Goal: Task Accomplishment & Management: Use online tool/utility

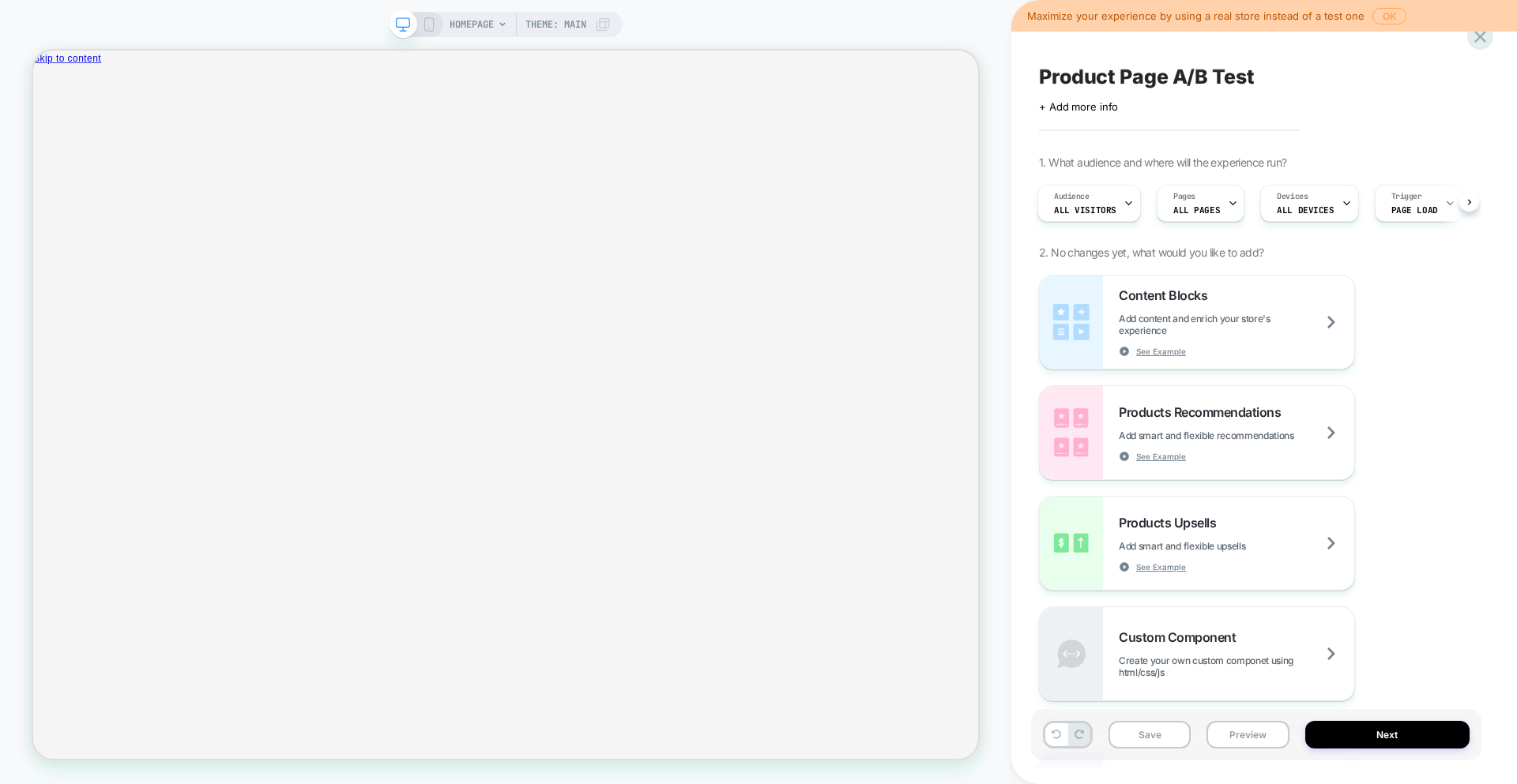
click at [1380, 12] on button "OK" at bounding box center [1389, 16] width 34 height 16
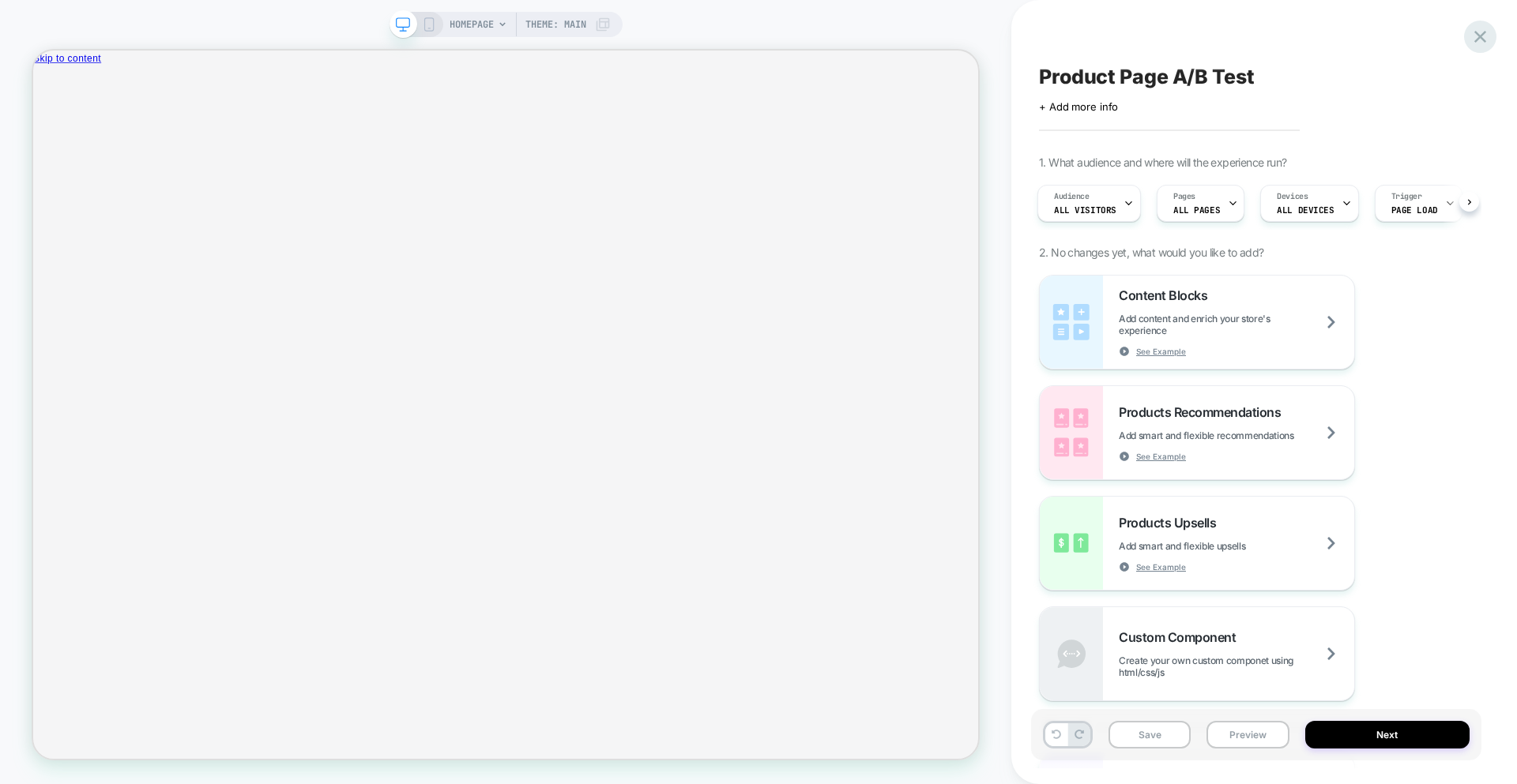
click at [1487, 36] on icon at bounding box center [1480, 37] width 21 height 21
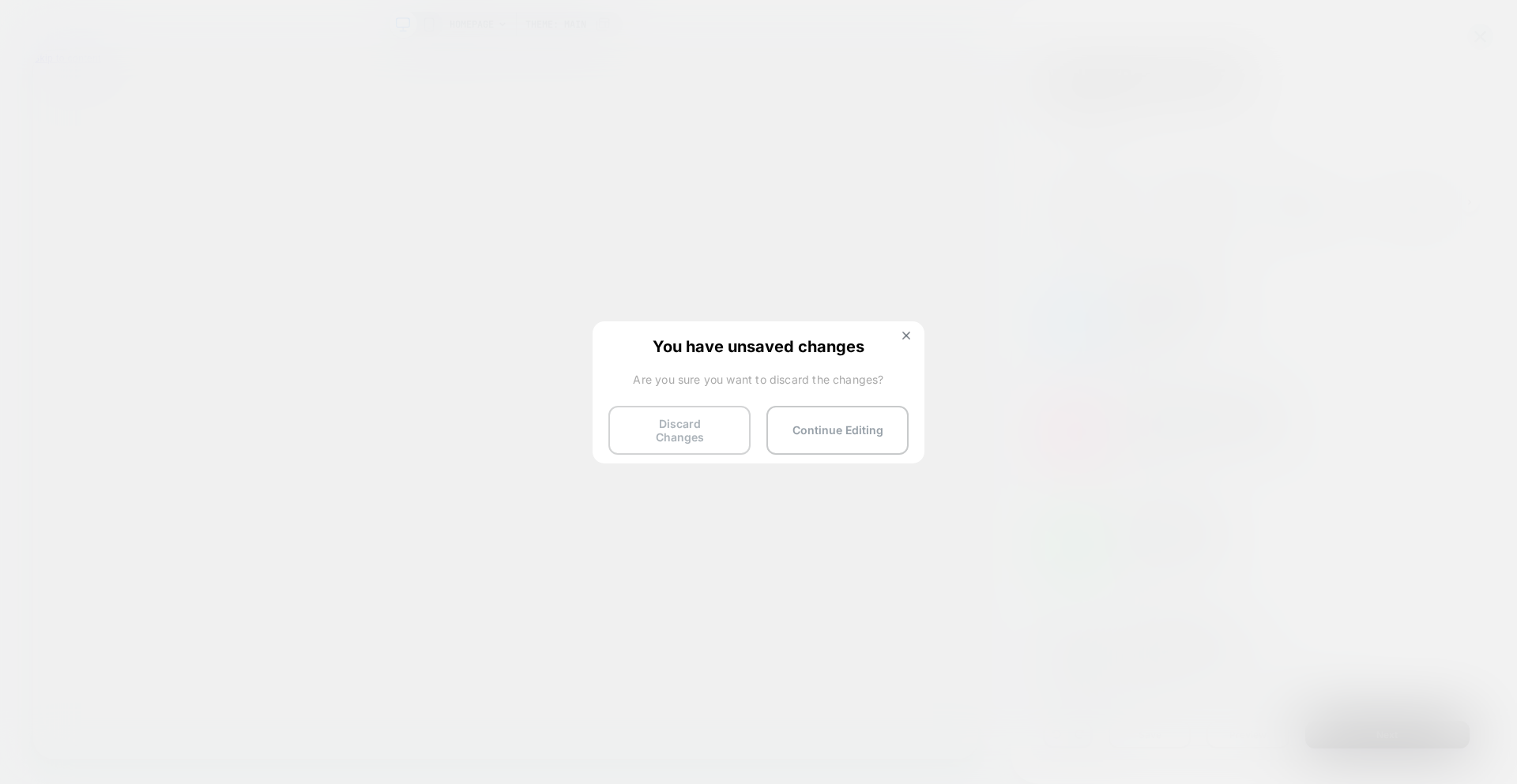
click at [664, 420] on button "Discard Changes" at bounding box center [679, 430] width 142 height 49
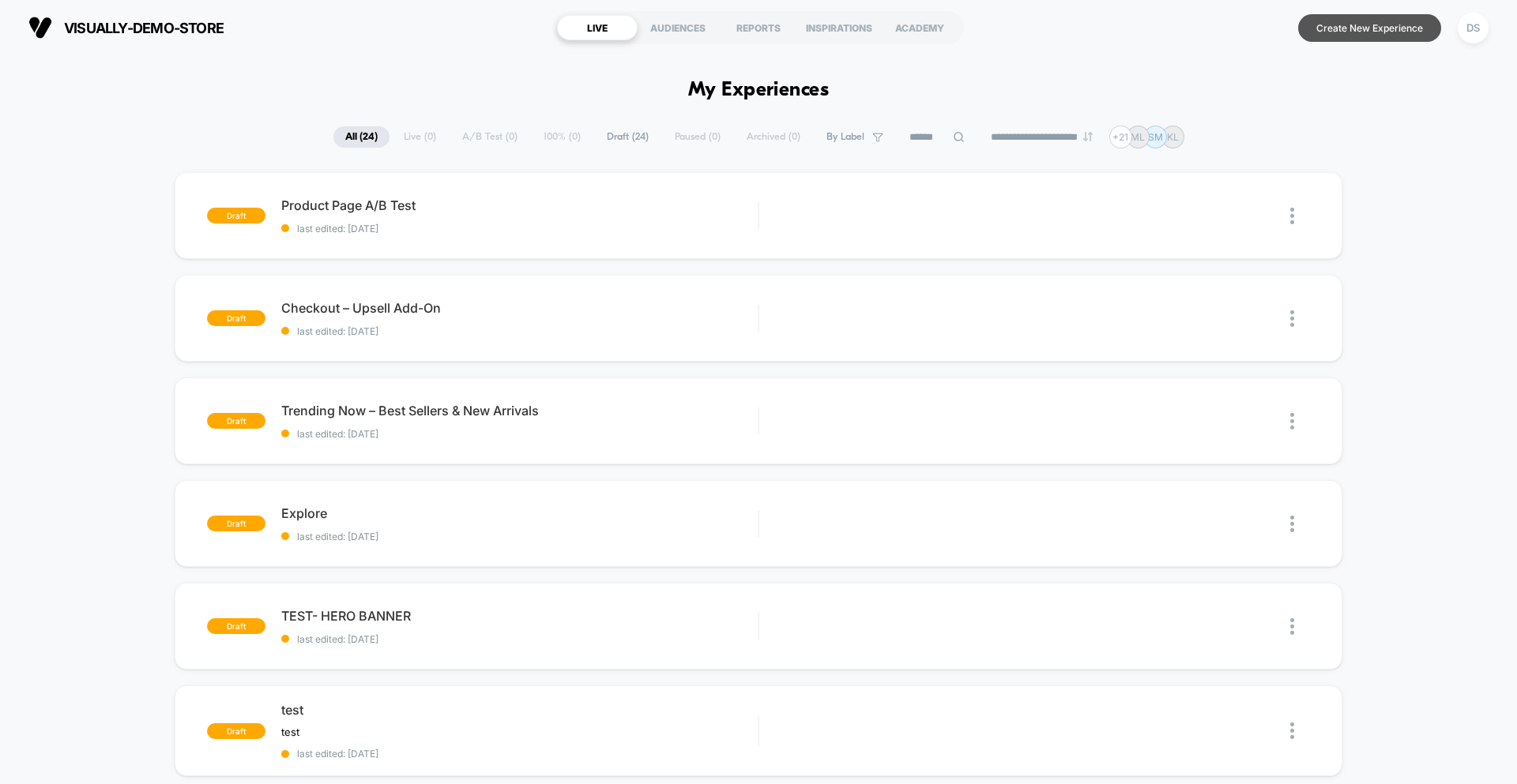
click at [1382, 21] on button "Create New Experience" at bounding box center [1369, 28] width 143 height 28
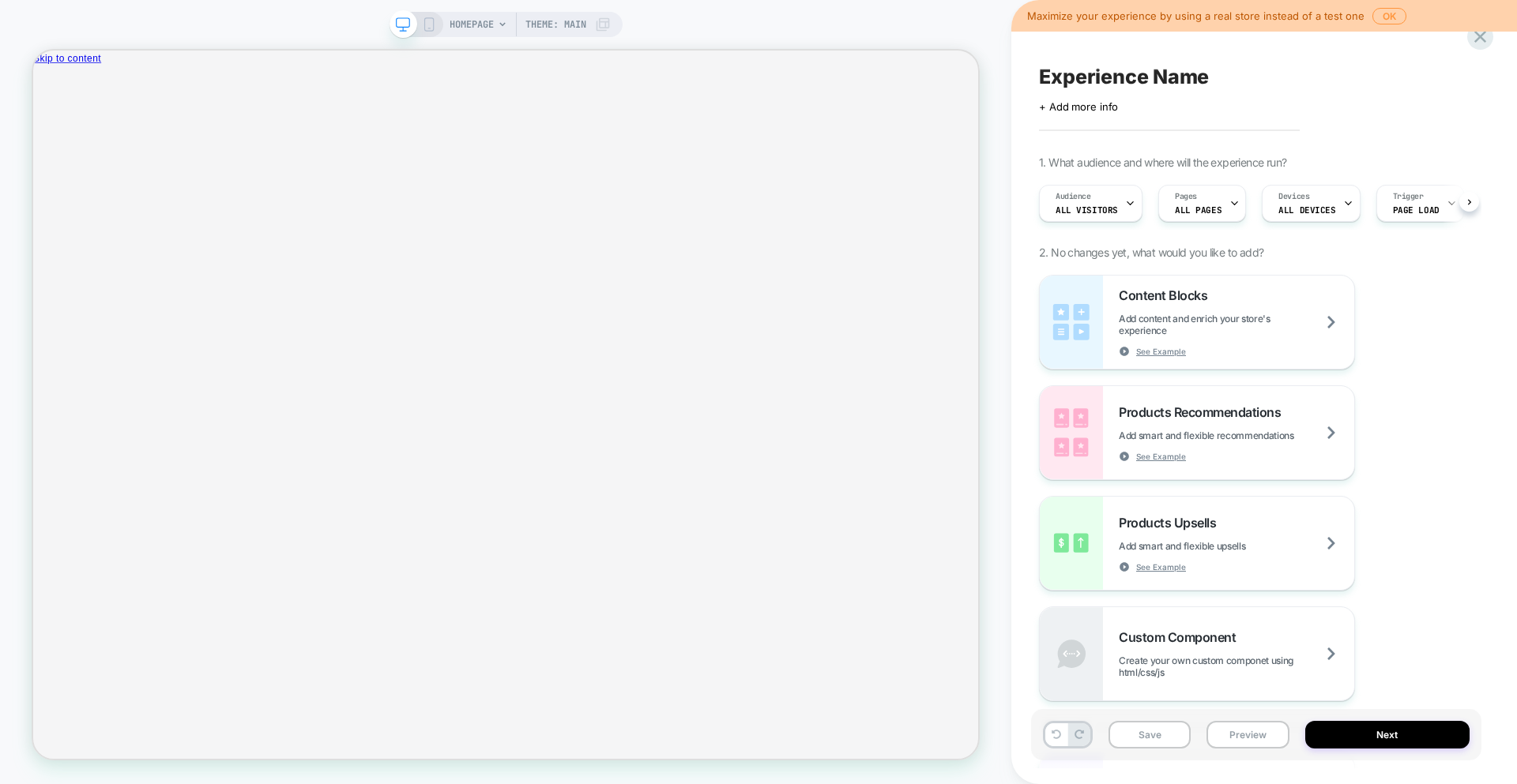
scroll to position [0, 1]
click at [498, 26] on icon at bounding box center [503, 25] width 10 height 10
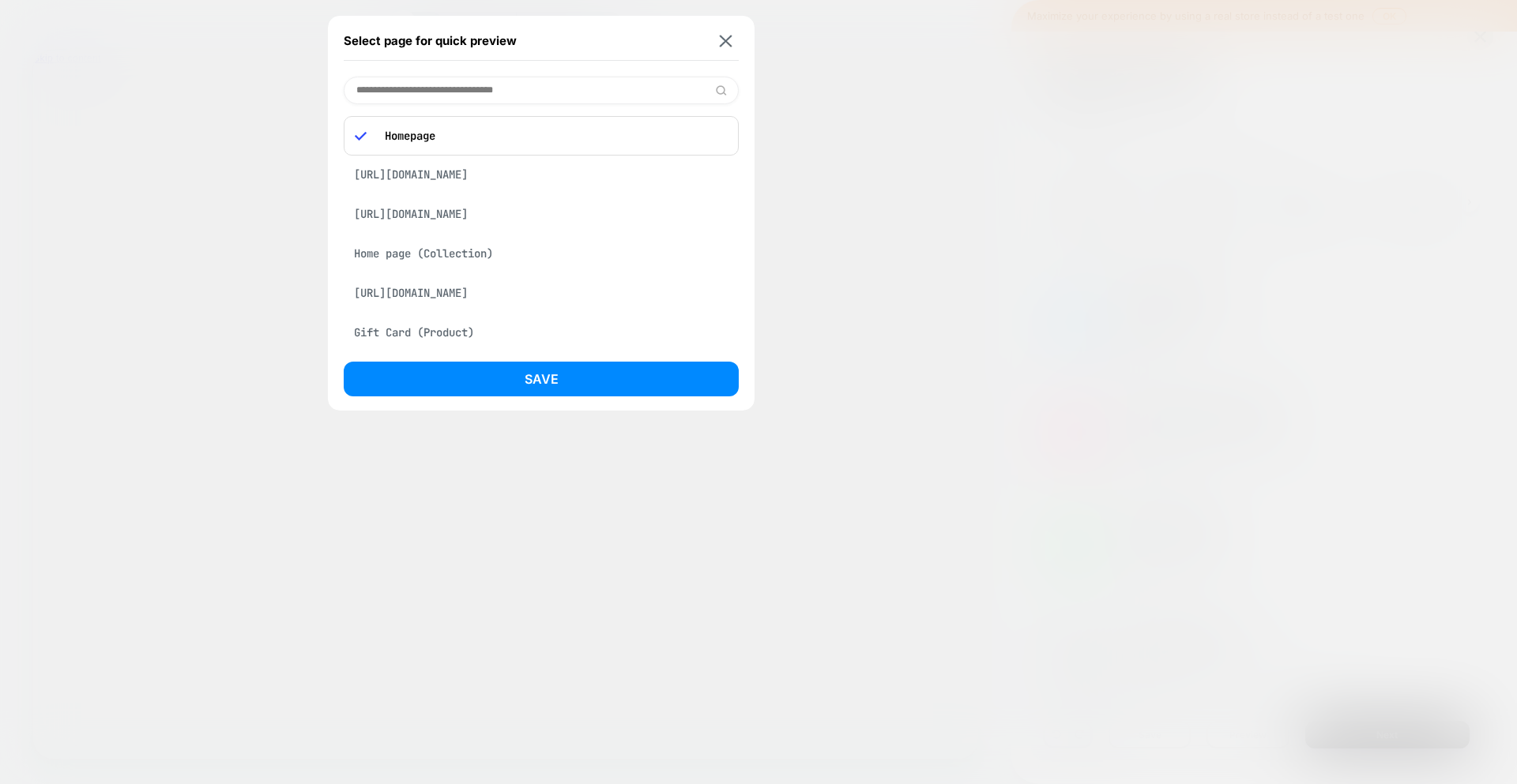
click at [478, 101] on input at bounding box center [540, 90] width 395 height 28
paste input "**********"
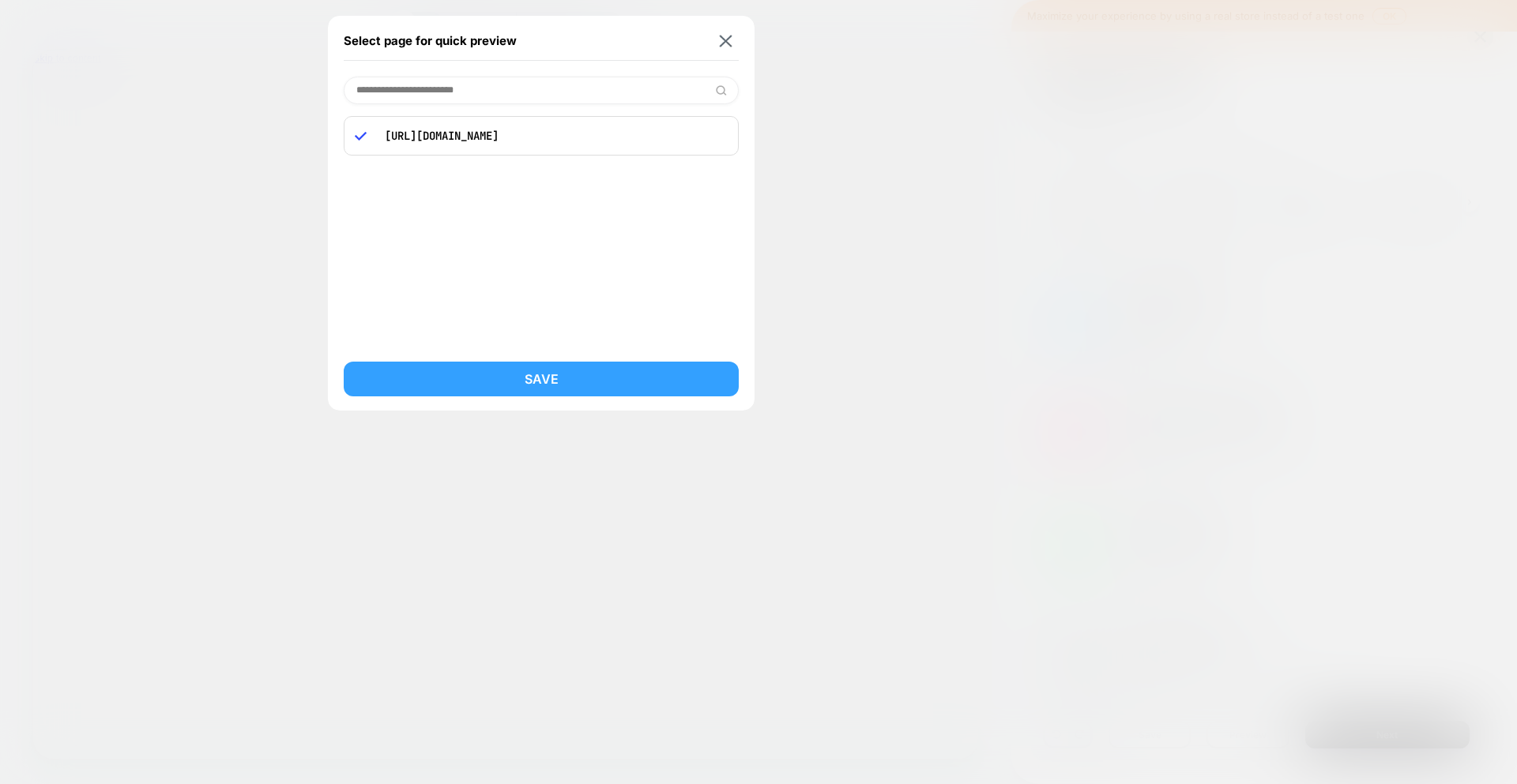
type input "**********"
click at [569, 387] on button "Save" at bounding box center [540, 379] width 395 height 34
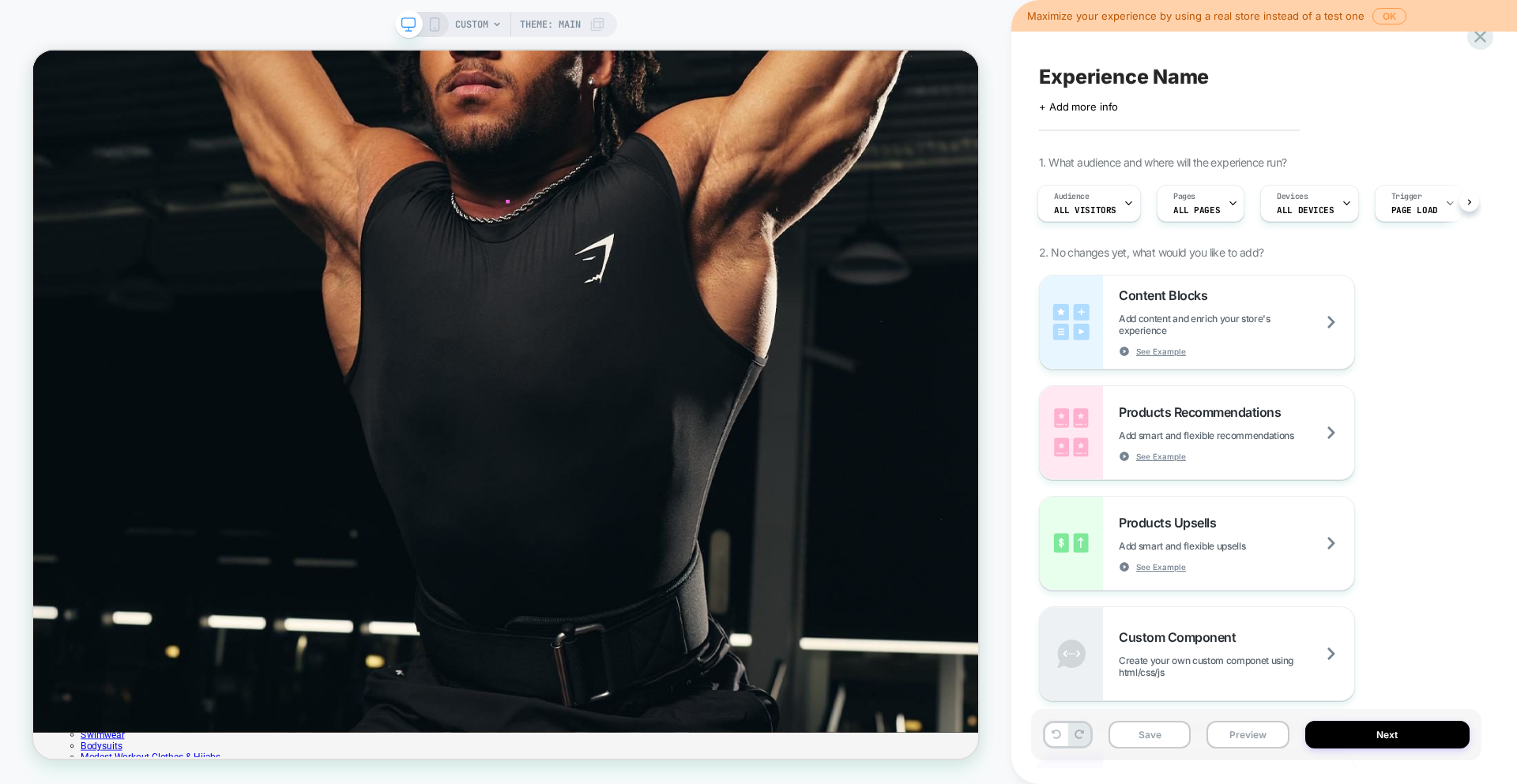
scroll to position [0, 0]
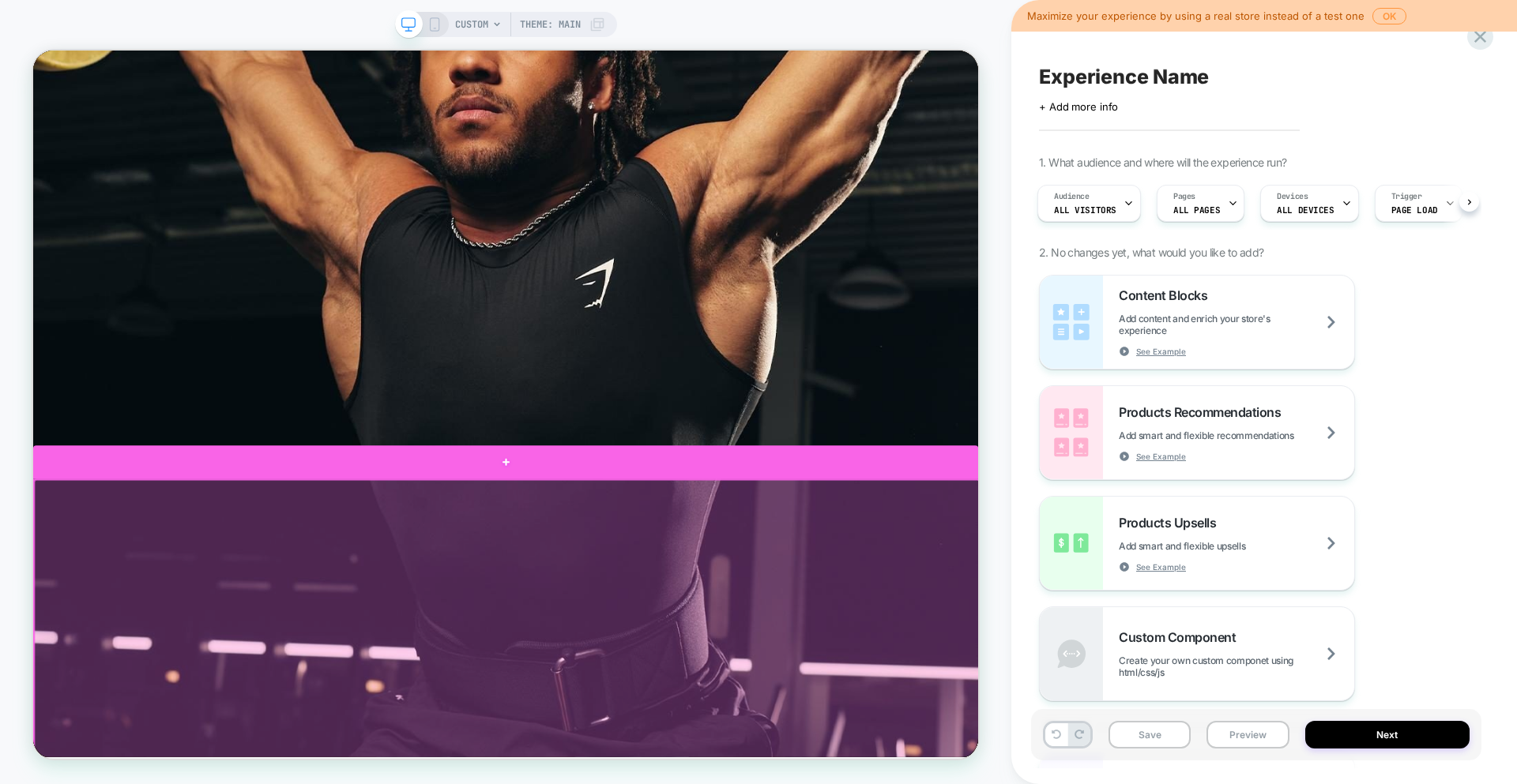
click at [677, 609] on div at bounding box center [663, 599] width 1260 height 44
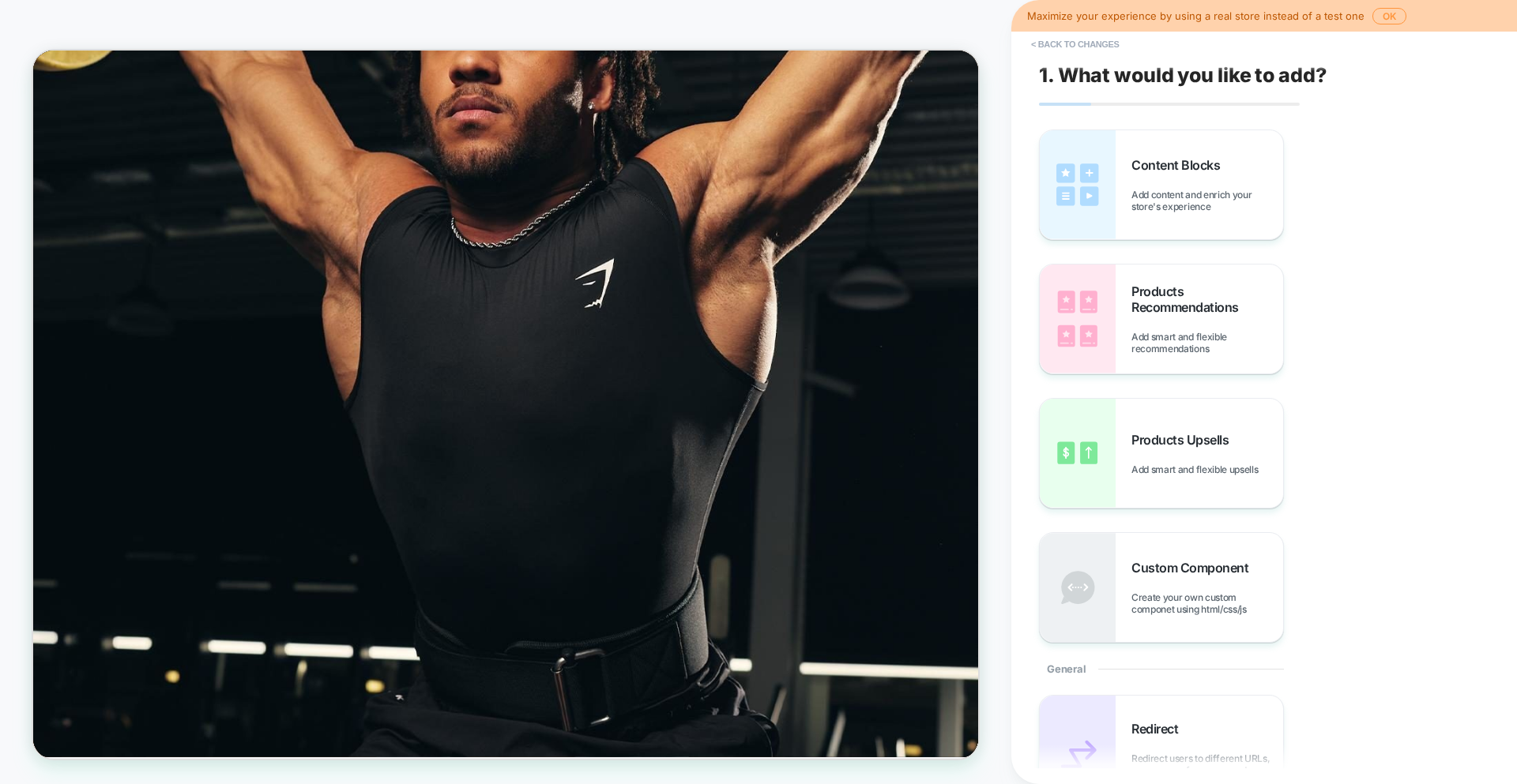
scroll to position [66, 0]
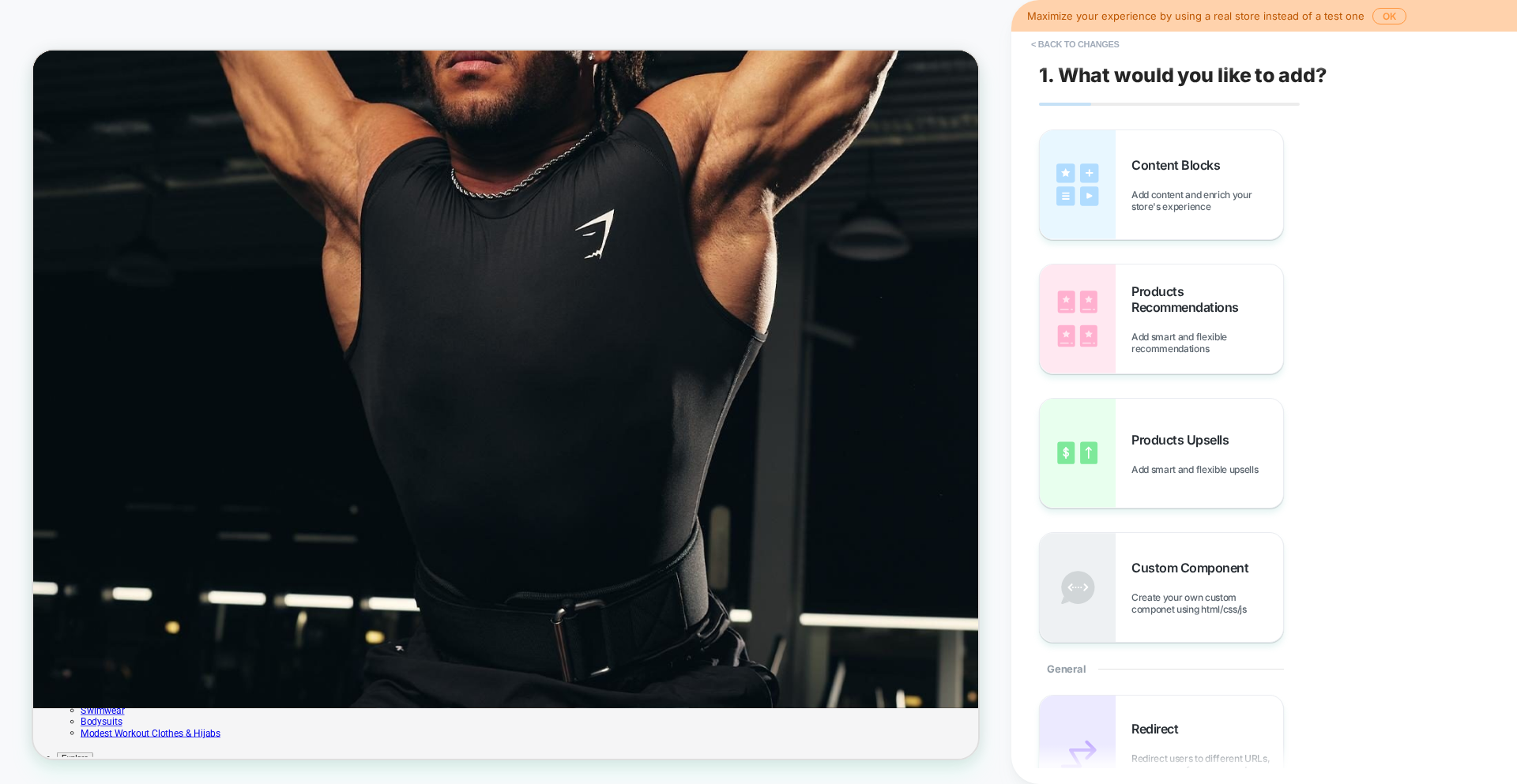
click at [1106, 170] on img at bounding box center [1078, 185] width 76 height 109
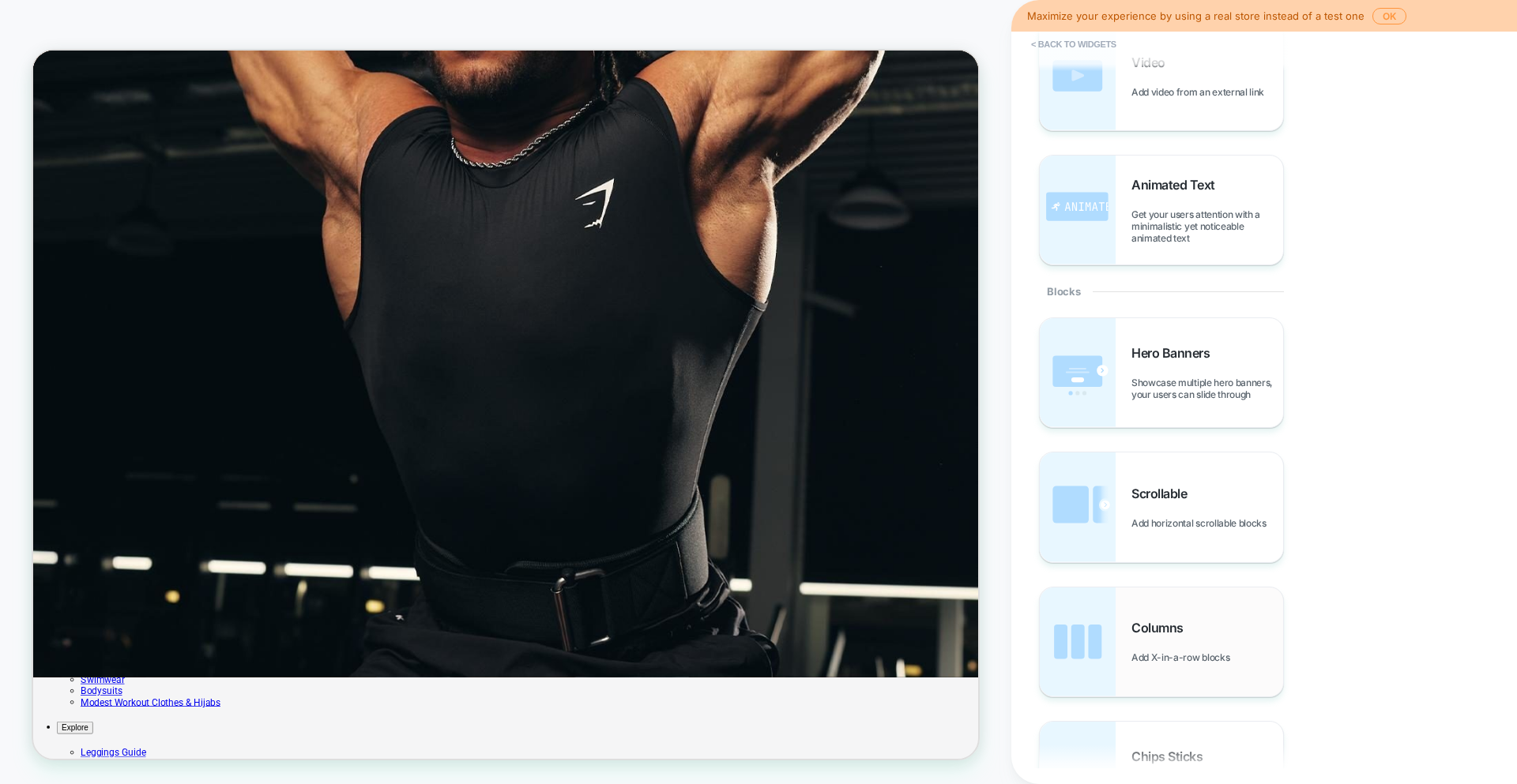
scroll to position [459, 0]
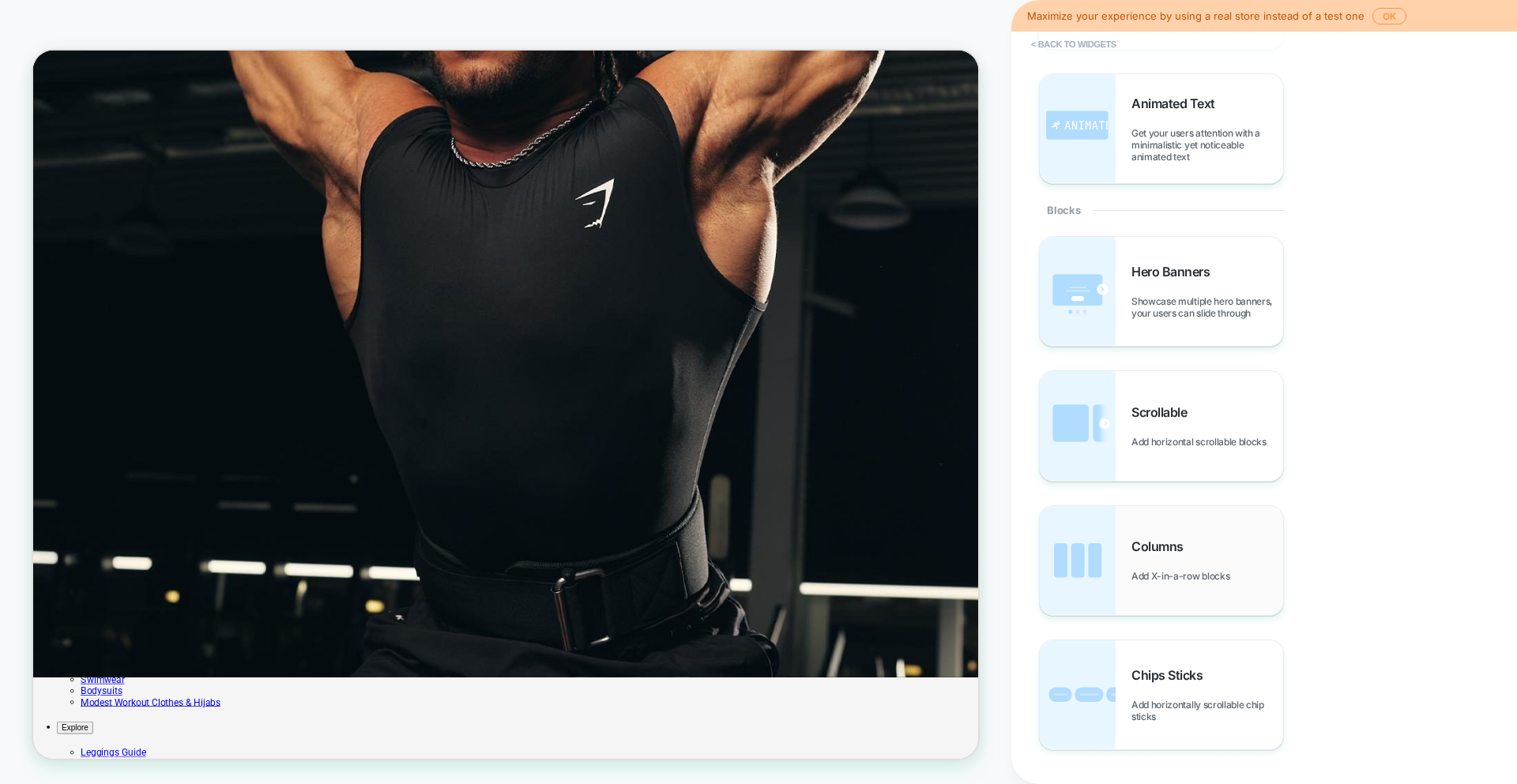
click at [1094, 545] on img at bounding box center [1078, 561] width 76 height 109
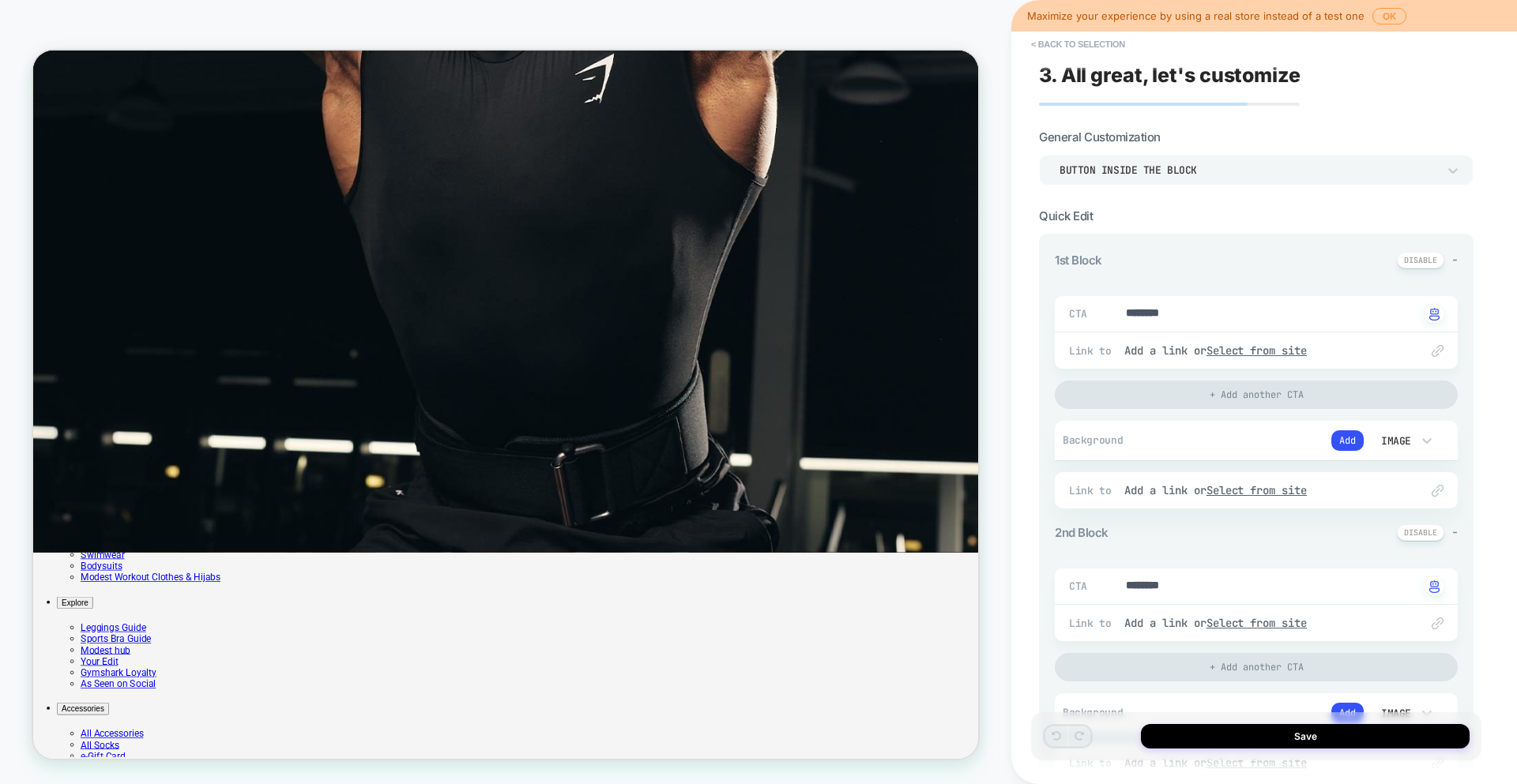
scroll to position [199, 0]
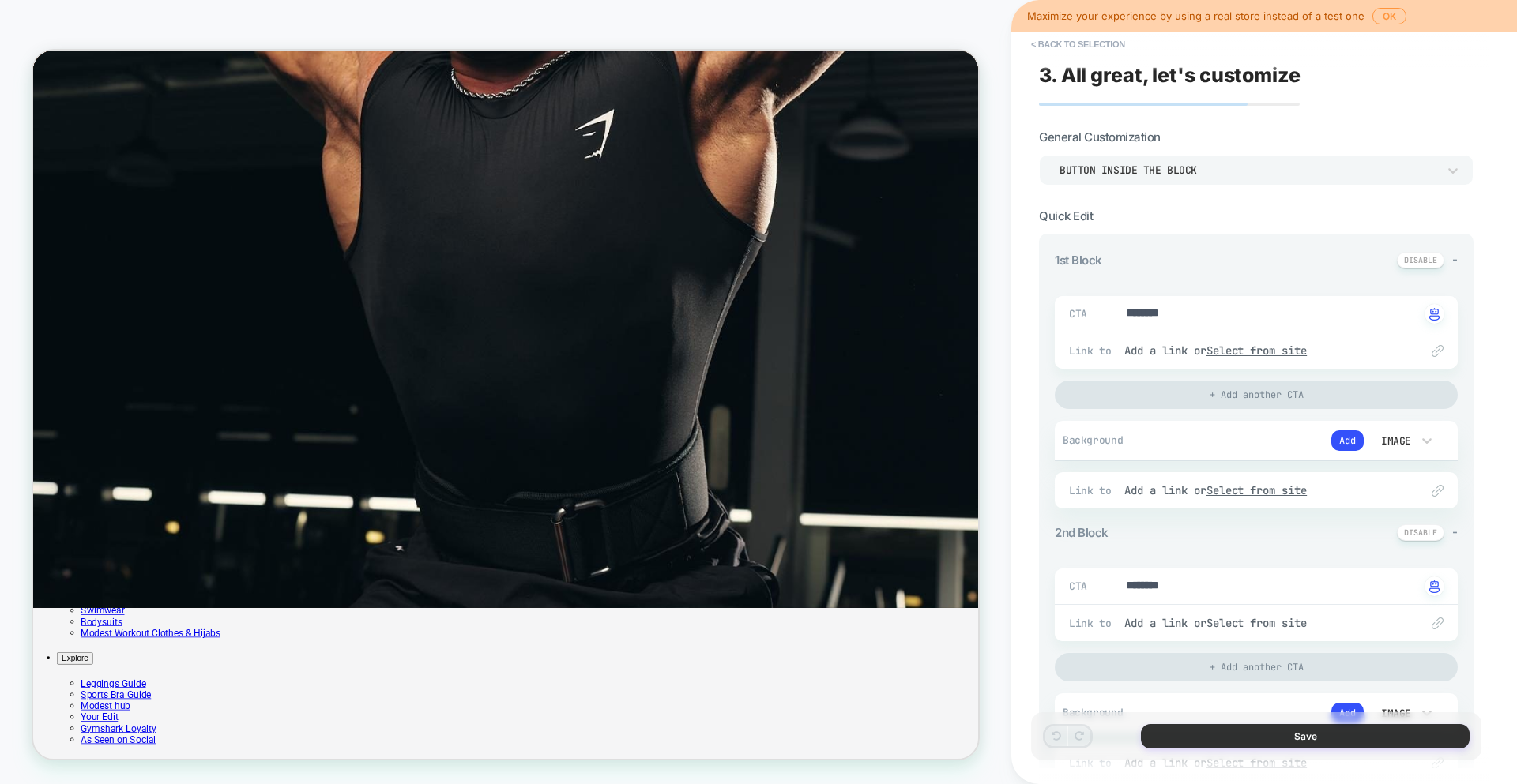
click at [1240, 728] on button "Save" at bounding box center [1305, 736] width 329 height 25
type textarea "*"
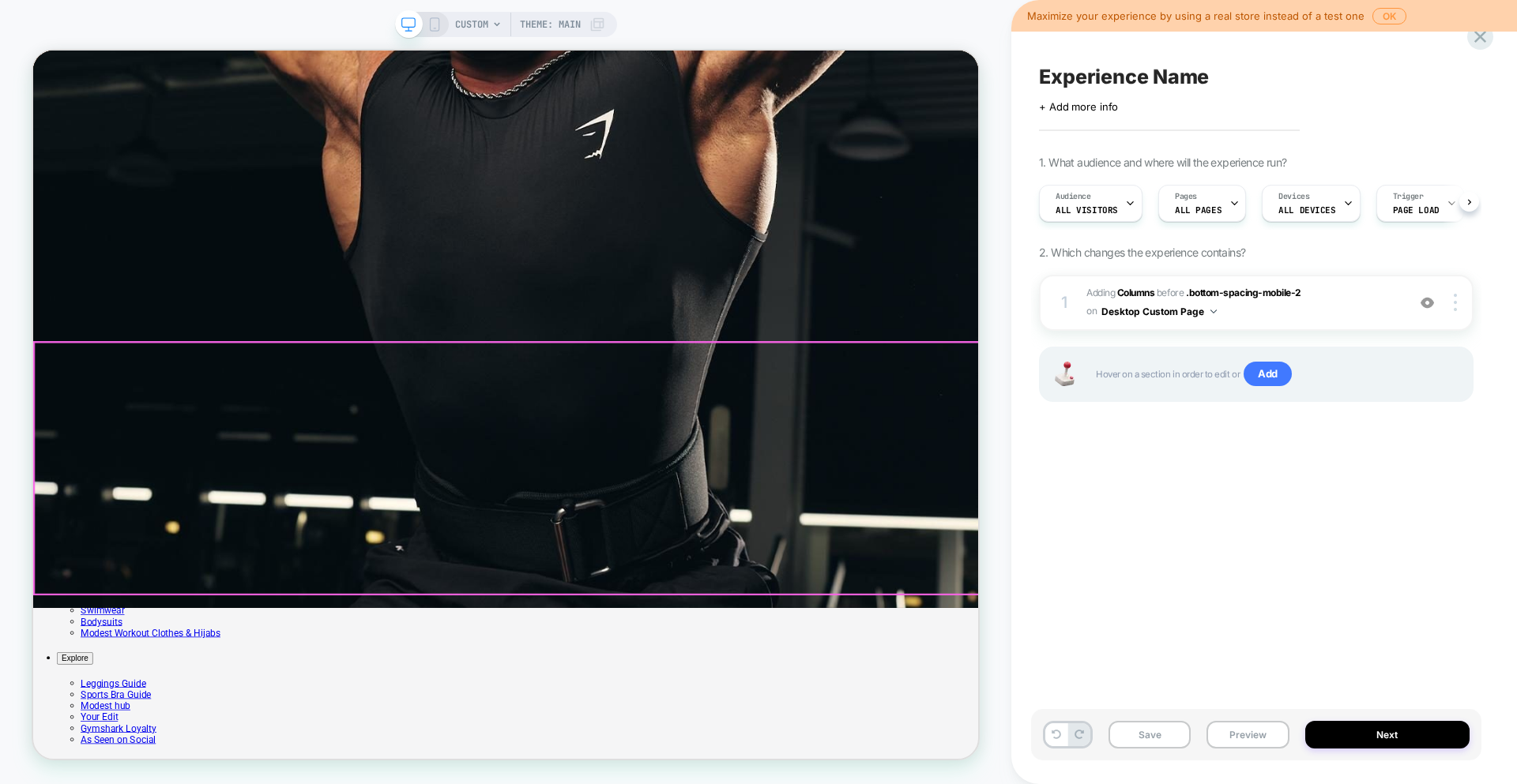
scroll to position [0, 1]
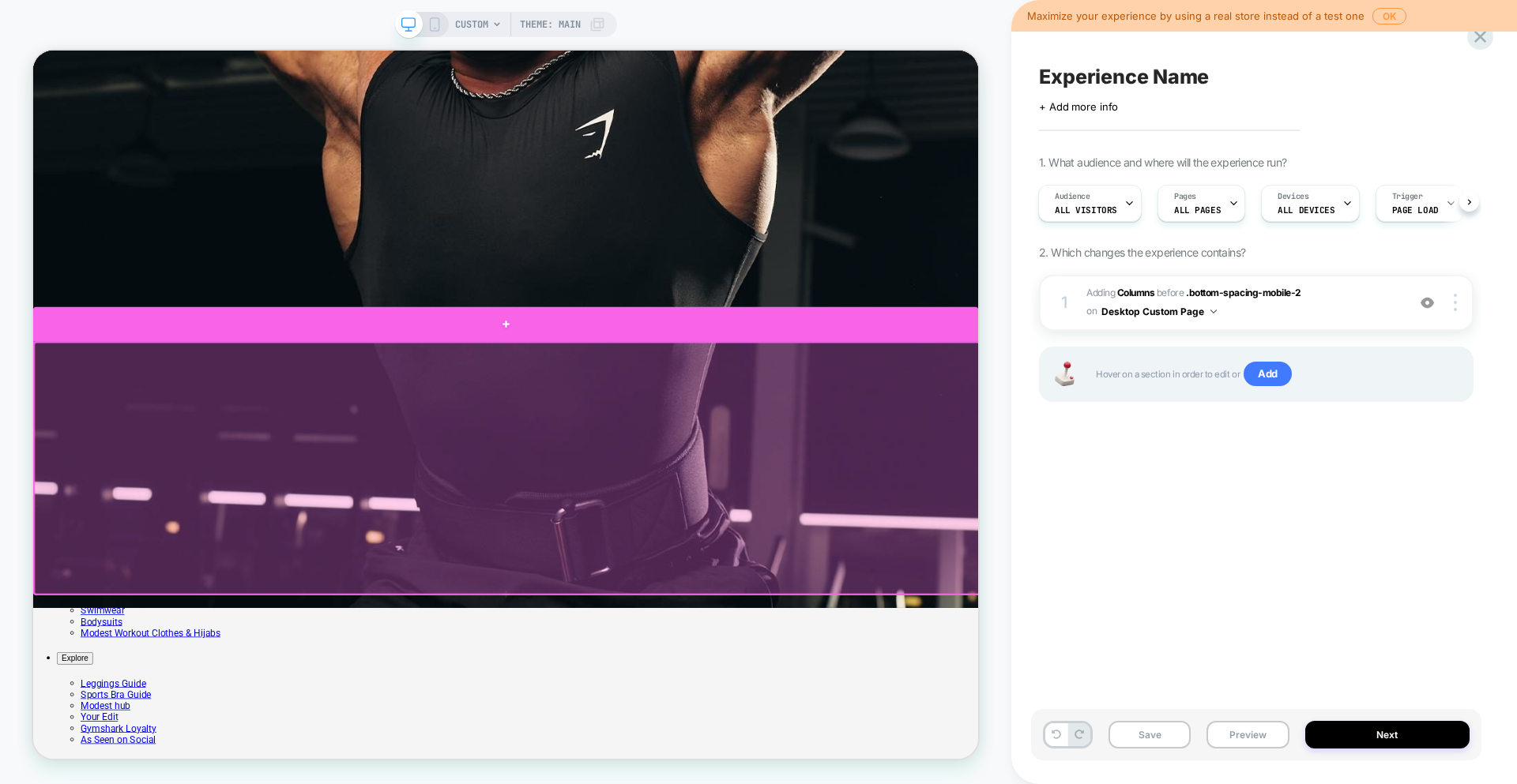
click at [675, 415] on div at bounding box center [663, 415] width 1260 height 46
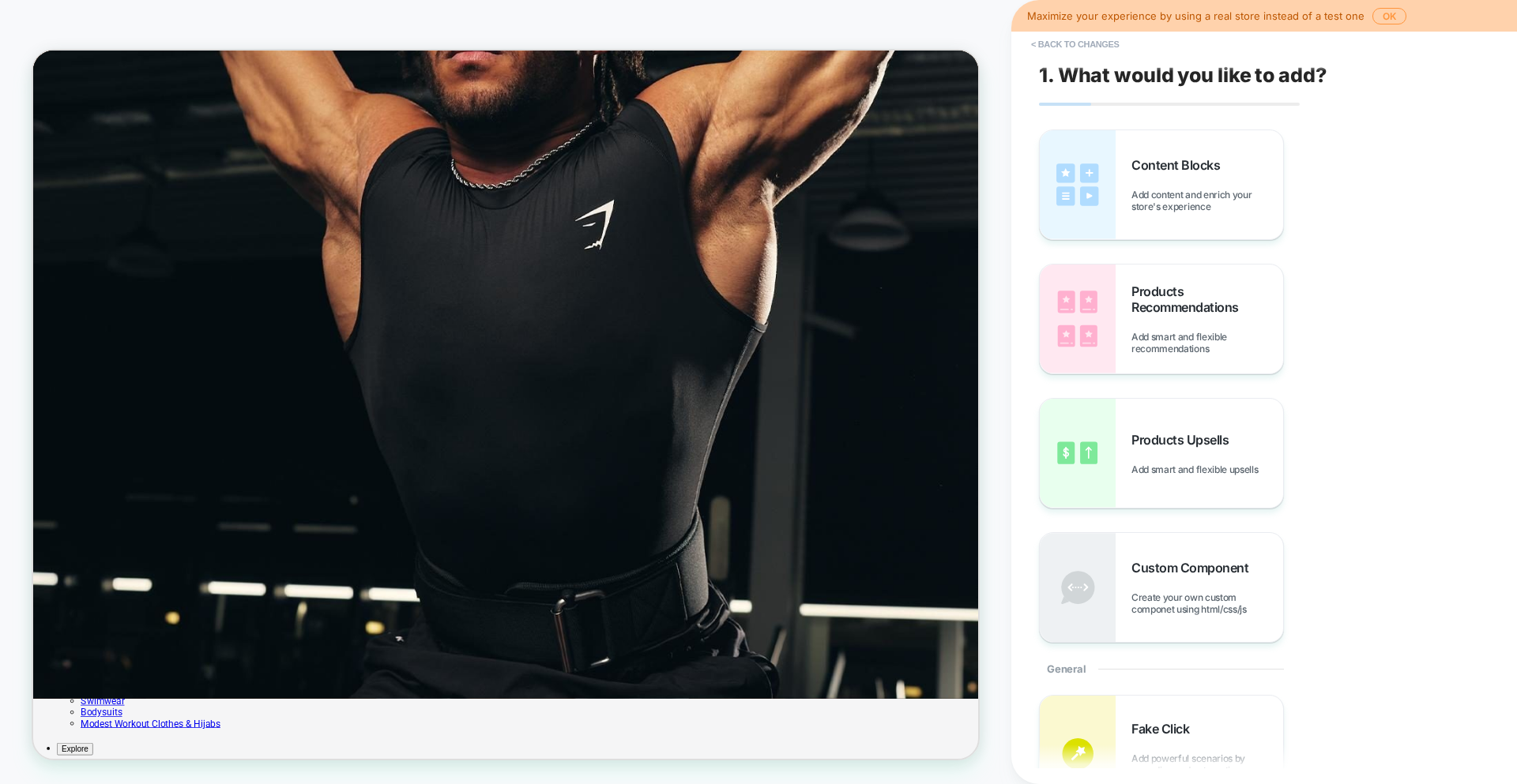
scroll to position [62, 0]
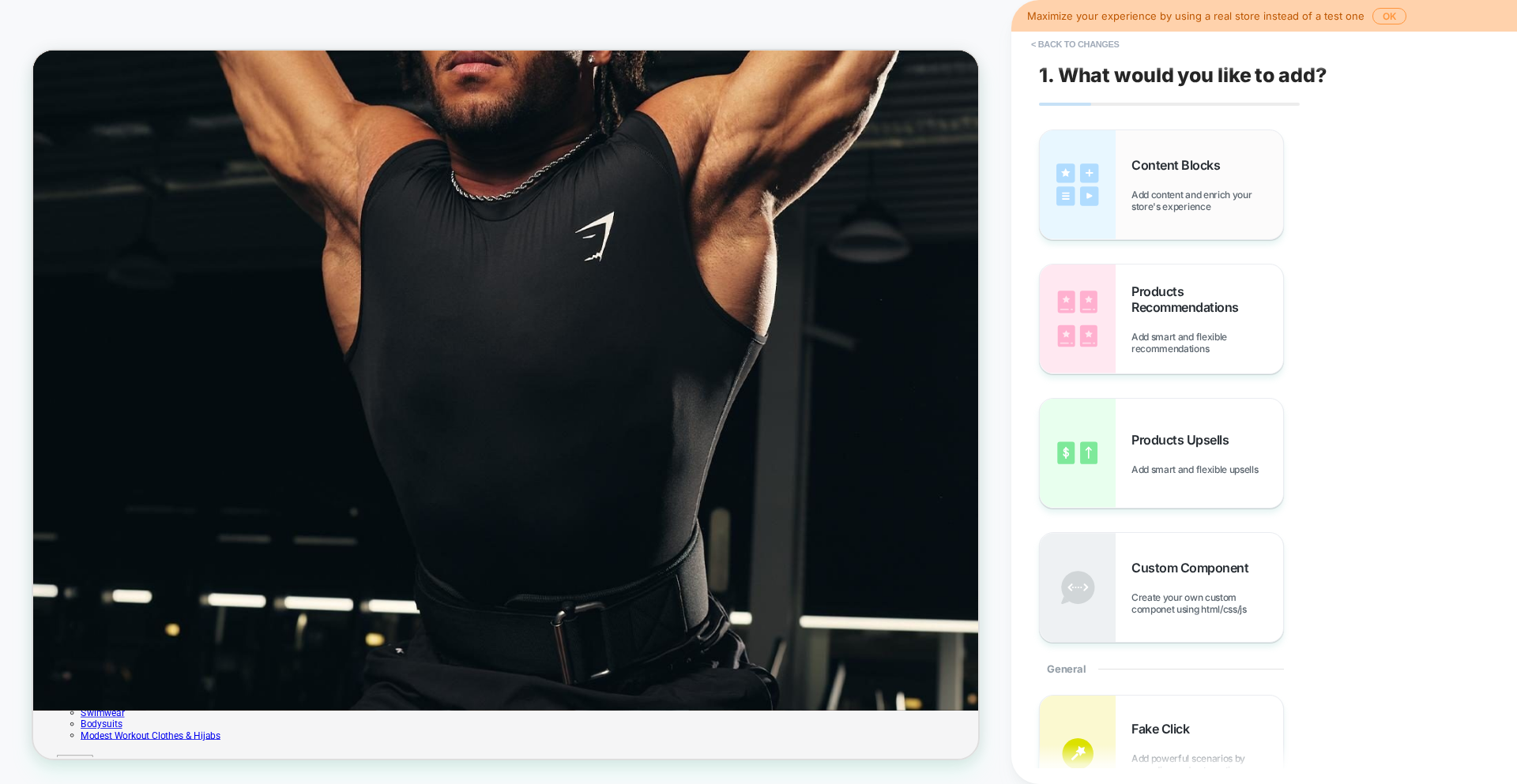
click at [1060, 191] on img at bounding box center [1078, 185] width 76 height 109
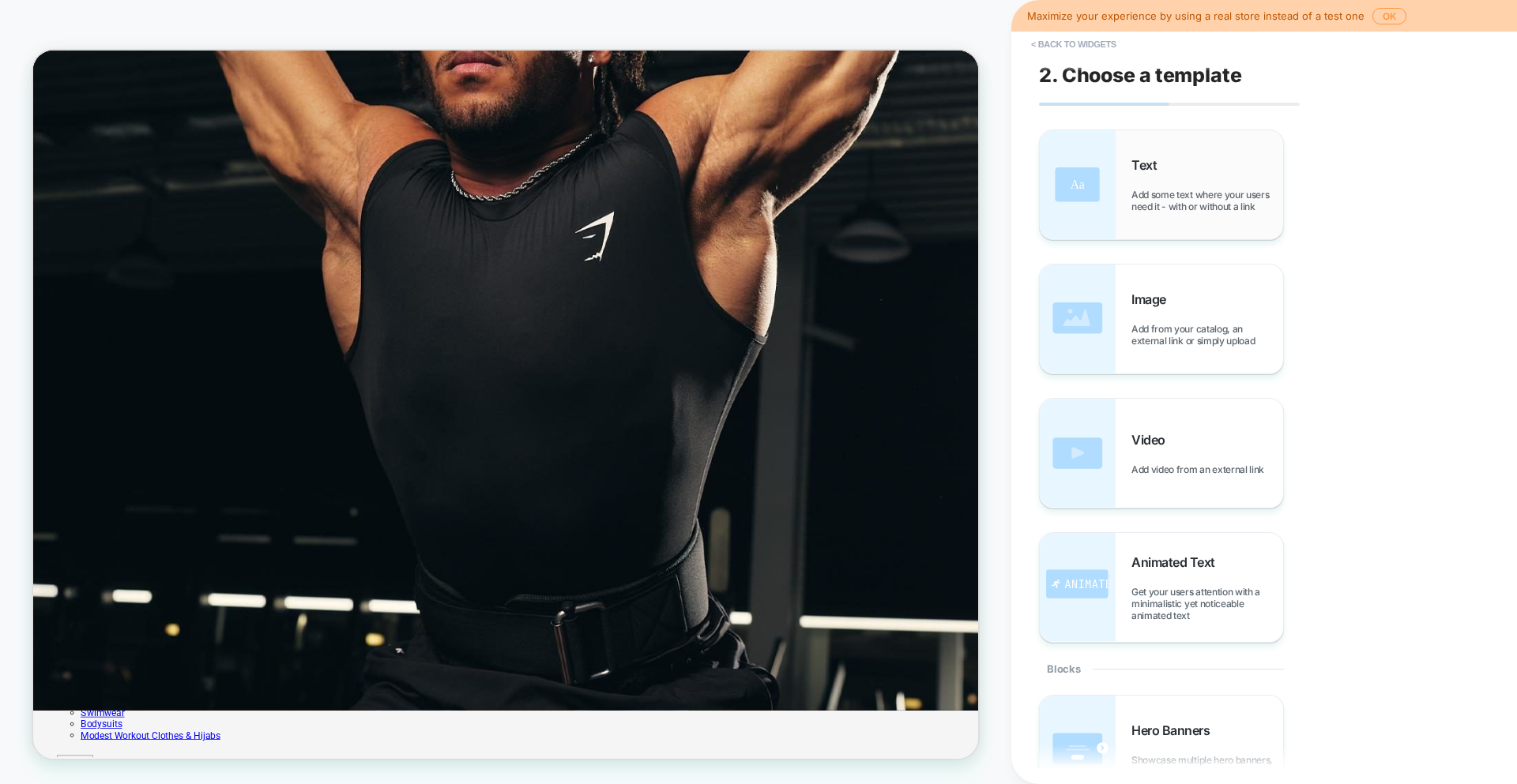
click at [1083, 190] on img at bounding box center [1078, 185] width 76 height 109
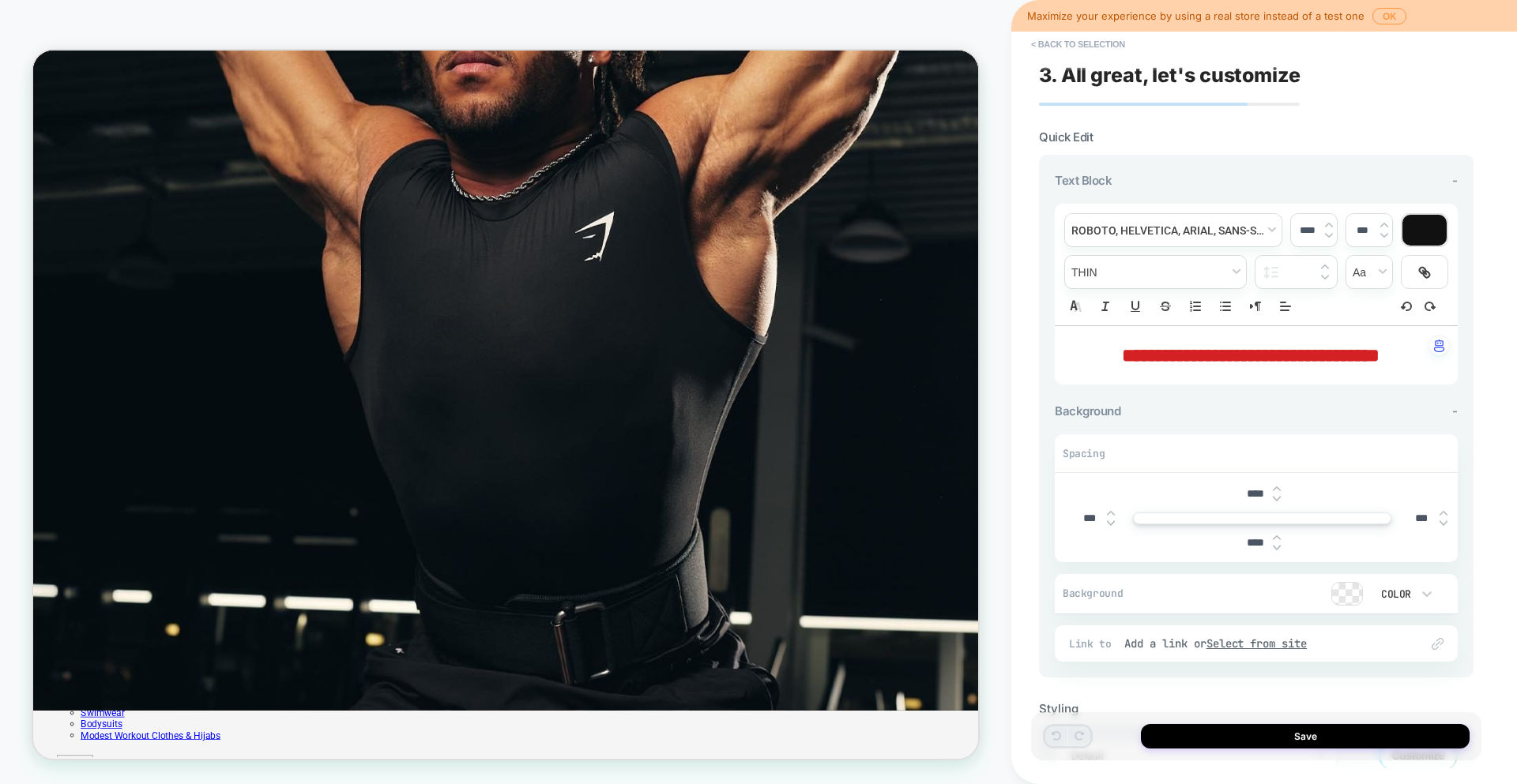
scroll to position [87, 0]
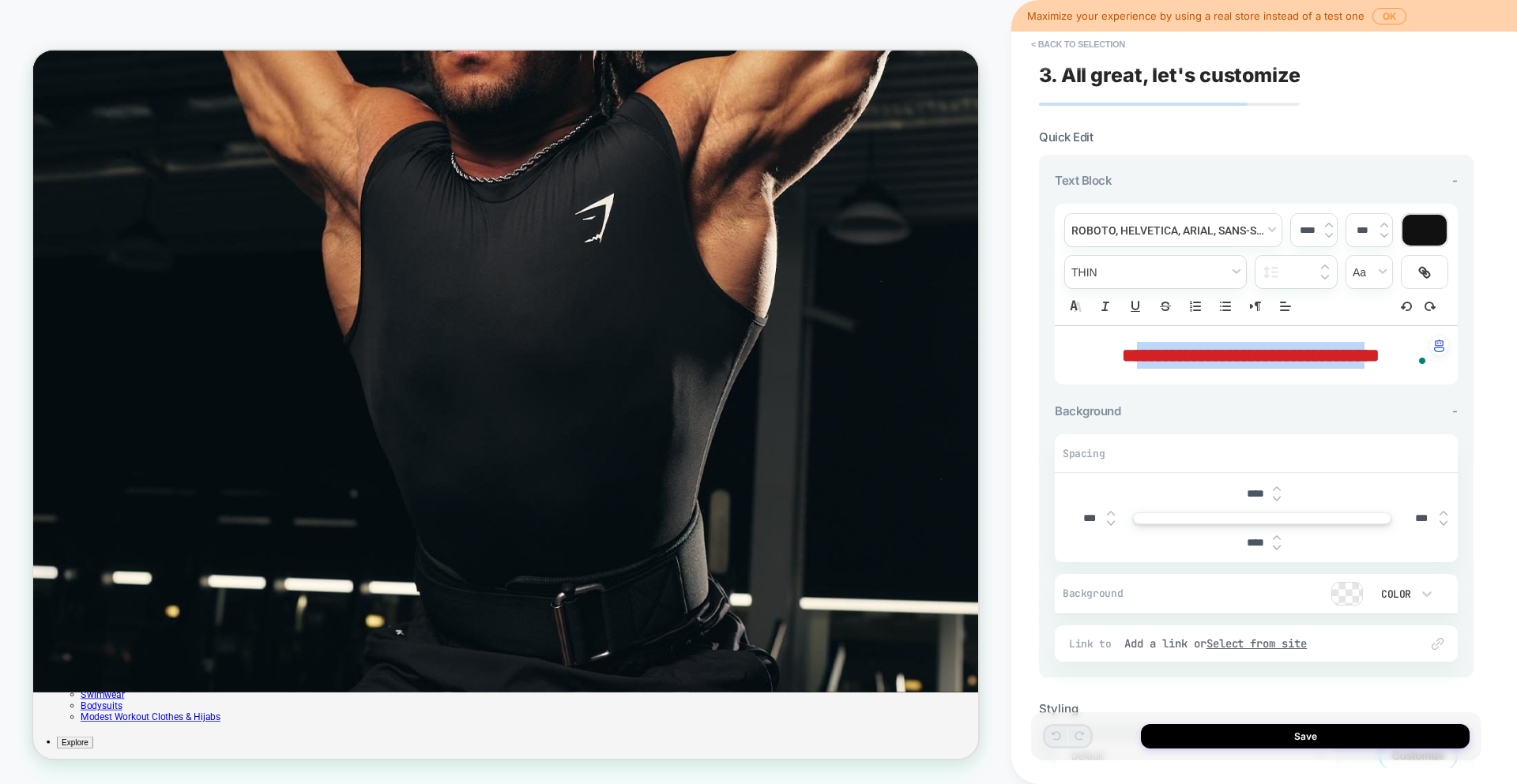
drag, startPoint x: 1407, startPoint y: 357, endPoint x: 1087, endPoint y: 348, distance: 320.1
click at [1122, 348] on span "**********" at bounding box center [1251, 355] width 258 height 19
type input "****"
click at [1256, 361] on span "****" at bounding box center [1250, 355] width 30 height 19
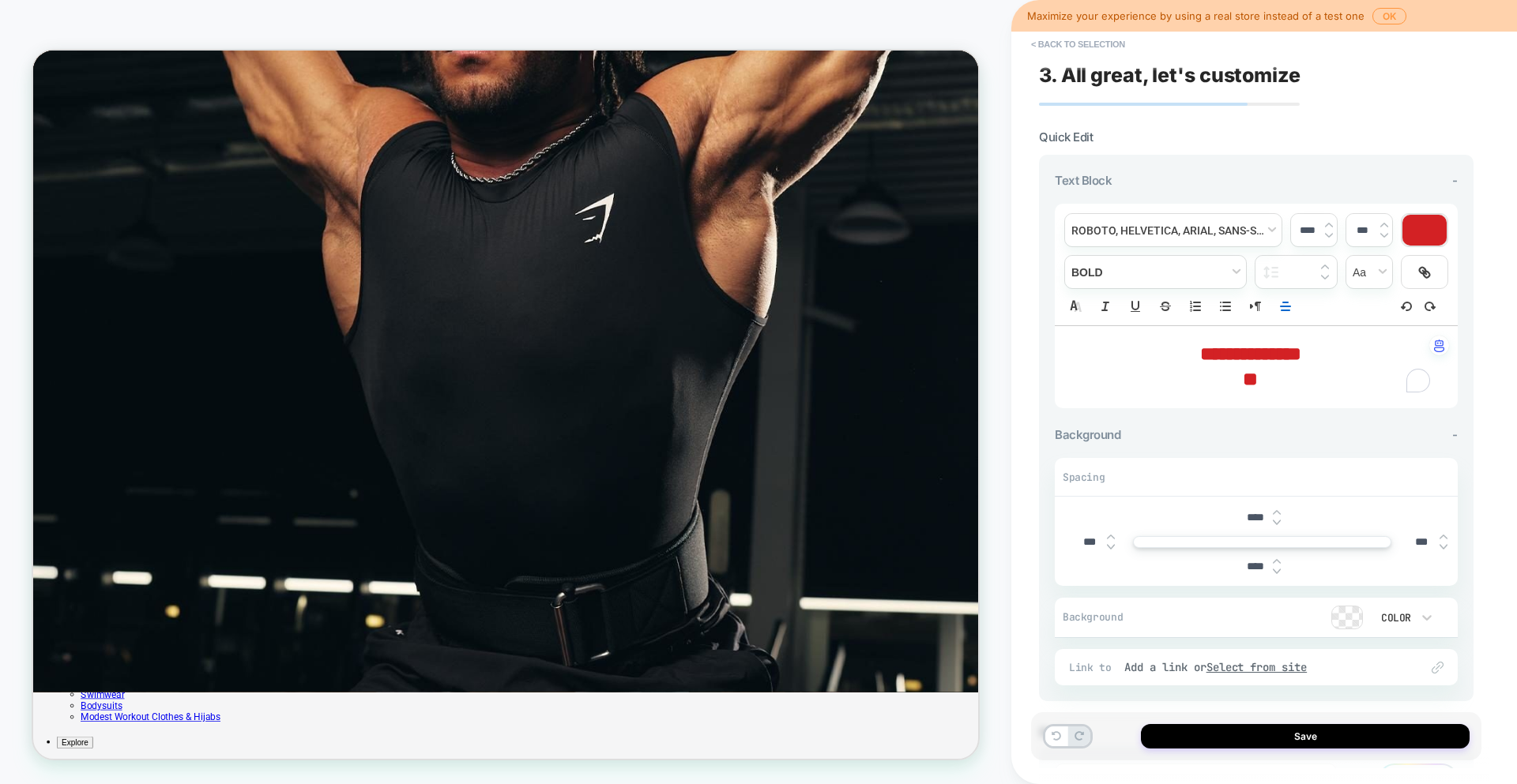
scroll to position [0, 0]
type input "******"
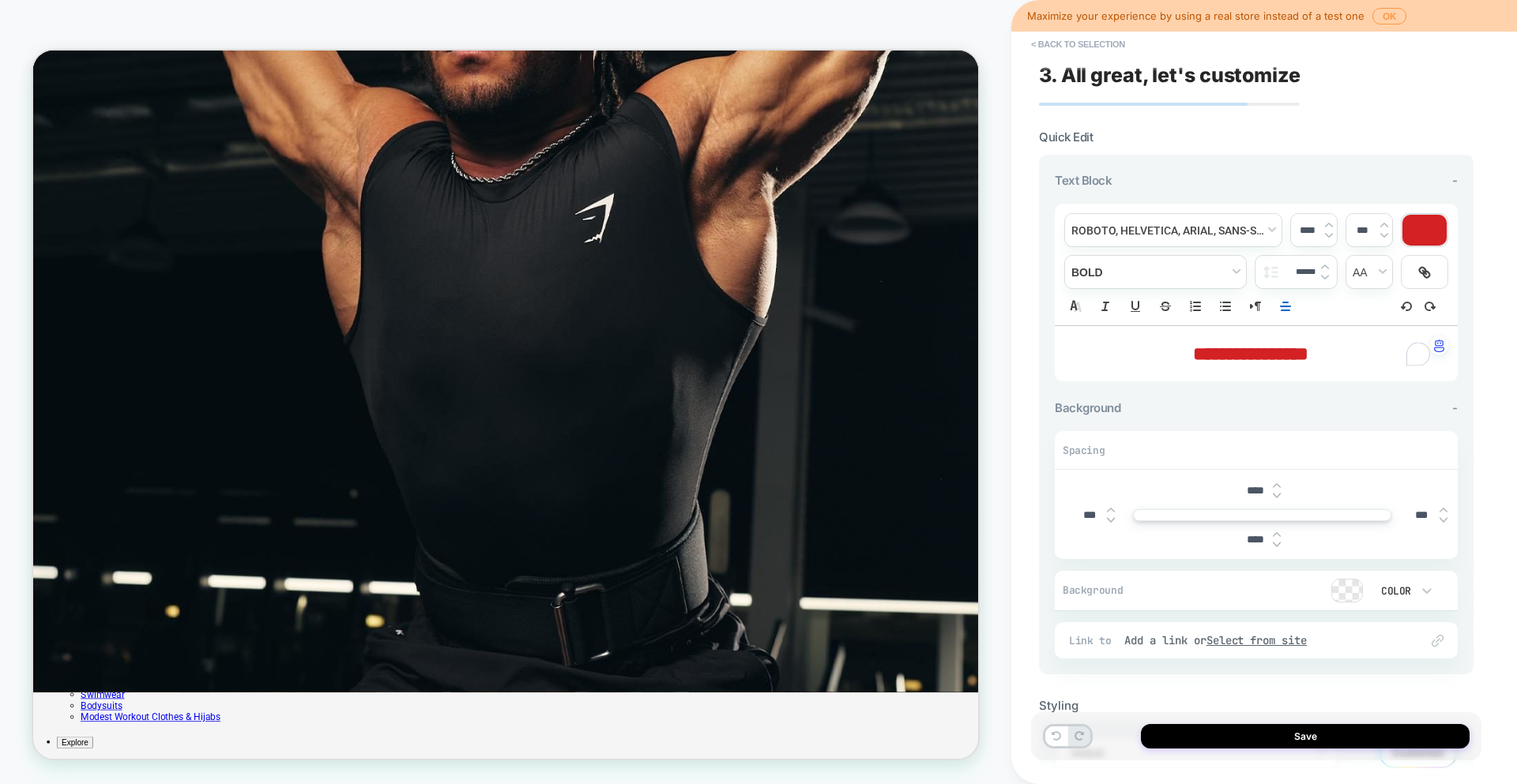
click at [1378, 355] on h3 "**********" at bounding box center [1250, 353] width 360 height 24
click at [1276, 735] on button "Save" at bounding box center [1305, 736] width 329 height 25
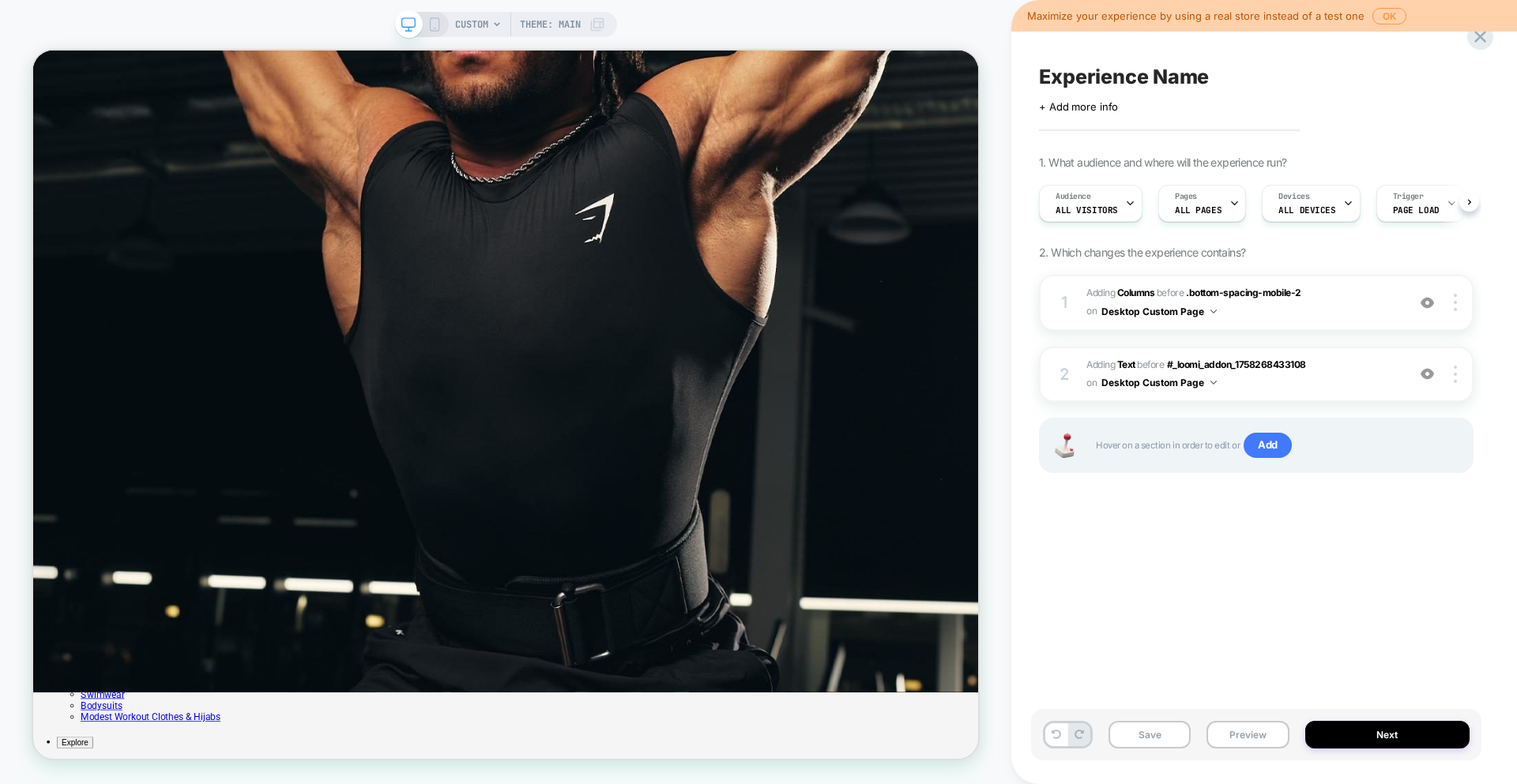
scroll to position [0, 1]
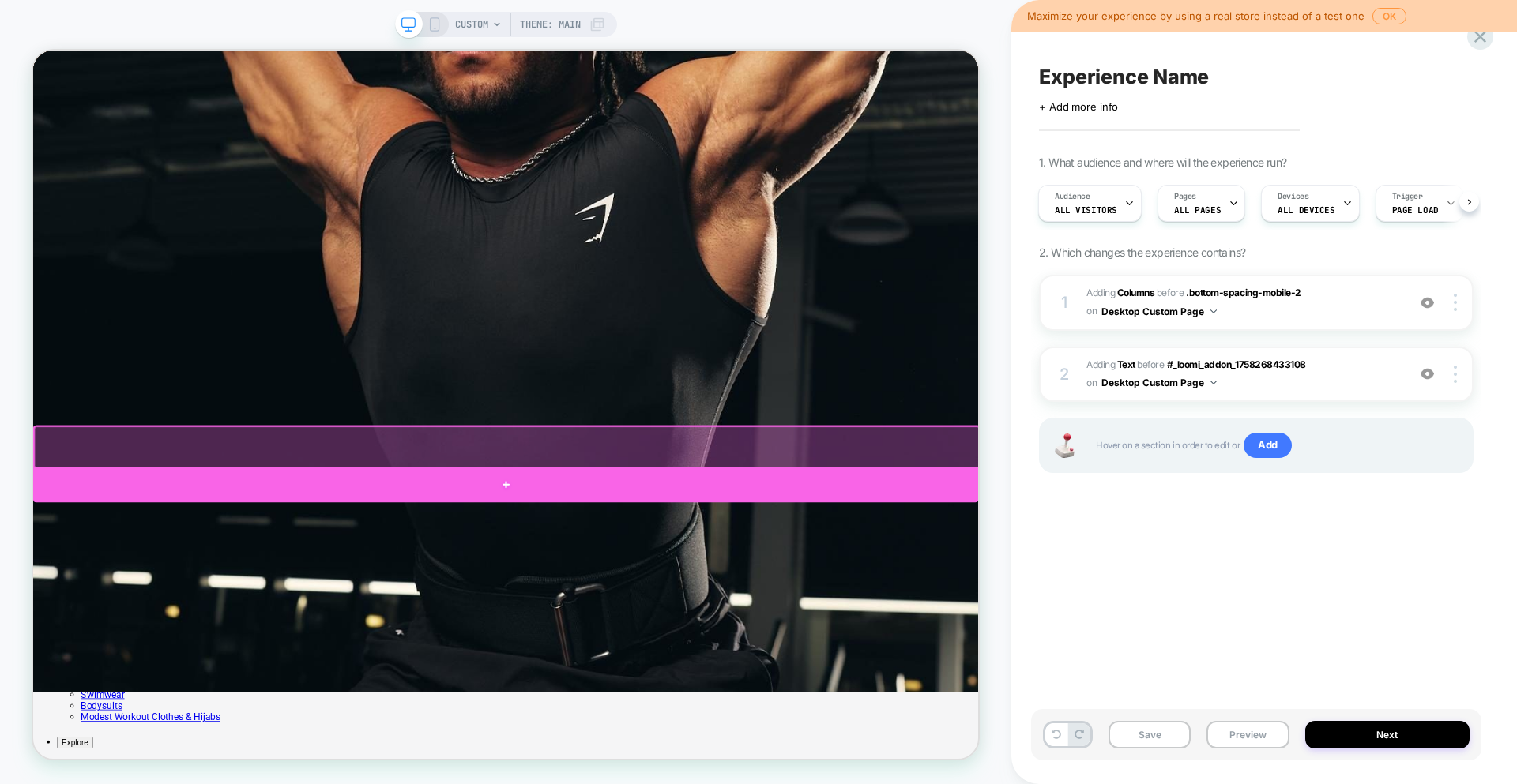
click at [779, 627] on div at bounding box center [663, 630] width 1260 height 48
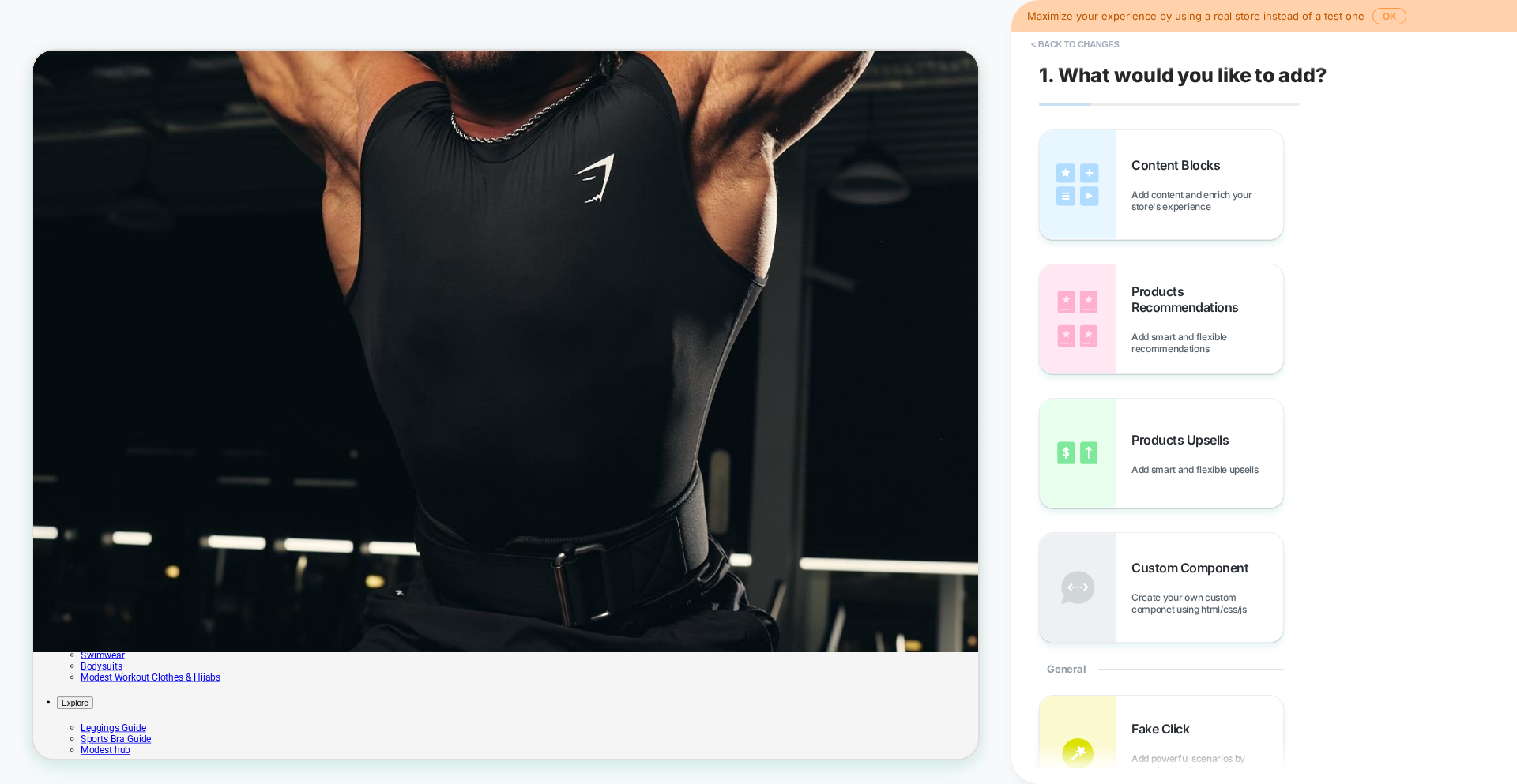
scroll to position [140, 0]
click at [1085, 177] on img at bounding box center [1078, 185] width 76 height 109
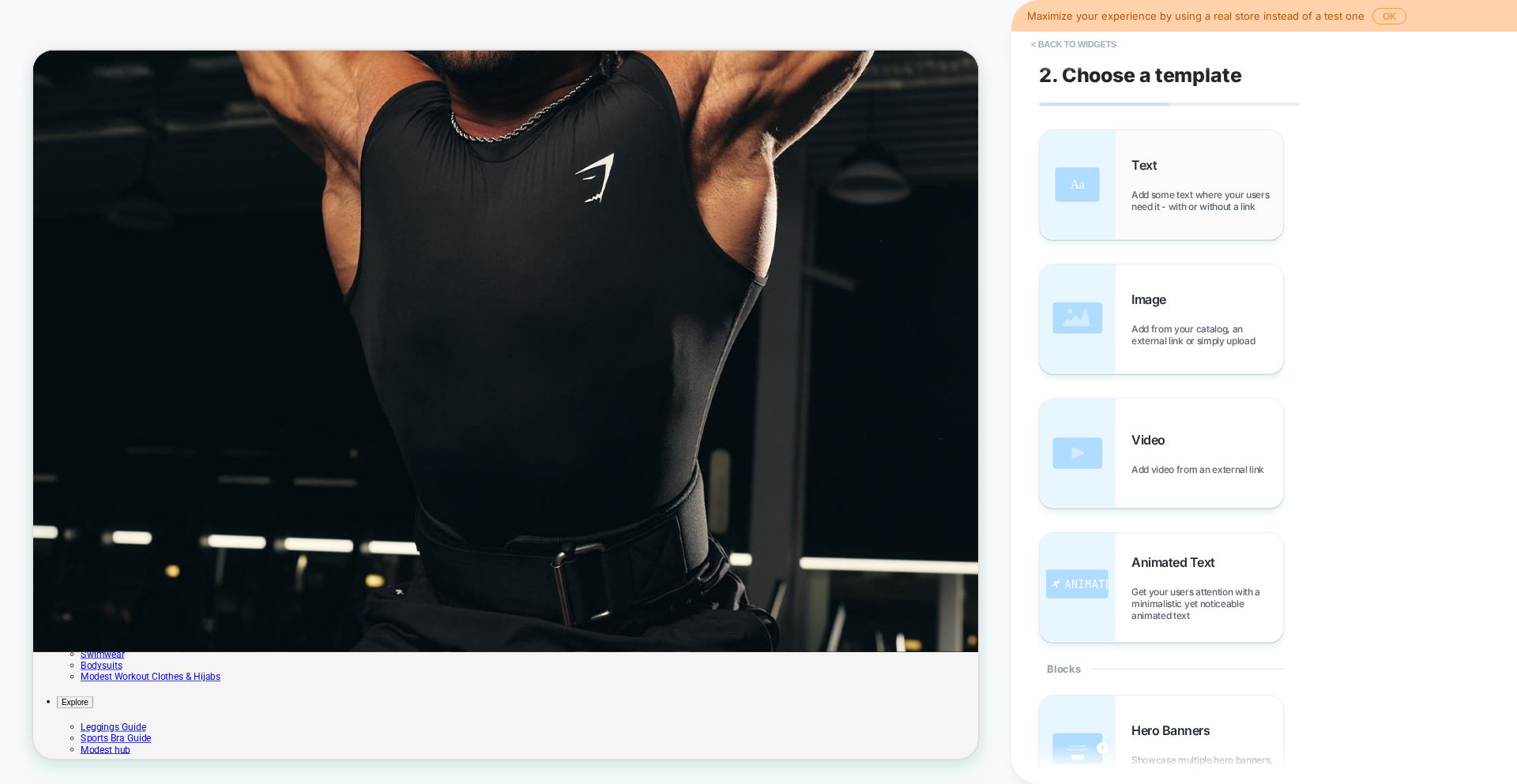
scroll to position [158, 0]
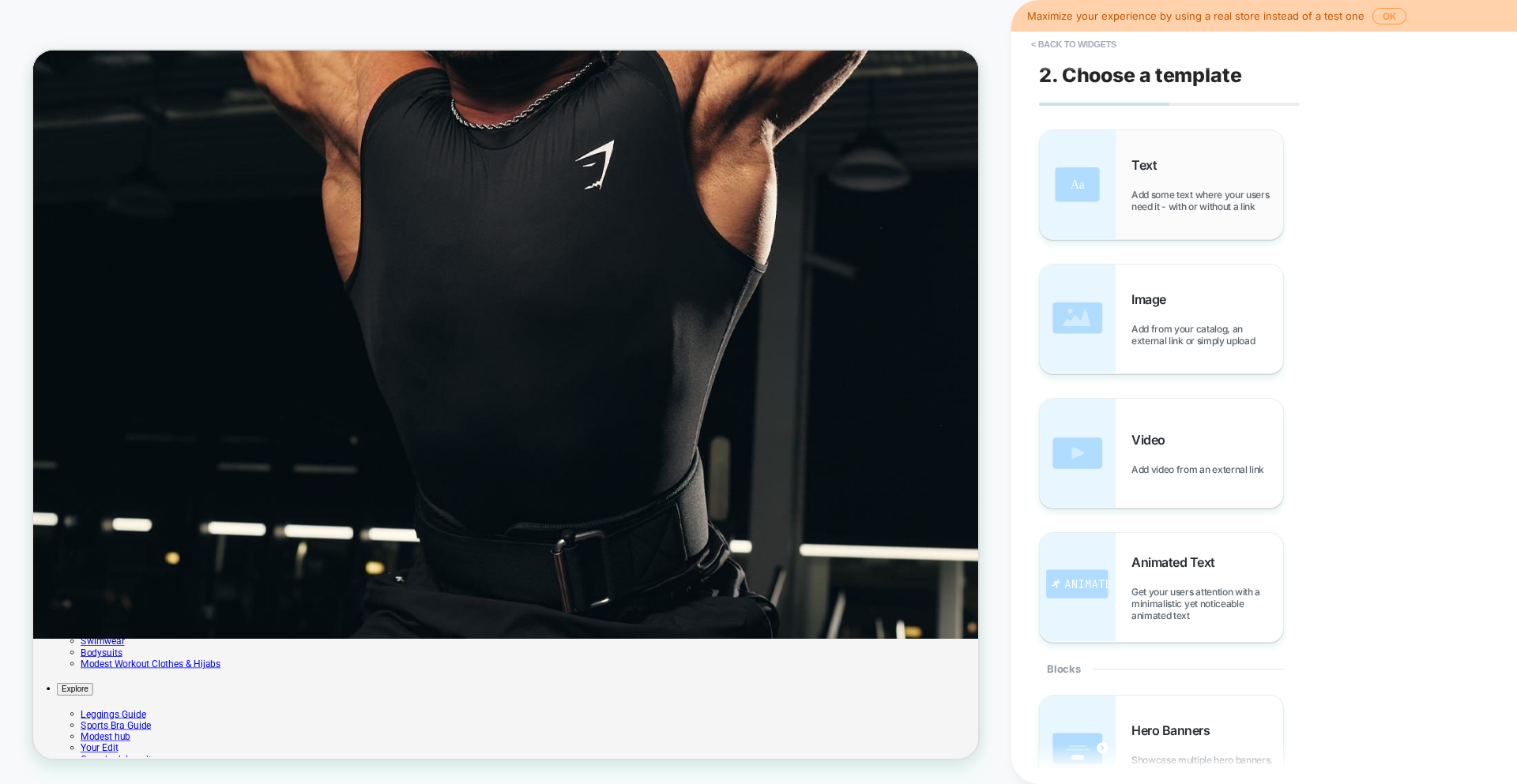
click at [1078, 208] on img at bounding box center [1078, 185] width 76 height 109
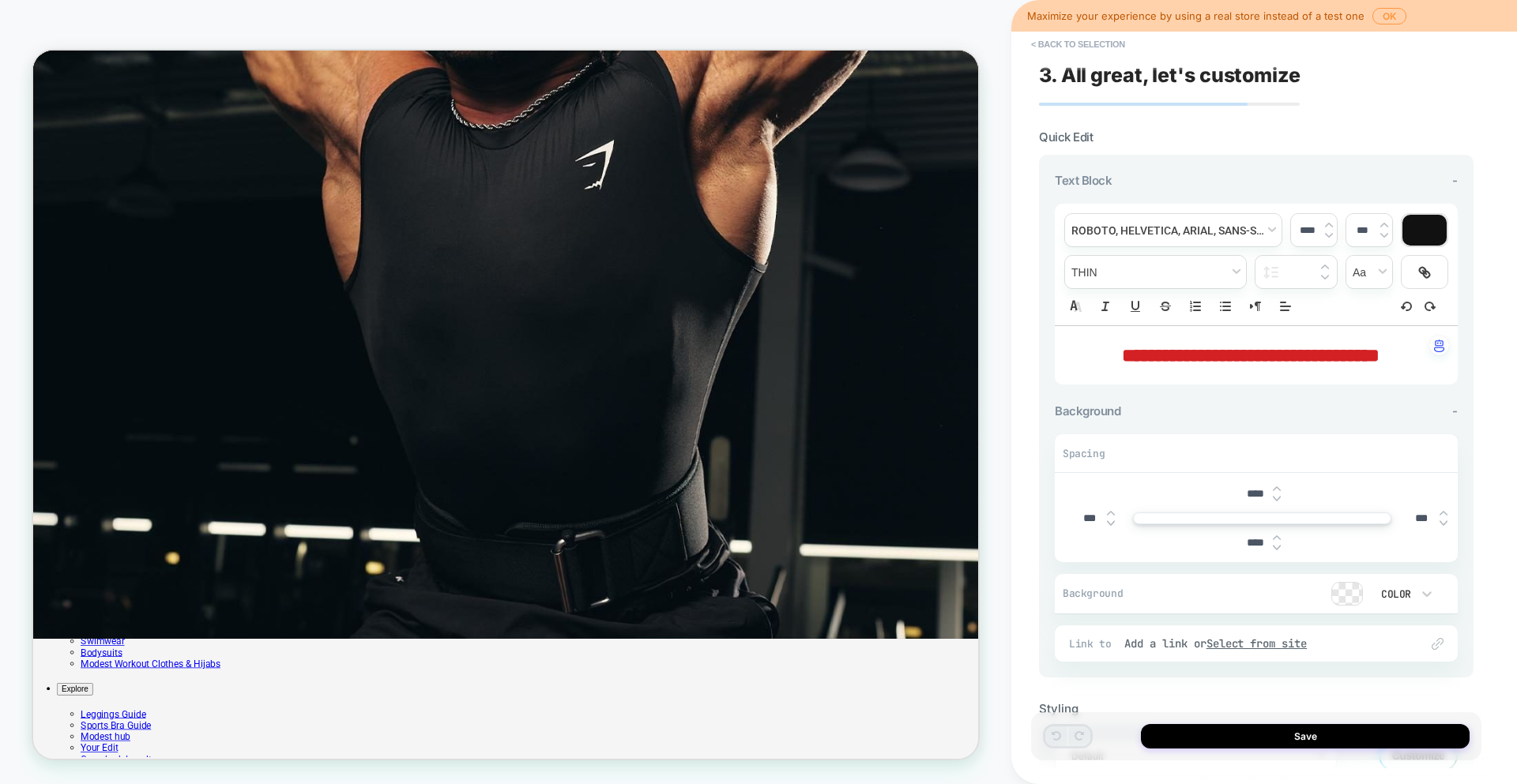
click at [1444, 525] on img at bounding box center [1443, 524] width 8 height 7
type input "****"
click at [1443, 516] on div at bounding box center [1443, 518] width 8 height 16
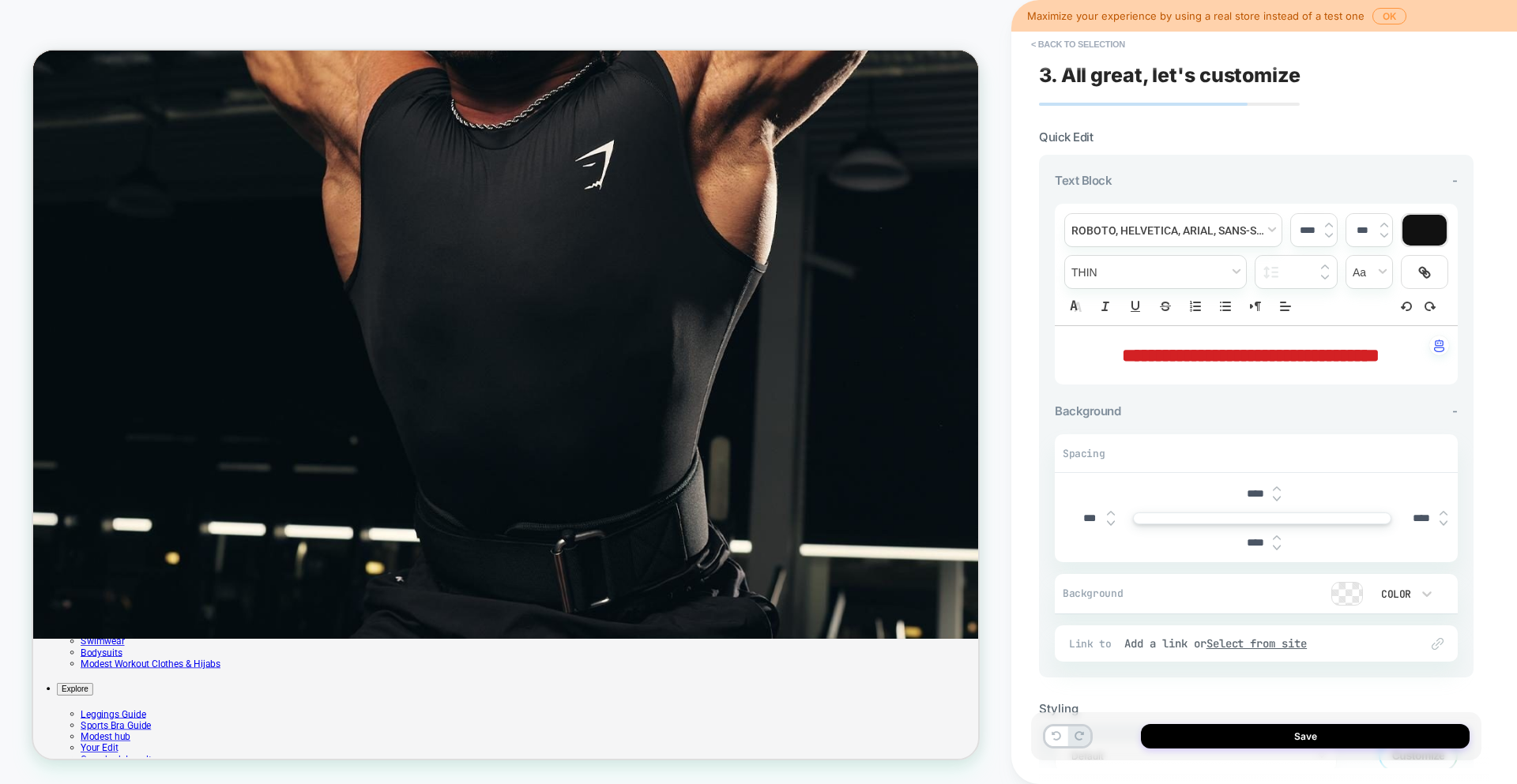
click at [1443, 516] on div at bounding box center [1443, 518] width 8 height 16
click at [1445, 519] on div at bounding box center [1443, 518] width 8 height 16
click at [1417, 522] on input "****" at bounding box center [1421, 518] width 35 height 13
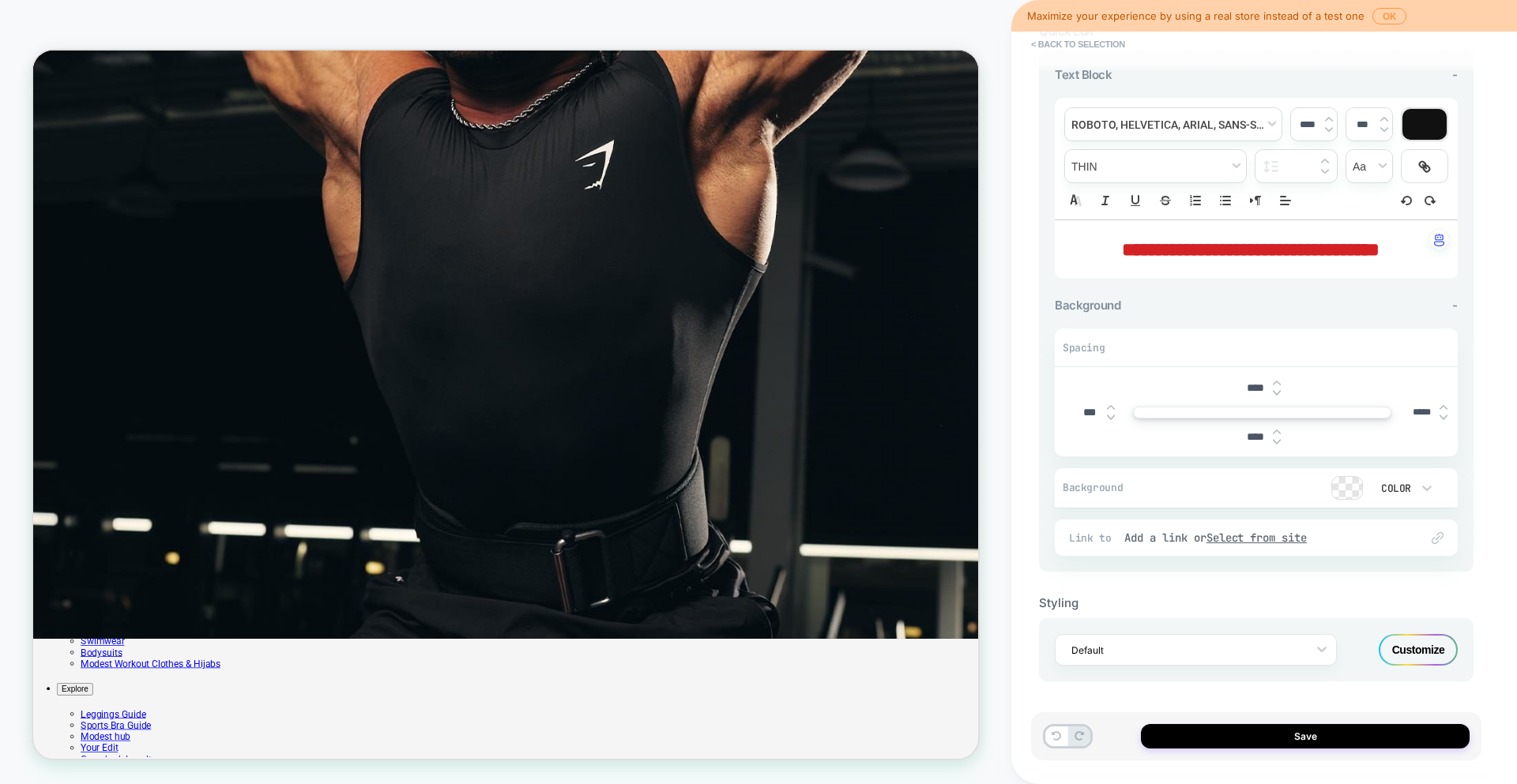
scroll to position [103, 0]
type input "****"
type input "******"
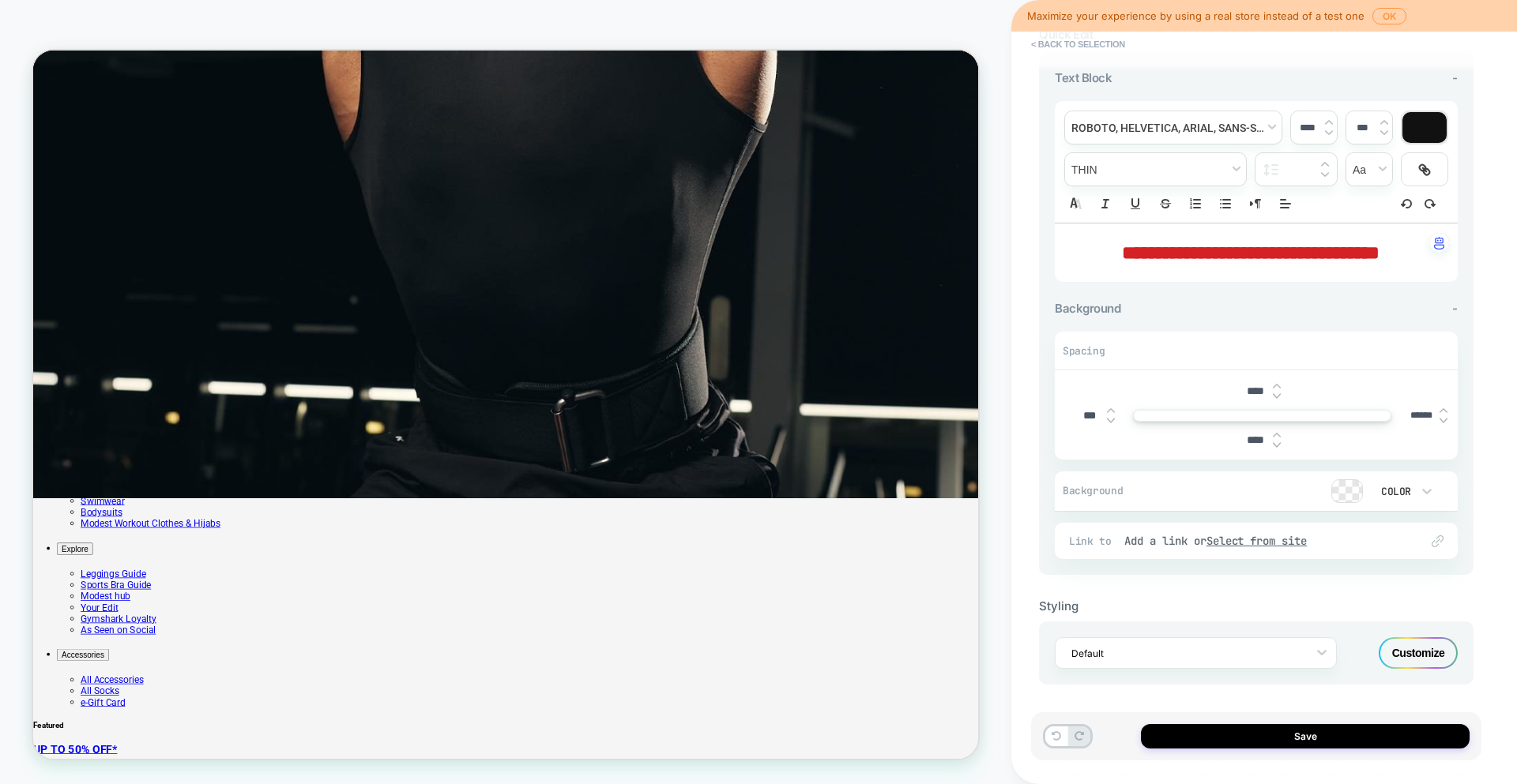
scroll to position [326, 0]
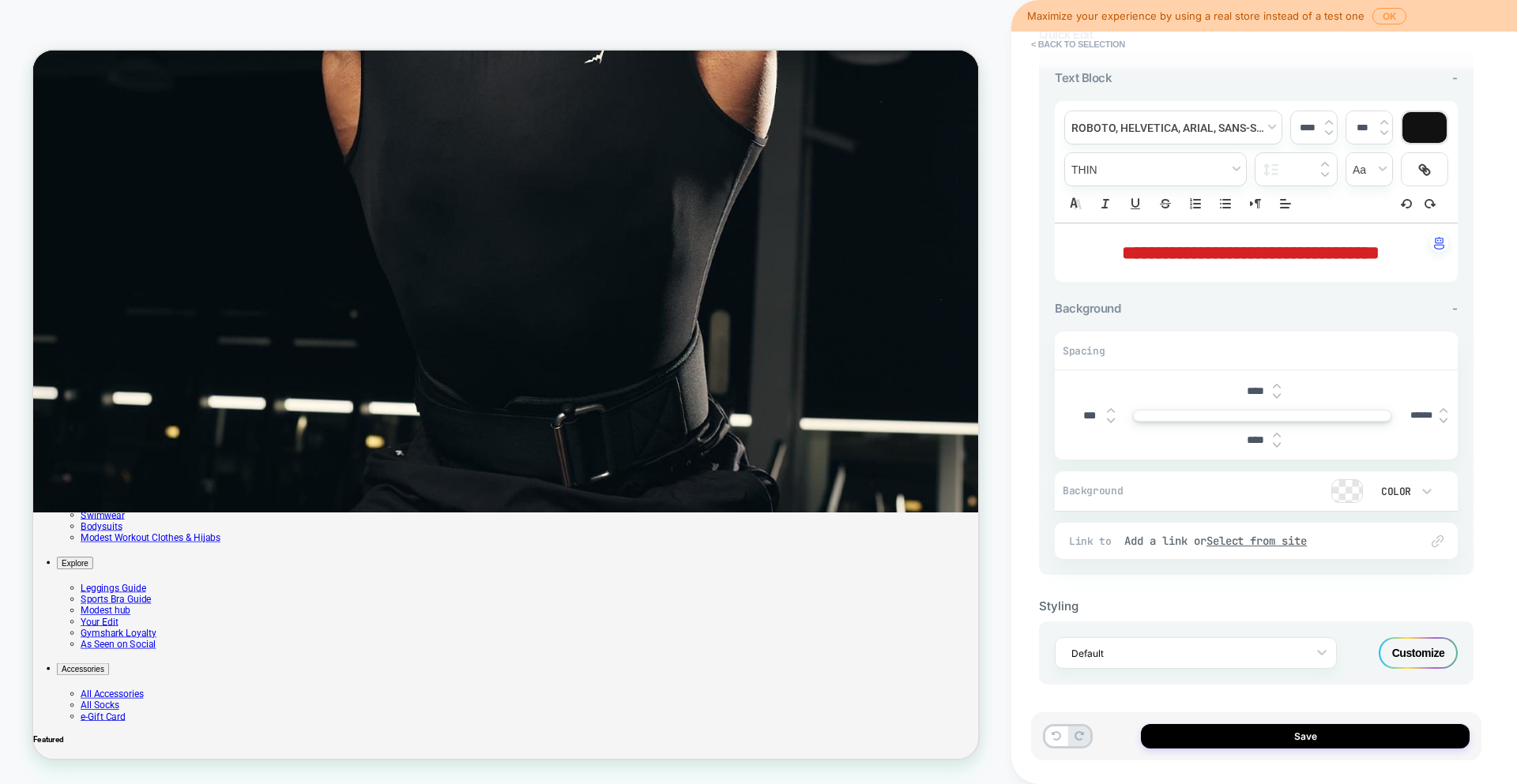
click at [1047, 48] on button "< Back to selection" at bounding box center [1078, 44] width 110 height 25
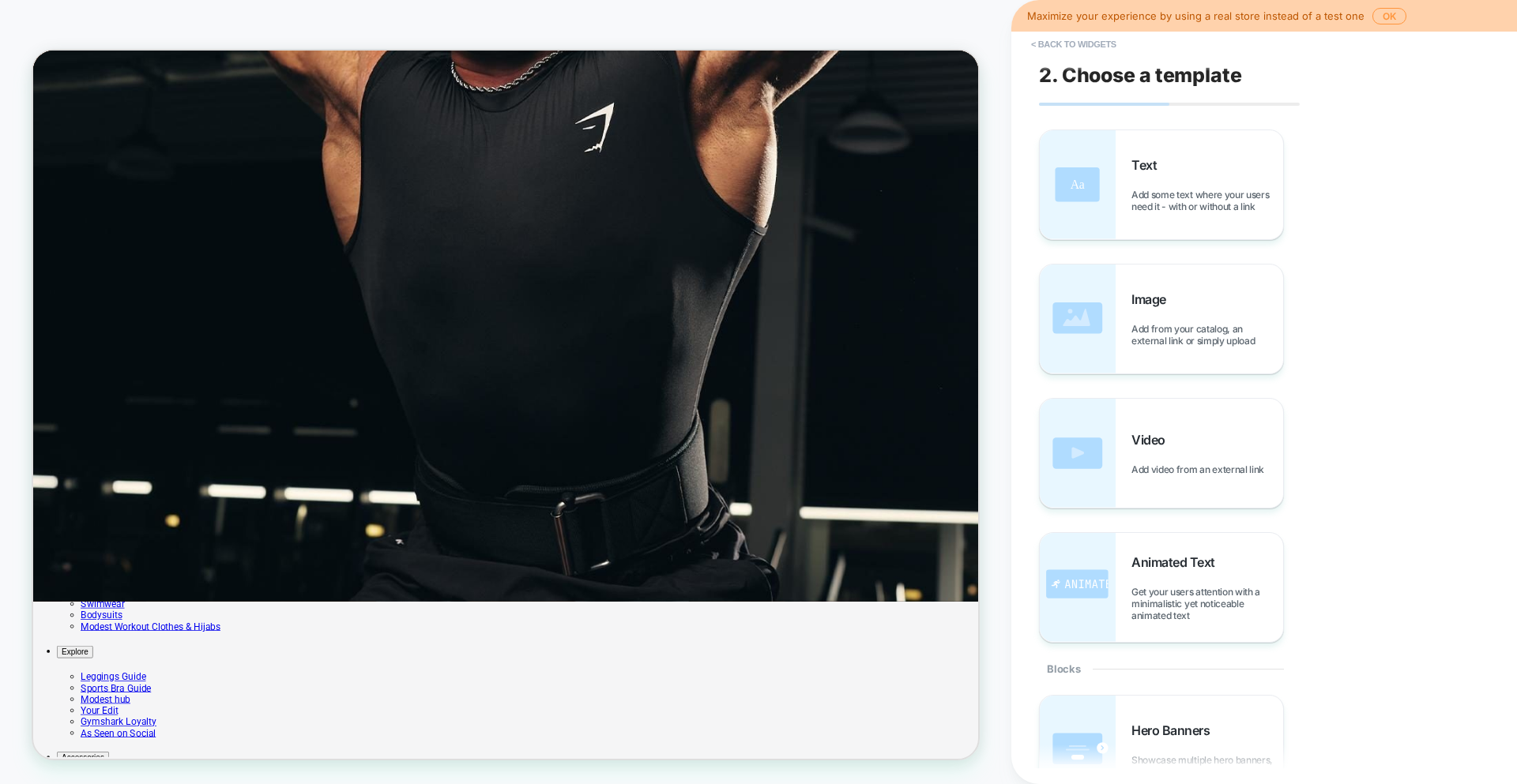
scroll to position [192, 0]
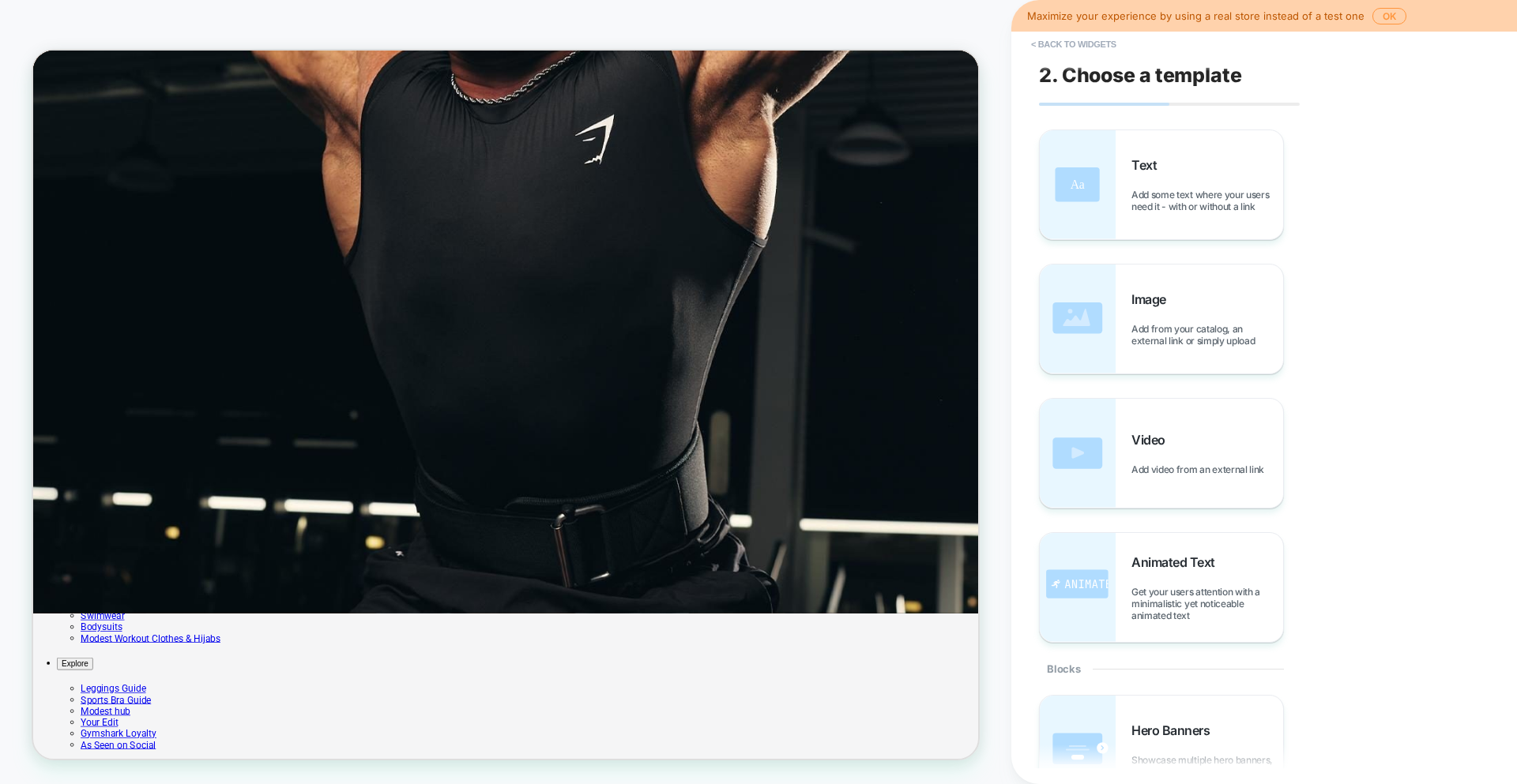
click at [1060, 38] on button "< Back to widgets" at bounding box center [1073, 44] width 101 height 25
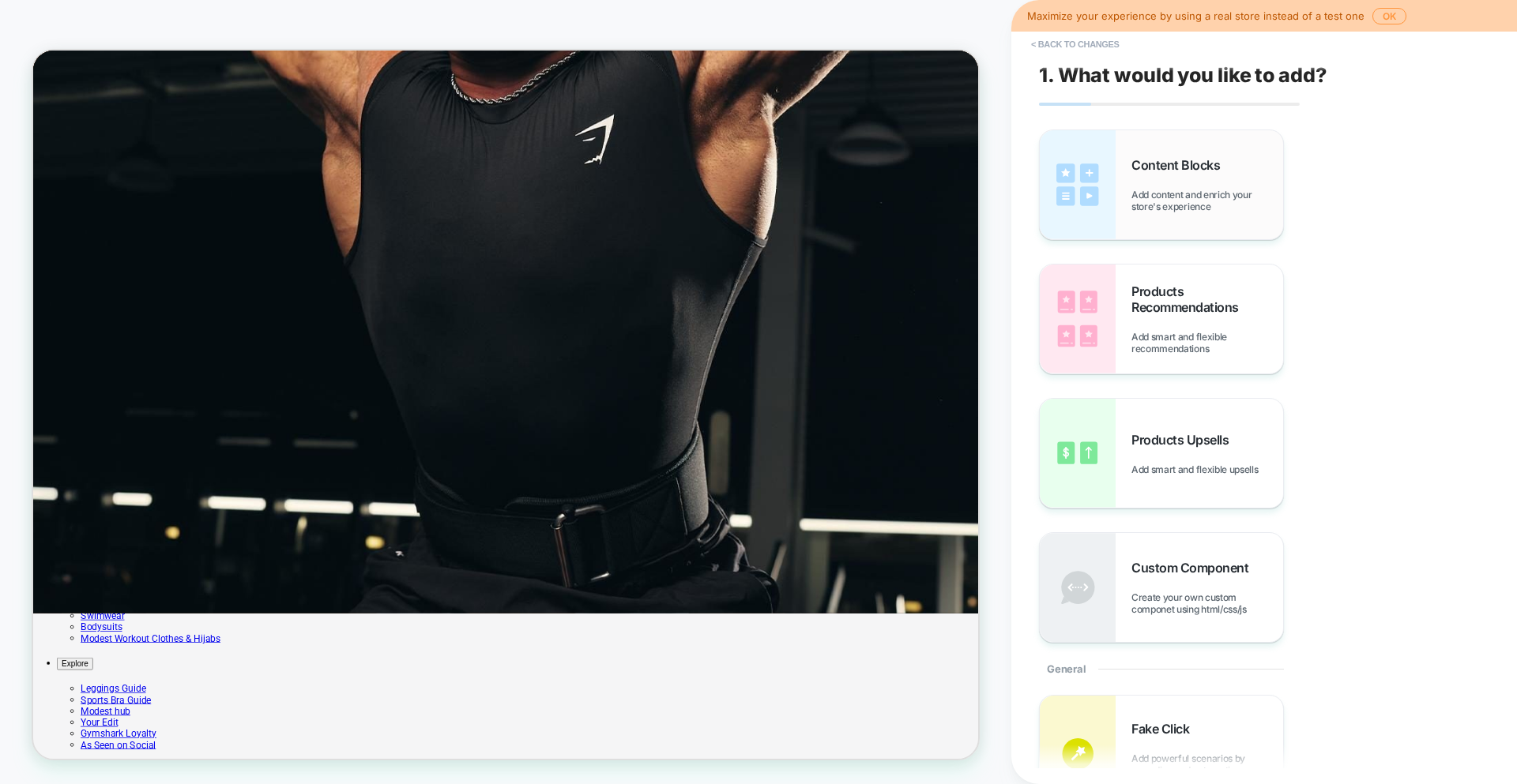
scroll to position [144, 0]
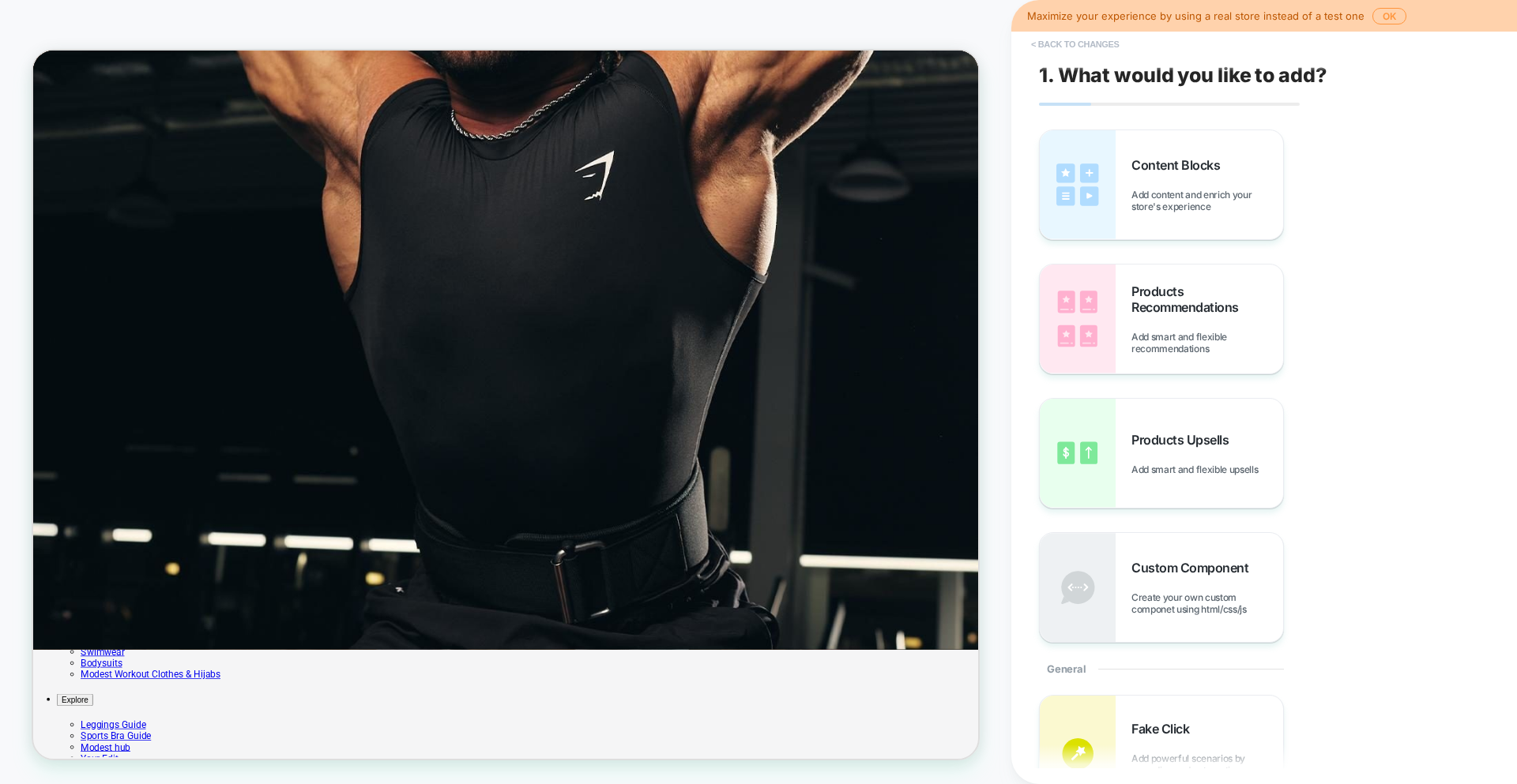
click at [1091, 40] on button "< Back to changes" at bounding box center [1075, 44] width 104 height 25
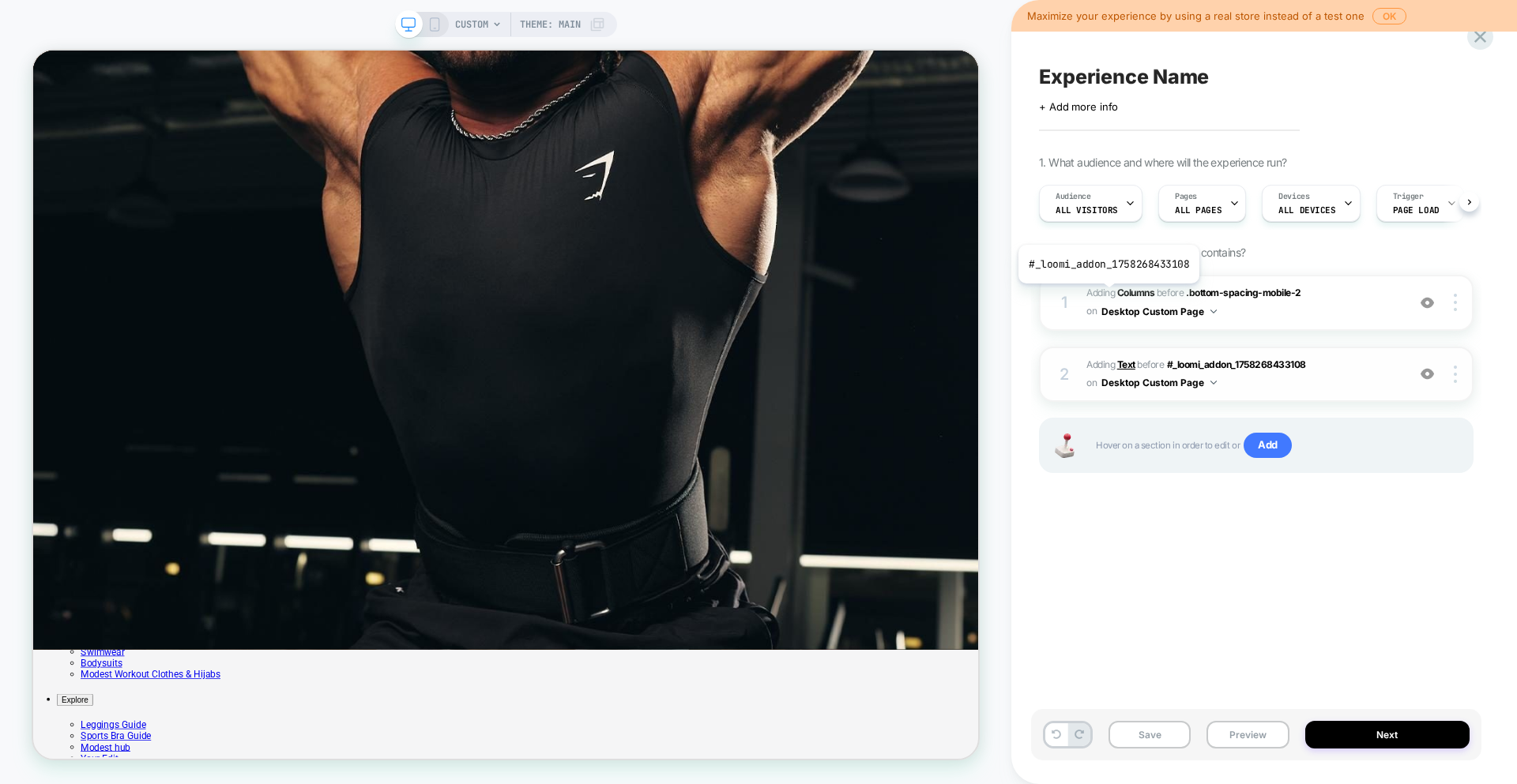
scroll to position [0, 1]
click at [1323, 312] on span "#_loomi_addon_1758268433108 Adding Columns BEFORE .bottom-spacing-mobile-2 .bot…" at bounding box center [1242, 302] width 312 height 37
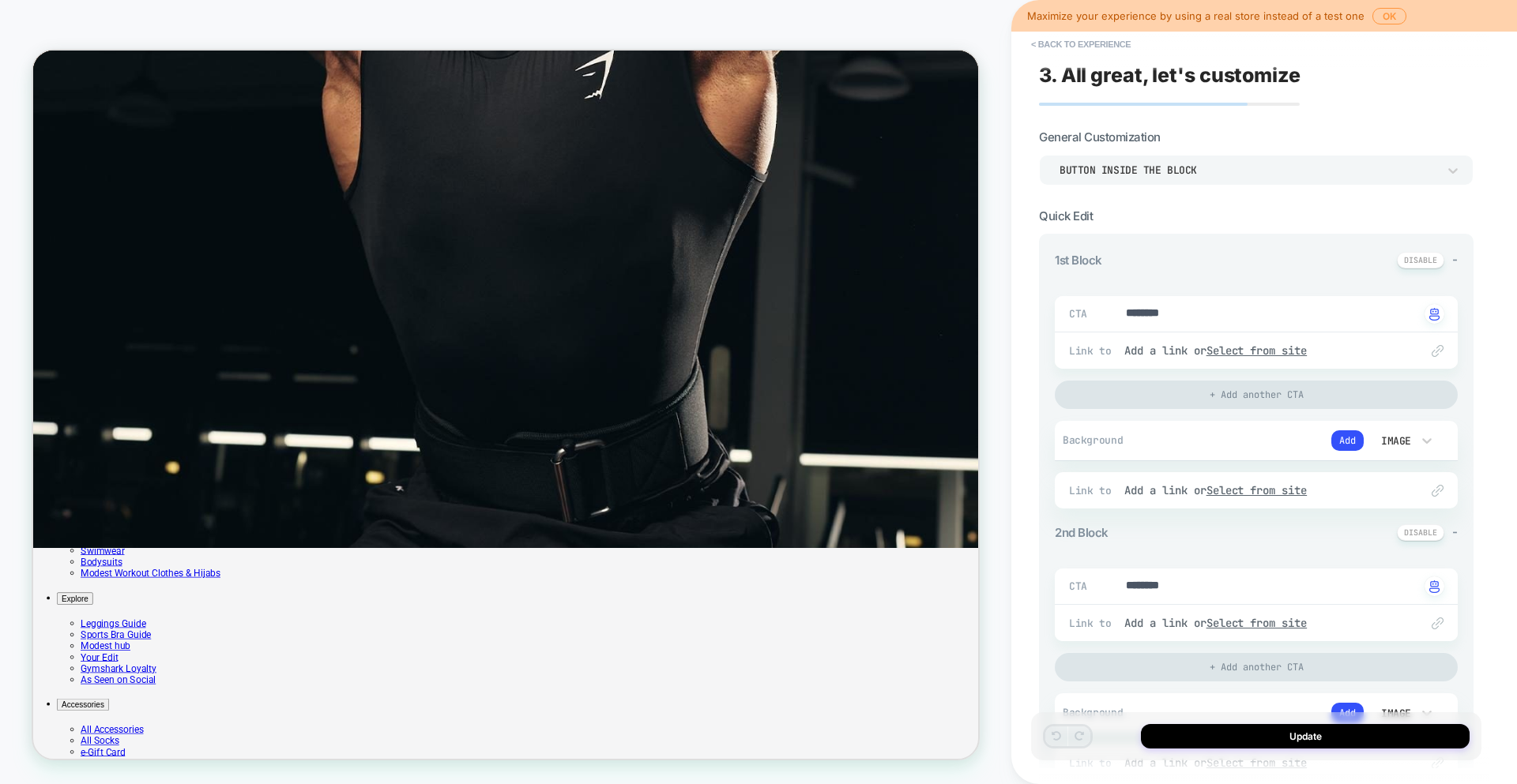
scroll to position [300, 0]
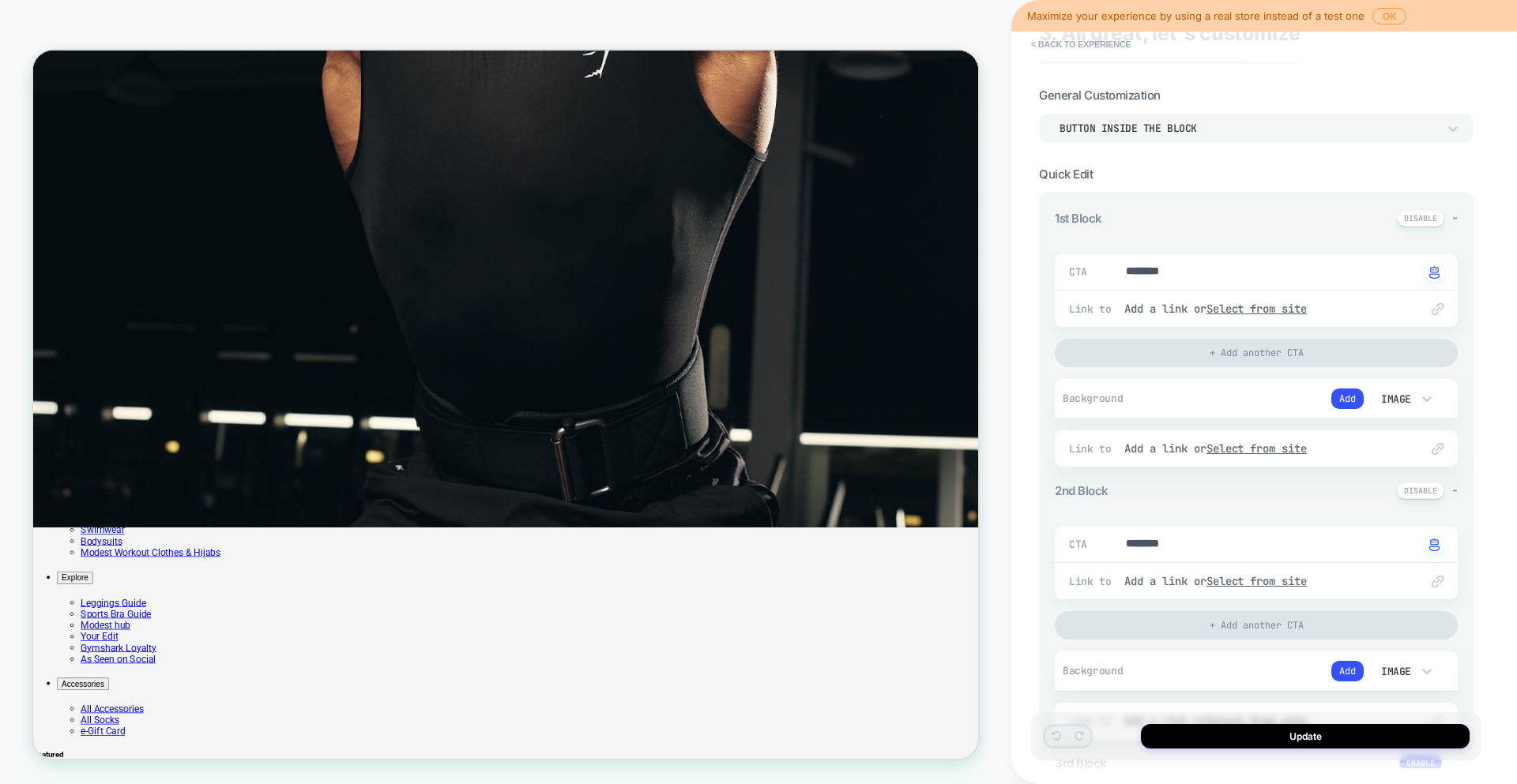
scroll to position [307, 0]
click at [1094, 46] on button "< Back to experience" at bounding box center [1081, 44] width 115 height 25
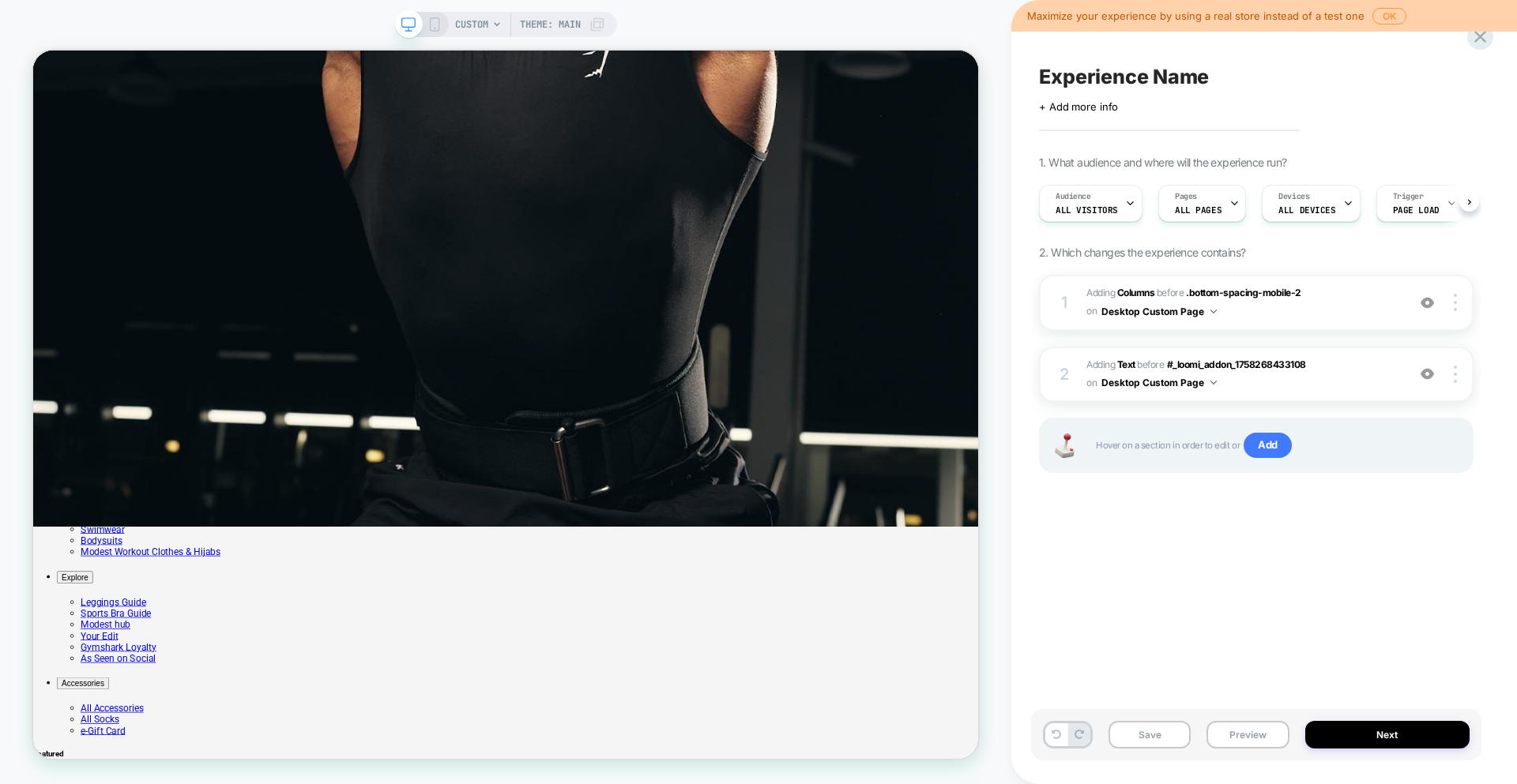
scroll to position [0, 1]
click at [1464, 300] on div at bounding box center [1457, 302] width 30 height 17
click at [1357, 288] on span "#_loomi_addon_1758268433108 Adding Columns BEFORE .bottom-spacing-mobile-2 .bot…" at bounding box center [1242, 302] width 312 height 37
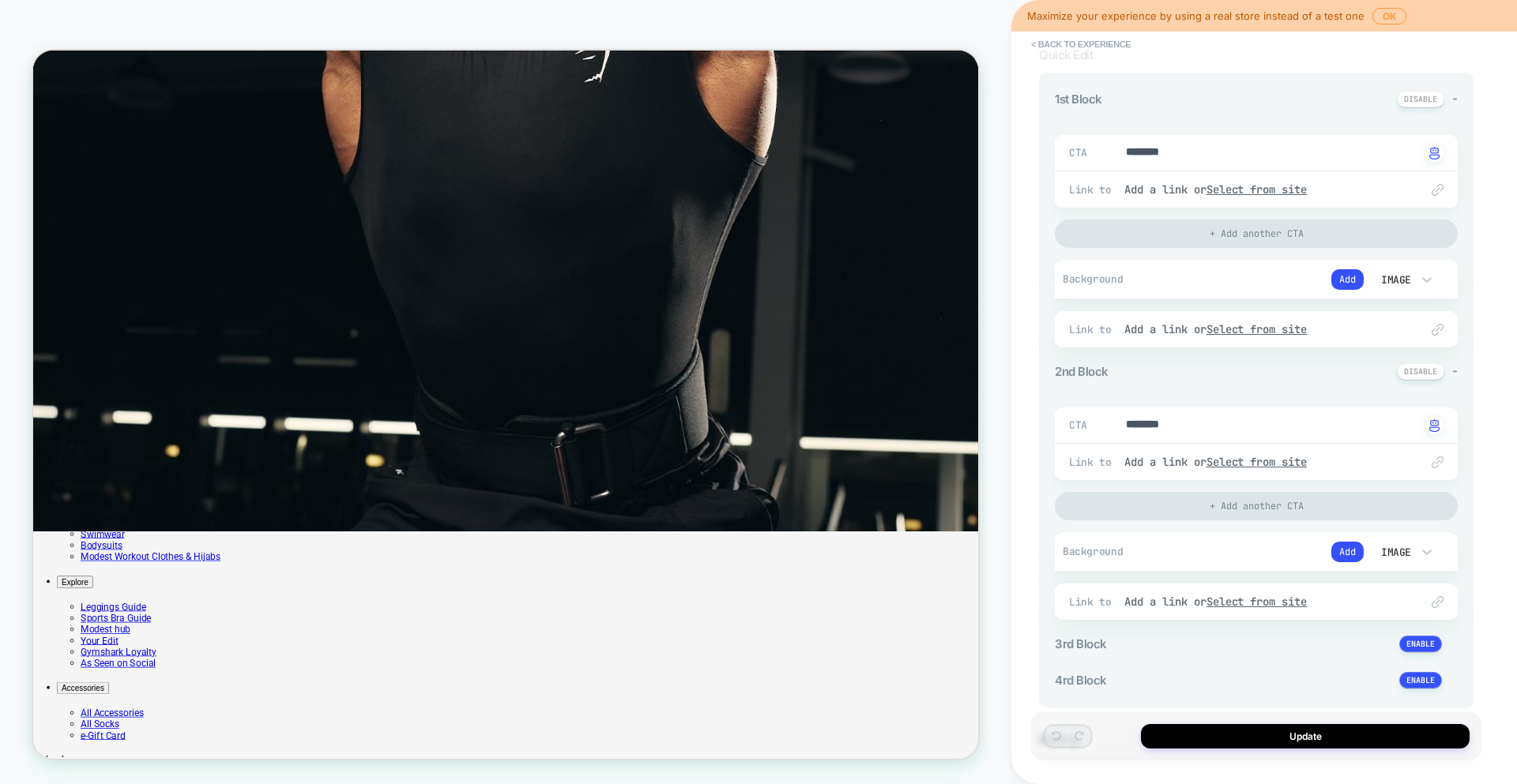
scroll to position [180, 0]
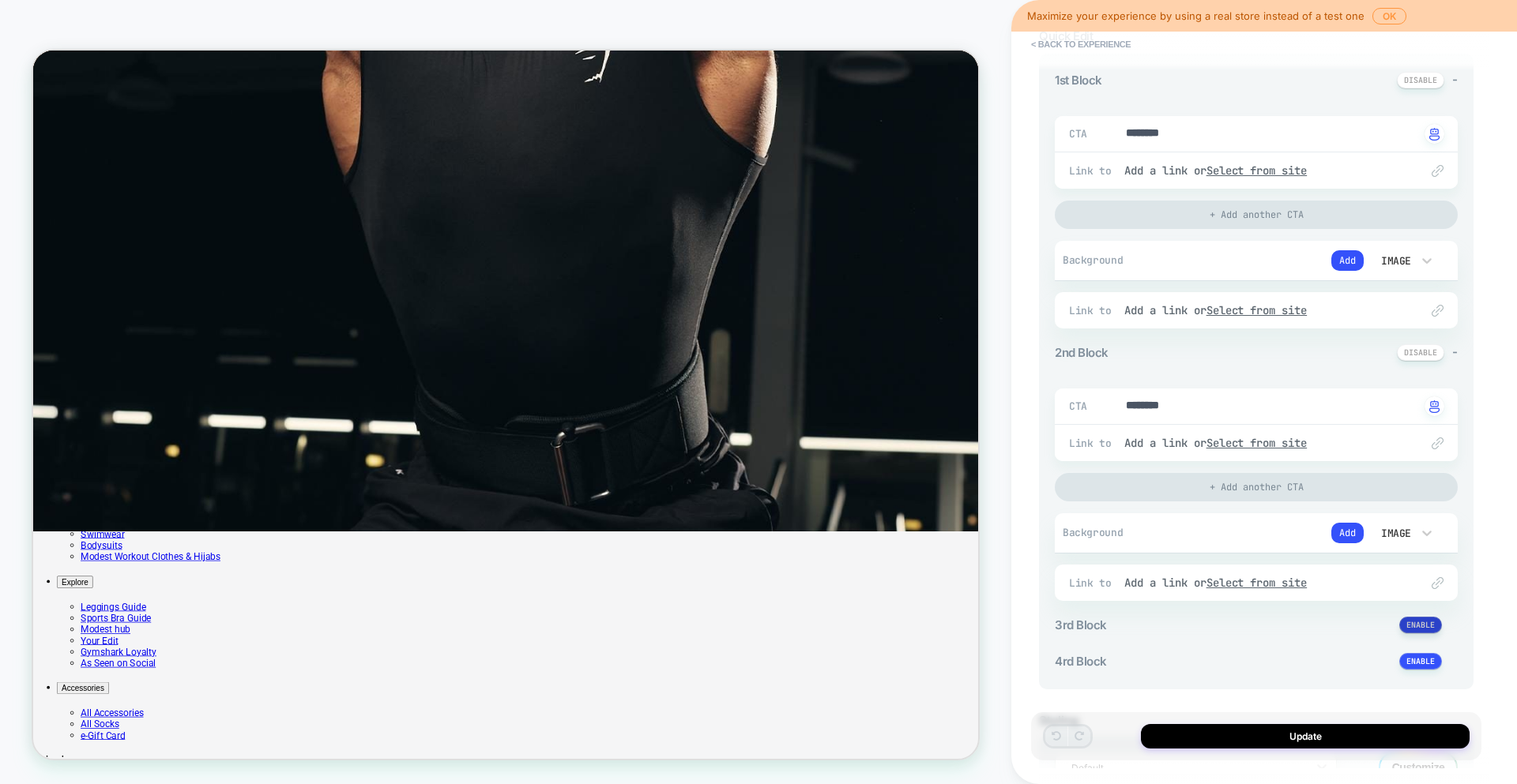
click at [1440, 624] on button at bounding box center [1420, 625] width 43 height 16
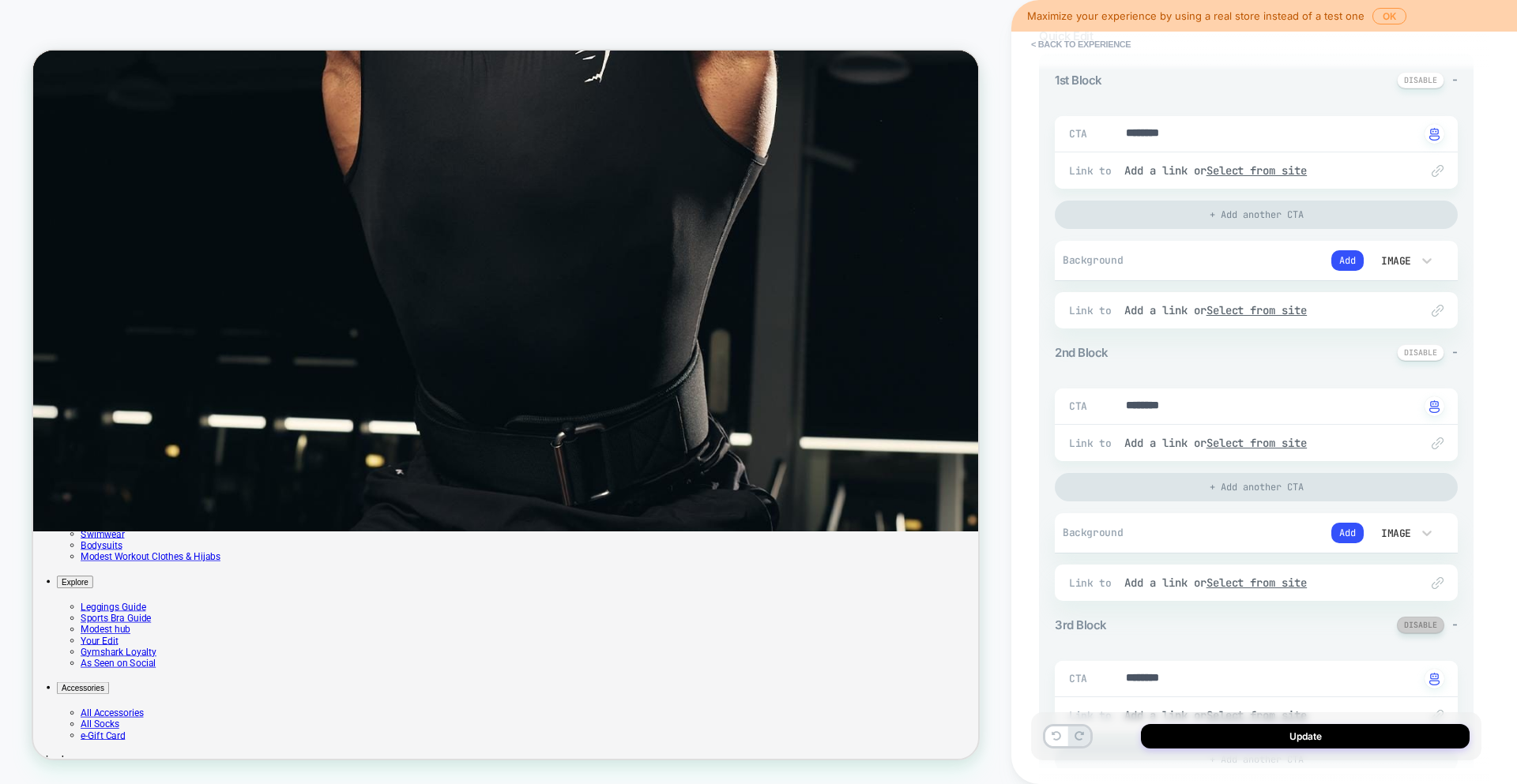
click at [1426, 625] on button at bounding box center [1420, 625] width 48 height 16
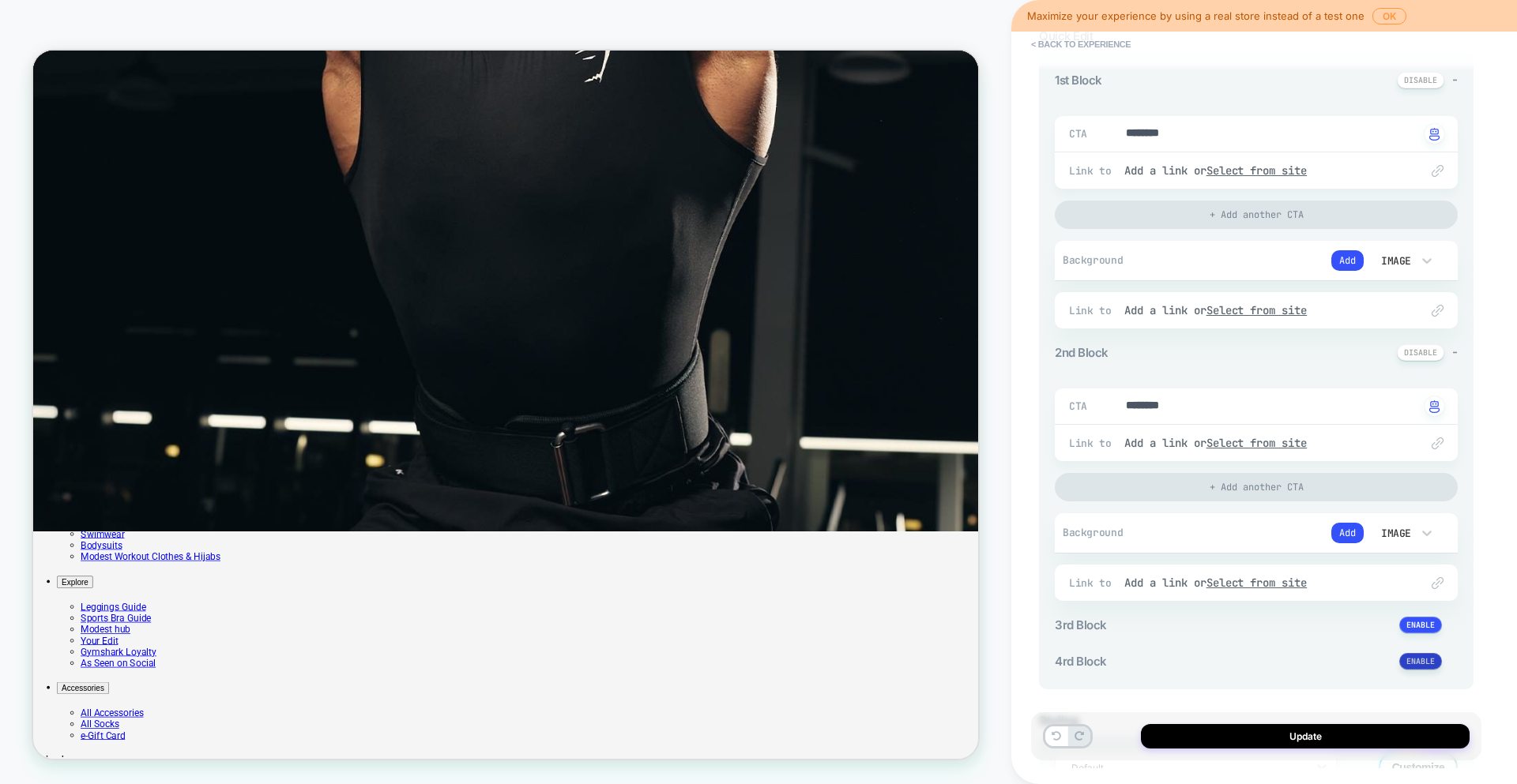
click at [1420, 656] on button at bounding box center [1420, 661] width 43 height 16
click at [1426, 617] on button at bounding box center [1420, 625] width 43 height 16
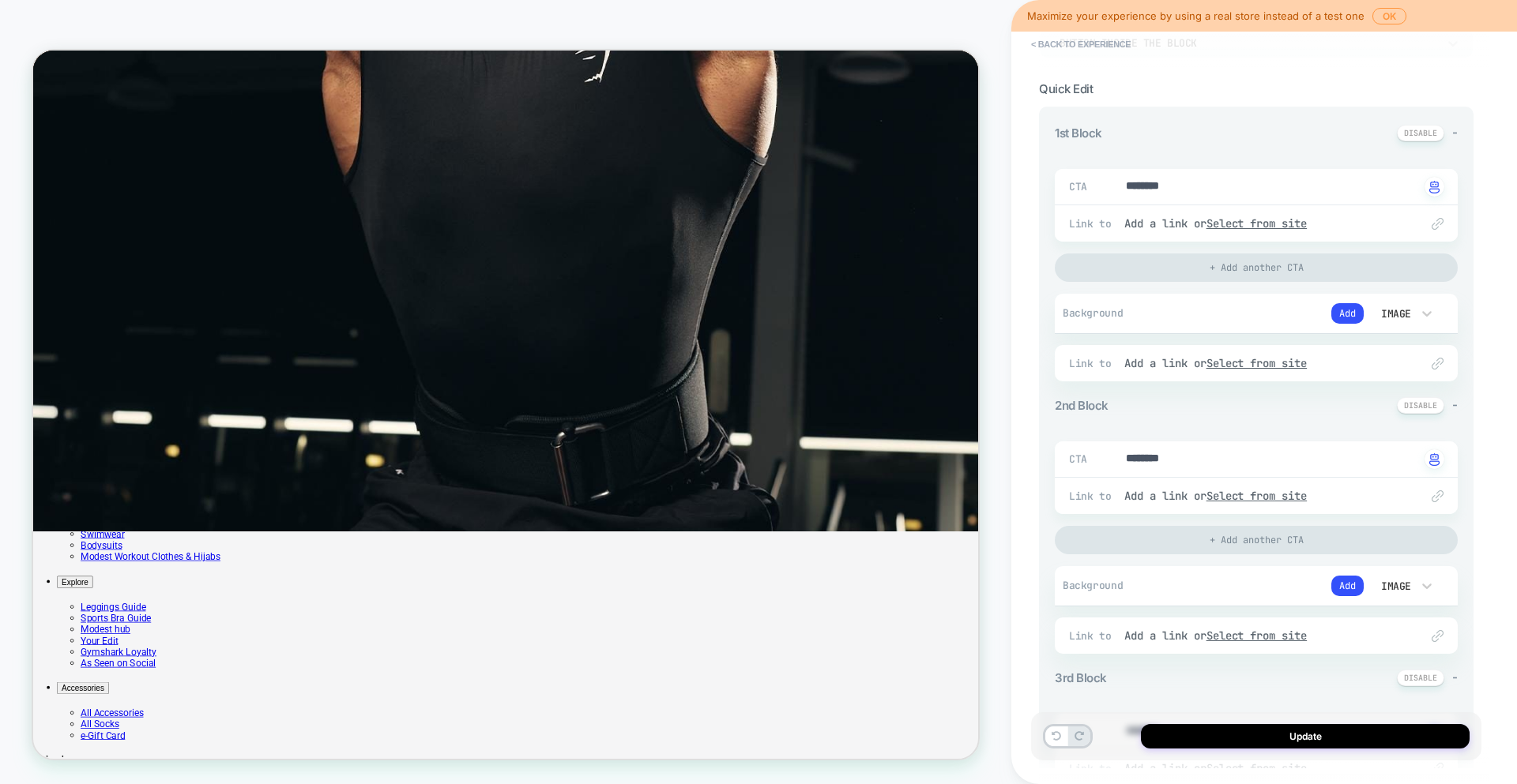
scroll to position [109, 0]
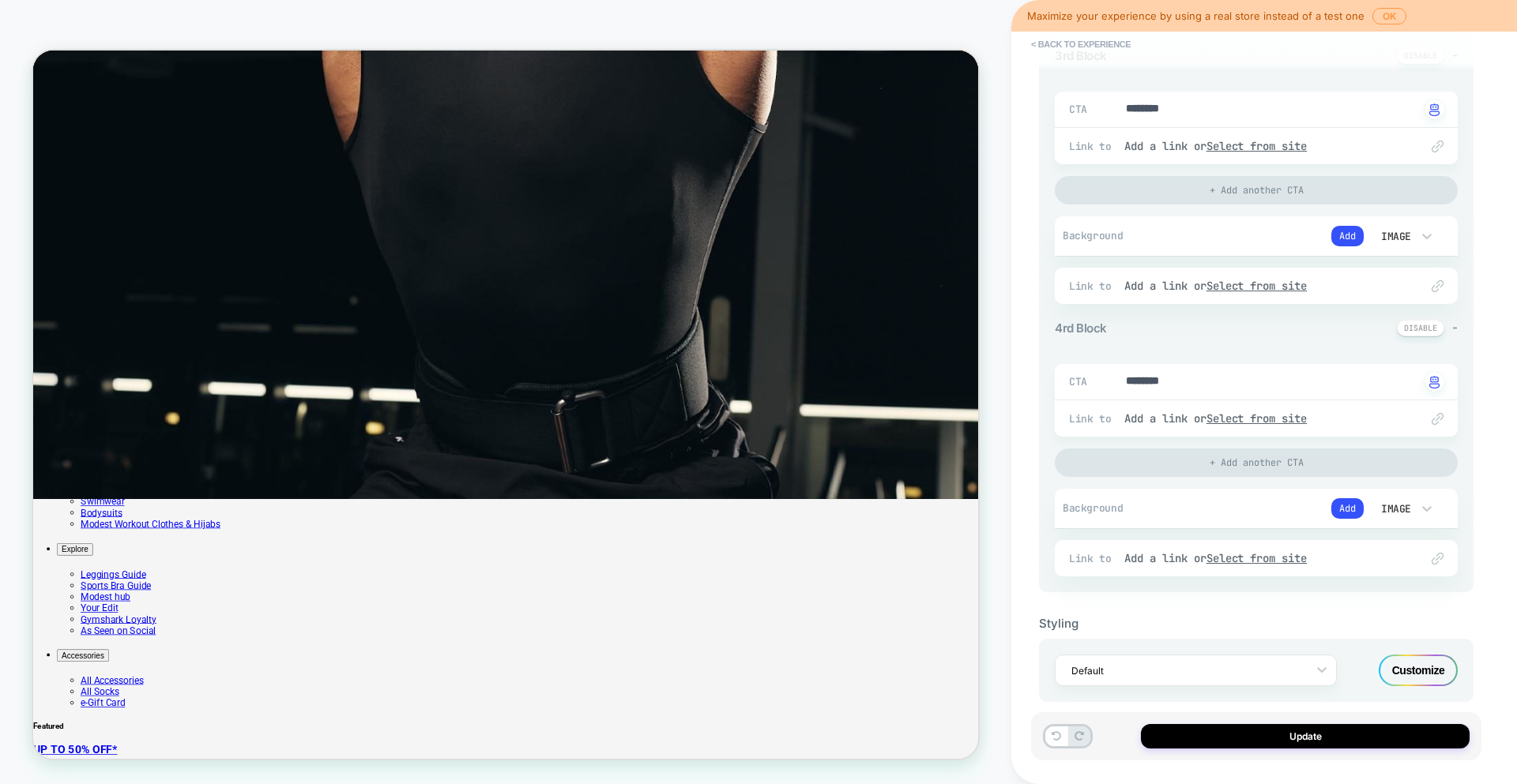
scroll to position [281, 0]
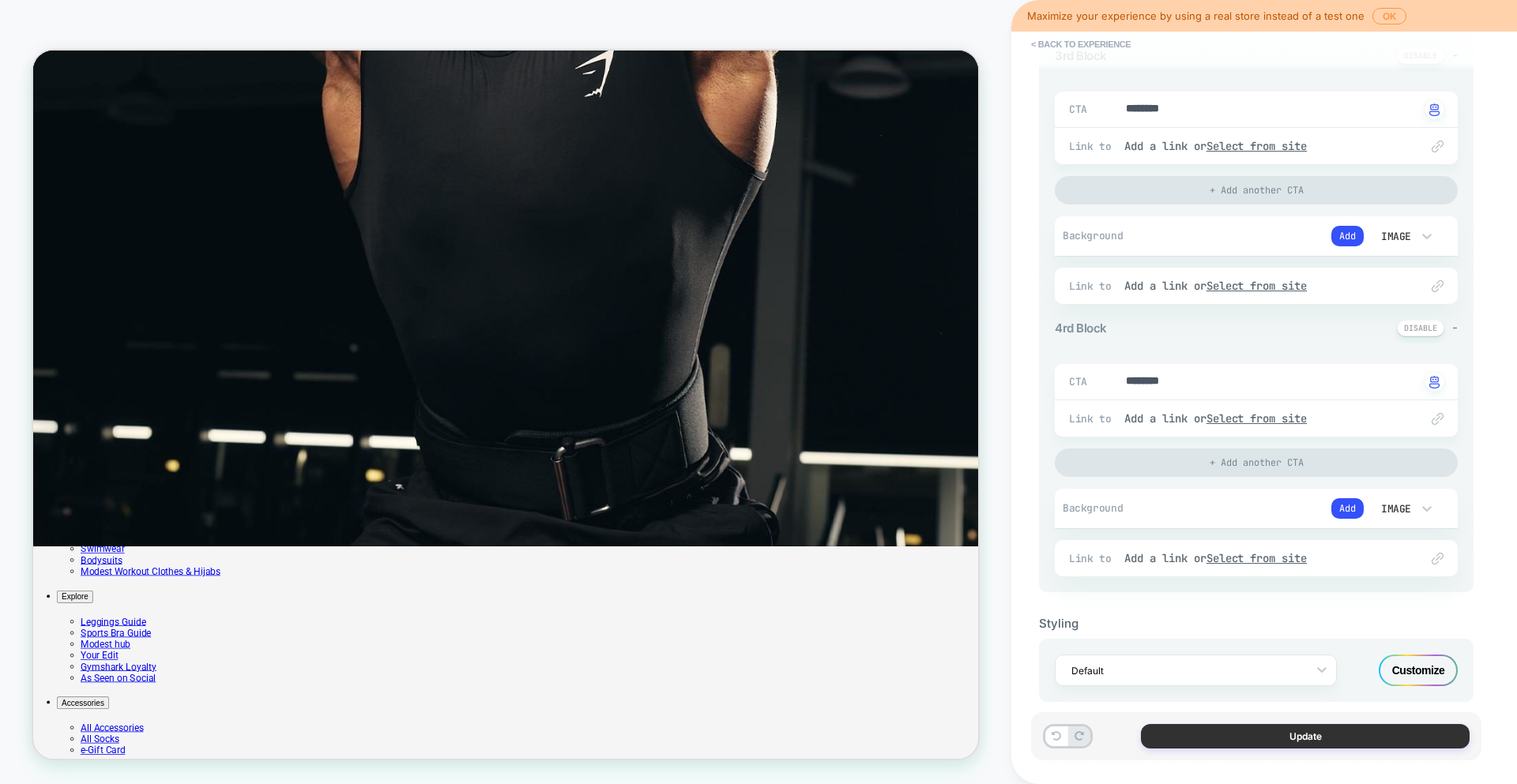
click at [1294, 737] on button "Update" at bounding box center [1305, 736] width 329 height 25
type textarea "*"
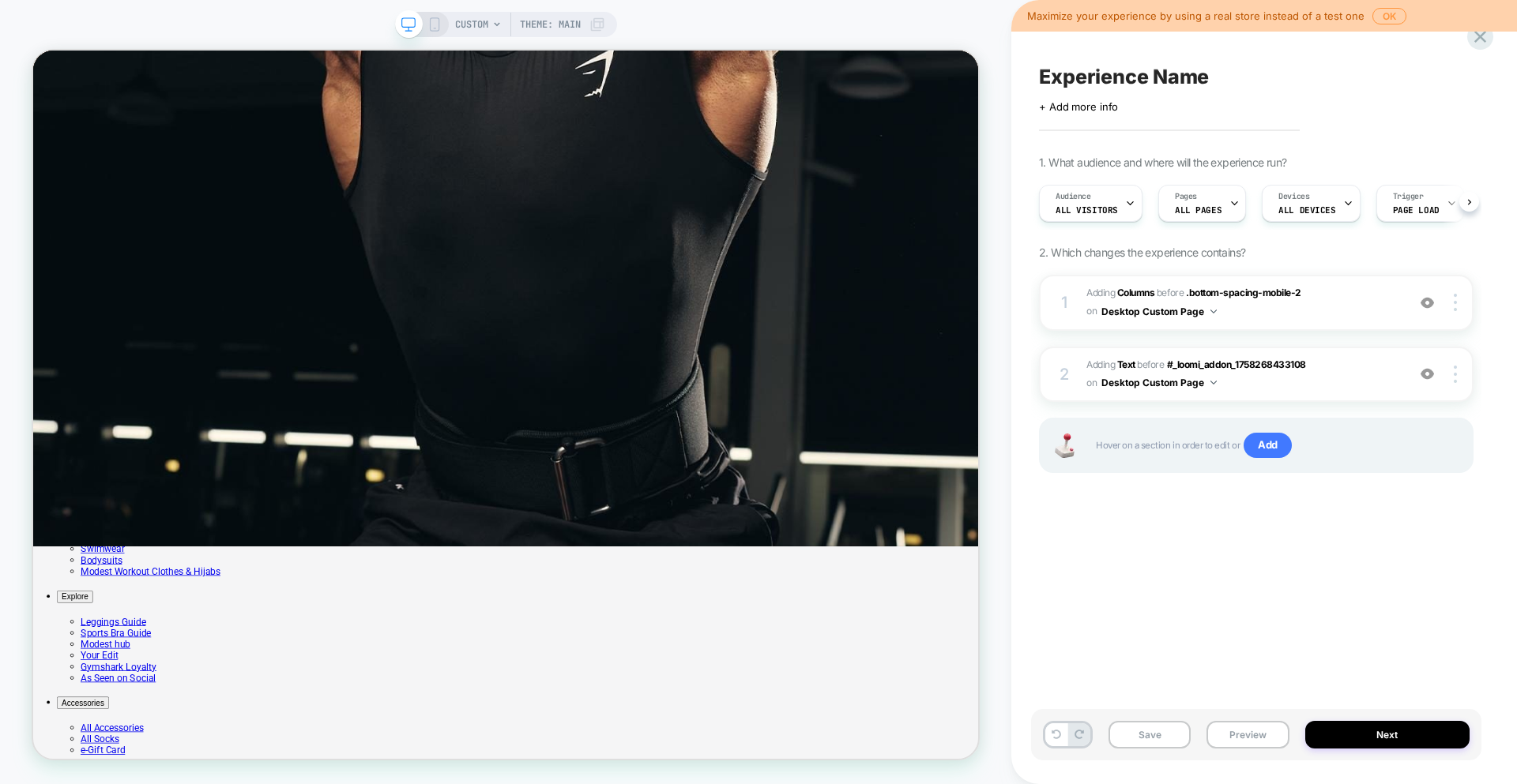
scroll to position [0, 1]
click at [1402, 738] on button "Next" at bounding box center [1387, 735] width 165 height 28
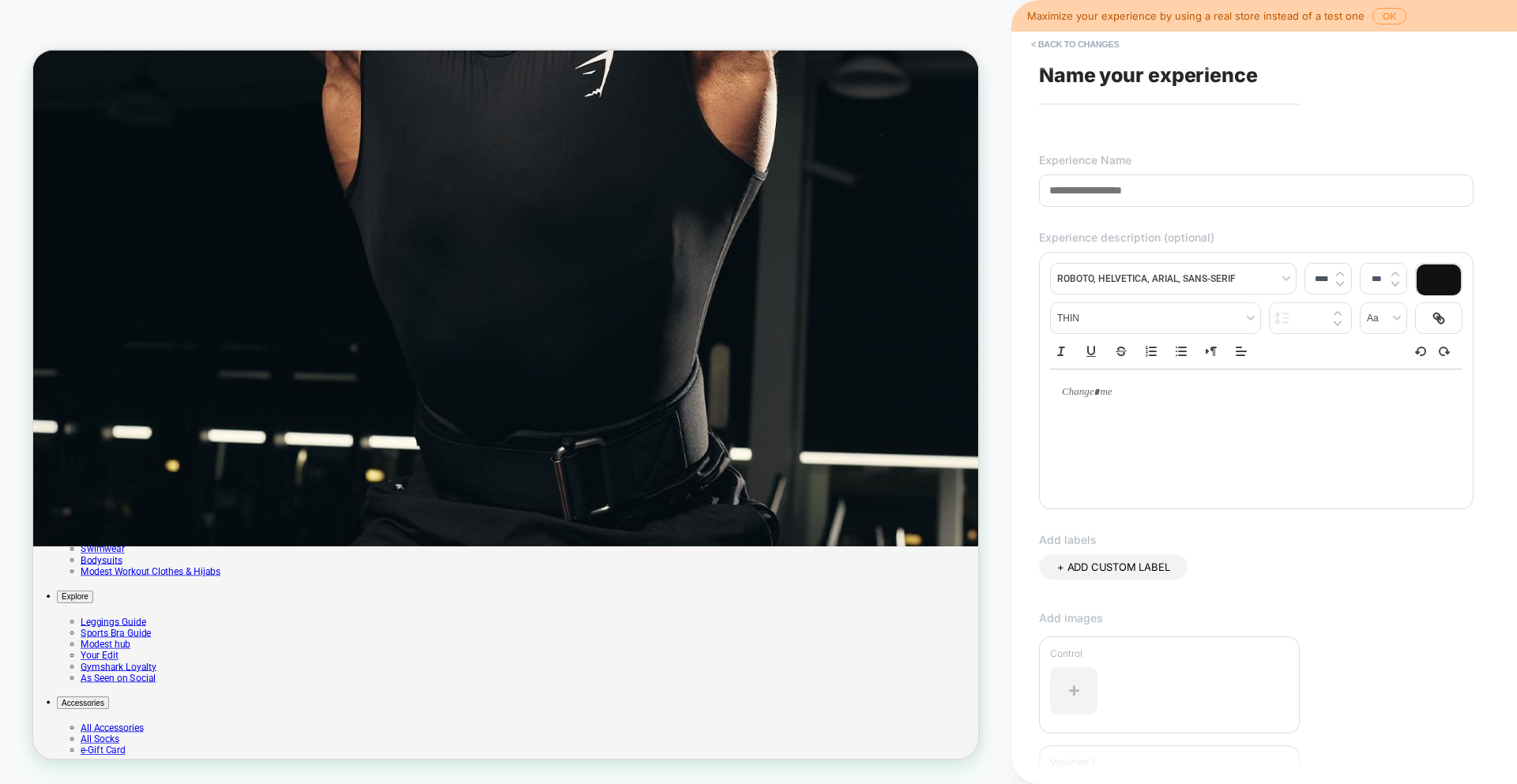
click at [1174, 77] on span "Name your experience" at bounding box center [1148, 75] width 218 height 24
click at [1170, 196] on input at bounding box center [1256, 190] width 434 height 32
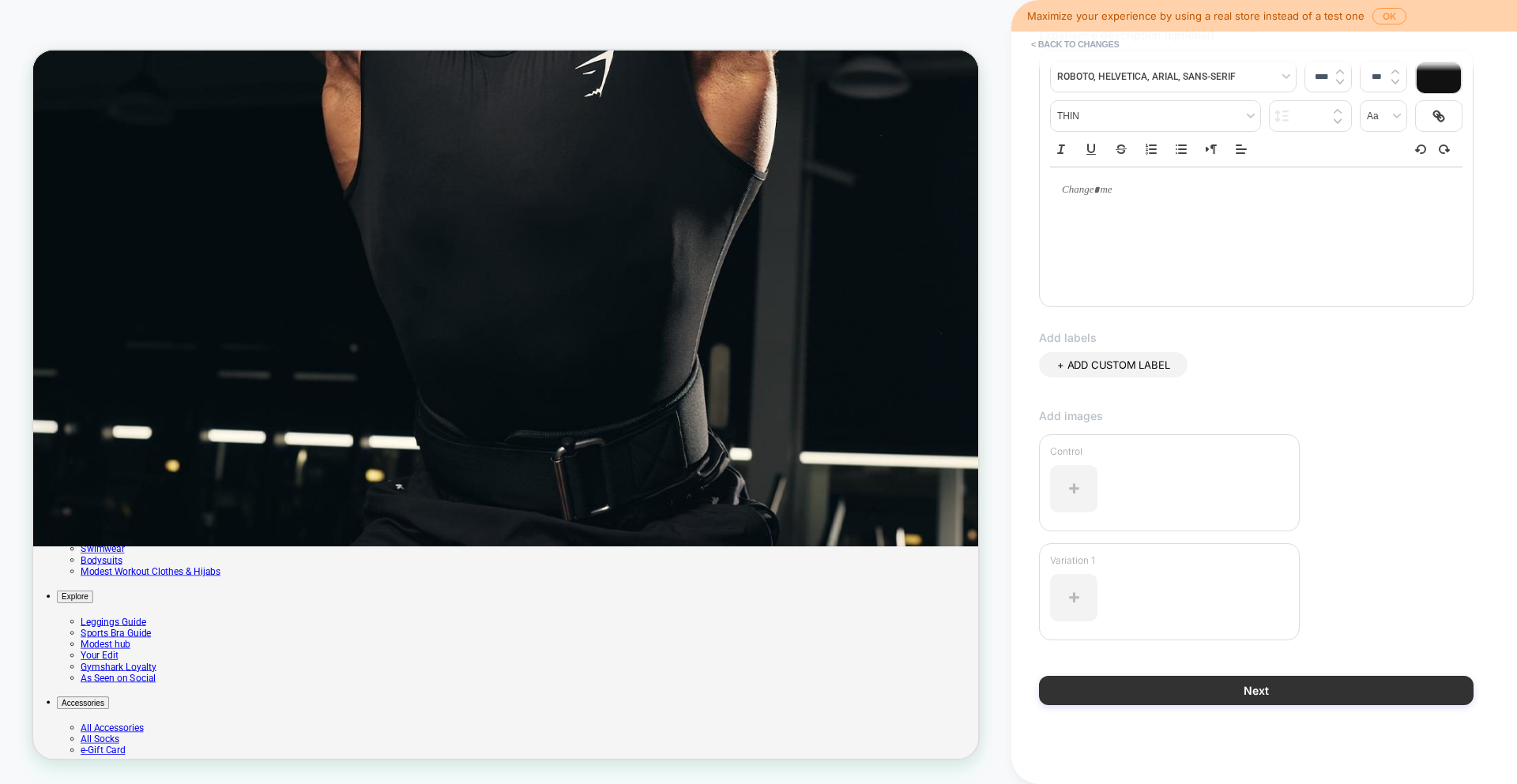
type input "*******"
click at [1287, 695] on button "Next" at bounding box center [1256, 690] width 434 height 30
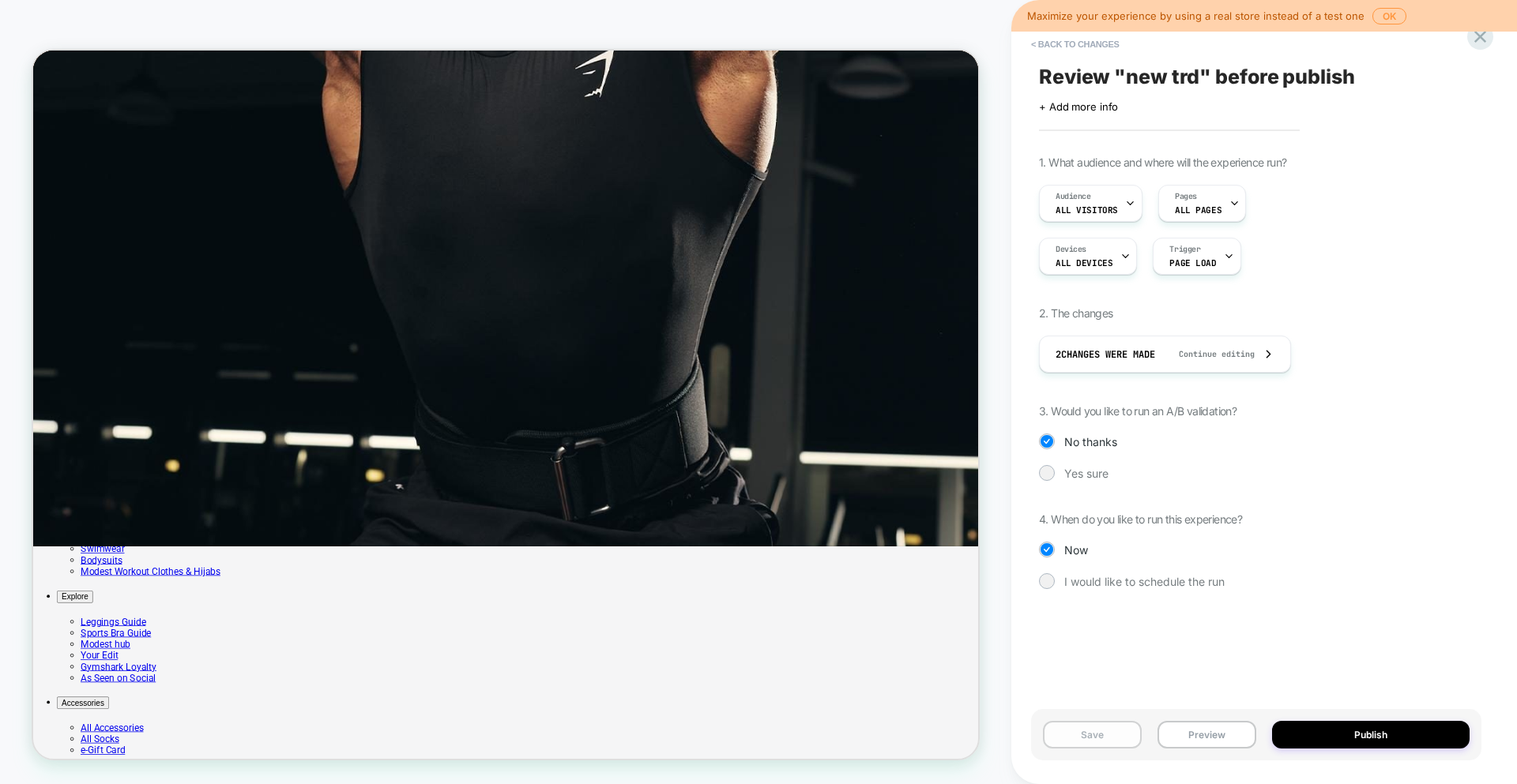
click at [1074, 736] on button "Save" at bounding box center [1092, 735] width 99 height 28
click at [1380, 16] on button "OK" at bounding box center [1389, 16] width 34 height 16
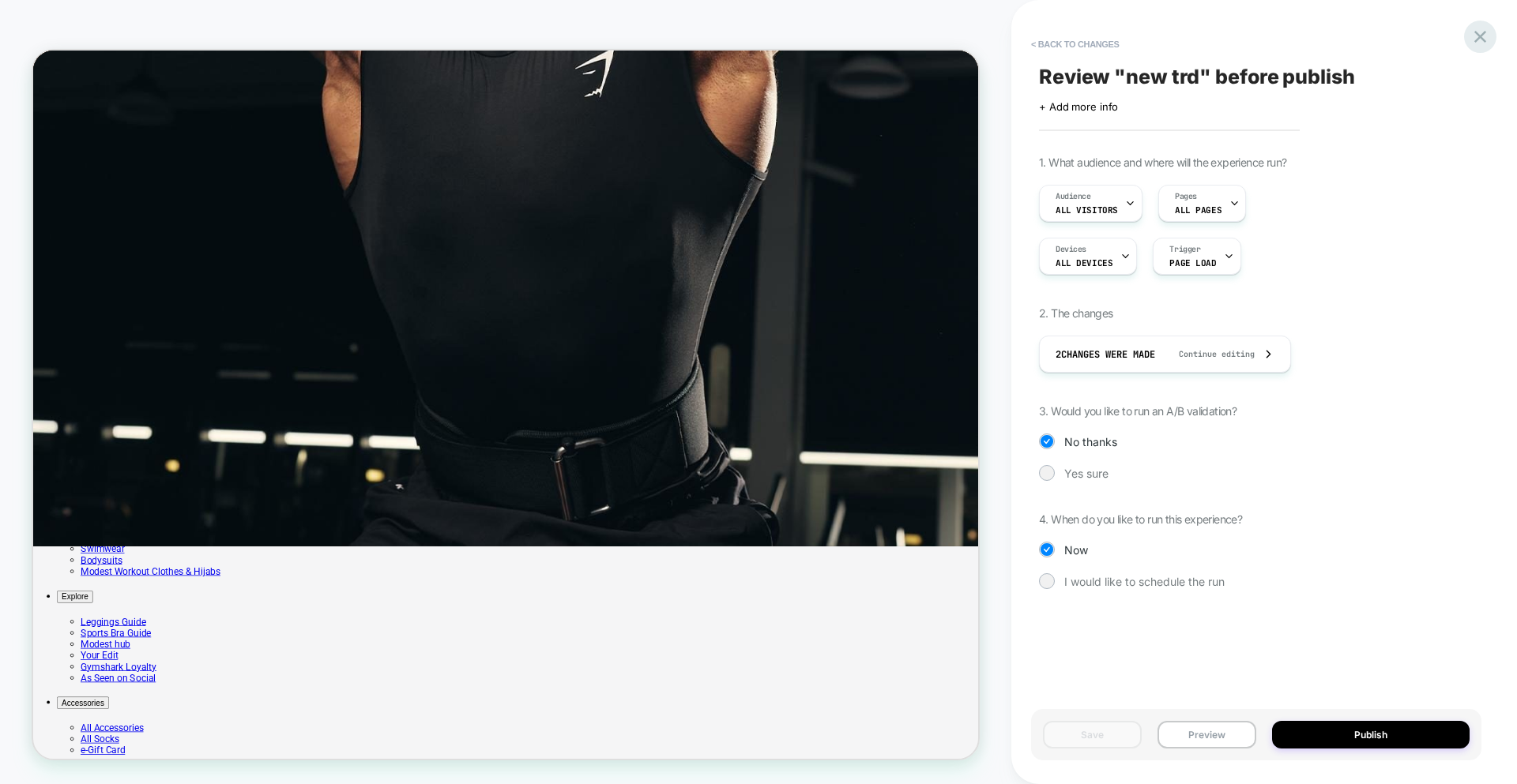
click at [1479, 45] on icon at bounding box center [1480, 37] width 21 height 21
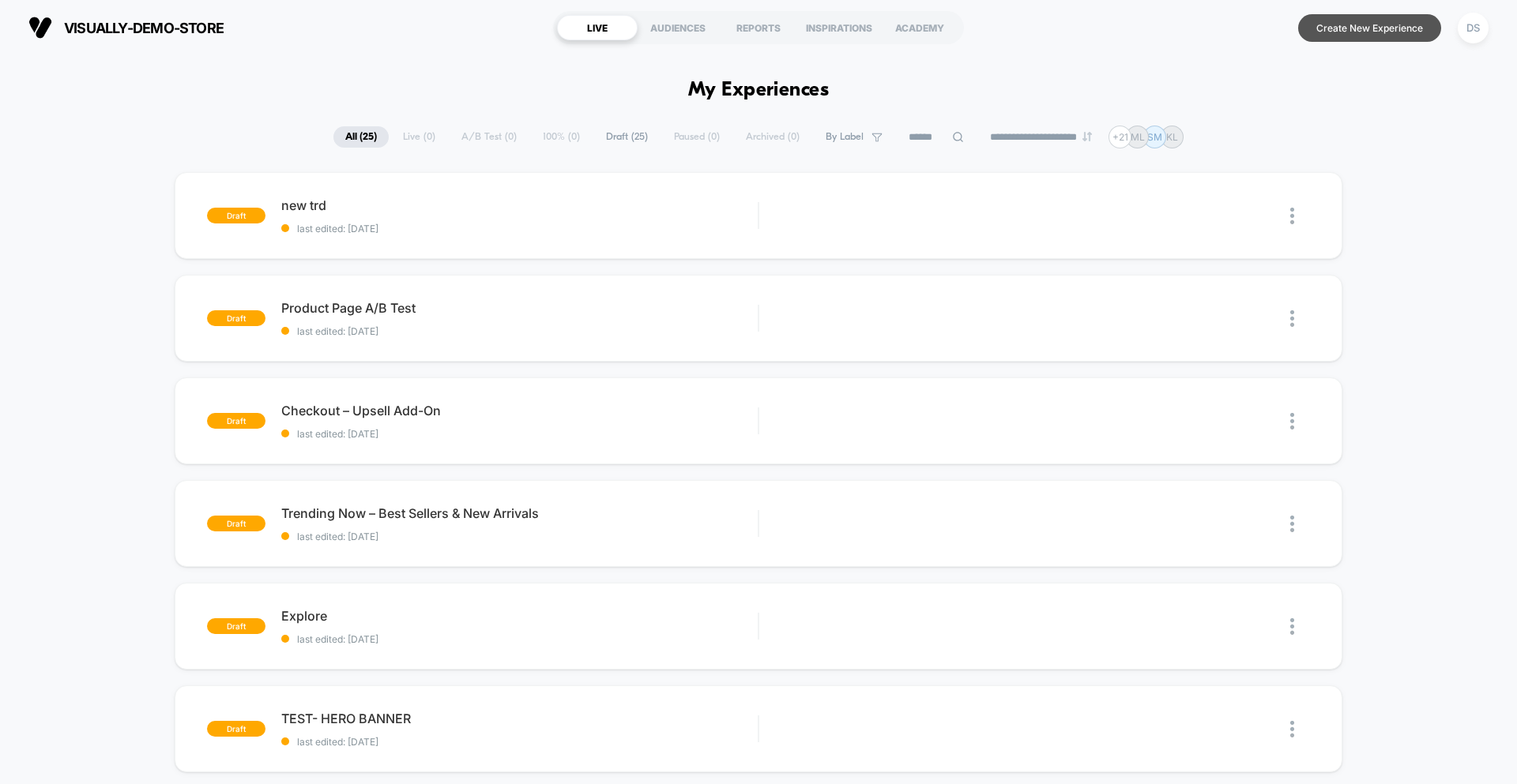
click at [1355, 32] on button "Create New Experience" at bounding box center [1369, 28] width 143 height 28
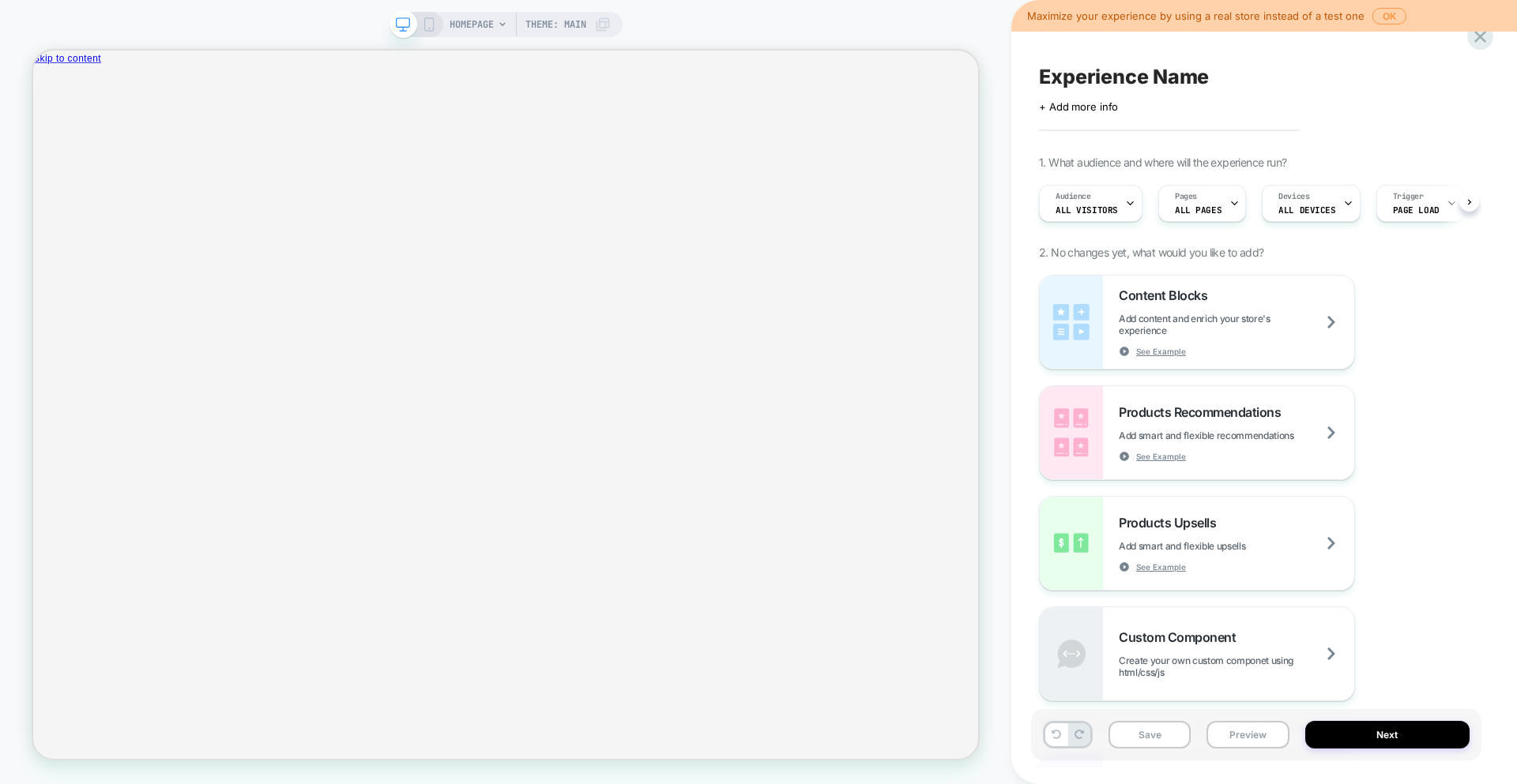
scroll to position [0, 1]
click at [484, 21] on span "HOMEPAGE" at bounding box center [471, 24] width 44 height 25
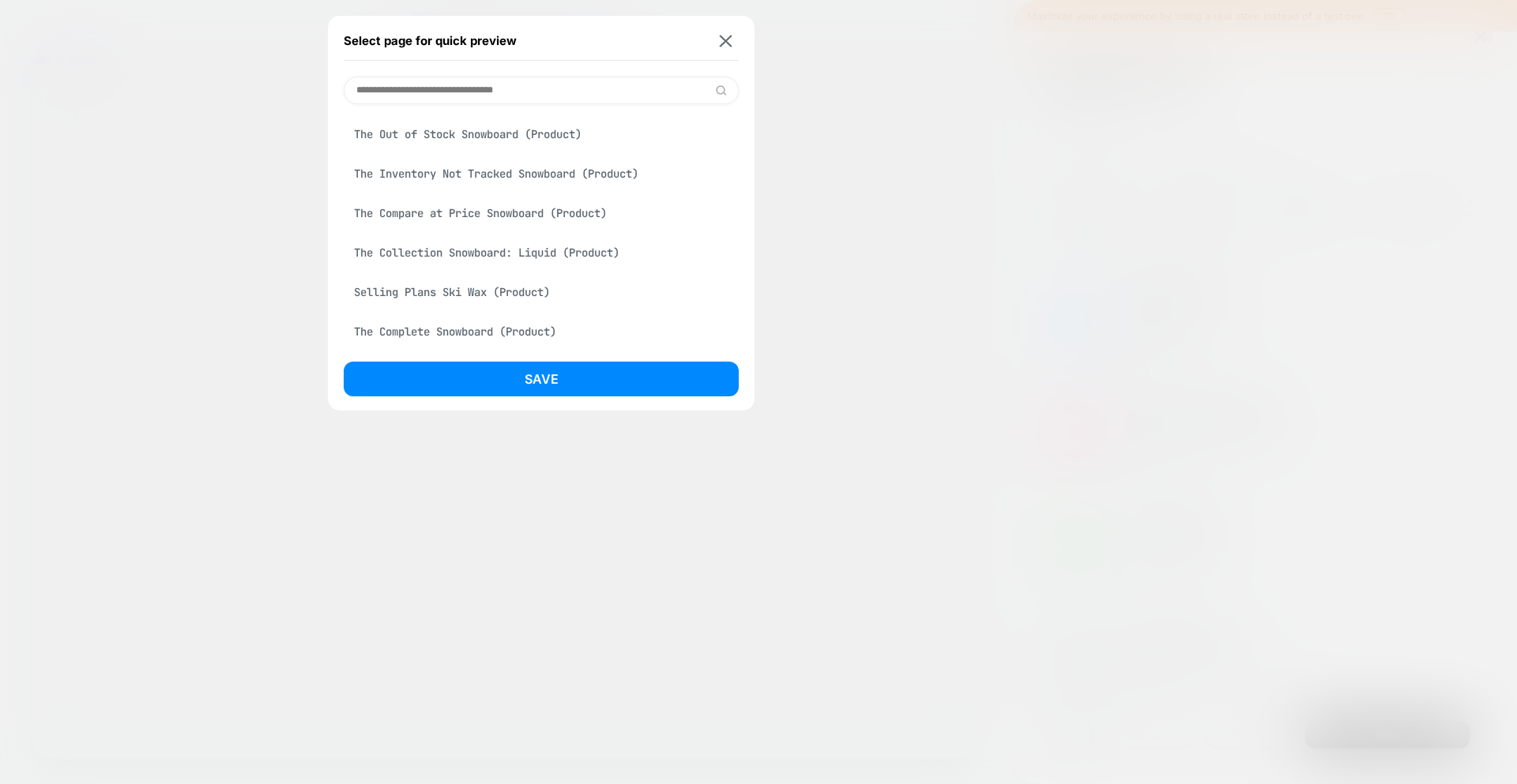
scroll to position [787, 0]
click at [485, 342] on div "[URL][DOMAIN_NAME]" at bounding box center [540, 331] width 395 height 30
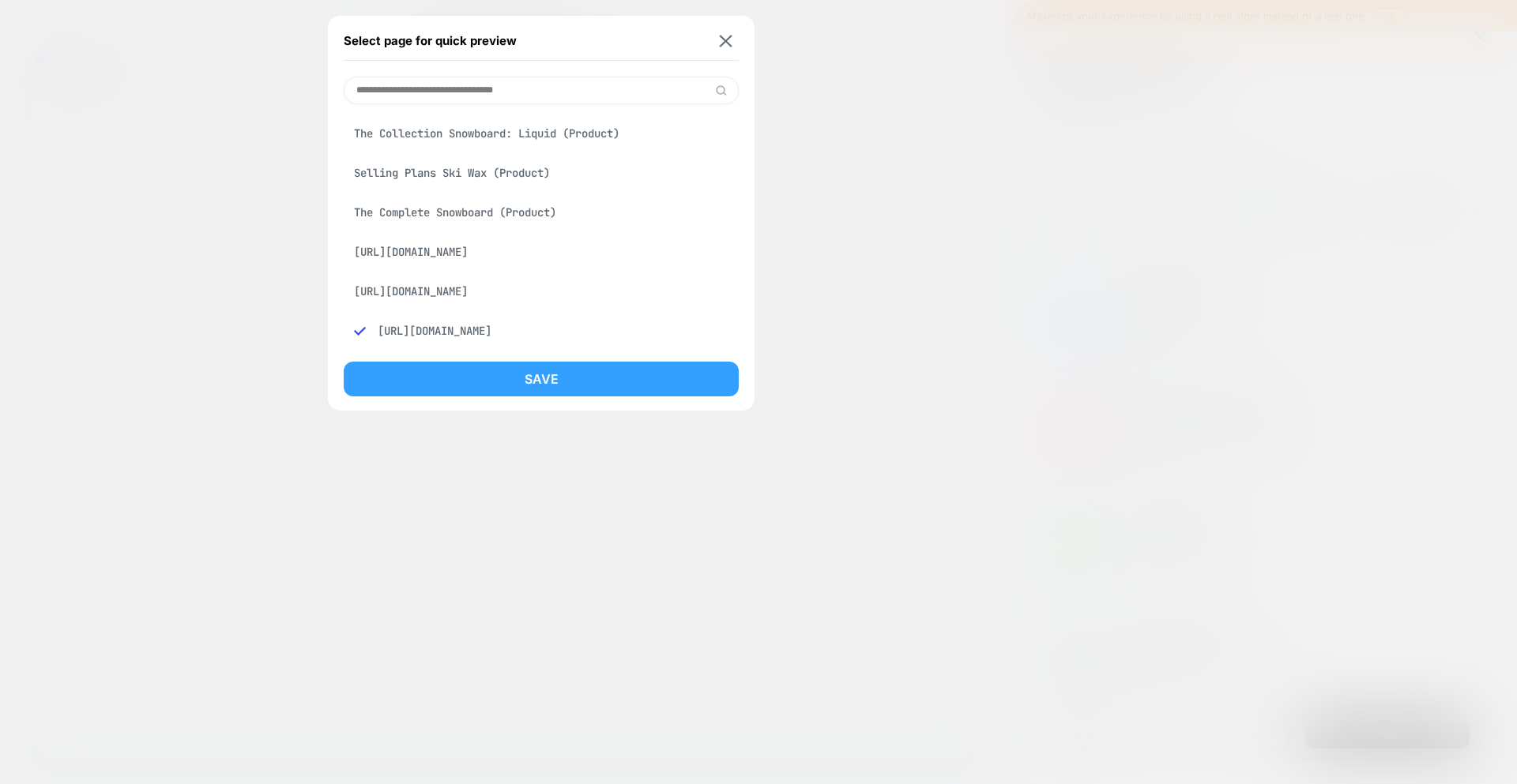
click at [515, 373] on button "Save" at bounding box center [540, 379] width 395 height 34
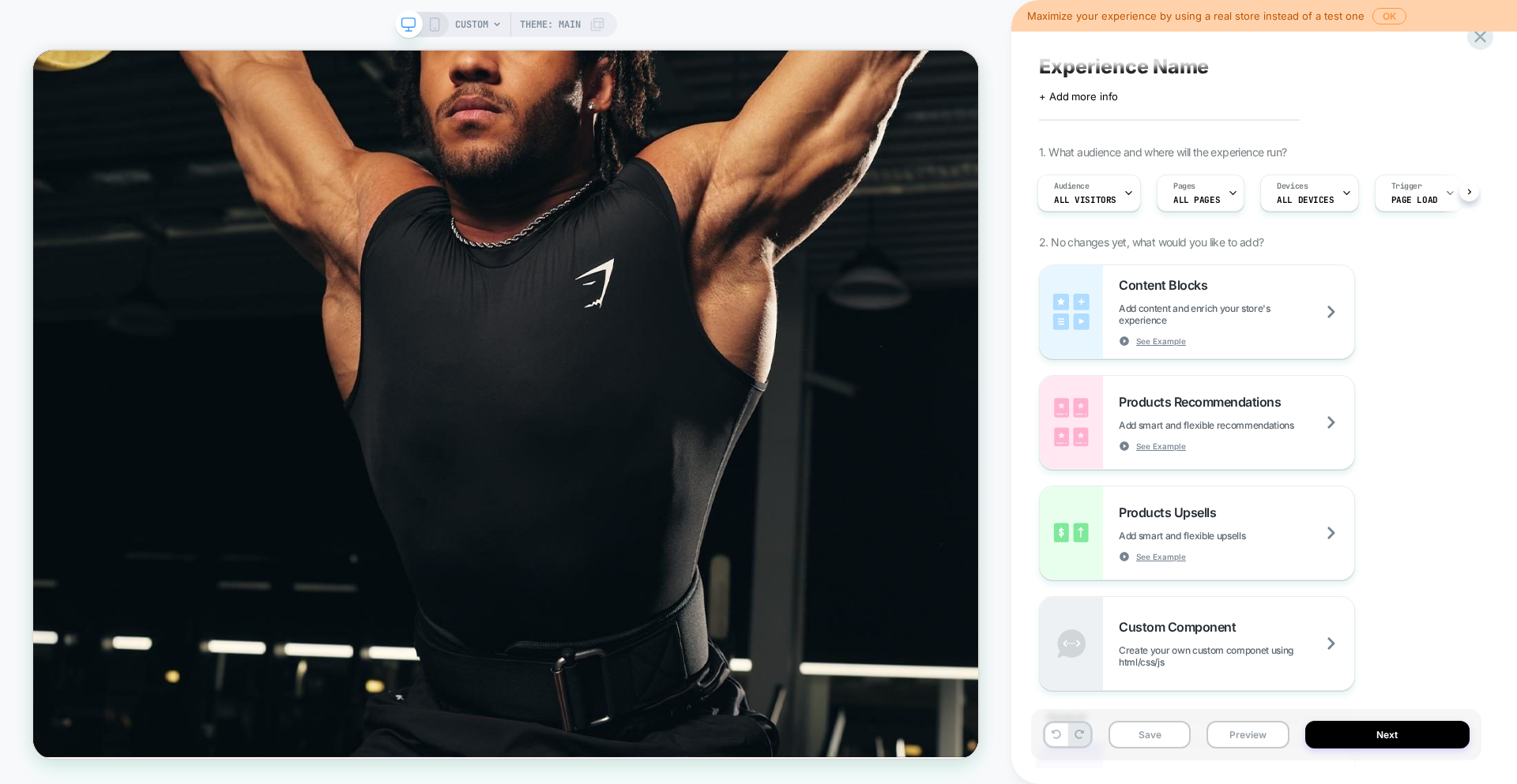
scroll to position [8, 0]
click at [1257, 283] on div "Content Blocks Add content and enrich your store's experience See Example" at bounding box center [1236, 314] width 236 height 70
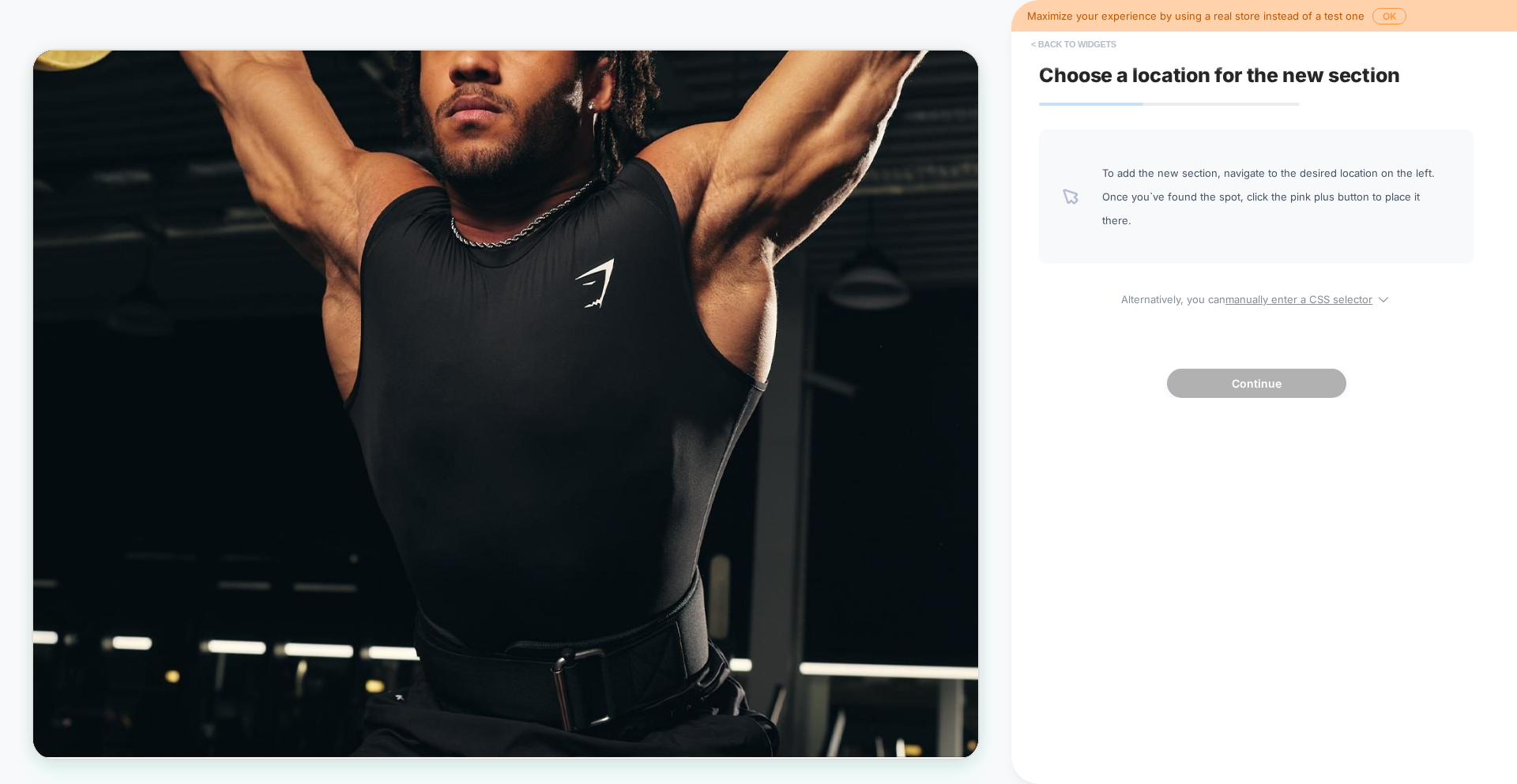
click at [1078, 44] on button "< Back to widgets" at bounding box center [1073, 44] width 101 height 25
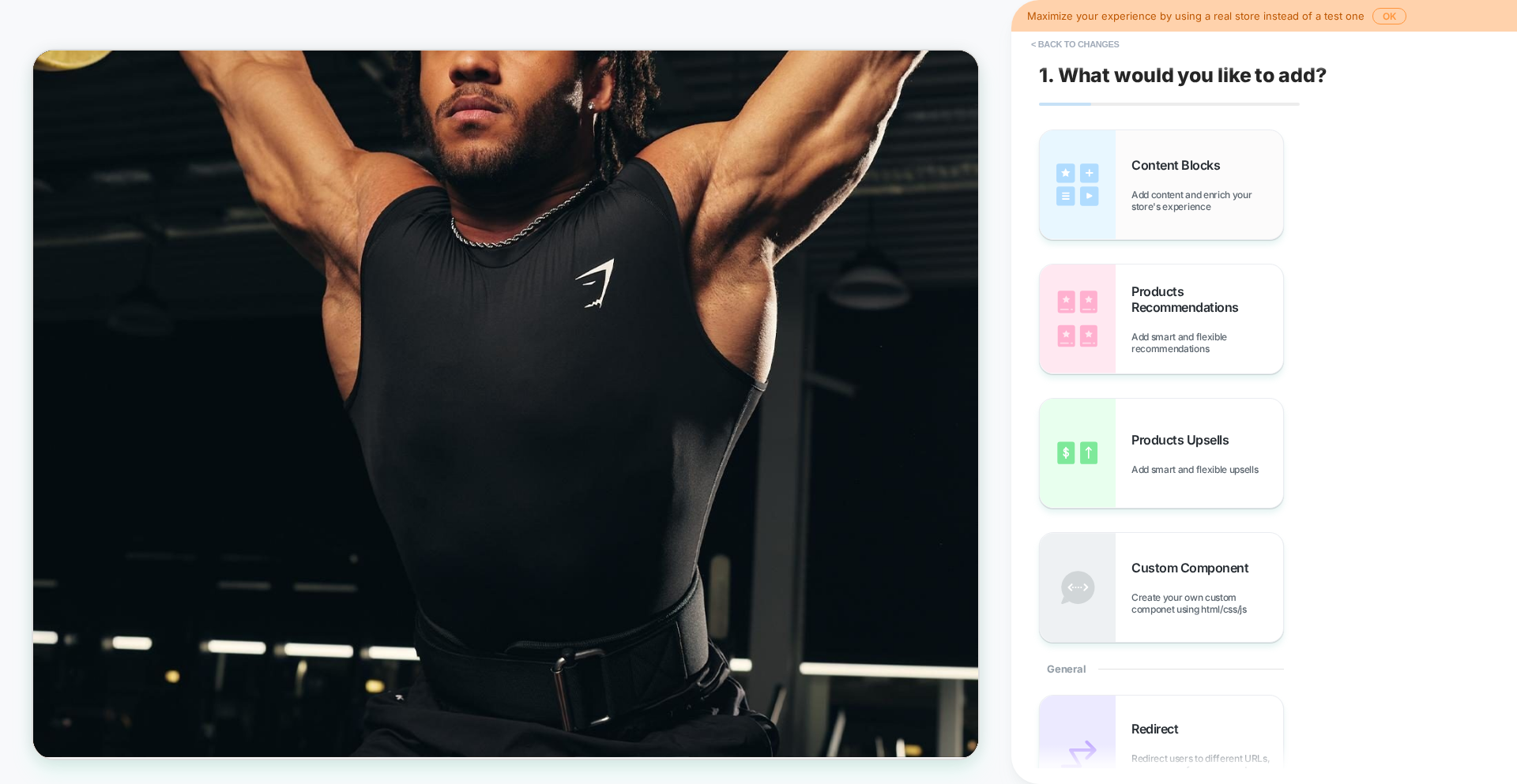
click at [1180, 186] on div "Content Blocks Add content and enrich your store's experience" at bounding box center [1207, 184] width 152 height 55
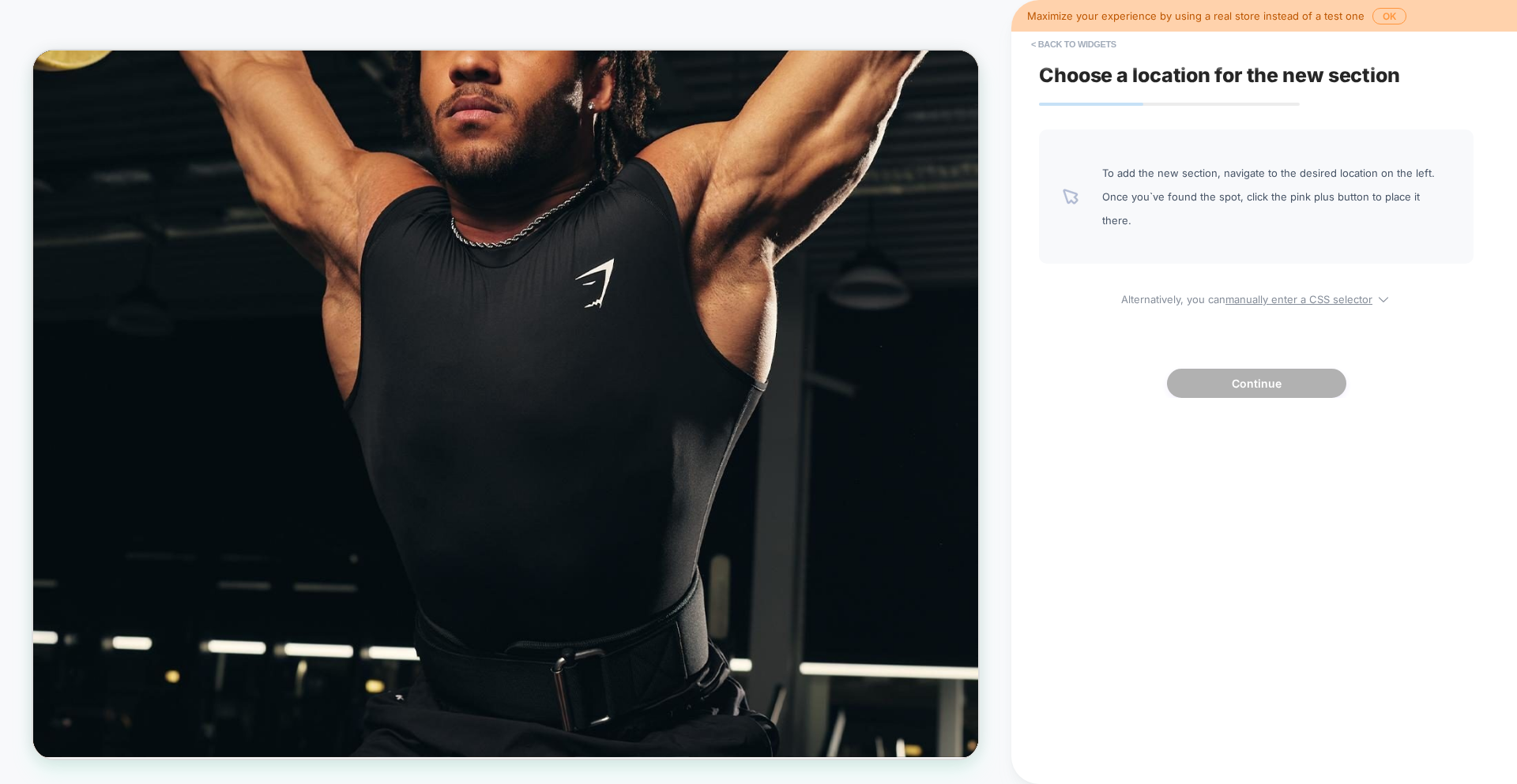
click at [1285, 380] on div "Choose a location for the new section To add the new section, navigate to the d…" at bounding box center [1256, 392] width 450 height 753
click at [1101, 39] on button "< Back to widgets" at bounding box center [1073, 44] width 101 height 25
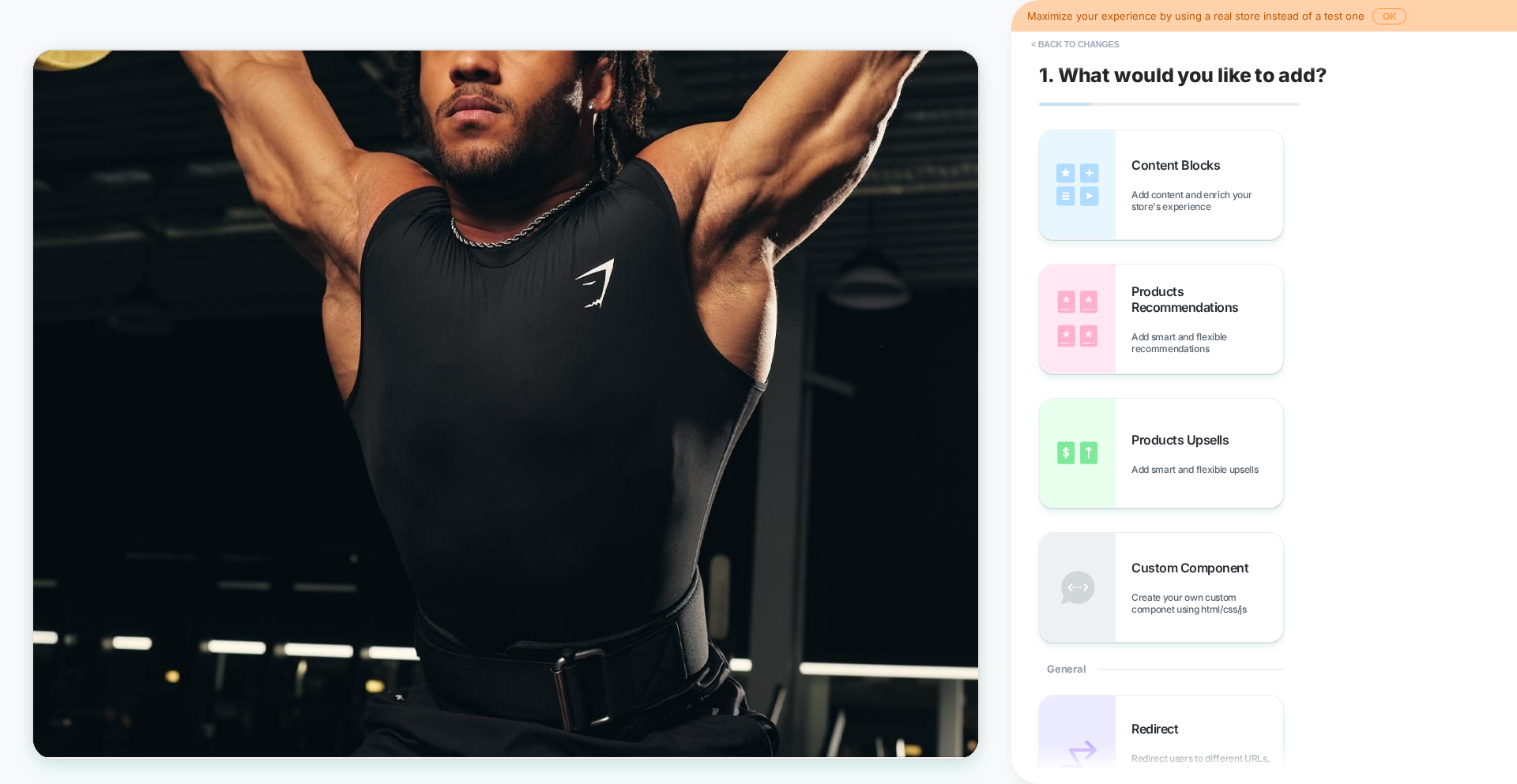
scroll to position [3, 0]
click at [1148, 207] on span "Add content and enrich your store's experience" at bounding box center [1207, 197] width 152 height 24
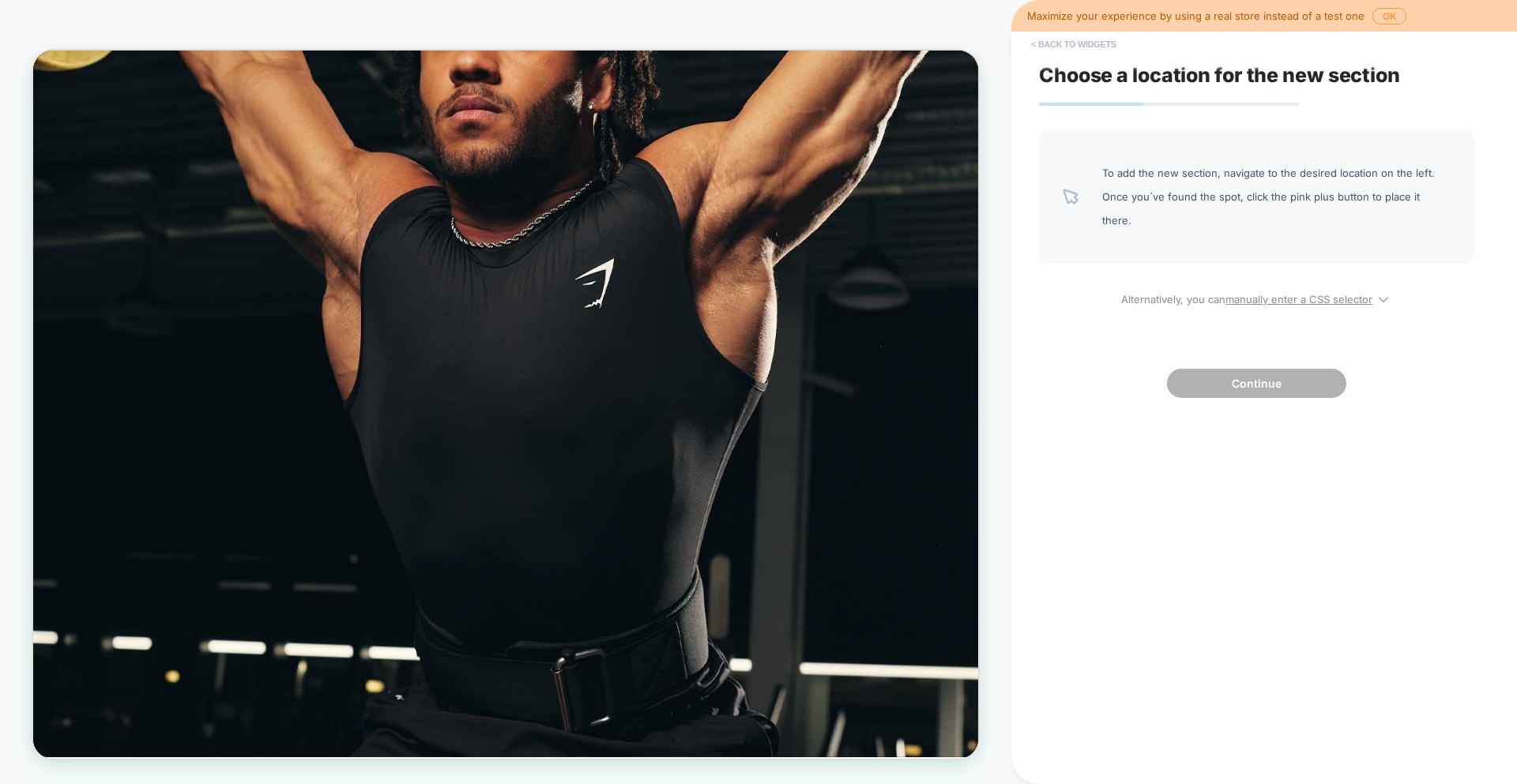
click at [1053, 39] on button "< Back to widgets" at bounding box center [1073, 44] width 101 height 25
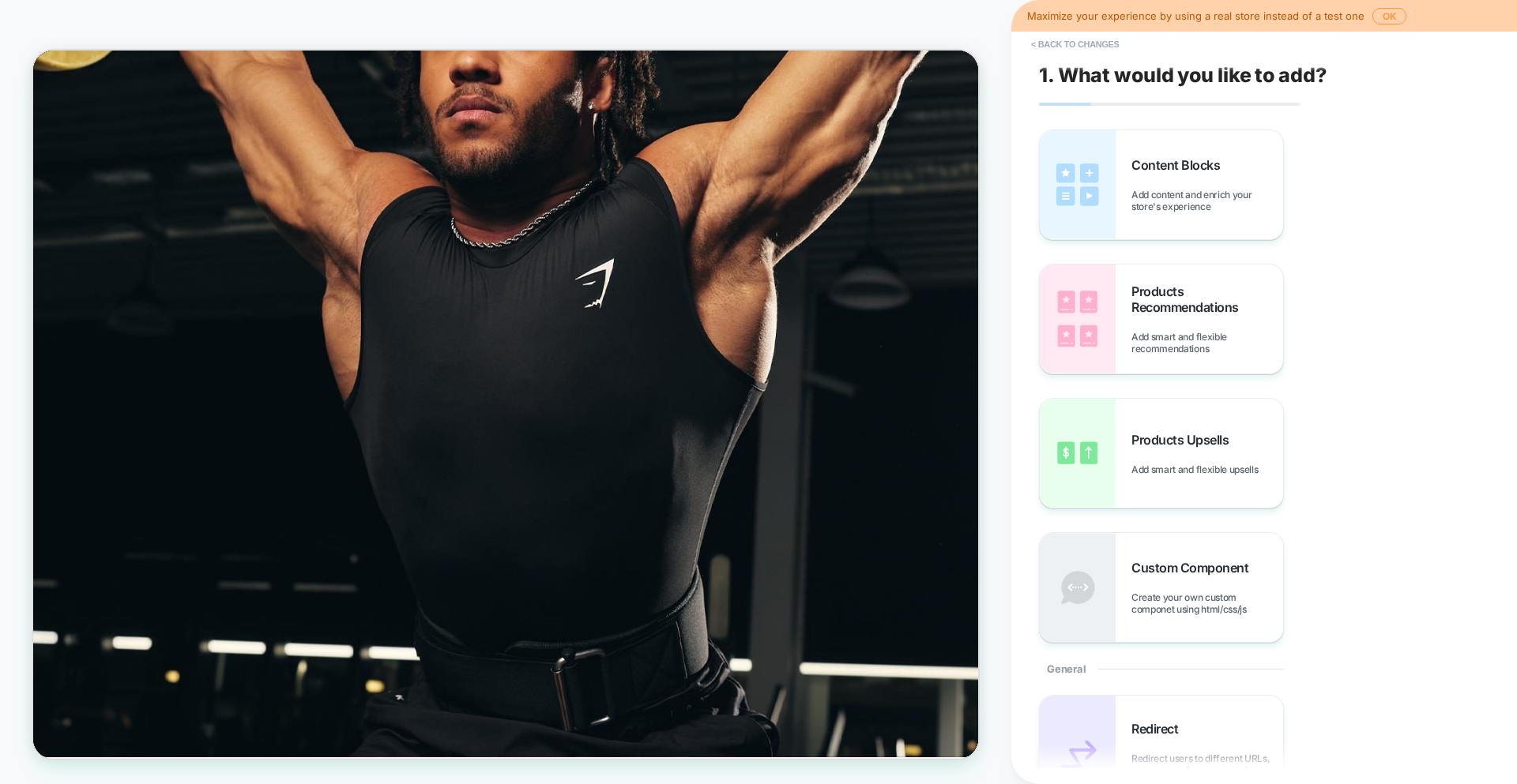
click at [780, 87] on div "Pause slide rotation Get 10% off your first order when you sign up to our email…" at bounding box center [663, 112] width 1260 height 121
click at [1148, 189] on span "Add content and enrich your store's experience" at bounding box center [1207, 200] width 152 height 24
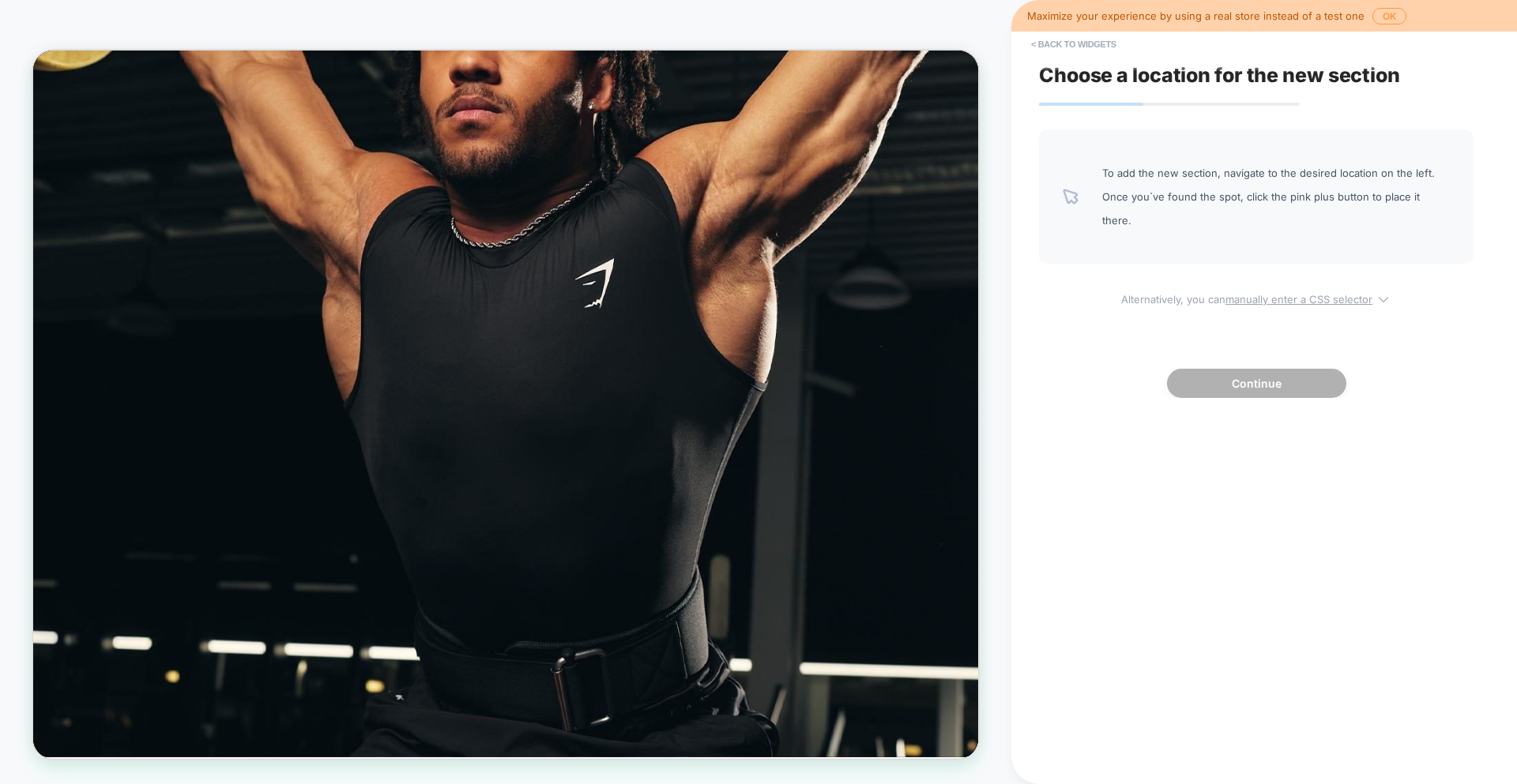
click at [1347, 293] on u "manually enter a CSS selector" at bounding box center [1299, 299] width 147 height 12
select select "*******"
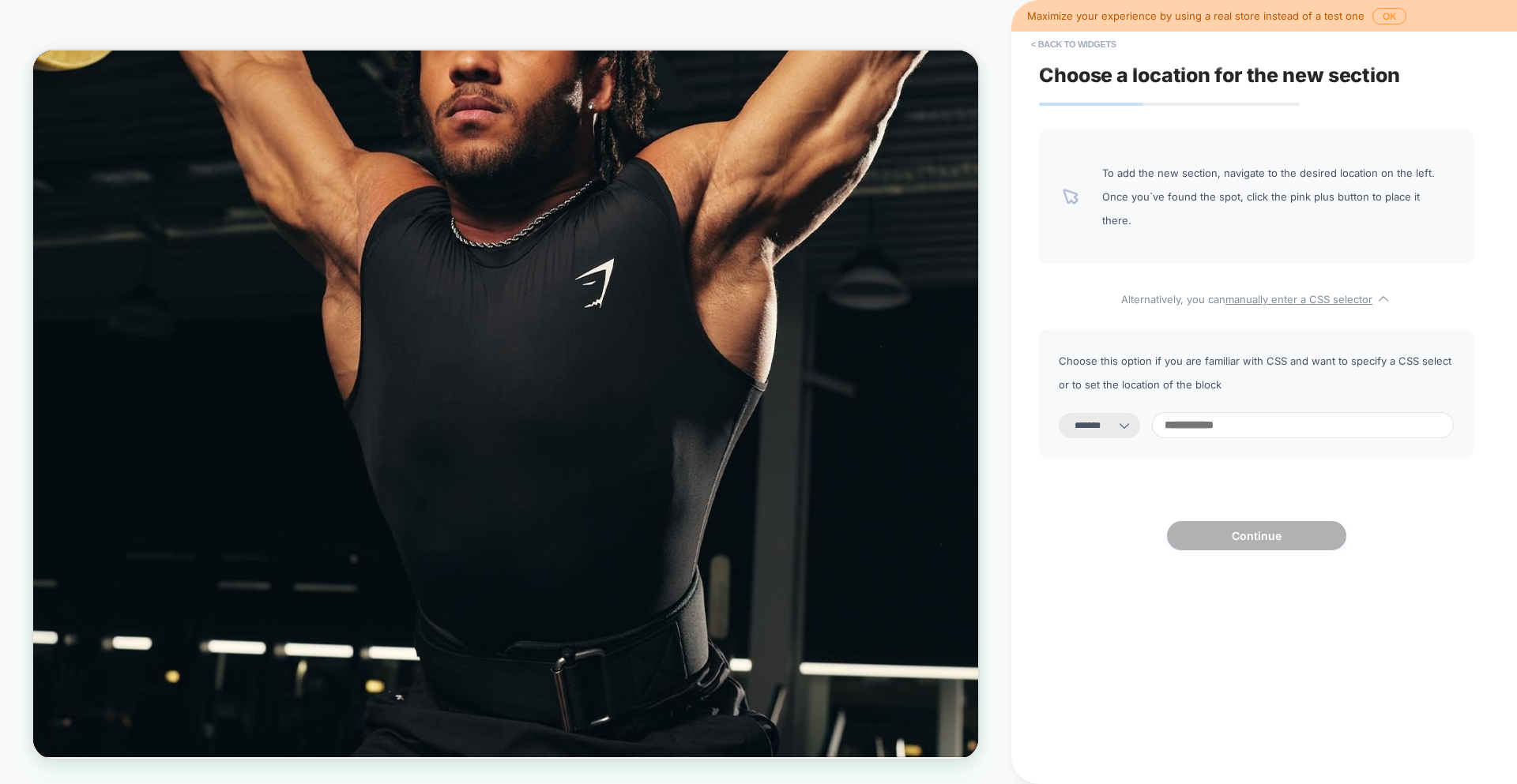
click at [1088, 413] on select "**********" at bounding box center [1099, 425] width 81 height 25
click at [1059, 413] on select "**********" at bounding box center [1099, 425] width 81 height 25
click at [1294, 293] on u "manually enter a CSS selector" at bounding box center [1299, 299] width 147 height 12
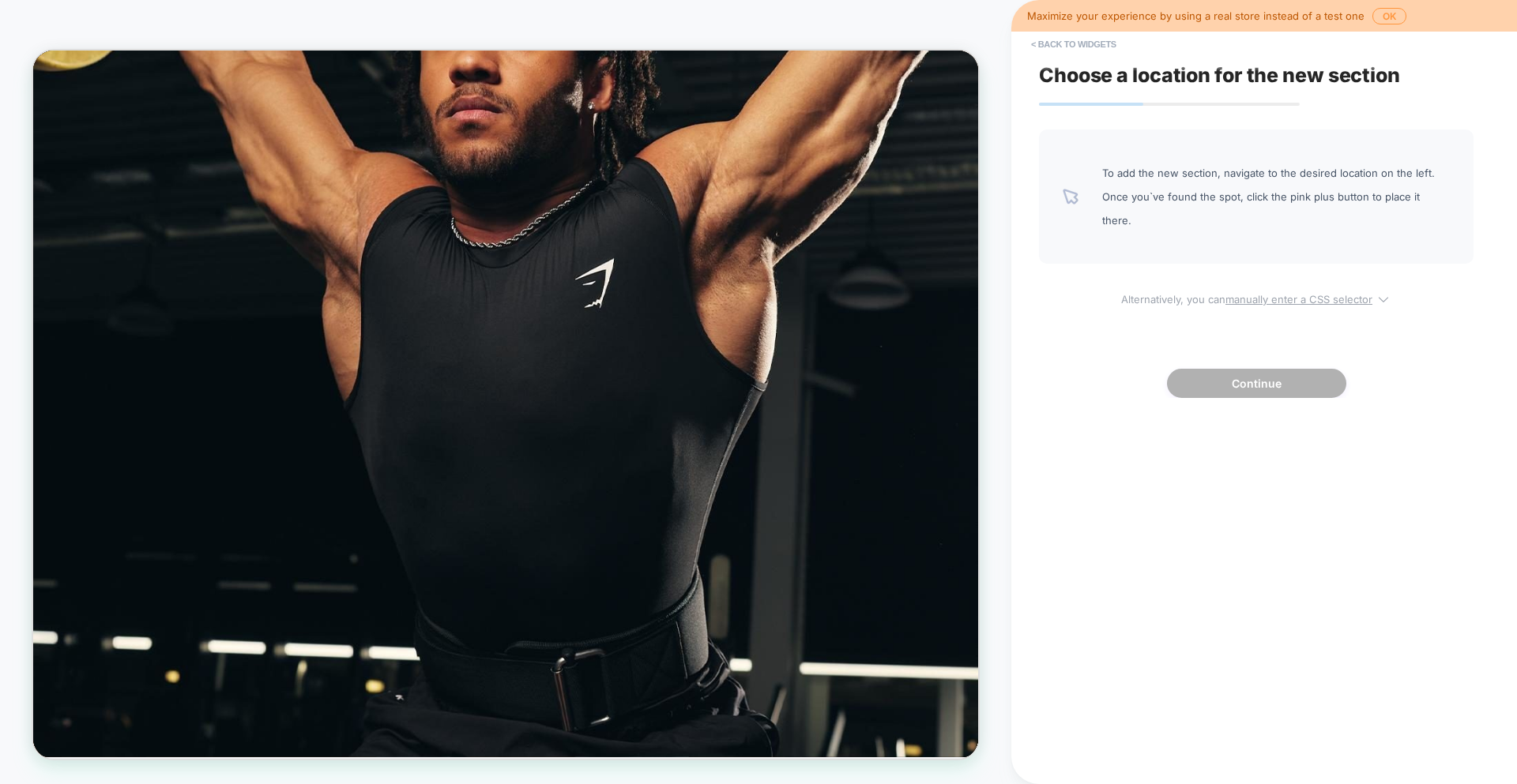
click at [1297, 293] on u "manually enter a CSS selector" at bounding box center [1299, 299] width 147 height 12
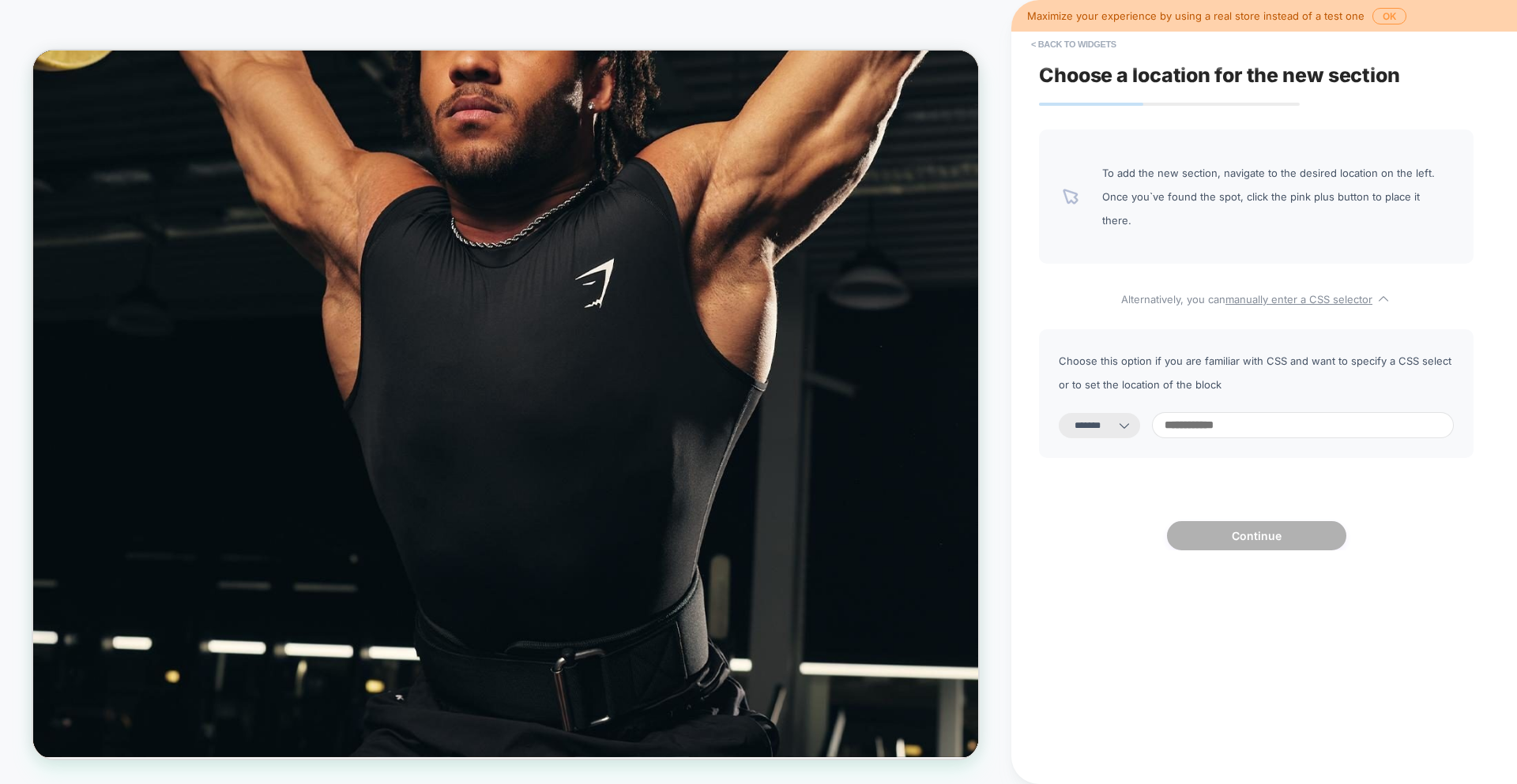
click at [1248, 412] on input at bounding box center [1302, 425] width 301 height 26
click at [1107, 413] on select "**********" at bounding box center [1099, 425] width 81 height 25
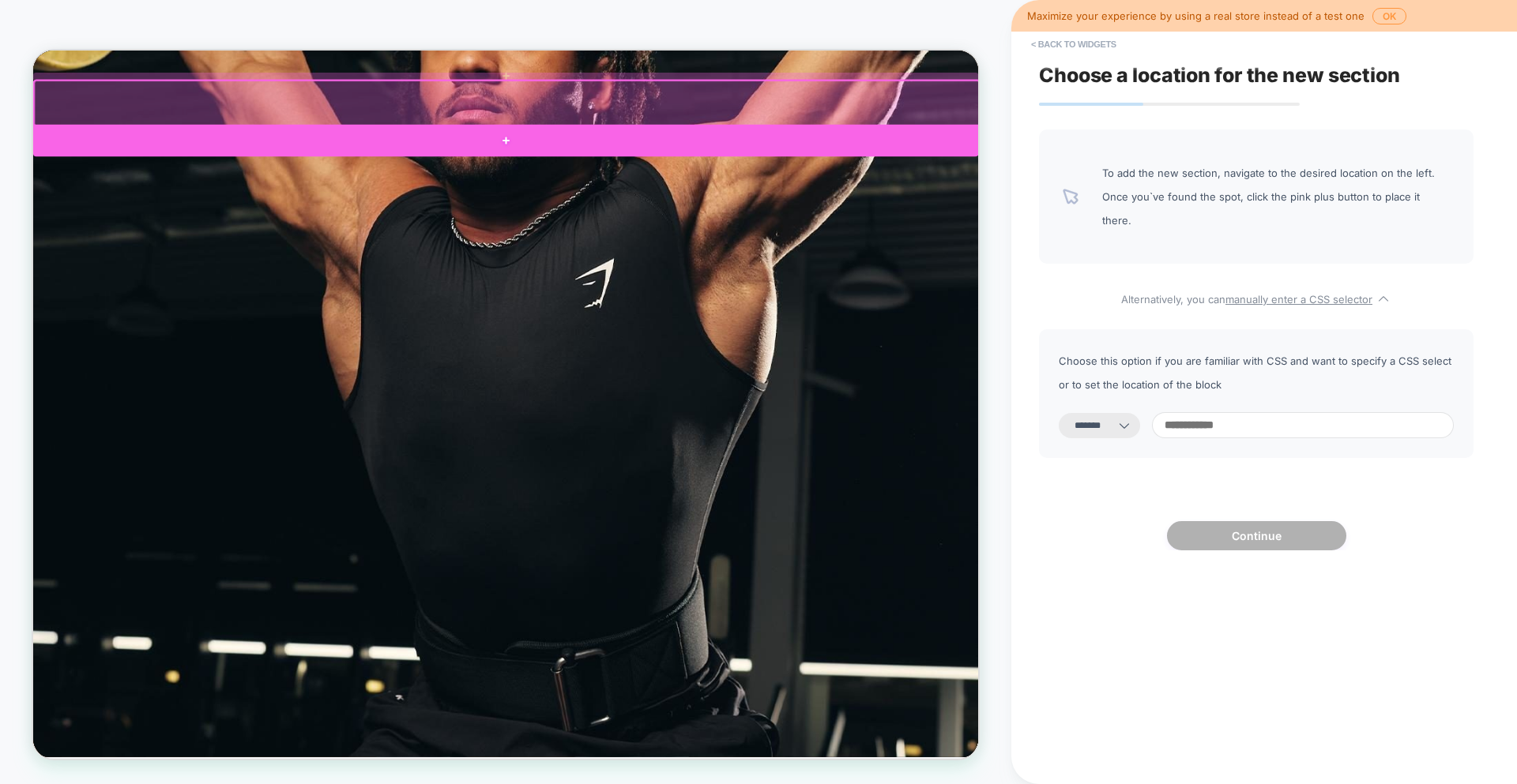
click at [680, 154] on div at bounding box center [663, 171] width 1260 height 43
select select "*********"
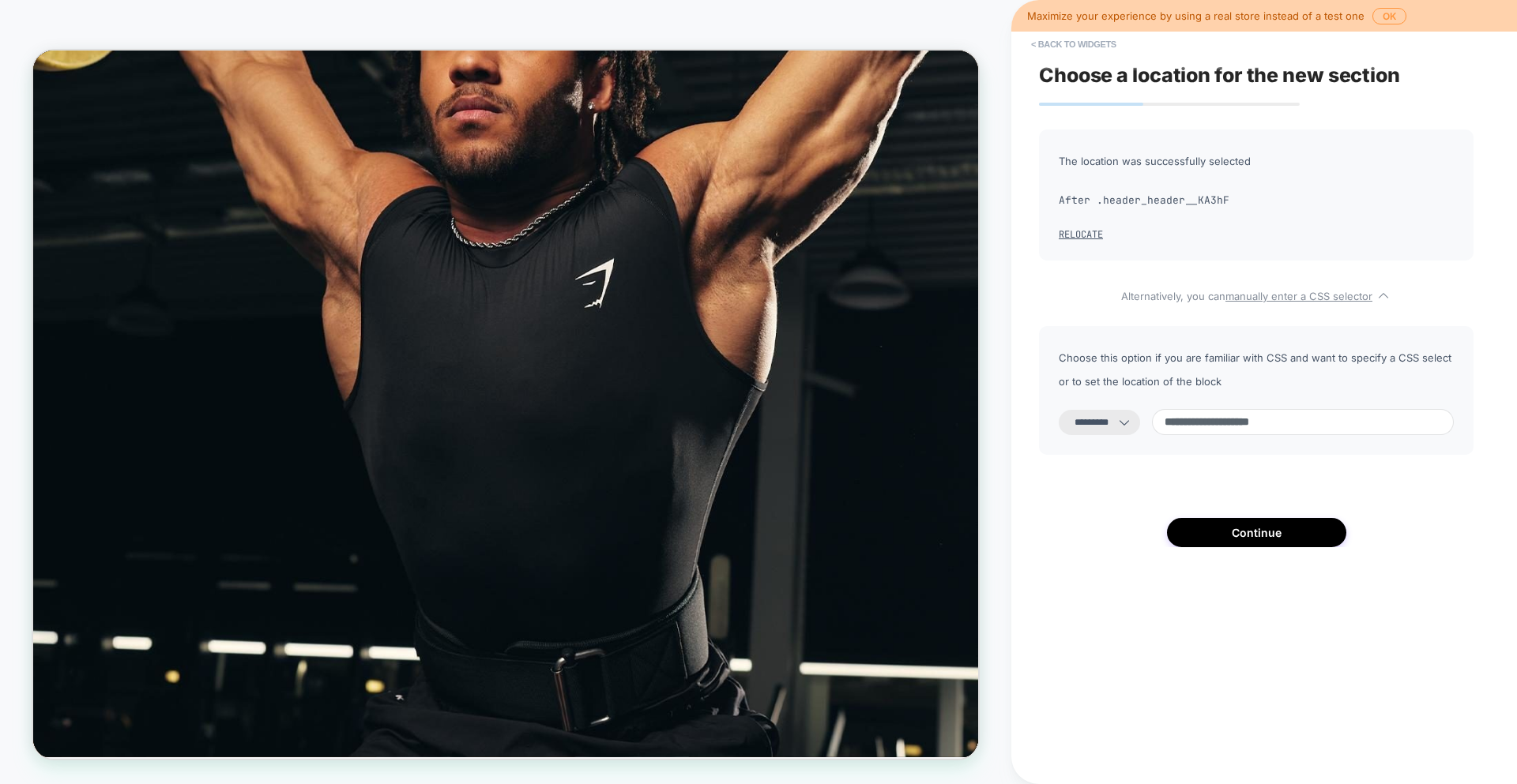
click at [1083, 402] on div "**********" at bounding box center [1256, 390] width 434 height 129
click at [1089, 428] on select "**********" at bounding box center [1099, 422] width 81 height 25
click at [1045, 37] on button "< Back to widgets" at bounding box center [1073, 44] width 101 height 25
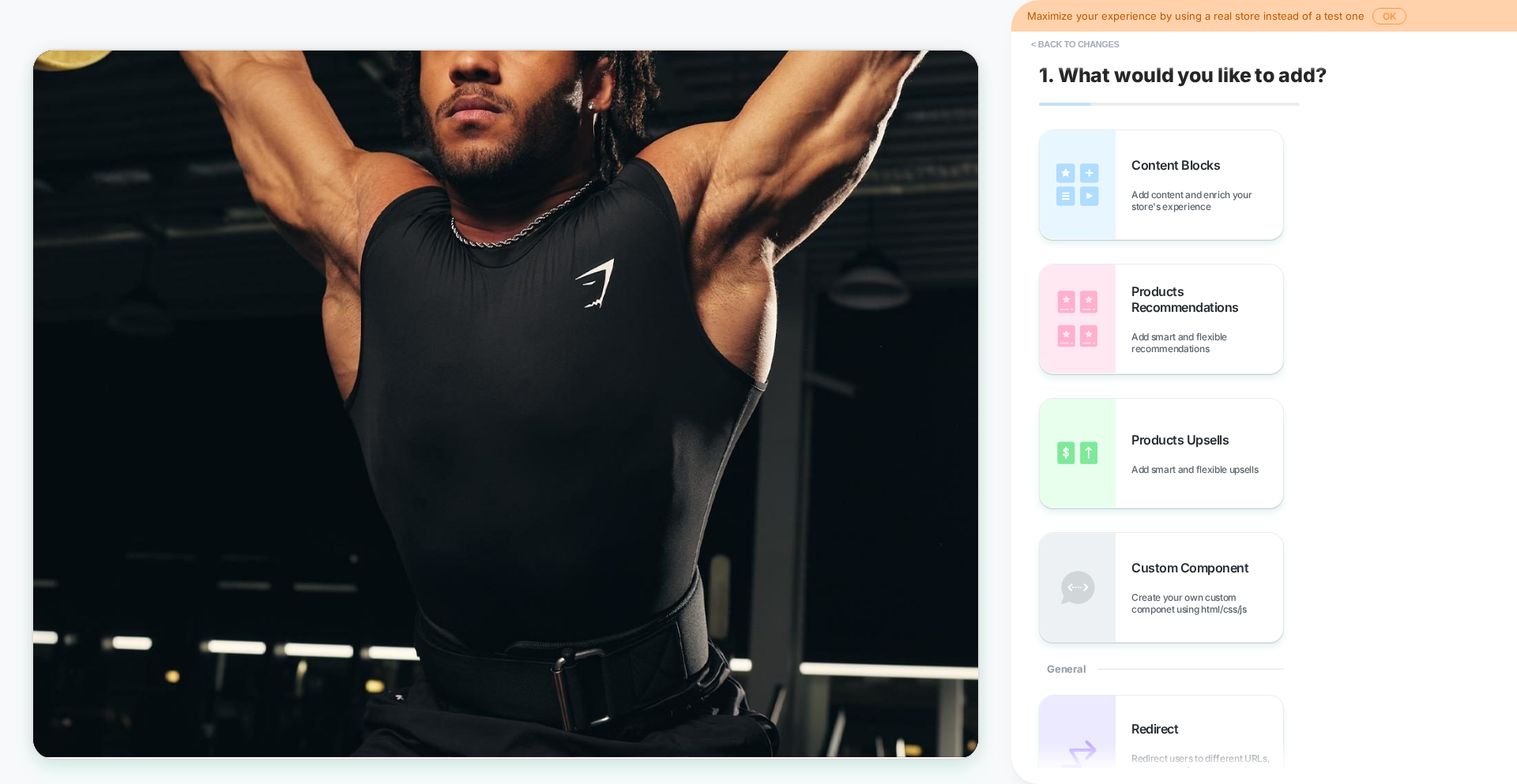
click at [1152, 180] on div "Content Blocks Add content and enrich your store's experience" at bounding box center [1207, 184] width 152 height 55
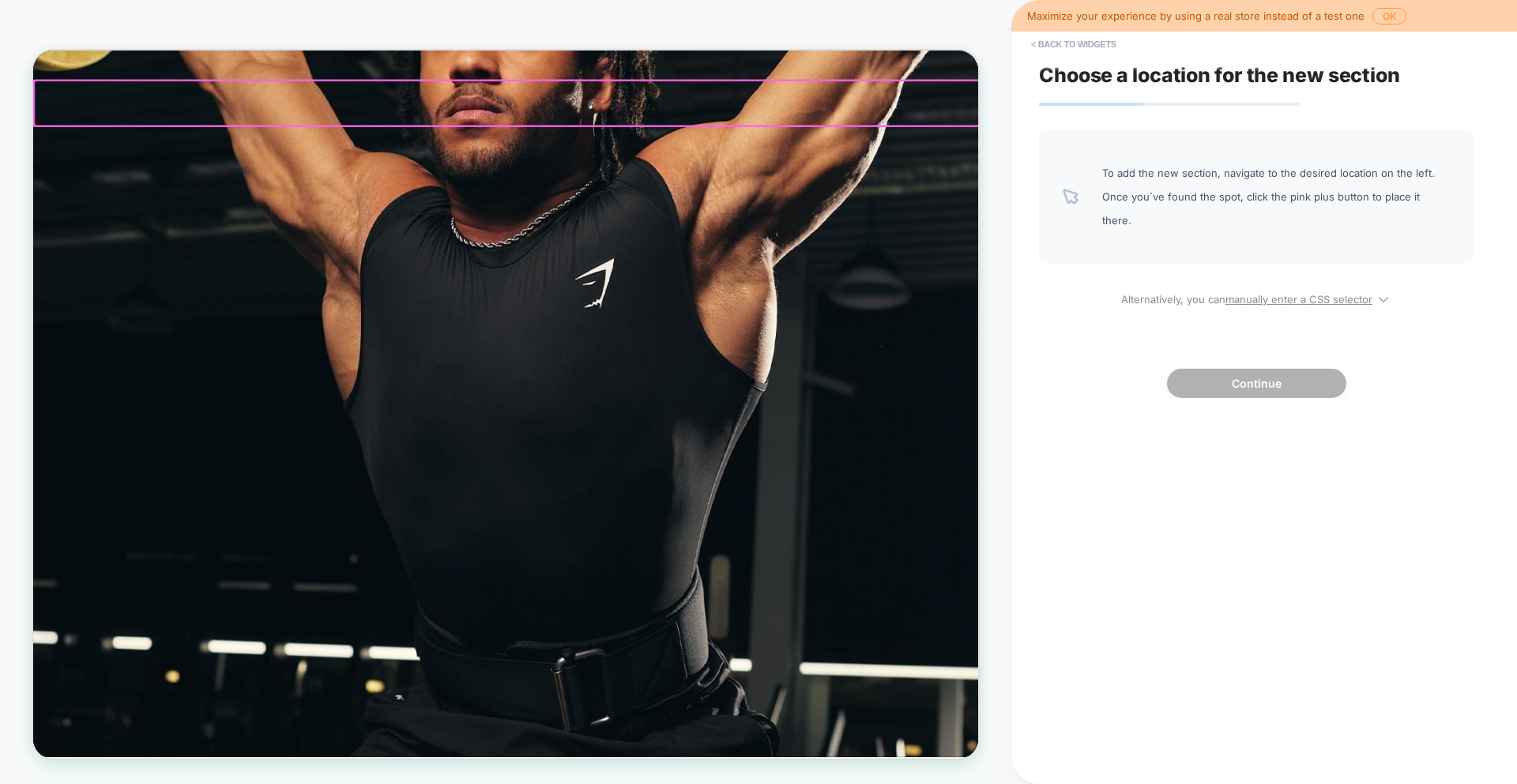
click at [749, 113] on div at bounding box center [664, 121] width 1260 height 60
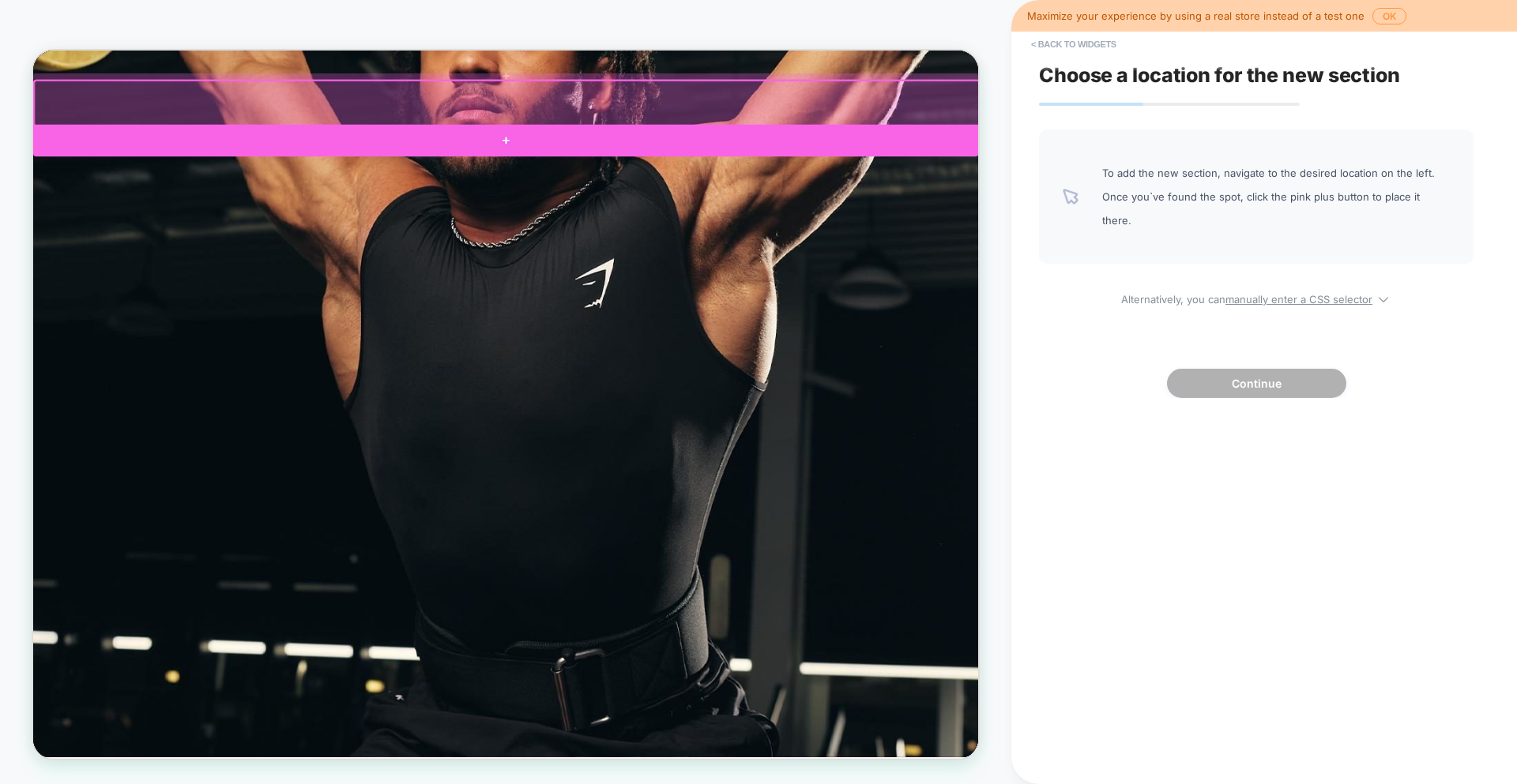
click at [677, 156] on div at bounding box center [663, 171] width 1260 height 43
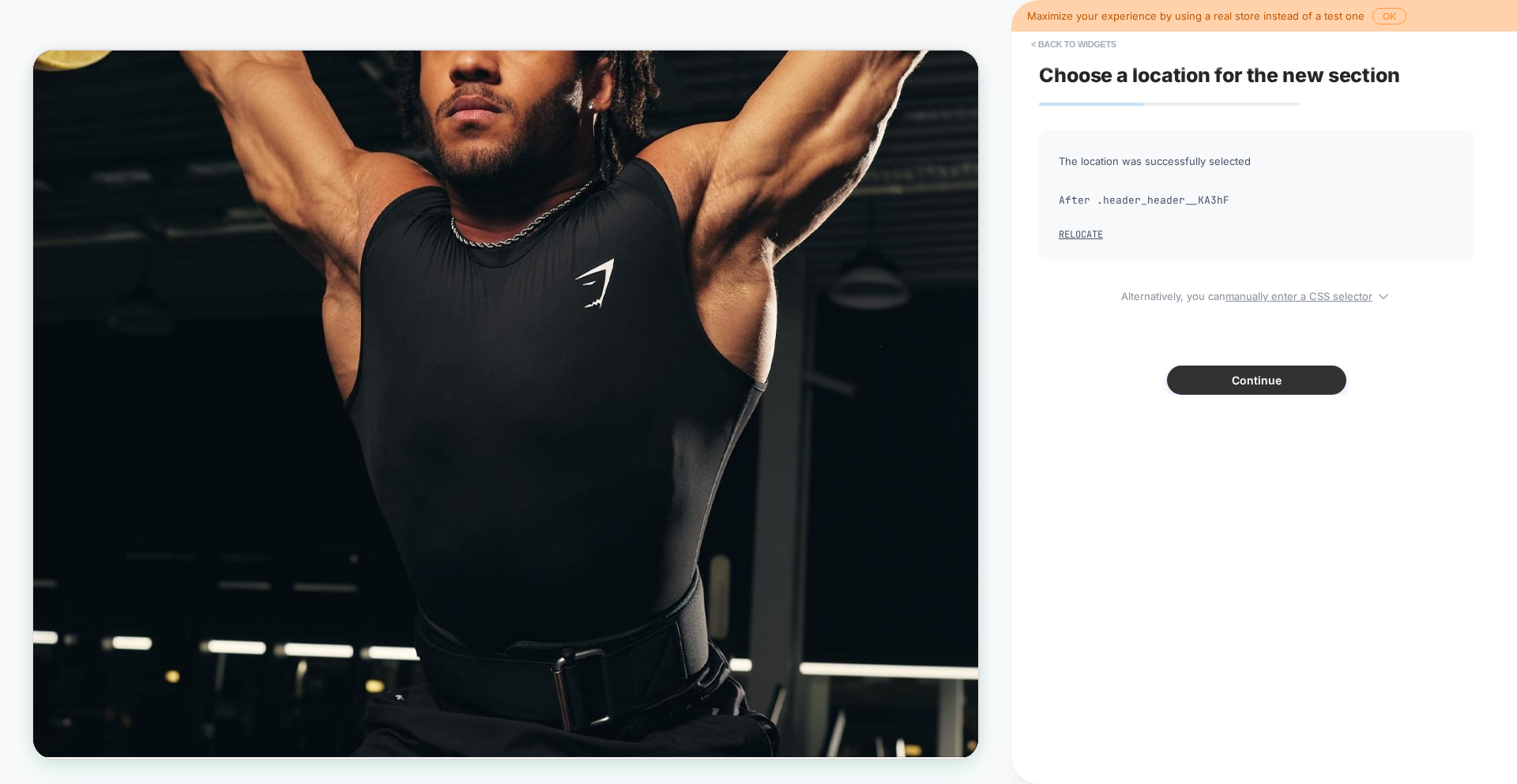
click at [1282, 382] on button "Continue" at bounding box center [1257, 380] width 179 height 30
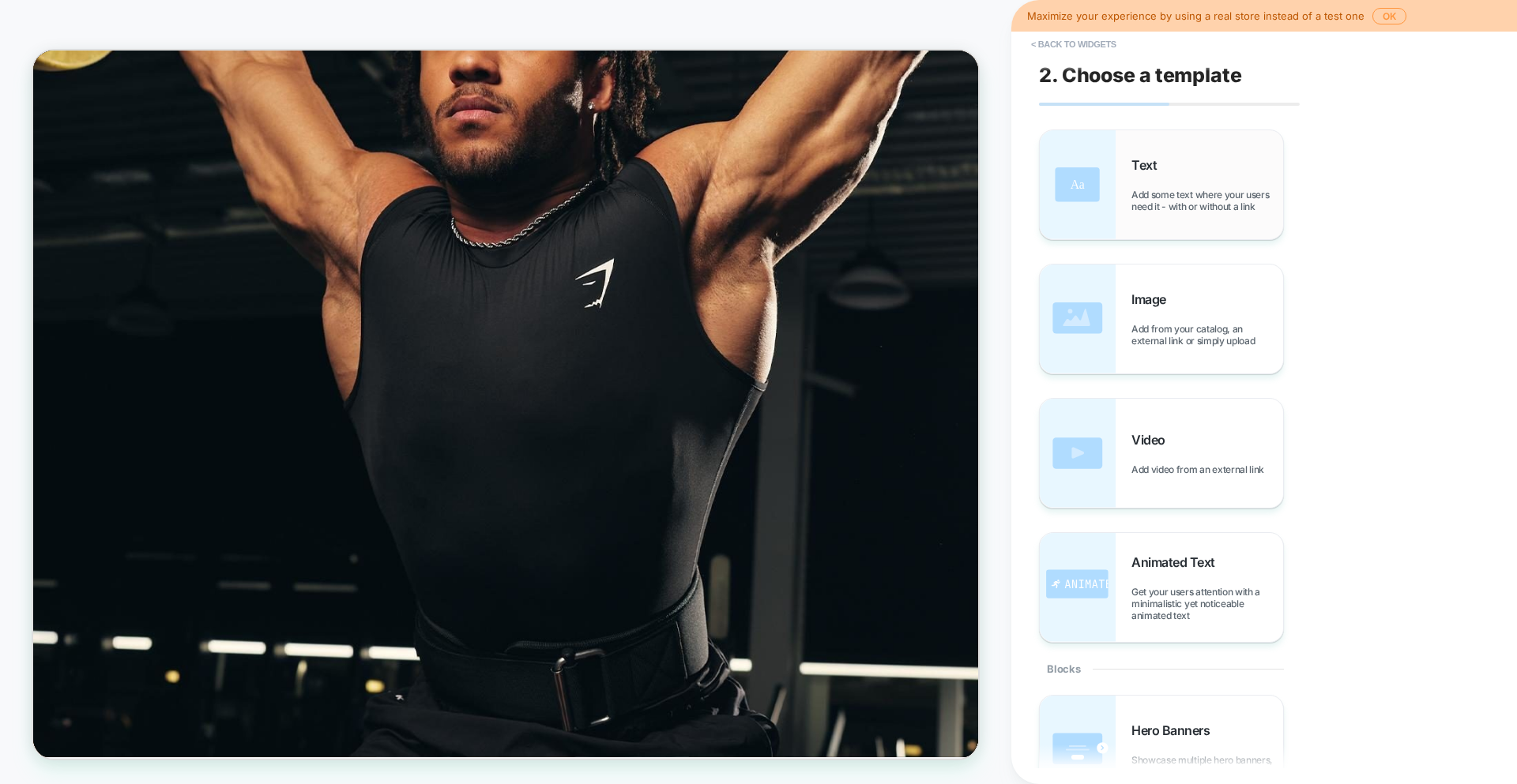
click at [1154, 182] on div "Text Add some text where your users need it - with or without a link" at bounding box center [1207, 184] width 152 height 55
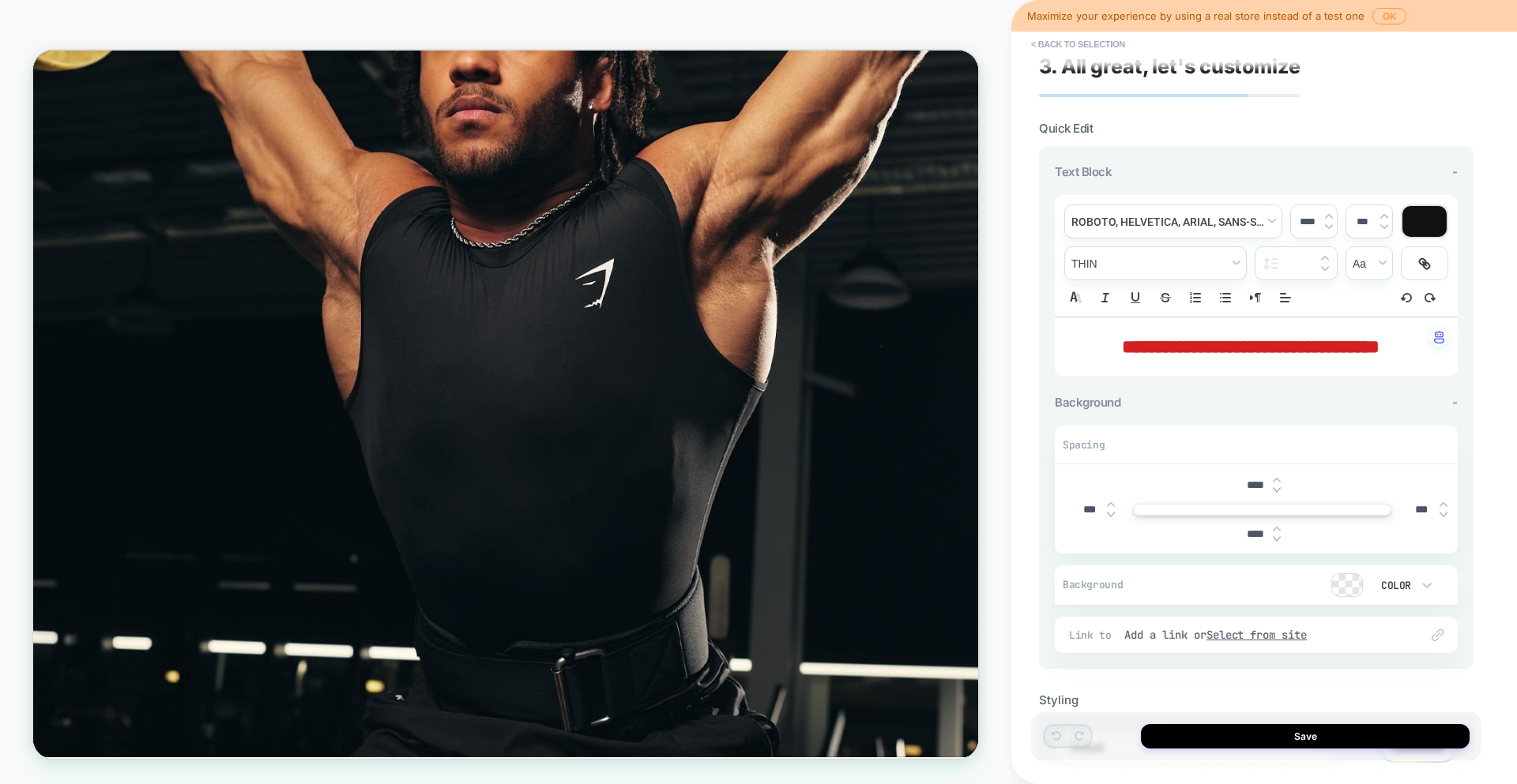
scroll to position [0, 0]
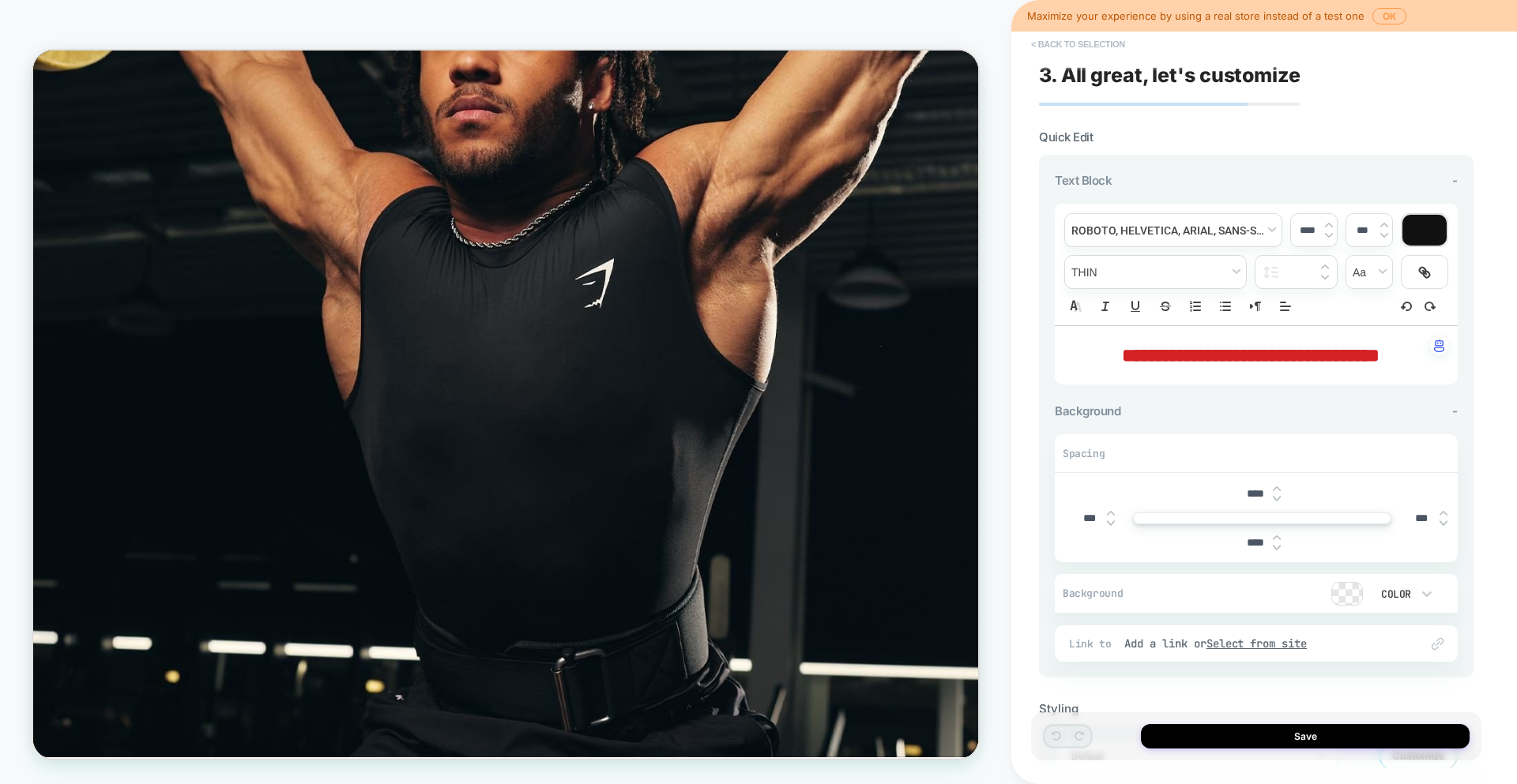
click at [1078, 46] on button "< Back to selection" at bounding box center [1078, 44] width 110 height 25
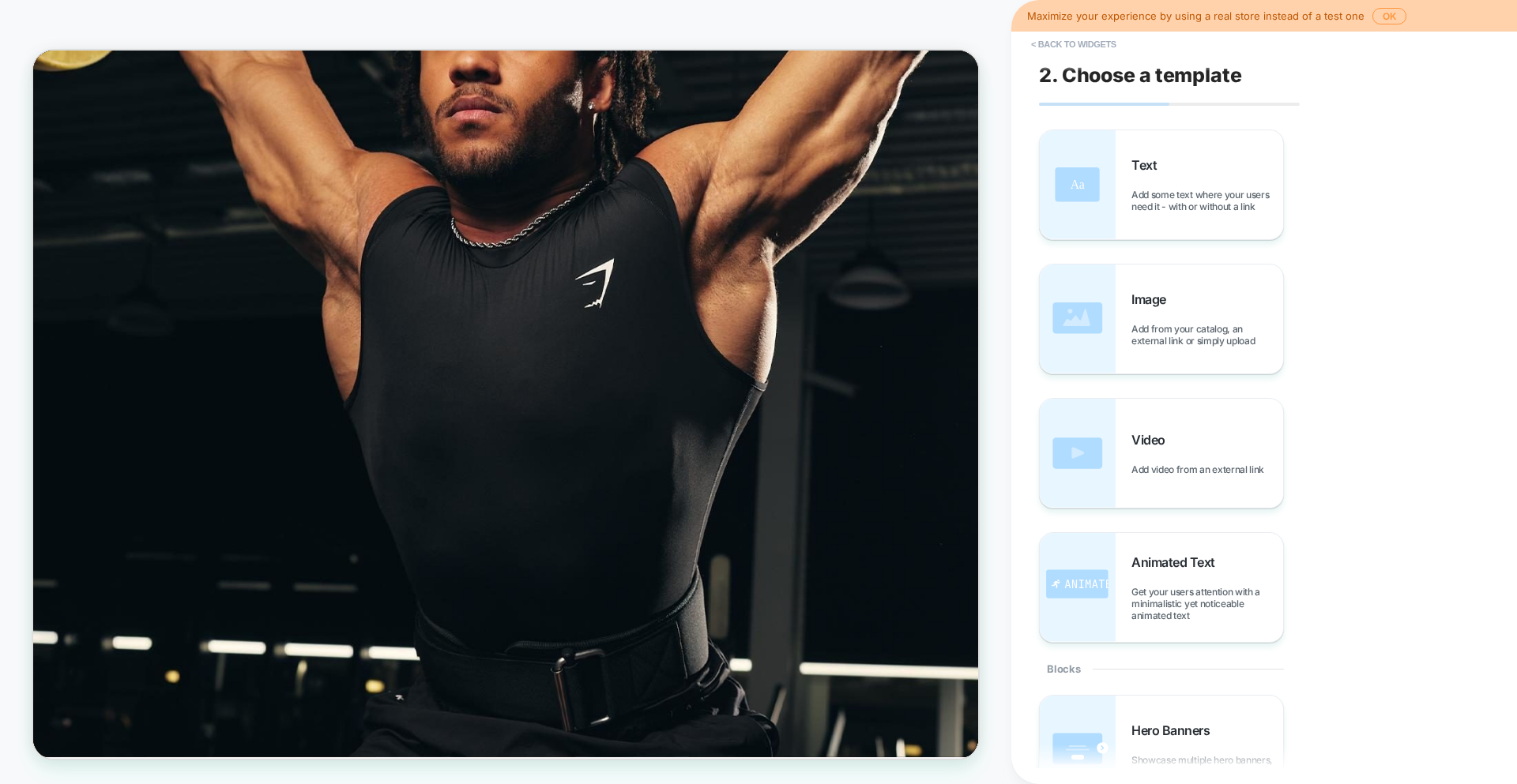
click at [1318, 207] on div "Text Add some text where your users need it - with or without a link Image Add …" at bounding box center [1256, 386] width 434 height 513
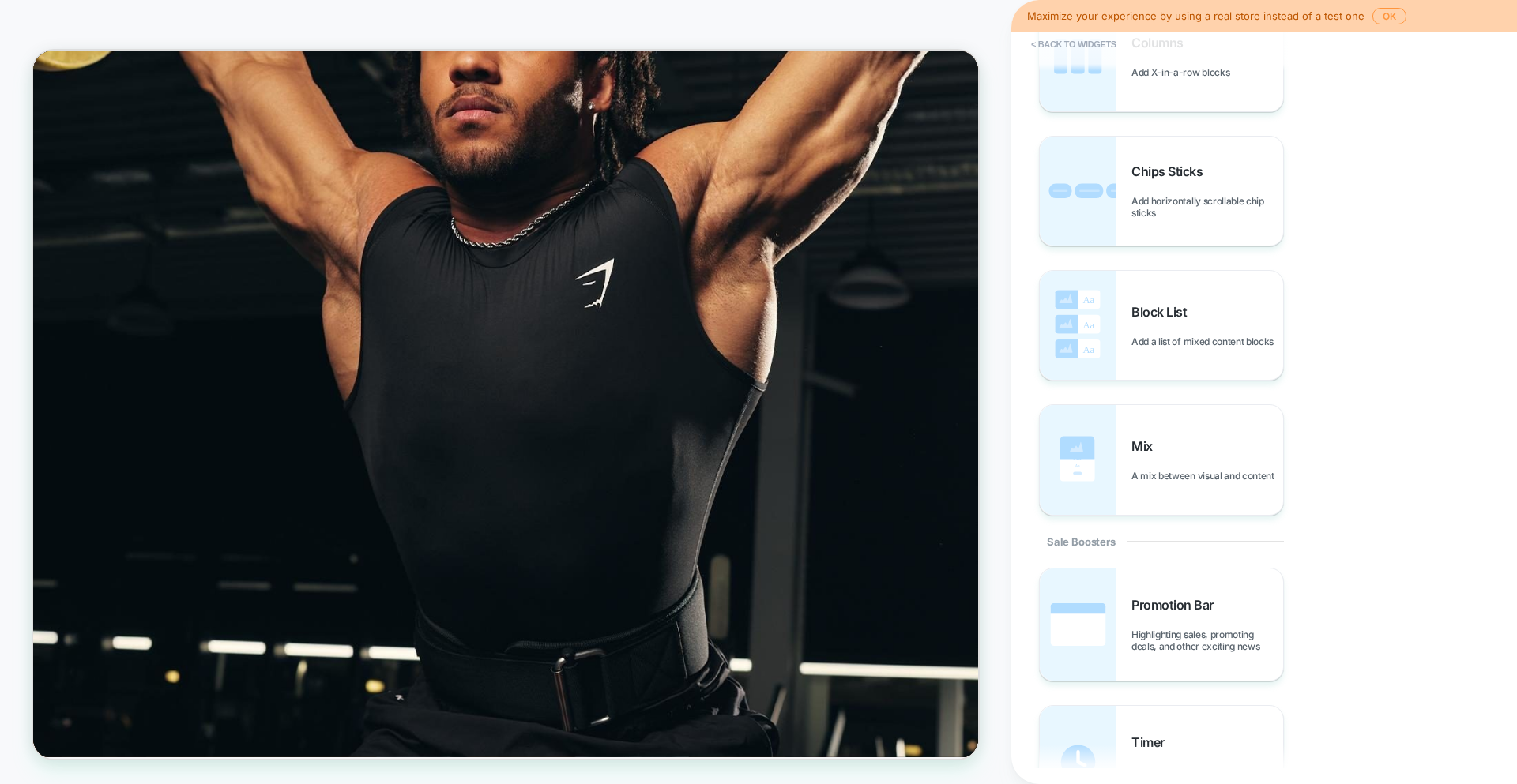
scroll to position [1067, 0]
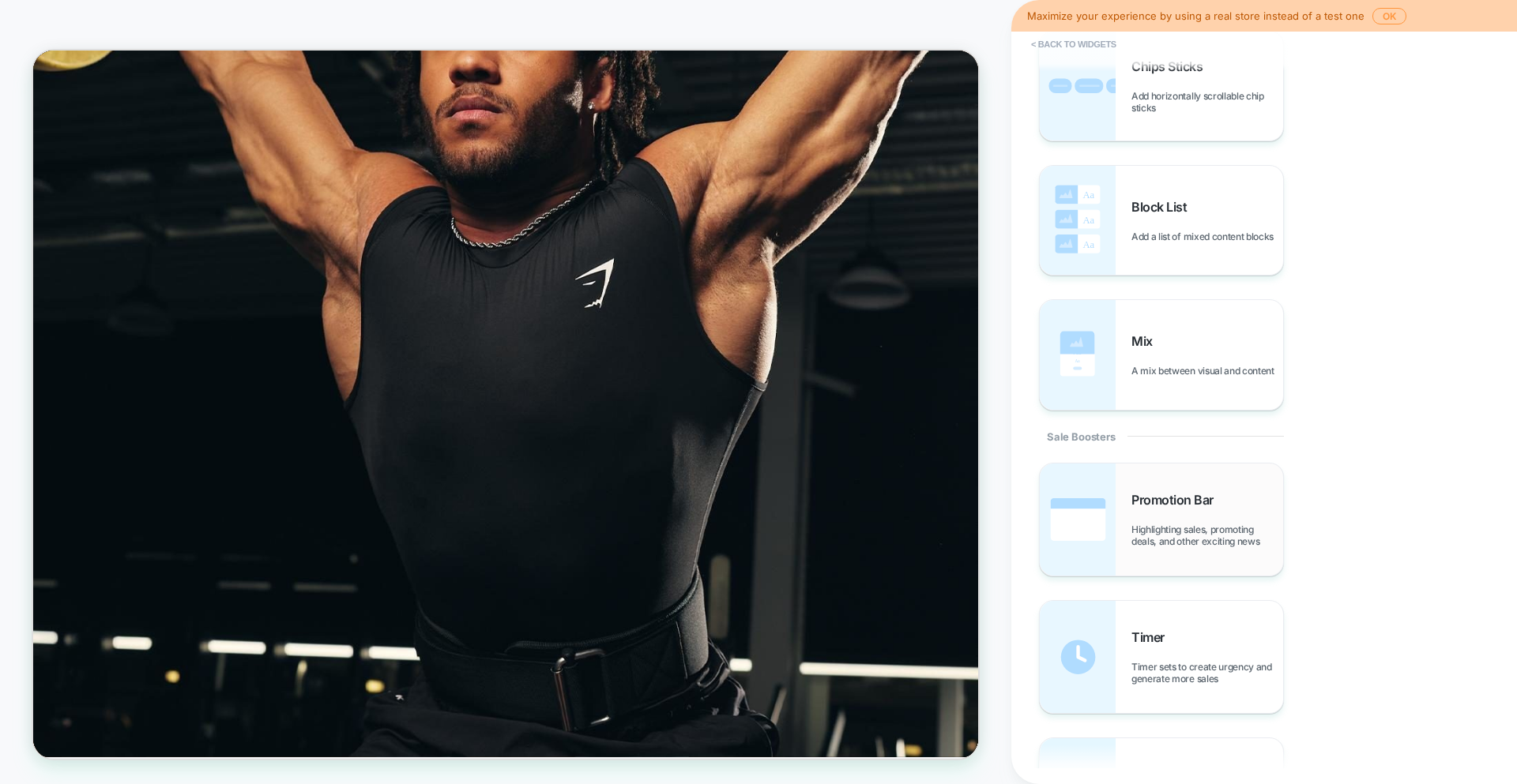
click at [1161, 537] on span "Highlighting sales, promoting deals, and other exciting news" at bounding box center [1207, 535] width 152 height 24
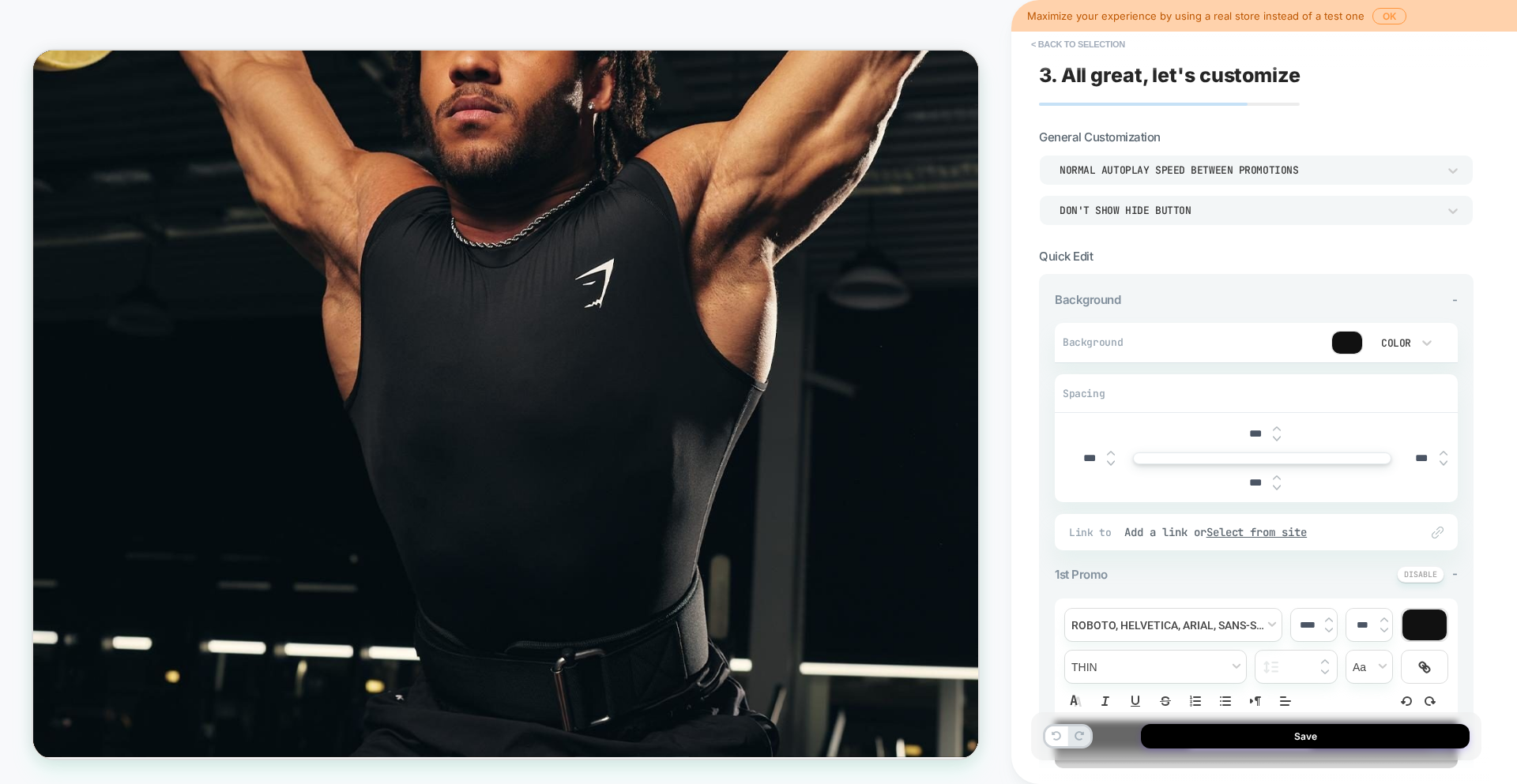
click at [1211, 167] on div "Normal autoplay speed between promotions" at bounding box center [1248, 170] width 378 height 13
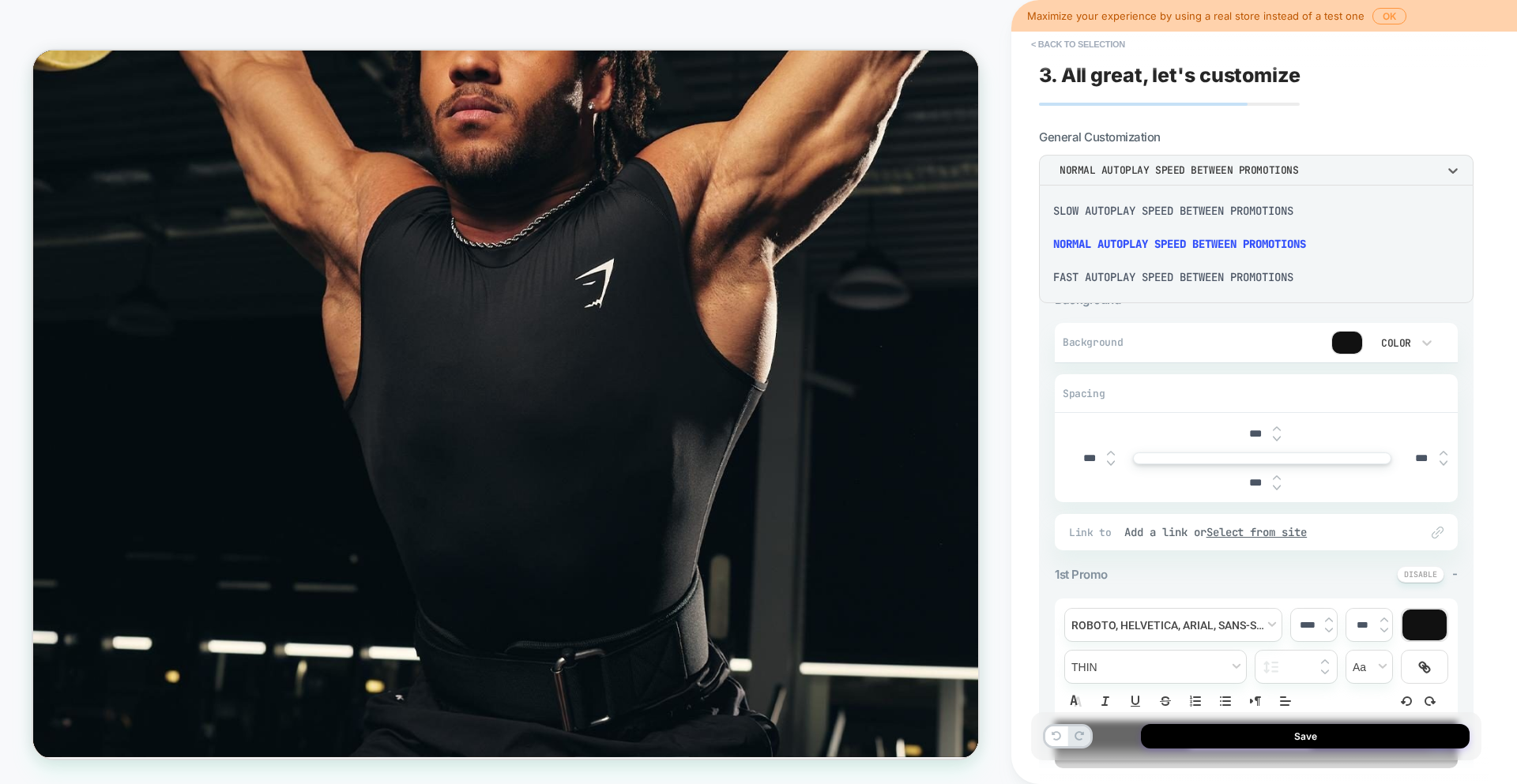
click at [1204, 221] on div "Slow autoplay speed between promotions" at bounding box center [1256, 211] width 422 height 33
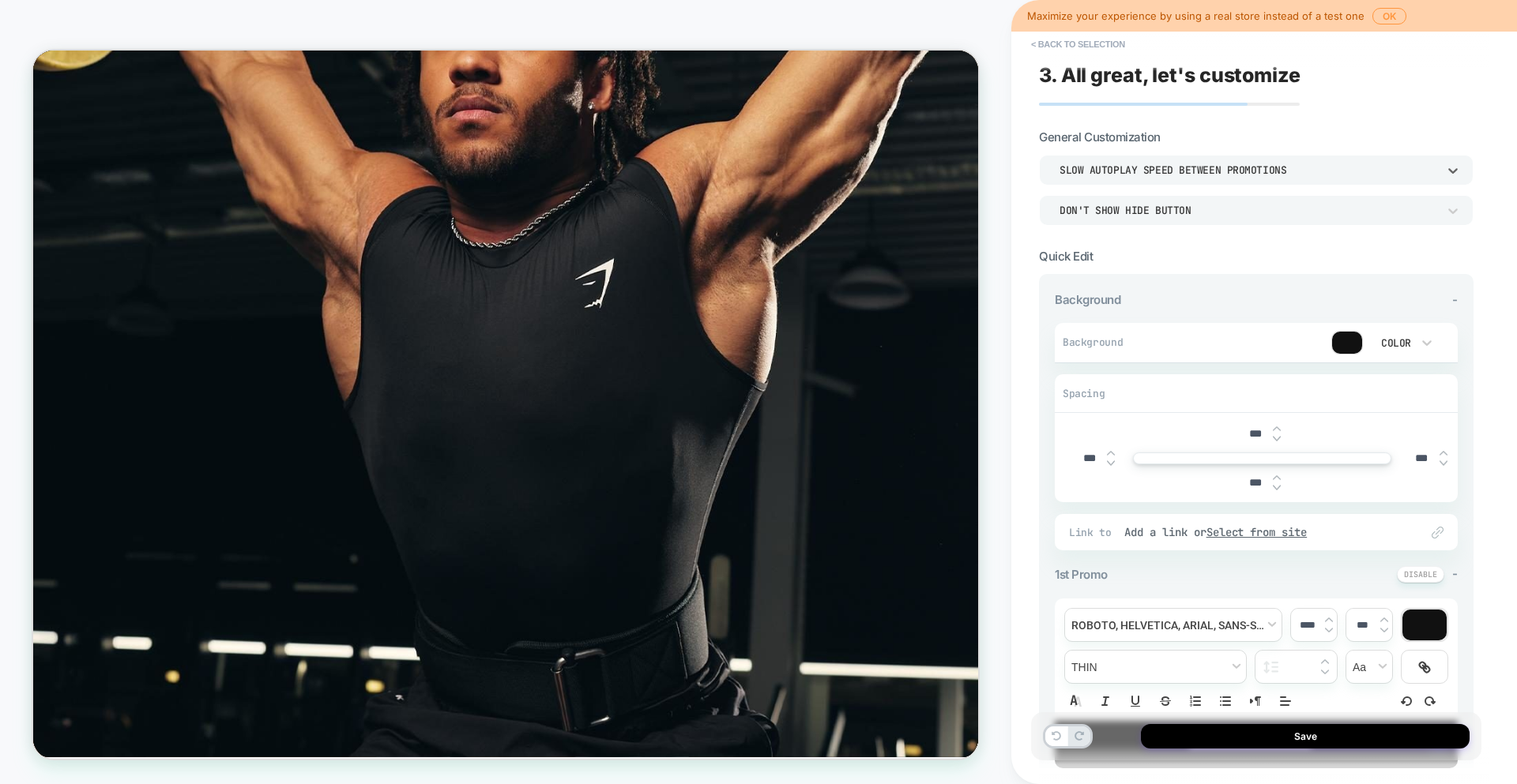
click at [1209, 213] on div "Don't show hide button" at bounding box center [1248, 210] width 378 height 13
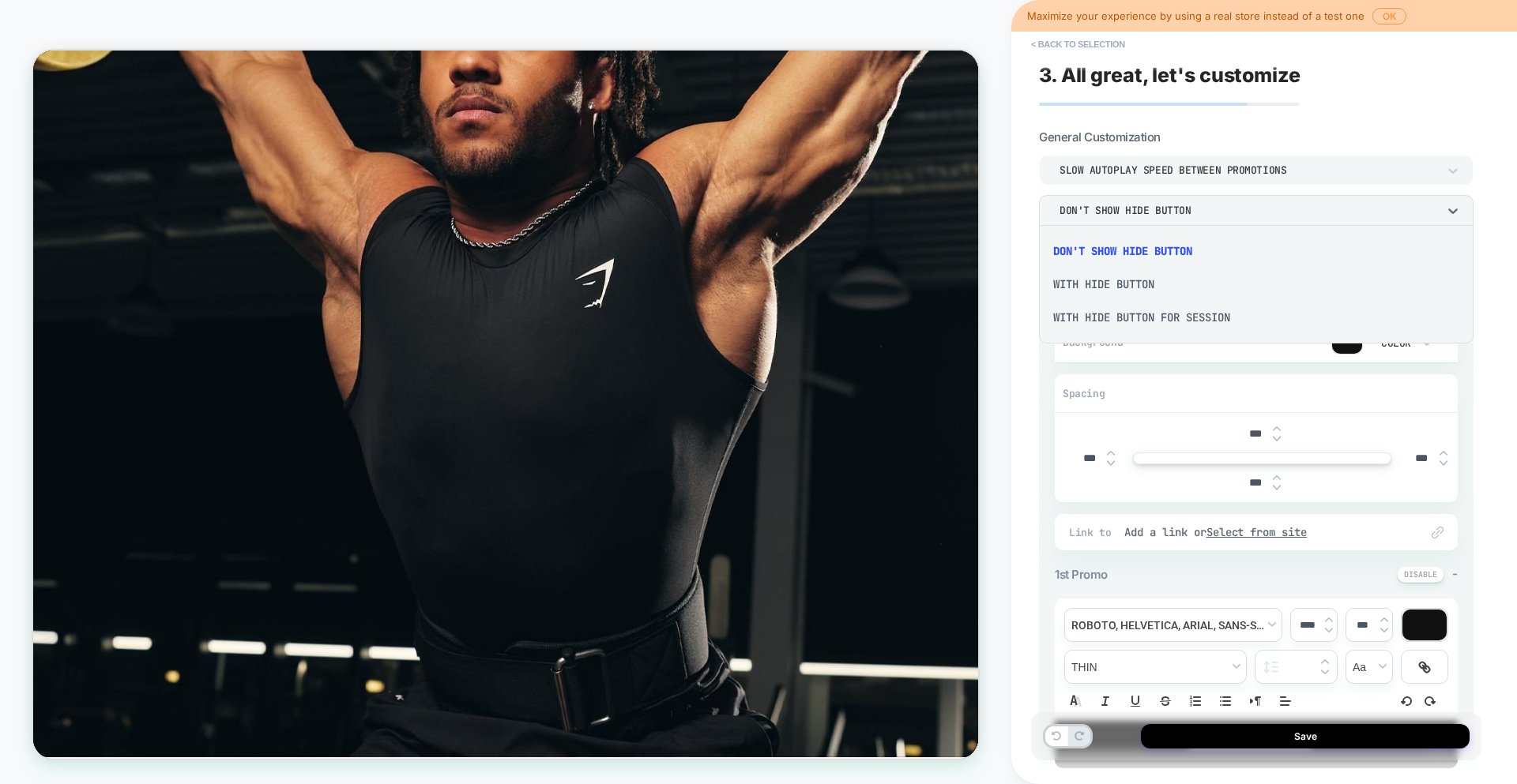
click at [1159, 320] on div "With hide button for session" at bounding box center [1256, 317] width 422 height 33
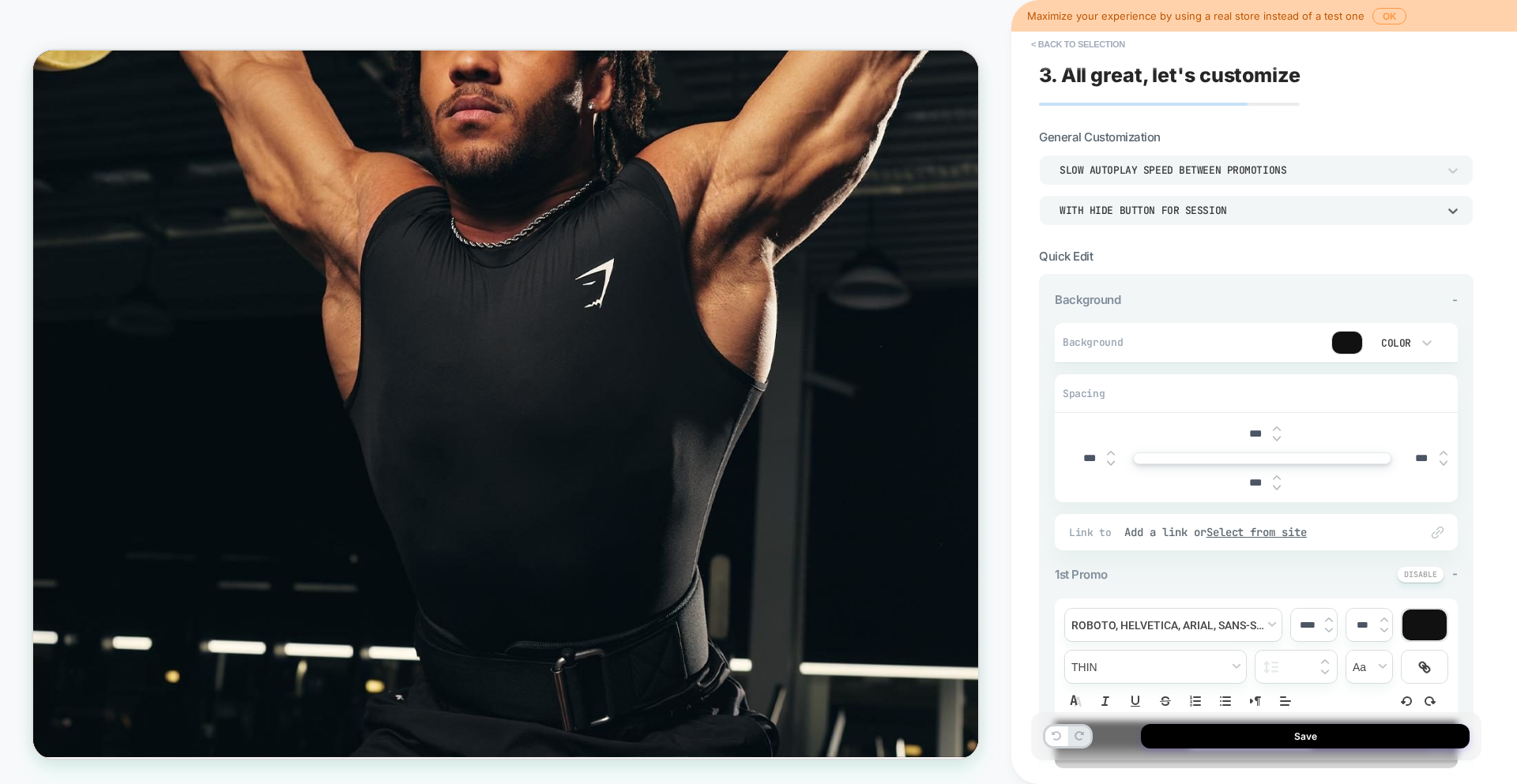
click at [1179, 204] on div "With hide button for session" at bounding box center [1248, 210] width 378 height 13
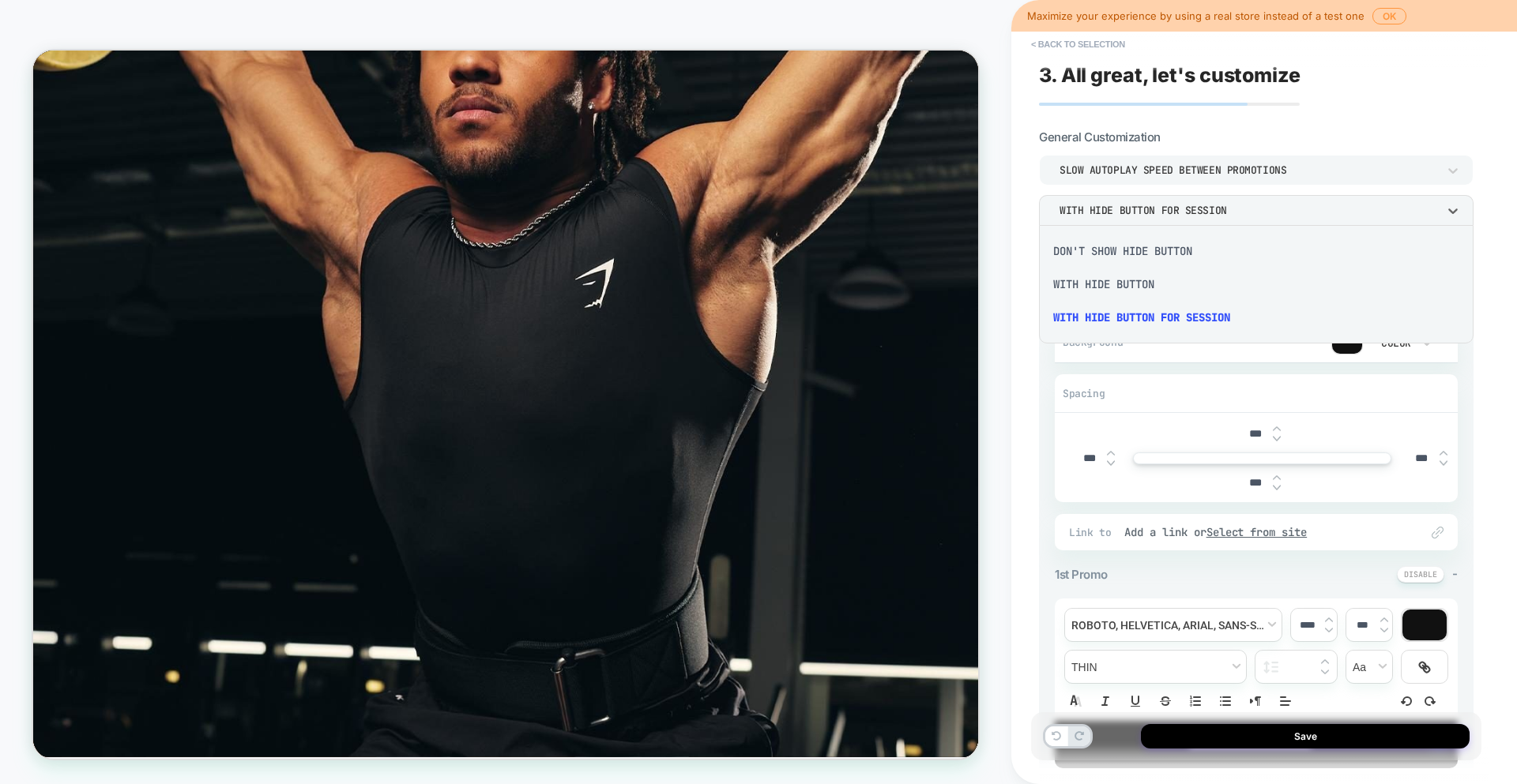
click at [1175, 252] on div "Don't show hide button" at bounding box center [1256, 251] width 422 height 33
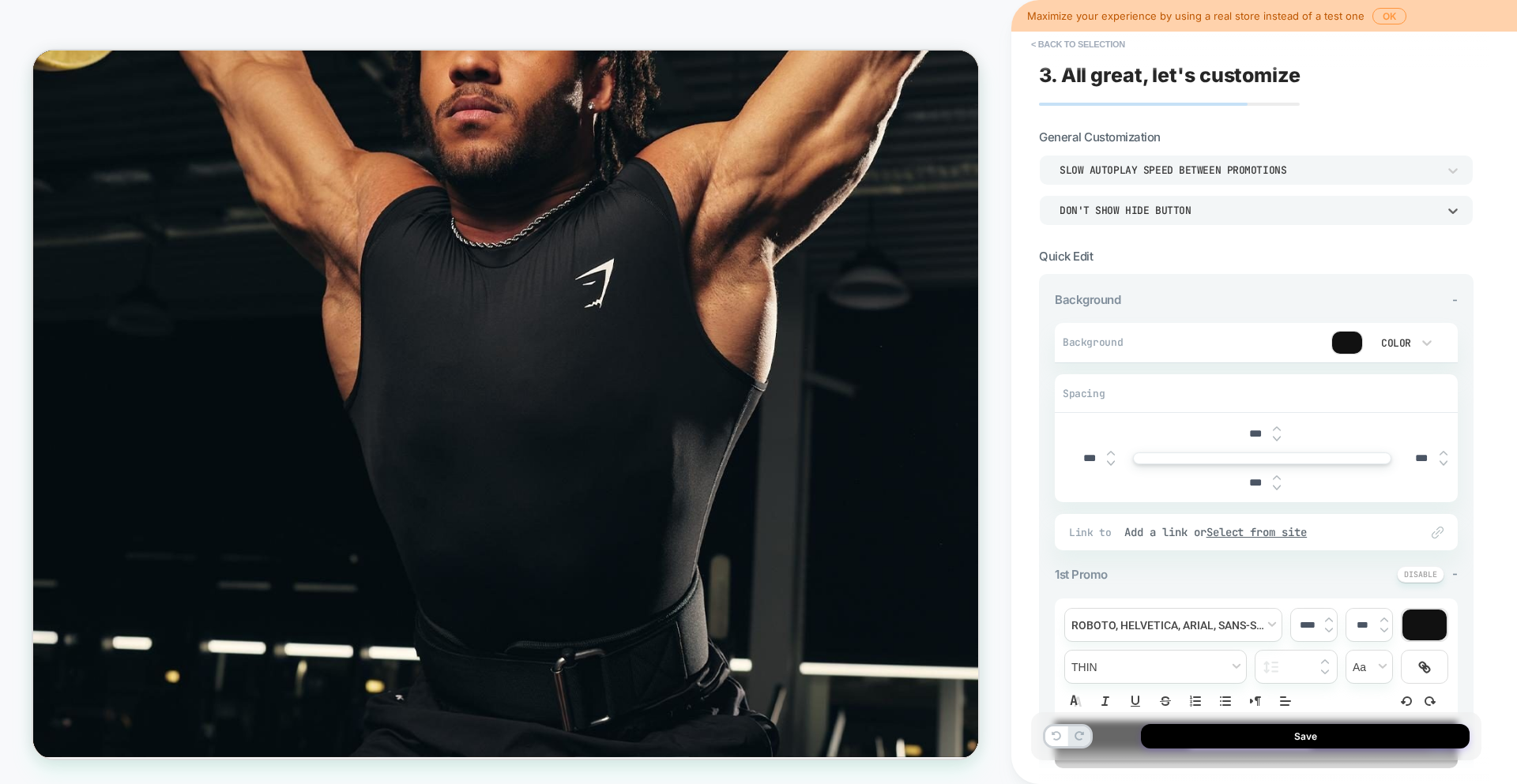
click at [1196, 142] on section "General Customization Slow autoplay speed between promotions option Don't show …" at bounding box center [1256, 177] width 434 height 95
click at [1197, 176] on div "Slow autoplay speed between promotions" at bounding box center [1248, 170] width 378 height 13
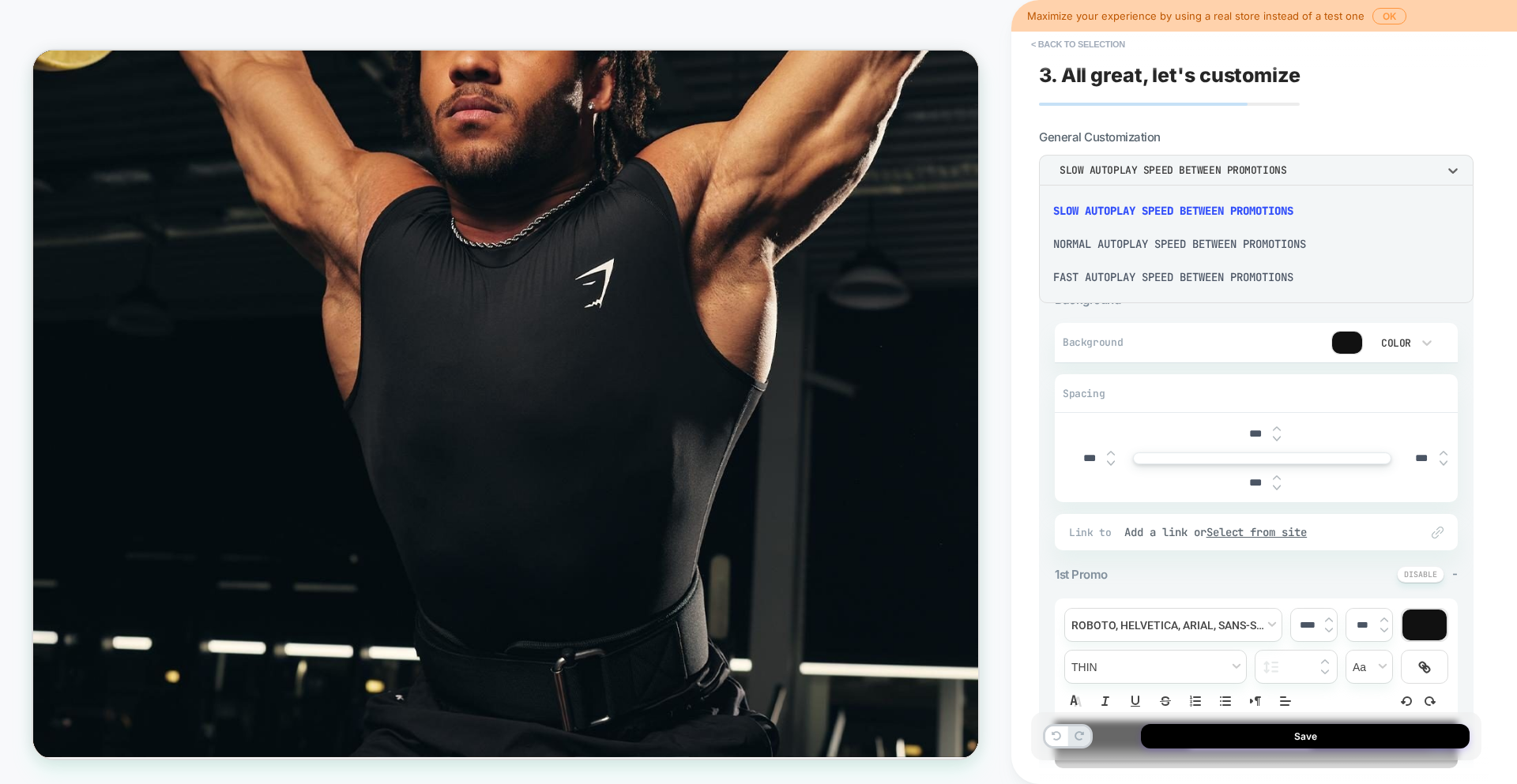
click at [1189, 241] on div "Normal autoplay speed between promotions" at bounding box center [1256, 244] width 422 height 33
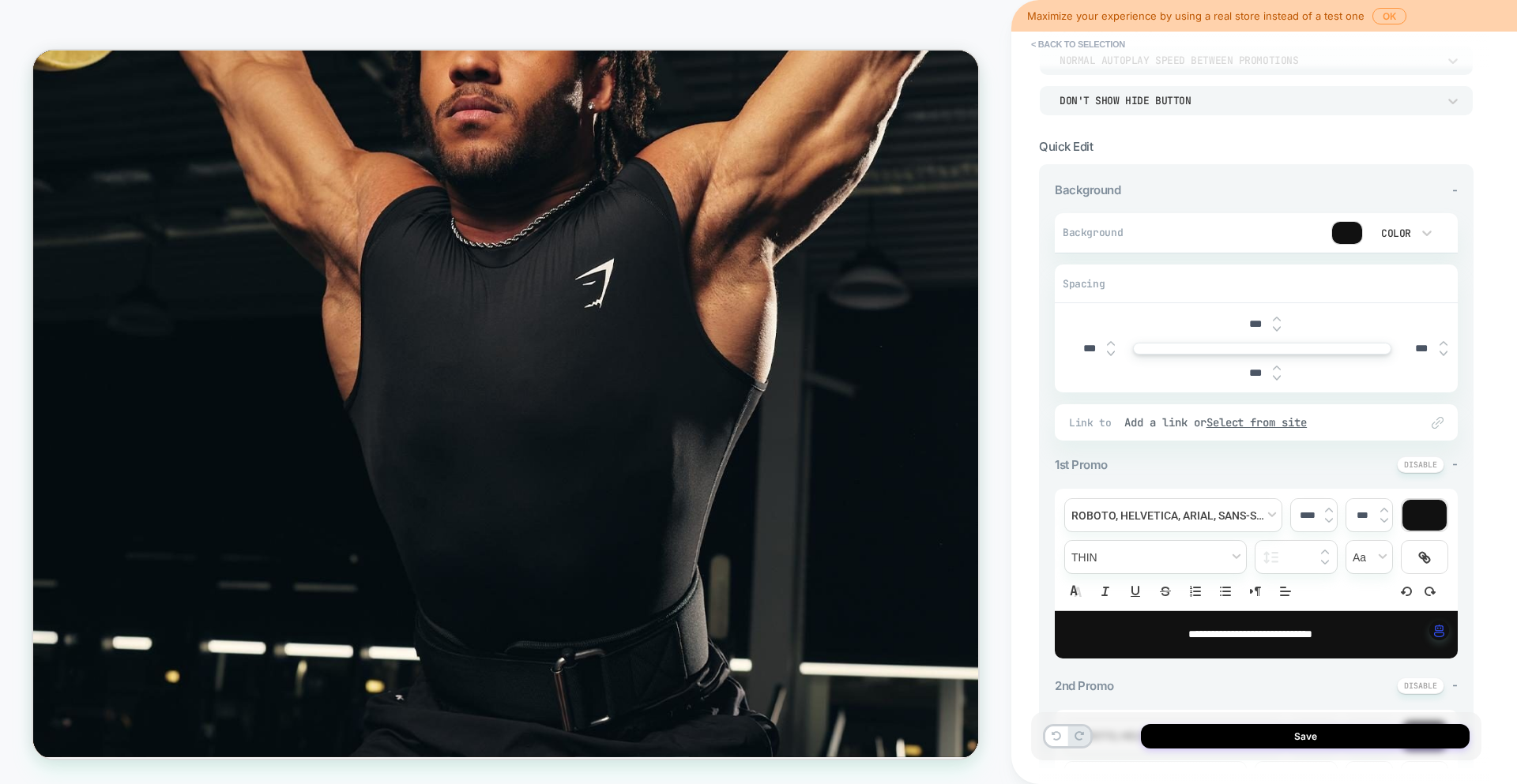
scroll to position [0, 0]
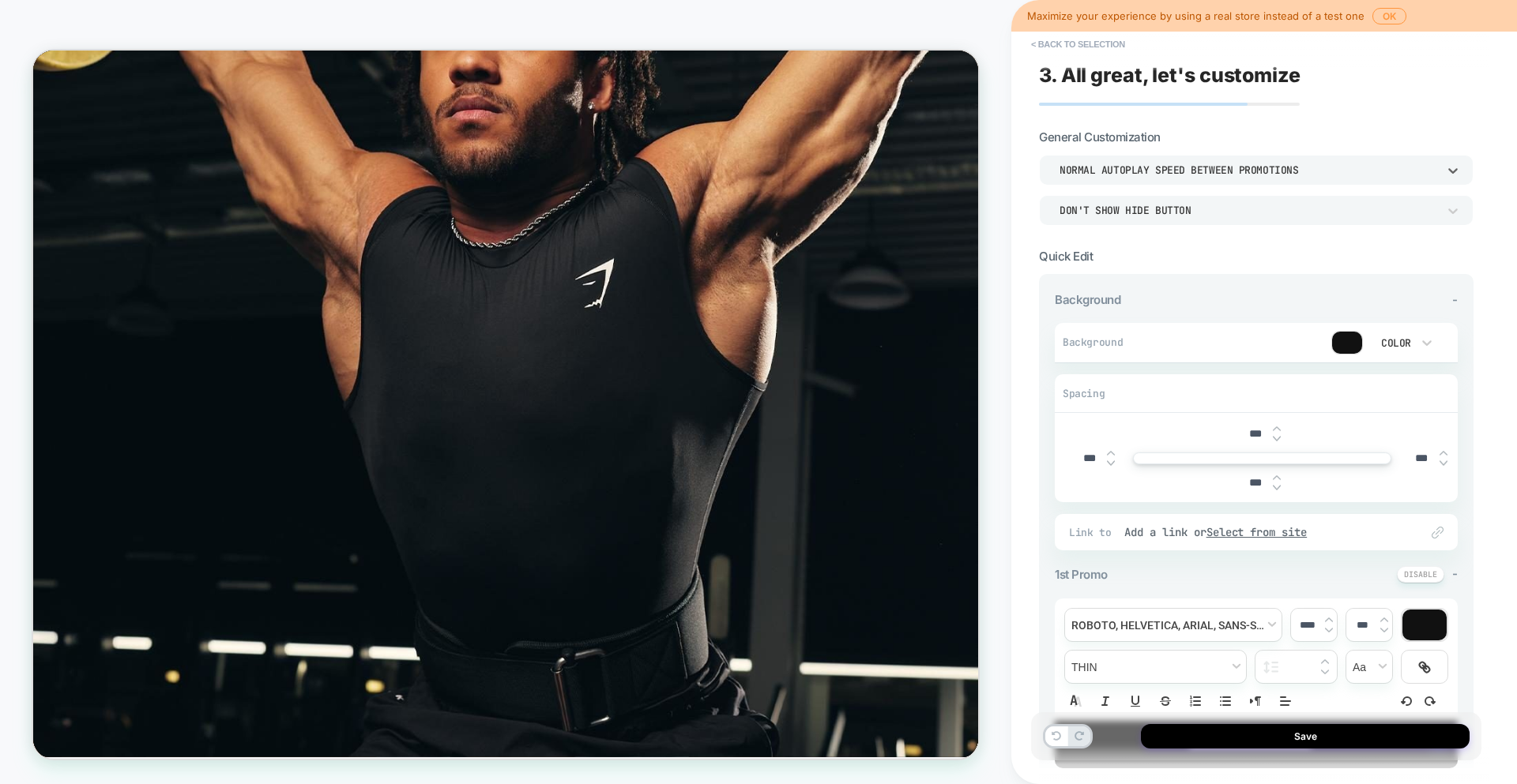
click at [1156, 165] on div "Normal autoplay speed between promotions" at bounding box center [1248, 170] width 378 height 13
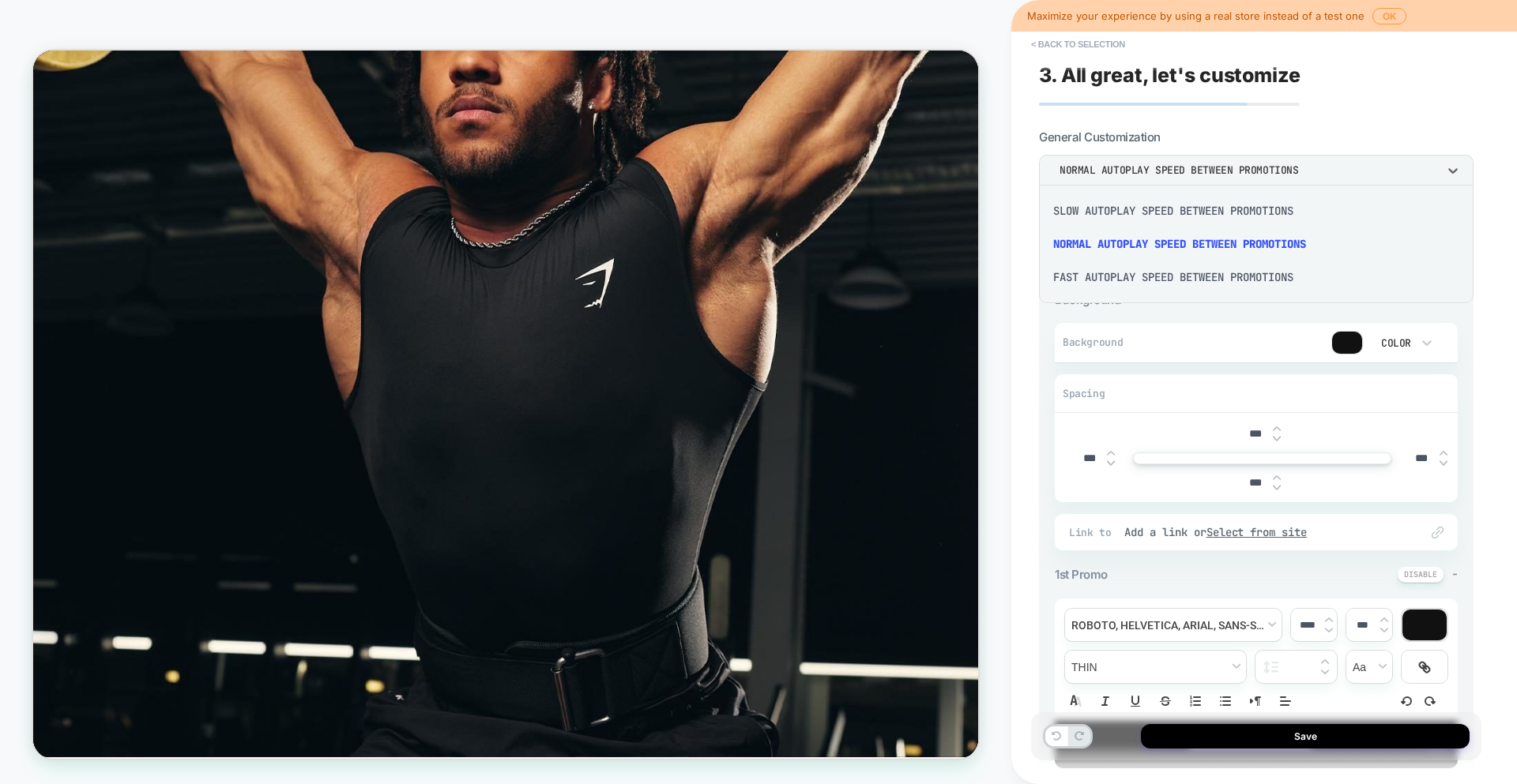
click at [1140, 203] on div "Slow autoplay speed between promotions" at bounding box center [1256, 211] width 422 height 33
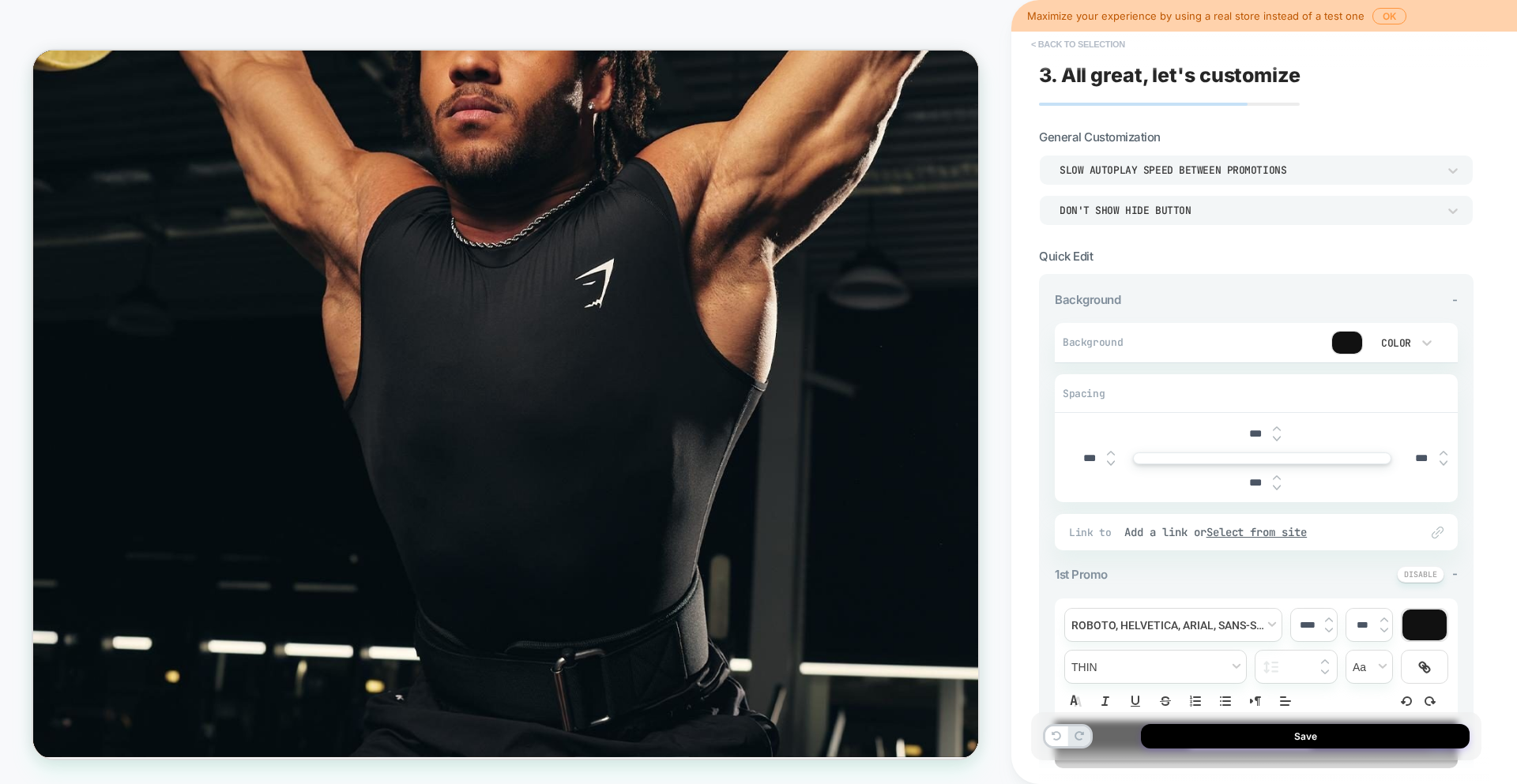
click at [1075, 41] on button "< Back to selection" at bounding box center [1078, 44] width 110 height 25
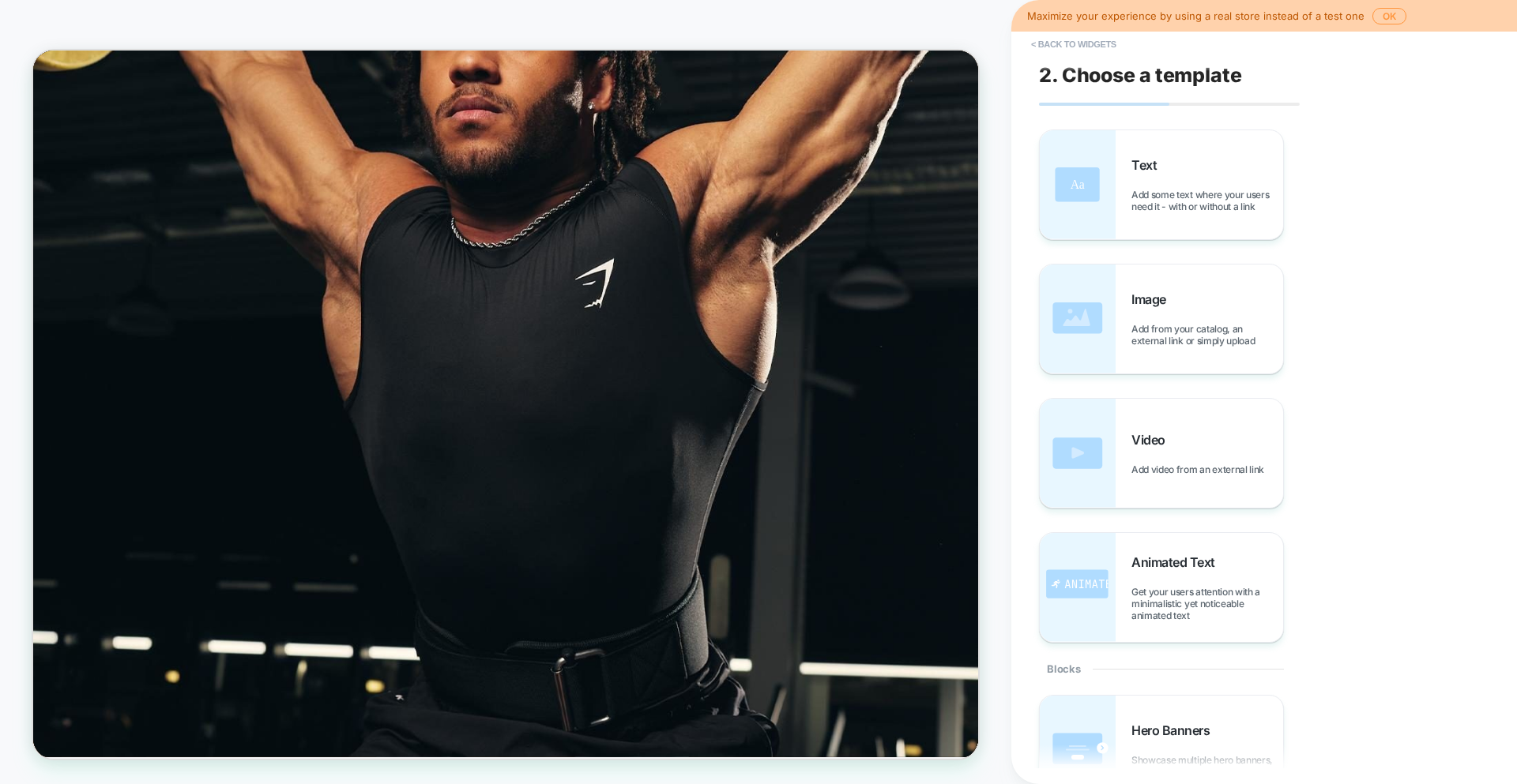
click at [1075, 41] on button "< Back to widgets" at bounding box center [1073, 44] width 101 height 25
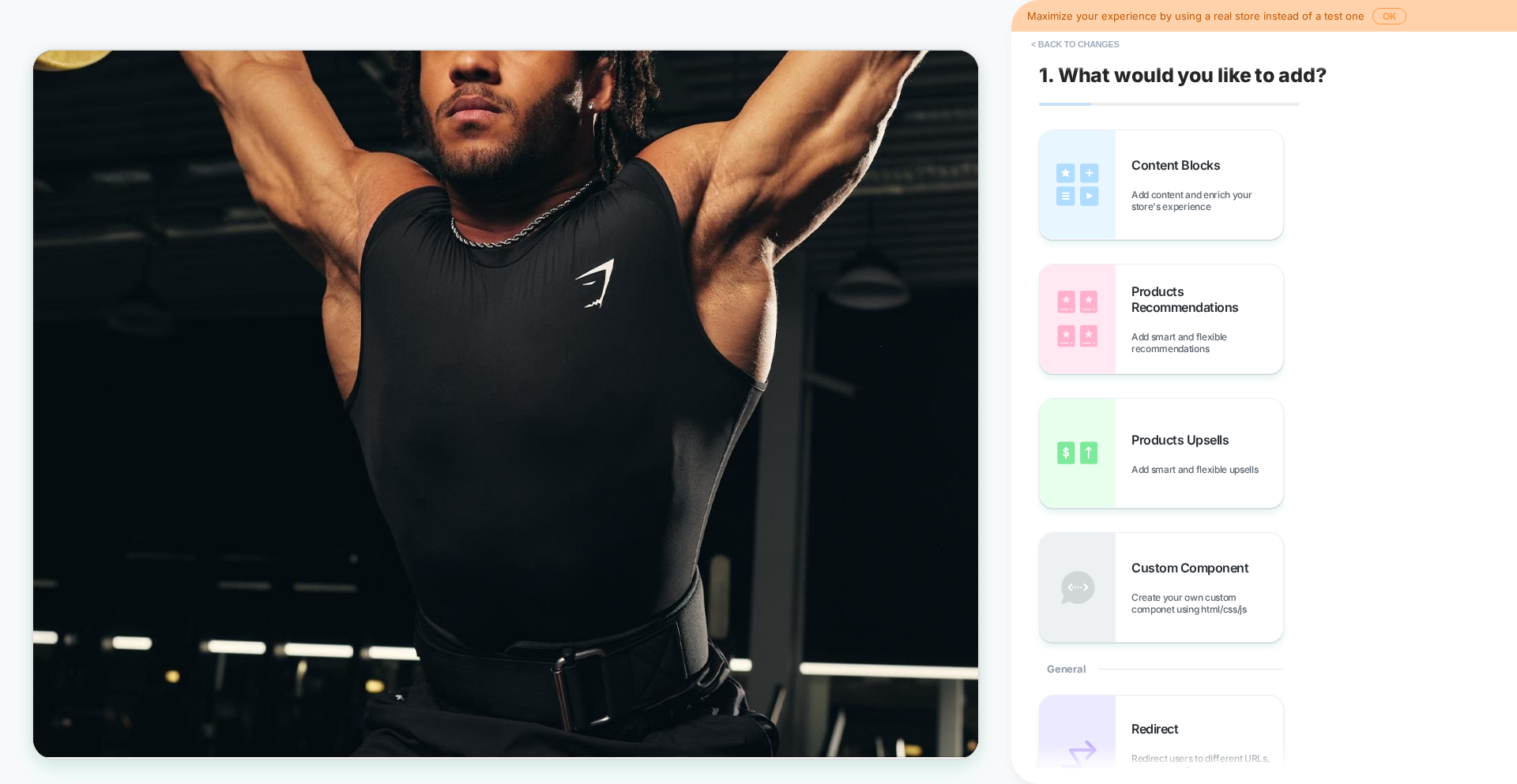
click at [1060, 191] on img at bounding box center [1078, 185] width 76 height 109
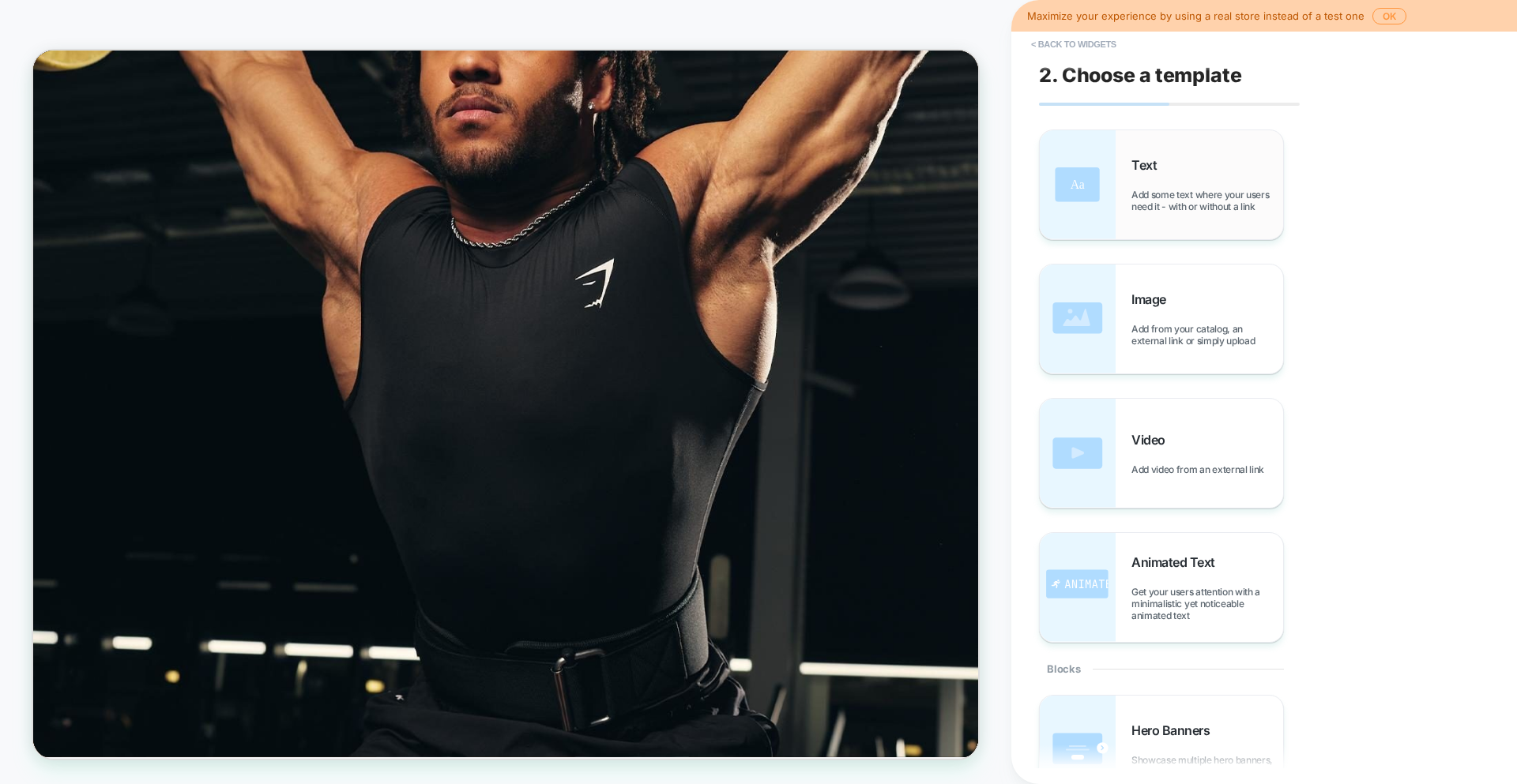
click at [1076, 193] on img at bounding box center [1078, 185] width 76 height 109
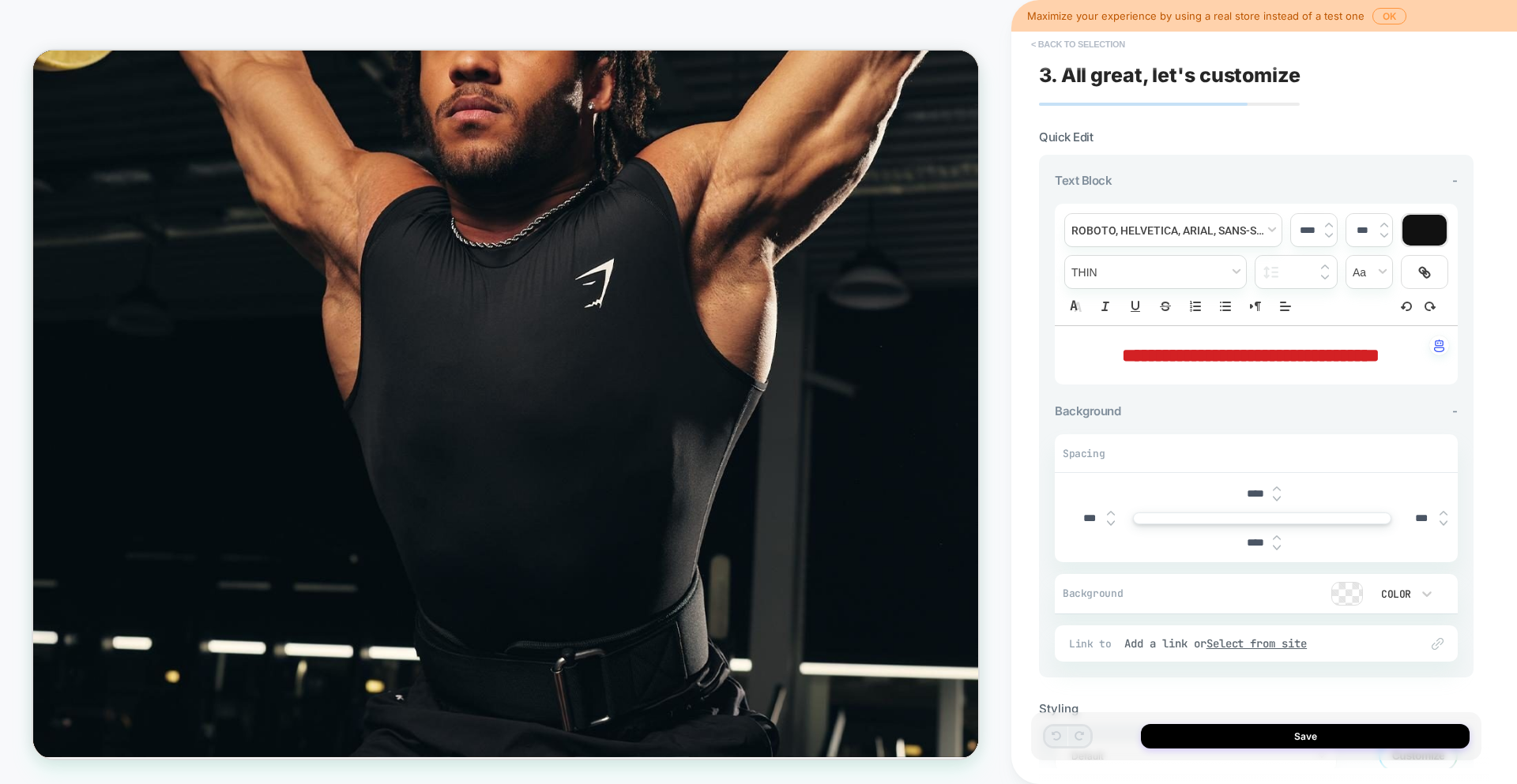
click at [1086, 38] on button "< Back to selection" at bounding box center [1078, 44] width 110 height 25
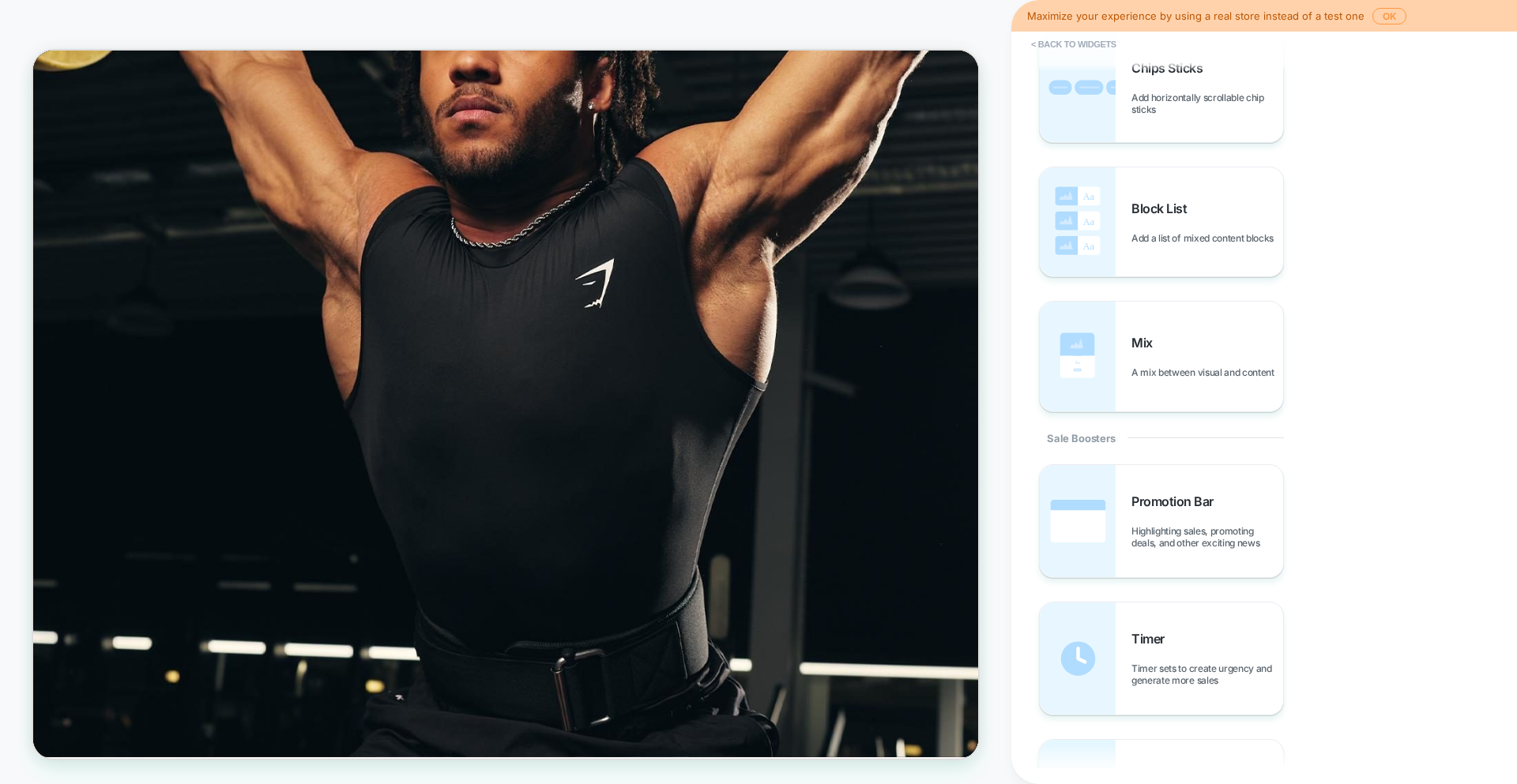
scroll to position [1071, 0]
click at [1253, 514] on div "Promotion Bar Highlighting sales, promoting deals, and other exciting news" at bounding box center [1207, 515] width 152 height 55
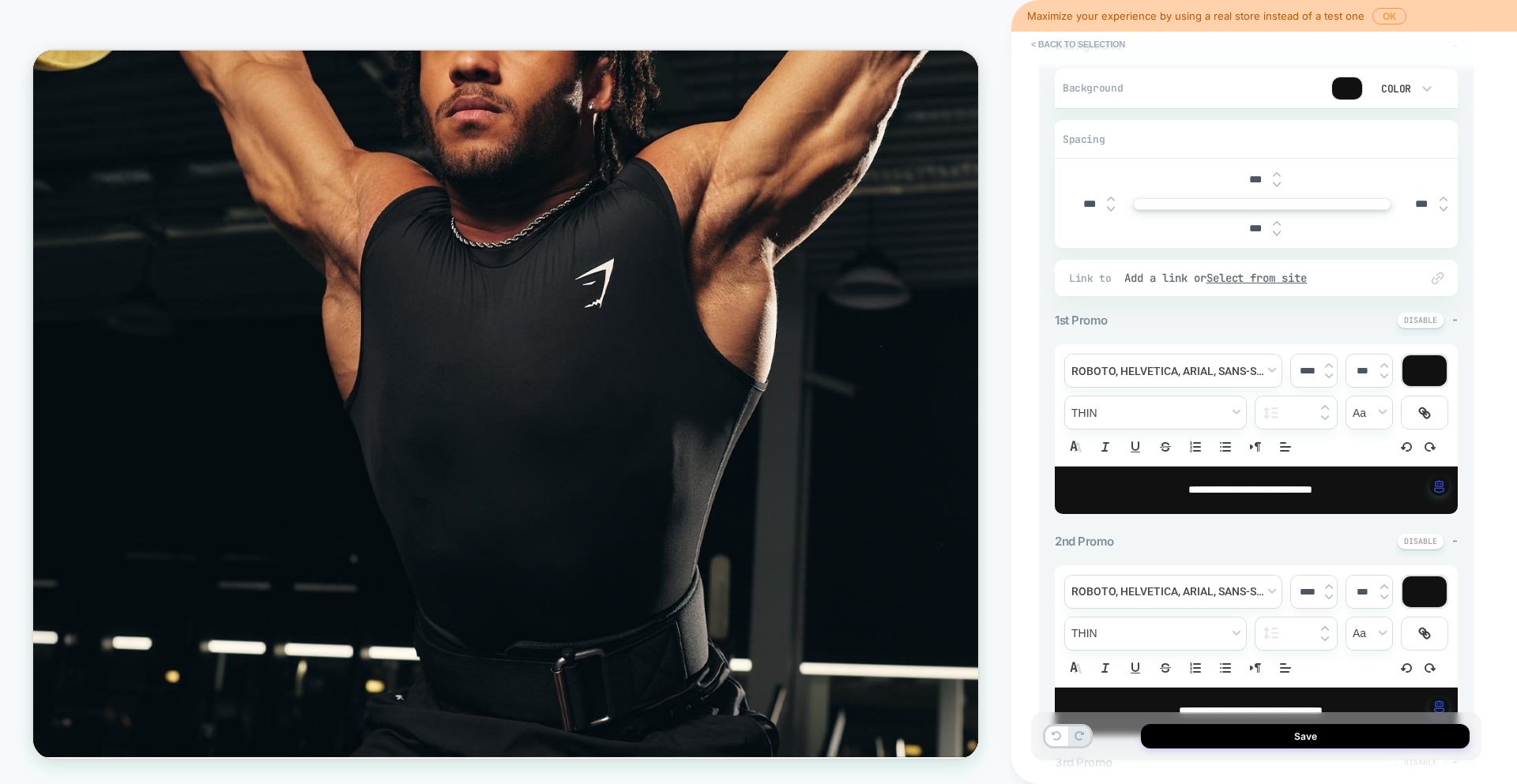
scroll to position [440, 0]
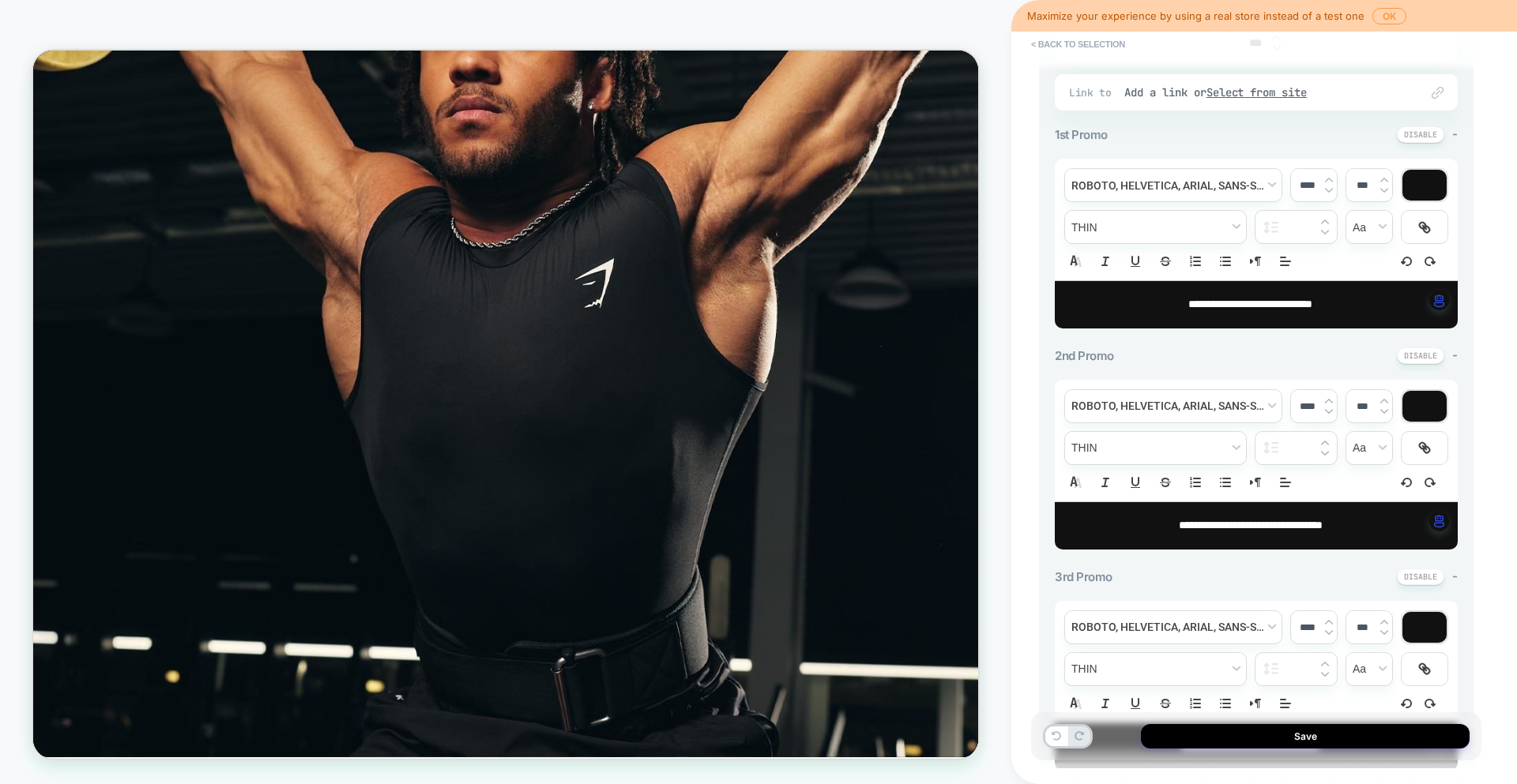
click at [1277, 309] on span "**********" at bounding box center [1250, 304] width 124 height 11
click at [1312, 305] on span "**********" at bounding box center [1250, 304] width 124 height 11
drag, startPoint x: 1338, startPoint y: 305, endPoint x: 1172, endPoint y: 297, distance: 166.2
click at [1172, 297] on p "**********" at bounding box center [1250, 305] width 360 height 16
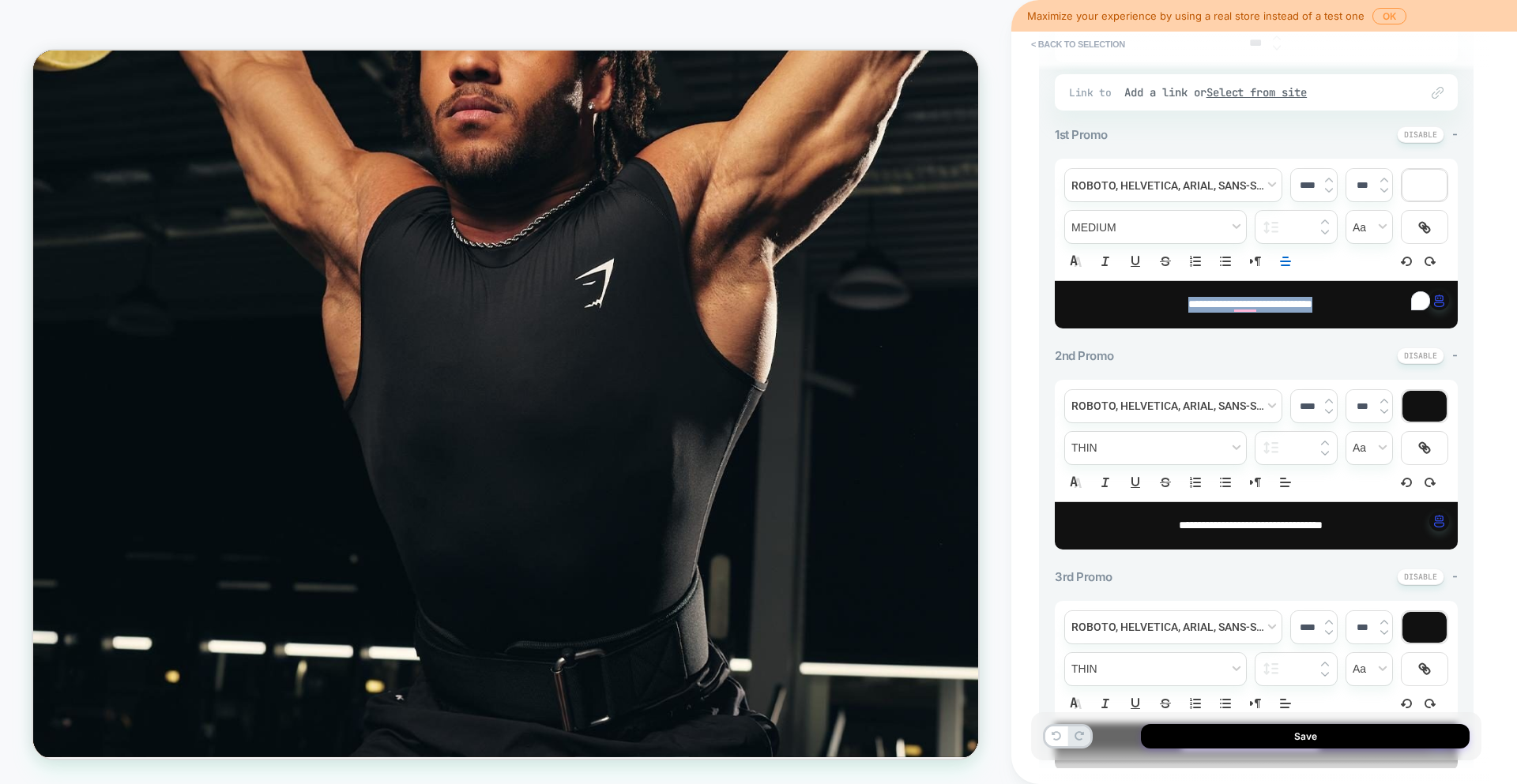
click at [1188, 299] on span "**********" at bounding box center [1250, 304] width 124 height 11
click at [1326, 178] on img at bounding box center [1329, 180] width 8 height 7
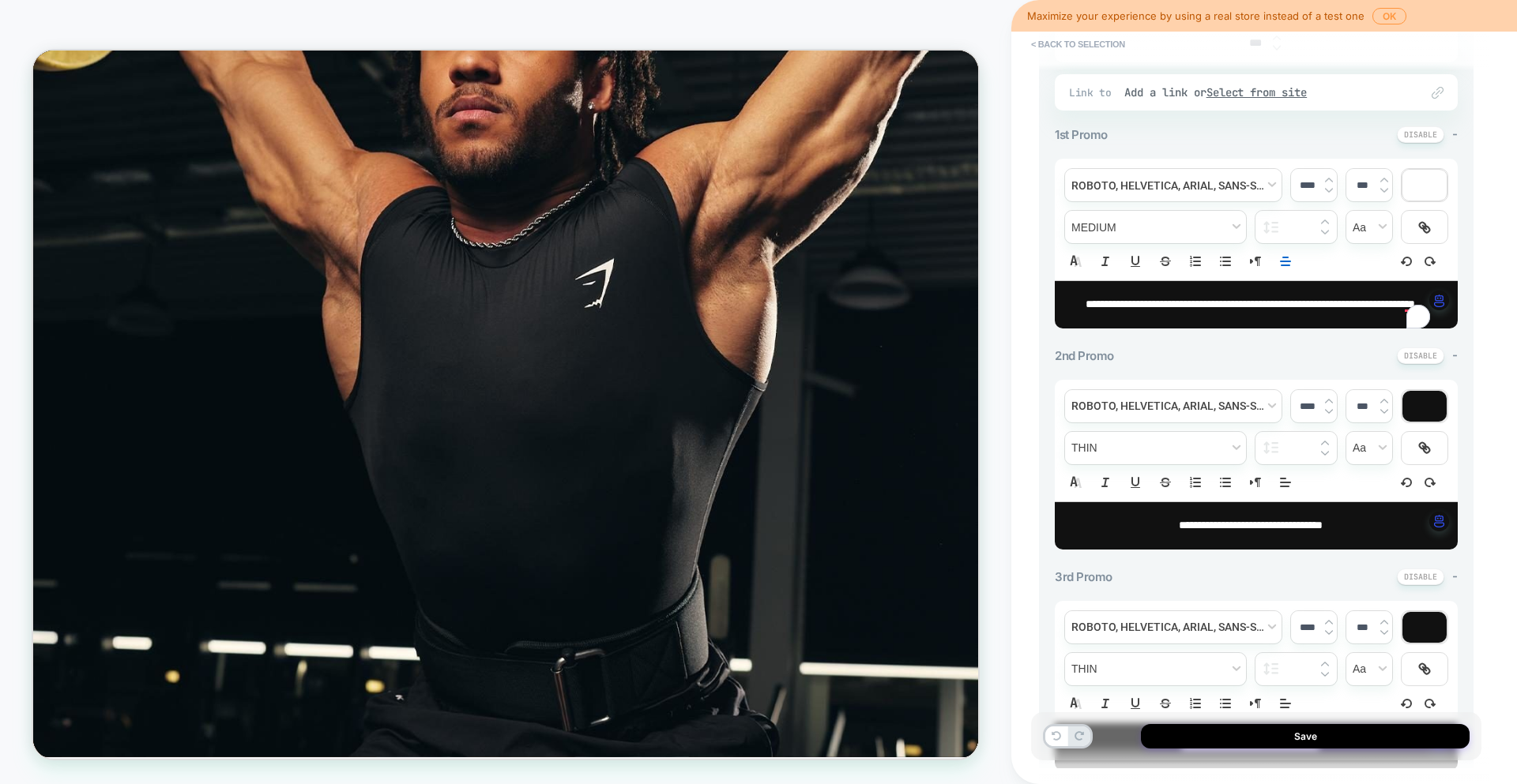
click at [1326, 178] on img at bounding box center [1329, 180] width 8 height 7
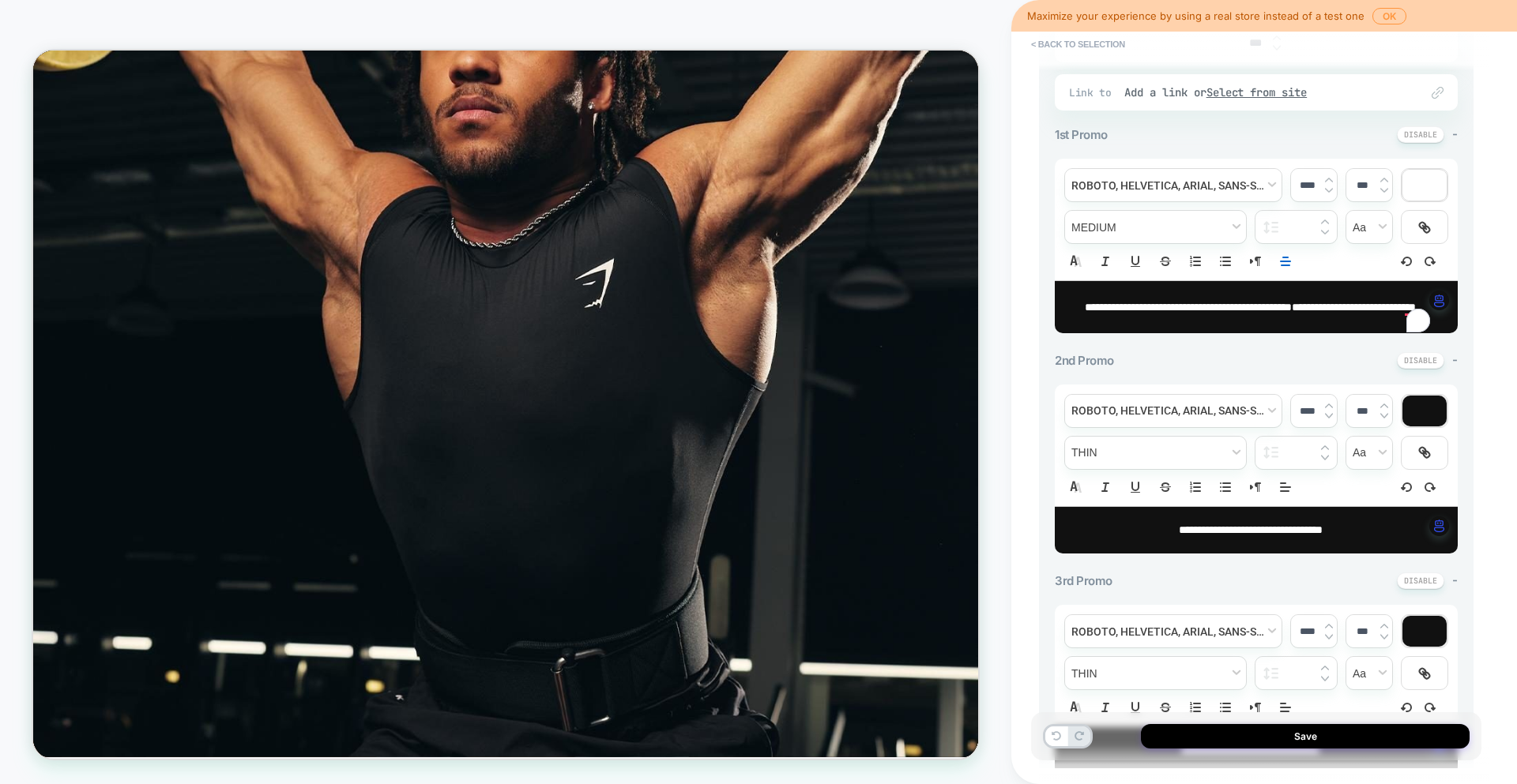
type input "****"
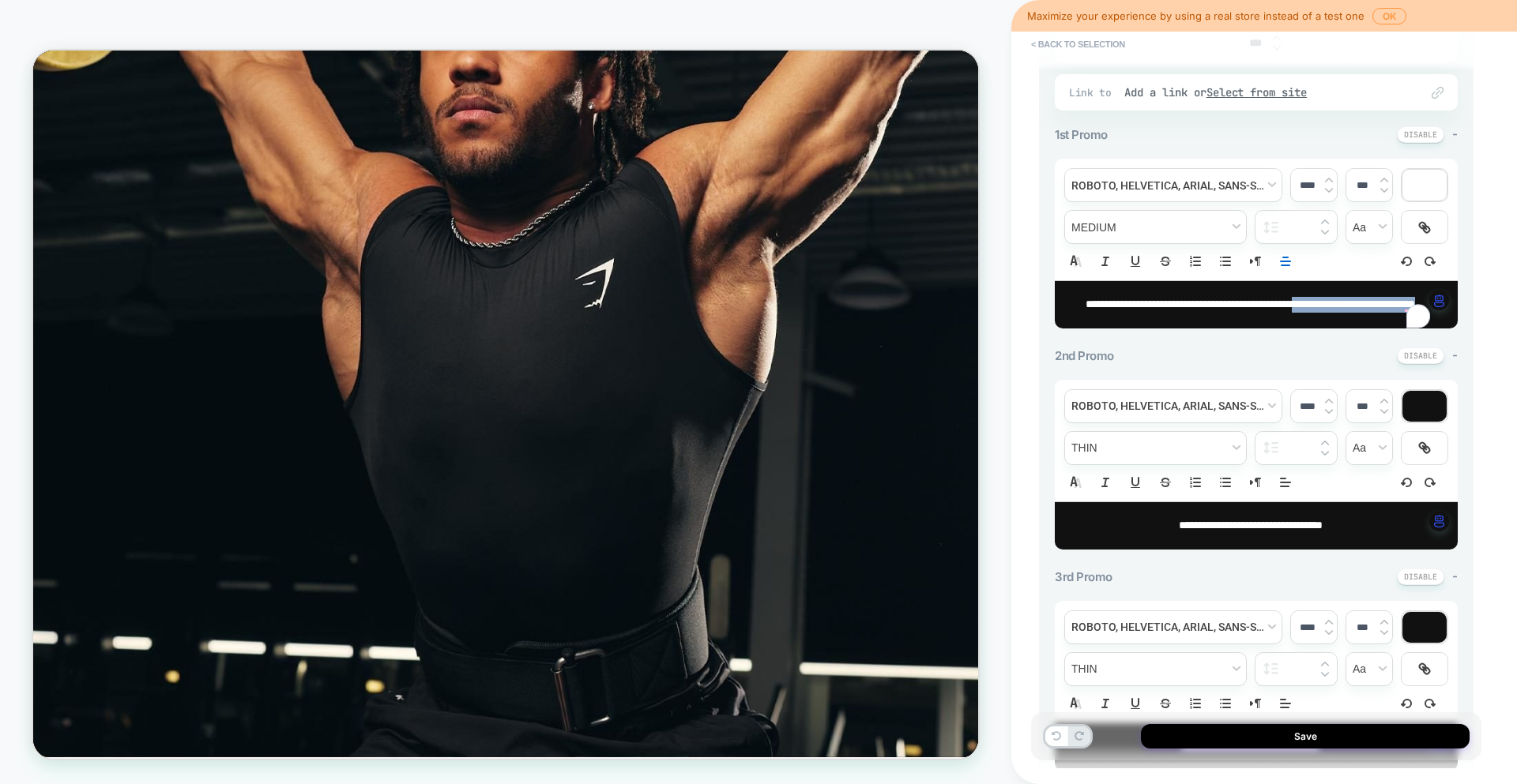
drag, startPoint x: 1342, startPoint y: 304, endPoint x: 1341, endPoint y: 325, distance: 21.0
click at [1341, 313] on p "**********" at bounding box center [1250, 305] width 360 height 16
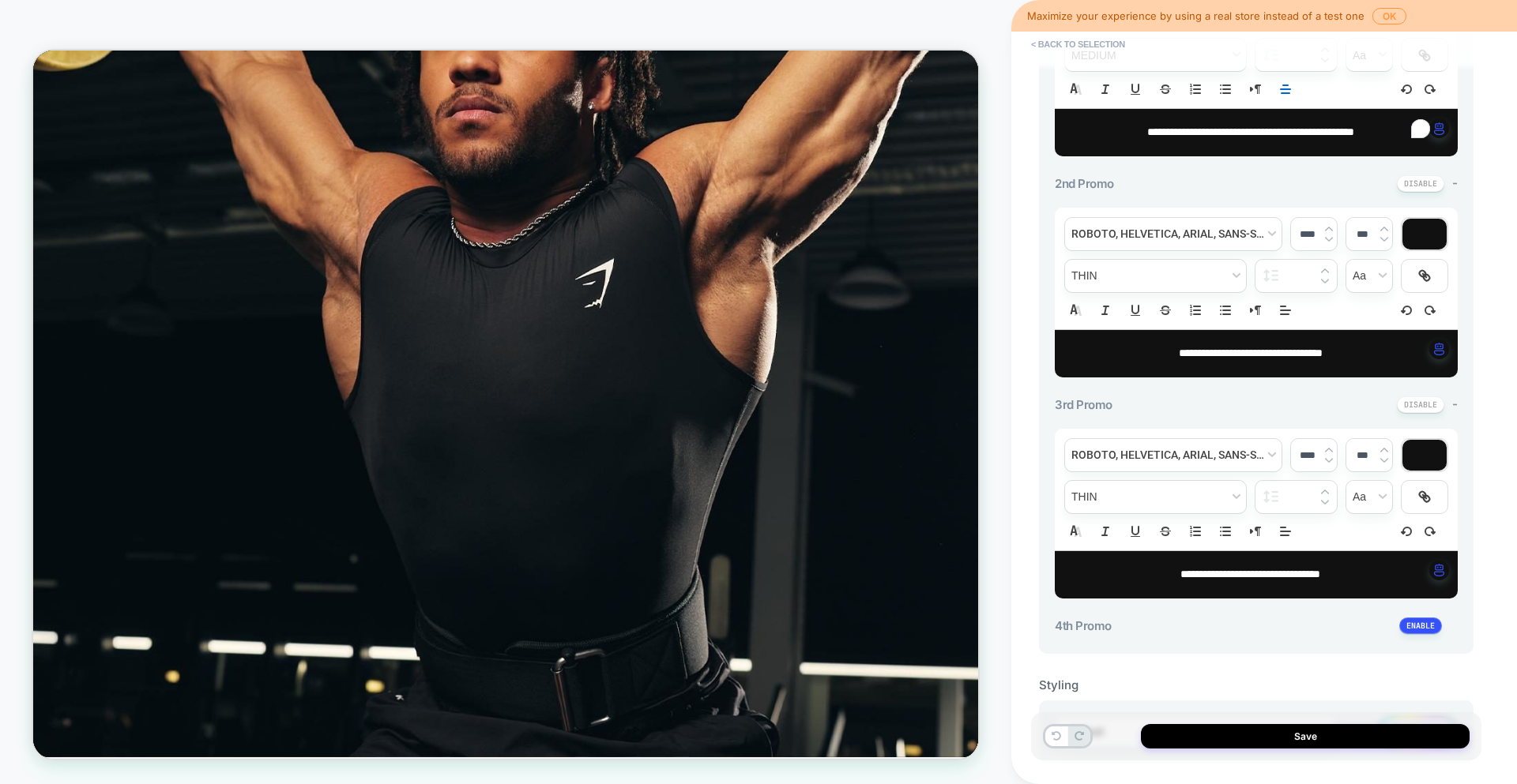
scroll to position [694, 0]
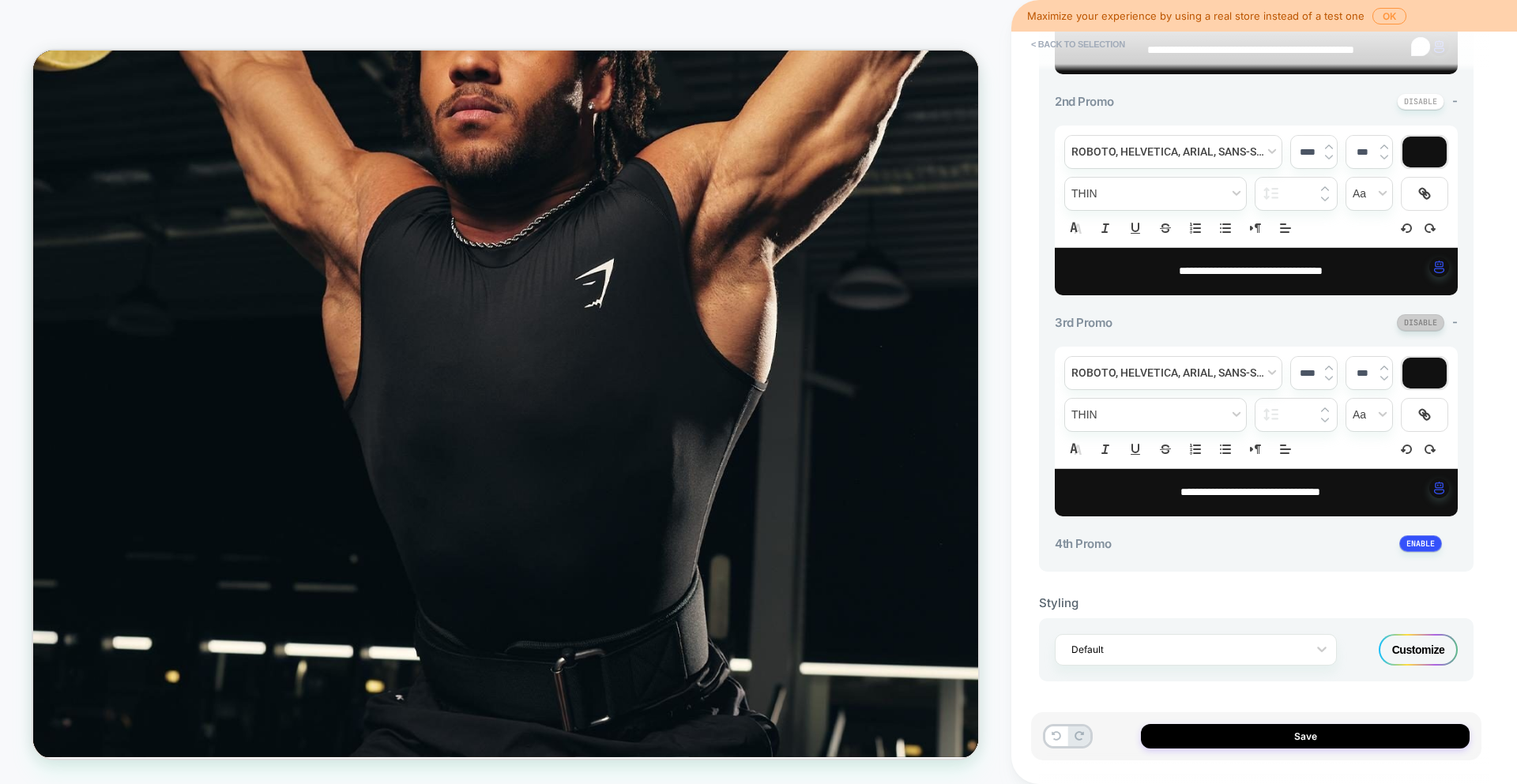
click at [1426, 318] on button at bounding box center [1420, 323] width 48 height 16
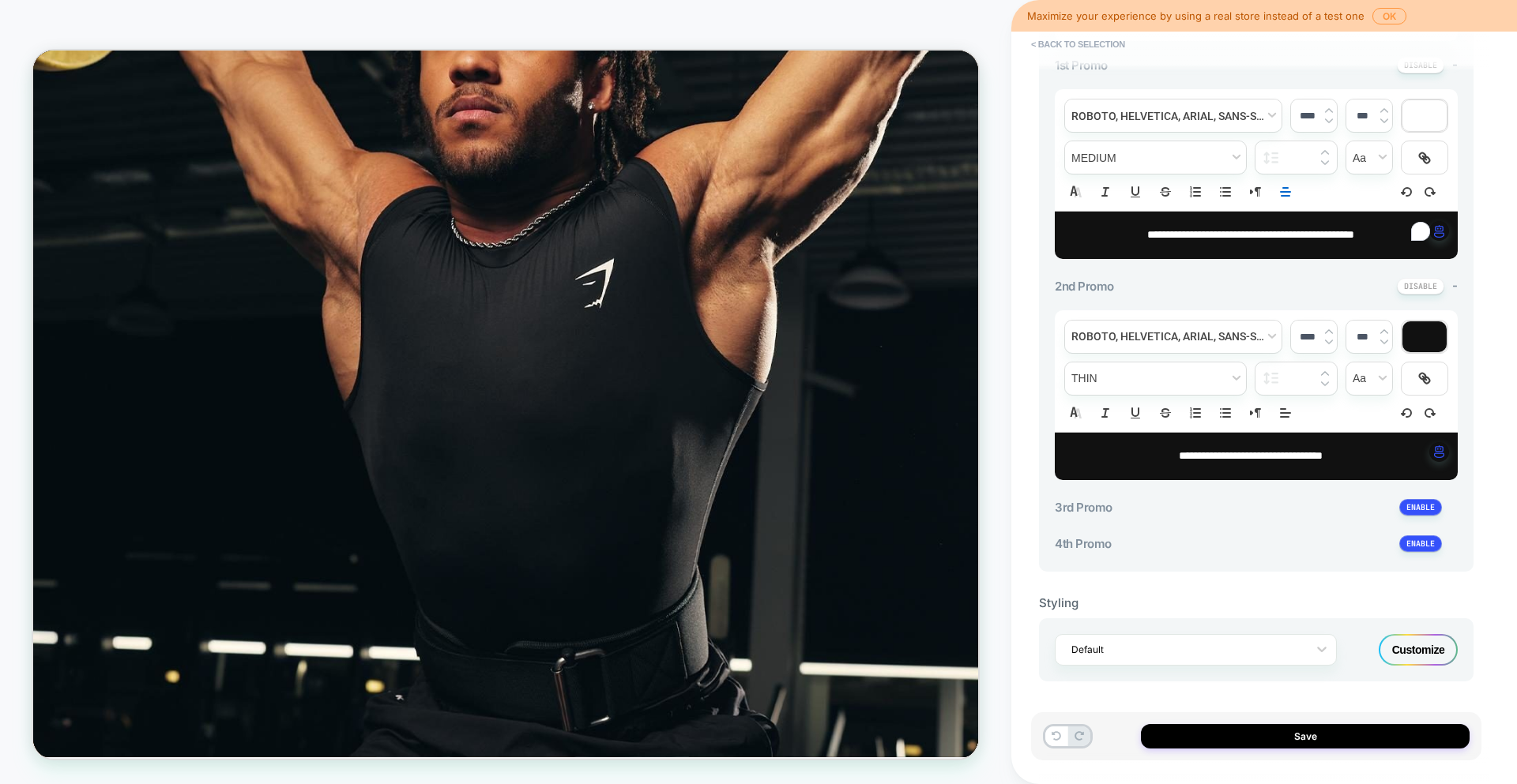
click at [1424, 295] on div "**********" at bounding box center [1256, 381] width 403 height 205
click at [1424, 290] on button at bounding box center [1420, 287] width 48 height 16
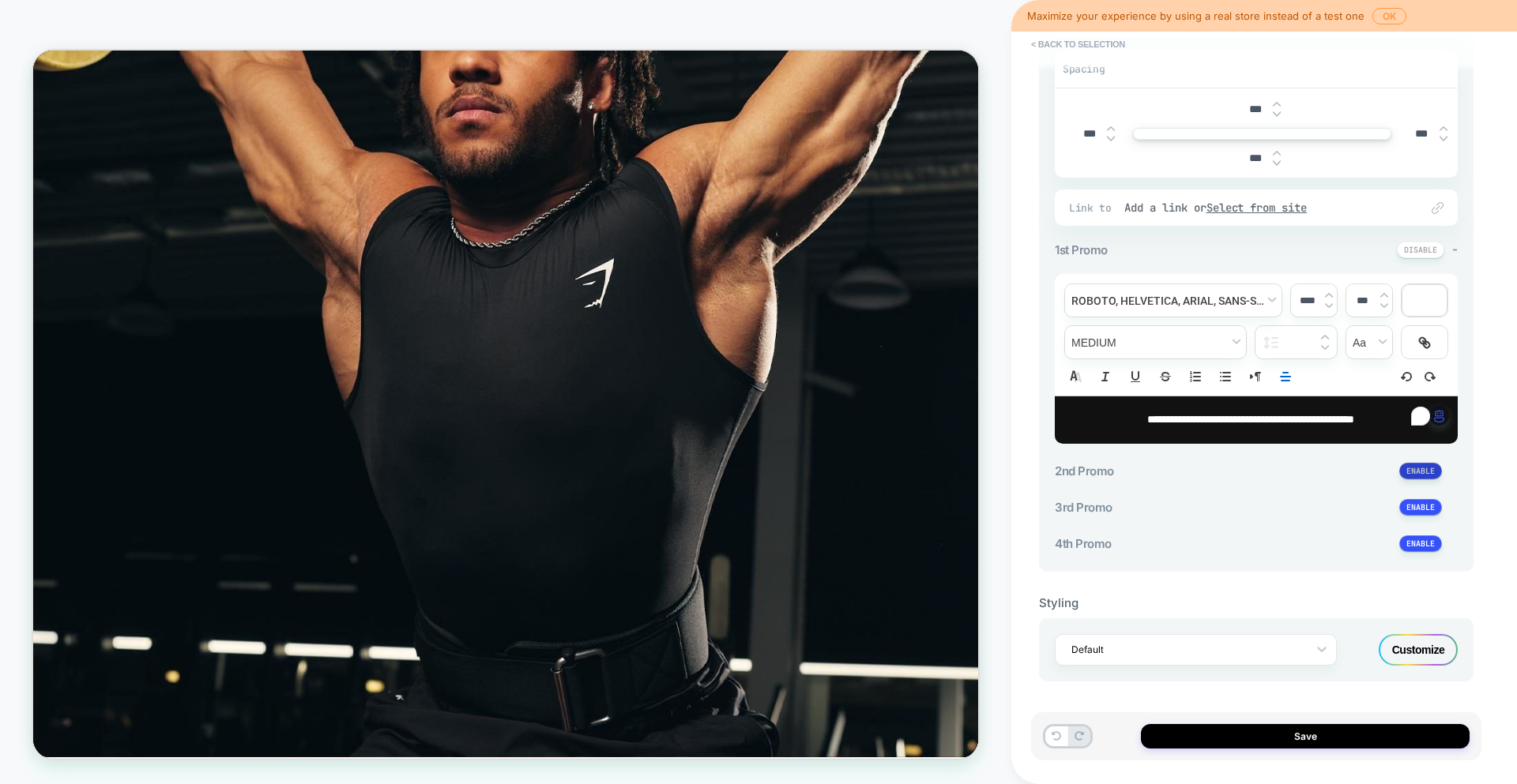
scroll to position [324, 0]
click at [1415, 250] on button at bounding box center [1420, 250] width 48 height 16
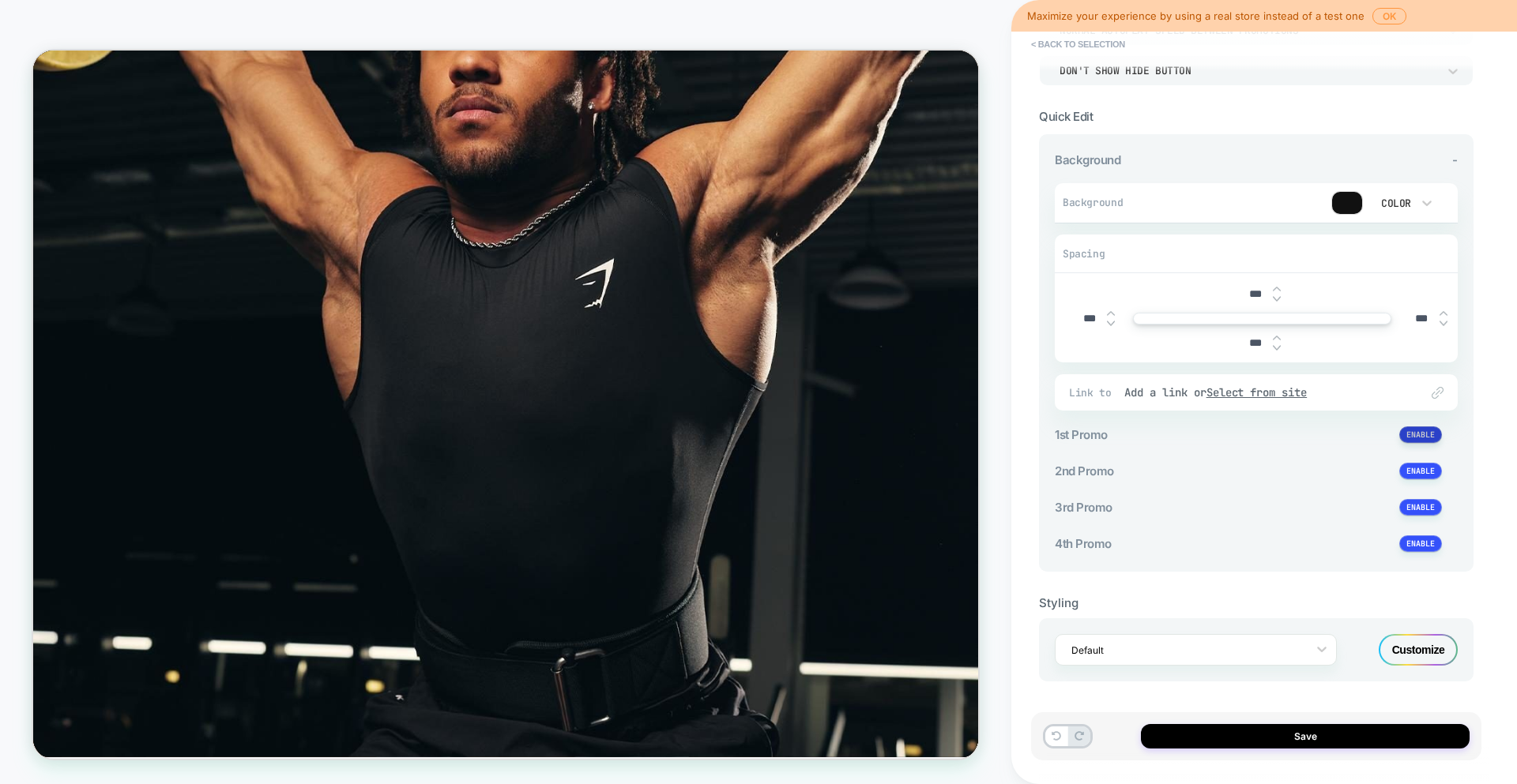
scroll to position [140, 0]
click at [1418, 430] on button at bounding box center [1420, 434] width 43 height 16
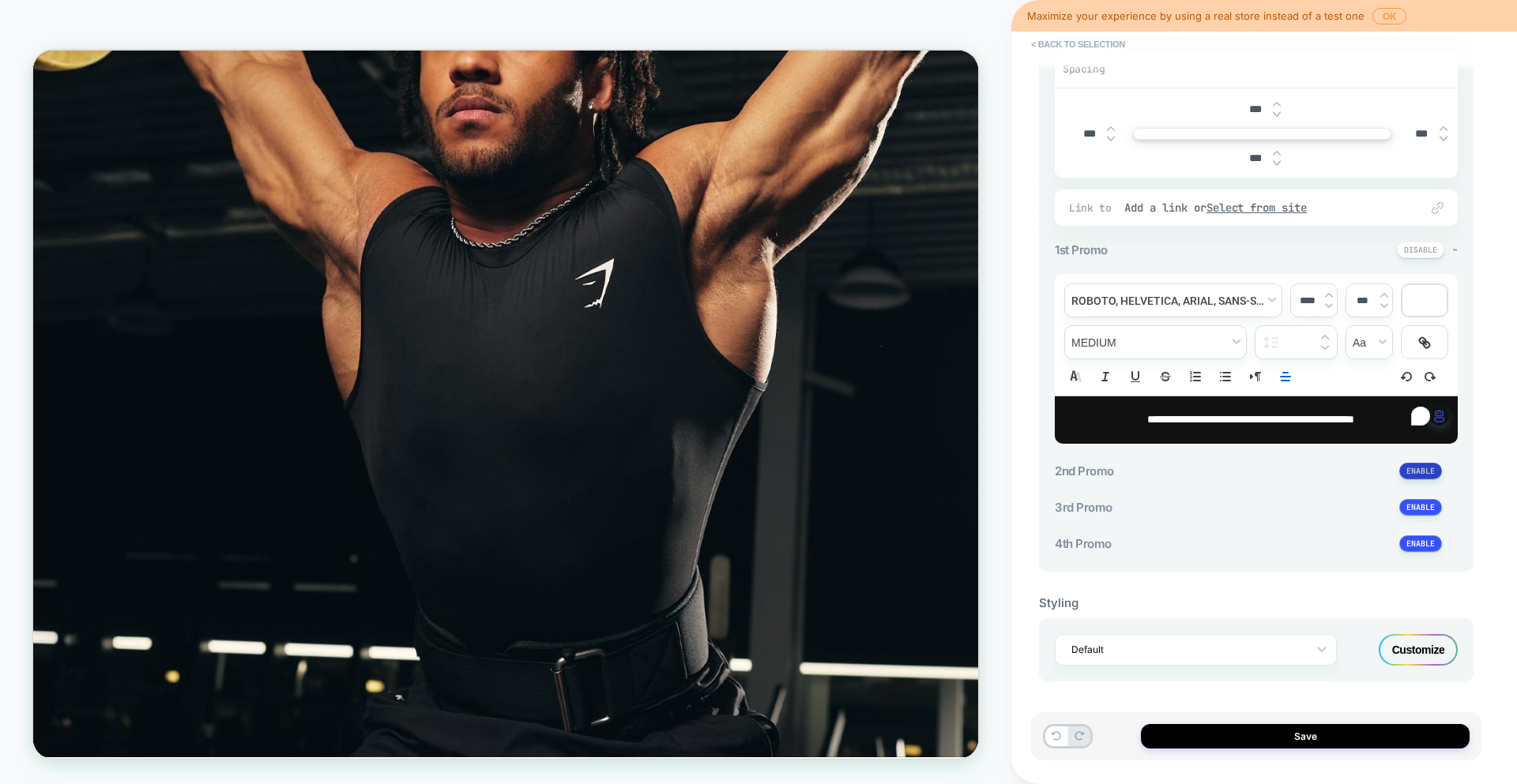
click at [1425, 473] on button at bounding box center [1420, 471] width 43 height 16
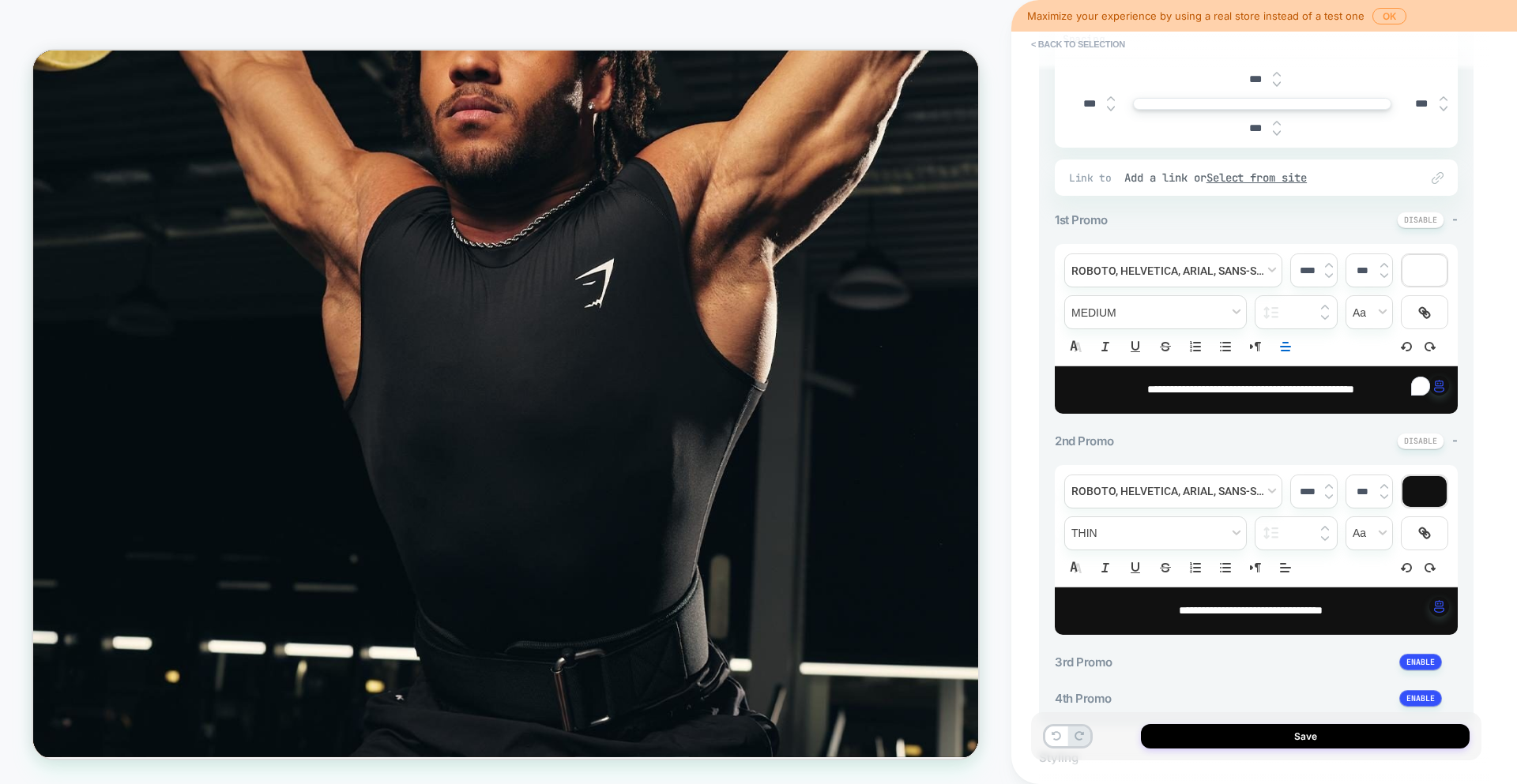
scroll to position [388, 0]
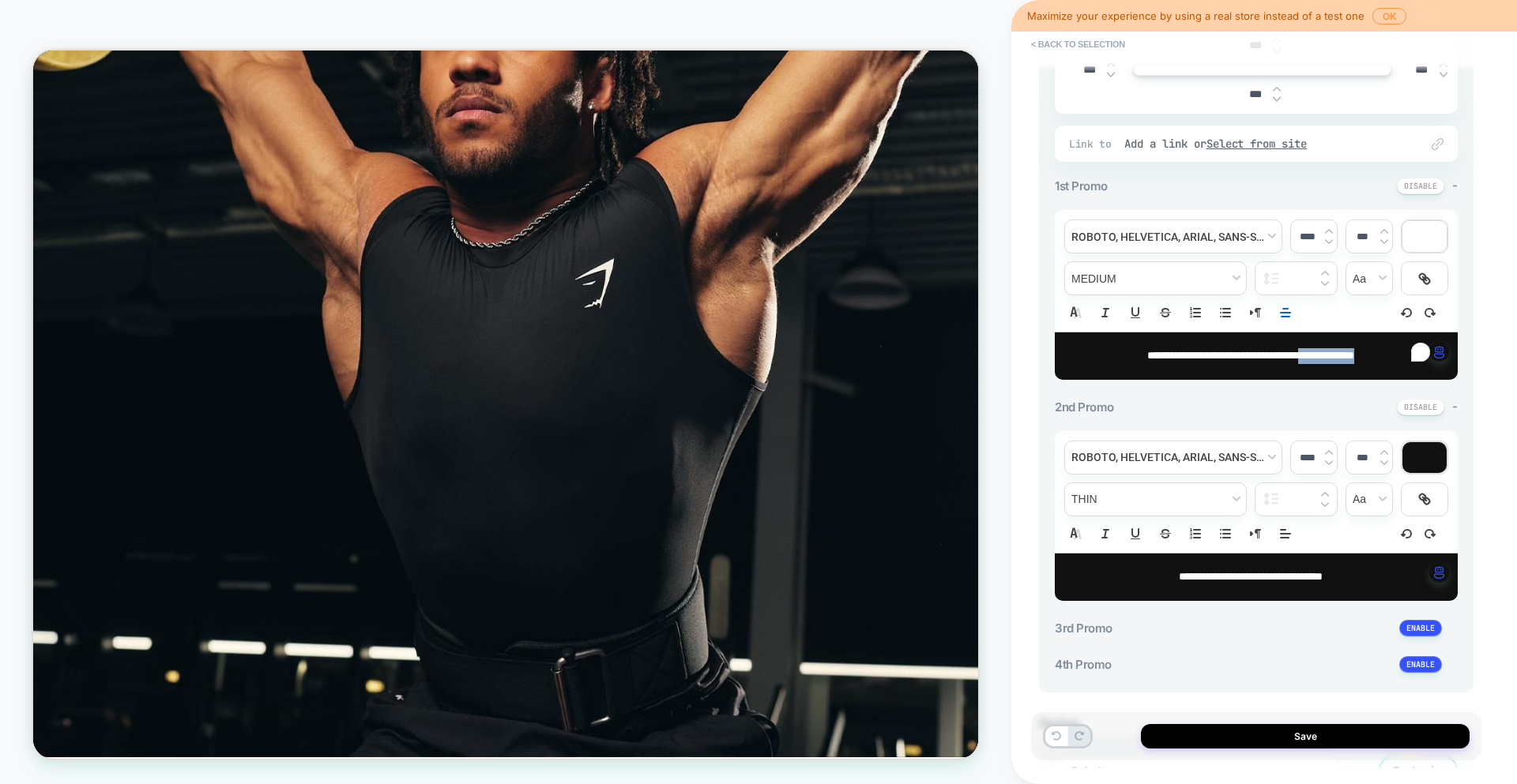
drag, startPoint x: 1308, startPoint y: 357, endPoint x: 1389, endPoint y: 354, distance: 81.1
click at [1389, 354] on p "**********" at bounding box center [1250, 355] width 360 height 16
copy span "**********"
click at [1284, 580] on span "**********" at bounding box center [1250, 575] width 144 height 11
drag, startPoint x: 1348, startPoint y: 575, endPoint x: 1125, endPoint y: 575, distance: 223.0
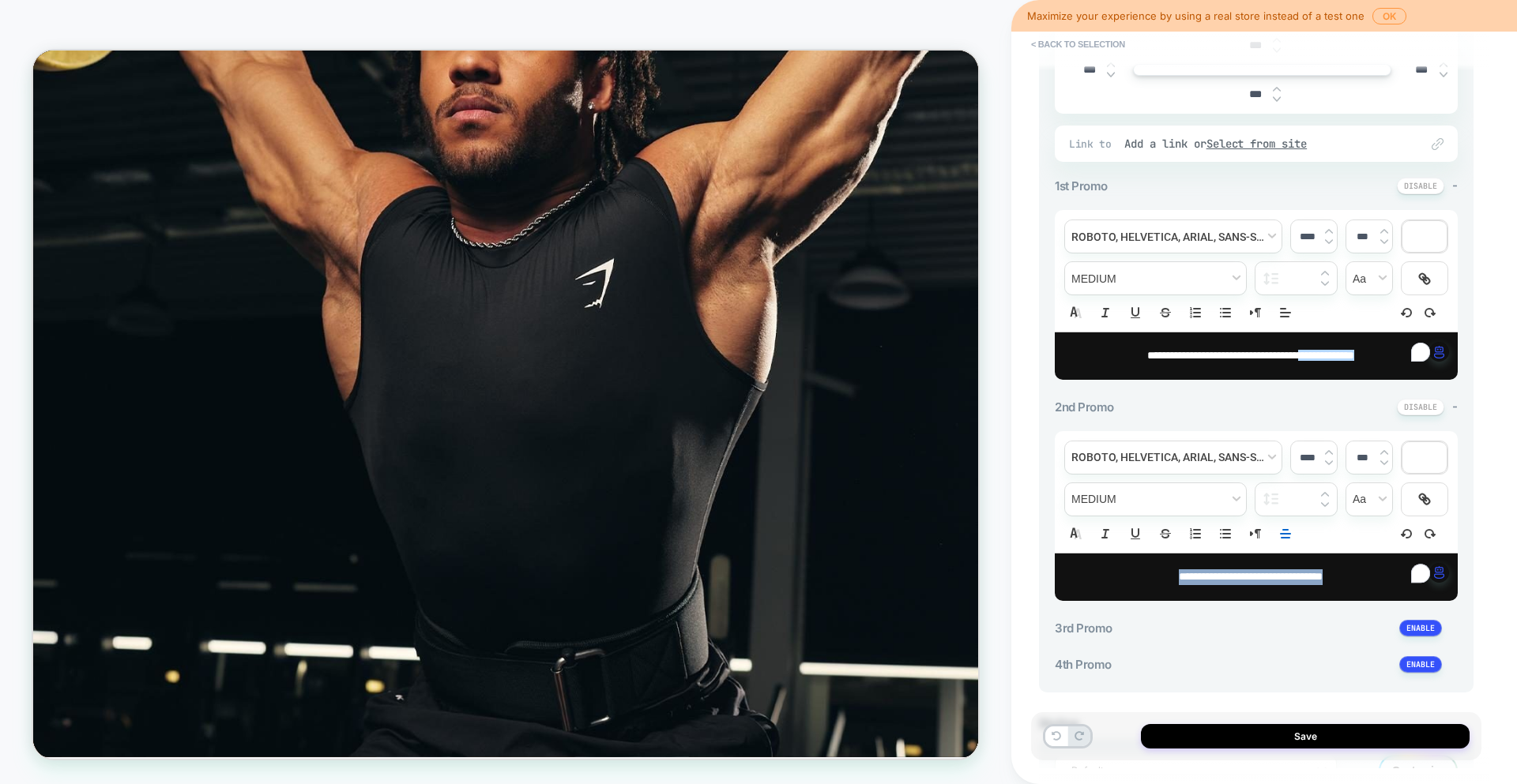
click at [1125, 575] on p "**********" at bounding box center [1250, 576] width 360 height 16
click at [1224, 579] on span "**********" at bounding box center [1250, 575] width 53 height 11
drag, startPoint x: 1307, startPoint y: 357, endPoint x: 1378, endPoint y: 361, distance: 71.1
click at [1354, 361] on span "**********" at bounding box center [1251, 355] width 207 height 11
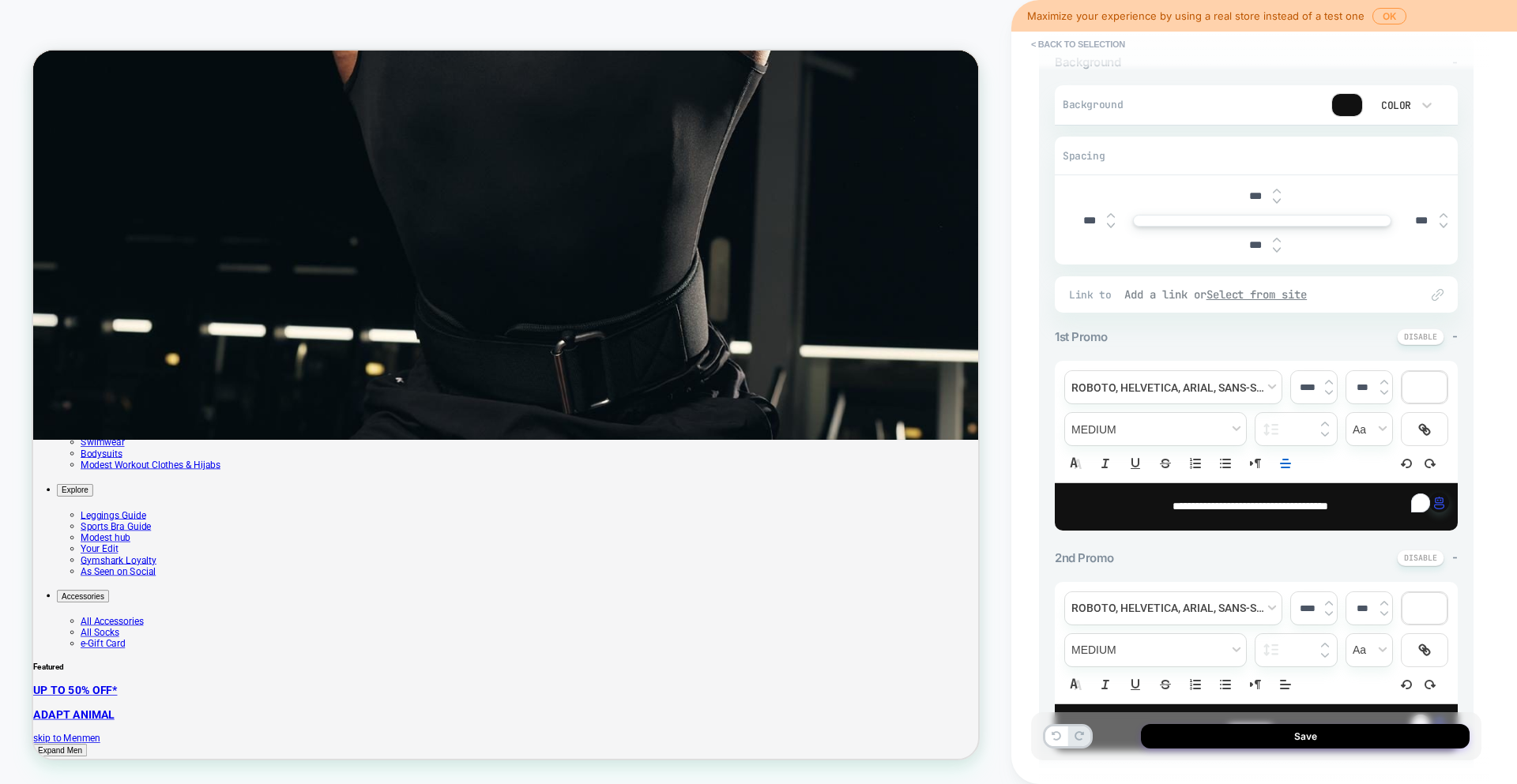
scroll to position [509, 0]
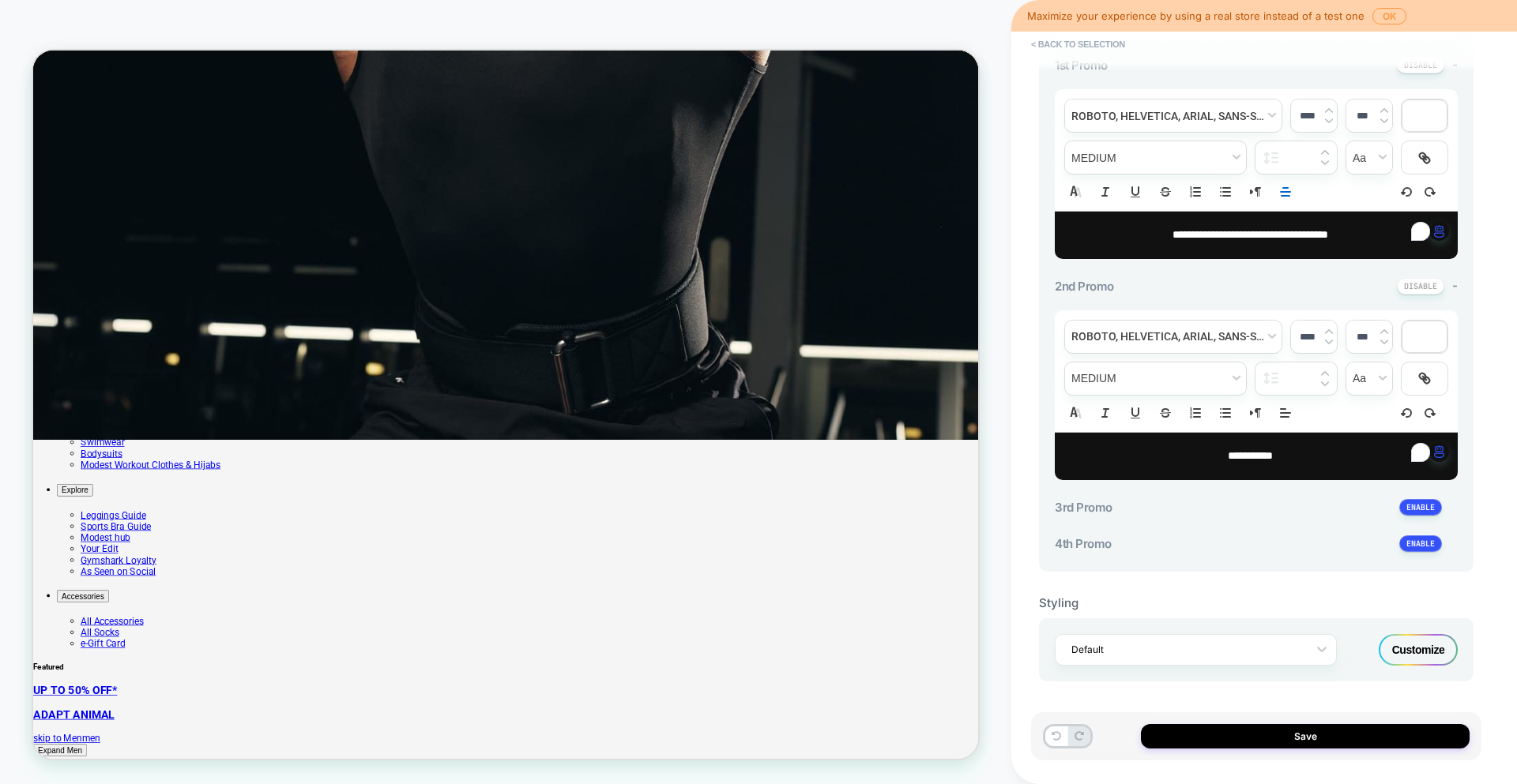
click at [1152, 227] on p "**********" at bounding box center [1250, 235] width 360 height 16
click at [1172, 229] on span "**********" at bounding box center [1249, 234] width 155 height 11
click at [1350, 236] on p "**********" at bounding box center [1250, 235] width 360 height 16
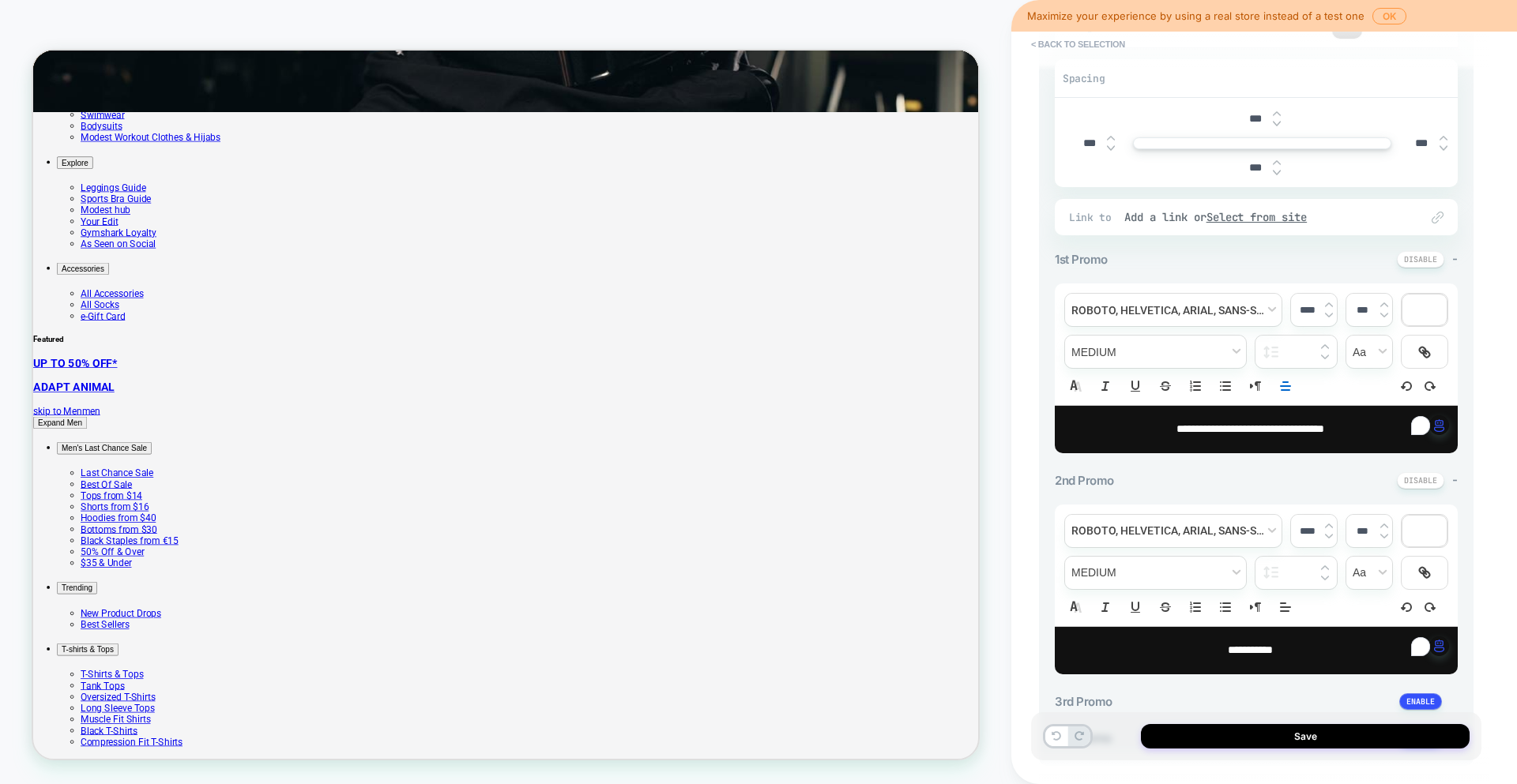
scroll to position [754, 0]
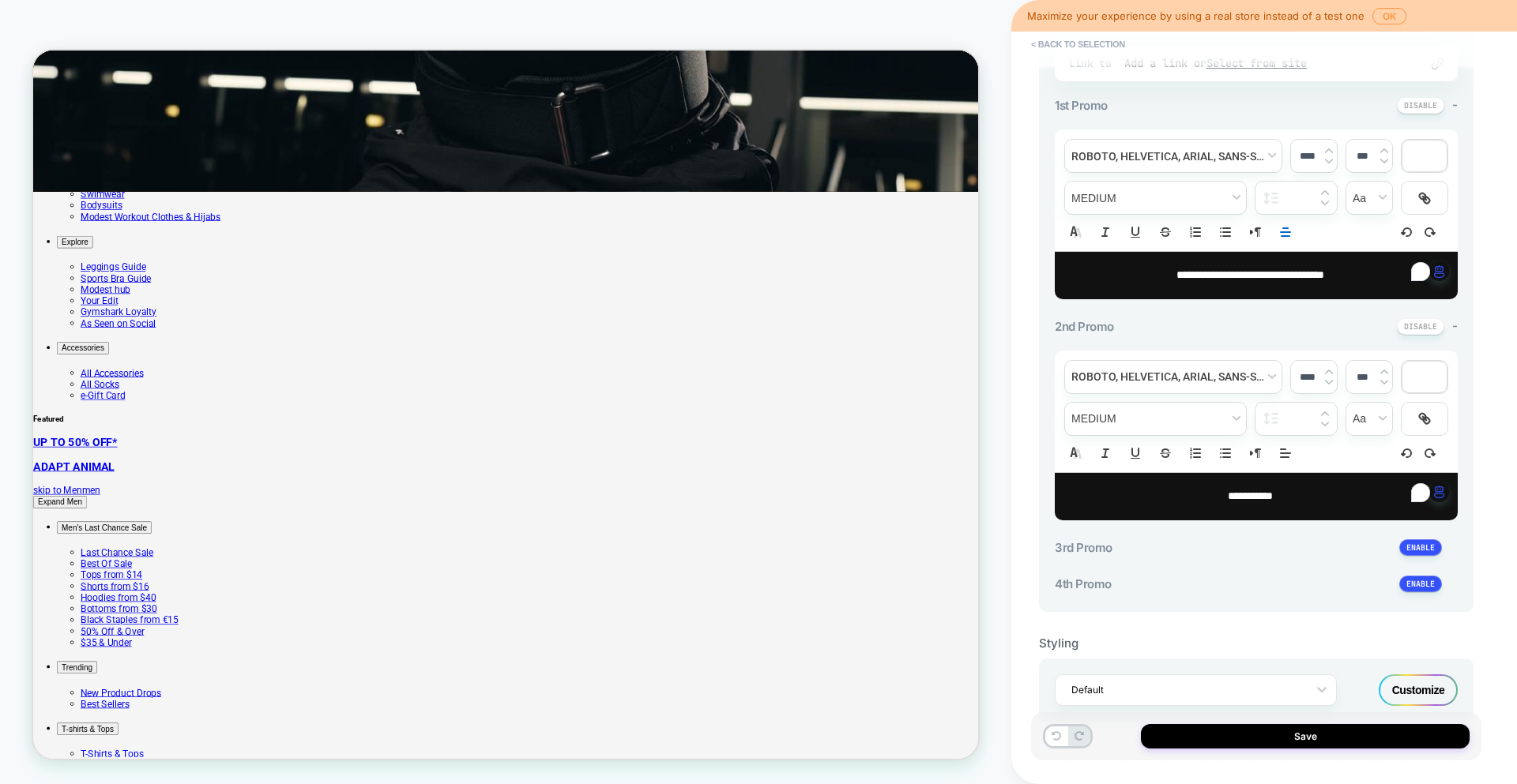
scroll to position [509, 0]
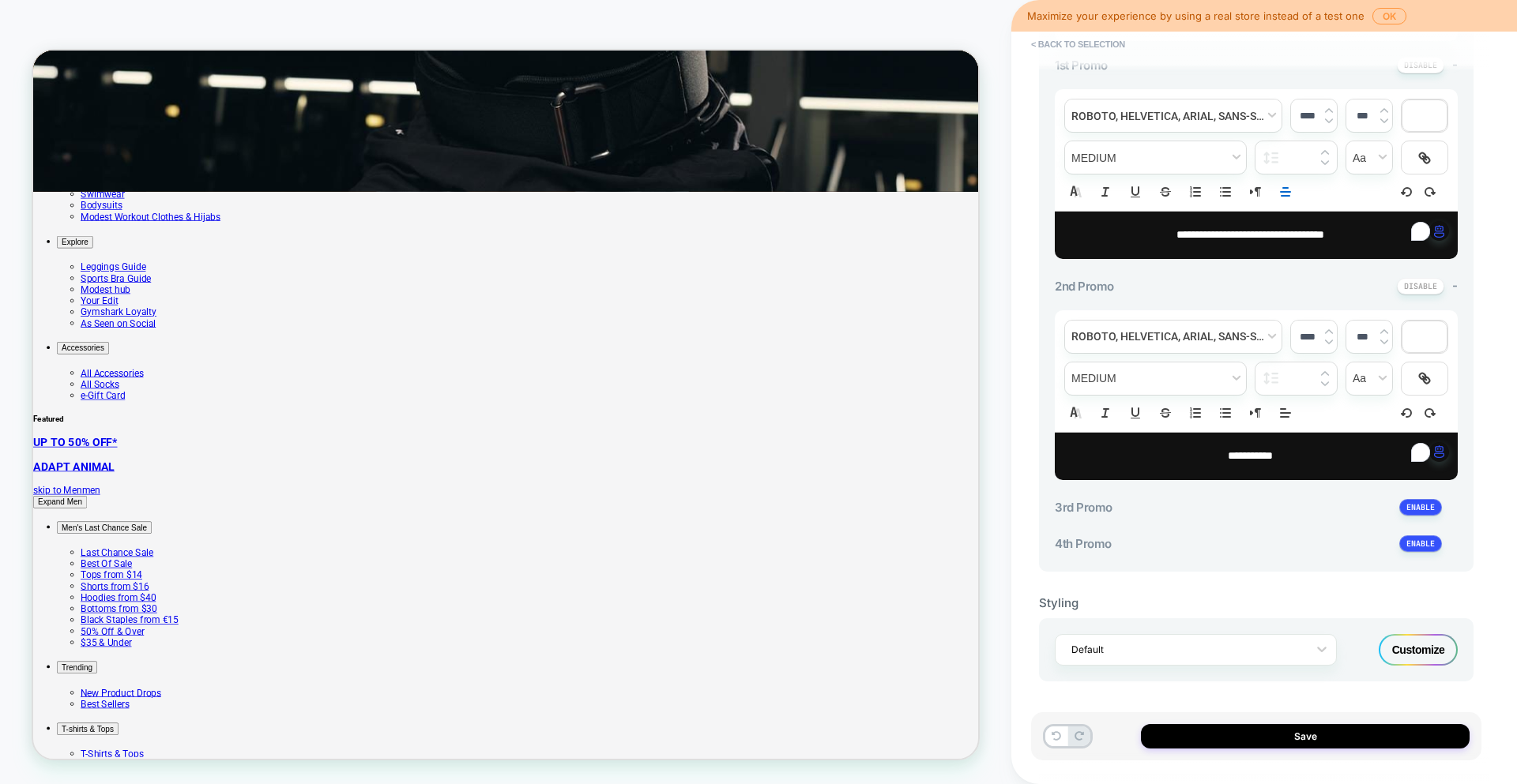
click at [1319, 558] on div "**********" at bounding box center [1256, 167] width 434 height 807
click at [1423, 510] on button at bounding box center [1420, 507] width 43 height 16
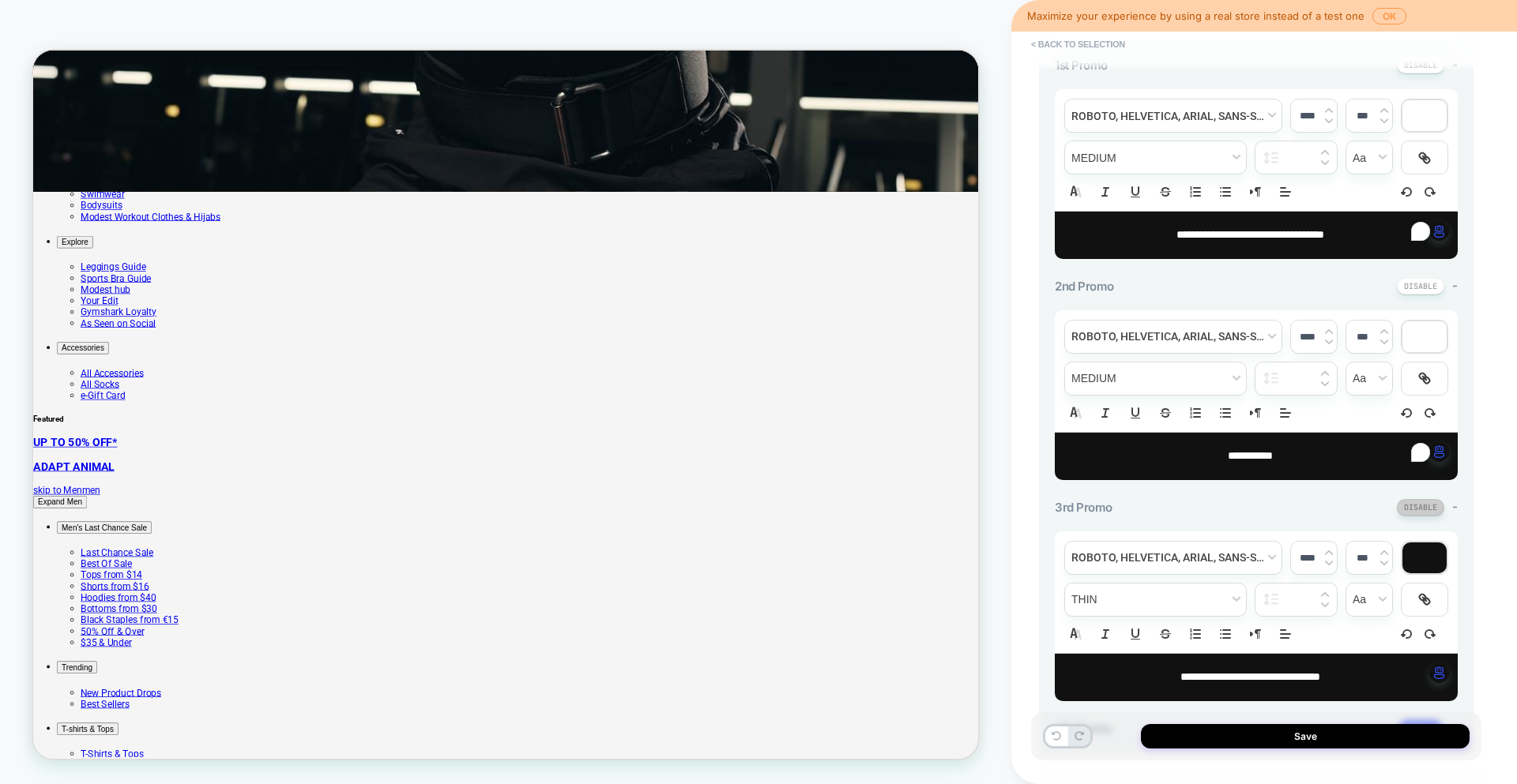
click at [1422, 510] on button at bounding box center [1420, 507] width 48 height 16
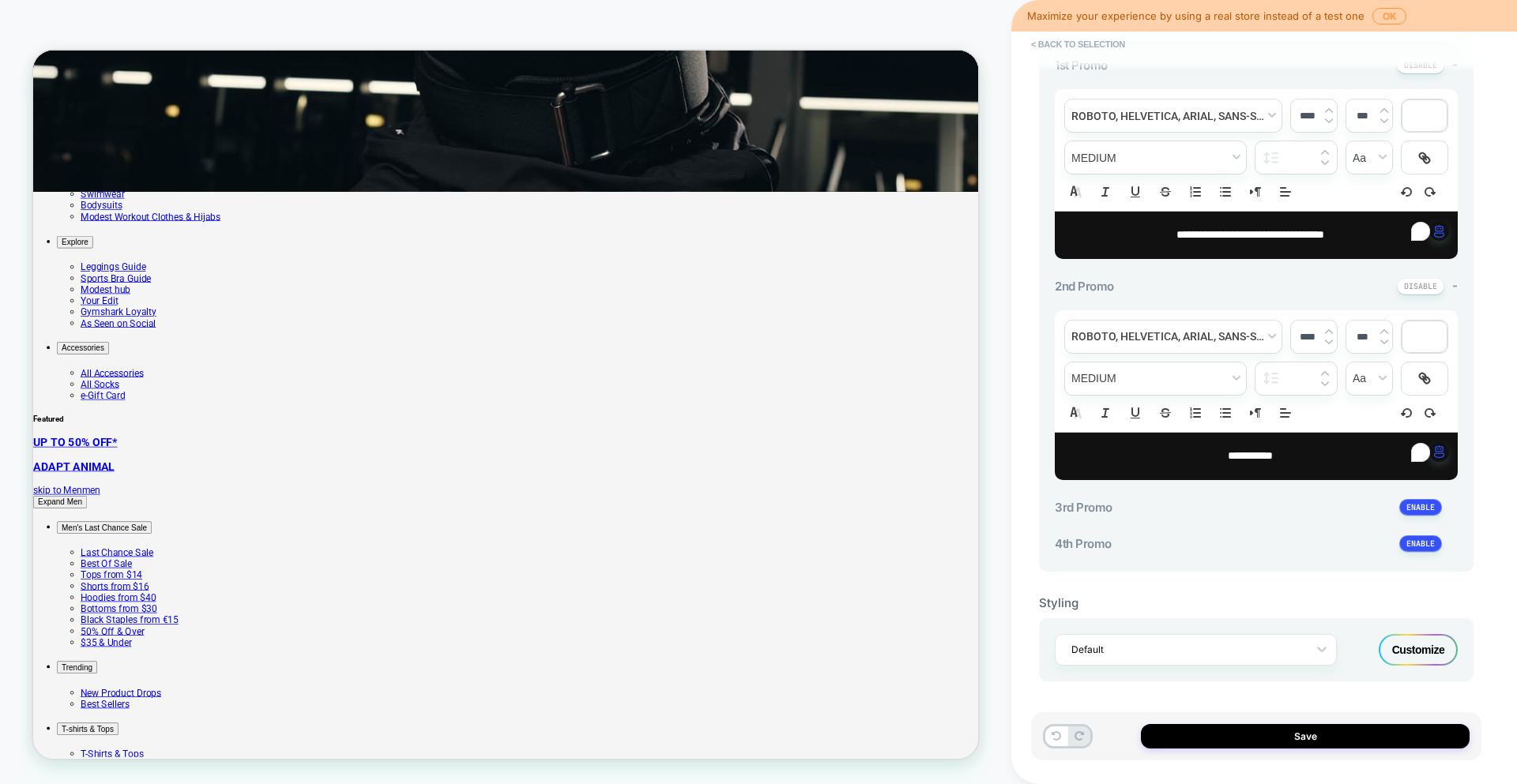
click at [1258, 450] on span "**********" at bounding box center [1250, 455] width 45 height 11
drag, startPoint x: 1294, startPoint y: 456, endPoint x: 1192, endPoint y: 451, distance: 102.1
click at [1192, 451] on p "**********" at bounding box center [1250, 456] width 360 height 16
click at [1425, 290] on button at bounding box center [1420, 287] width 48 height 16
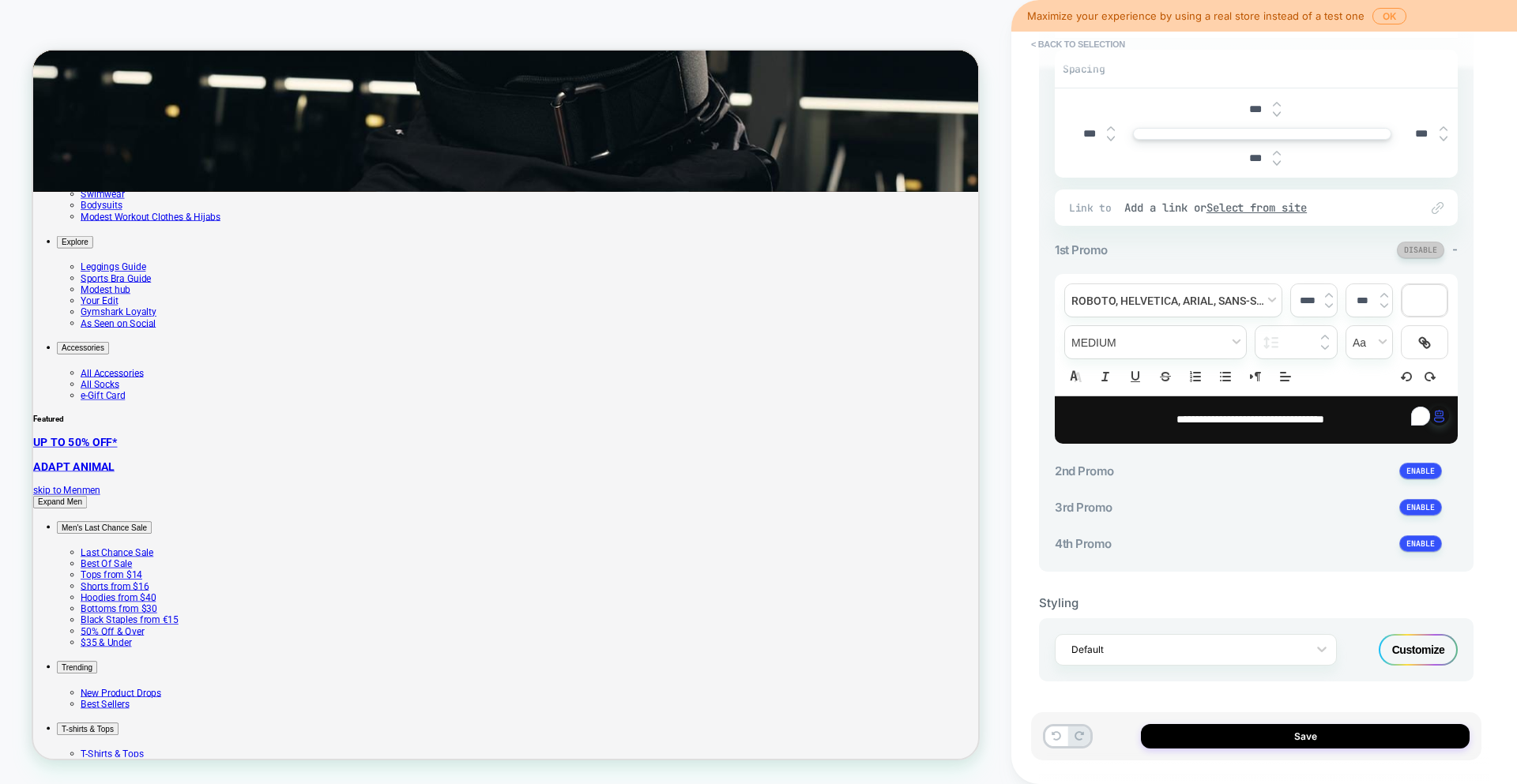
click at [1439, 247] on button at bounding box center [1420, 250] width 48 height 16
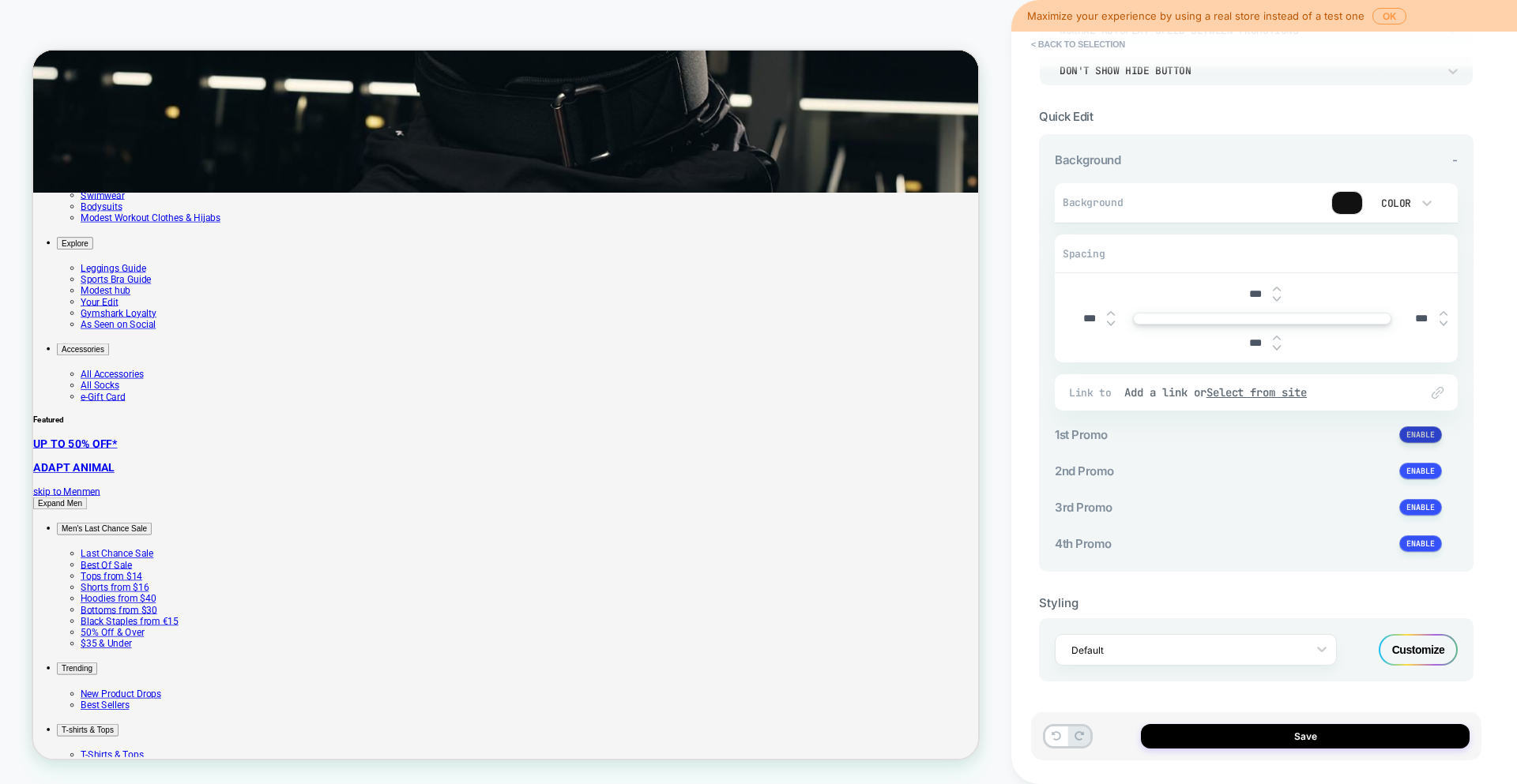
scroll to position [140, 0]
click at [1428, 429] on button at bounding box center [1420, 434] width 43 height 16
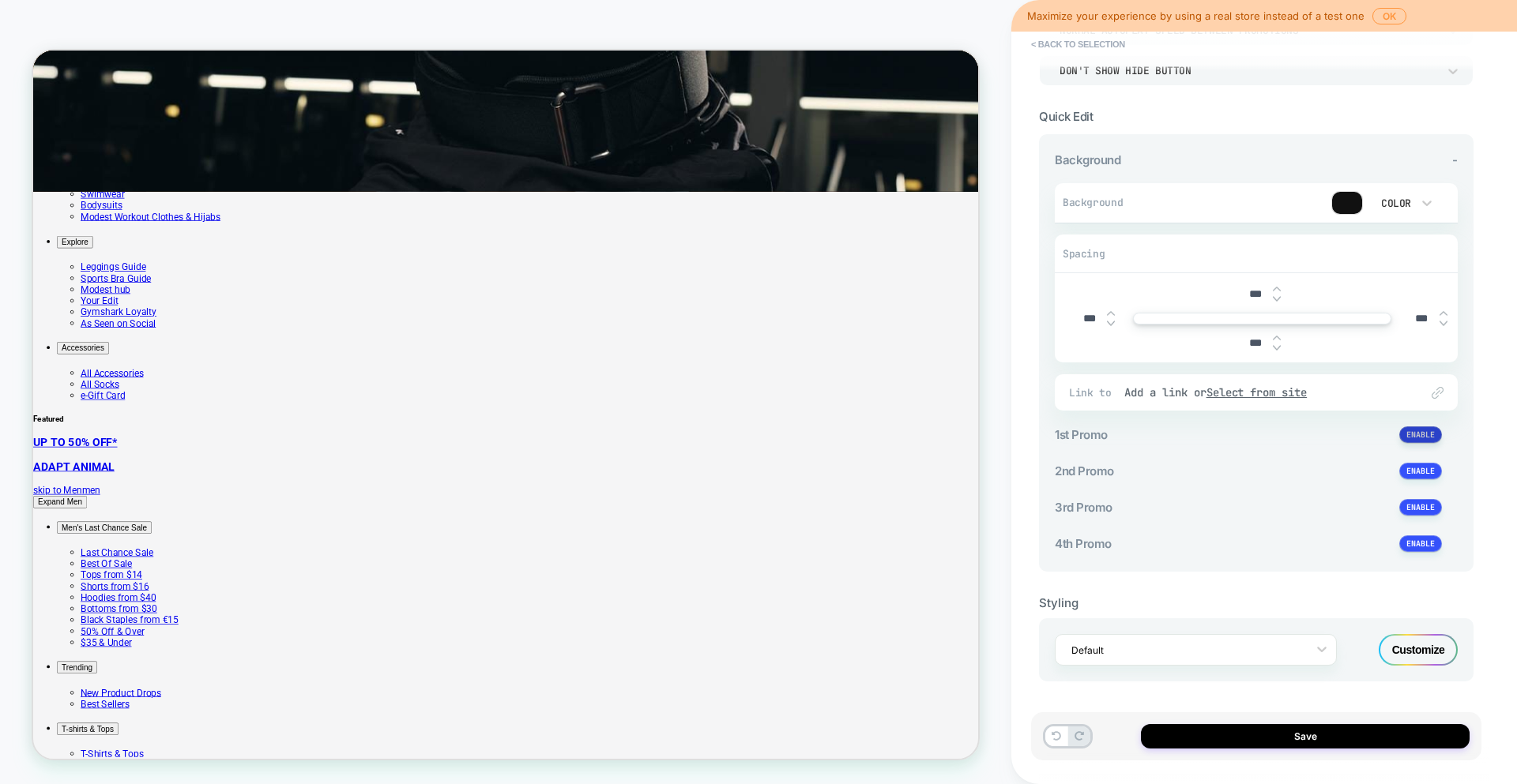
scroll to position [324, 0]
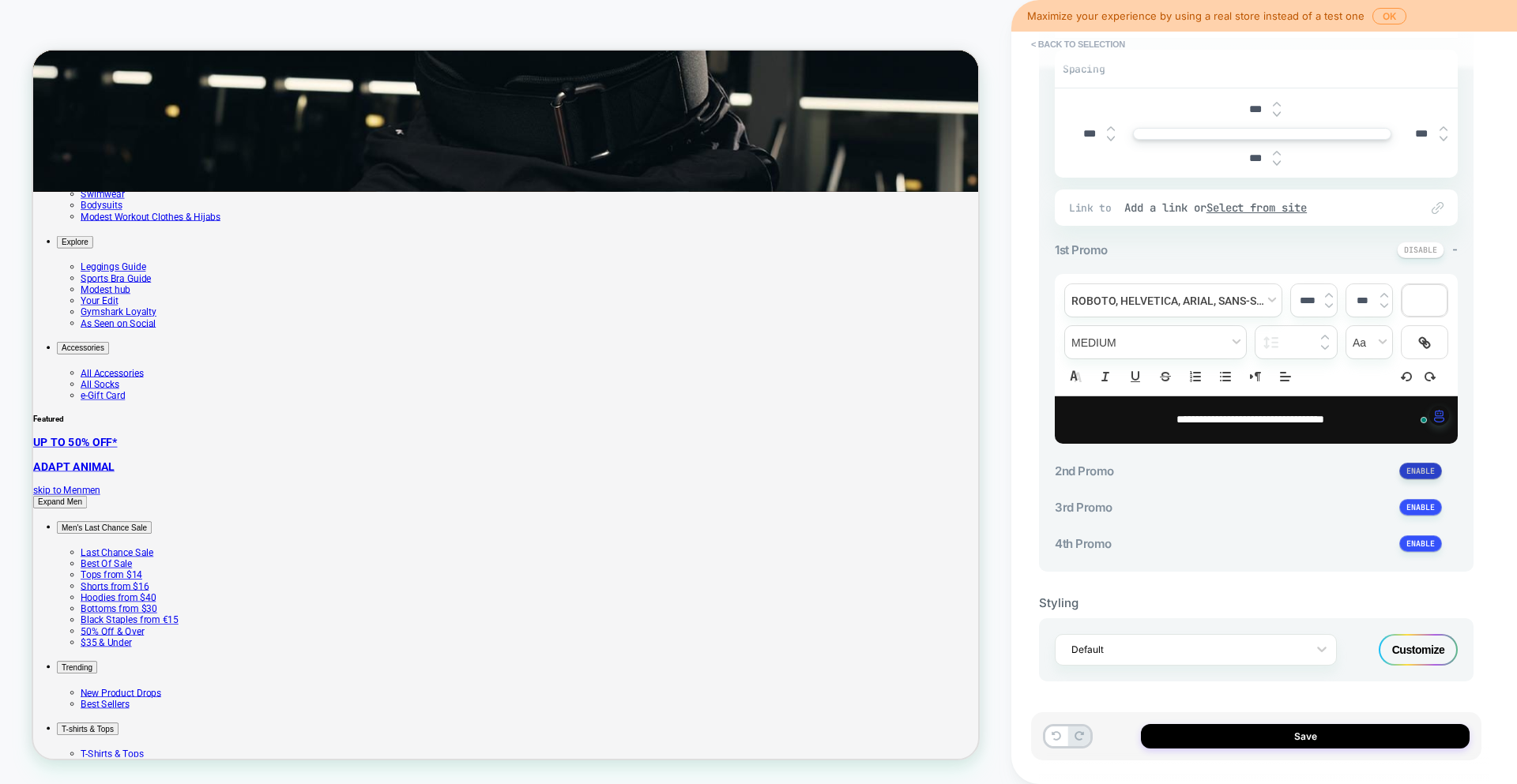
click at [1439, 466] on button at bounding box center [1420, 471] width 43 height 16
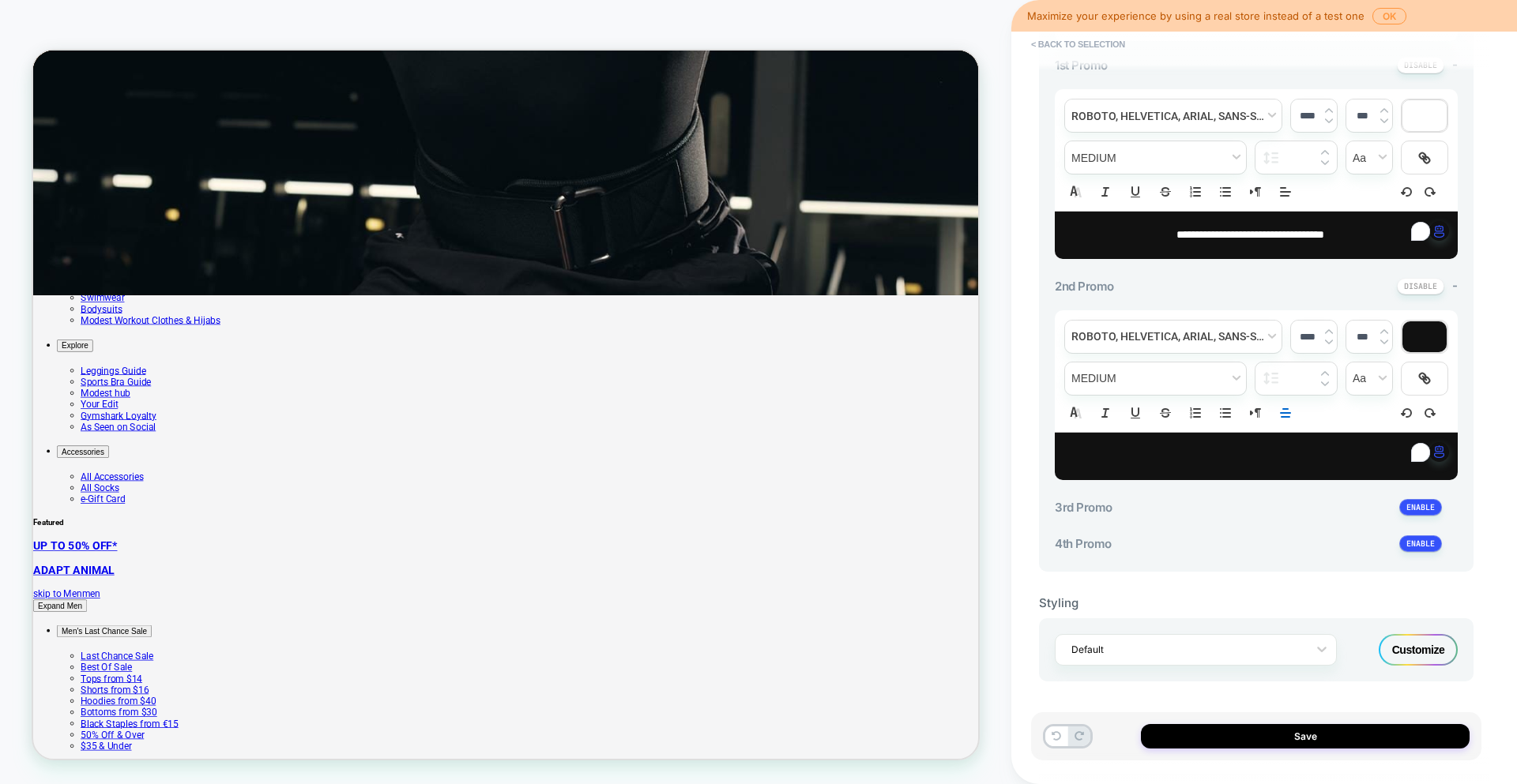
scroll to position [0, 0]
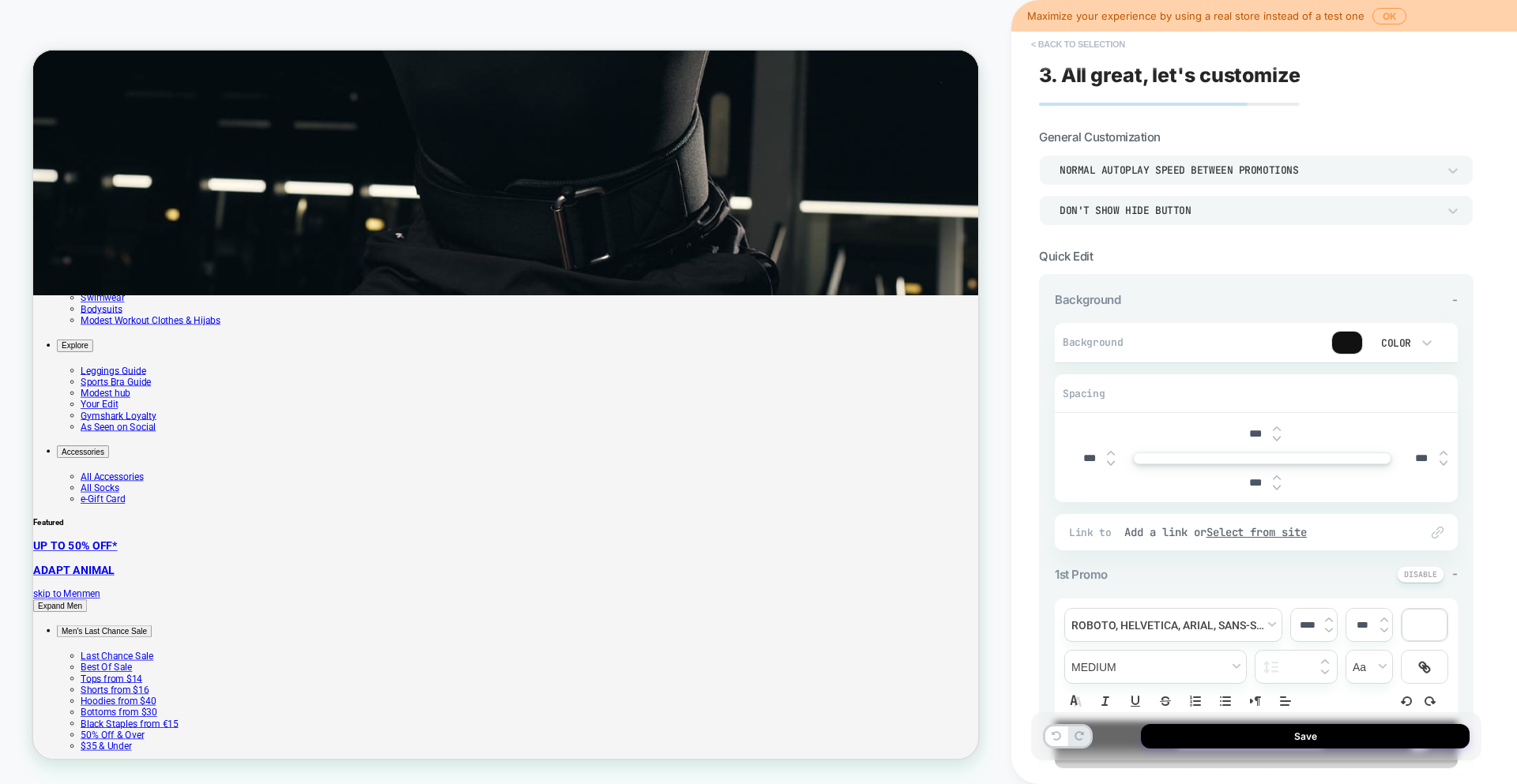
click at [1051, 43] on button "< Back to selection" at bounding box center [1078, 44] width 110 height 25
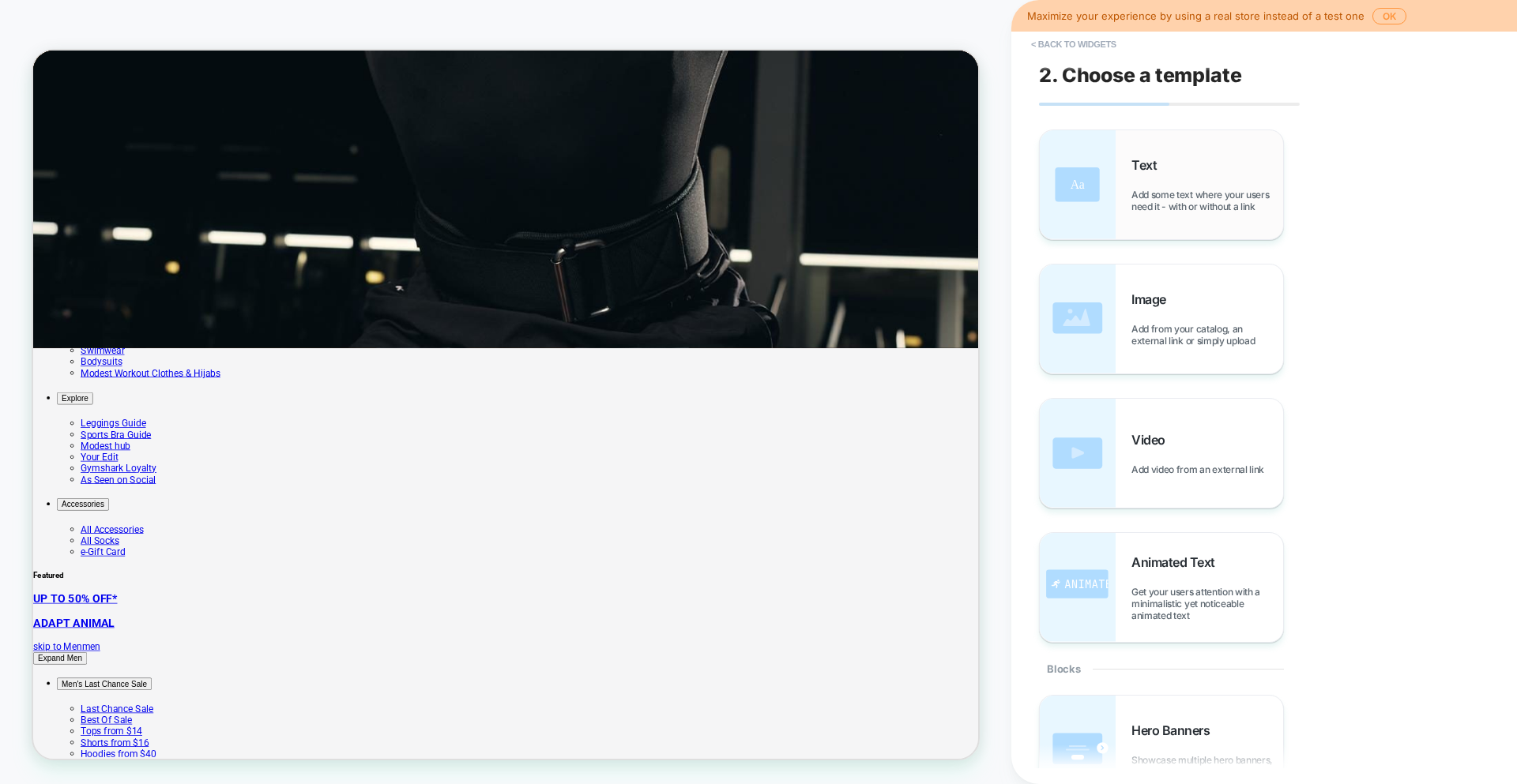
scroll to position [493, 0]
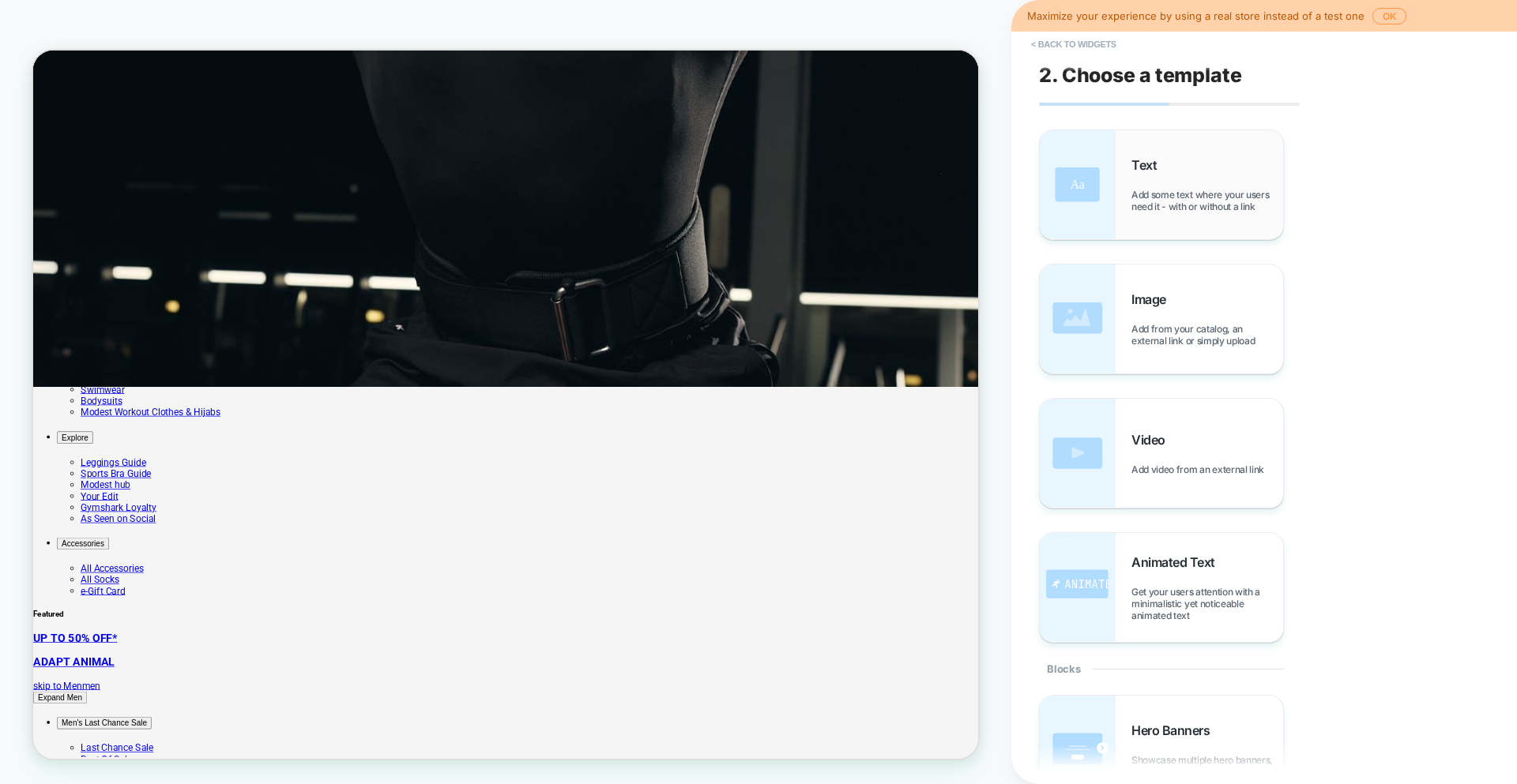
click at [1158, 172] on span "Text" at bounding box center [1147, 164] width 33 height 16
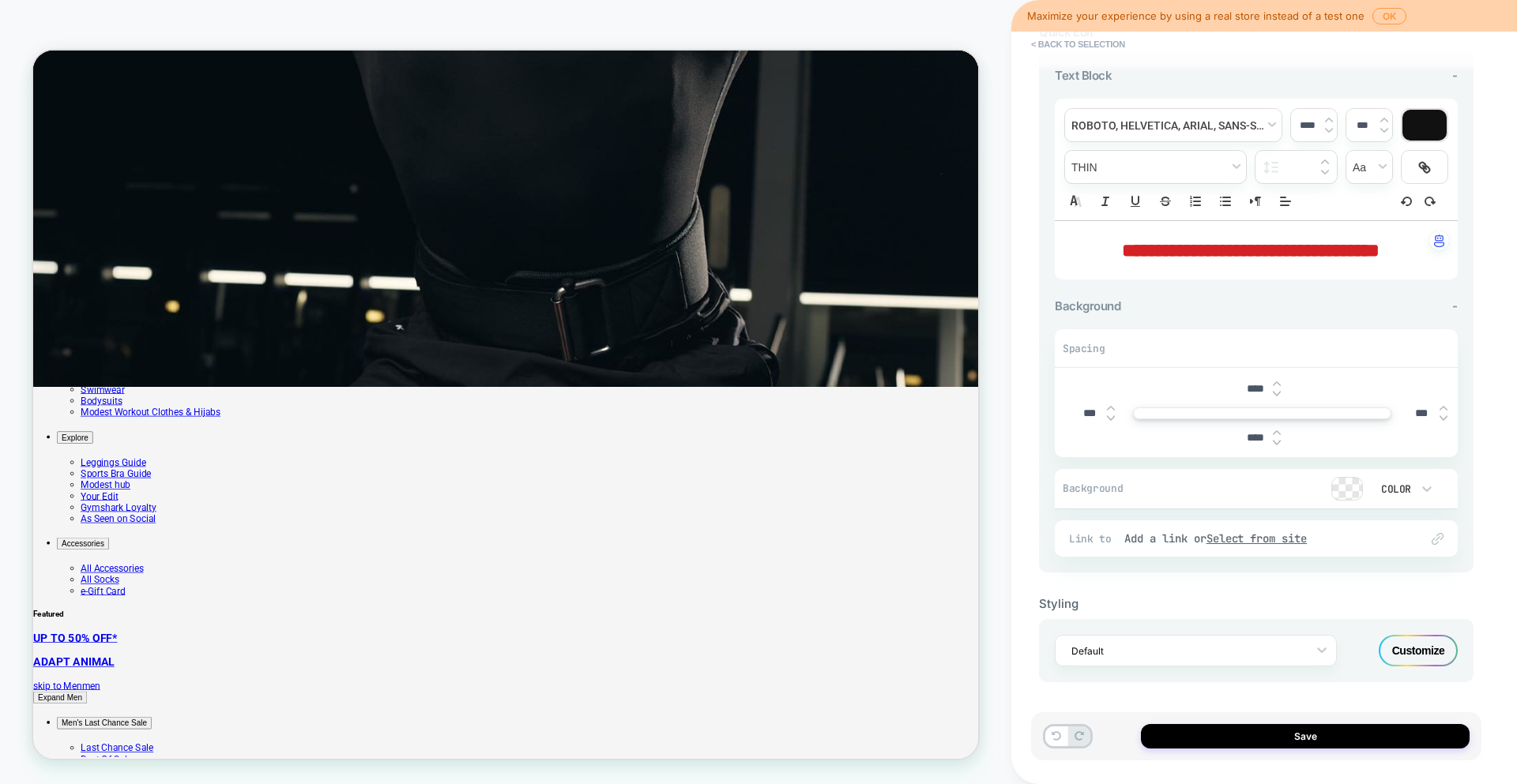
scroll to position [106, 0]
click at [1101, 46] on button "< Back to selection" at bounding box center [1078, 44] width 110 height 25
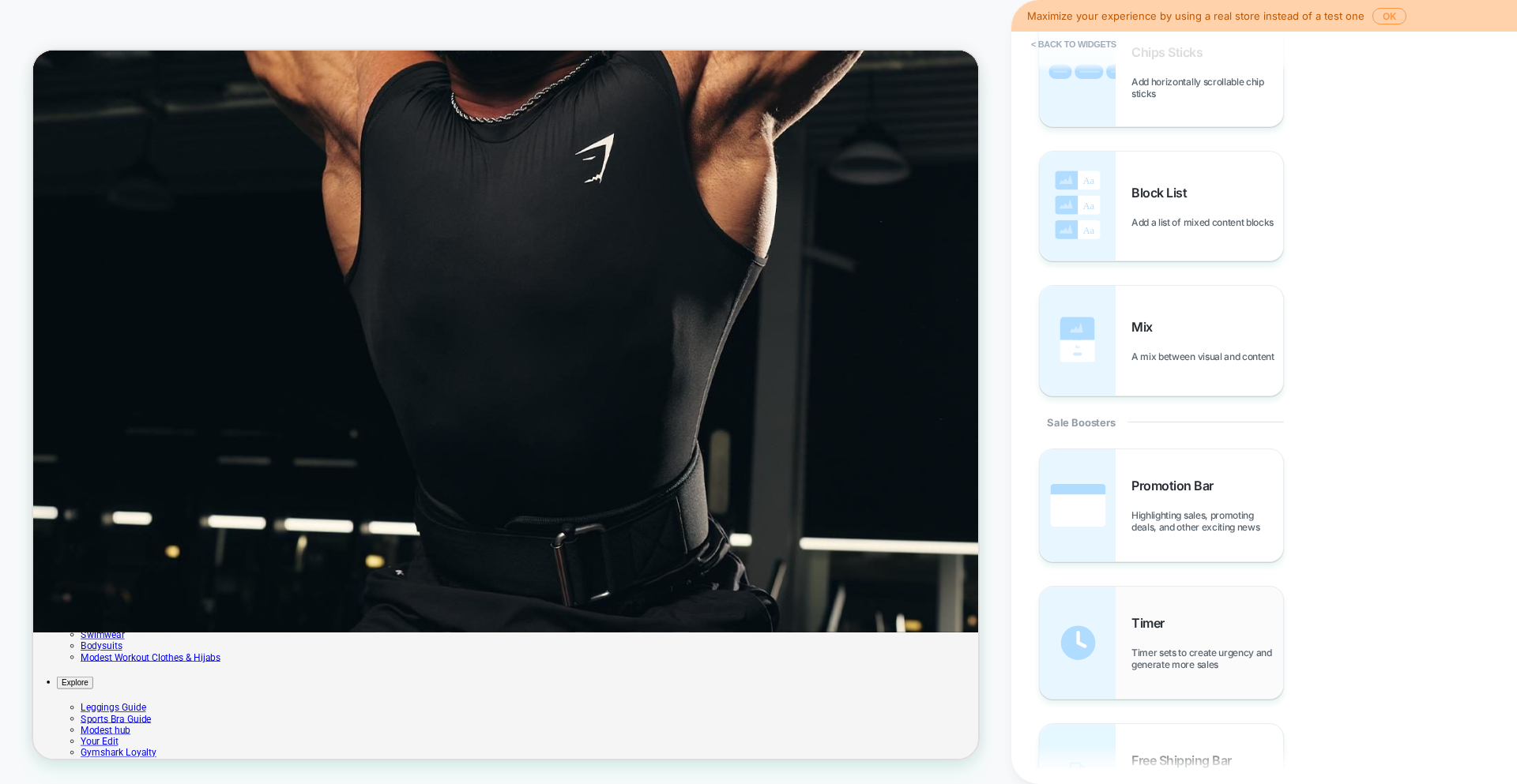
scroll to position [0, 0]
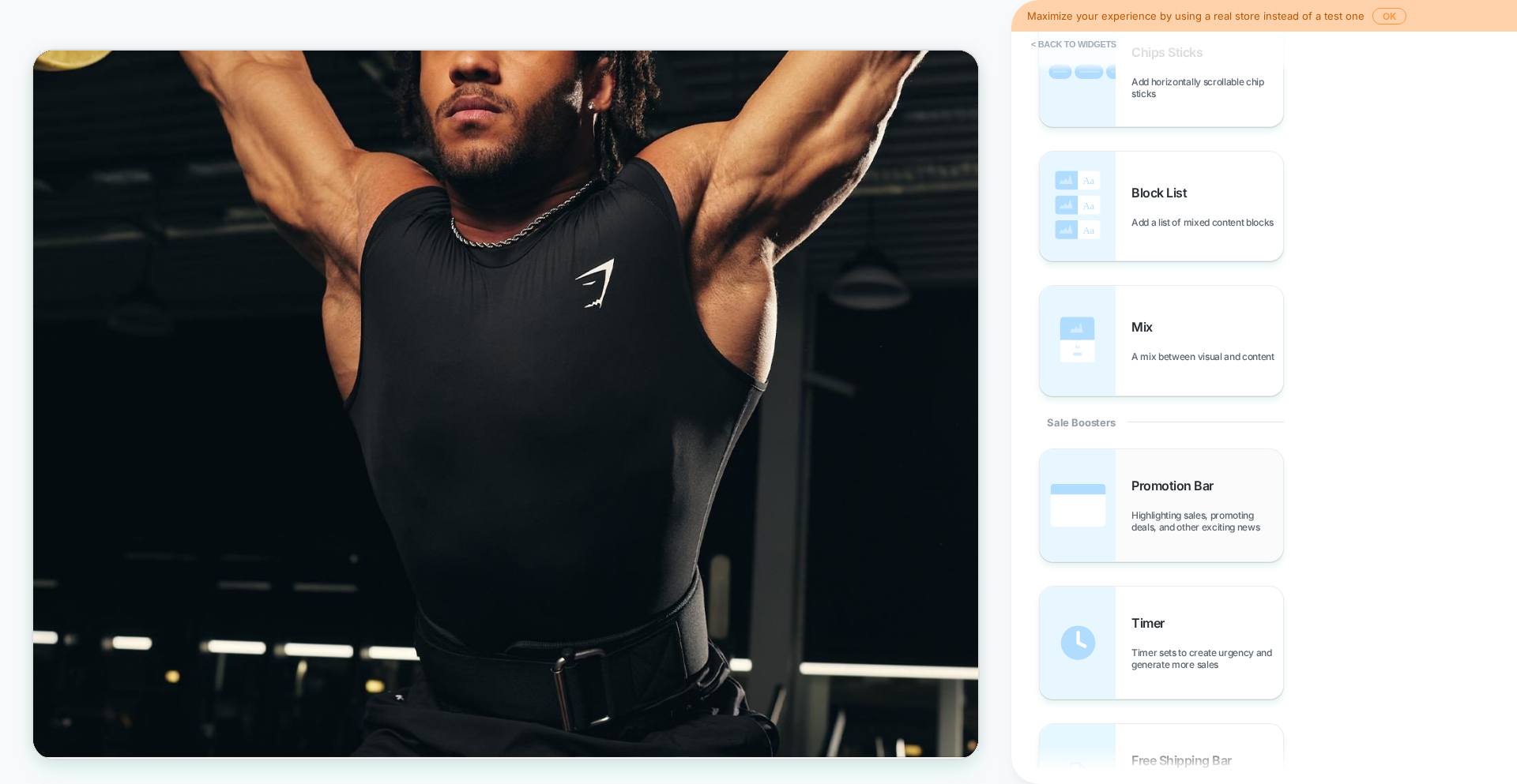
click at [1191, 523] on span "Highlighting sales, promoting deals, and other exciting news" at bounding box center [1207, 520] width 152 height 24
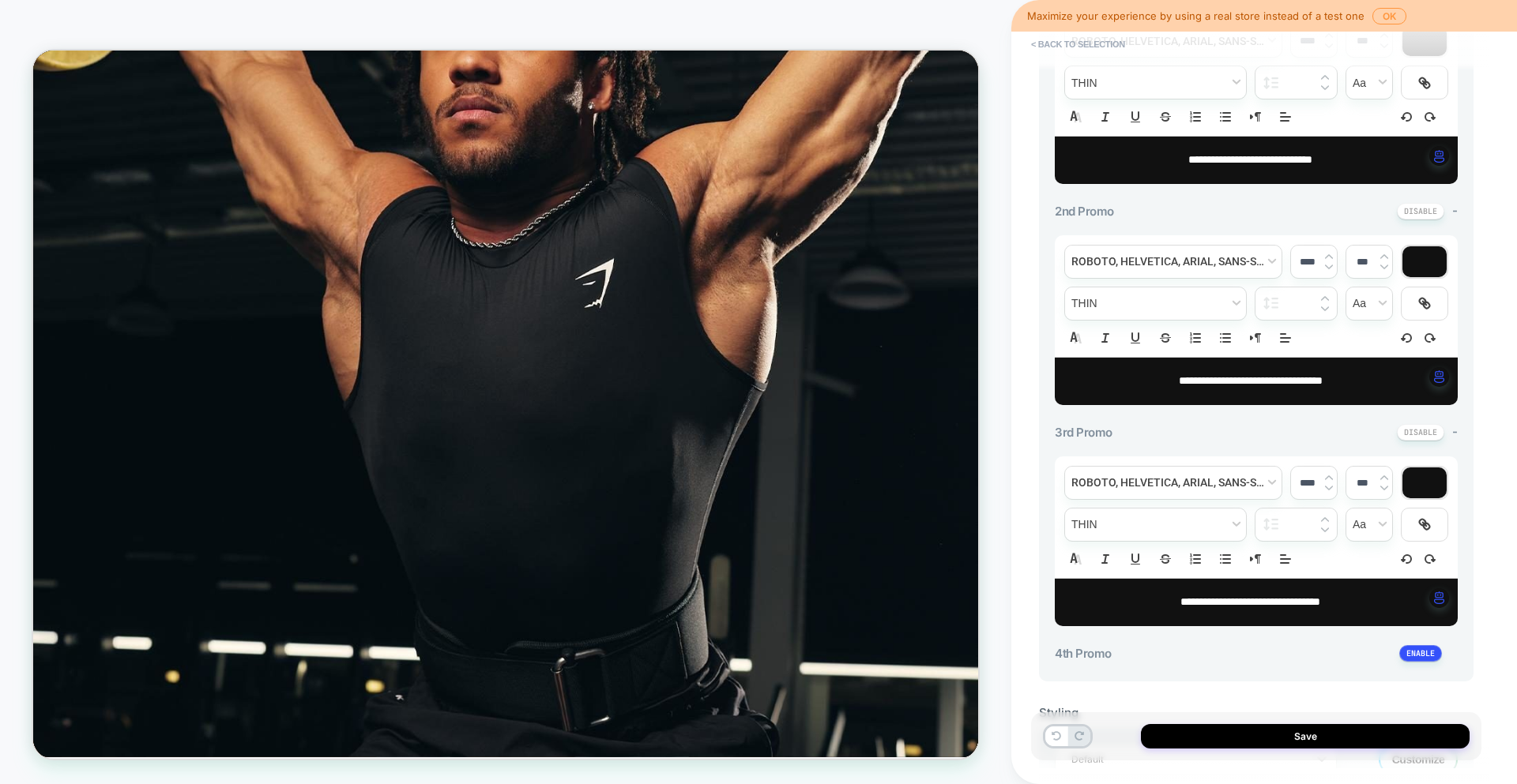
scroll to position [54, 0]
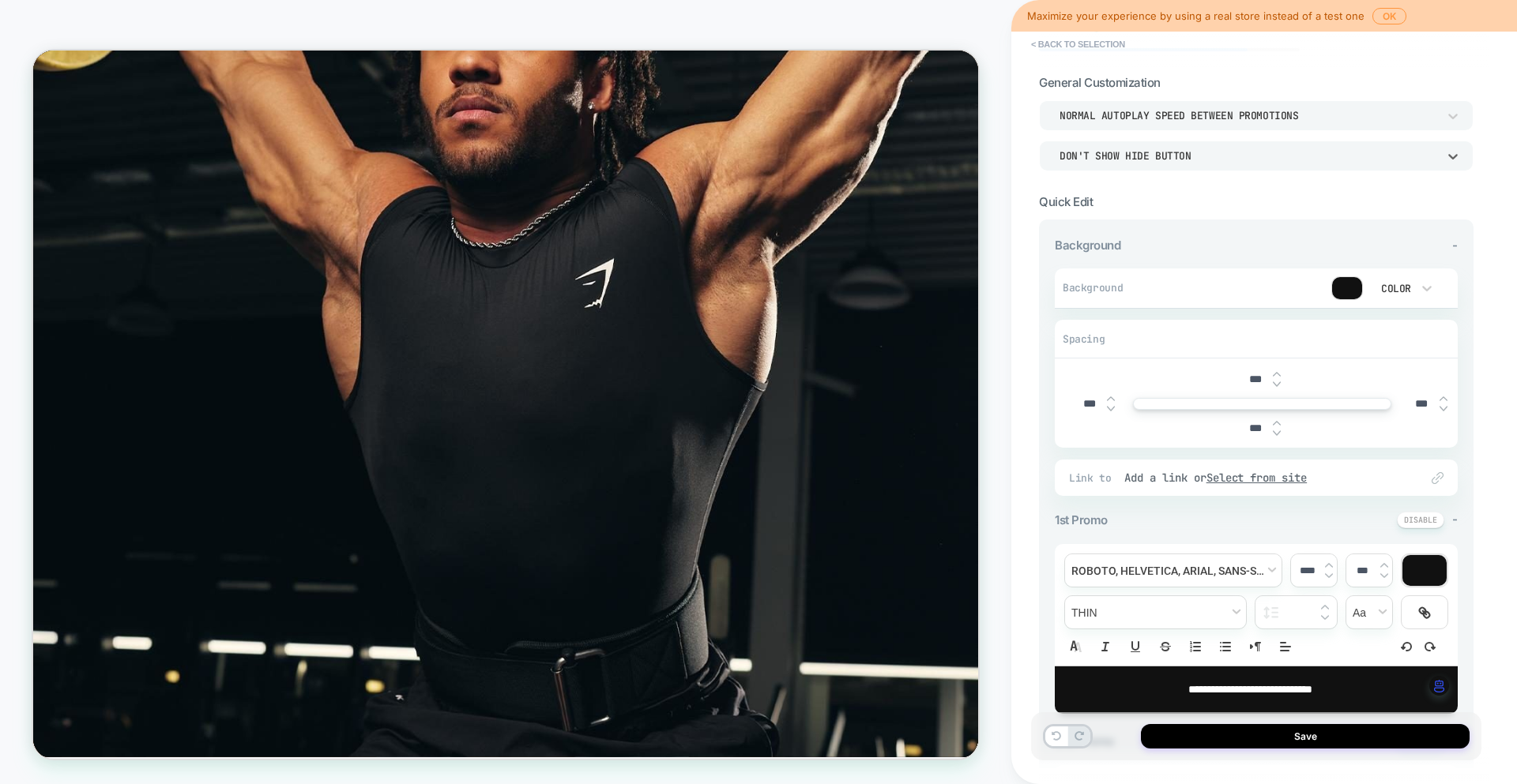
click at [1358, 164] on div "Don't show hide button" at bounding box center [1256, 155] width 434 height 30
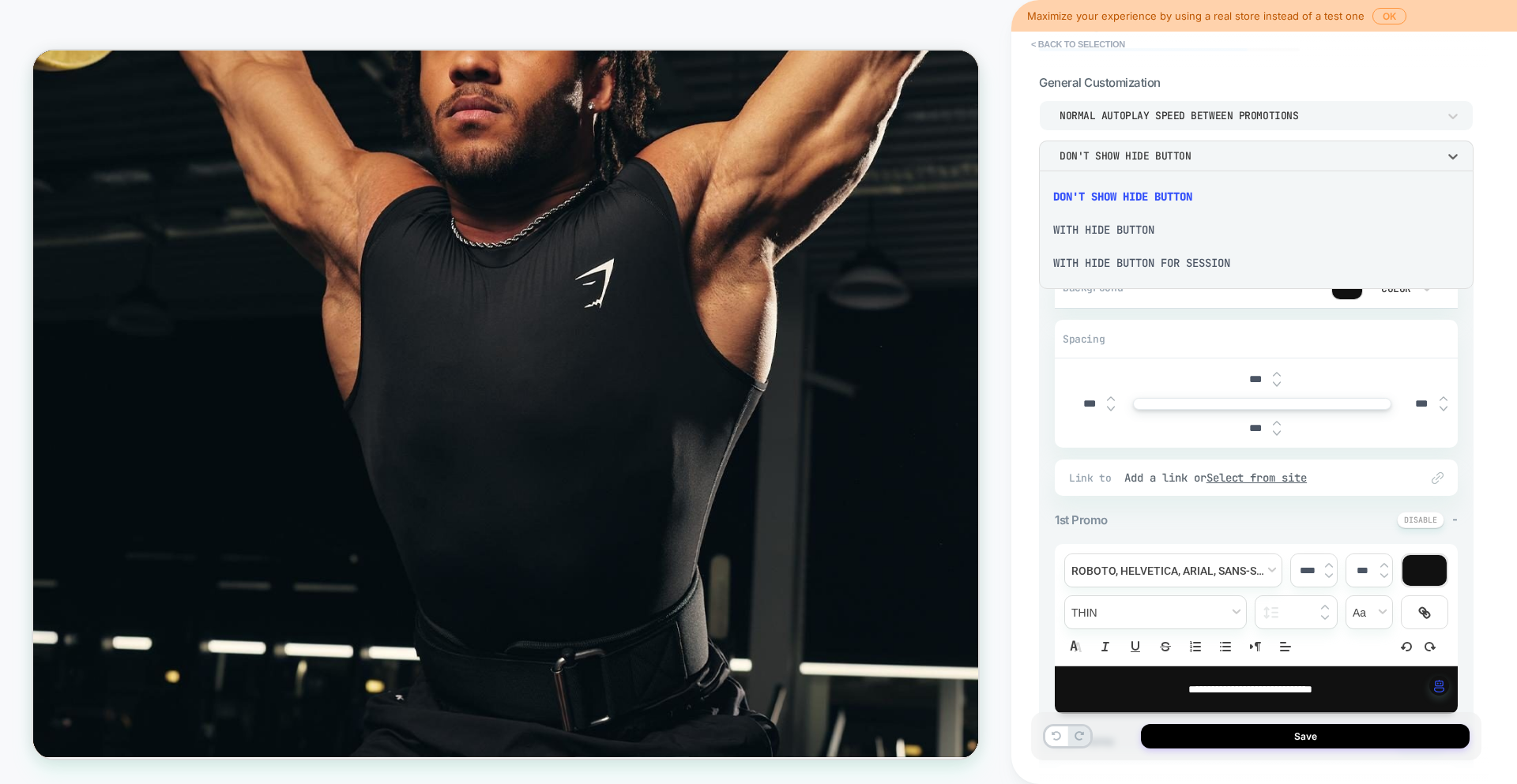
click at [1363, 166] on div at bounding box center [758, 392] width 1517 height 784
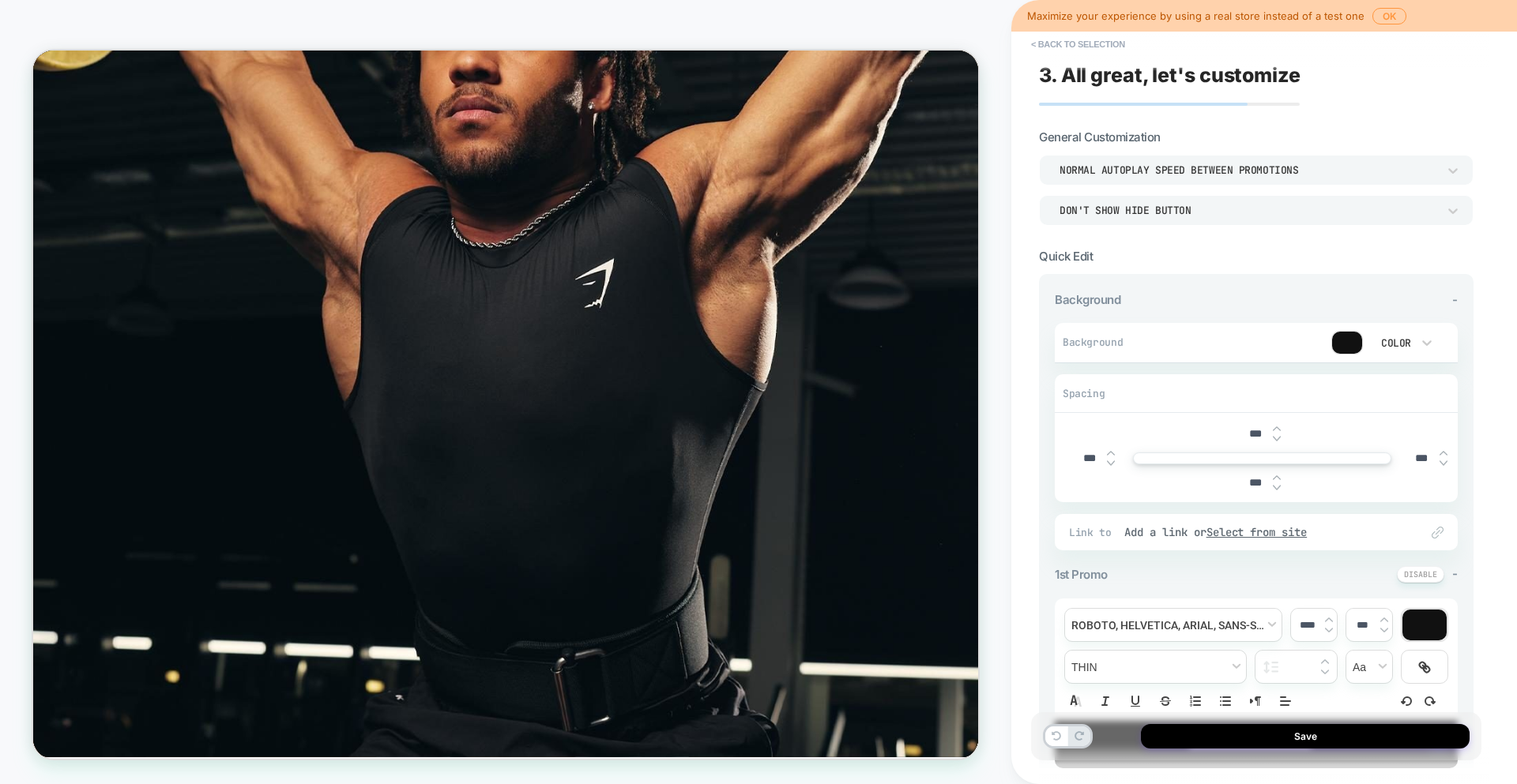
scroll to position [112, 0]
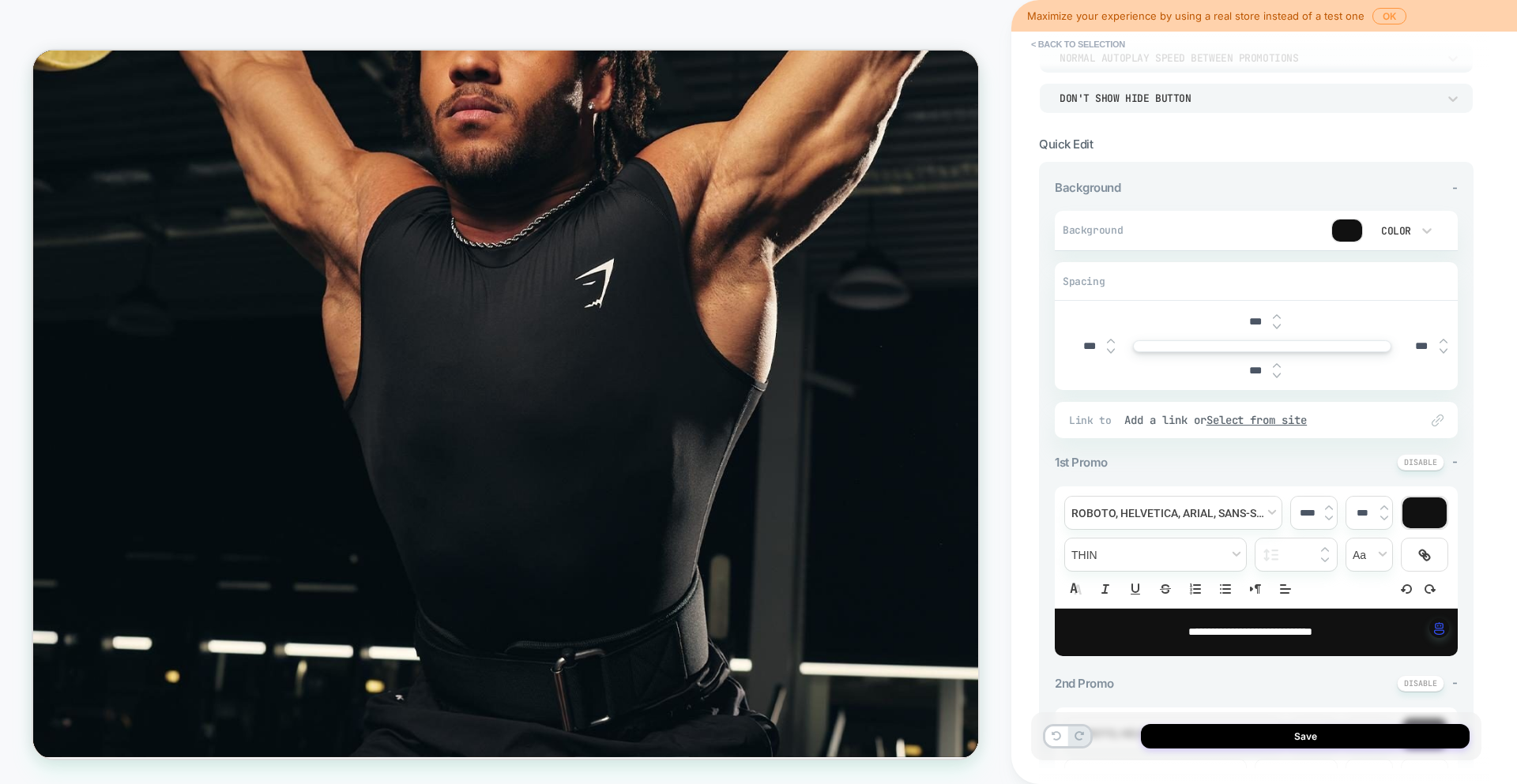
click at [1344, 219] on div at bounding box center [1347, 230] width 30 height 22
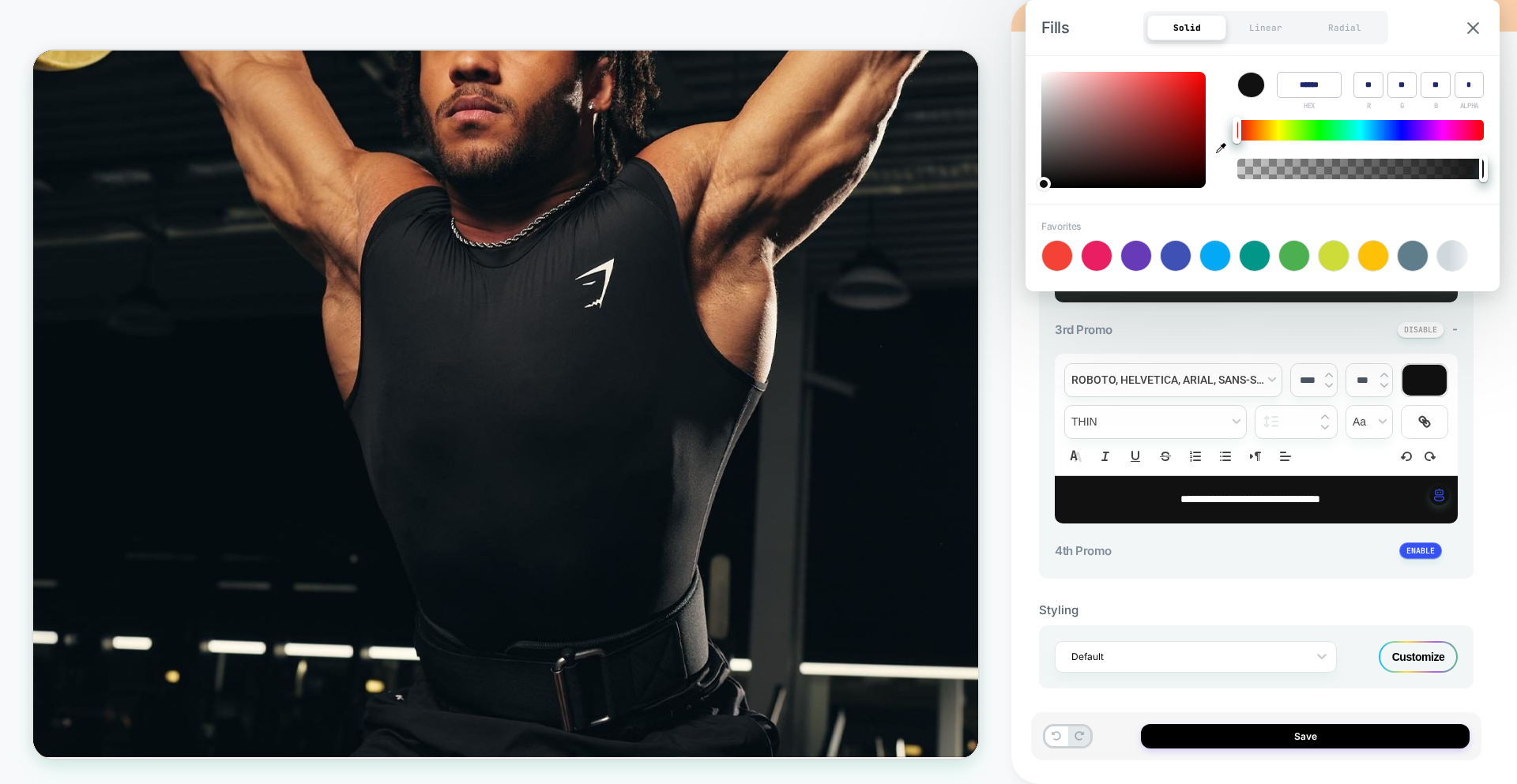
scroll to position [689, 0]
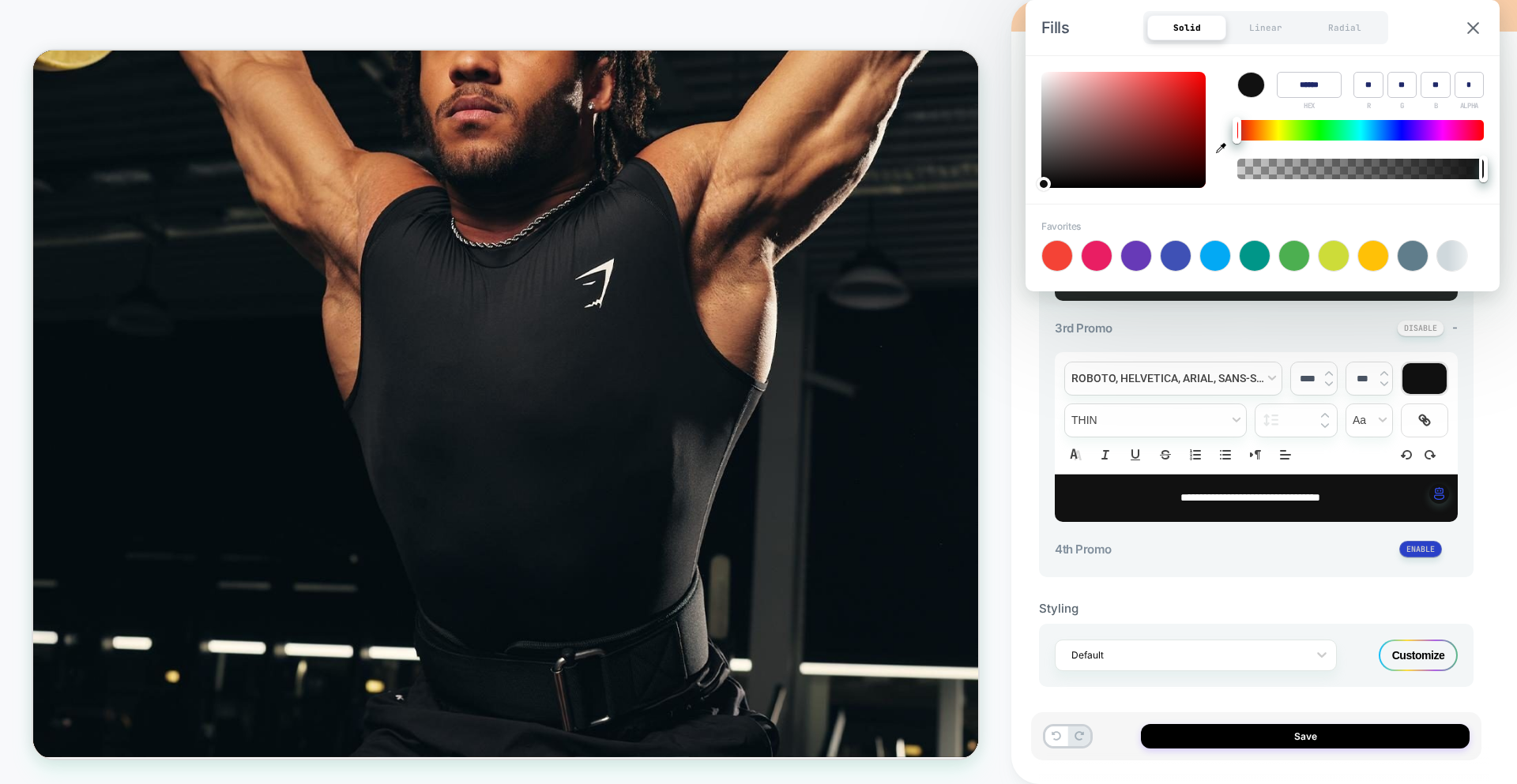
click at [1434, 545] on button at bounding box center [1420, 549] width 43 height 16
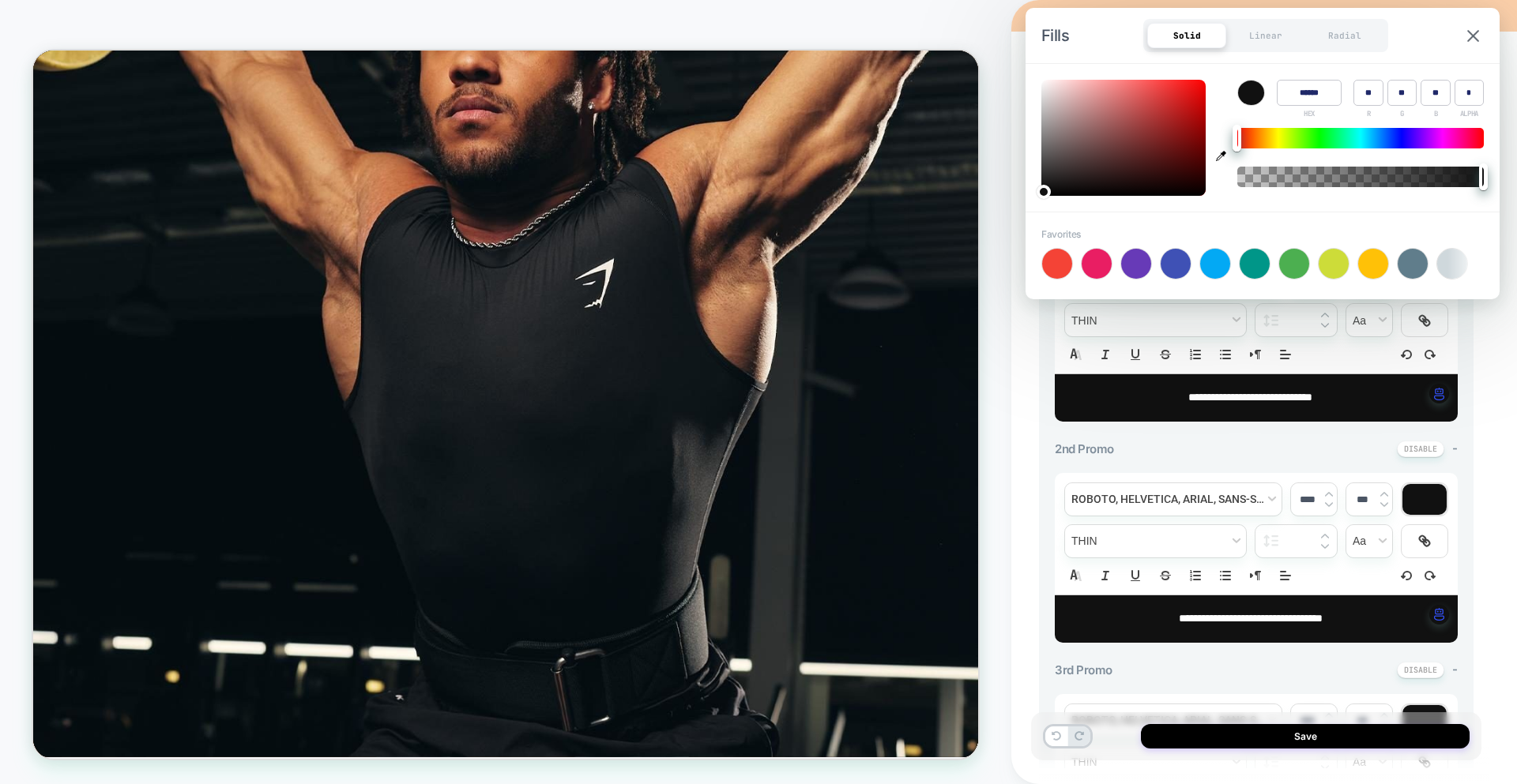
scroll to position [208, 0]
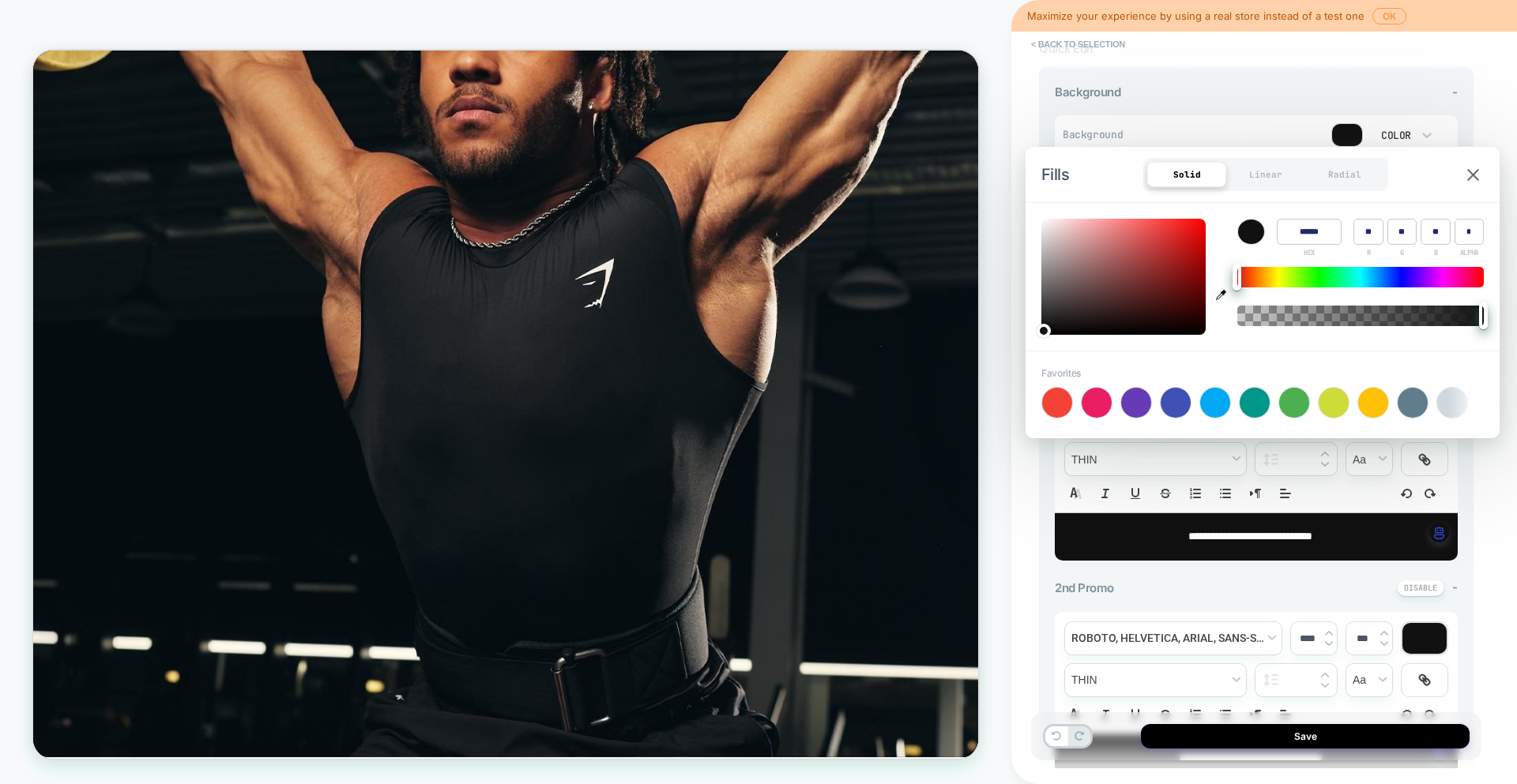
click at [1470, 184] on div "Fills Solid Linear Radial" at bounding box center [1262, 174] width 474 height 55
click at [1473, 171] on img at bounding box center [1473, 175] width 11 height 11
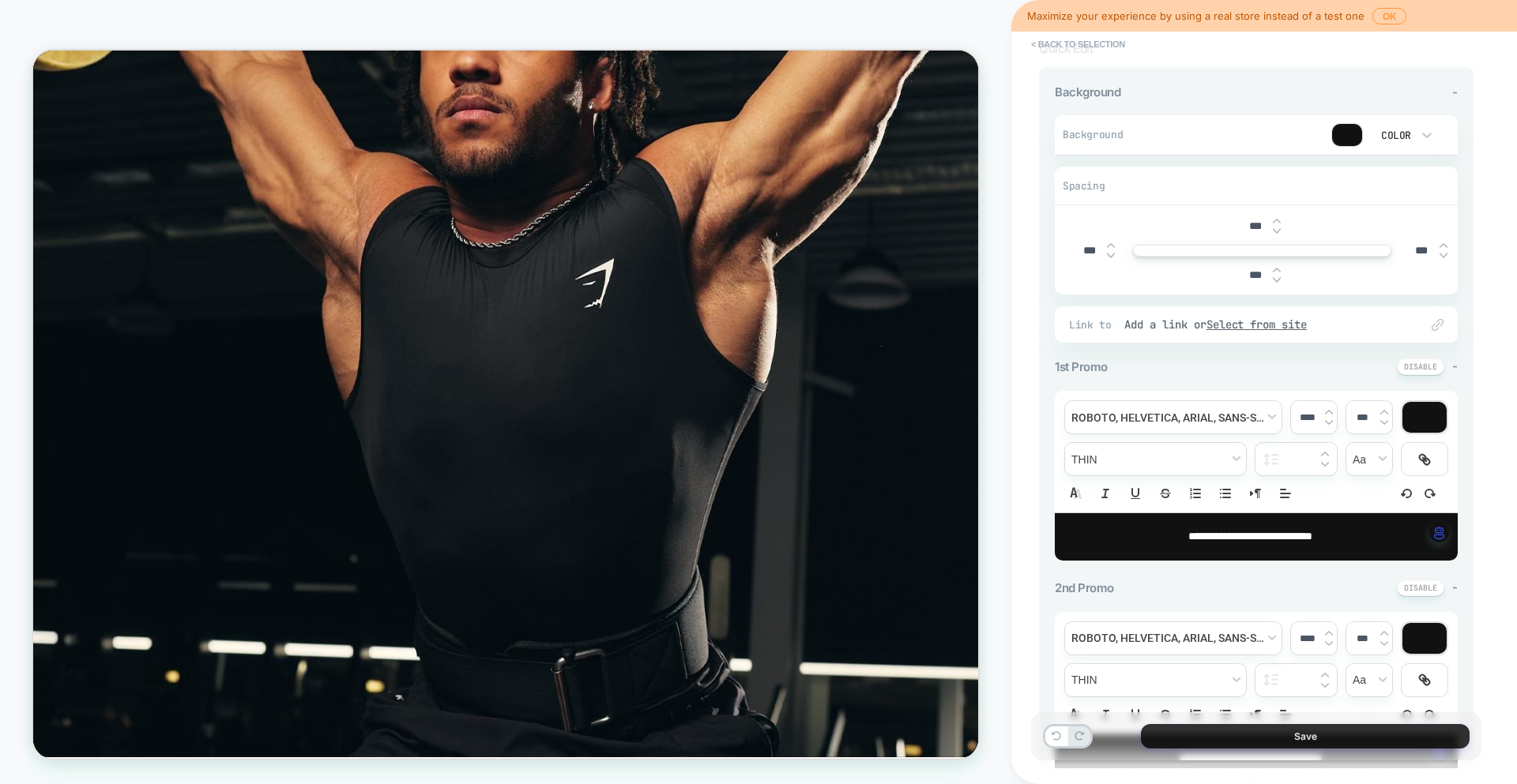
click at [1303, 724] on button "Save" at bounding box center [1305, 736] width 329 height 25
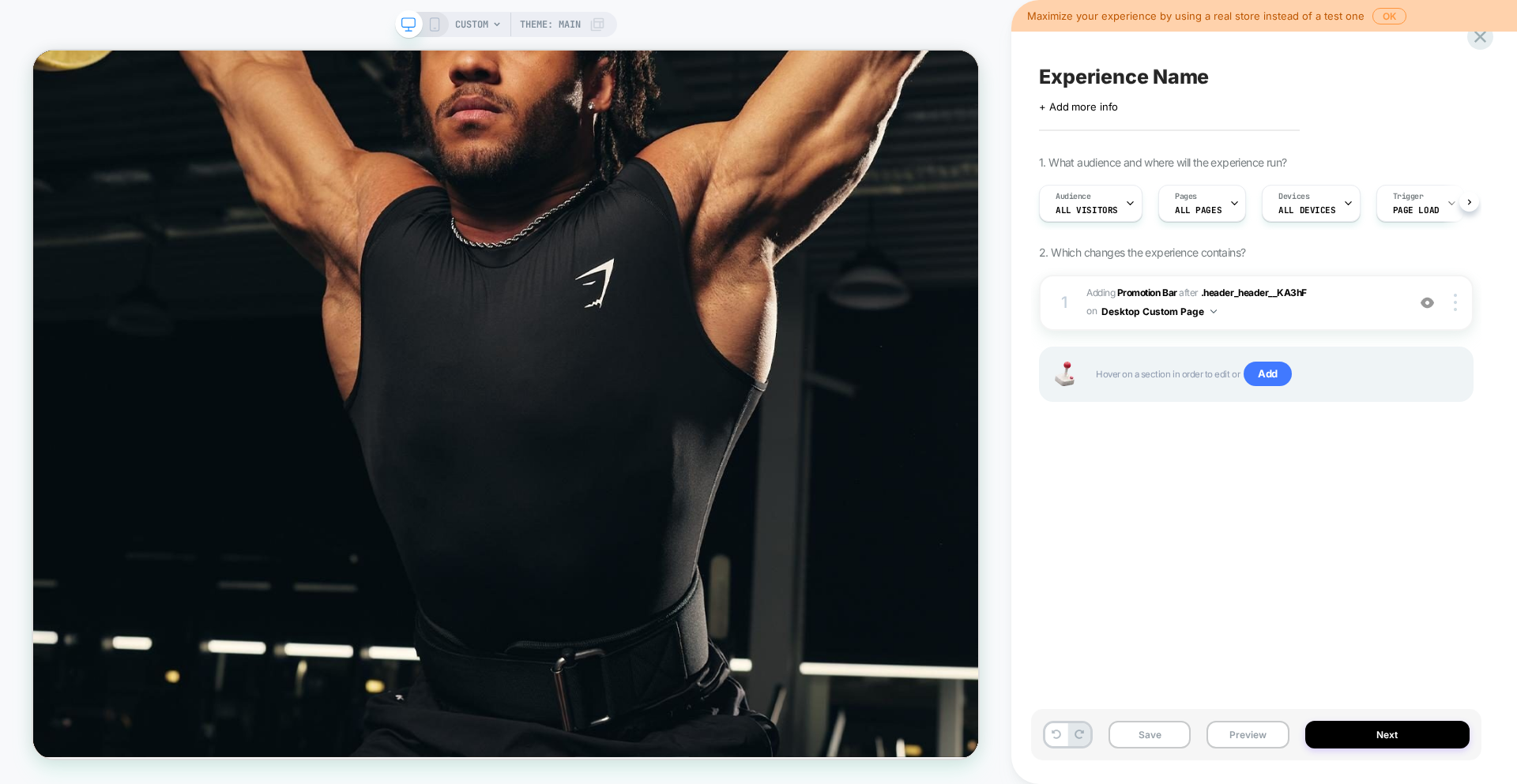
scroll to position [0, 1]
click at [1094, 222] on div "Audience All Visitors Pages ALL PAGES Devices ALL DEVICES Trigger Page Load" at bounding box center [1248, 203] width 434 height 53
click at [1098, 200] on div "Audience All Visitors" at bounding box center [1086, 203] width 94 height 35
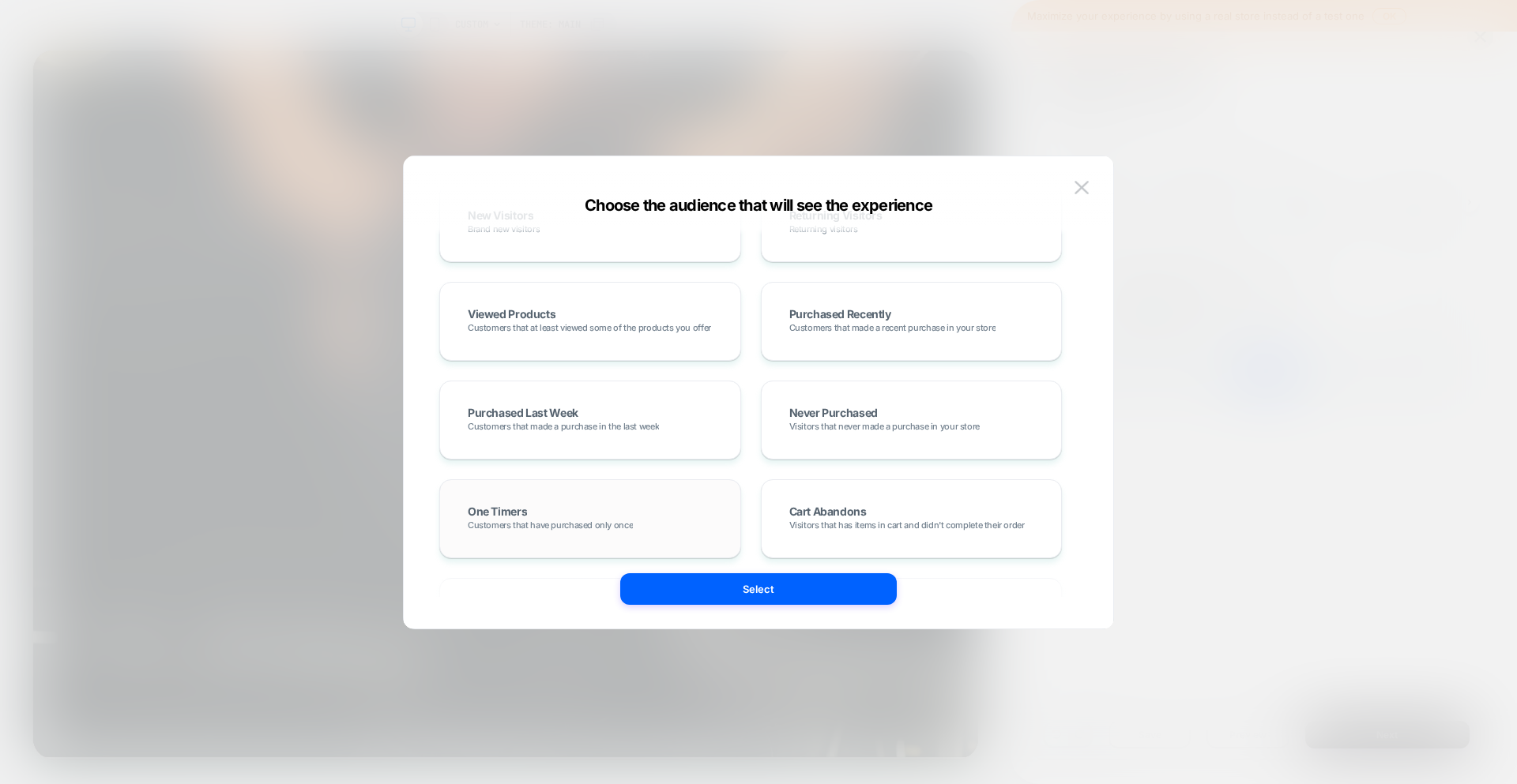
scroll to position [149, 0]
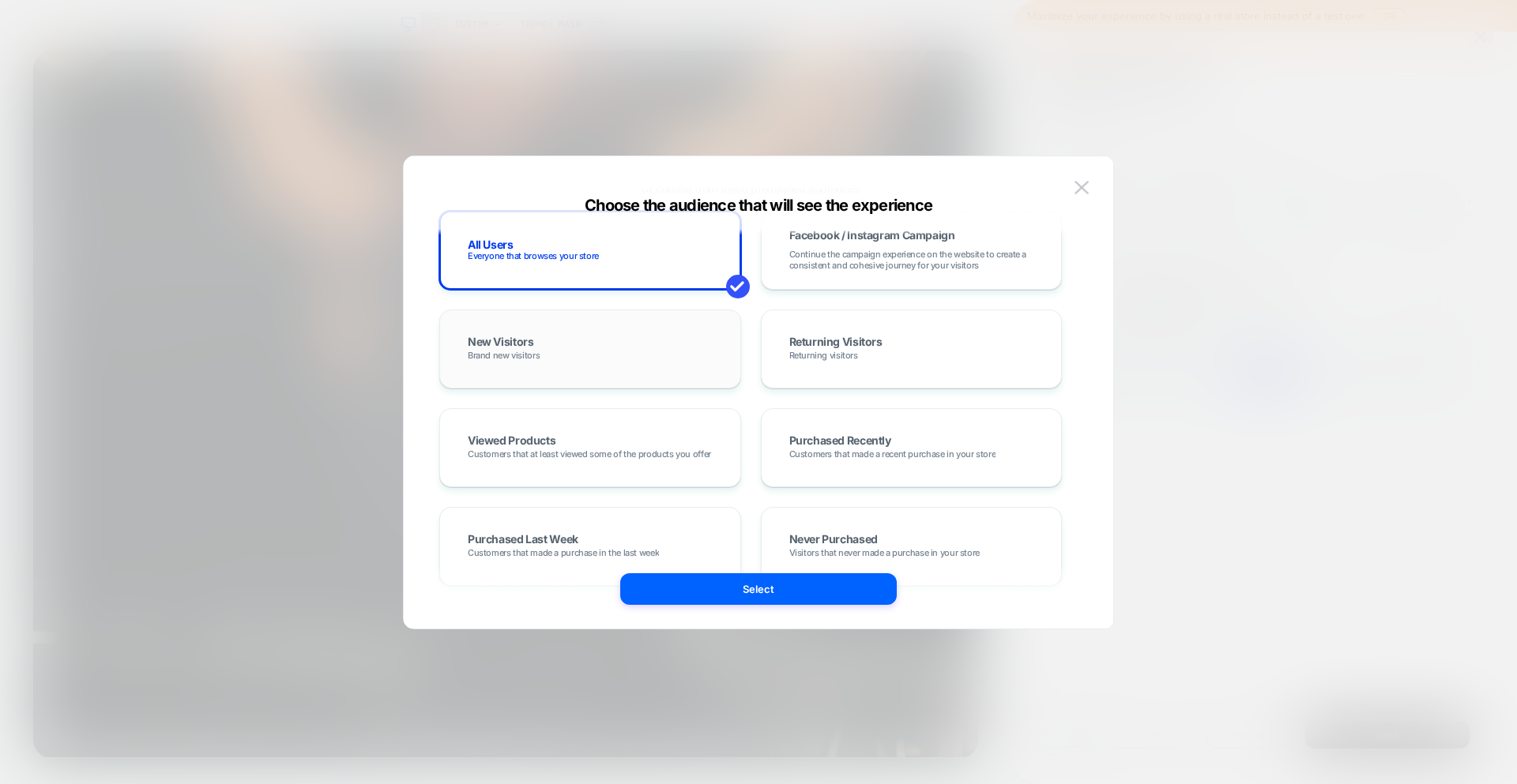
click at [656, 365] on div "New Visitors Brand new visitors" at bounding box center [590, 349] width 269 height 46
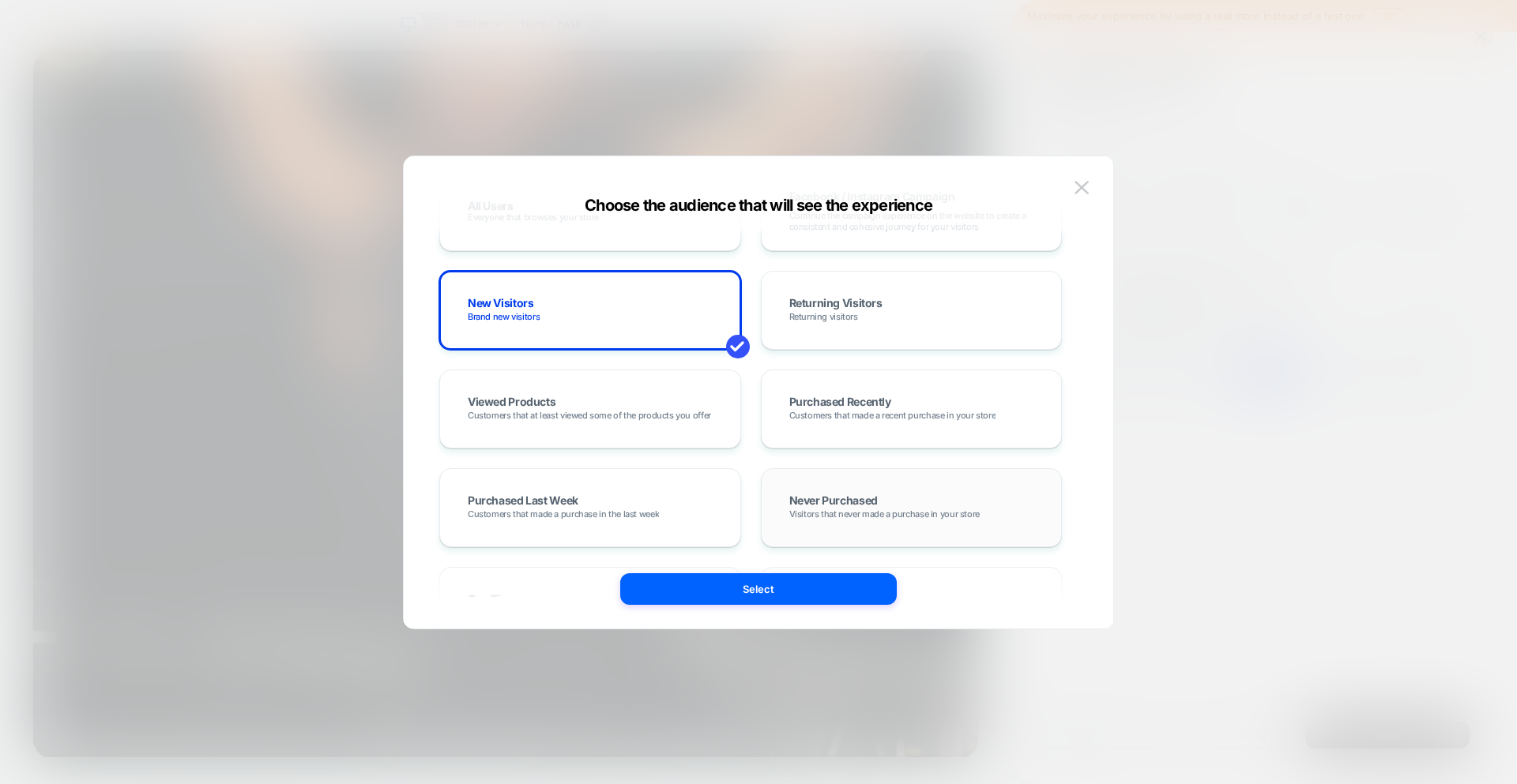
scroll to position [203, 0]
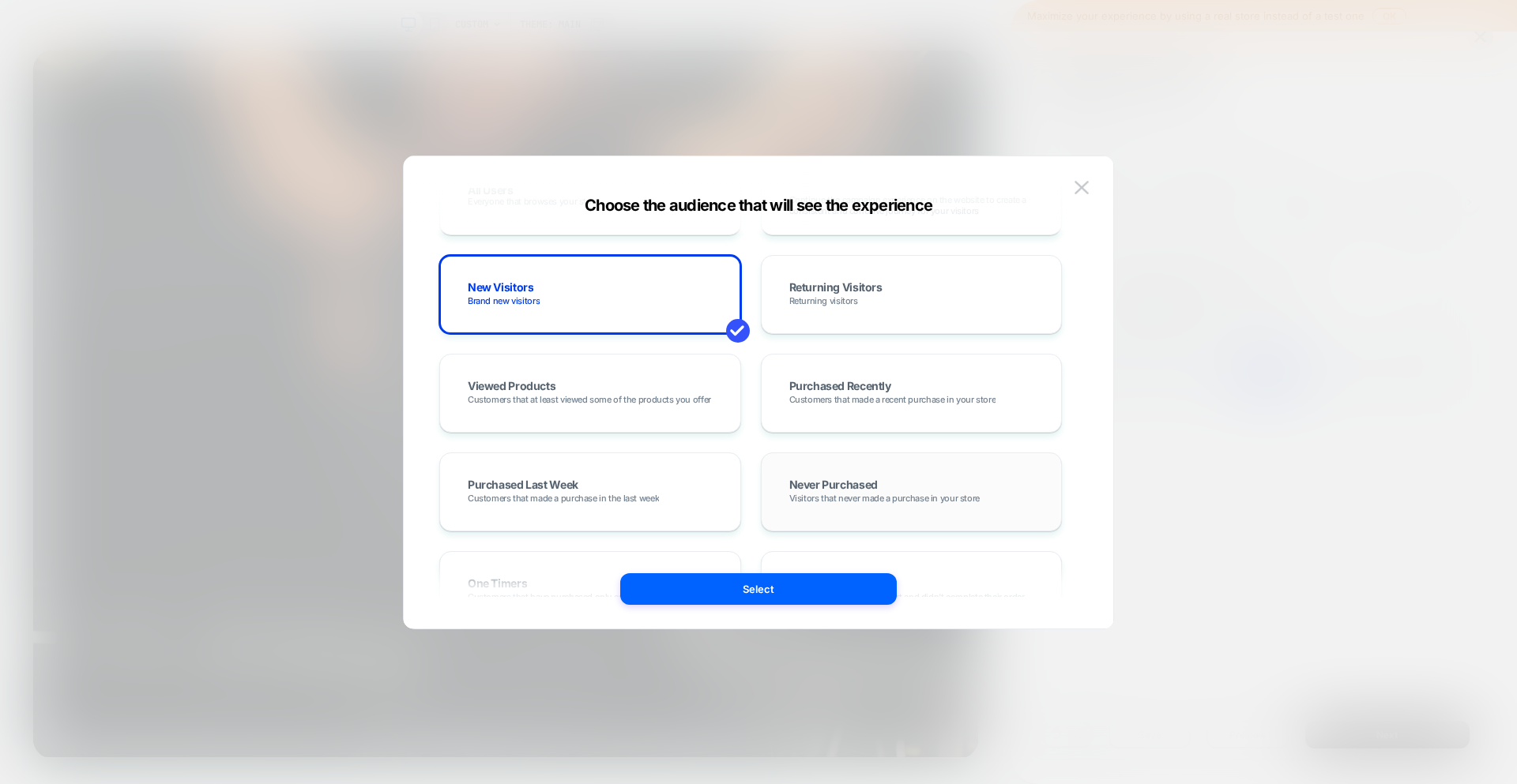
drag, startPoint x: 930, startPoint y: 505, endPoint x: 929, endPoint y: 497, distance: 8.1
click at [930, 502] on div "Never Purchased Visitors that never made a purchase in your store" at bounding box center [911, 492] width 269 height 46
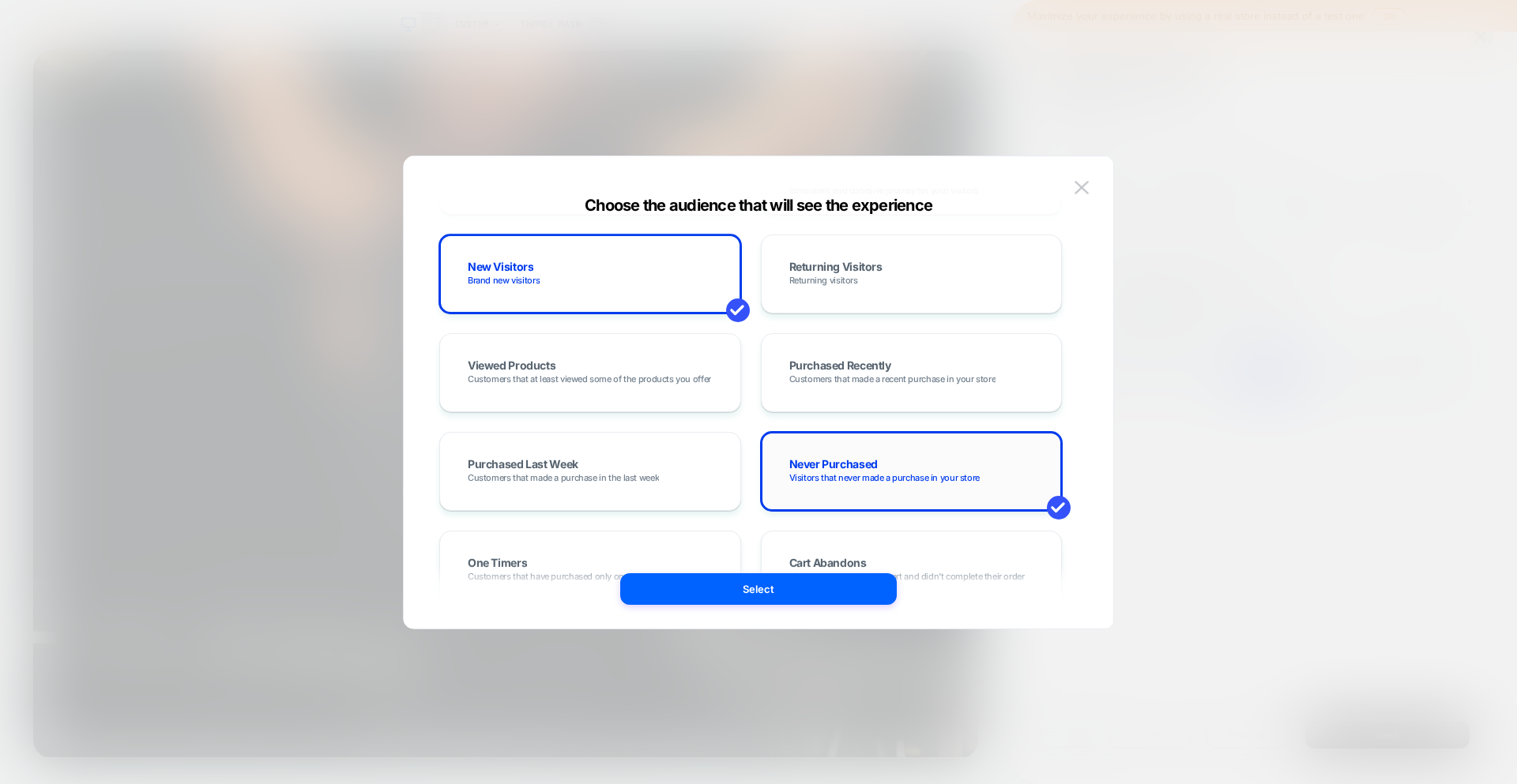
scroll to position [536, 0]
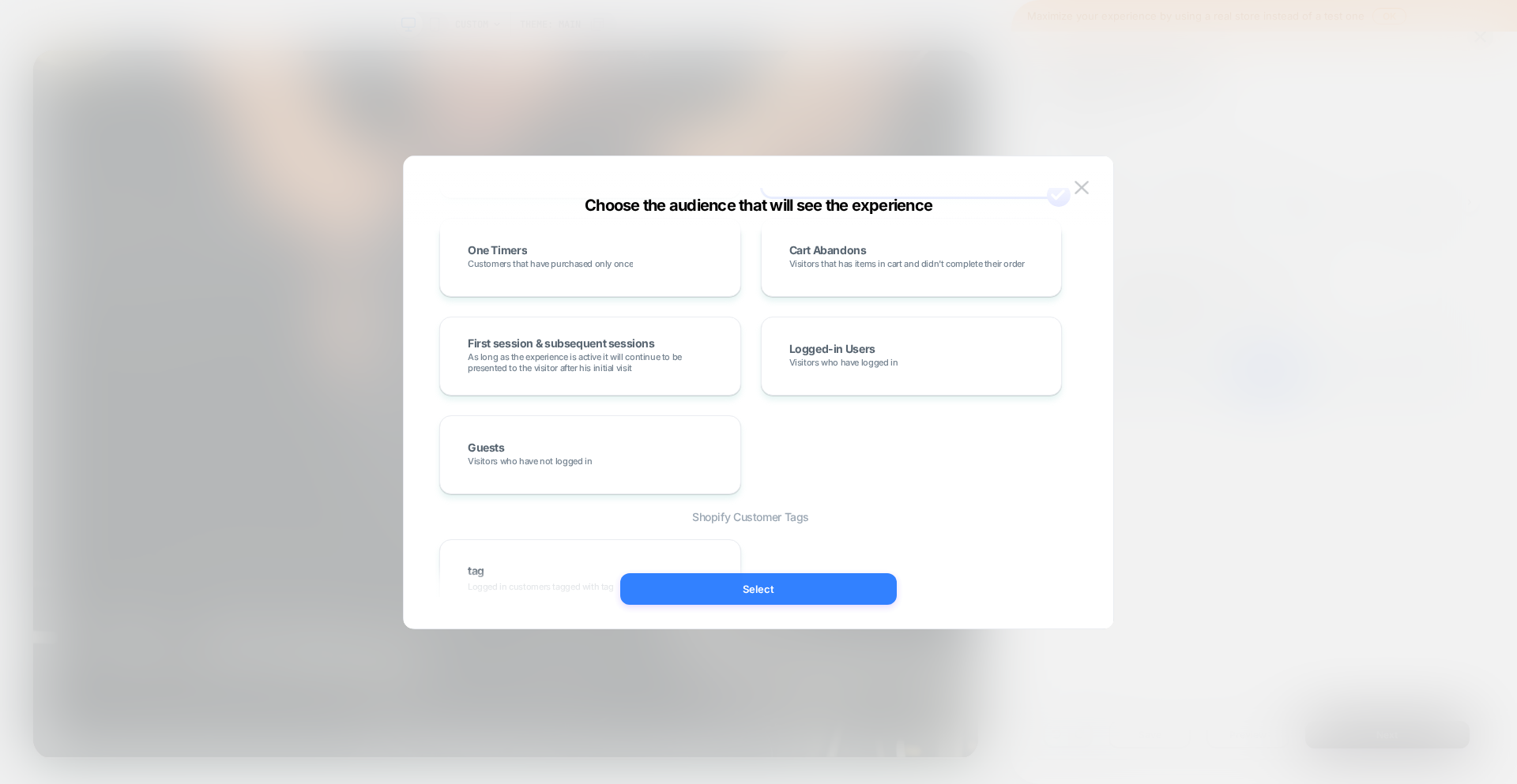
click at [759, 588] on button "Select" at bounding box center [758, 589] width 277 height 31
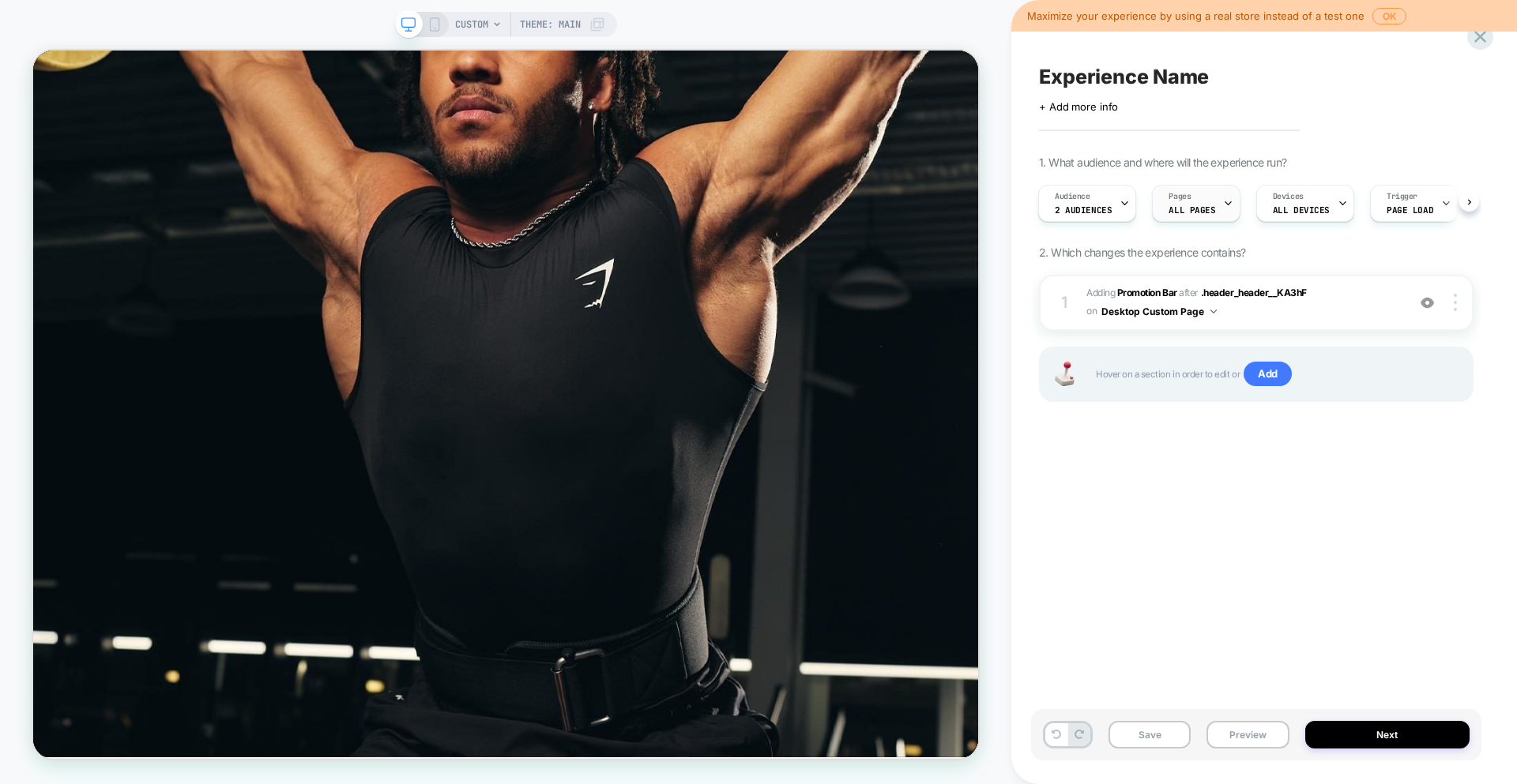
click at [1172, 201] on span "Pages" at bounding box center [1179, 196] width 22 height 11
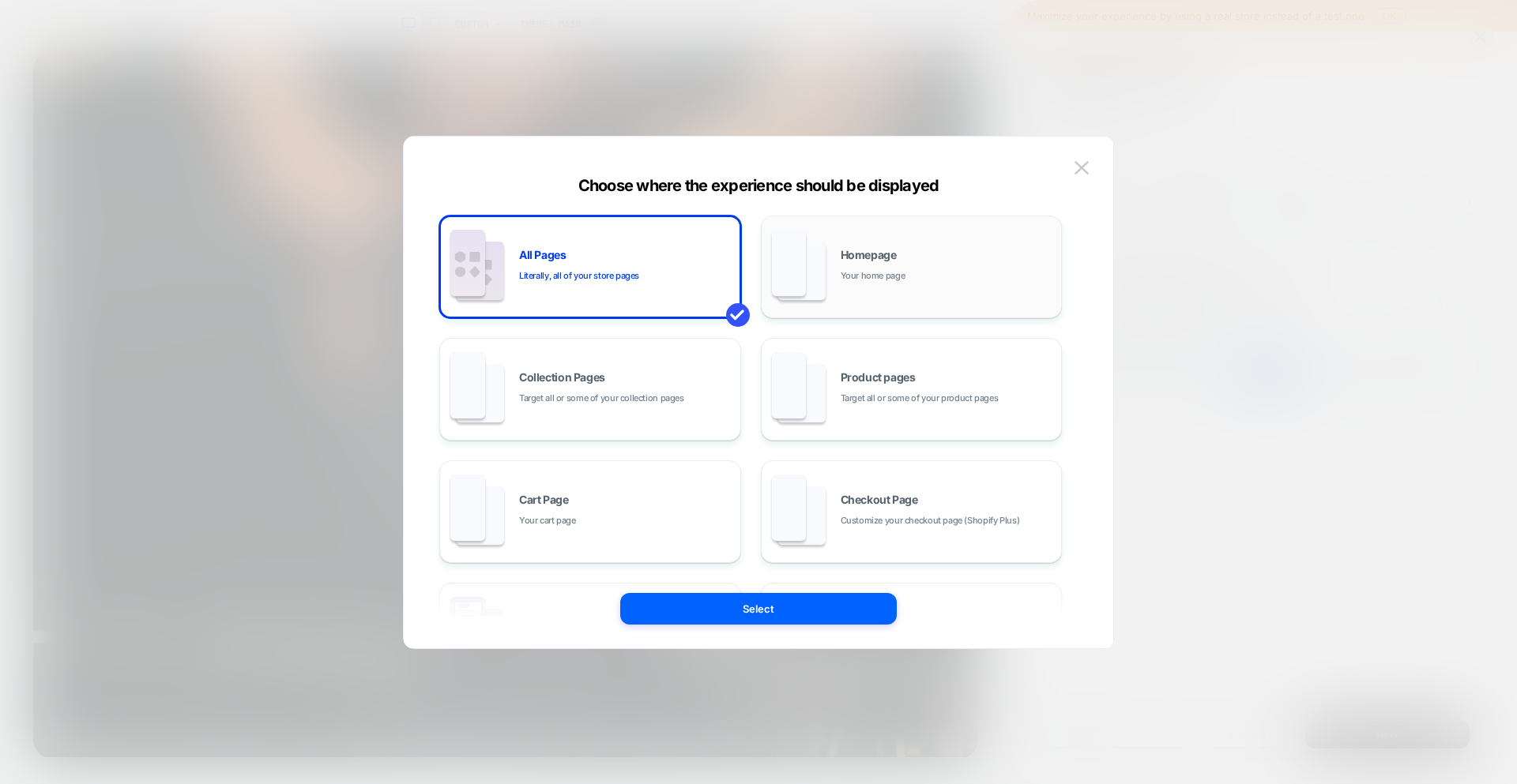
click at [887, 272] on span "Your home page" at bounding box center [872, 276] width 65 height 15
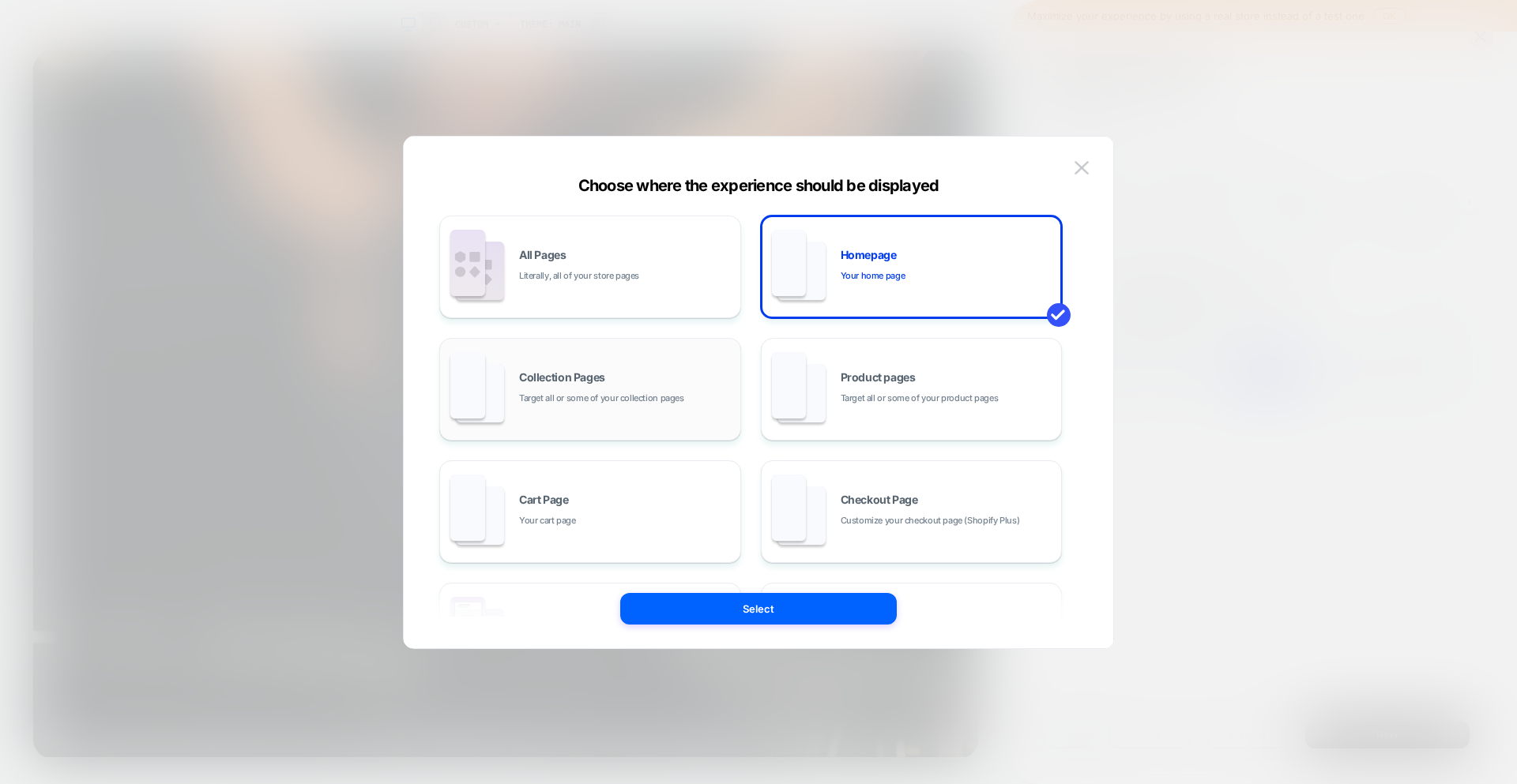
click at [605, 424] on div "Collection Pages Target all or some of your collection pages" at bounding box center [590, 389] width 284 height 87
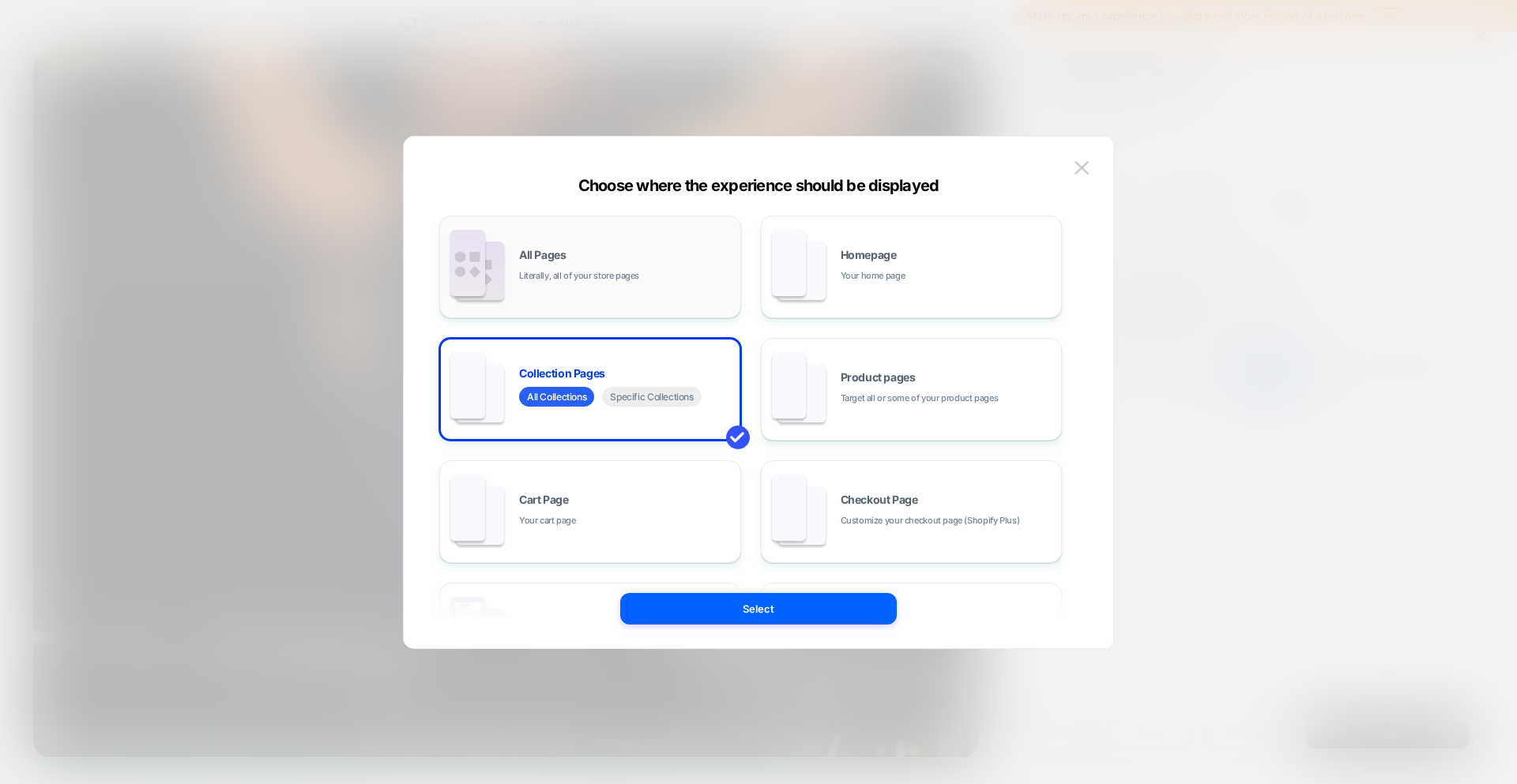
click at [597, 262] on div "All Pages Literally, all of your store pages" at bounding box center [626, 266] width 214 height 34
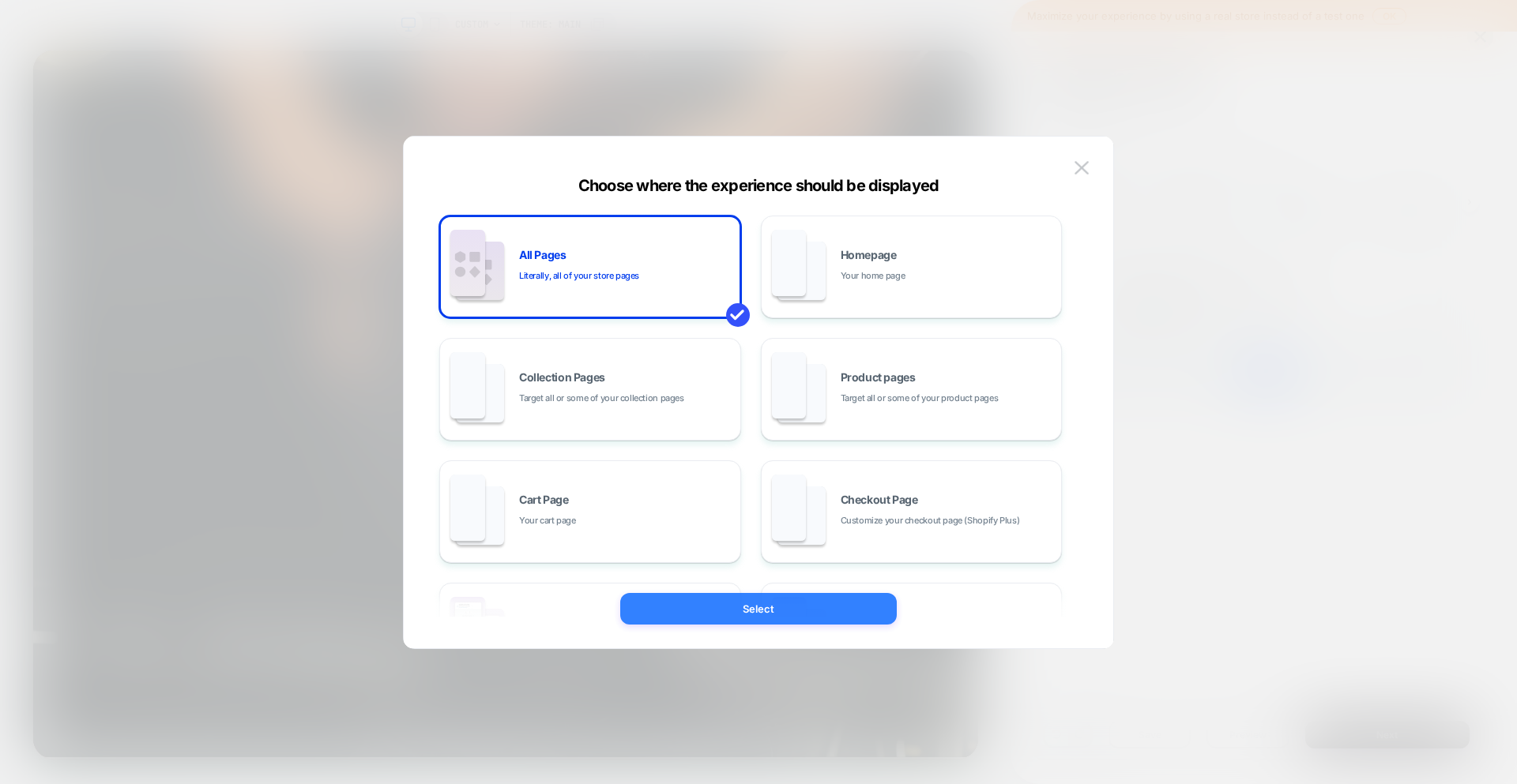
click at [778, 603] on button "Select" at bounding box center [758, 608] width 277 height 31
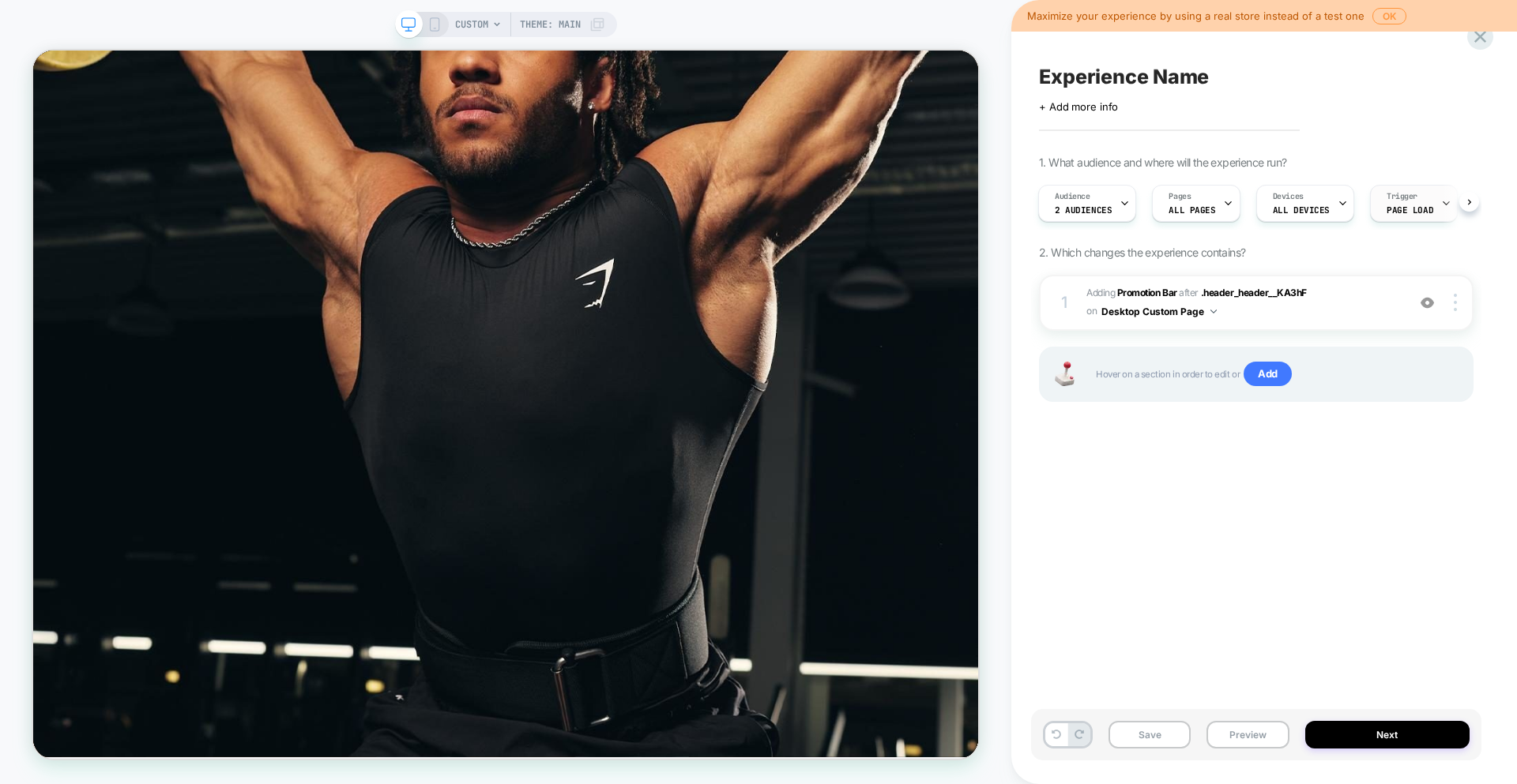
click at [1405, 207] on span "Page Load" at bounding box center [1409, 209] width 47 height 11
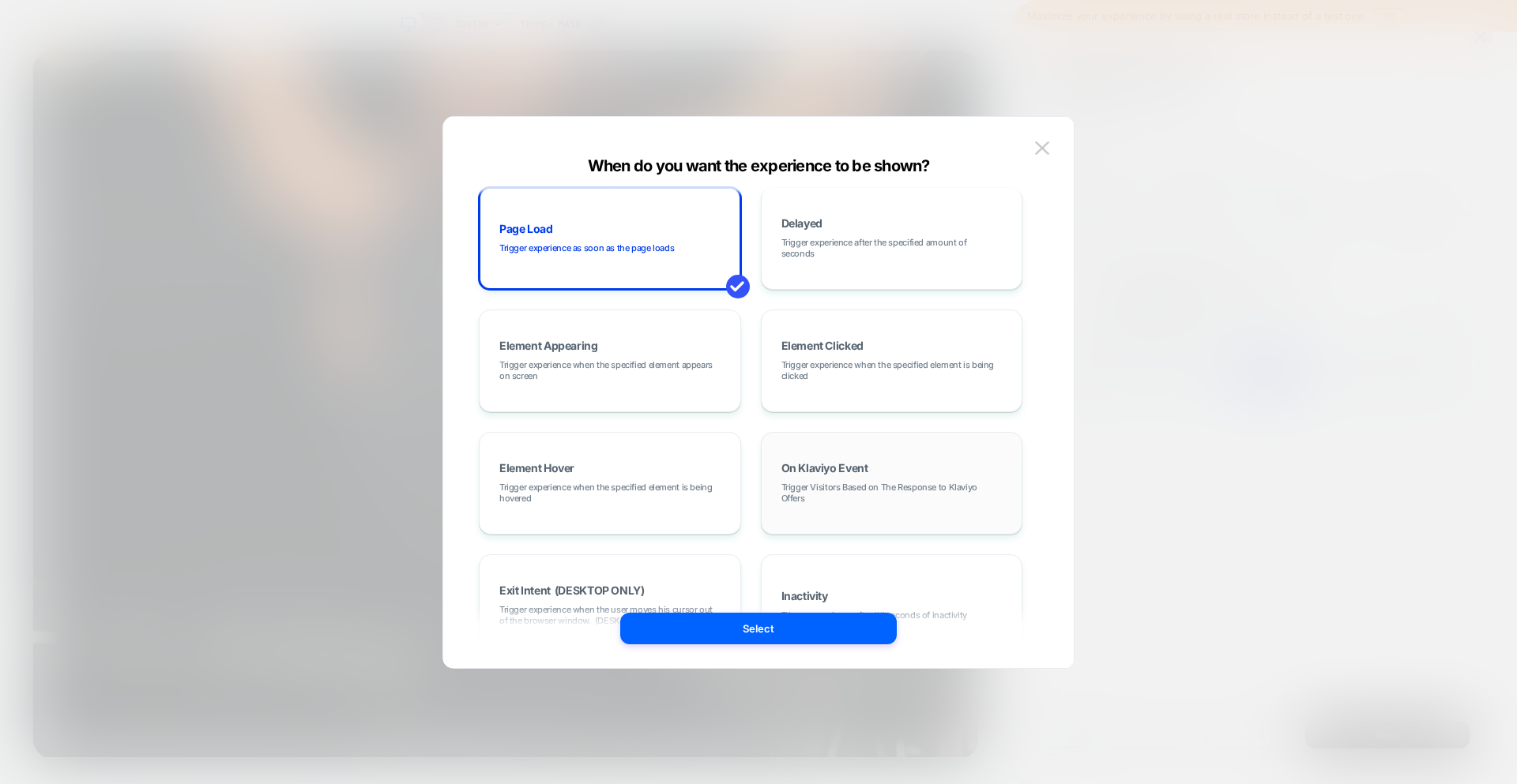
scroll to position [0, 0]
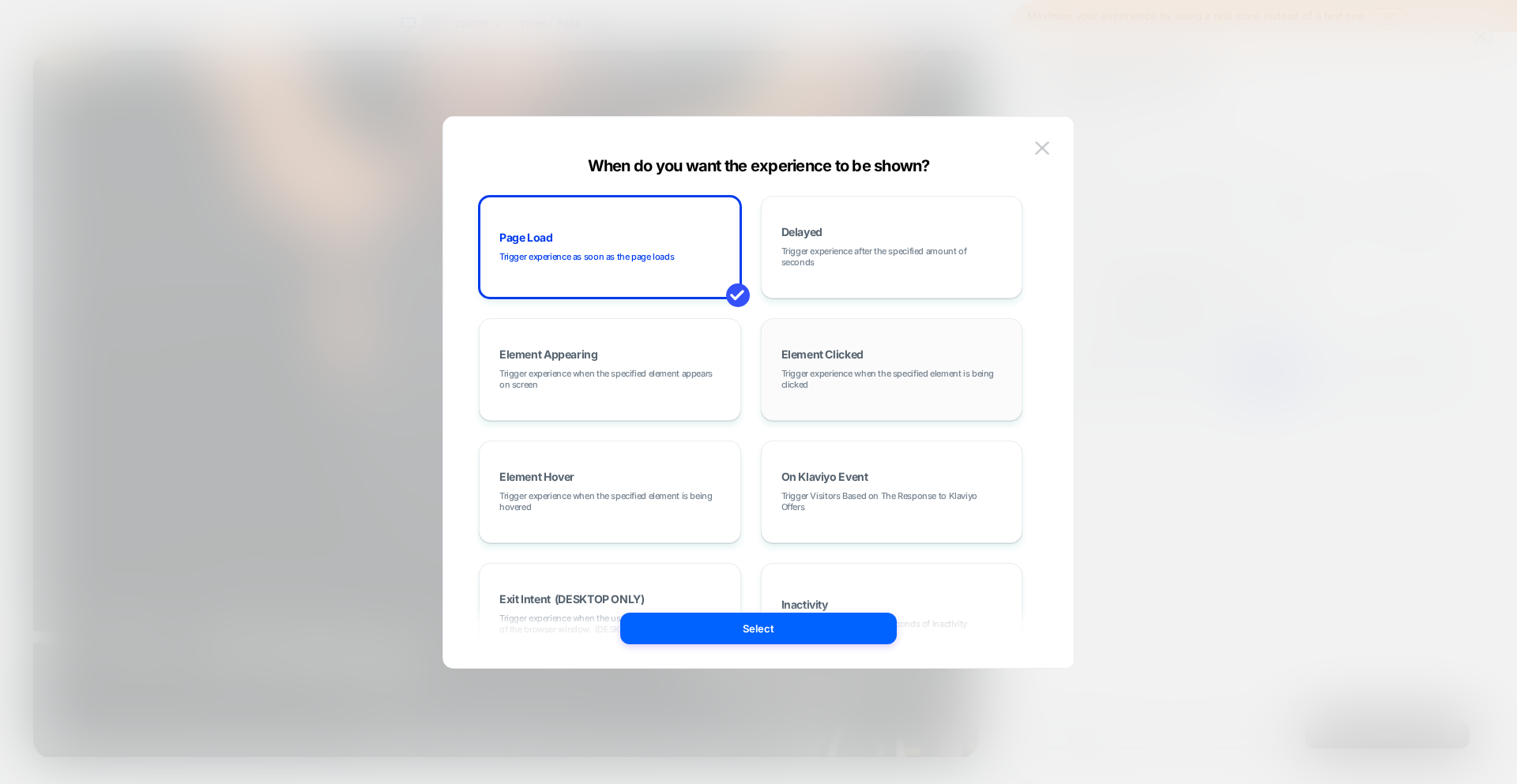
click at [939, 376] on span "Trigger experience when the specified element is being clicked" at bounding box center [891, 378] width 221 height 22
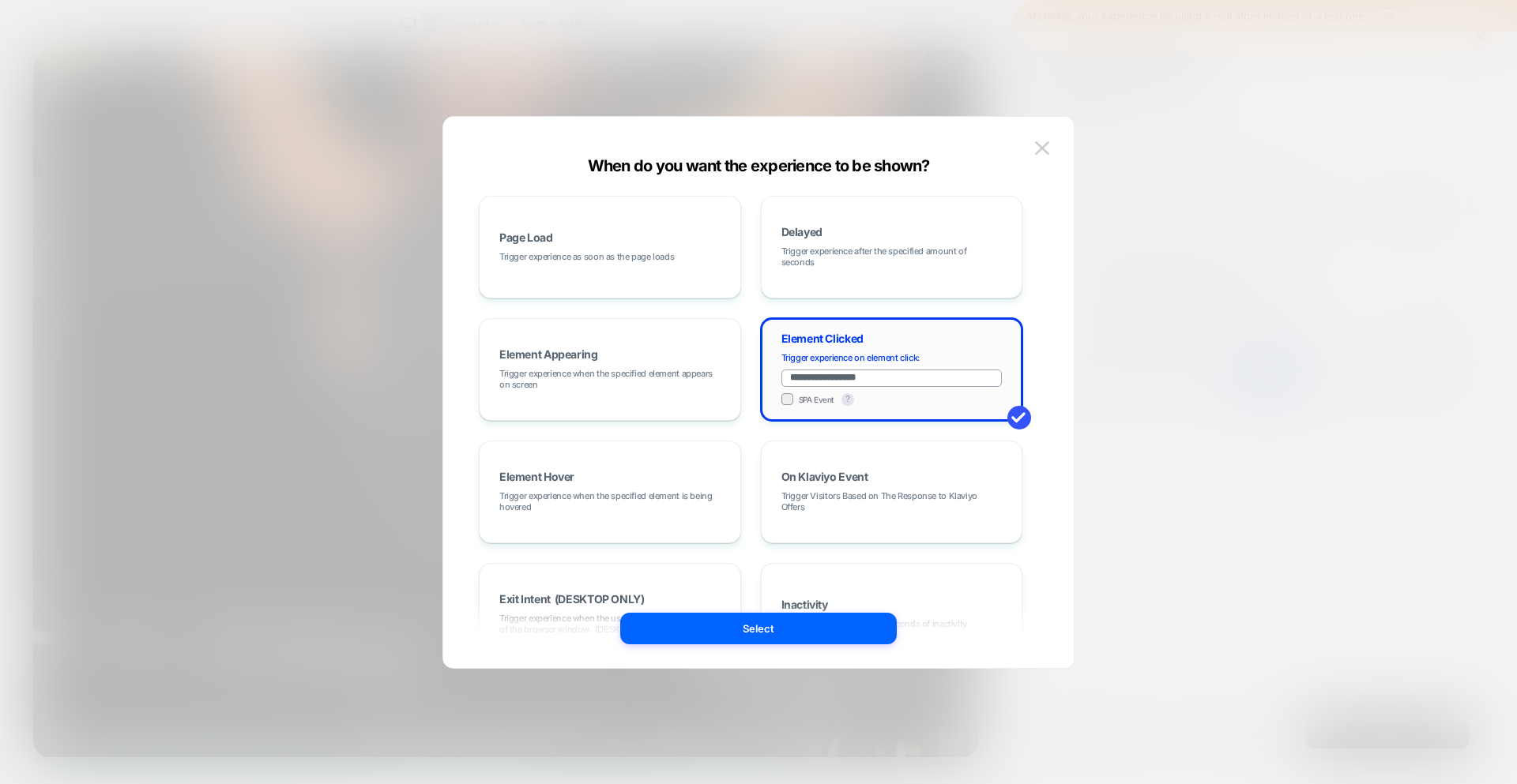
click at [925, 391] on div "**********" at bounding box center [891, 378] width 221 height 53
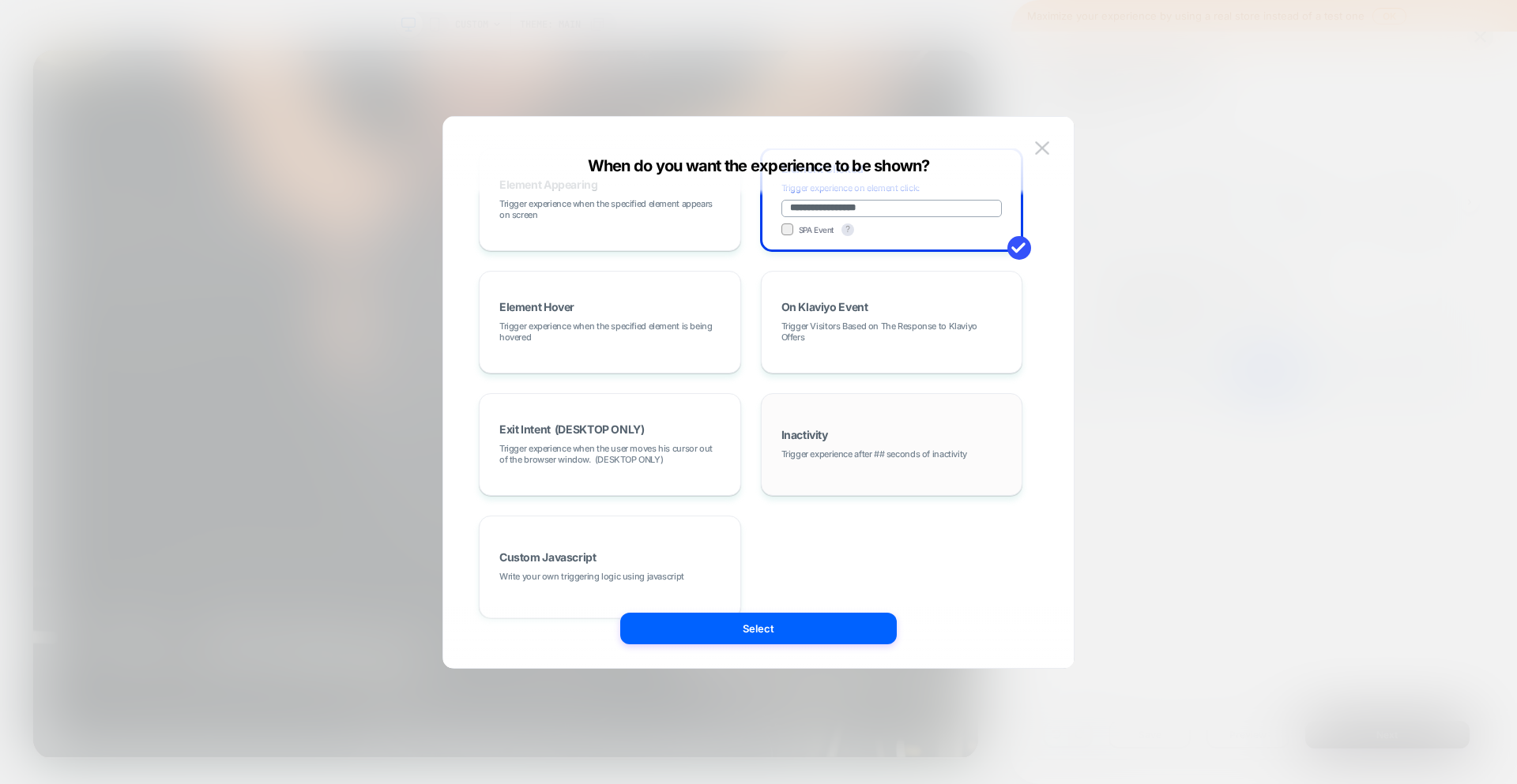
scroll to position [199, 0]
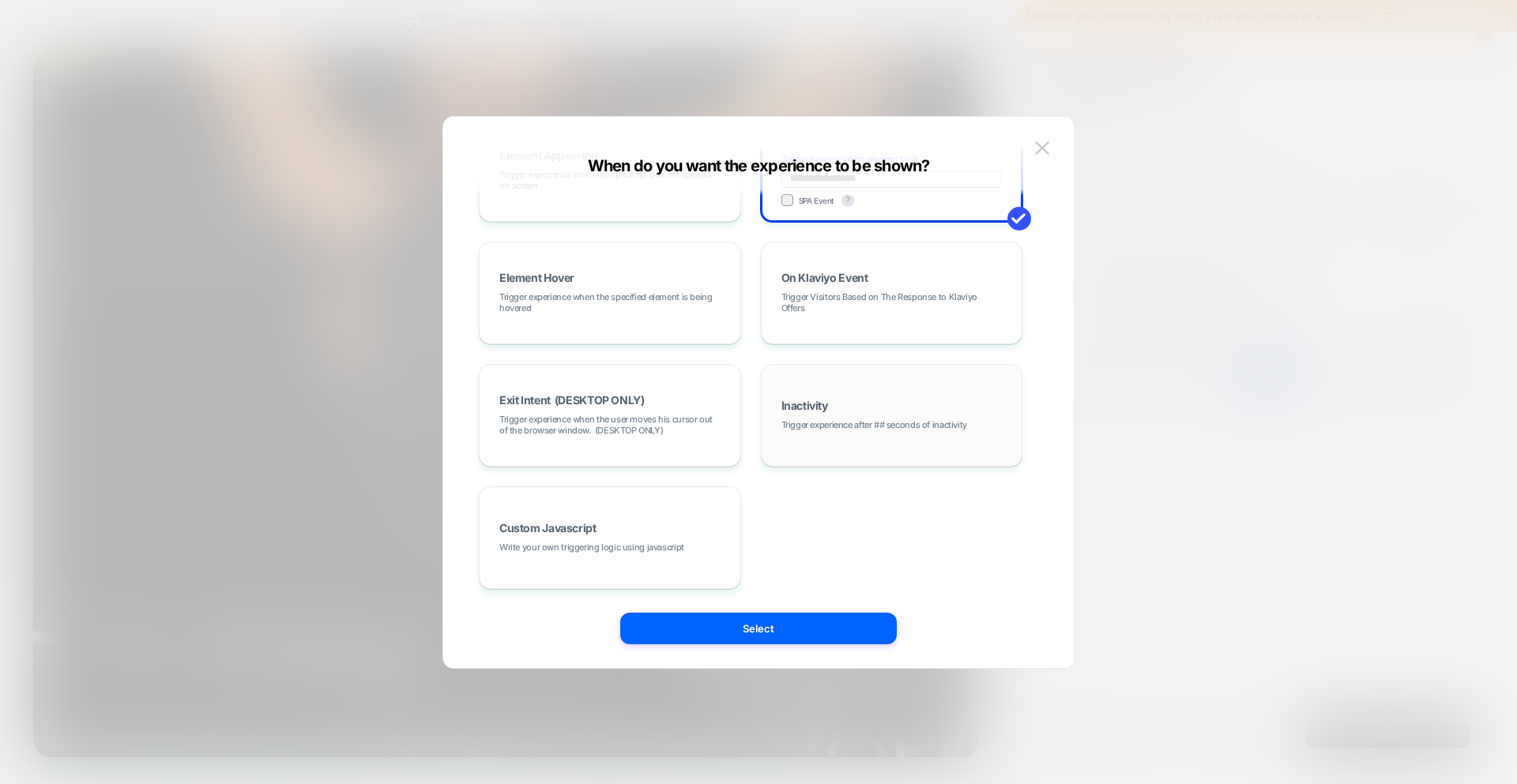
click at [994, 438] on div "Inactivity Trigger experience after ## seconds of inactivity" at bounding box center [892, 415] width 245 height 85
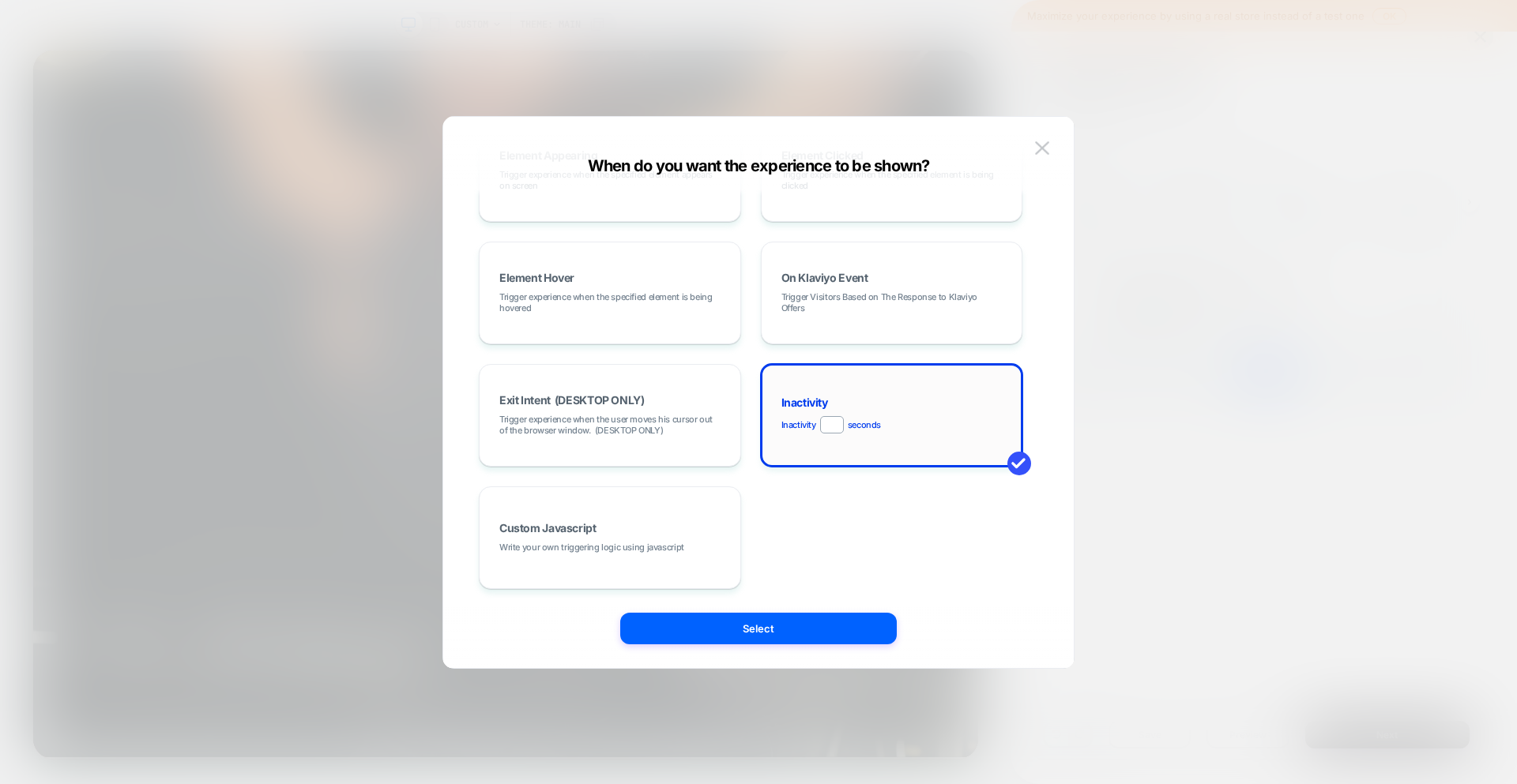
click at [993, 397] on div "Inactivity Inactivity * seconds" at bounding box center [892, 415] width 245 height 85
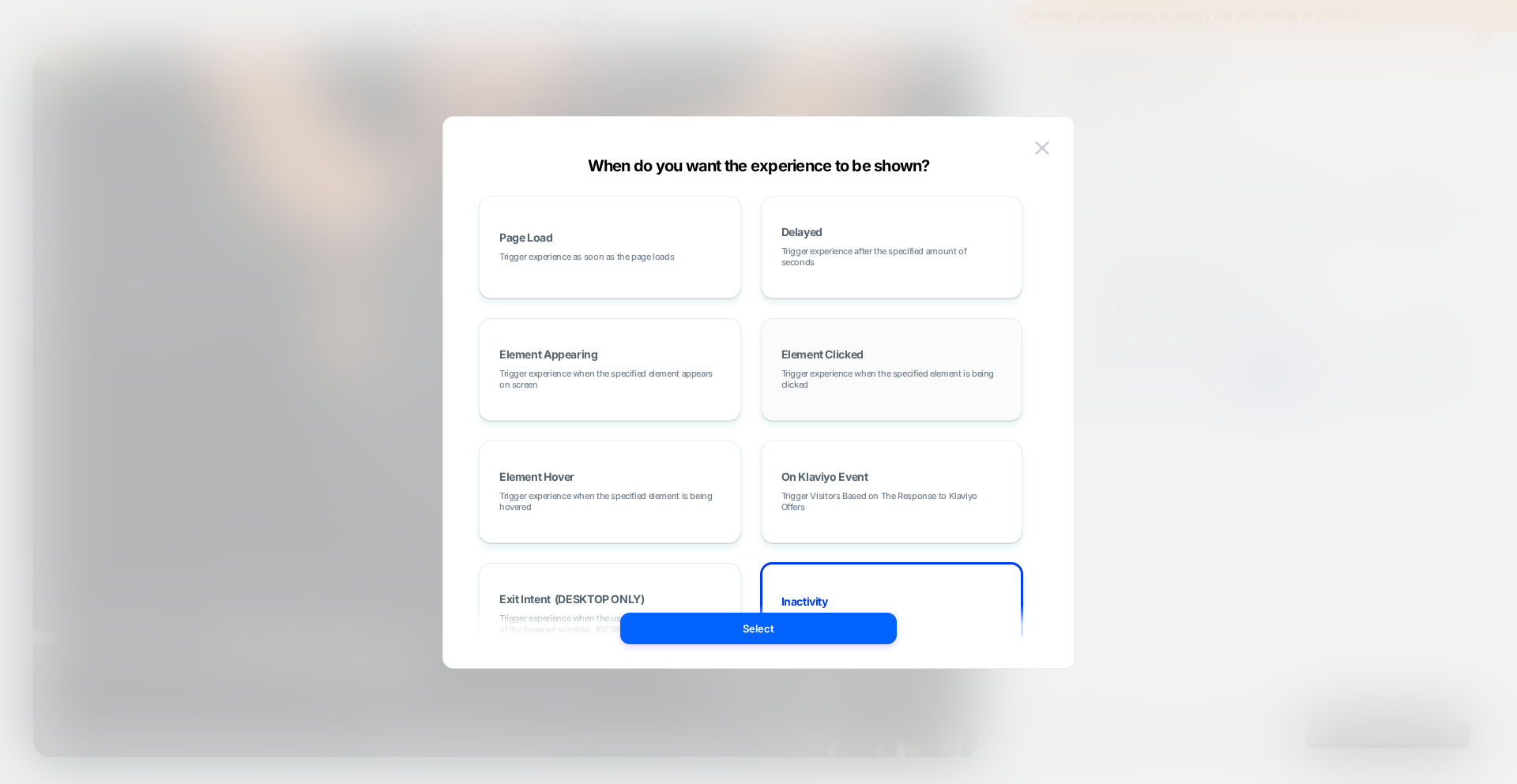
click at [954, 391] on div "Element Clicked Trigger experience when the specified element is being clicked" at bounding box center [892, 369] width 245 height 85
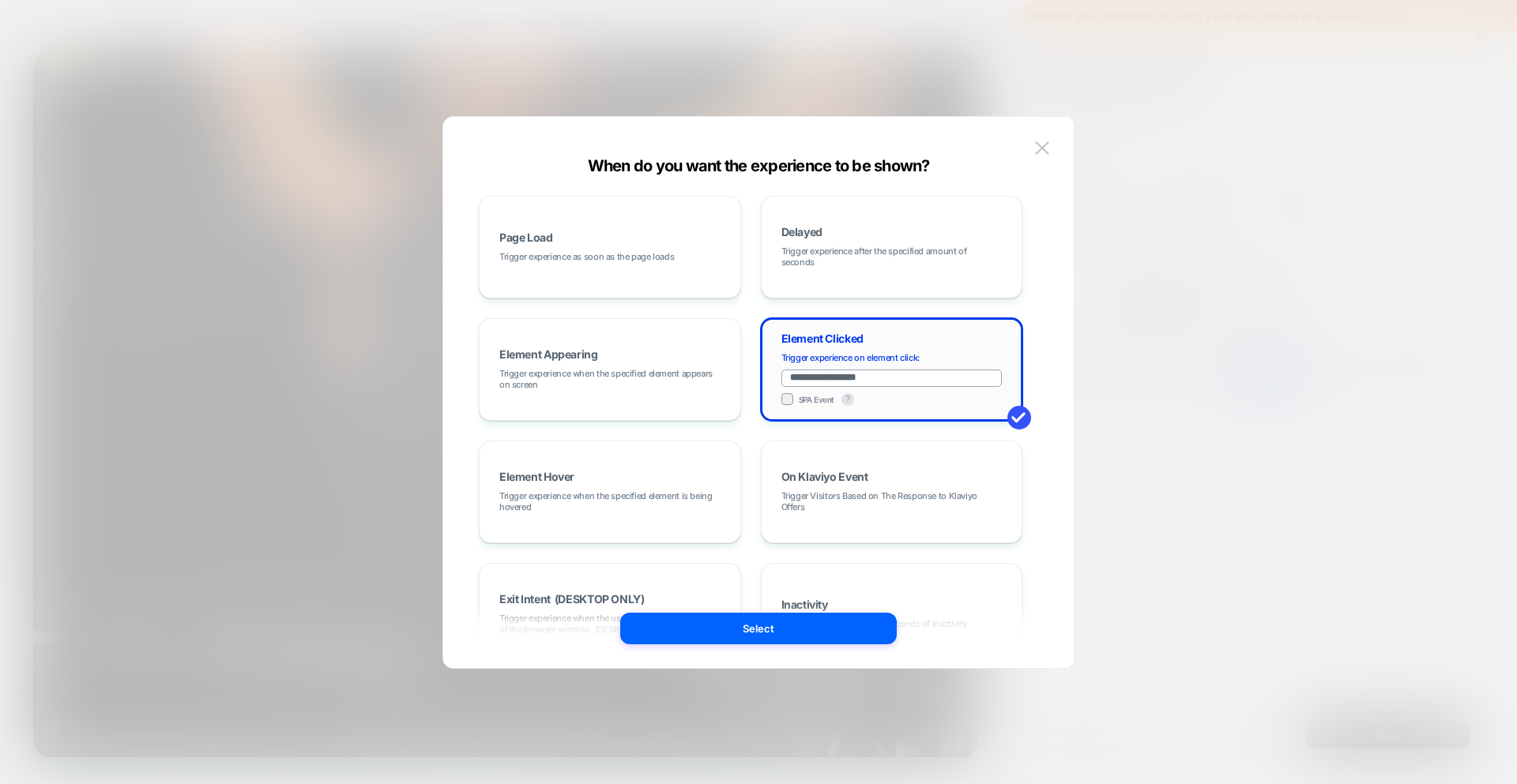
click at [917, 374] on input "**********" at bounding box center [891, 378] width 221 height 17
drag, startPoint x: 904, startPoint y: 377, endPoint x: 765, endPoint y: 337, distance: 144.6
click at [765, 337] on div "**********" at bounding box center [891, 369] width 262 height 103
click at [1285, 452] on div at bounding box center [758, 392] width 1517 height 784
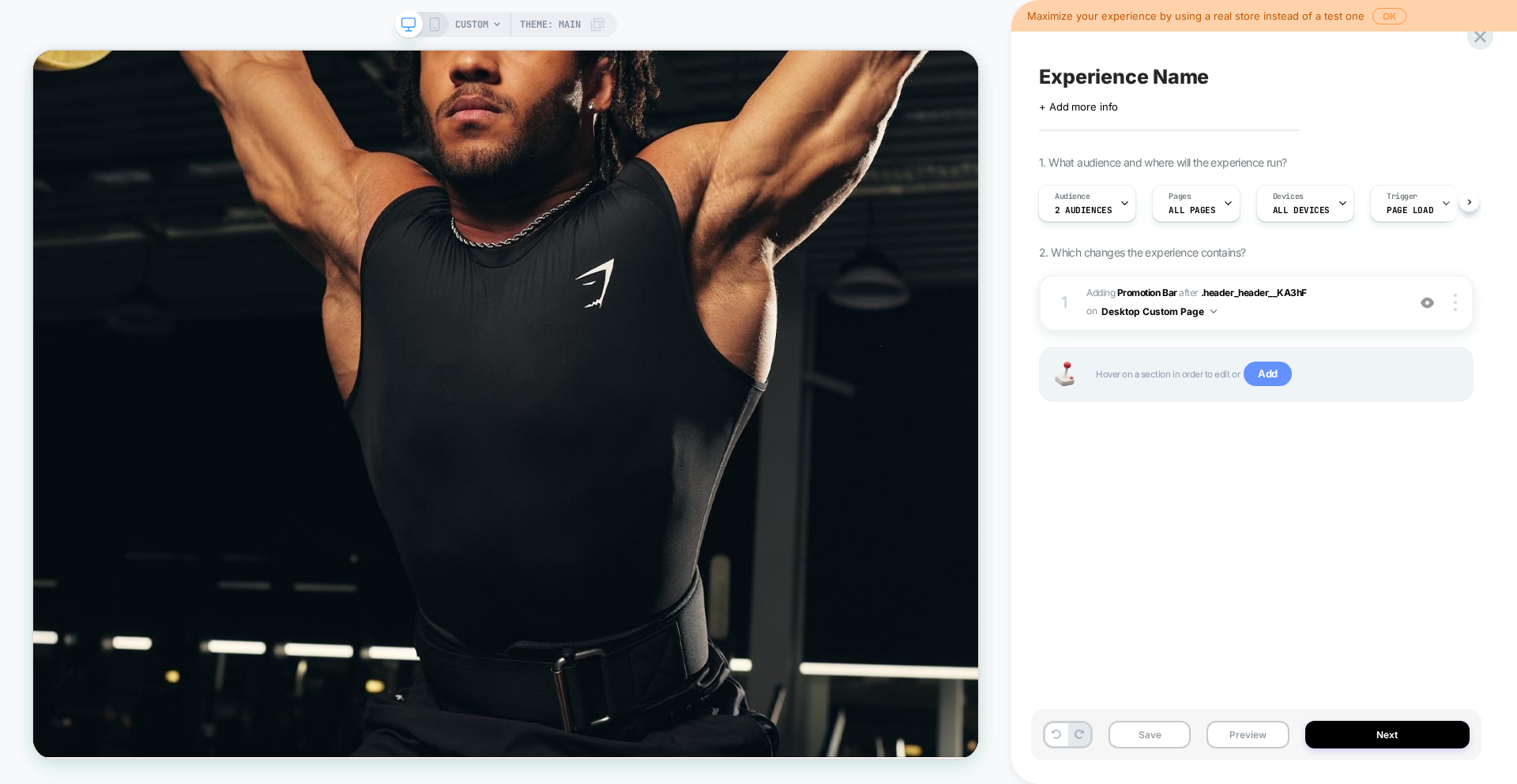
click at [1268, 373] on span "Add" at bounding box center [1267, 374] width 48 height 25
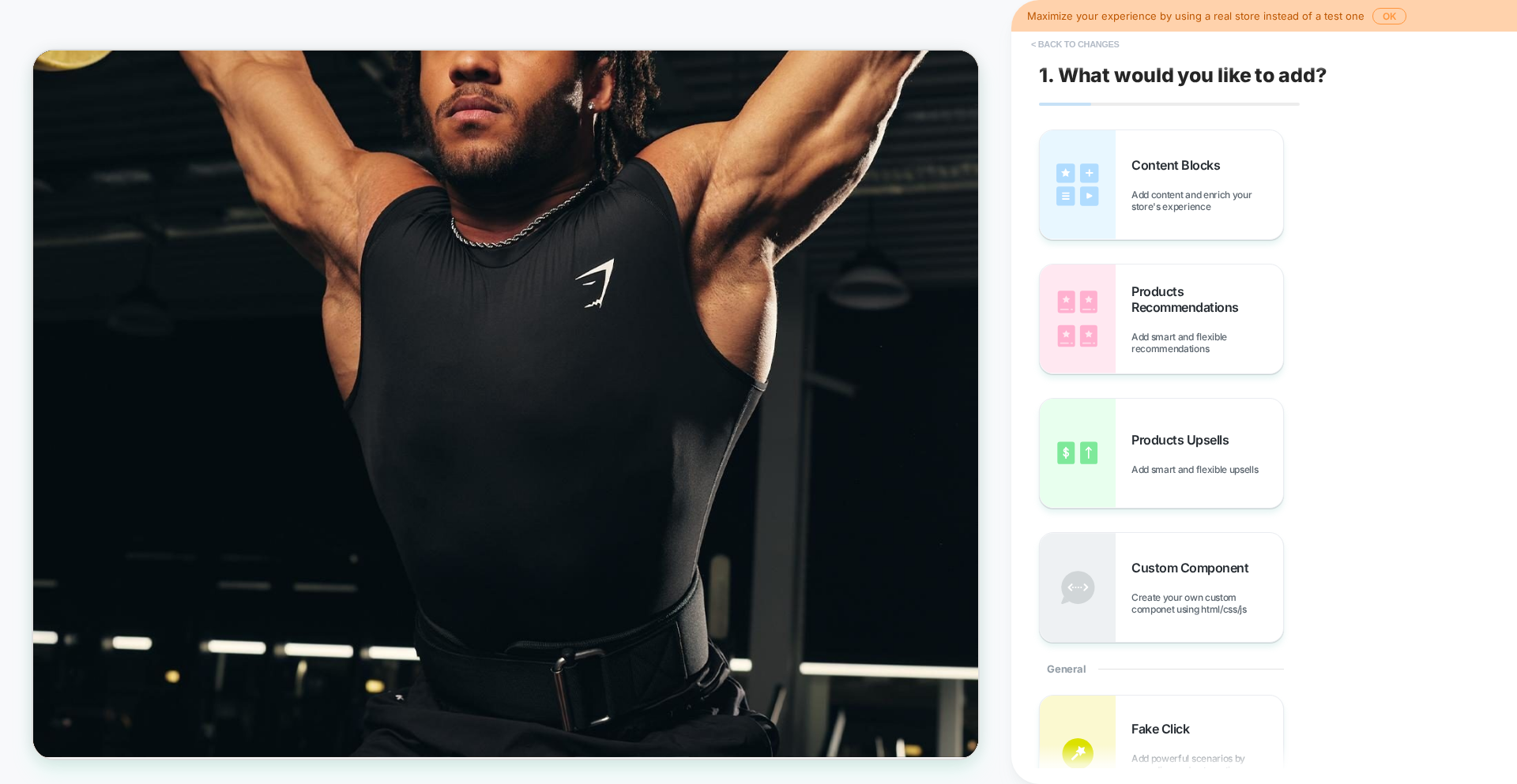
click at [1071, 42] on button "< Back to changes" at bounding box center [1075, 44] width 104 height 25
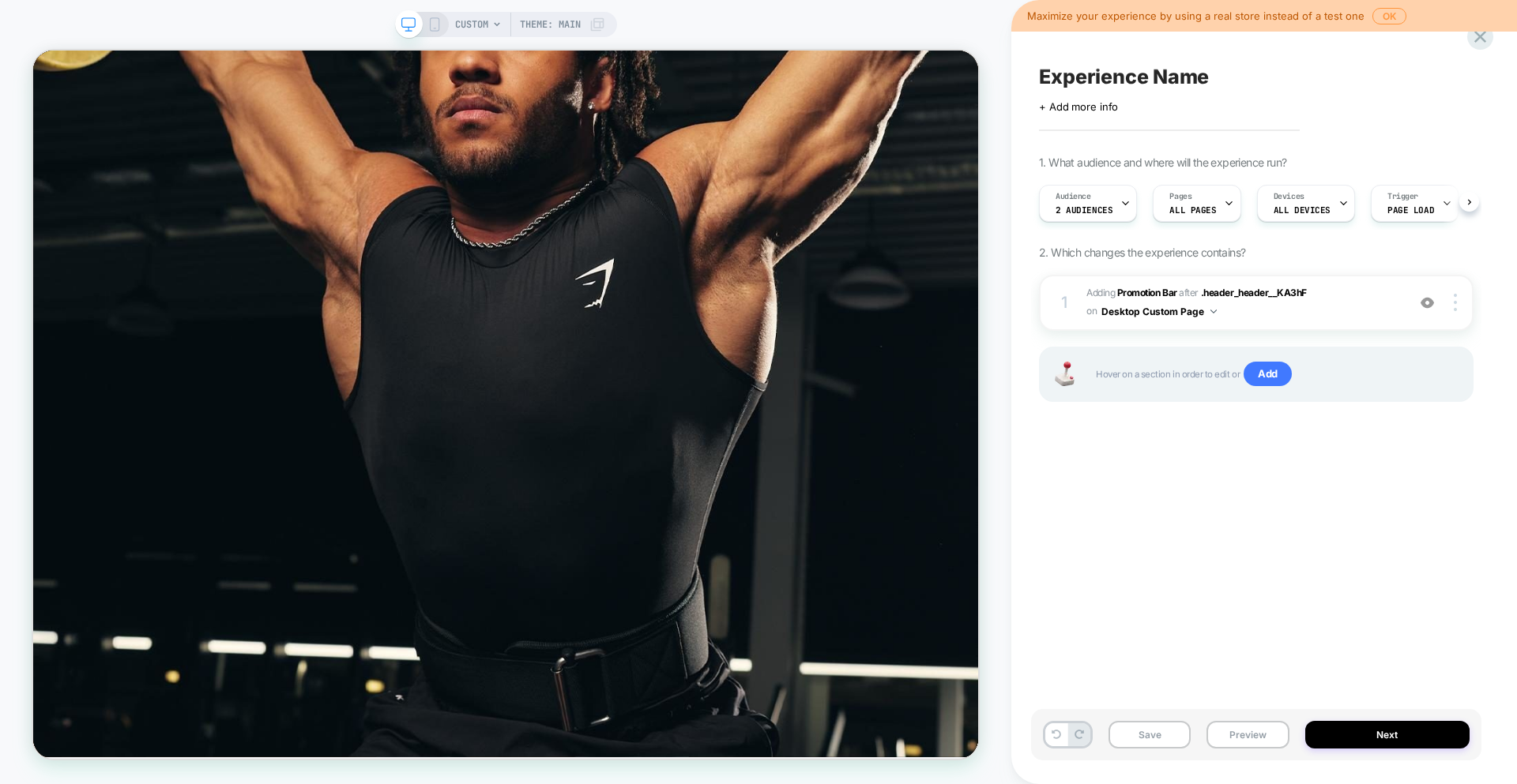
scroll to position [0, 1]
click at [1414, 197] on div "Trigger Page Load" at bounding box center [1409, 203] width 78 height 35
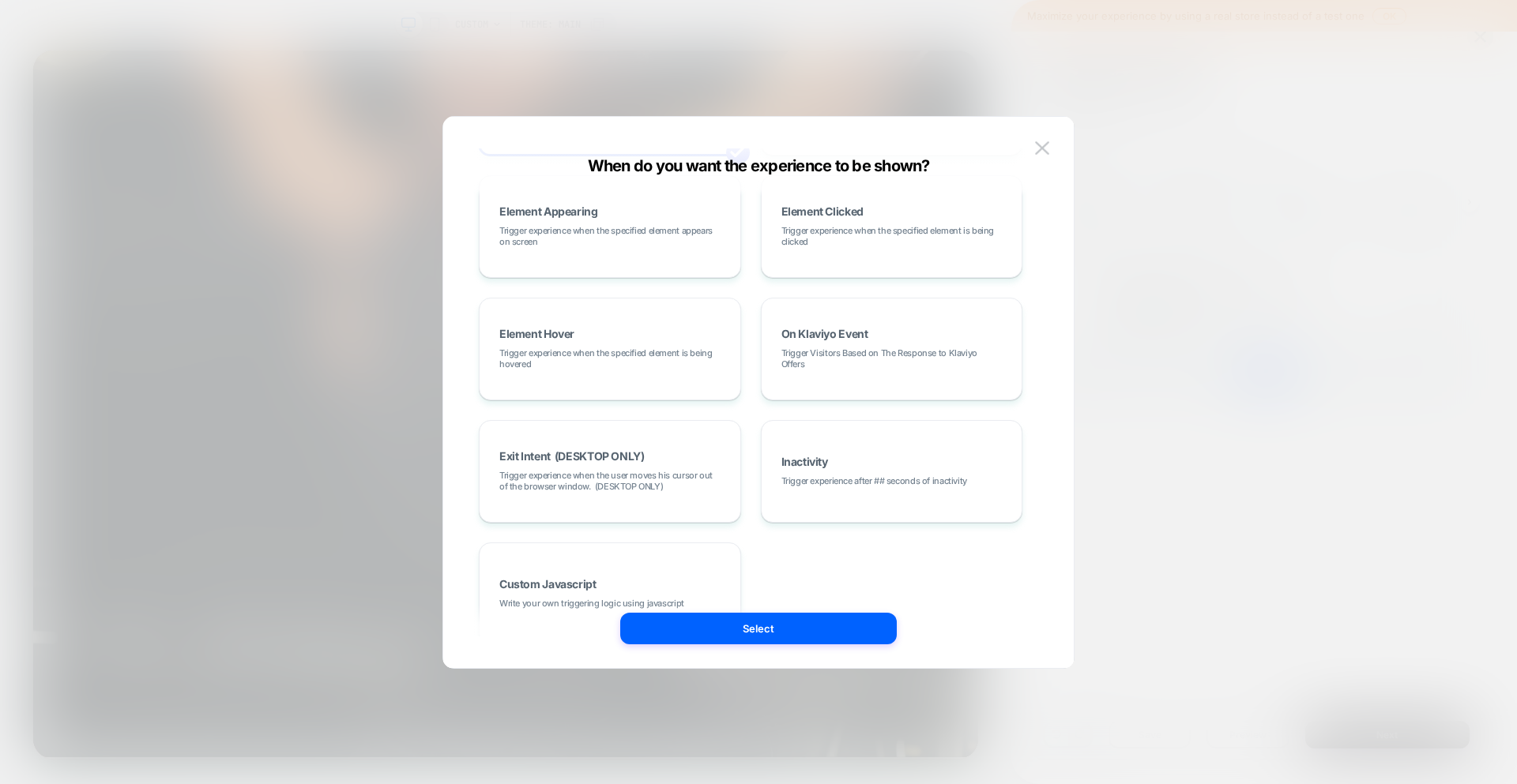
scroll to position [155, 0]
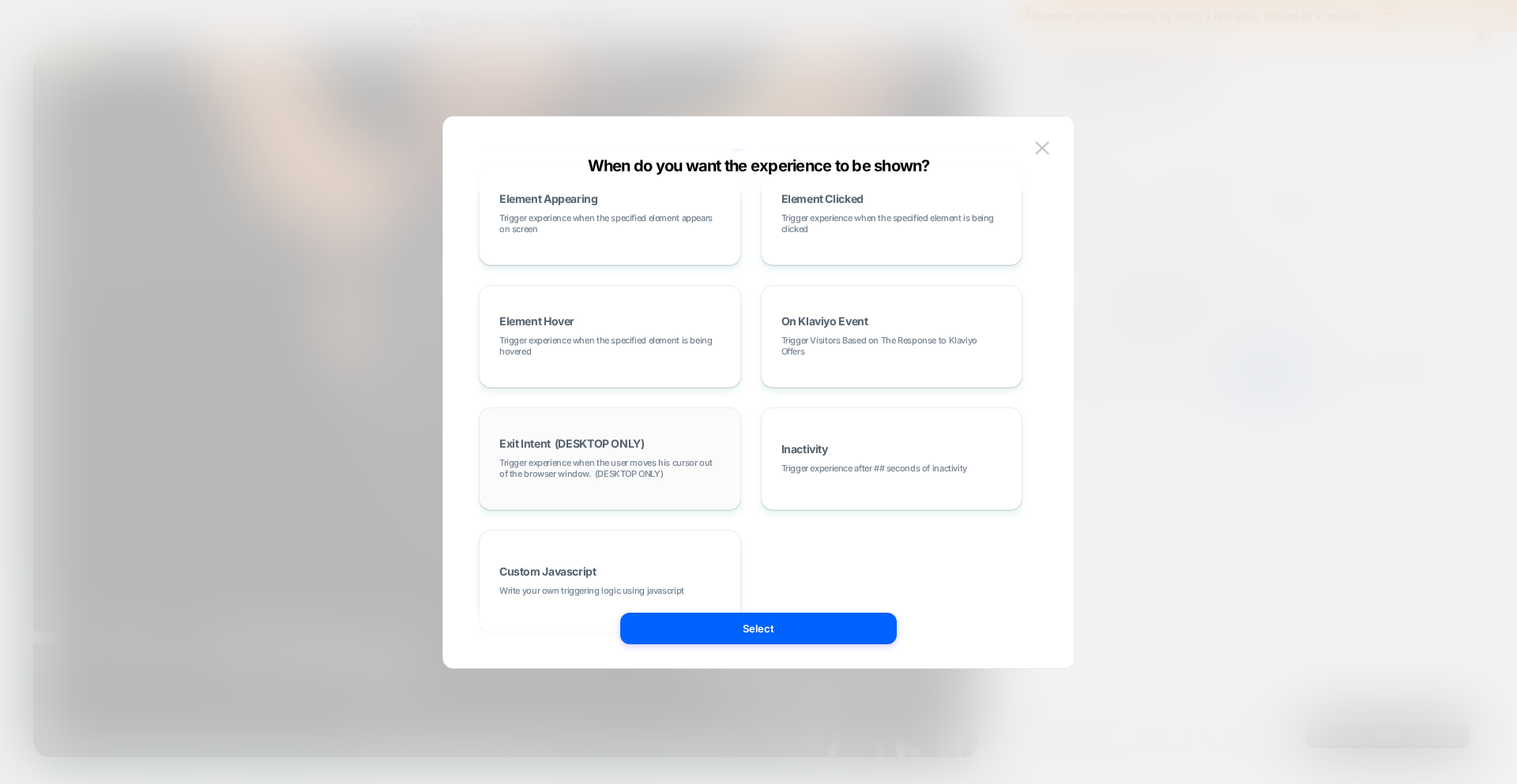
click at [645, 436] on div "Exit Intent (DESKTOP ONLY) Trigger experience when the user moves his cursor ou…" at bounding box center [609, 459] width 245 height 85
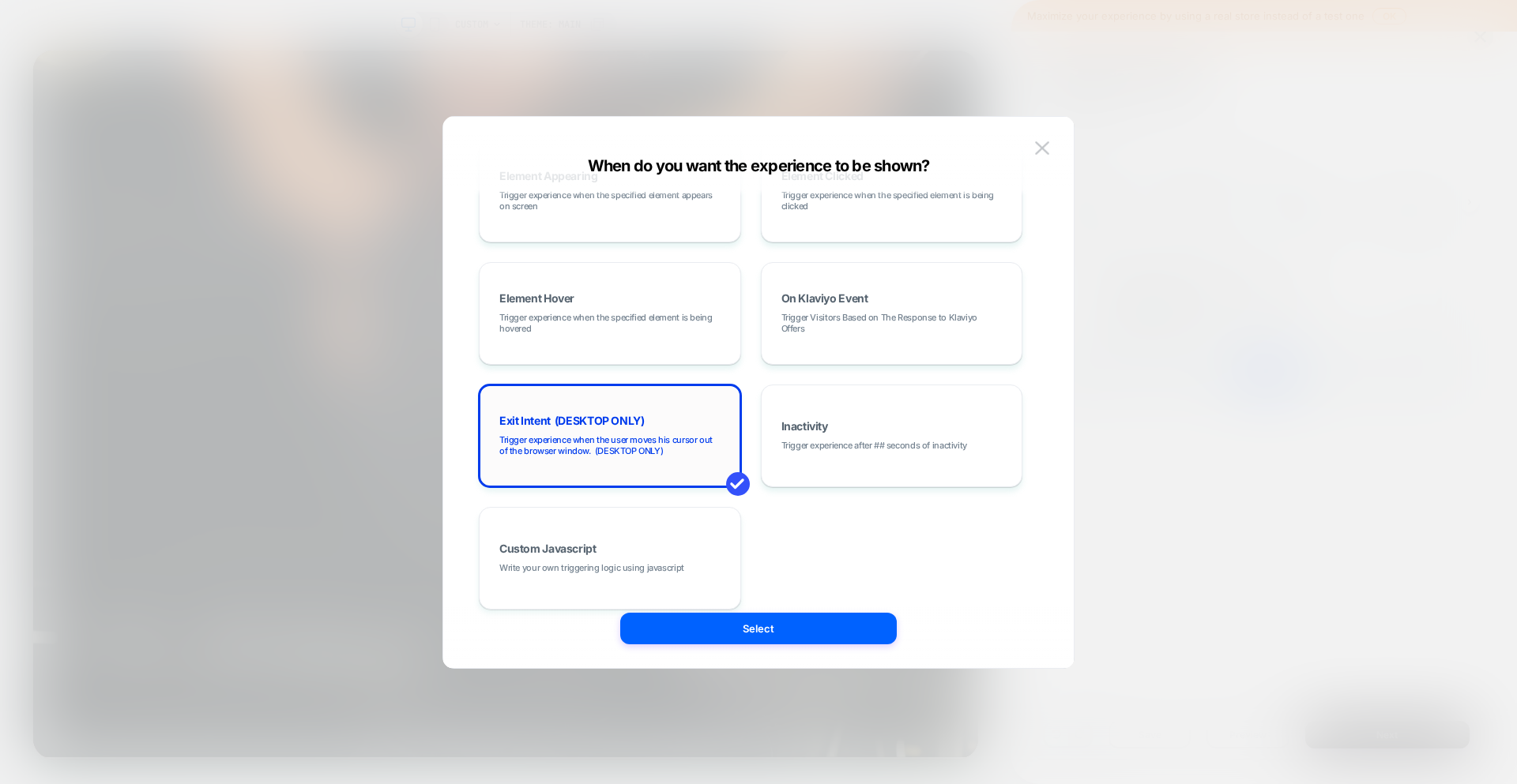
scroll to position [199, 0]
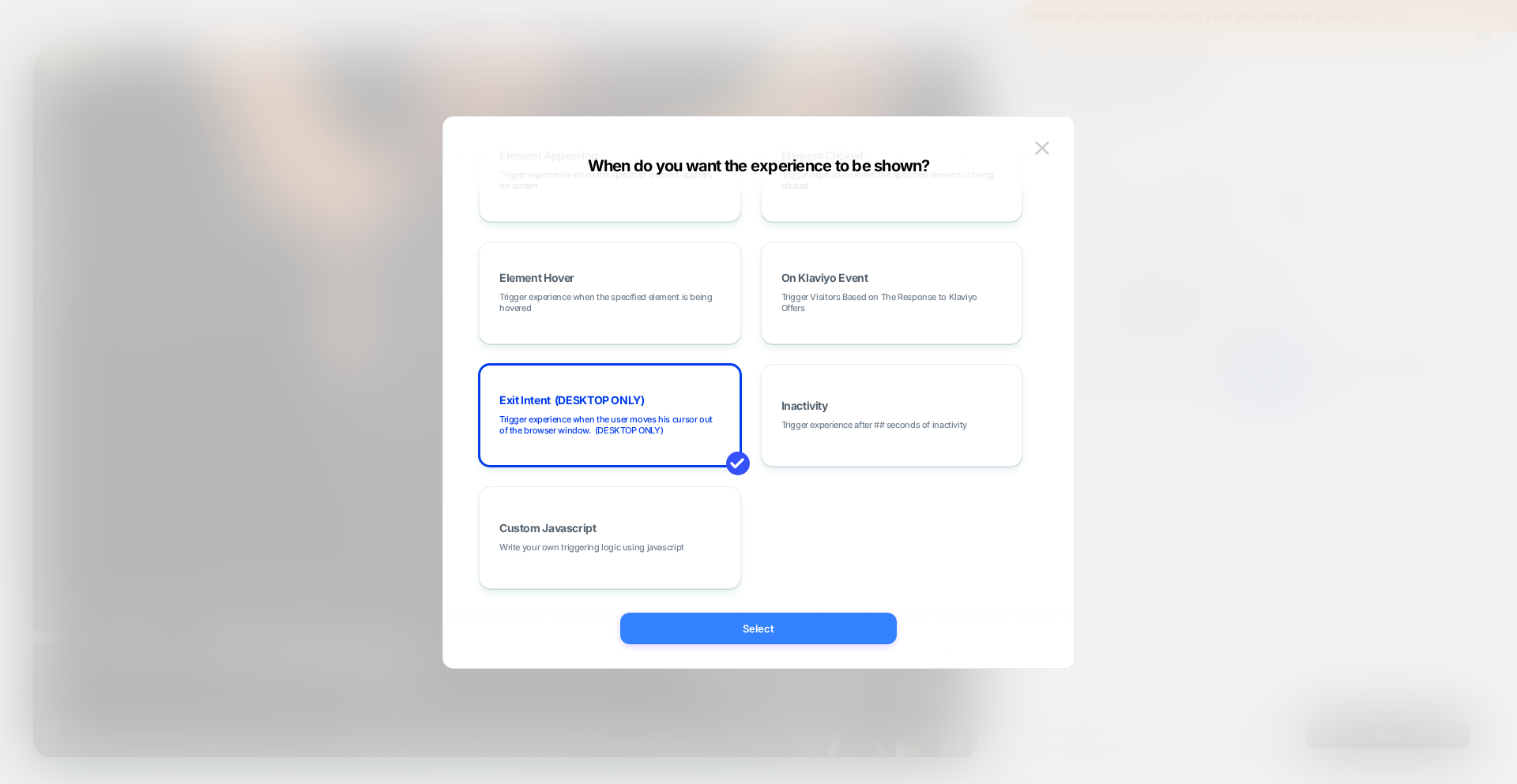
click at [764, 624] on button "Select" at bounding box center [758, 628] width 277 height 31
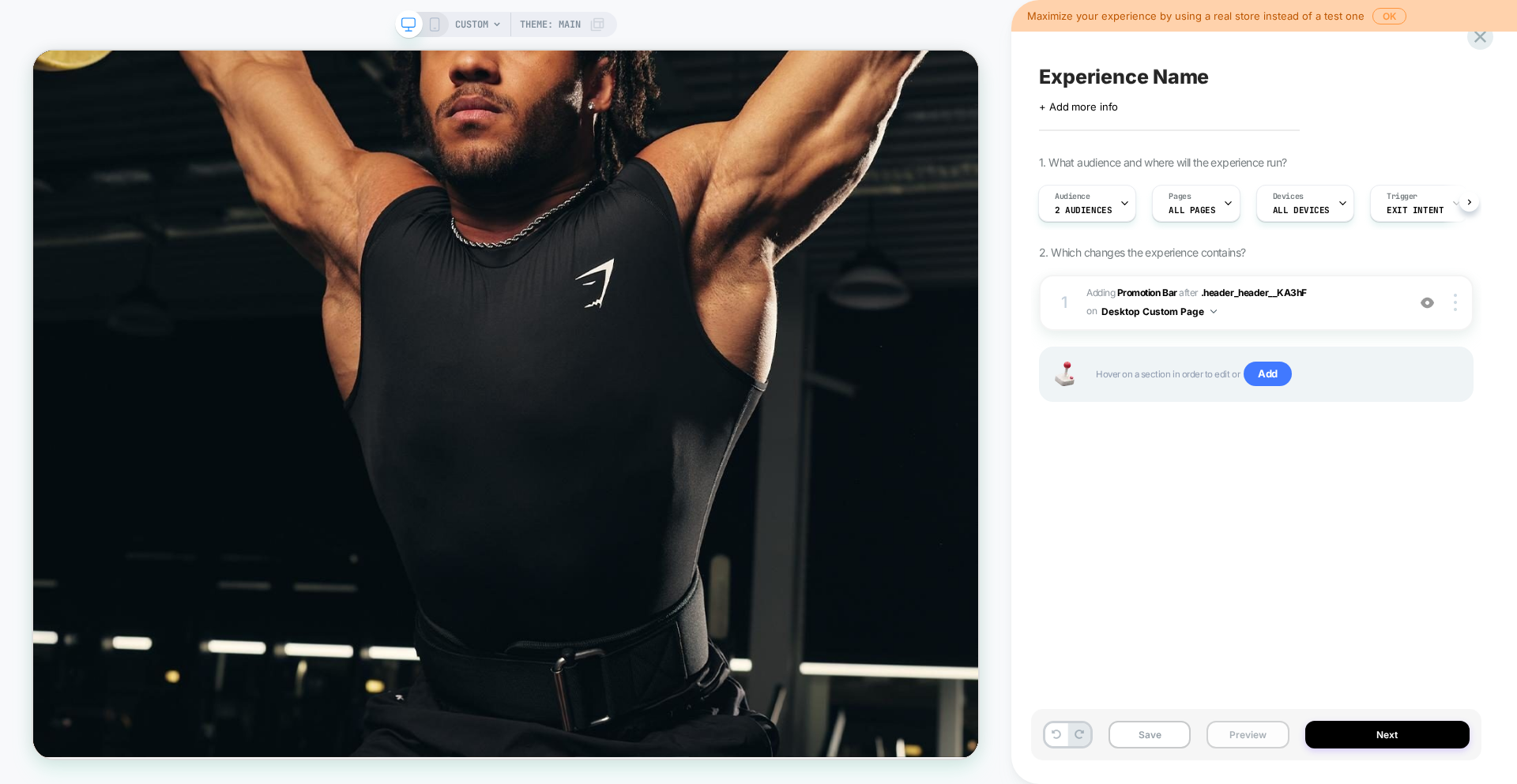
click at [1260, 737] on button "Preview" at bounding box center [1248, 735] width 82 height 28
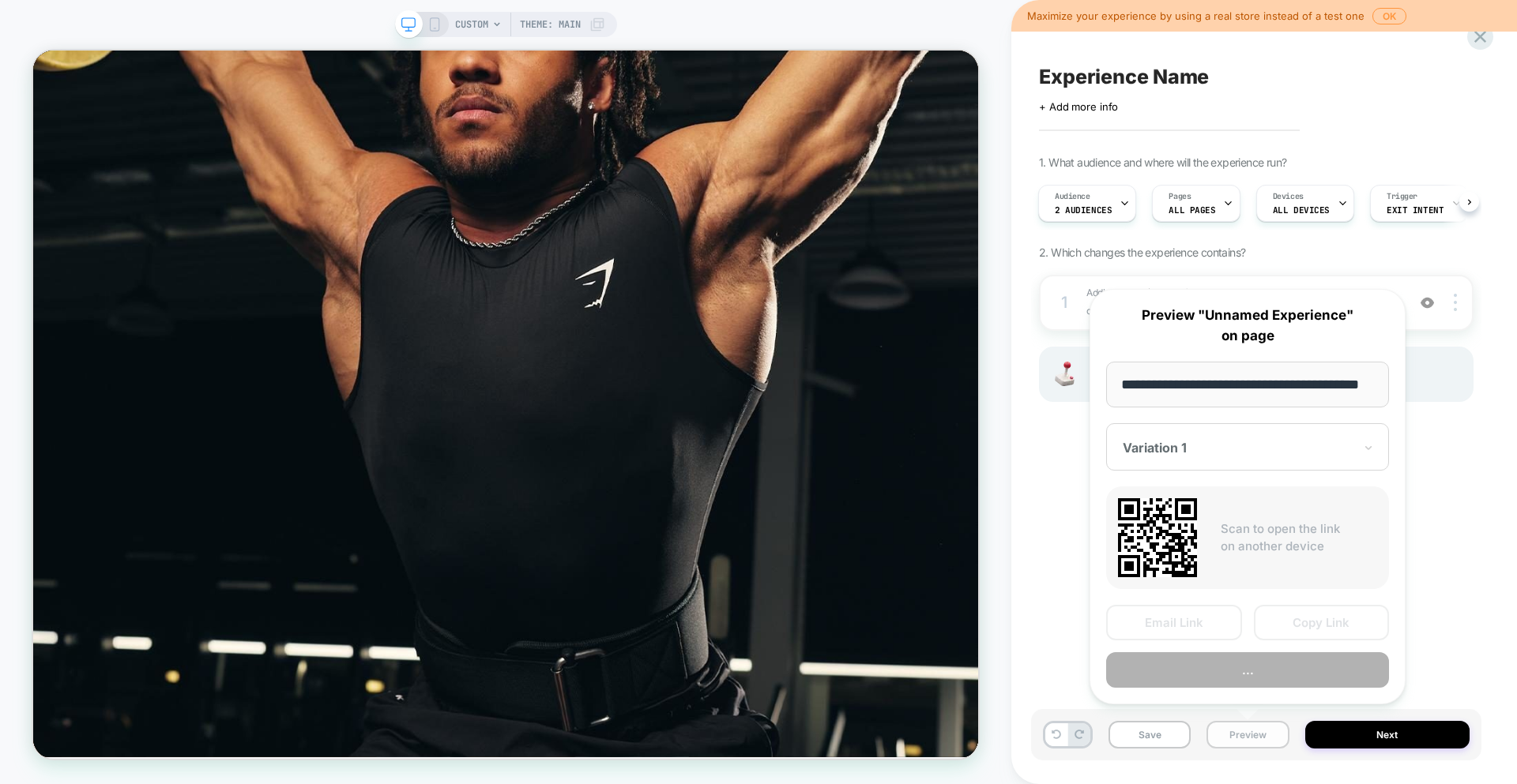
scroll to position [0, 44]
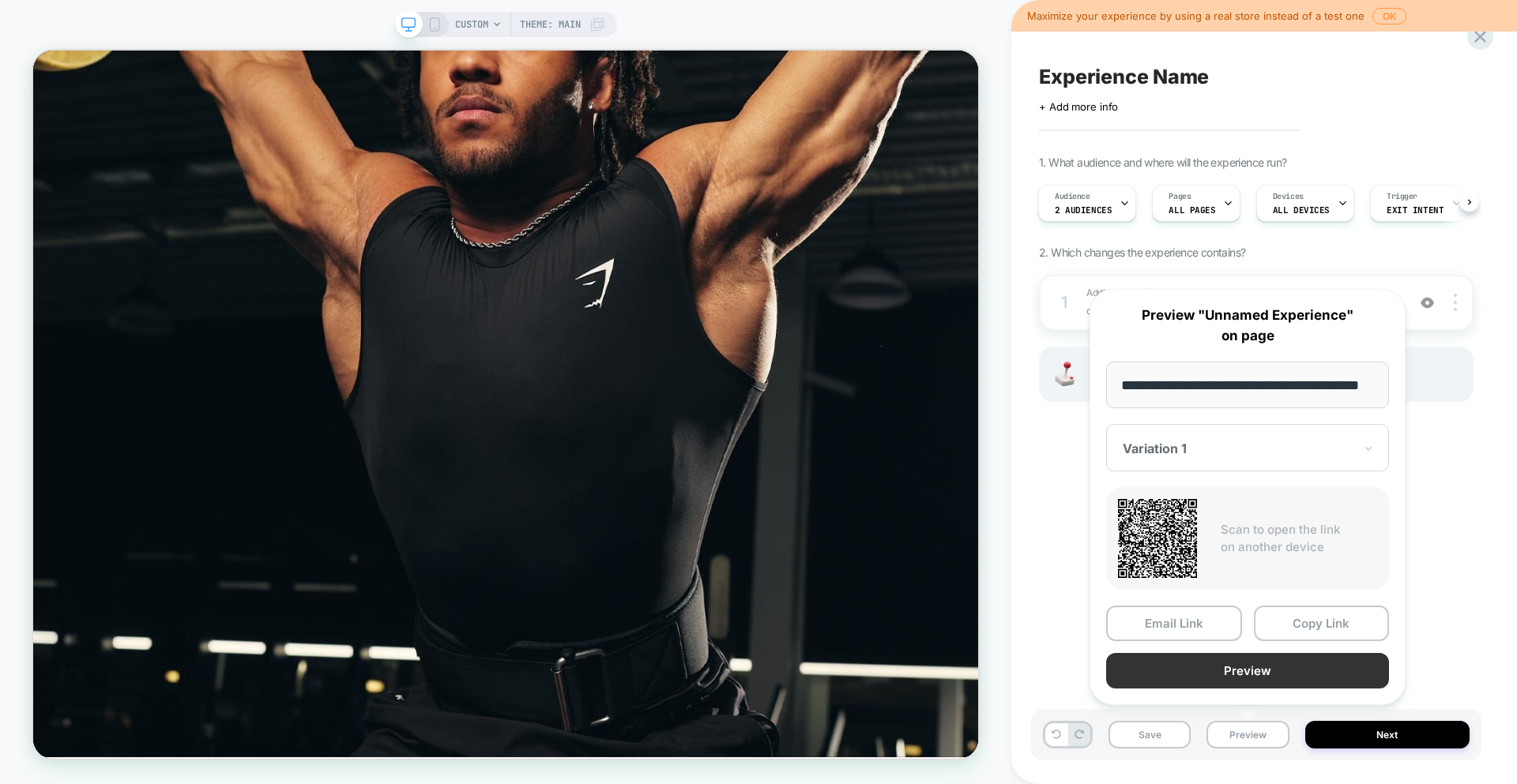
click at [1288, 671] on button "Preview" at bounding box center [1248, 670] width 283 height 35
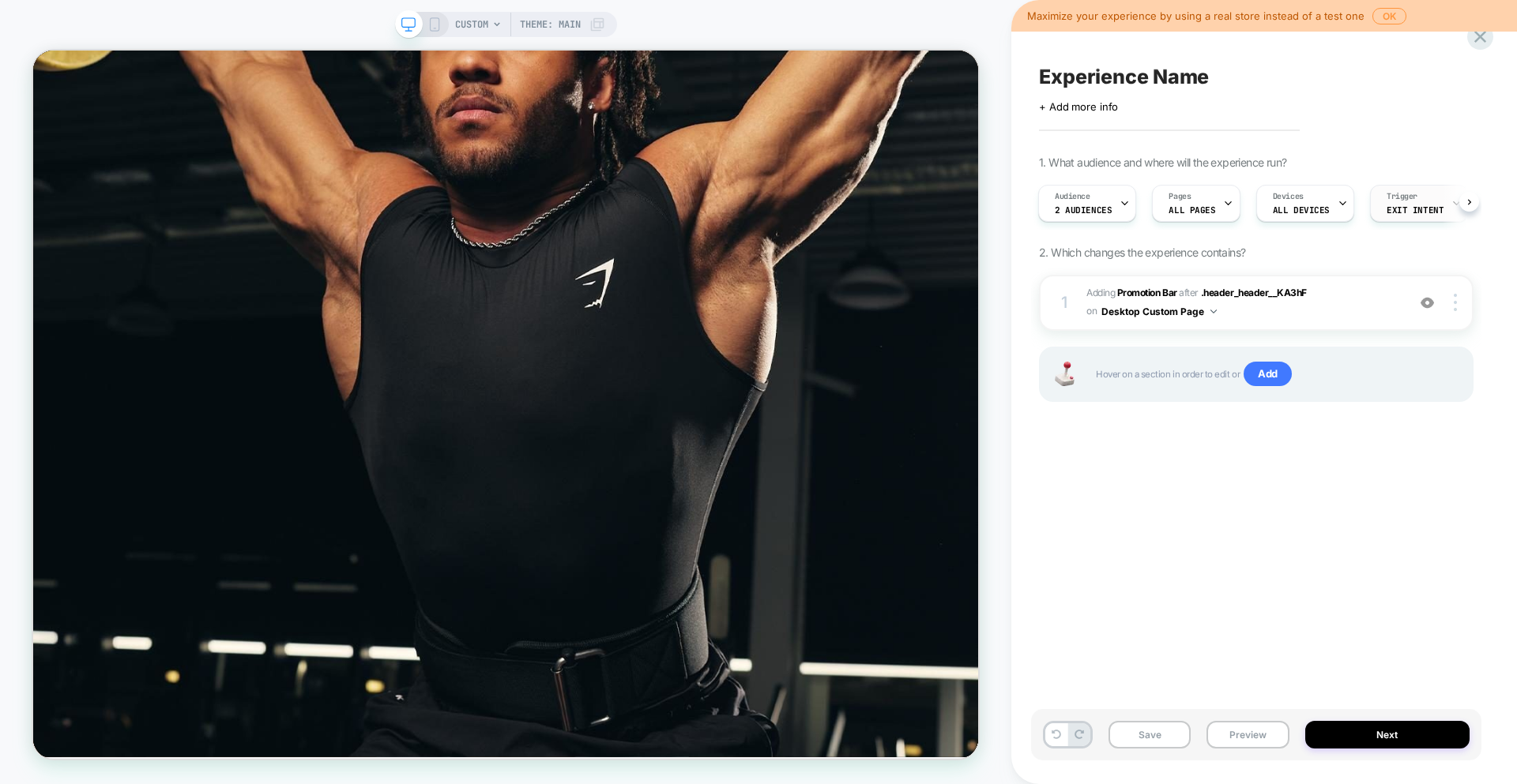
scroll to position [0, 2]
click at [1335, 202] on icon at bounding box center [1340, 203] width 11 height 11
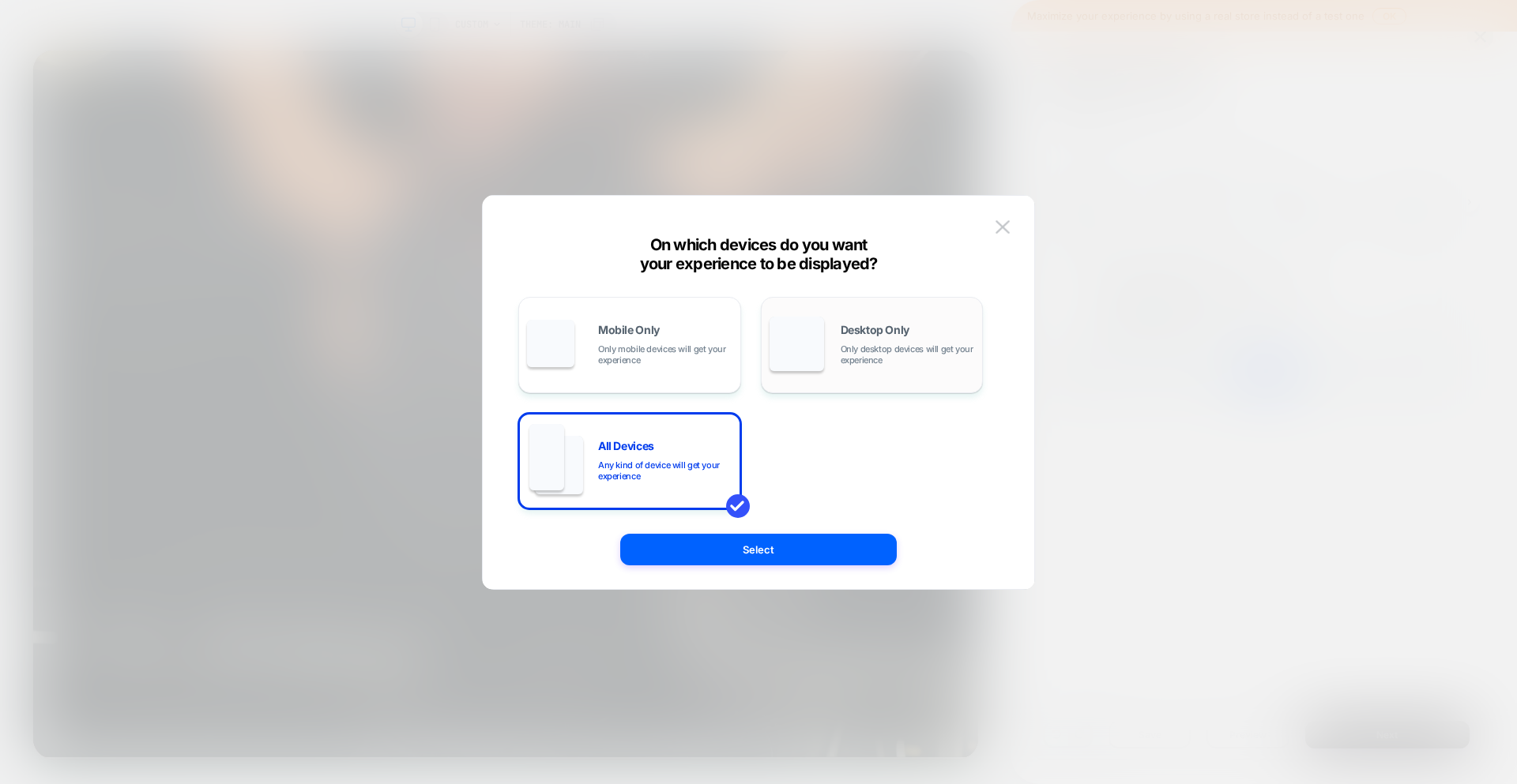
click at [848, 325] on span "Desktop Only" at bounding box center [875, 329] width 69 height 11
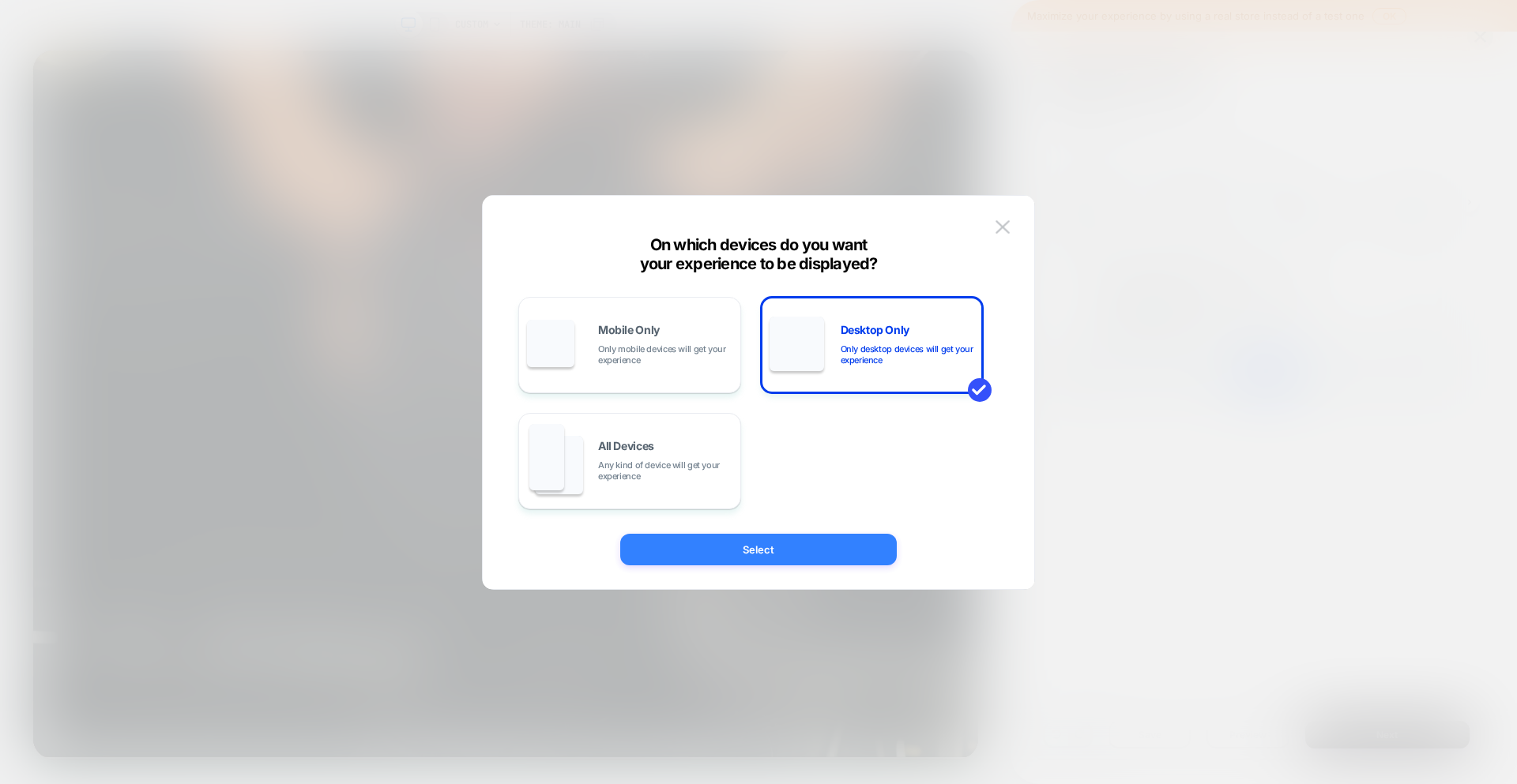
click at [793, 551] on button "Select" at bounding box center [758, 549] width 277 height 31
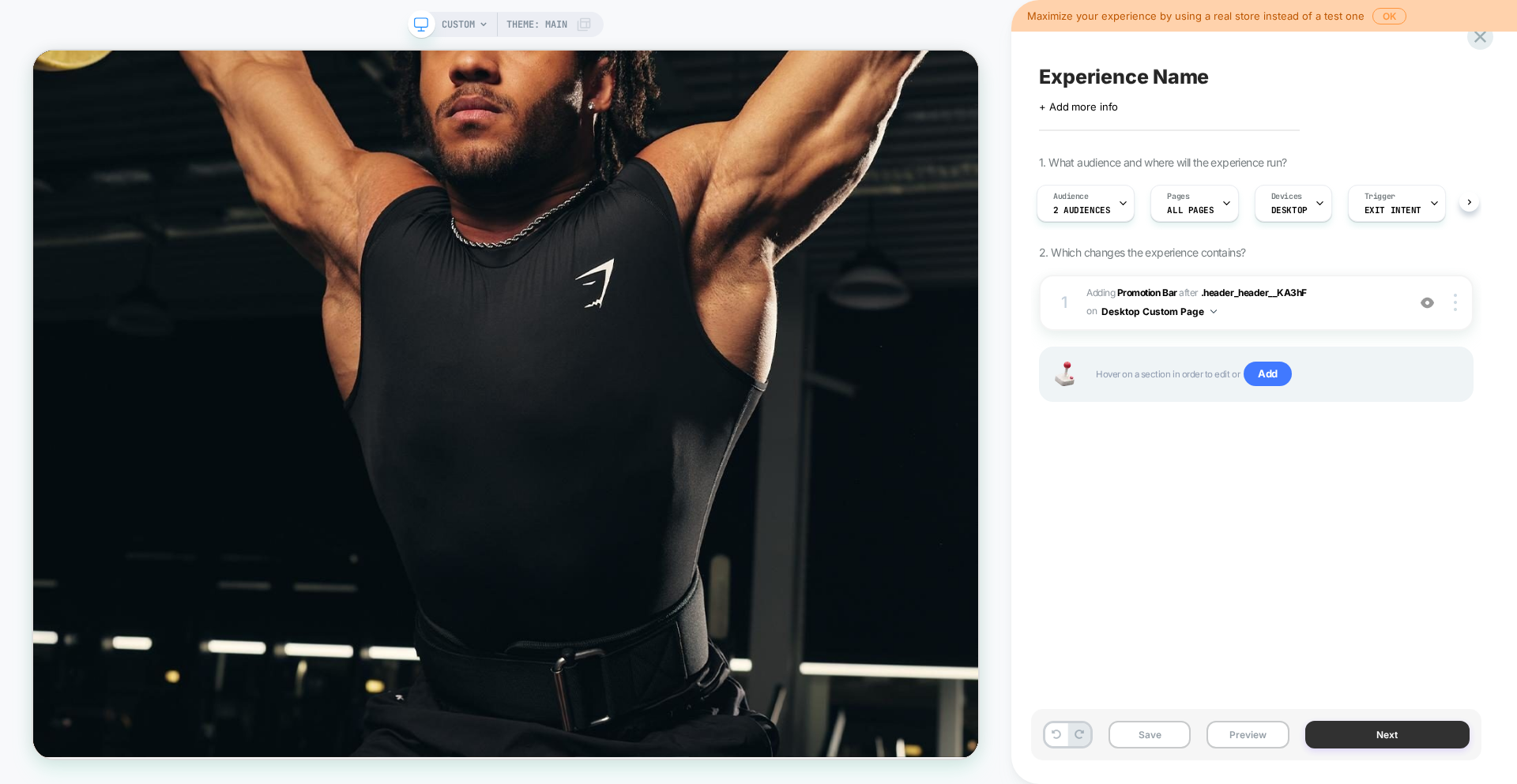
click at [1381, 746] on button "Next" at bounding box center [1387, 735] width 165 height 28
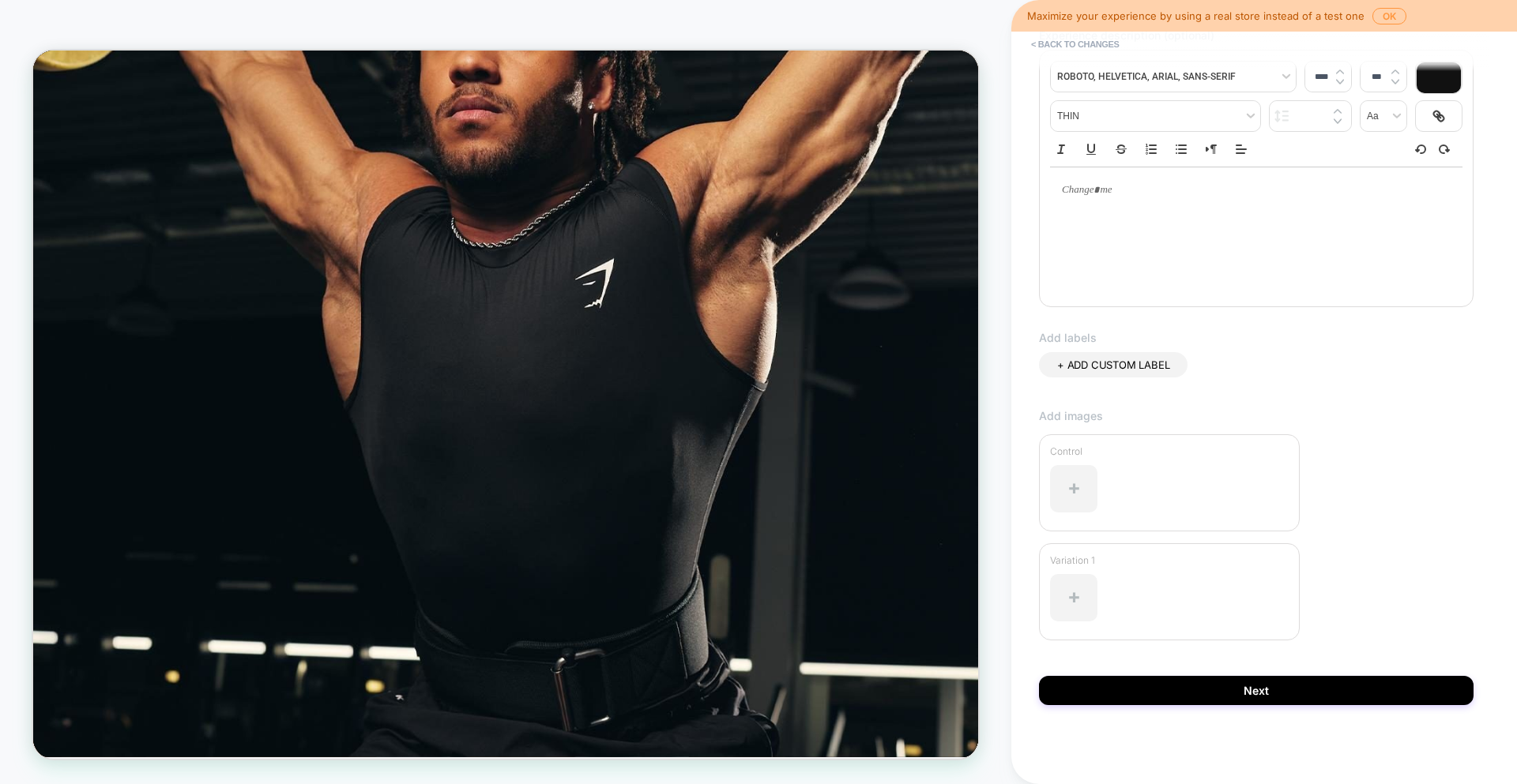
scroll to position [204, 0]
type input "**********"
click at [1302, 690] on button "Next" at bounding box center [1256, 690] width 434 height 30
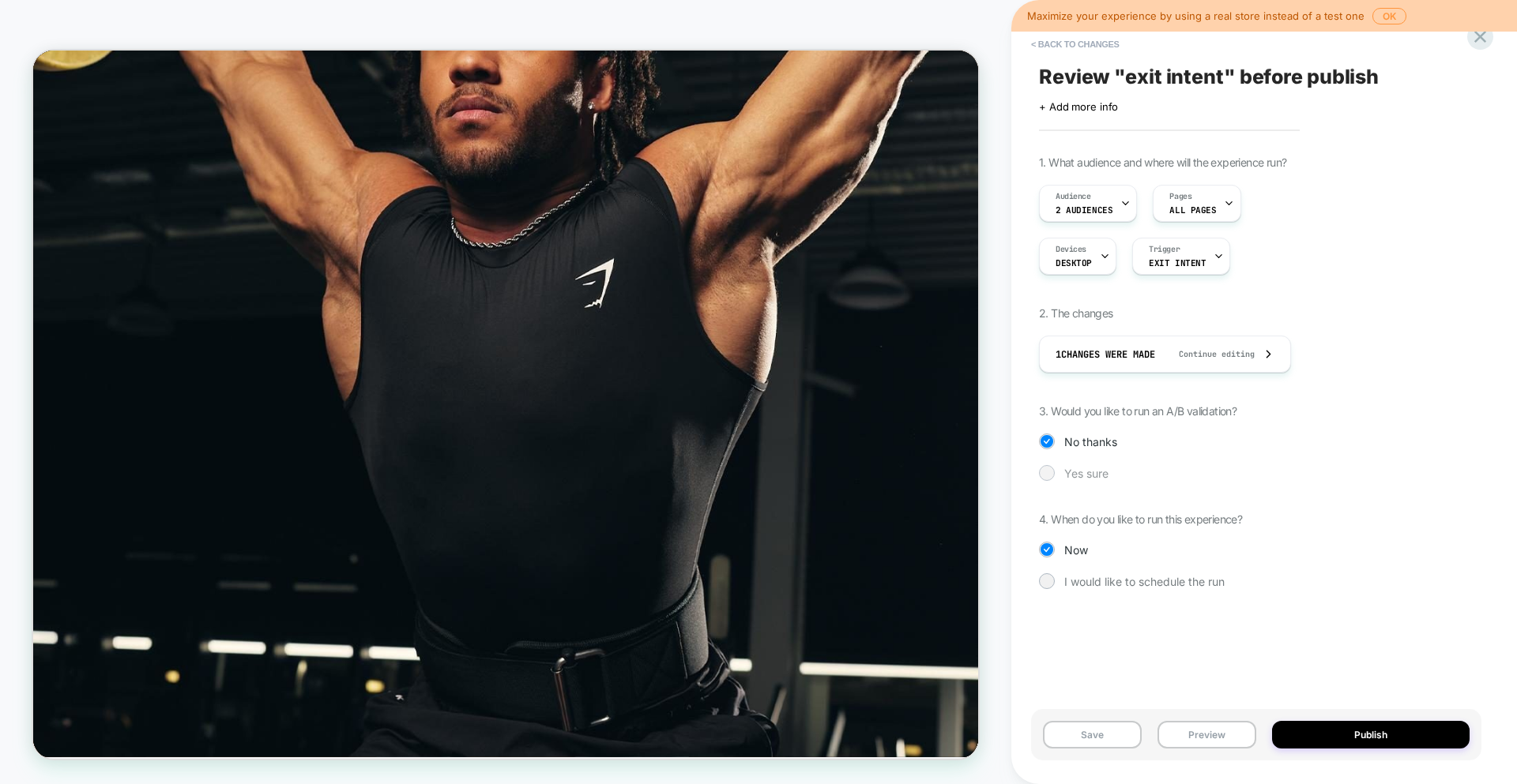
click at [1112, 474] on div "Yes sure" at bounding box center [1256, 473] width 434 height 16
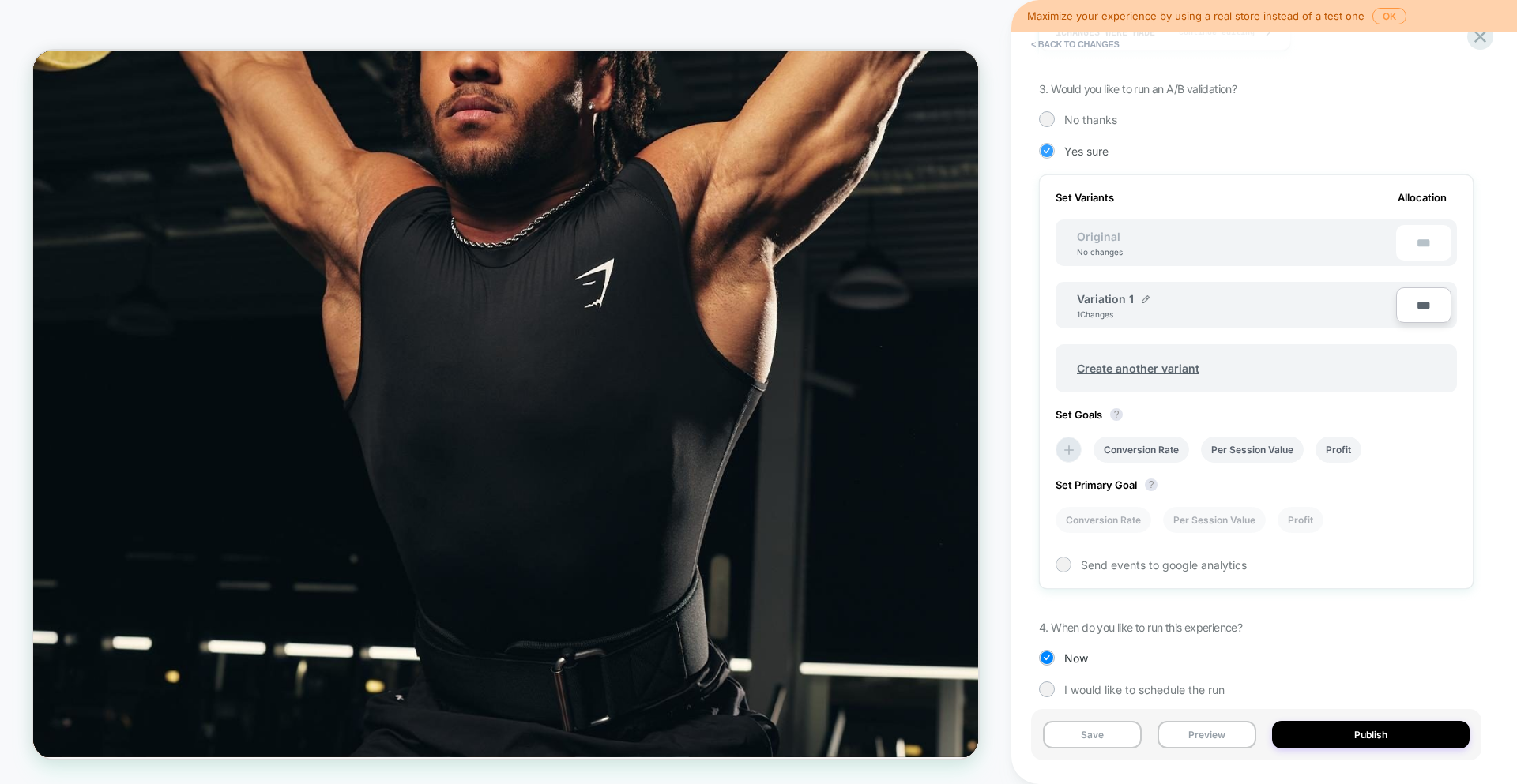
scroll to position [338, 0]
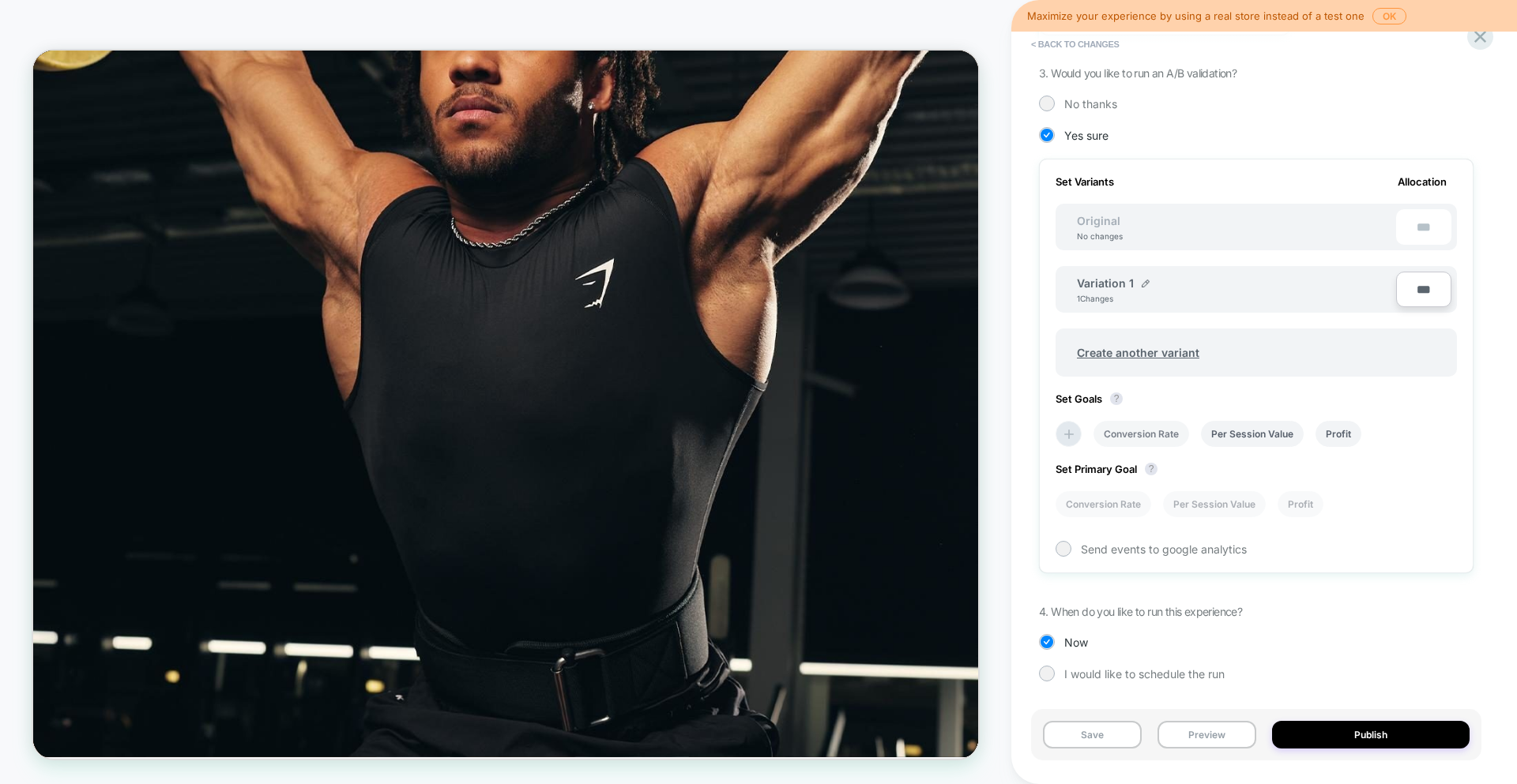
click at [1150, 435] on li "Conversion Rate" at bounding box center [1141, 434] width 95 height 26
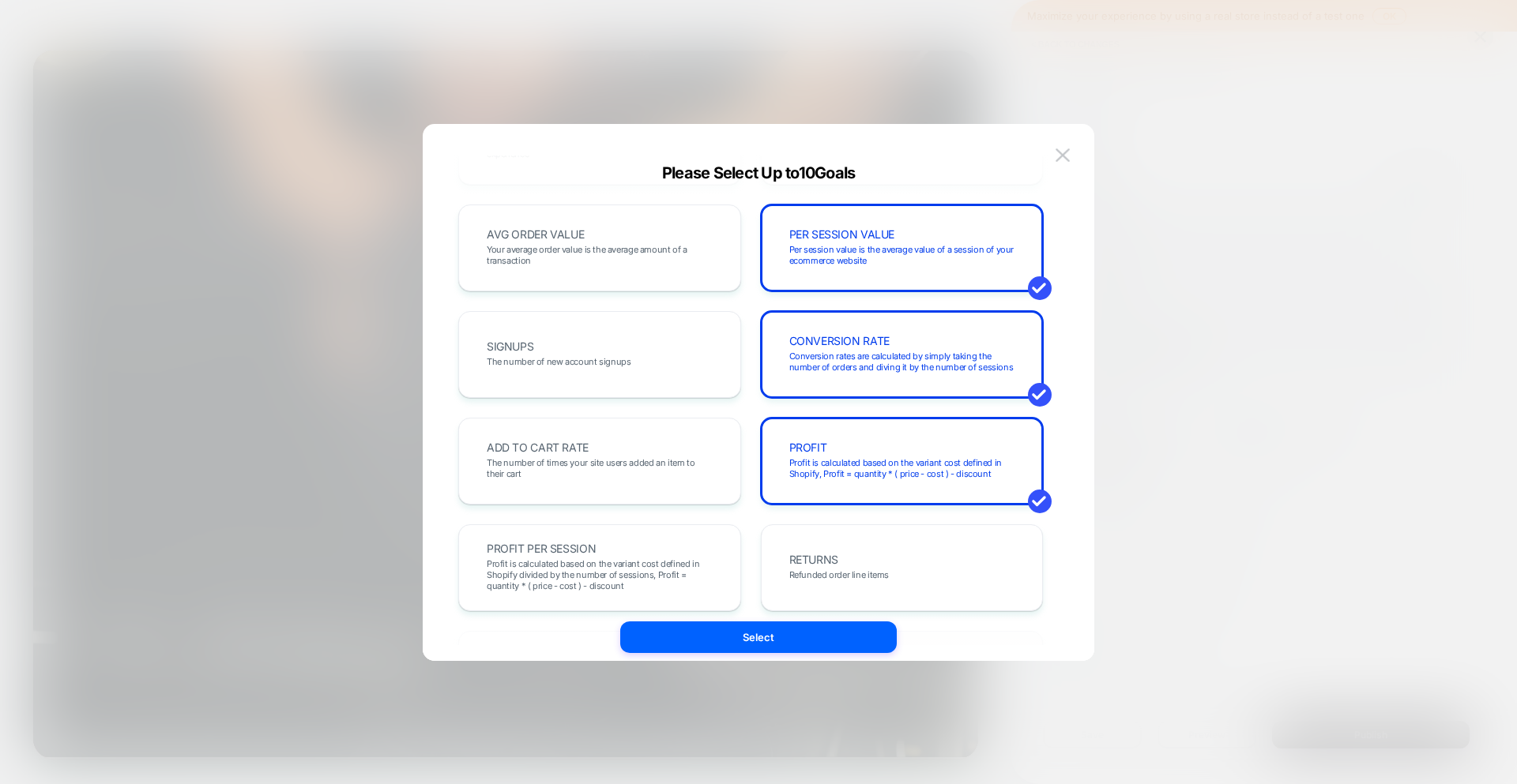
scroll to position [109, 0]
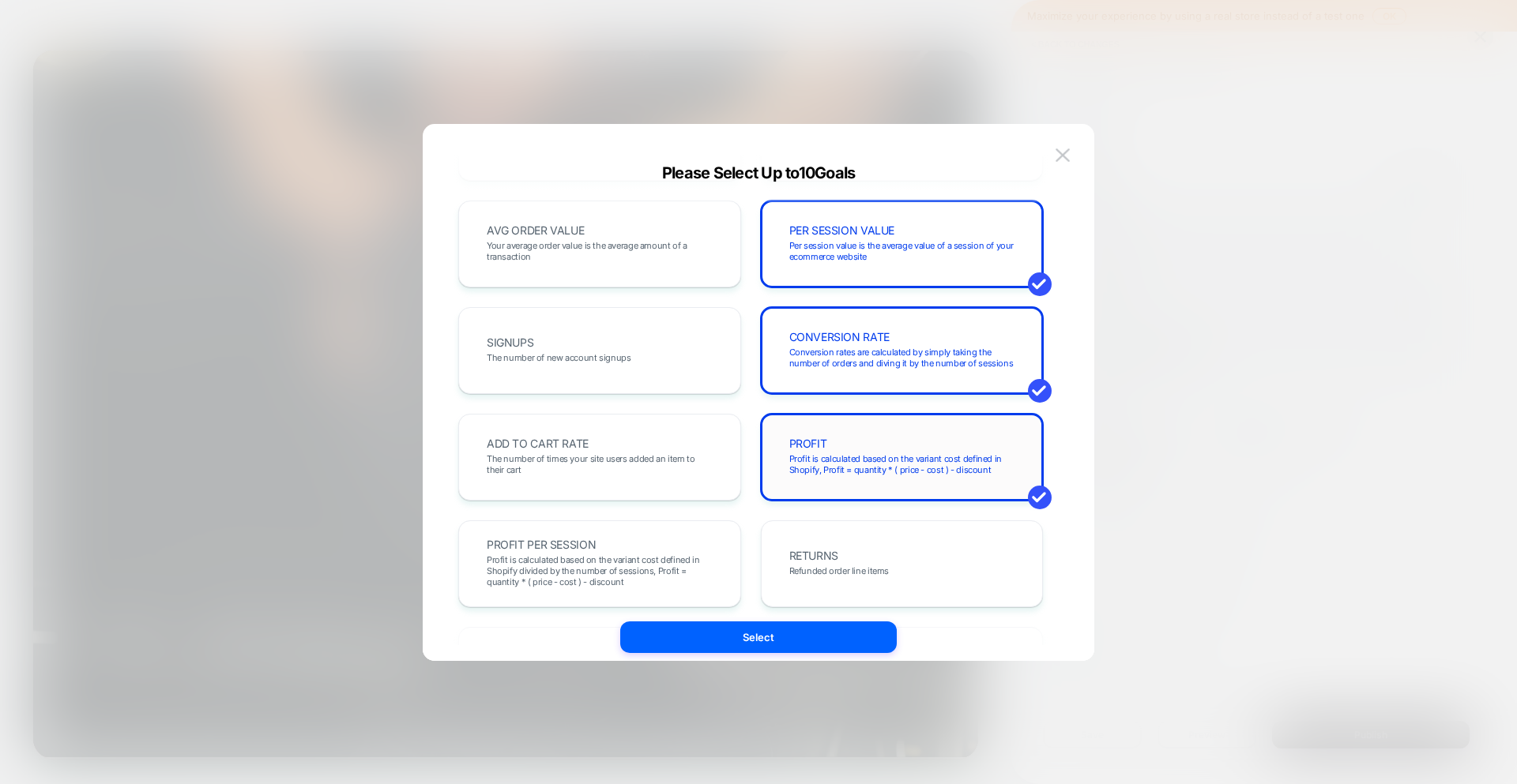
click at [880, 464] on span "Profit is calculated based on the variant cost defined in Shopify, Profit = qua…" at bounding box center [902, 464] width 226 height 22
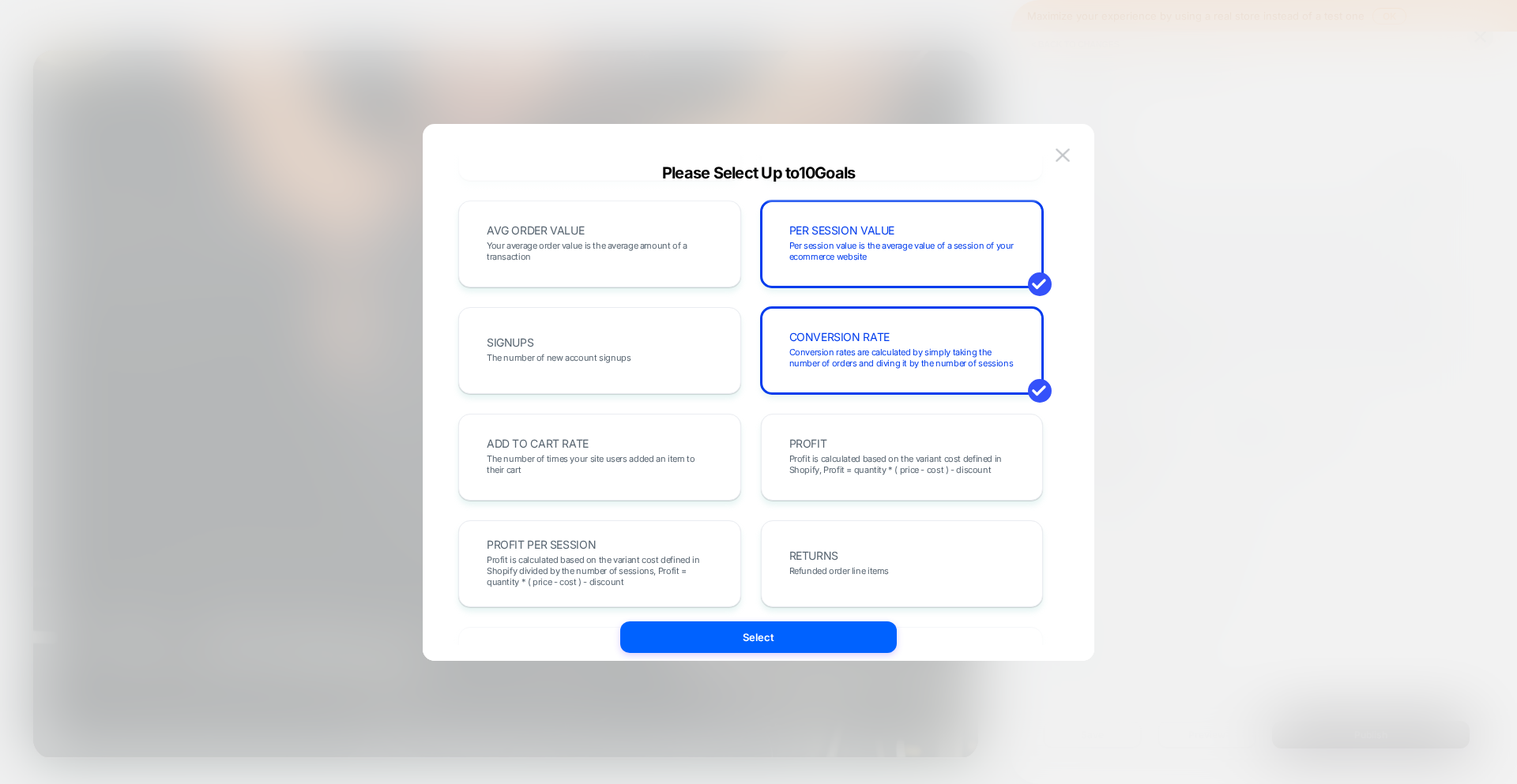
click at [638, 410] on div "REVENUE The total revenue of all purchases made after viewing an experience TRA…" at bounding box center [751, 563] width 585 height 940
click at [624, 430] on div "ADD TO CART RATE The number of times your site users added an item to their cart" at bounding box center [600, 456] width 250 height 53
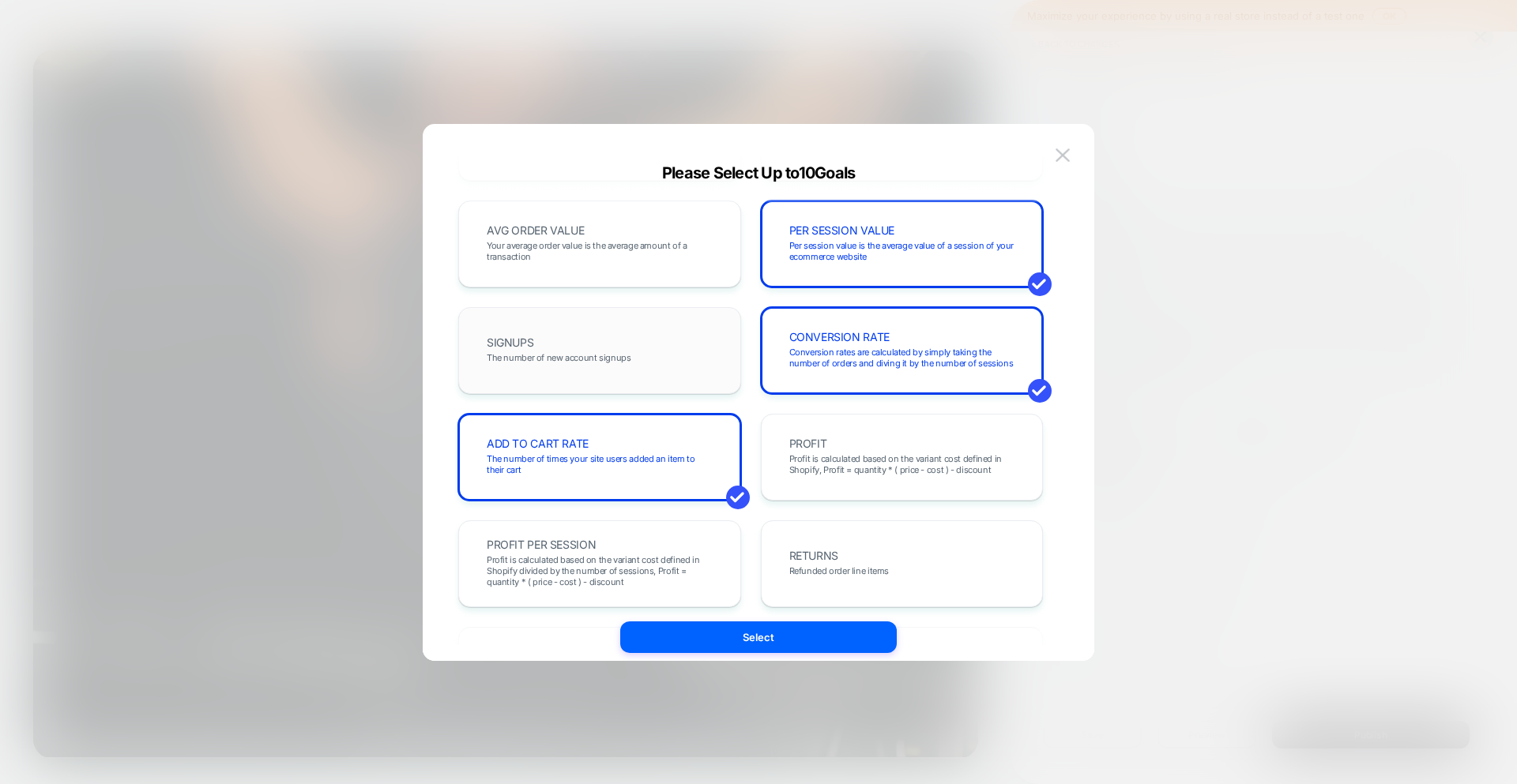
click at [639, 344] on div "SIGNUPS The number of new account signups" at bounding box center [600, 350] width 250 height 53
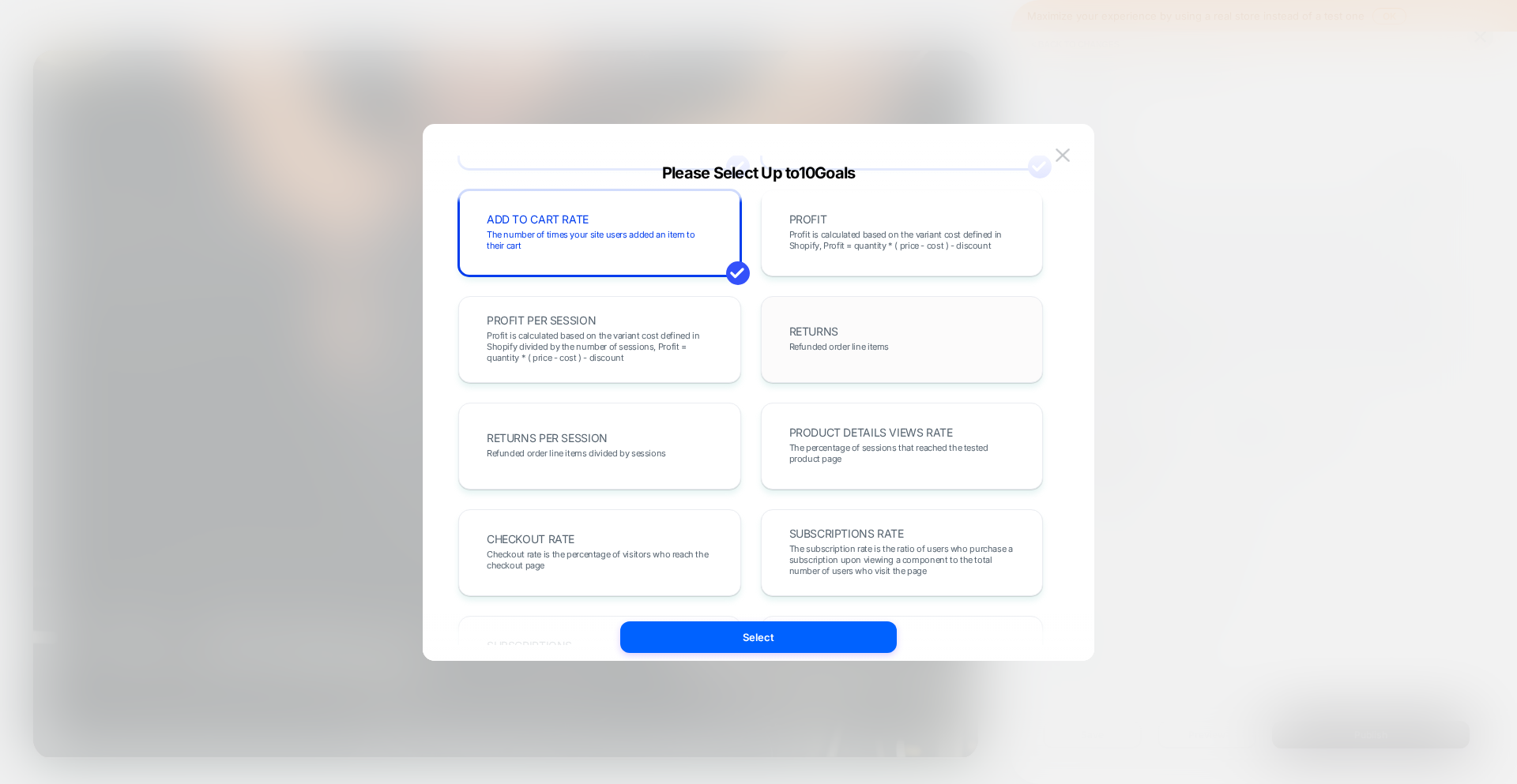
scroll to position [332, 0]
drag, startPoint x: 821, startPoint y: 643, endPoint x: 1050, endPoint y: 784, distance: 268.9
click at [821, 643] on button "Select" at bounding box center [758, 637] width 277 height 31
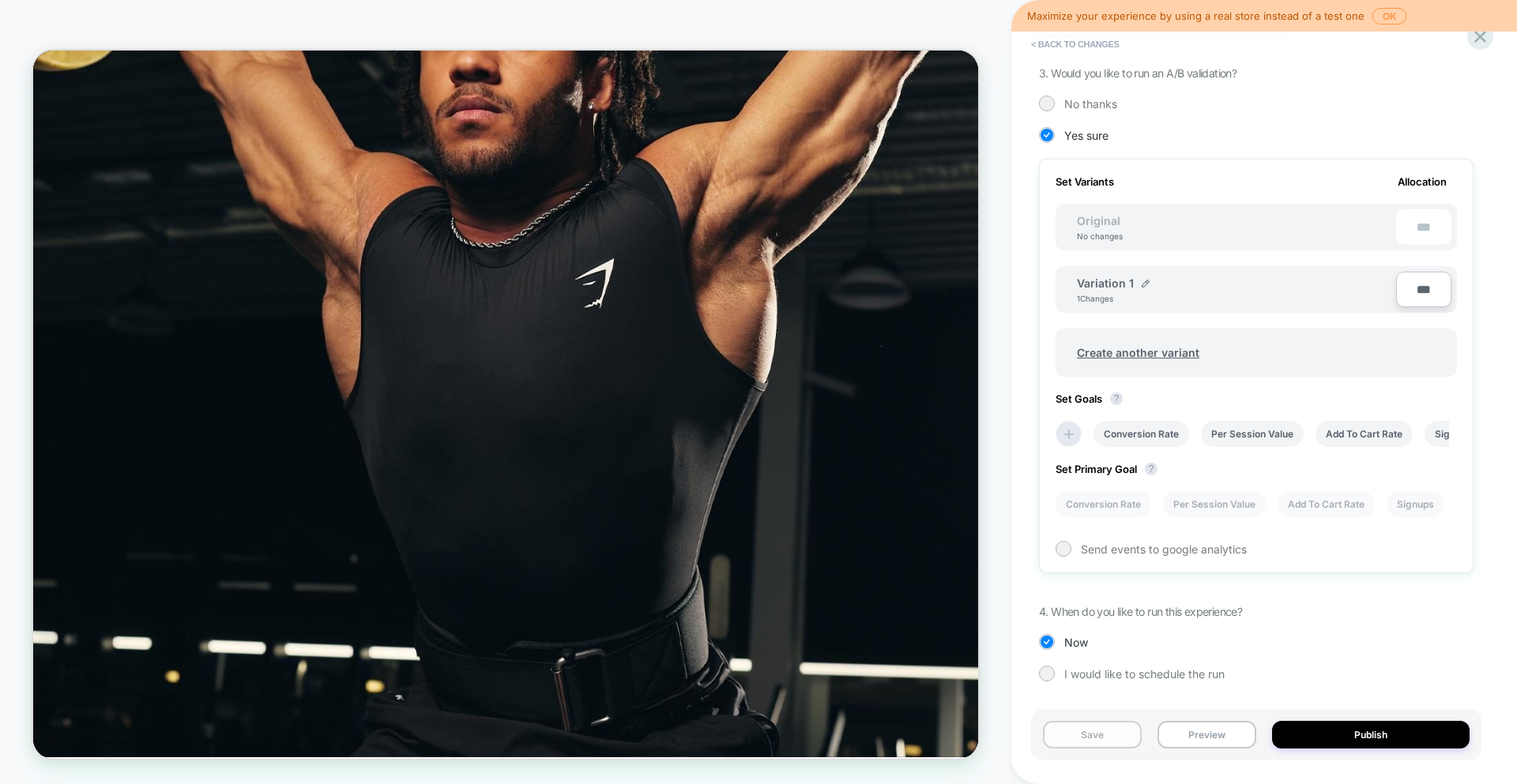
click at [1087, 733] on button "Save" at bounding box center [1092, 735] width 99 height 28
click at [1068, 548] on div at bounding box center [1063, 548] width 11 height 11
click at [1089, 598] on div "How to create a segment in GA4 based on different variations >" at bounding box center [1251, 587] width 392 height 36
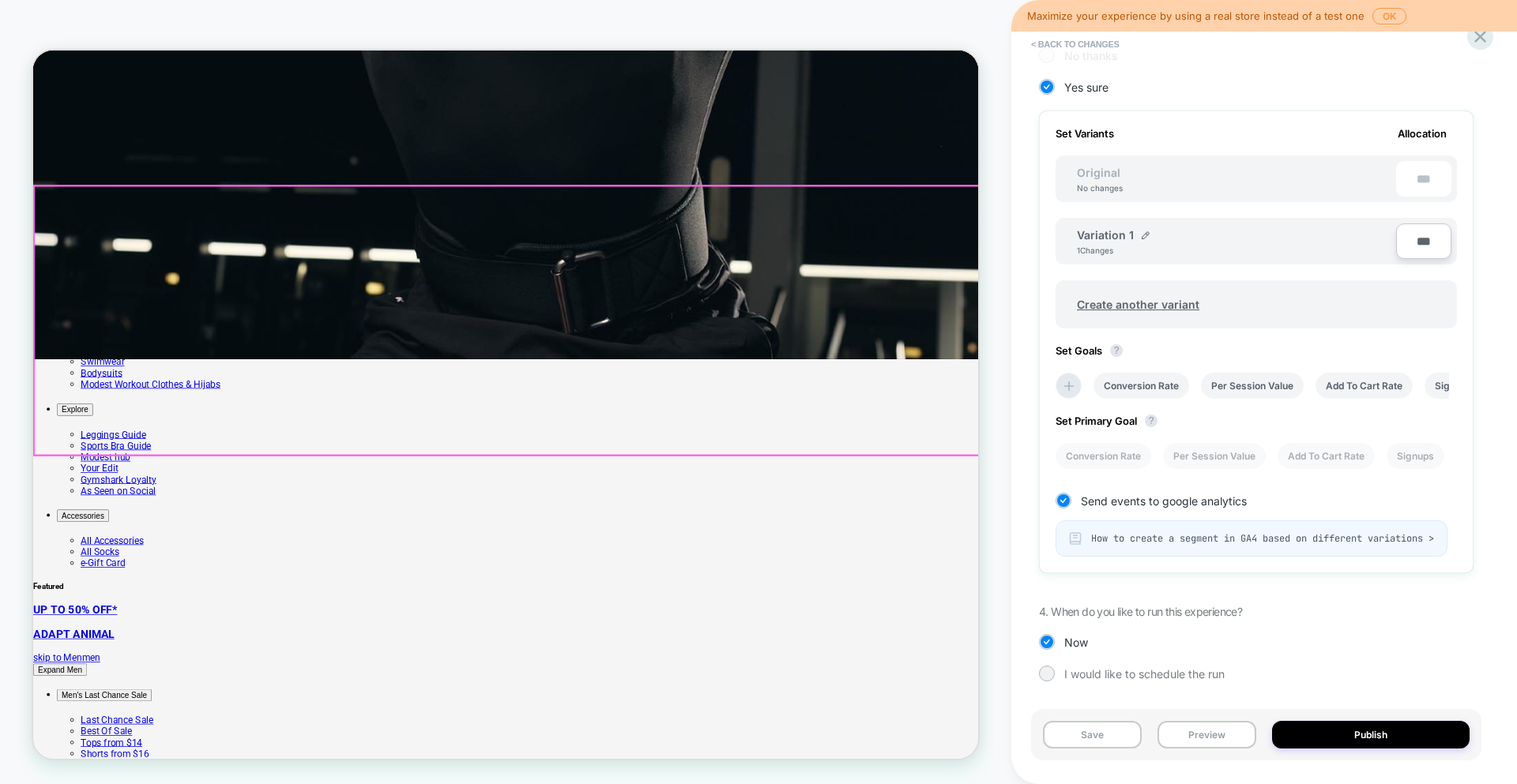
scroll to position [0, 0]
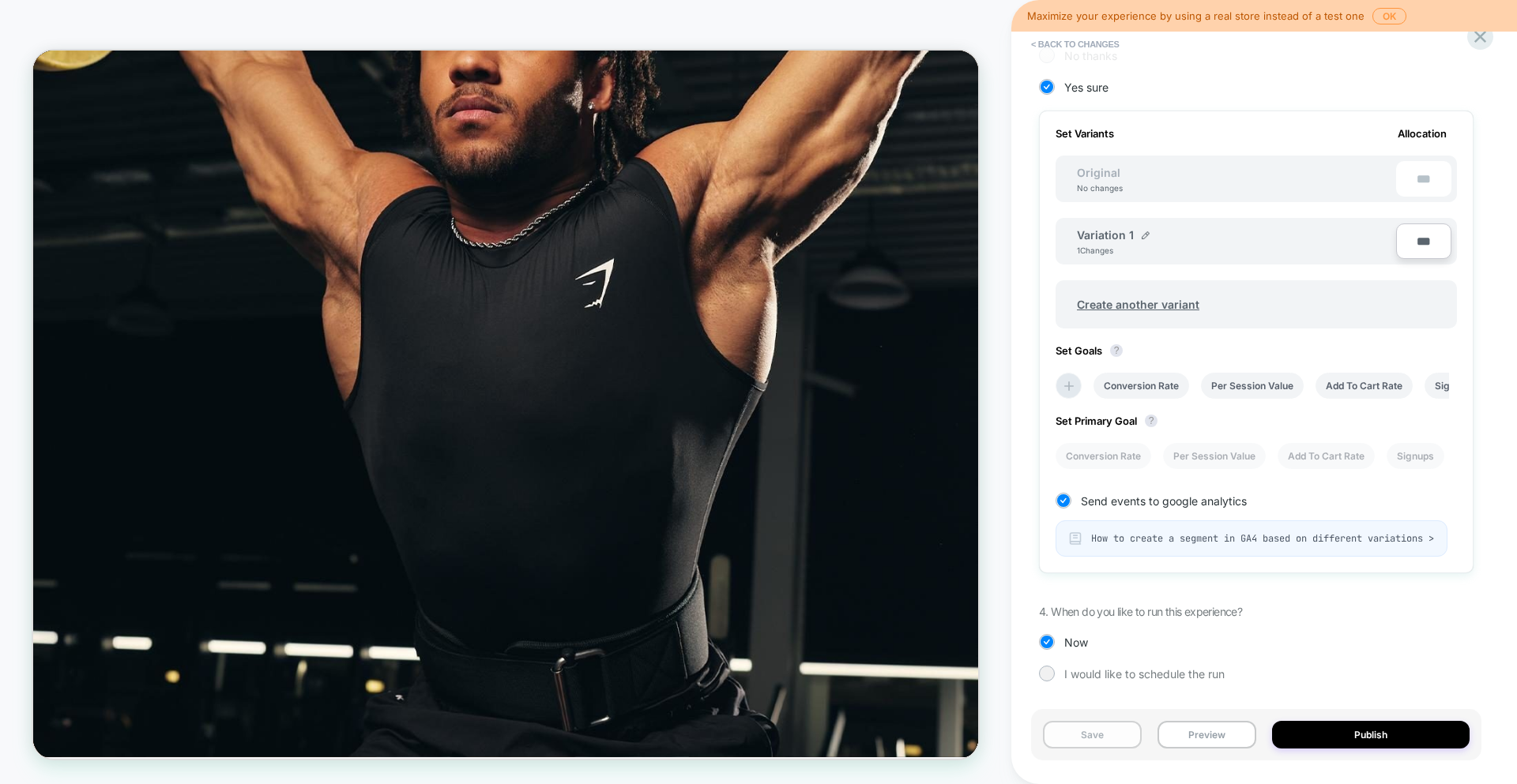
click at [1087, 732] on button "Save" at bounding box center [1092, 735] width 99 height 28
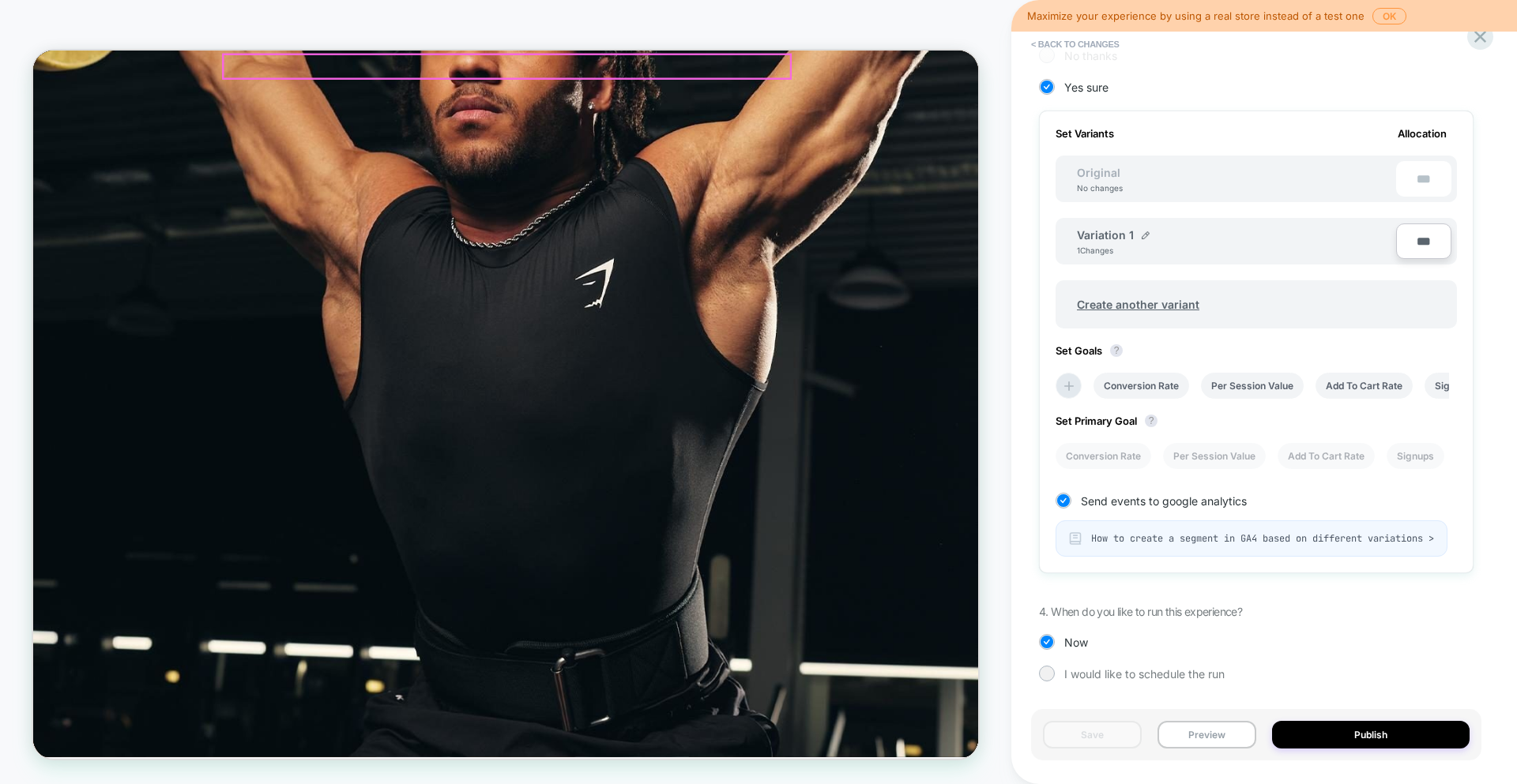
click at [943, 82] on div "Shipping: Please refer to our delivery information." at bounding box center [663, 89] width 1260 height 15
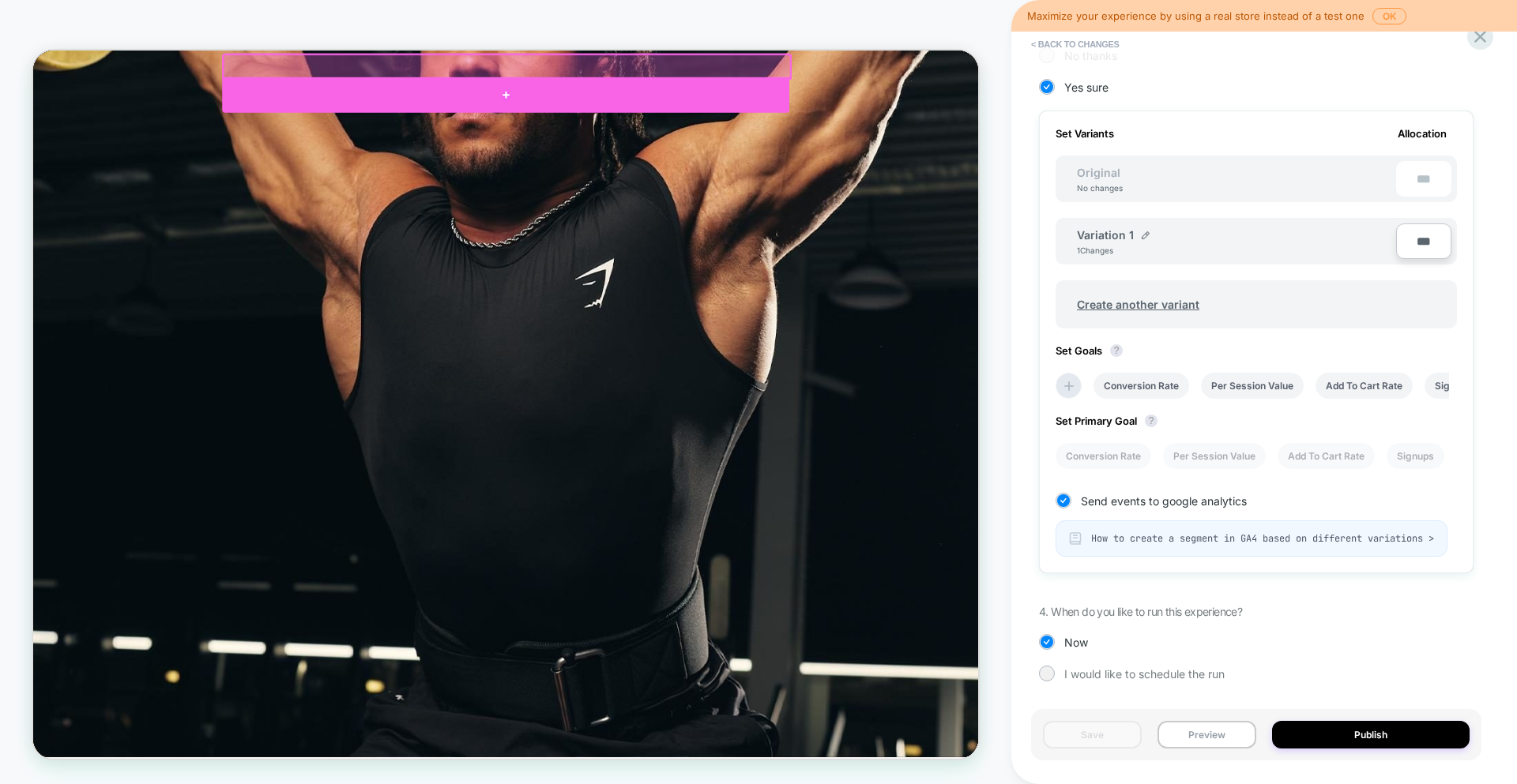
click at [883, 100] on div at bounding box center [663, 110] width 756 height 48
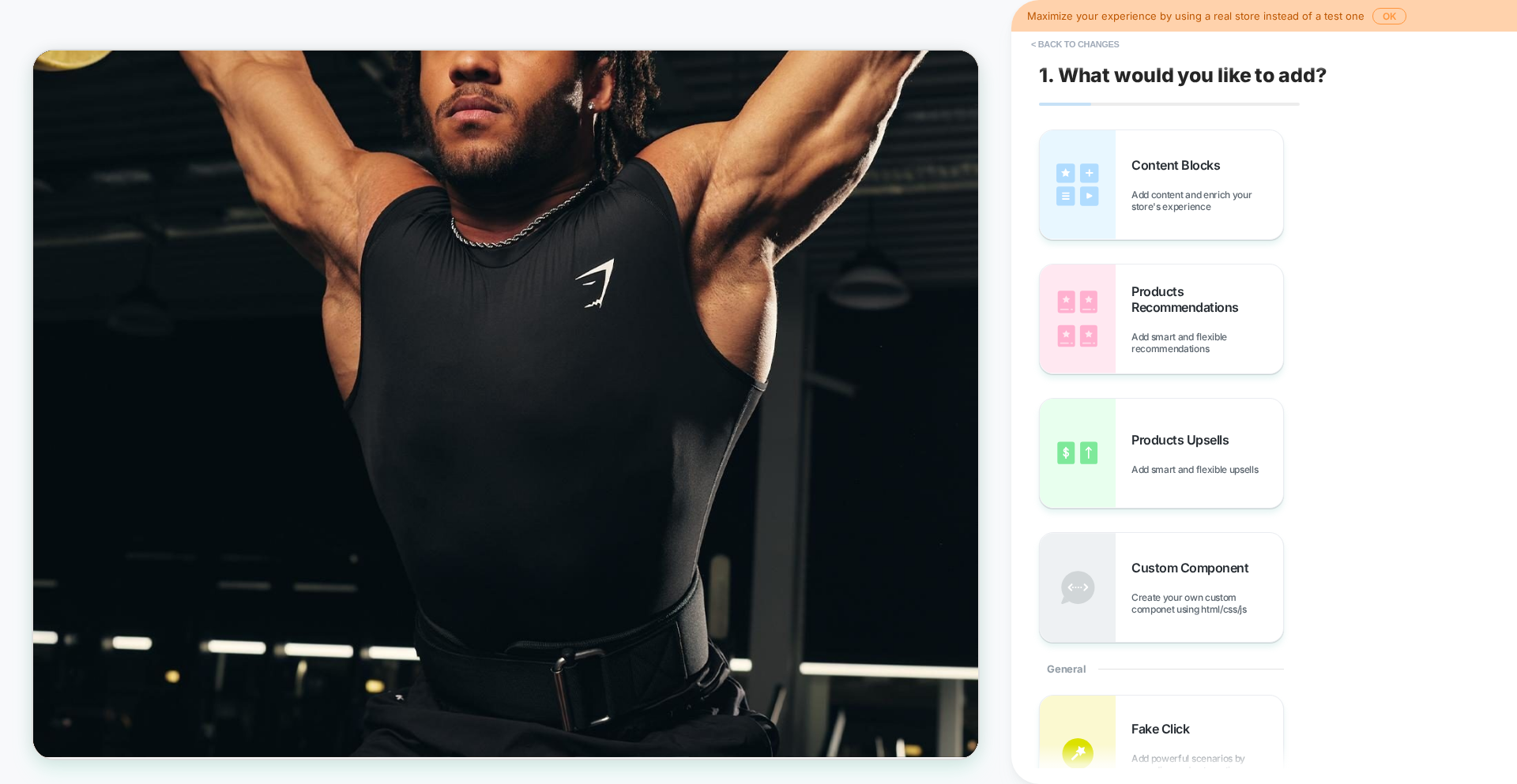
scroll to position [0, 1]
click at [681, 189] on icon "Unique selling points carousel" at bounding box center [663, 207] width 36 height 36
click at [417, 82] on div "Shipping: Please refer to our delivery information." at bounding box center [662, 89] width 1260 height 15
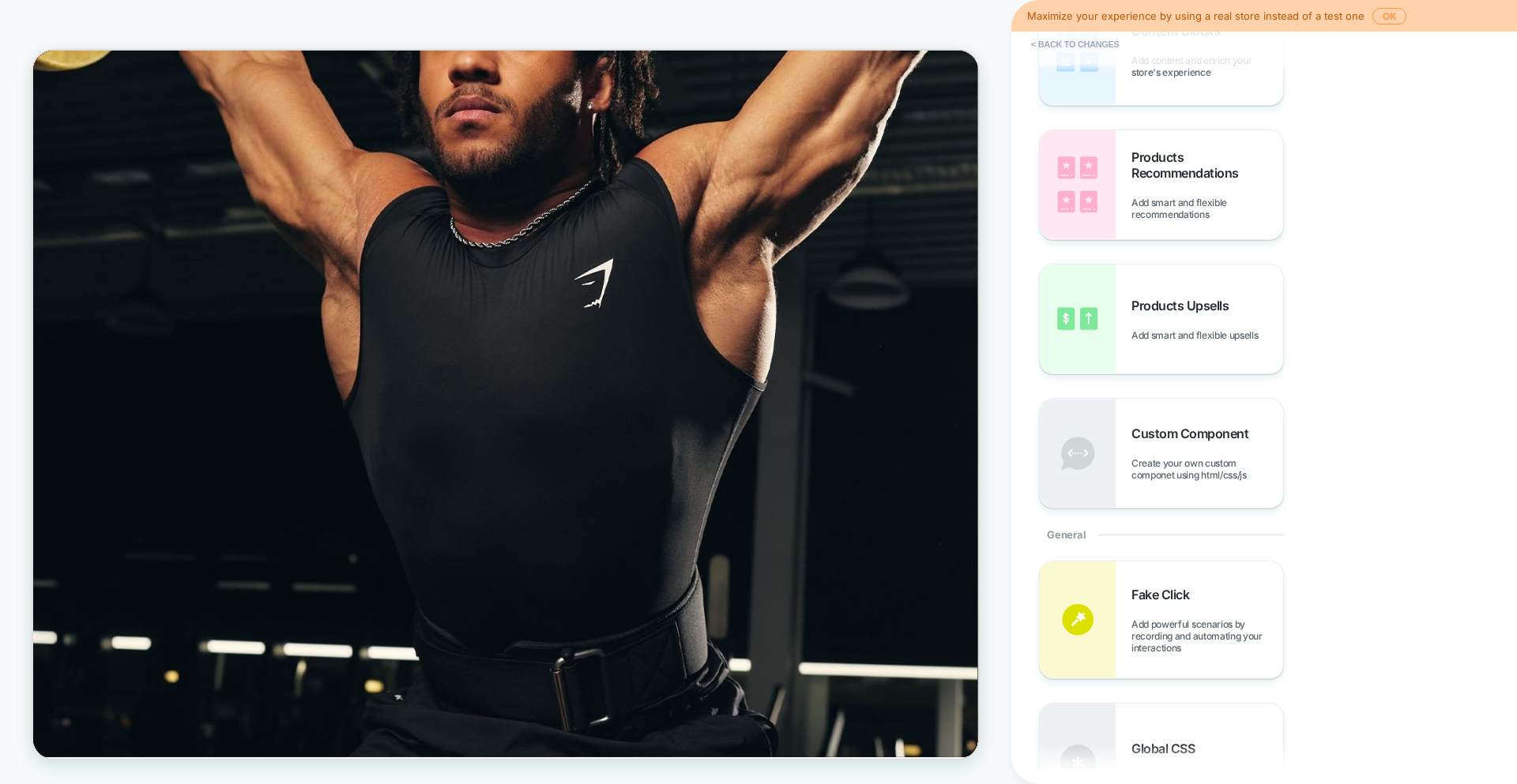
scroll to position [60, 0]
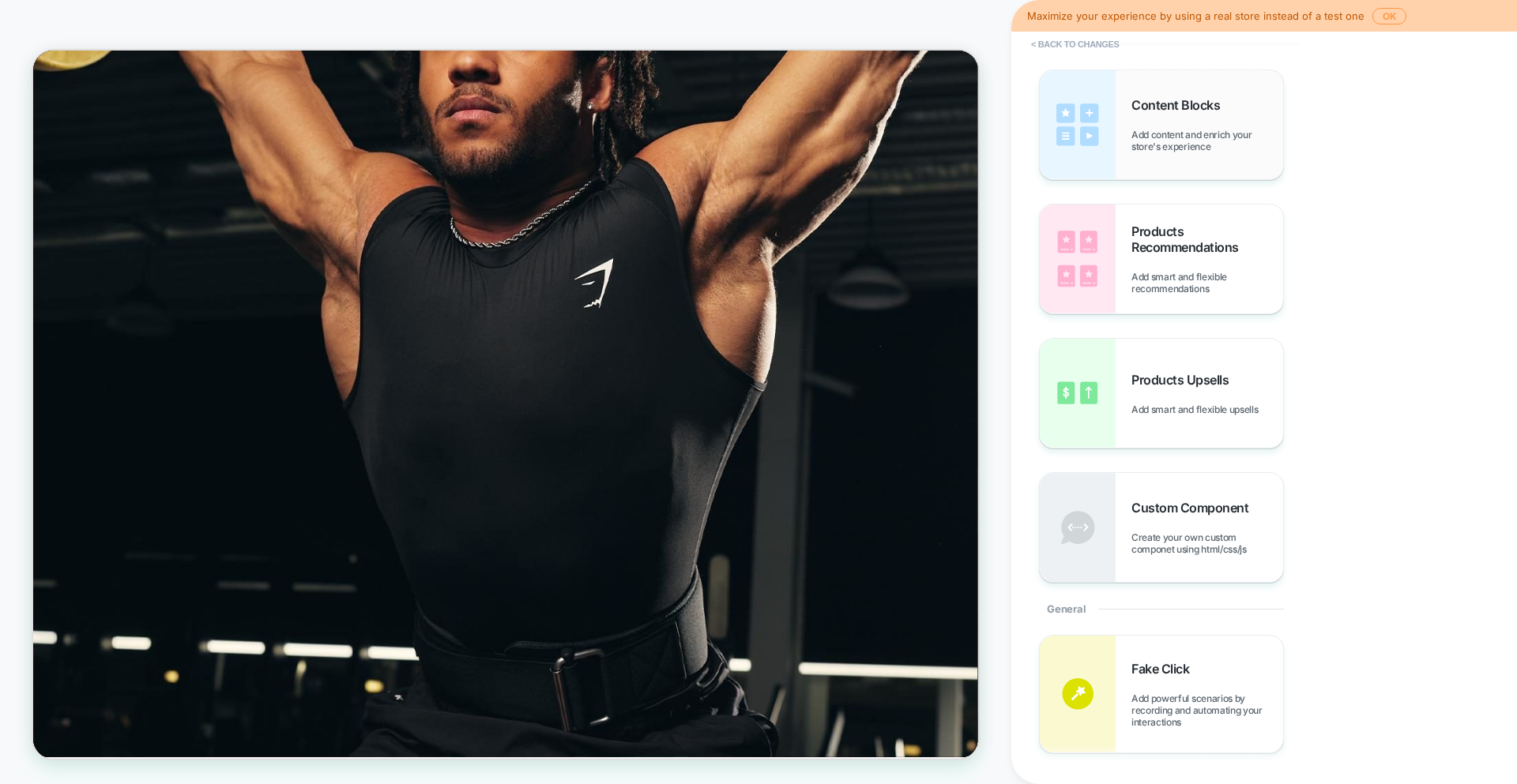
click at [1211, 100] on span "Content Blocks" at bounding box center [1179, 104] width 96 height 16
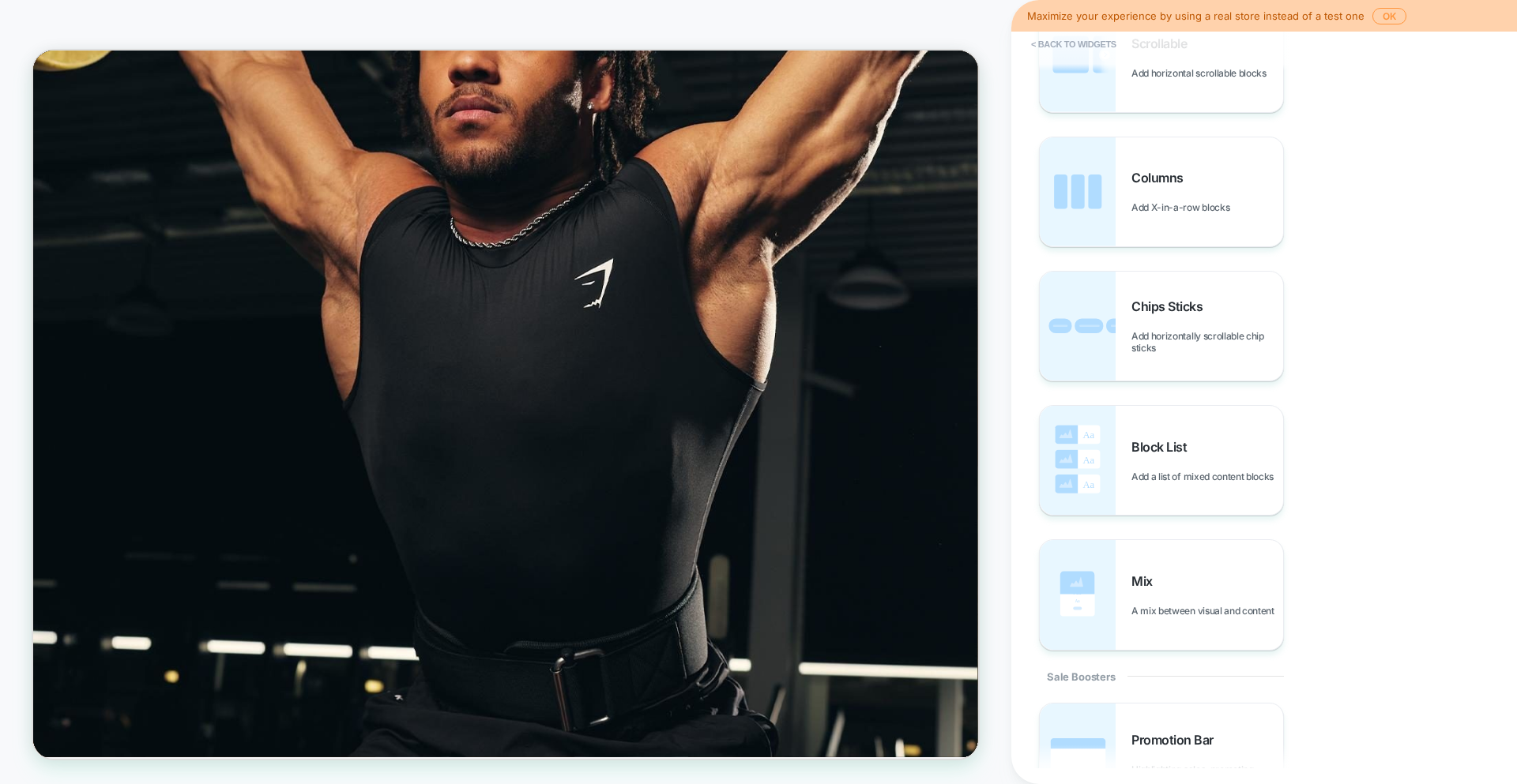
scroll to position [825, 0]
click at [1136, 465] on div "Block List Add a list of mixed content blocks" at bounding box center [1207, 463] width 152 height 44
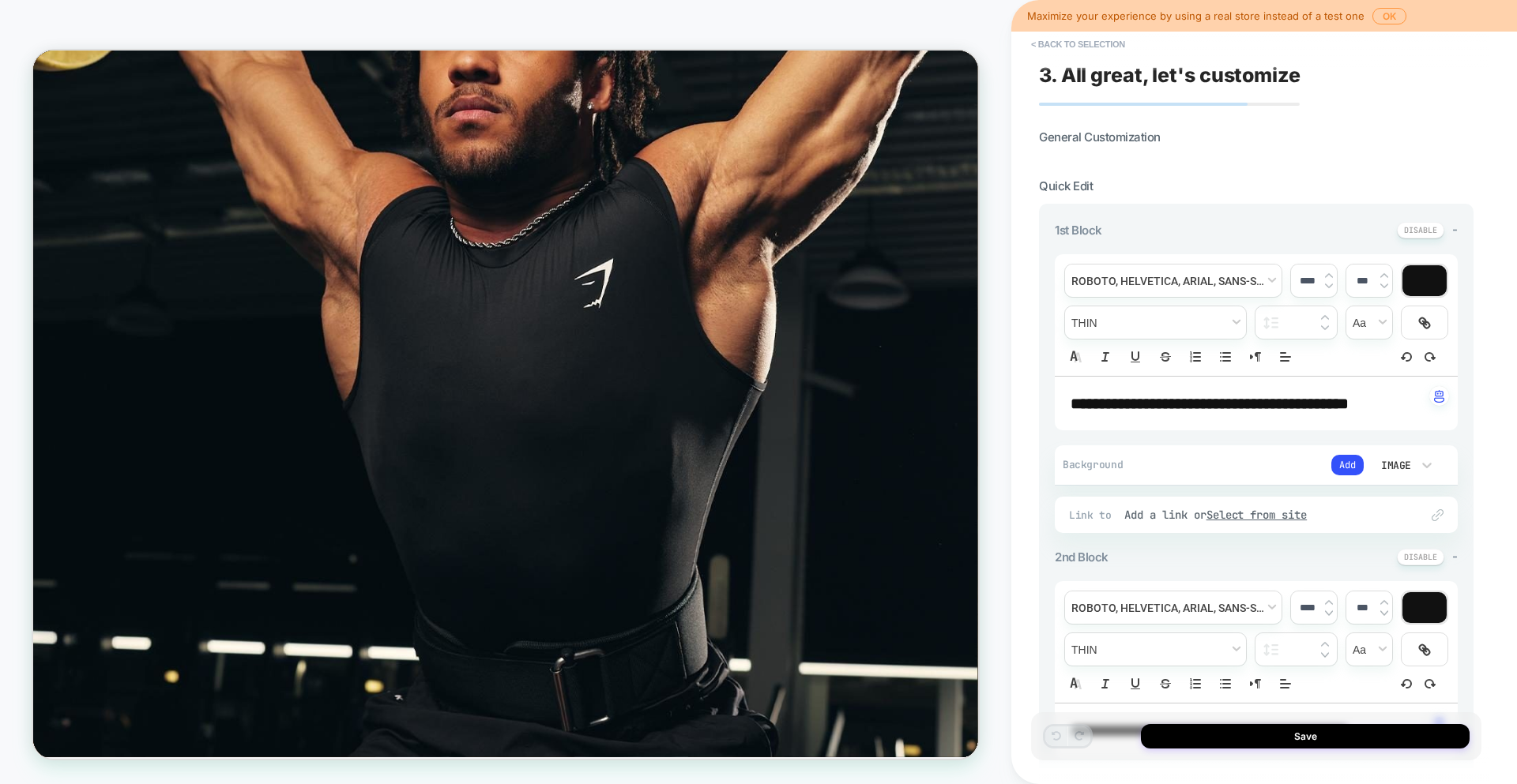
click at [1262, 493] on div "Describe a collection you'd like to feature." at bounding box center [662, 632] width 1236 height 278
click at [1078, 43] on button "< Back to selection" at bounding box center [1078, 44] width 110 height 25
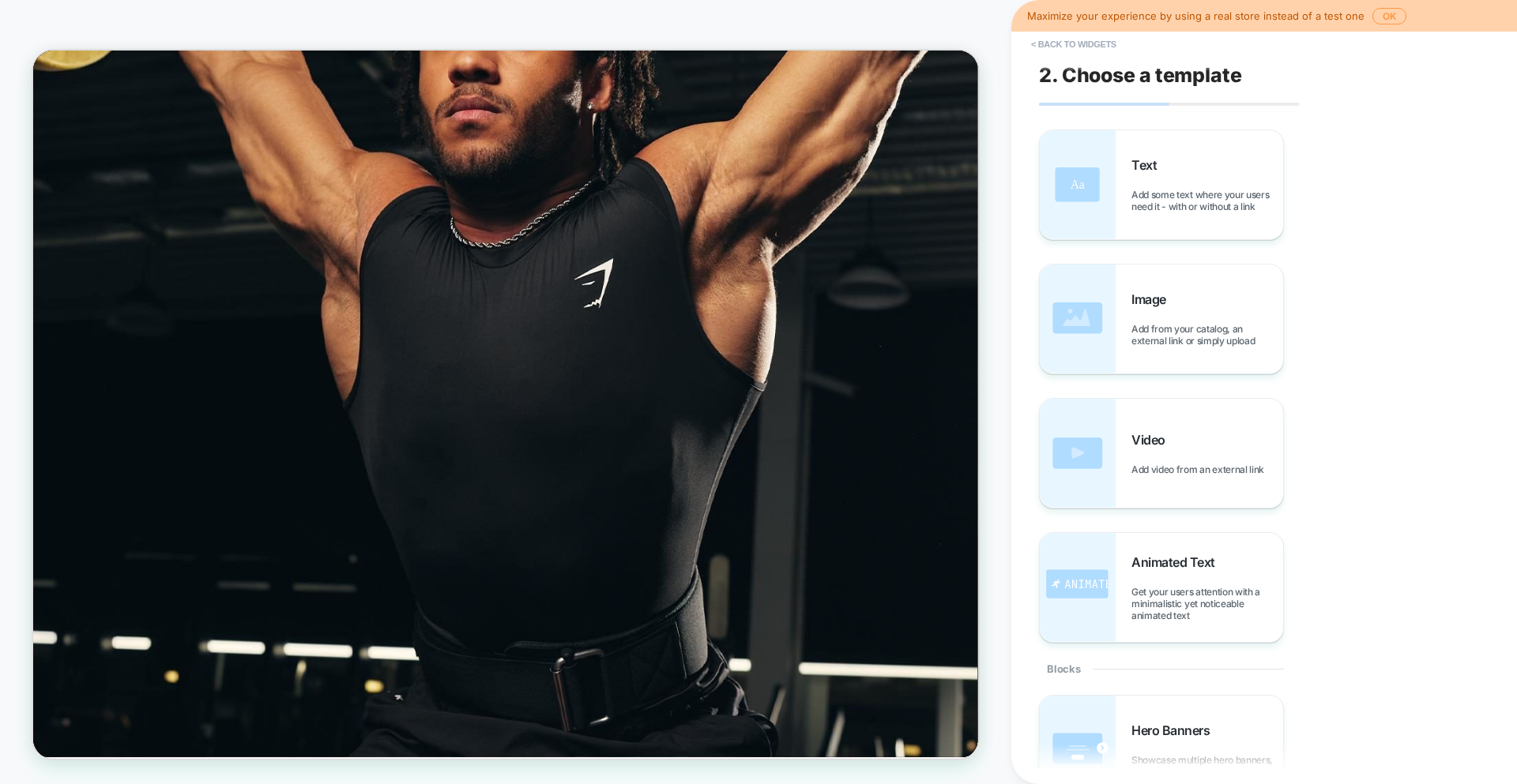
click at [1078, 43] on button "< Back to widgets" at bounding box center [1073, 44] width 101 height 25
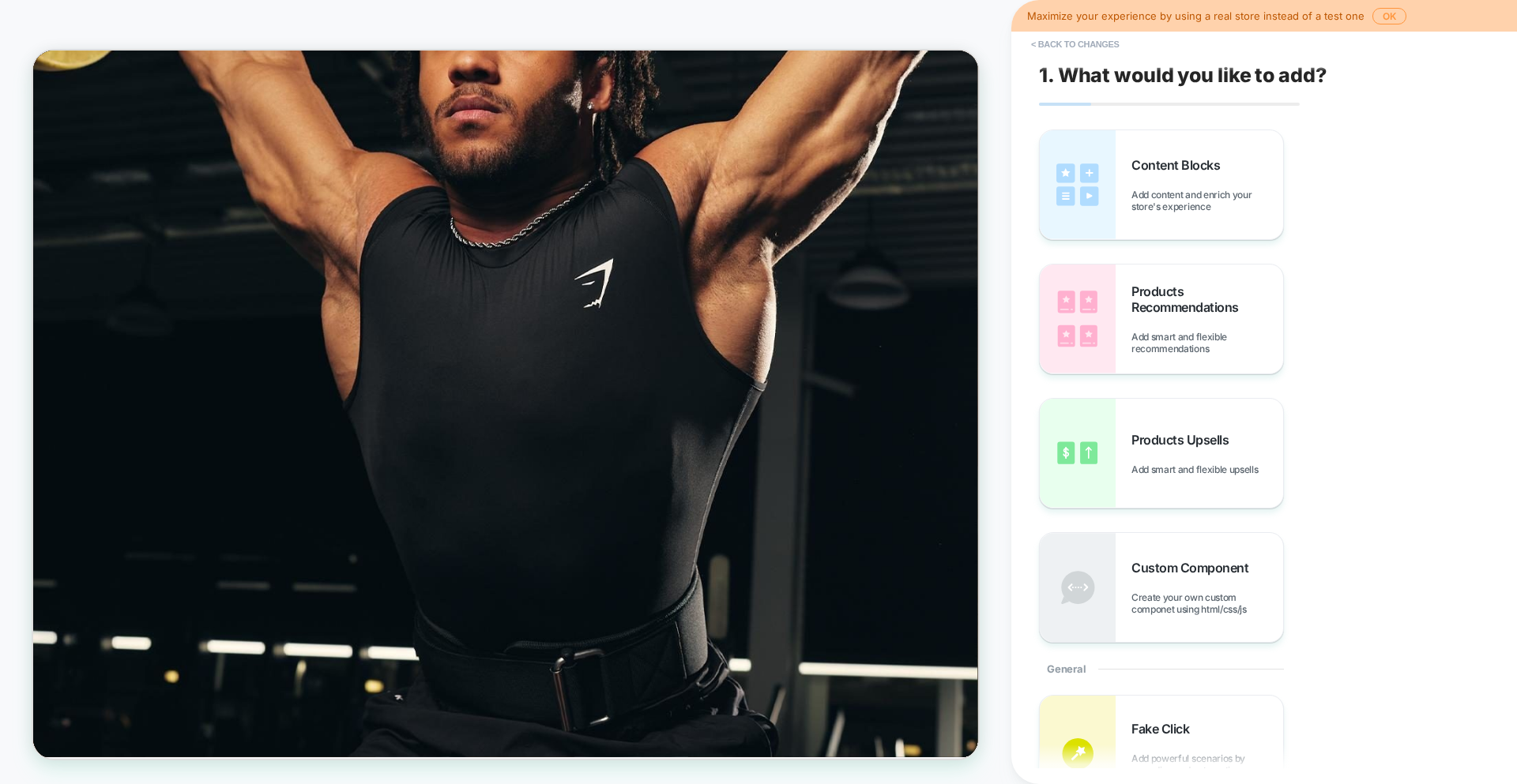
click at [1078, 43] on button "< Back to changes" at bounding box center [1075, 44] width 104 height 25
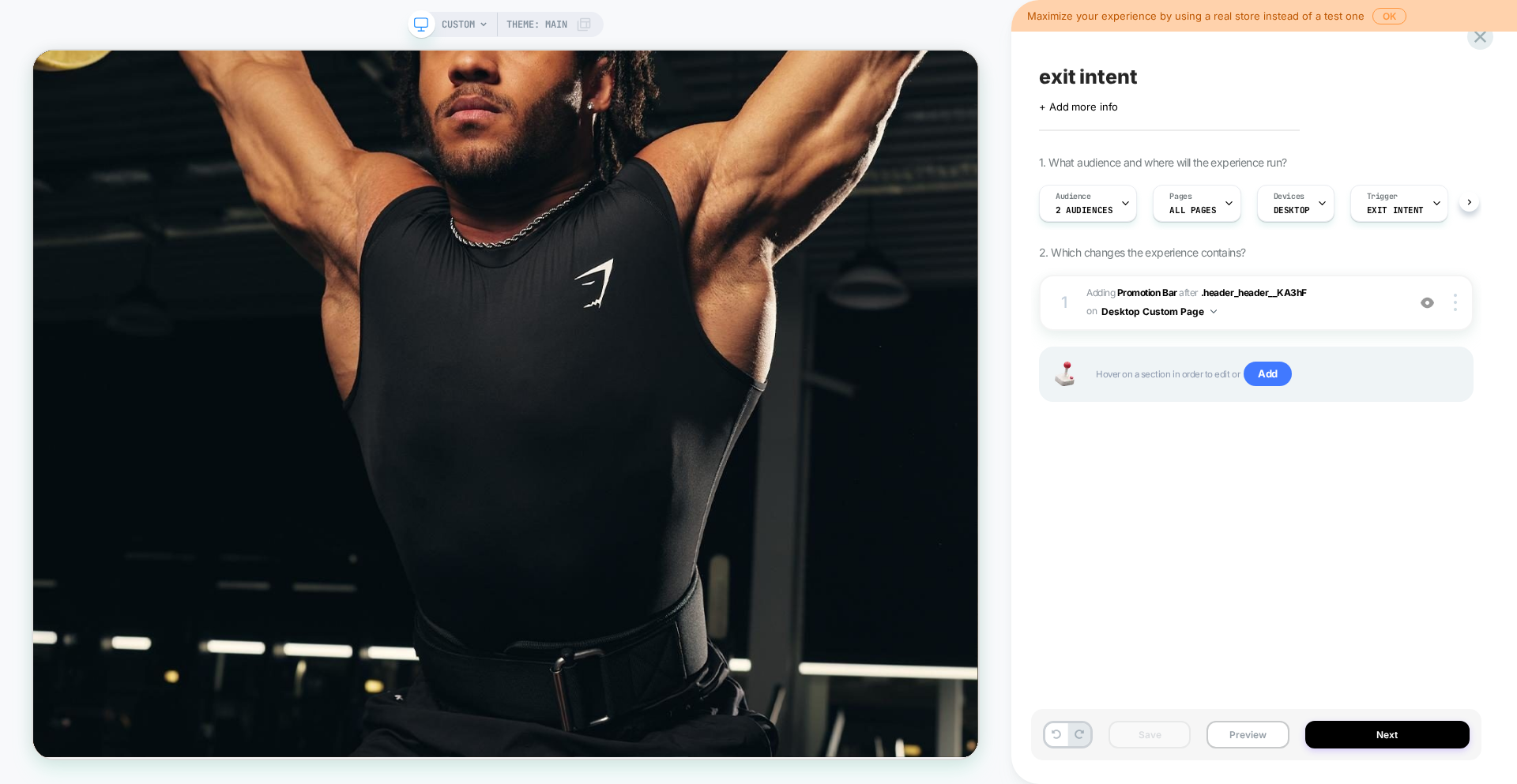
scroll to position [0, 1]
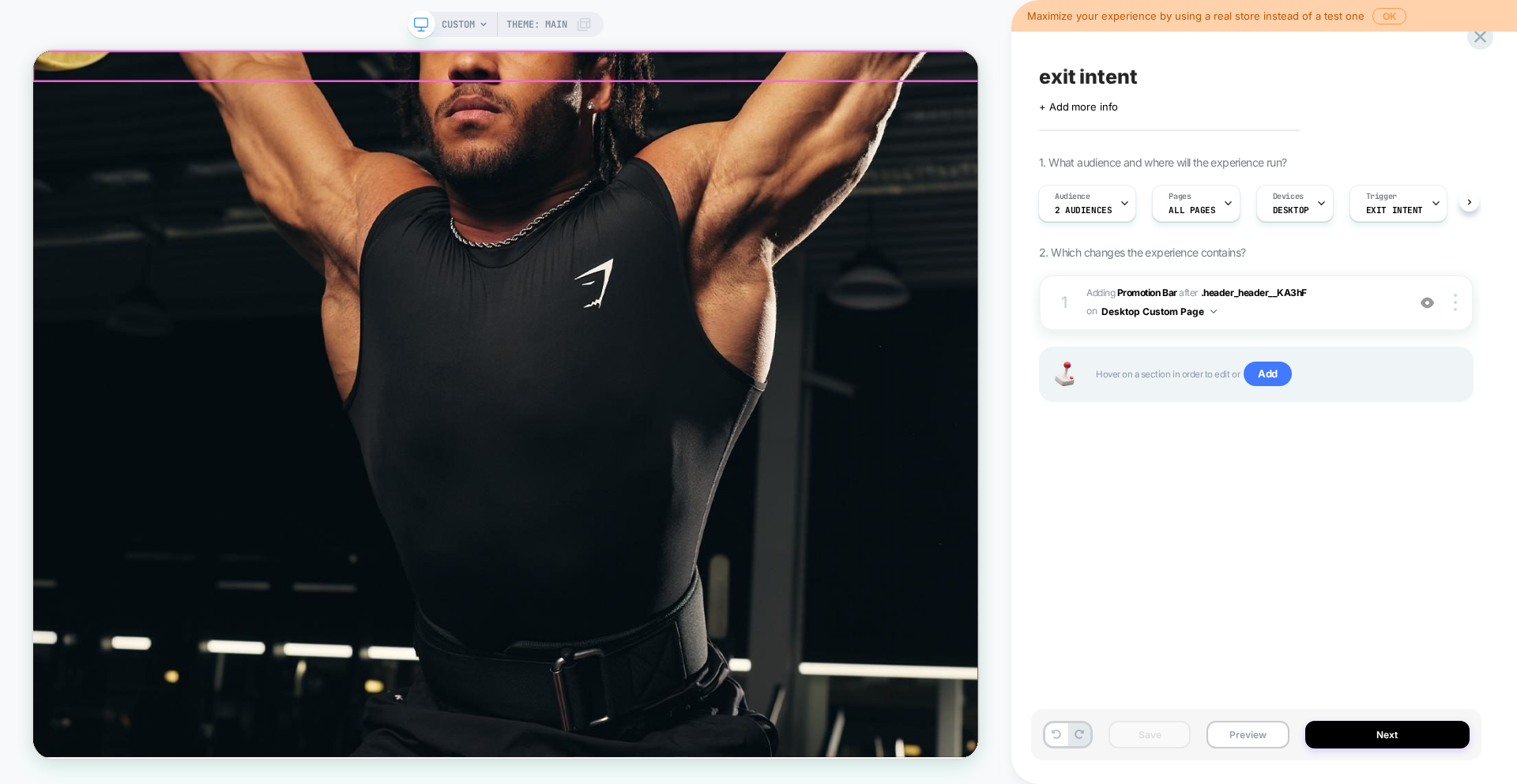
click at [1084, 64] on div "Pause slide rotation Get 10% off your first order when you sign up to our email…" at bounding box center [662, 112] width 1260 height 121
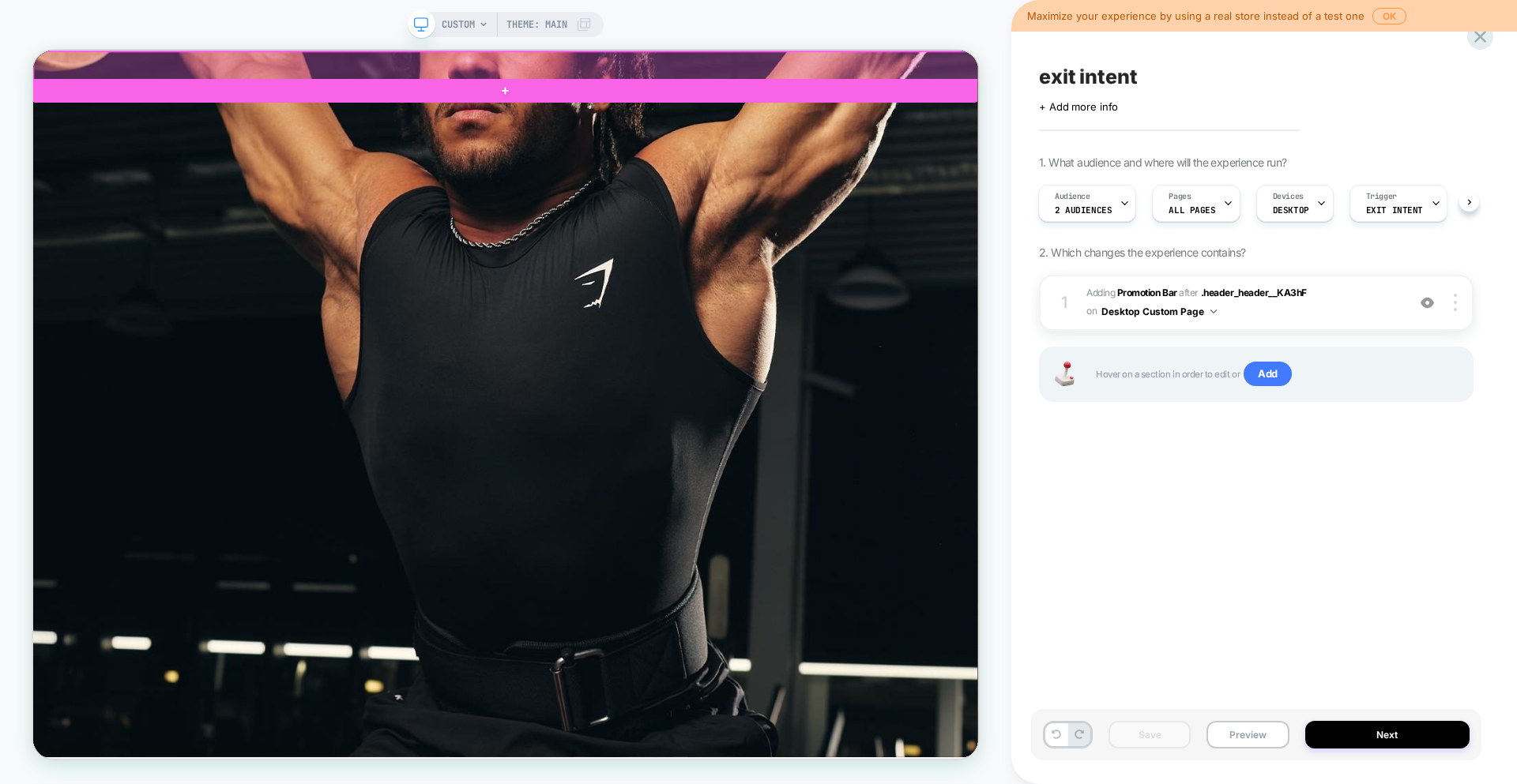
click at [876, 73] on div at bounding box center [664, 71] width 1260 height 39
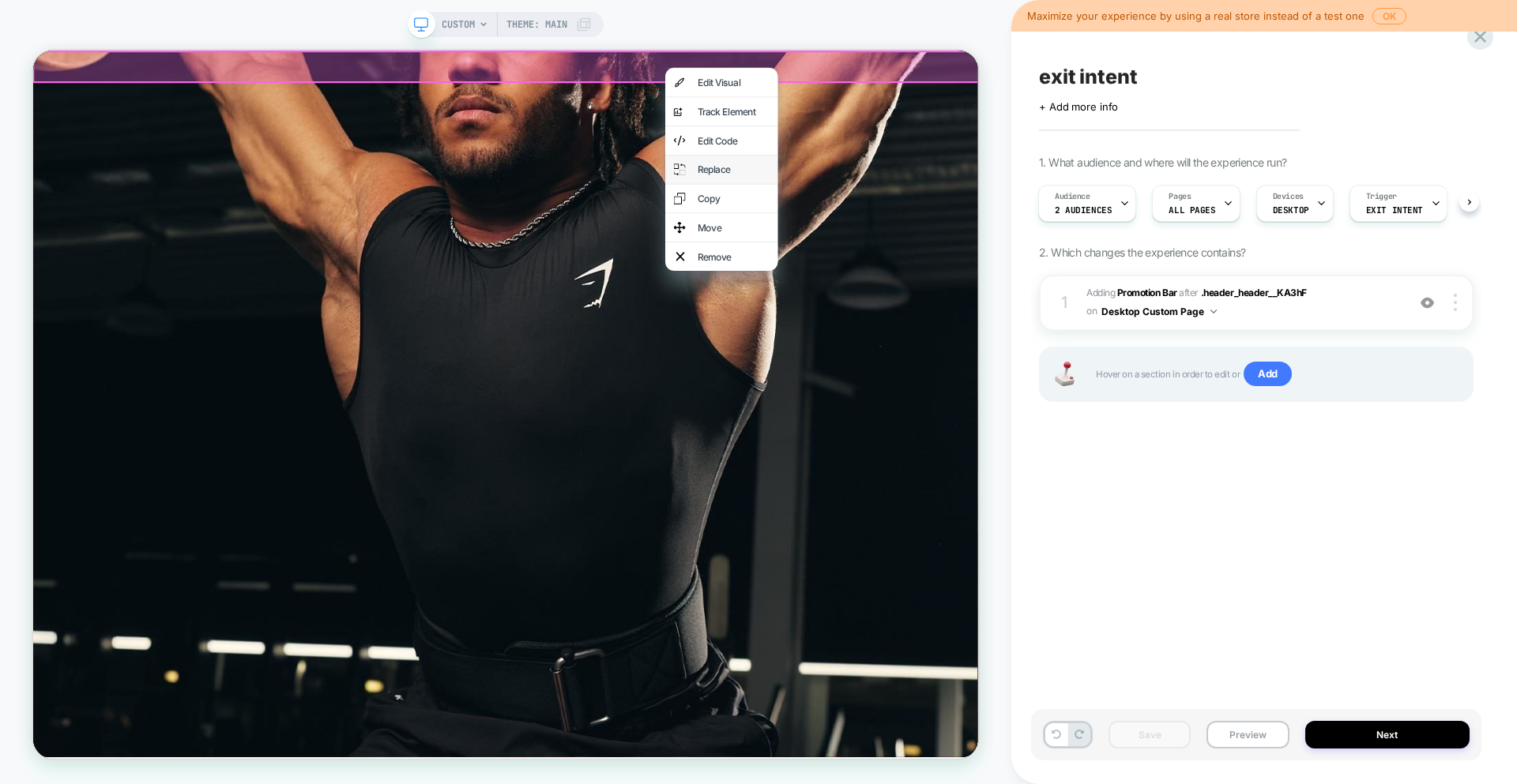
click at [937, 206] on div "Replace" at bounding box center [967, 209] width 96 height 16
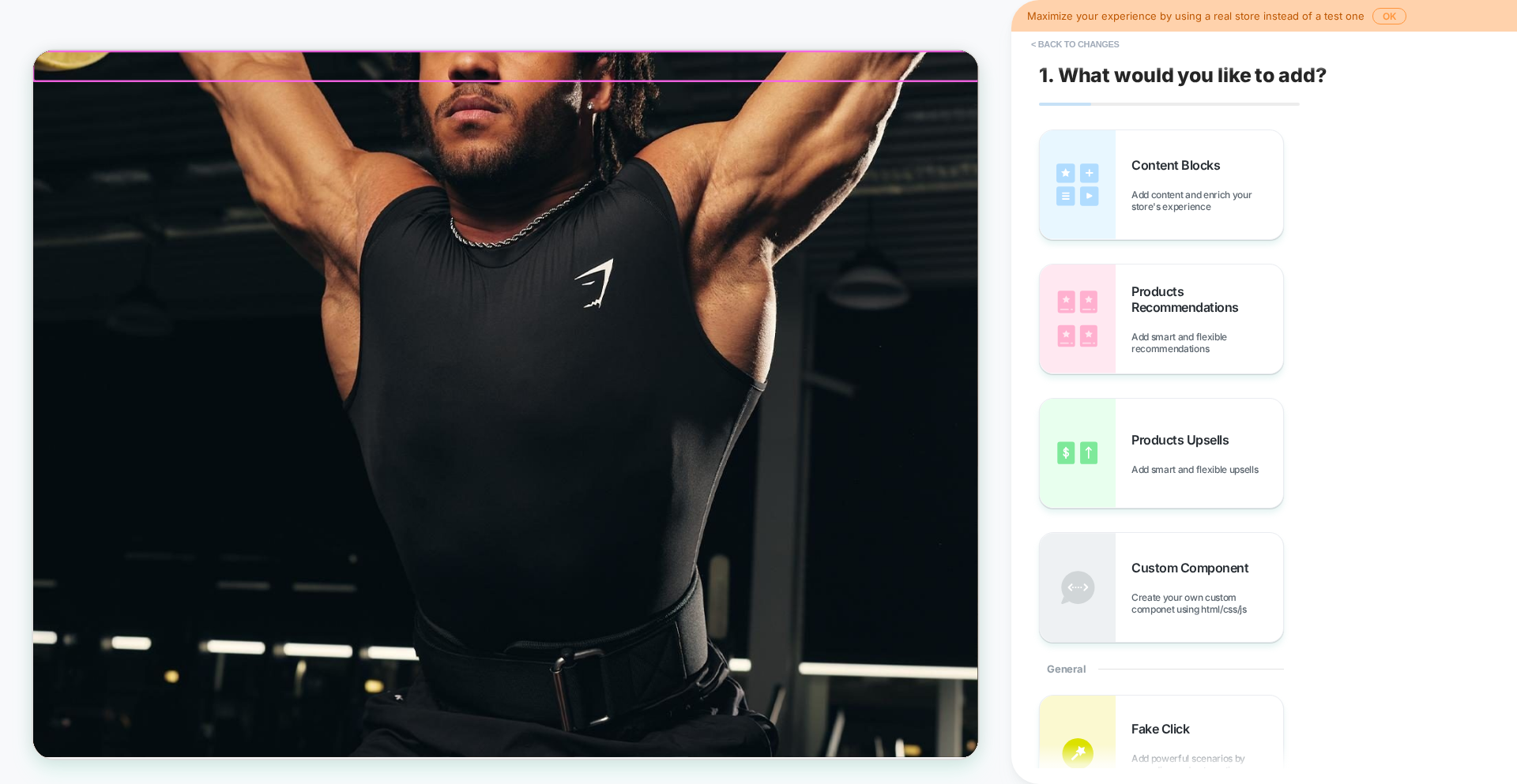
scroll to position [0, 0]
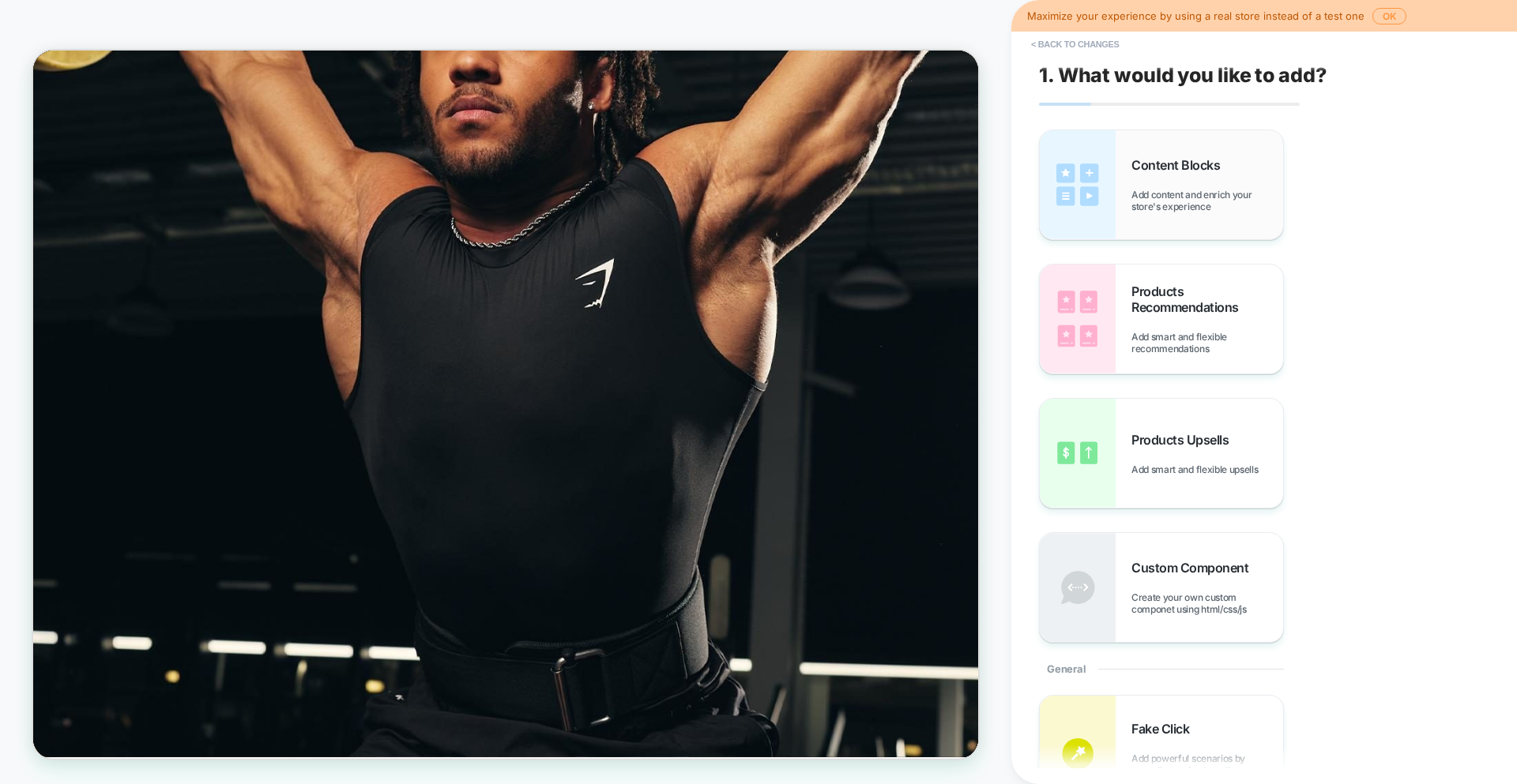
click at [1096, 186] on img at bounding box center [1078, 185] width 76 height 109
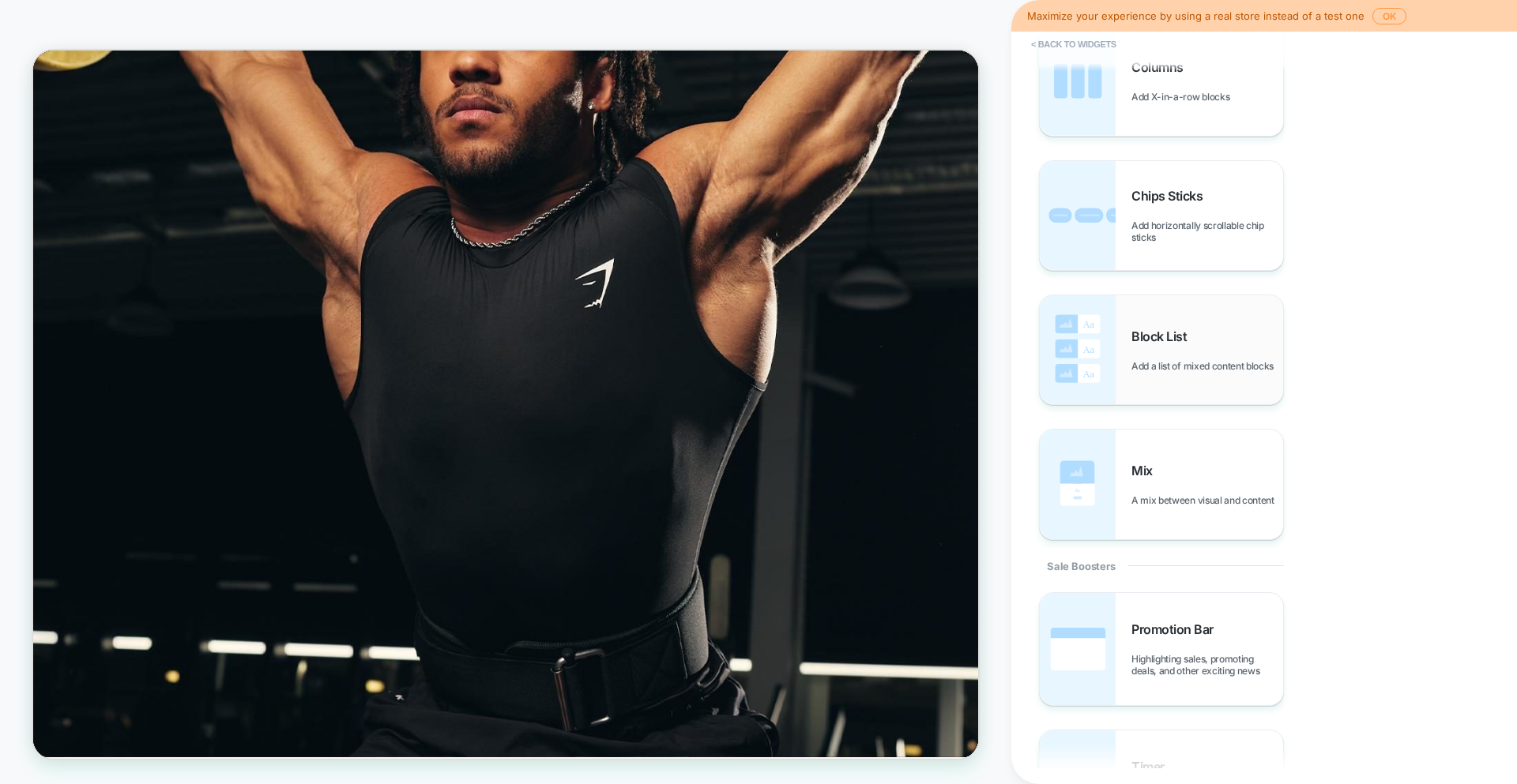
scroll to position [1013, 0]
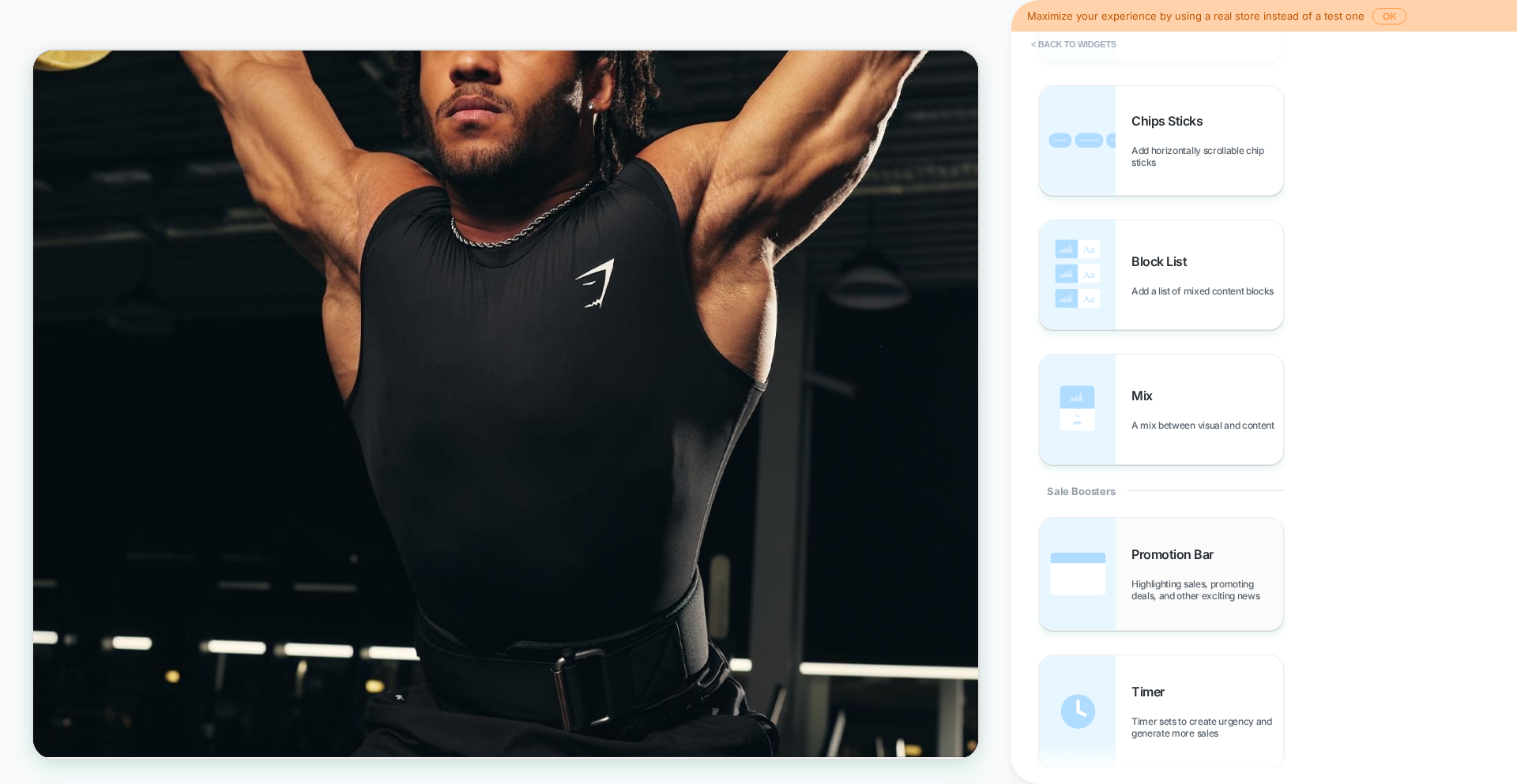
click at [1072, 555] on img at bounding box center [1078, 574] width 76 height 112
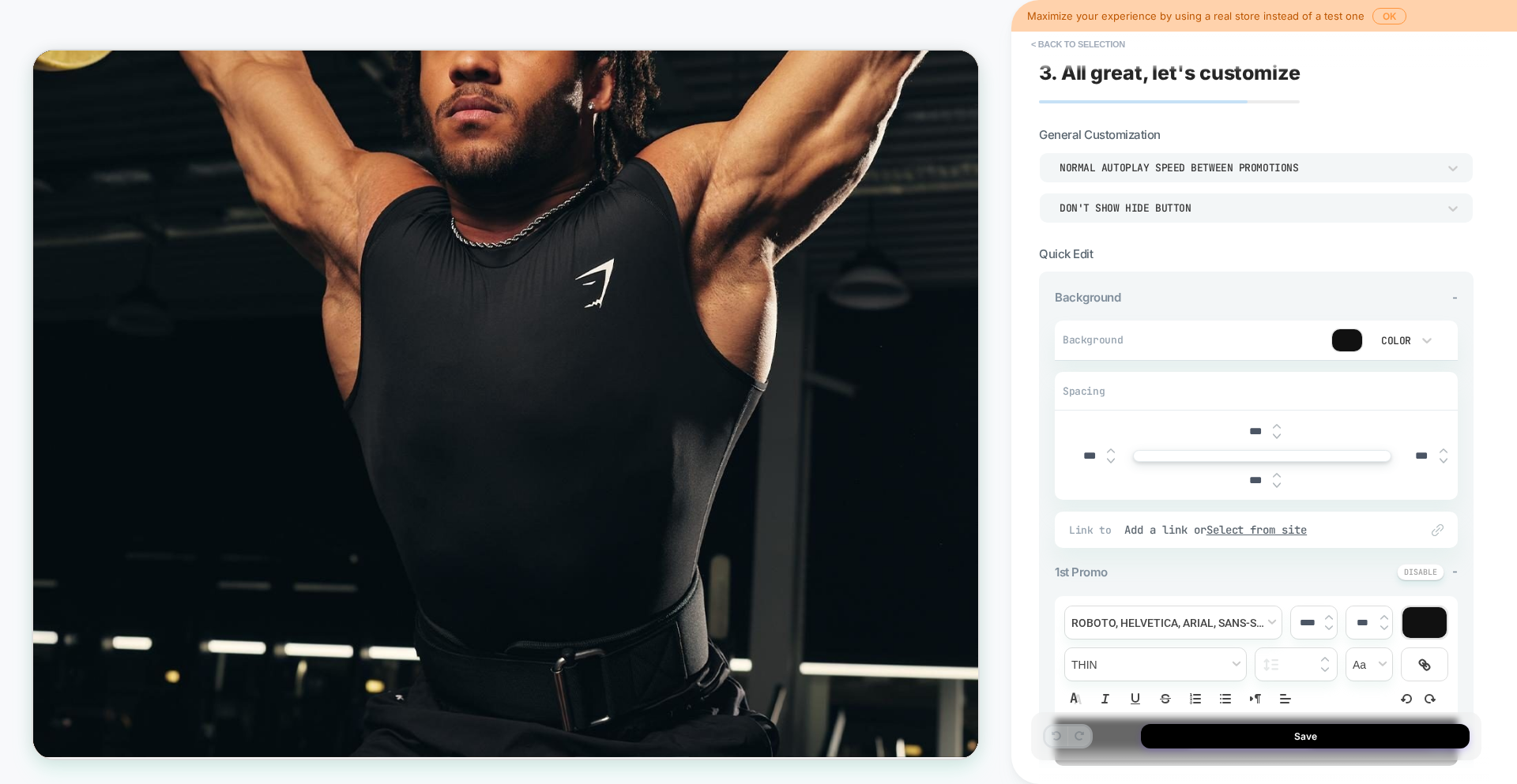
scroll to position [0, 0]
click at [1071, 41] on button "< Back to selection" at bounding box center [1078, 44] width 110 height 25
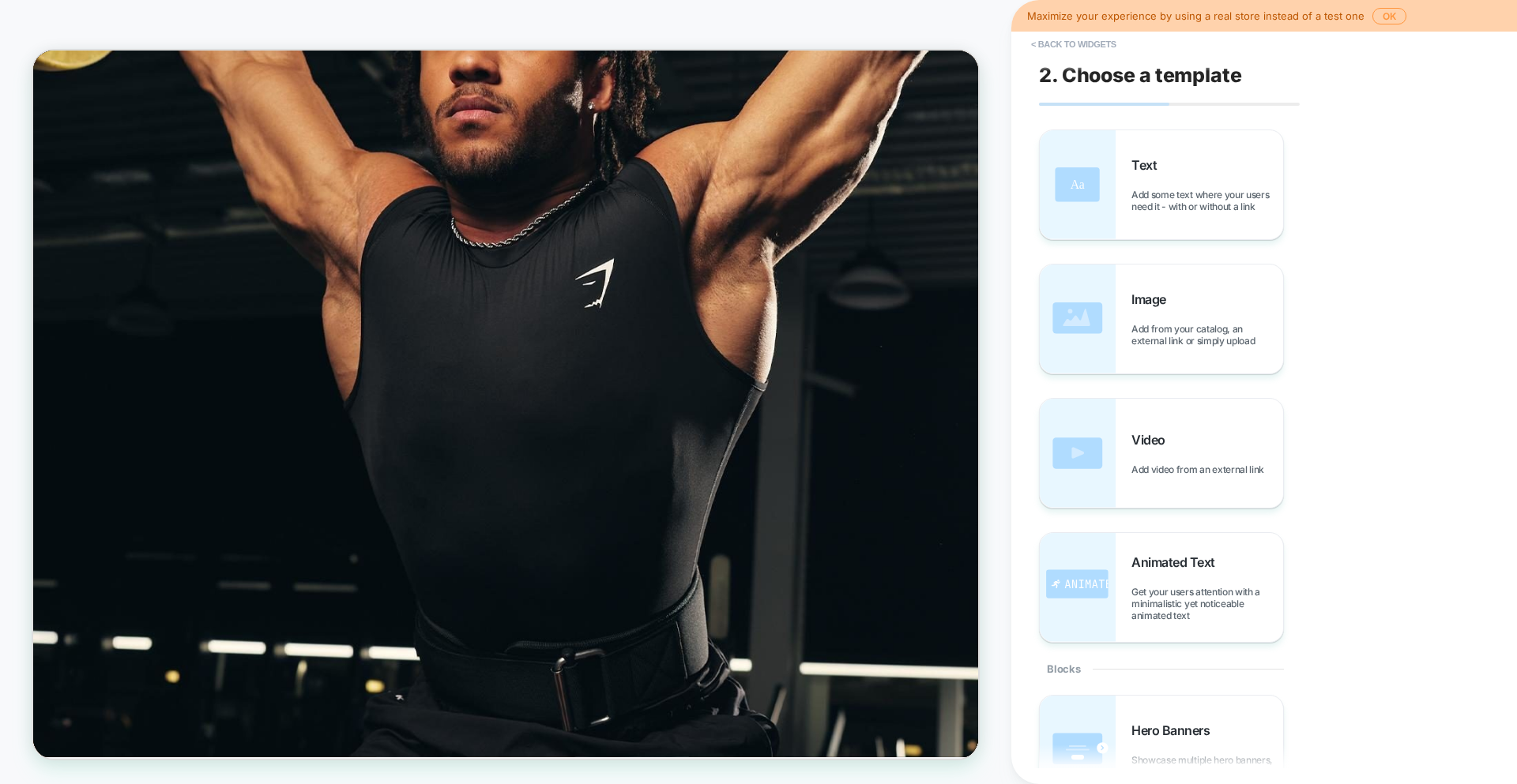
click at [1071, 41] on button "< Back to widgets" at bounding box center [1073, 44] width 101 height 25
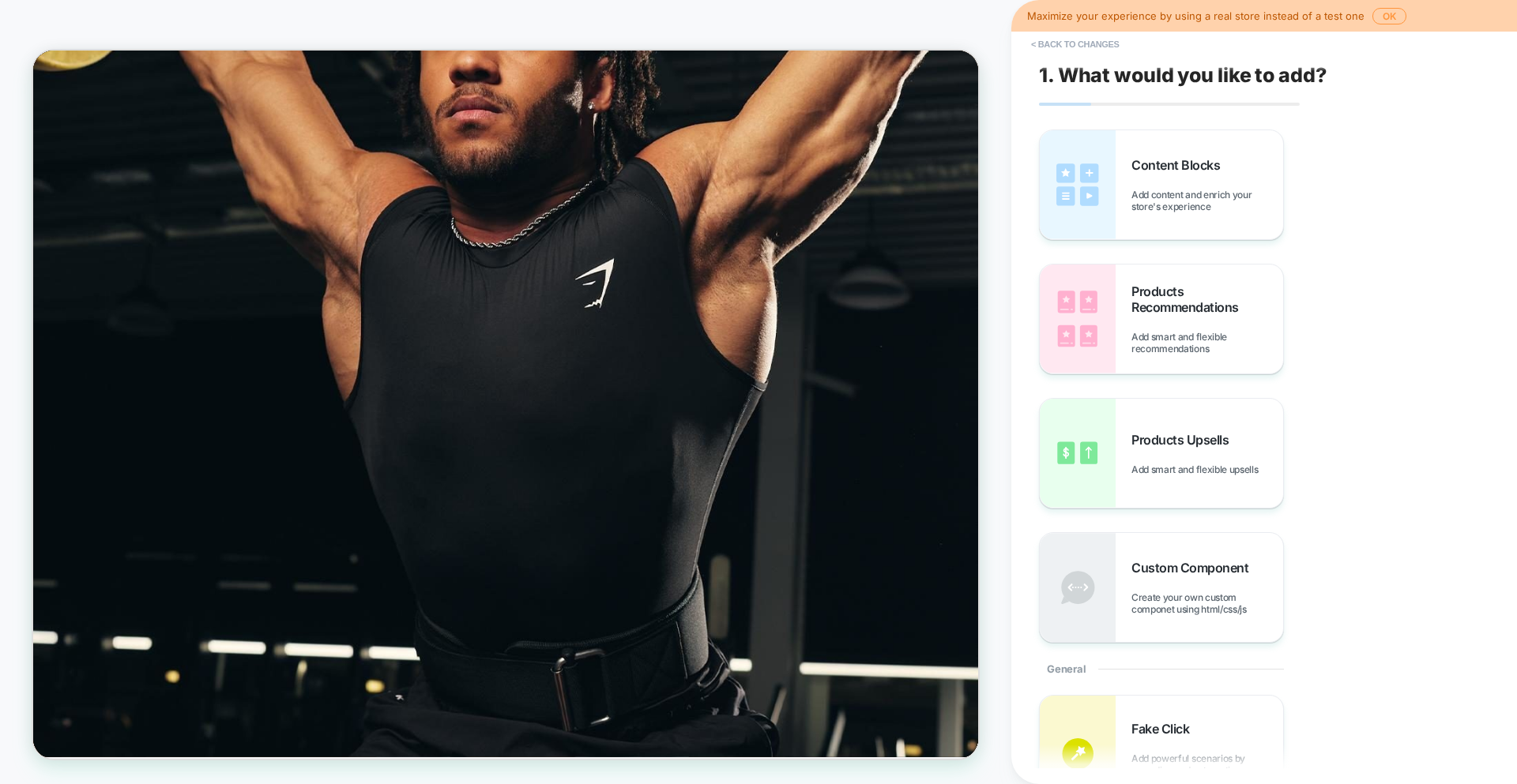
click at [1071, 41] on button "< Back to changes" at bounding box center [1075, 44] width 104 height 25
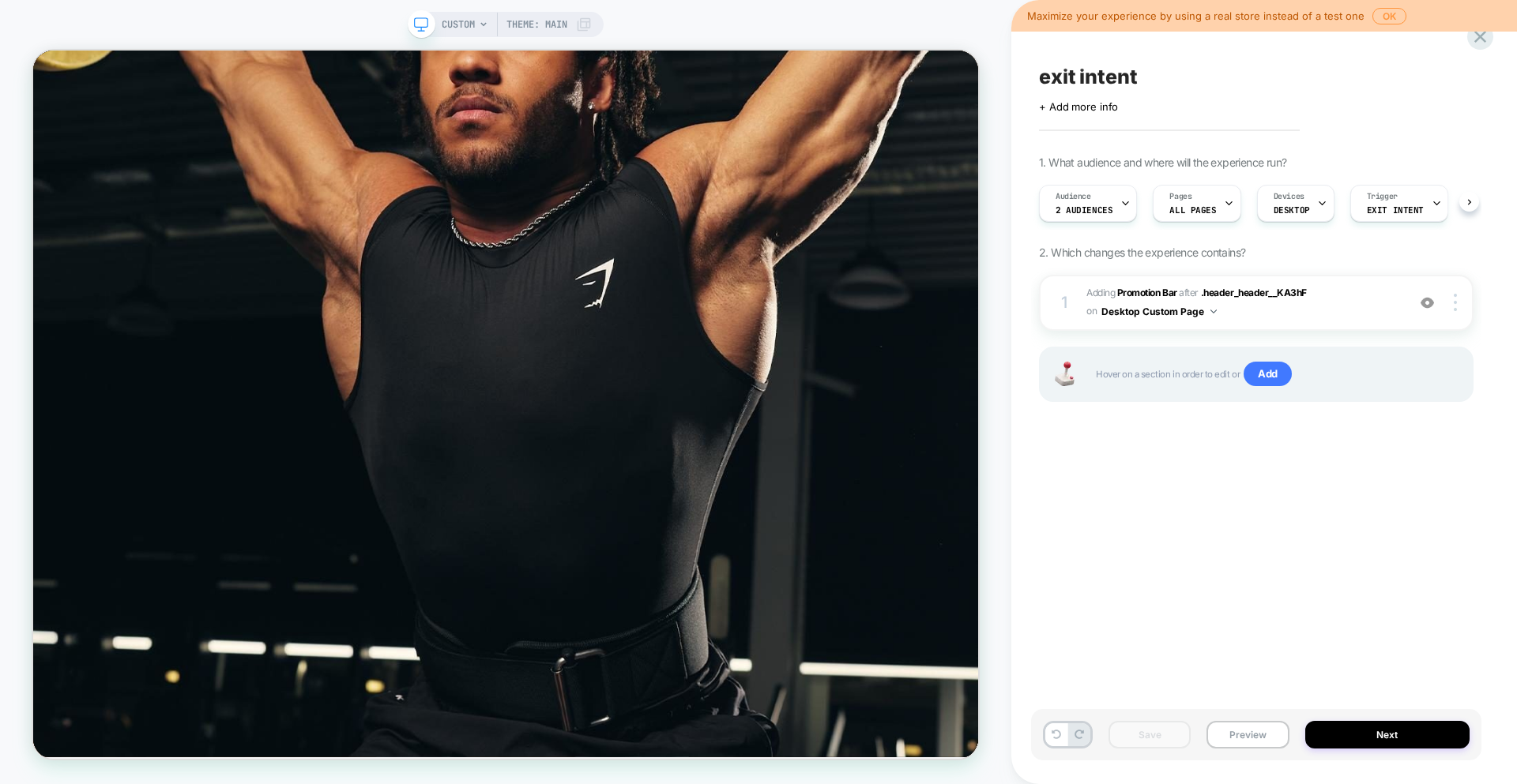
scroll to position [0, 1]
click at [1353, 312] on span "#_loomi_addon_1758270086344 Adding Promotion Bar AFTER .header_header__KA3hF .h…" at bounding box center [1242, 302] width 312 height 37
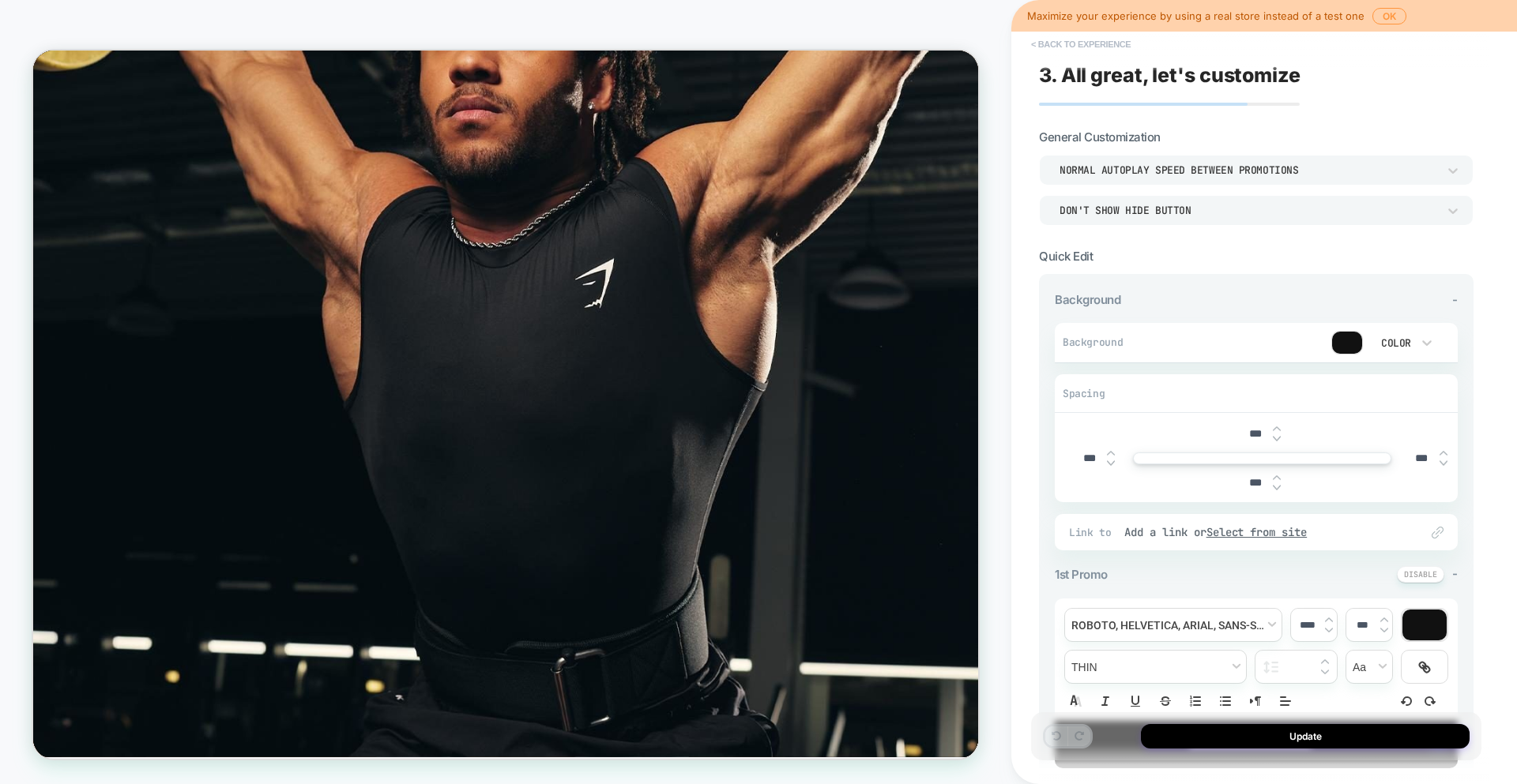
click at [1071, 43] on button "< Back to experience" at bounding box center [1081, 44] width 115 height 25
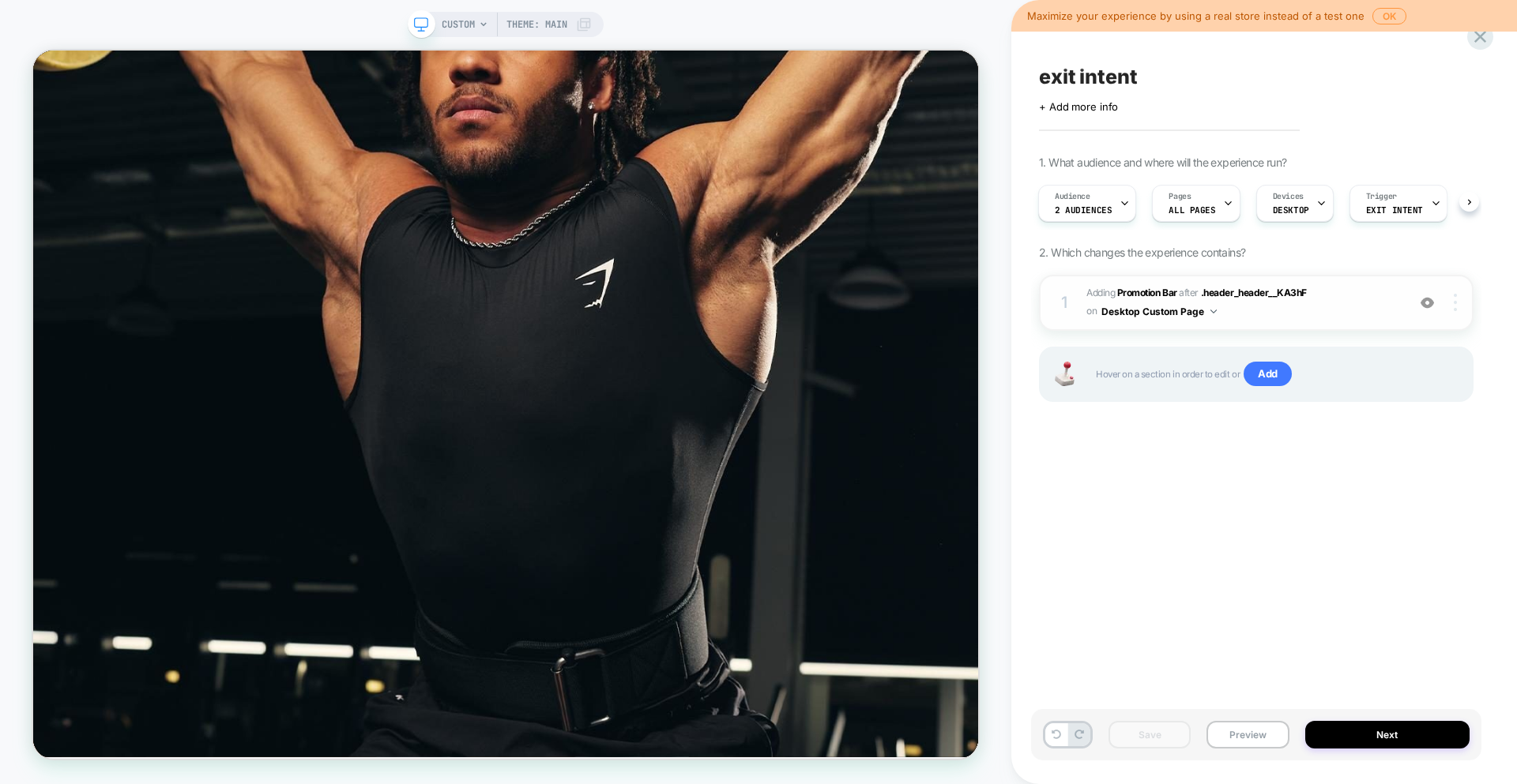
click at [1457, 304] on div at bounding box center [1457, 302] width 30 height 17
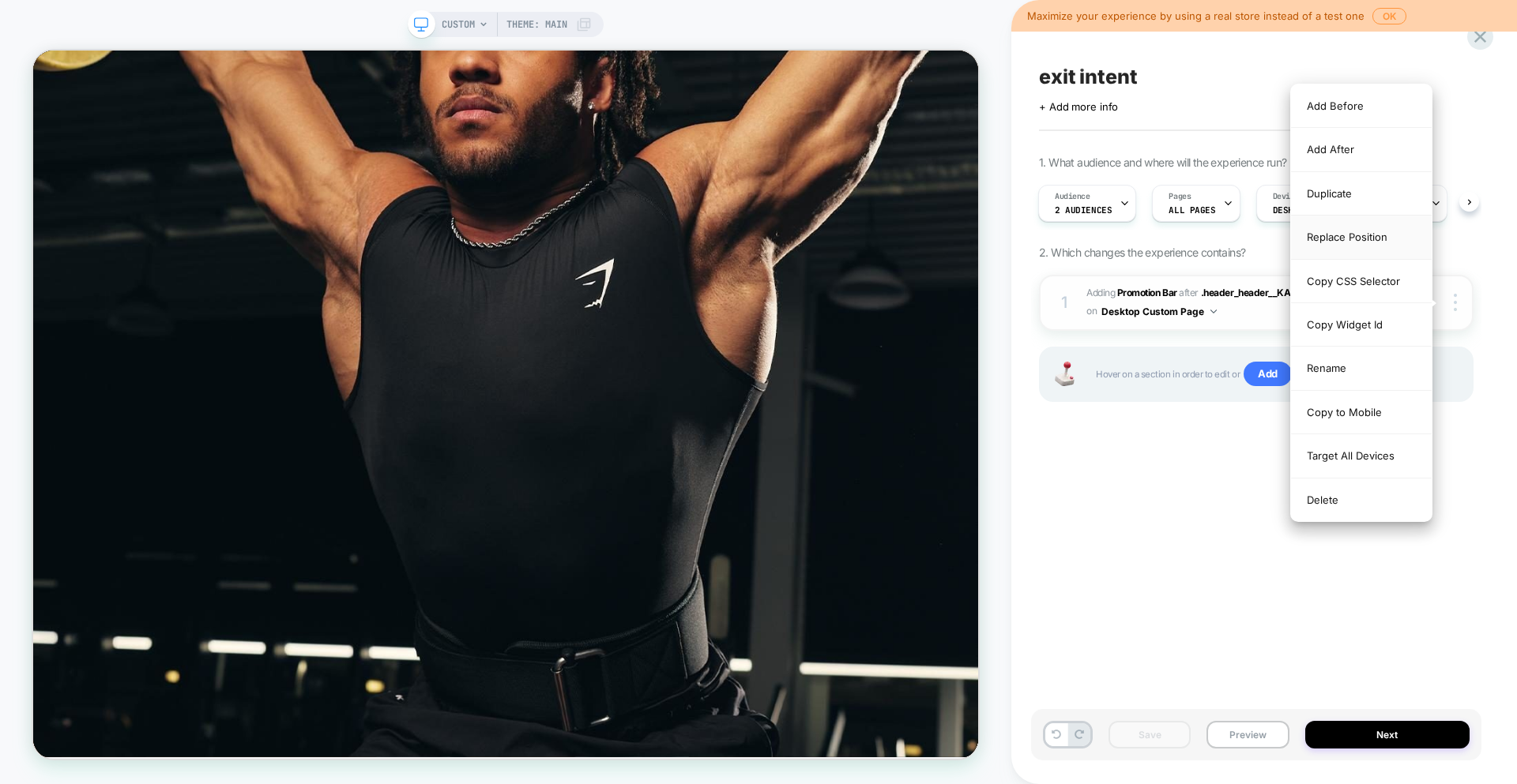
click at [1316, 233] on div "Replace Position" at bounding box center [1361, 237] width 140 height 44
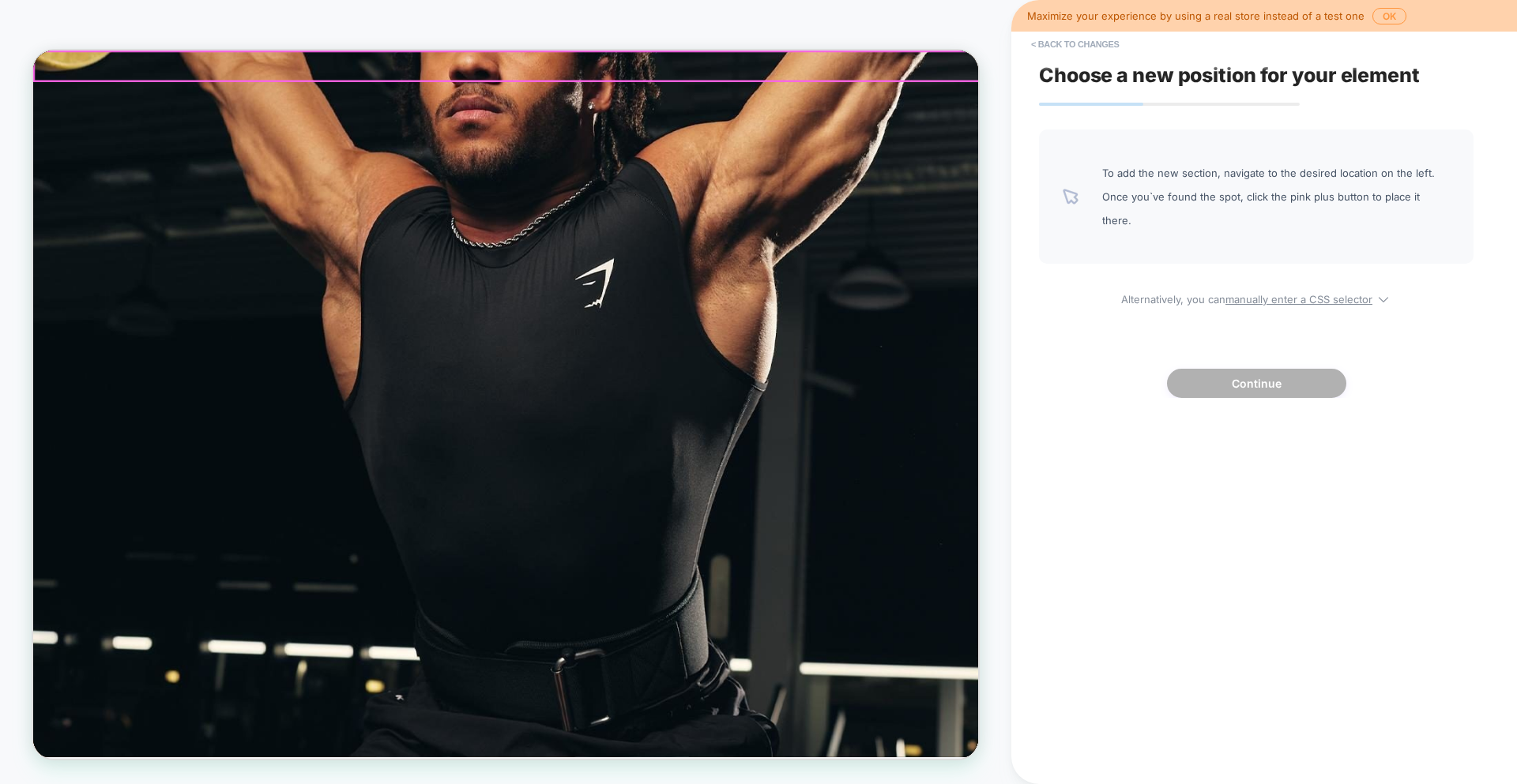
click at [1110, 55] on div "Pause slide rotation Get 10% off your first order when you sign up to our email…" at bounding box center [663, 112] width 1260 height 121
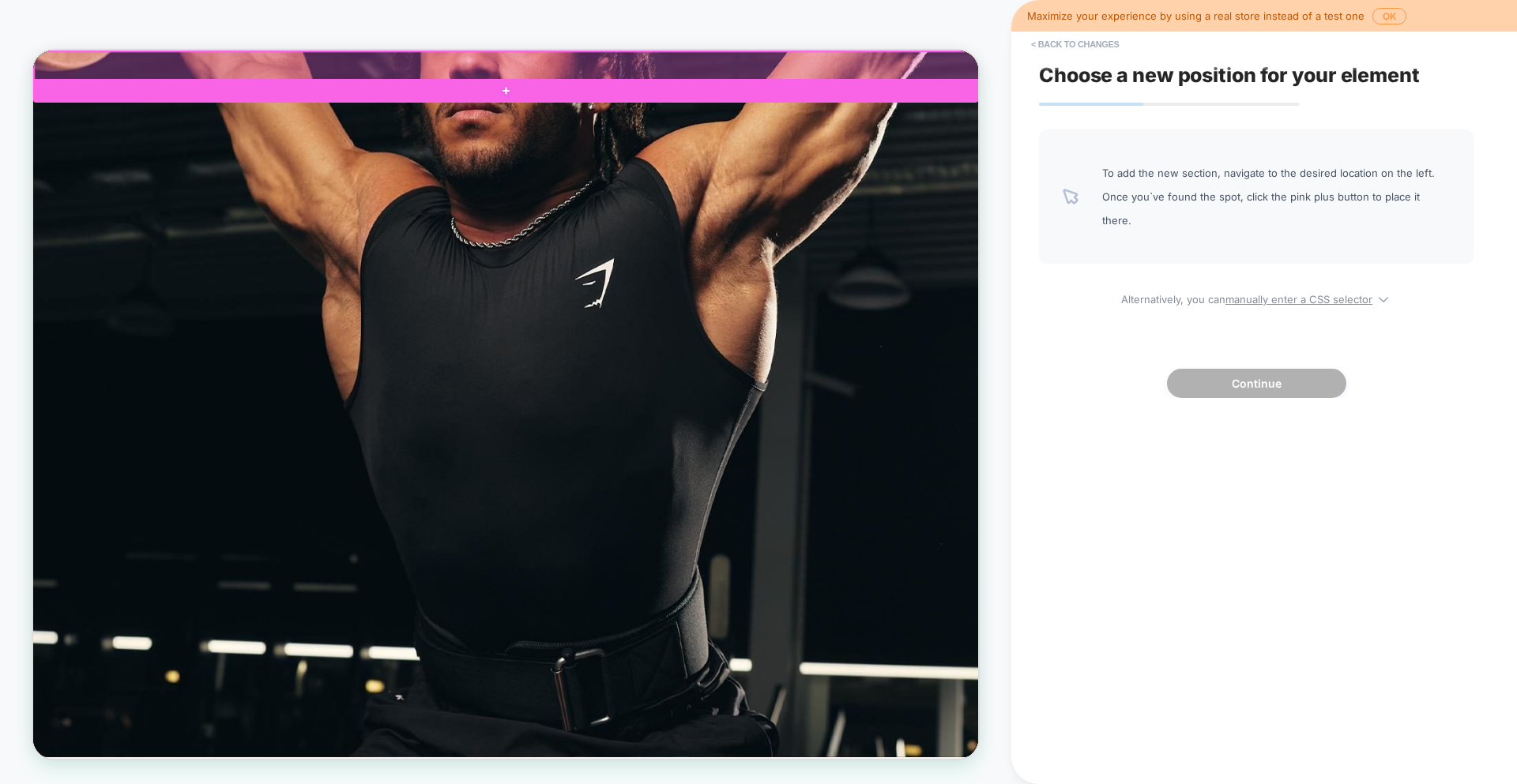
click at [981, 69] on div at bounding box center [664, 71] width 1260 height 39
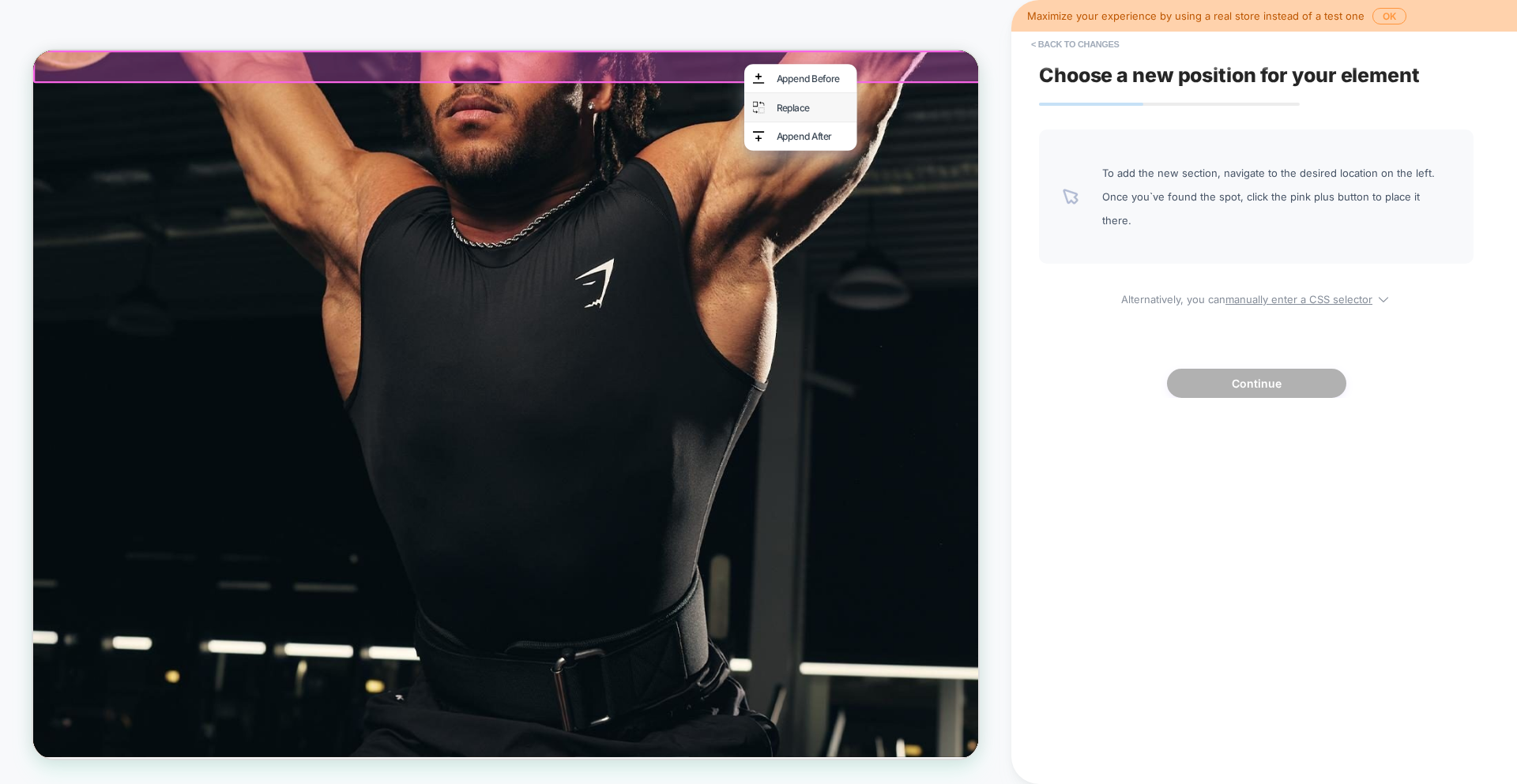
click at [1060, 122] on div "Replace" at bounding box center [1072, 126] width 96 height 16
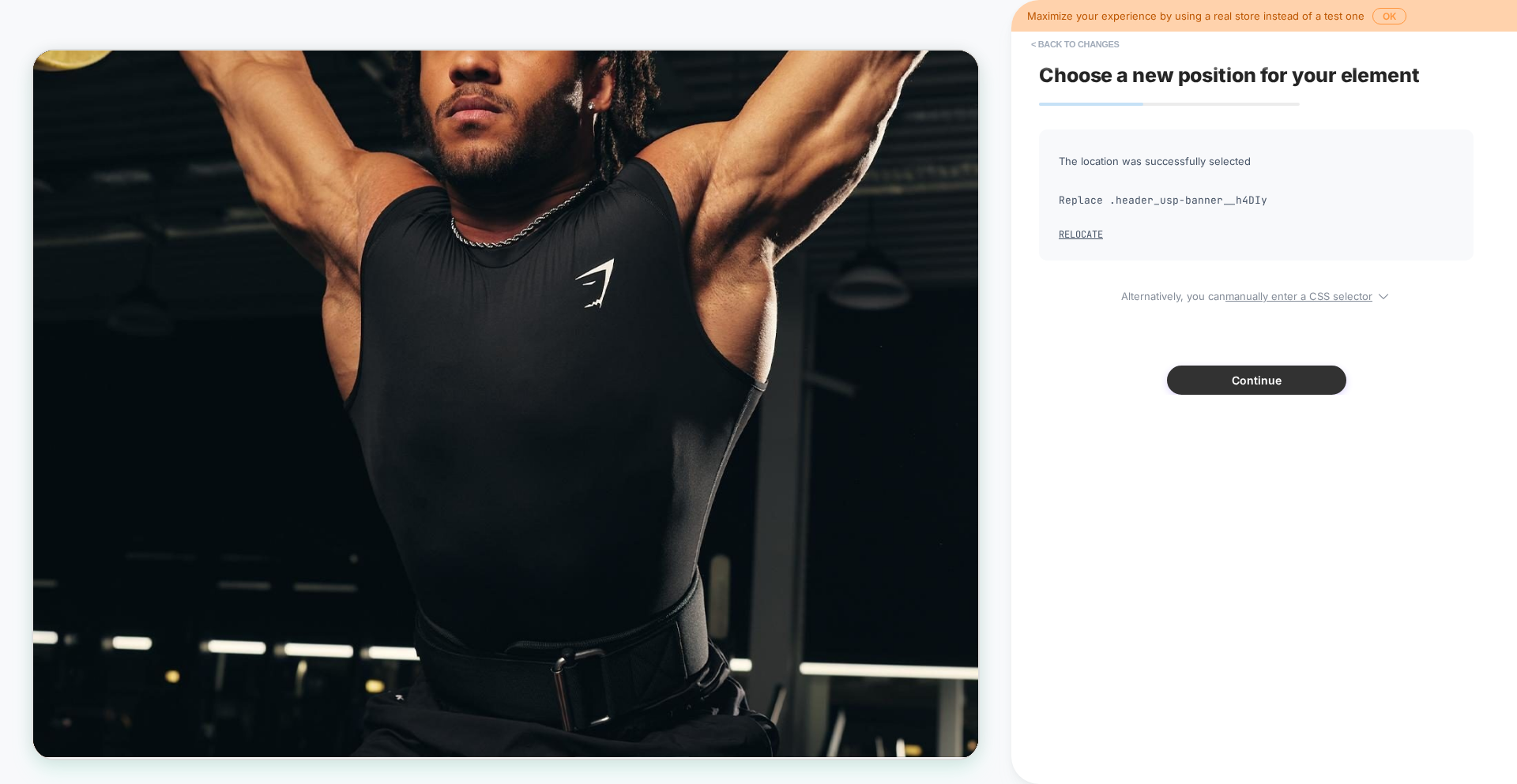
click at [1250, 380] on button "Continue" at bounding box center [1257, 380] width 179 height 30
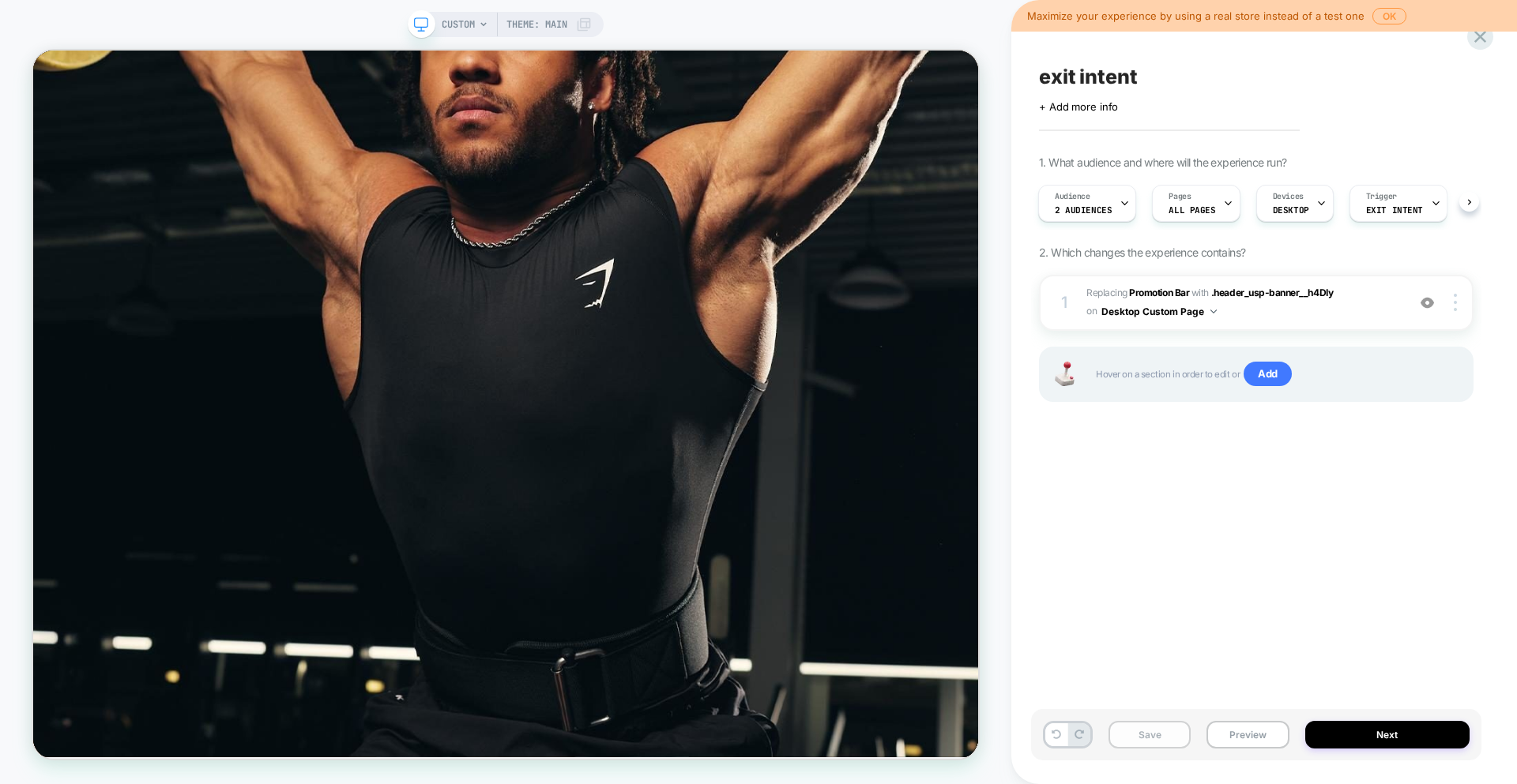
click at [1146, 734] on button "Save" at bounding box center [1149, 735] width 82 height 28
click at [1239, 744] on button "Preview" at bounding box center [1248, 735] width 82 height 28
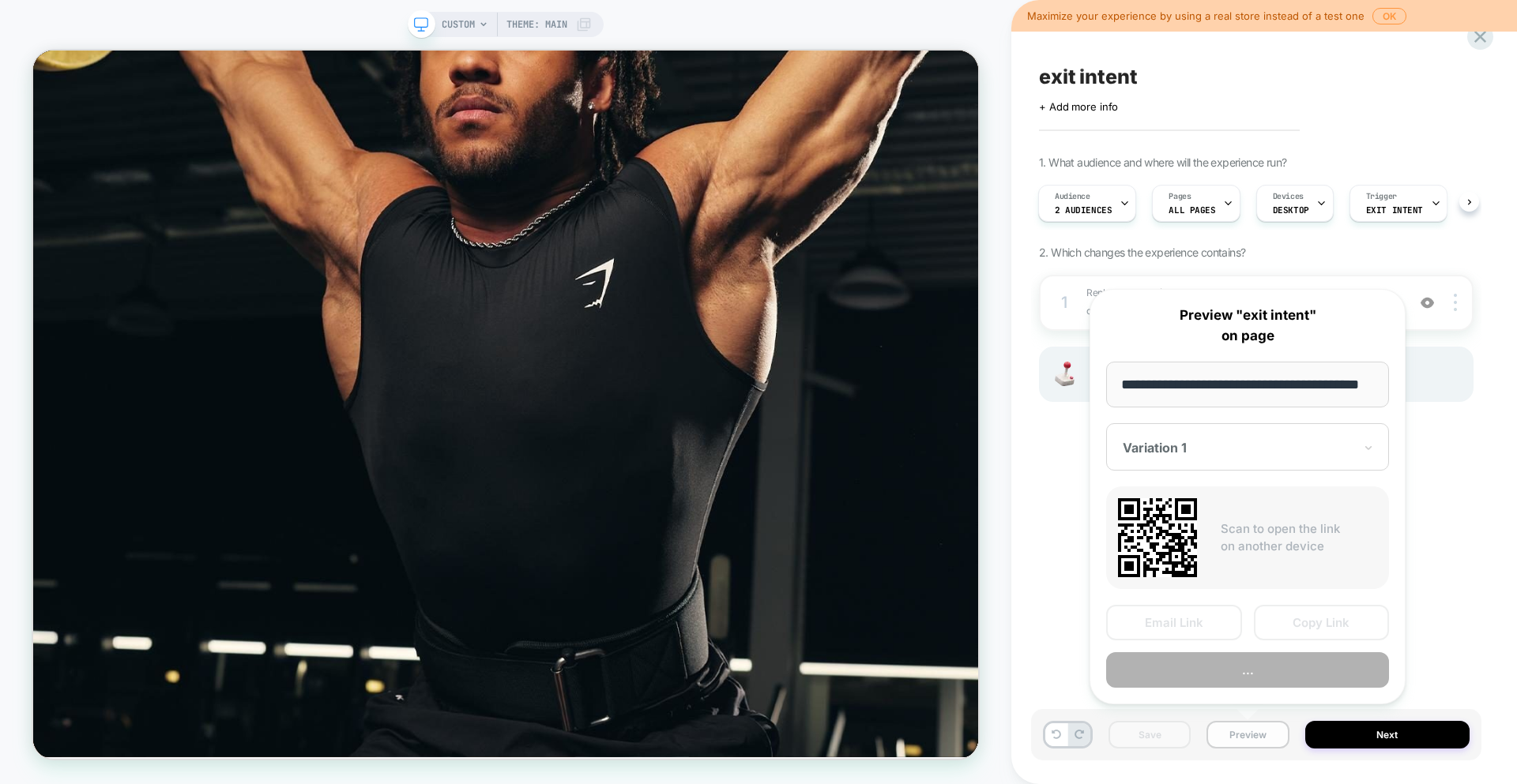
scroll to position [0, 44]
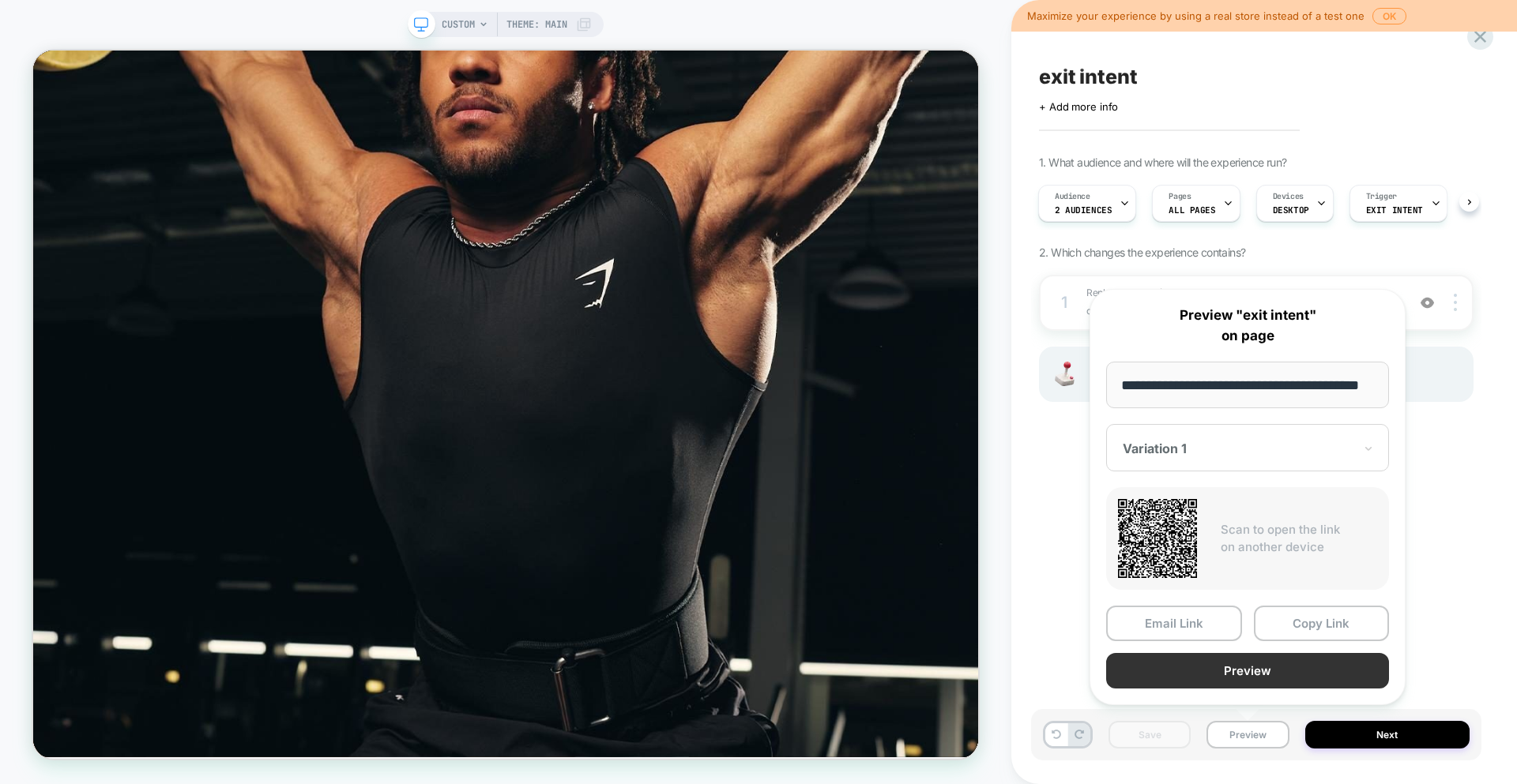
click at [1272, 674] on button "Preview" at bounding box center [1248, 670] width 283 height 35
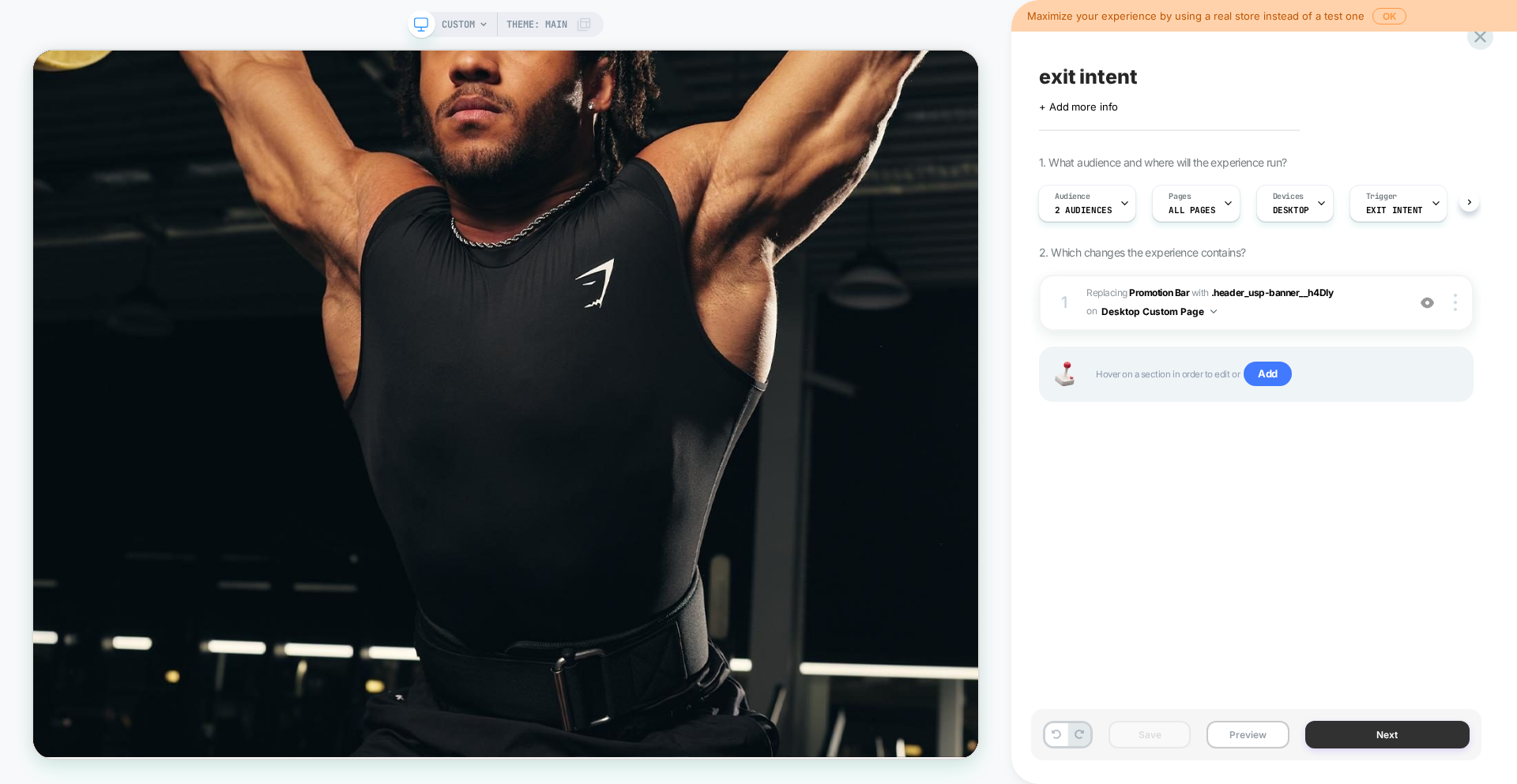
click at [1400, 734] on button "Next" at bounding box center [1387, 735] width 165 height 28
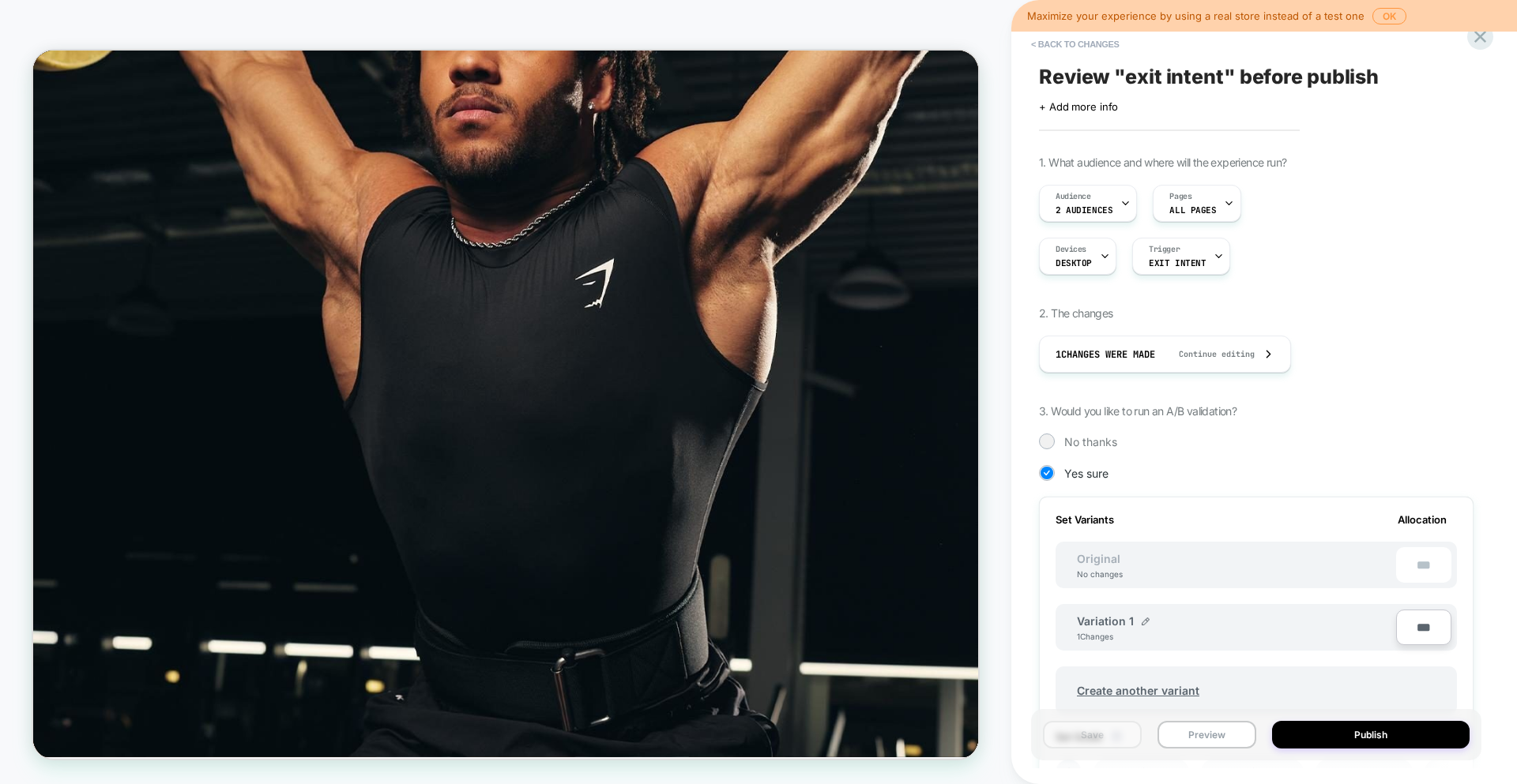
scroll to position [0, 2]
click at [1400, 734] on button "Publish" at bounding box center [1371, 735] width 197 height 28
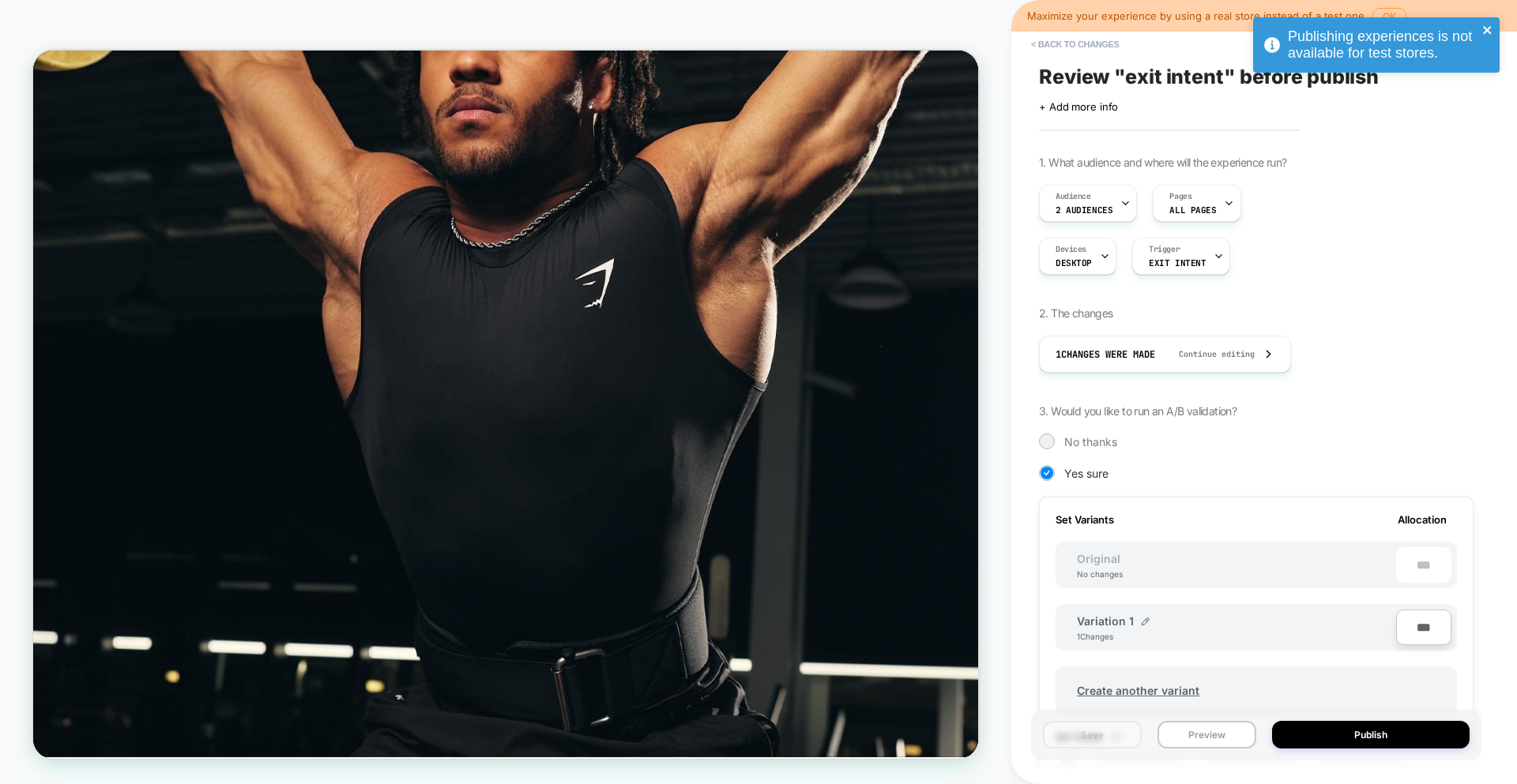
click at [1490, 37] on button "close" at bounding box center [1487, 31] width 11 height 15
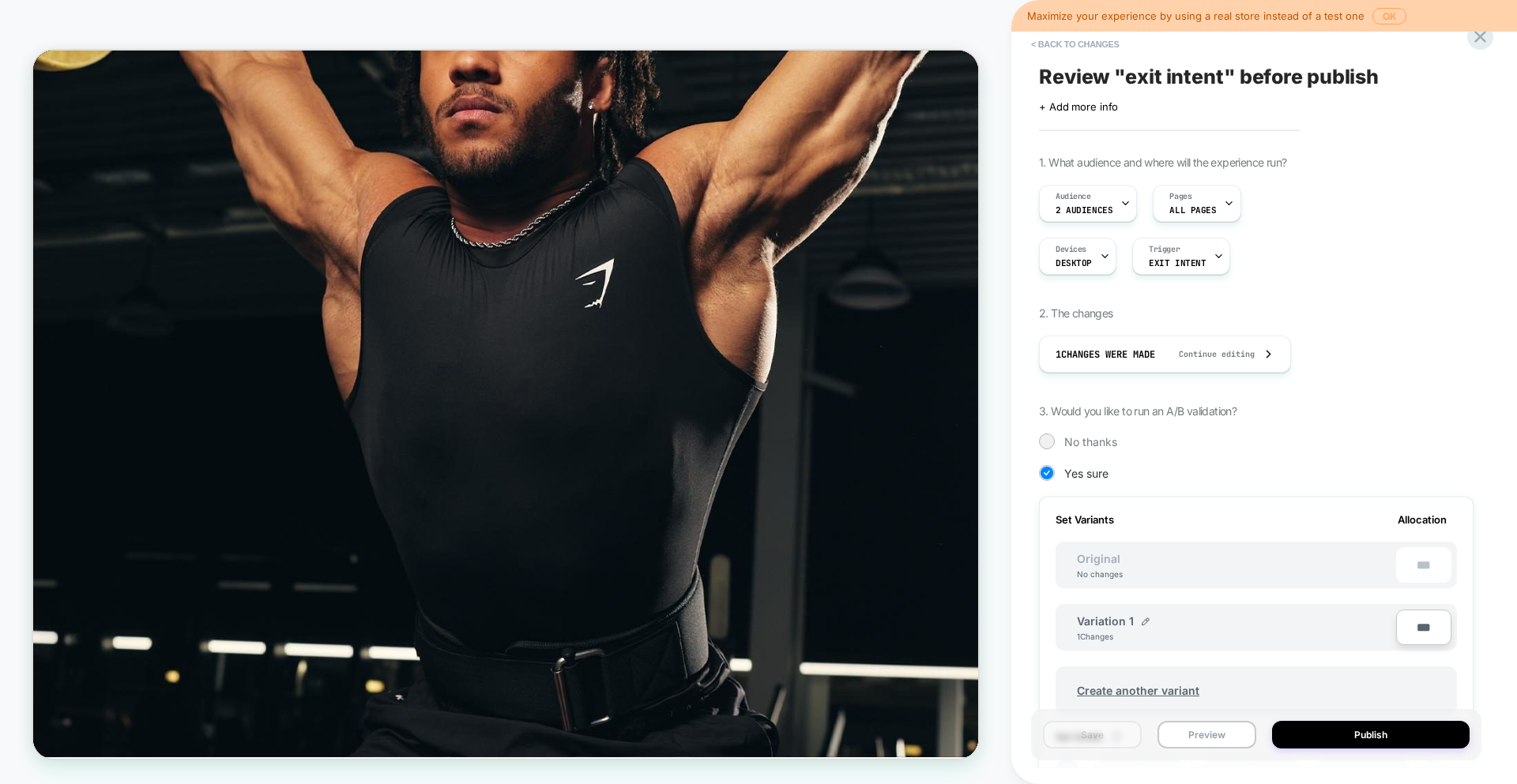
click at [1390, 15] on button "OK" at bounding box center [1389, 16] width 34 height 16
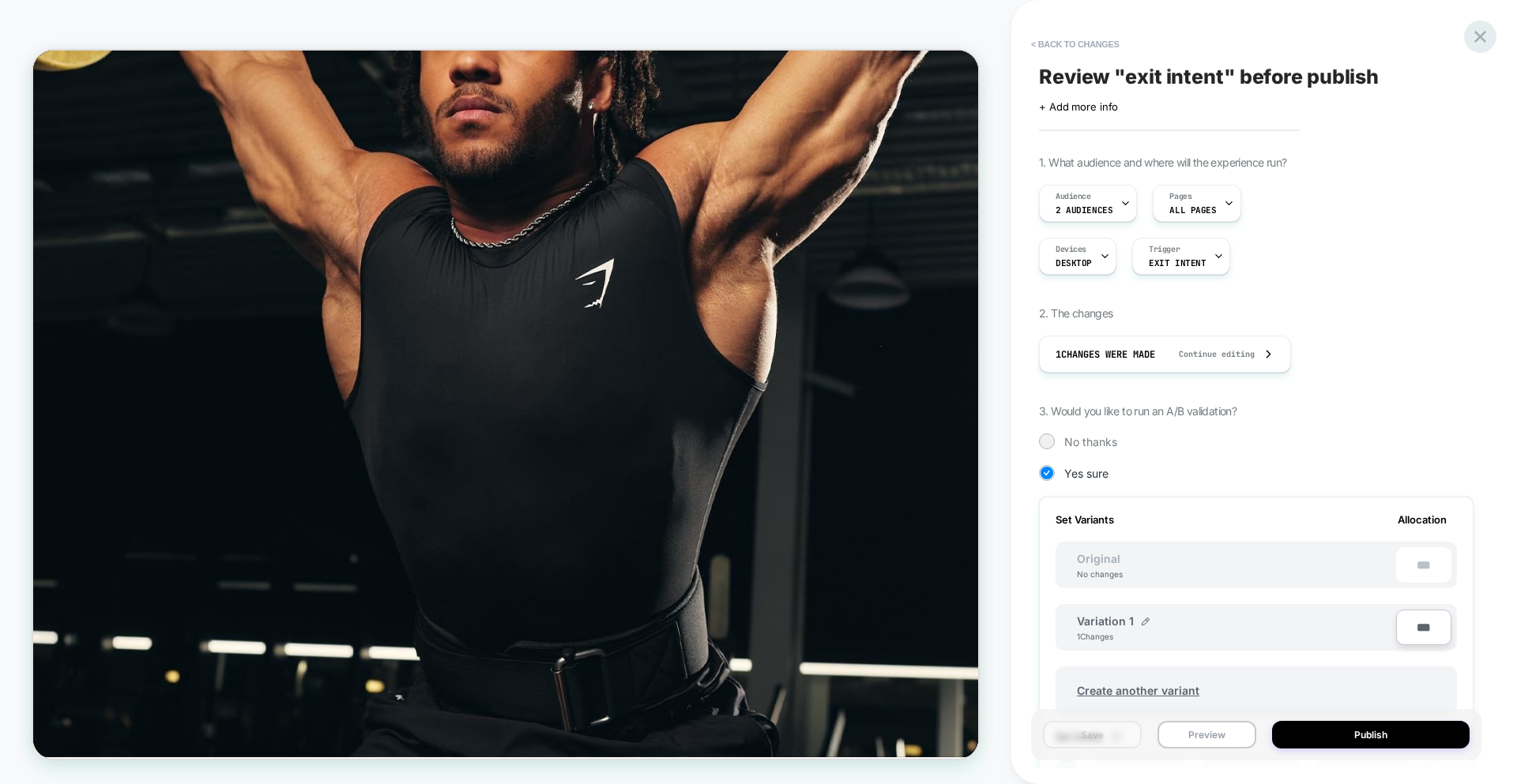
click at [1485, 31] on icon at bounding box center [1480, 37] width 21 height 21
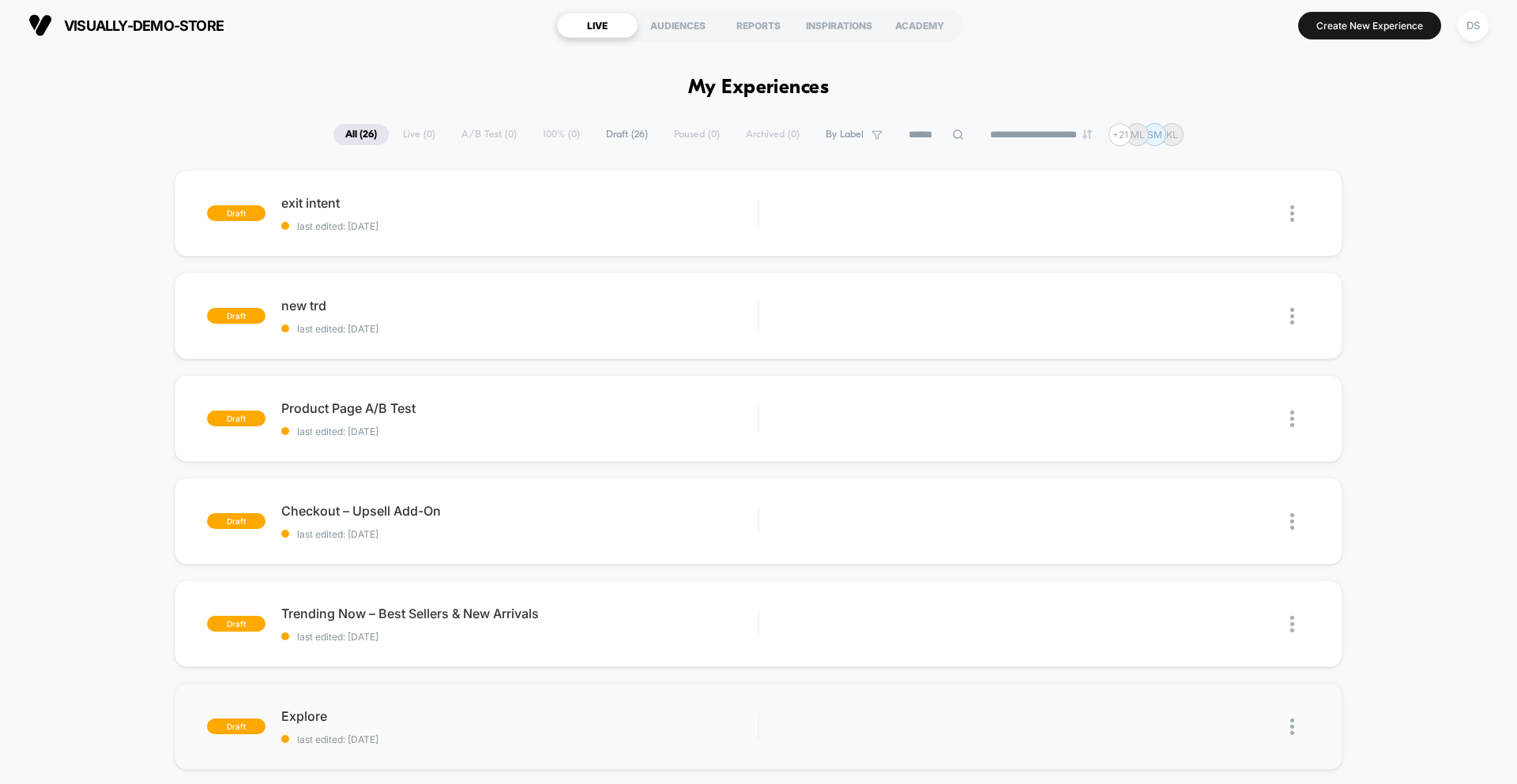
scroll to position [3, 0]
click at [1334, 27] on button "Create New Experience" at bounding box center [1369, 25] width 143 height 28
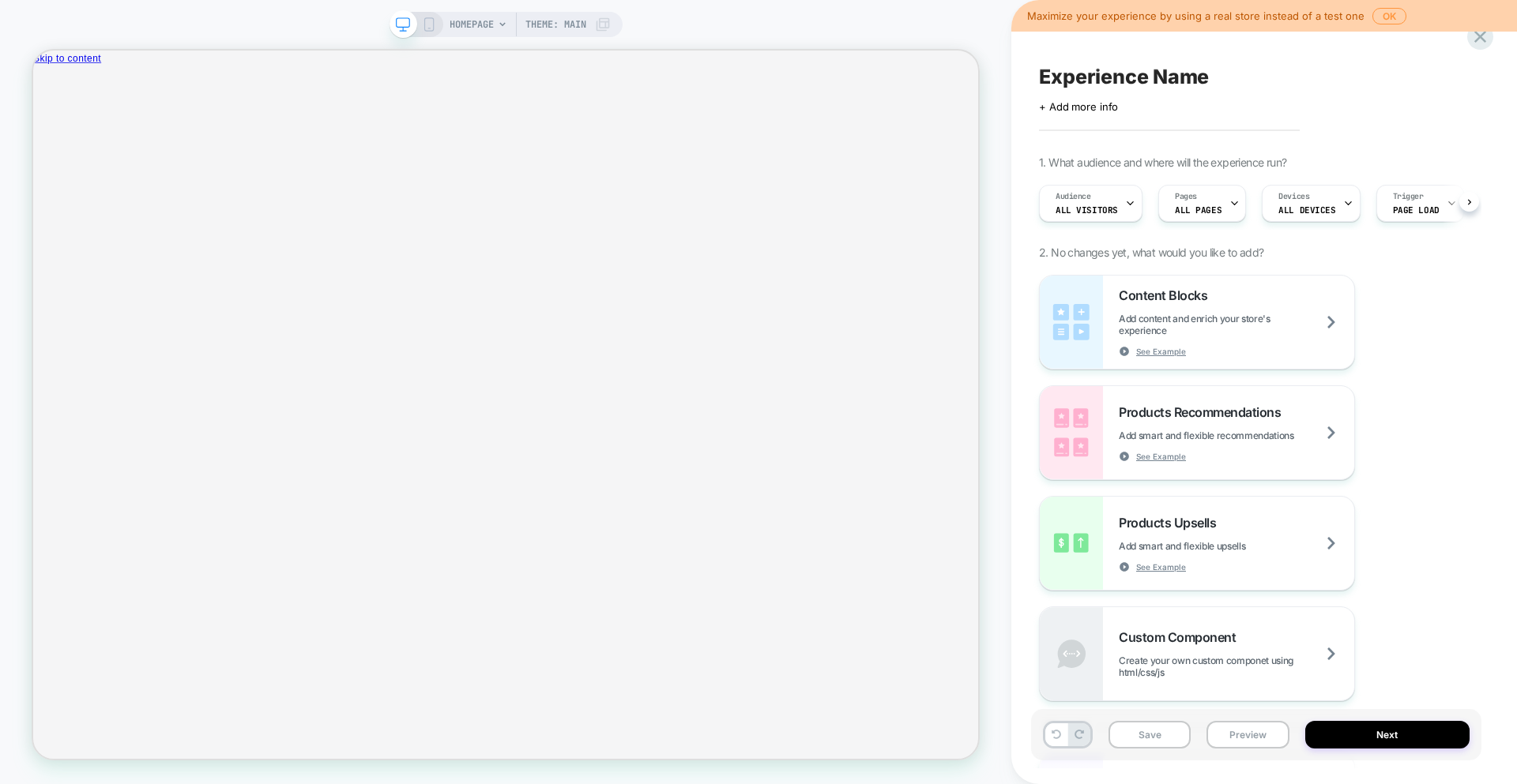
scroll to position [0, 1]
click at [476, 21] on span "HOMEPAGE" at bounding box center [471, 24] width 44 height 25
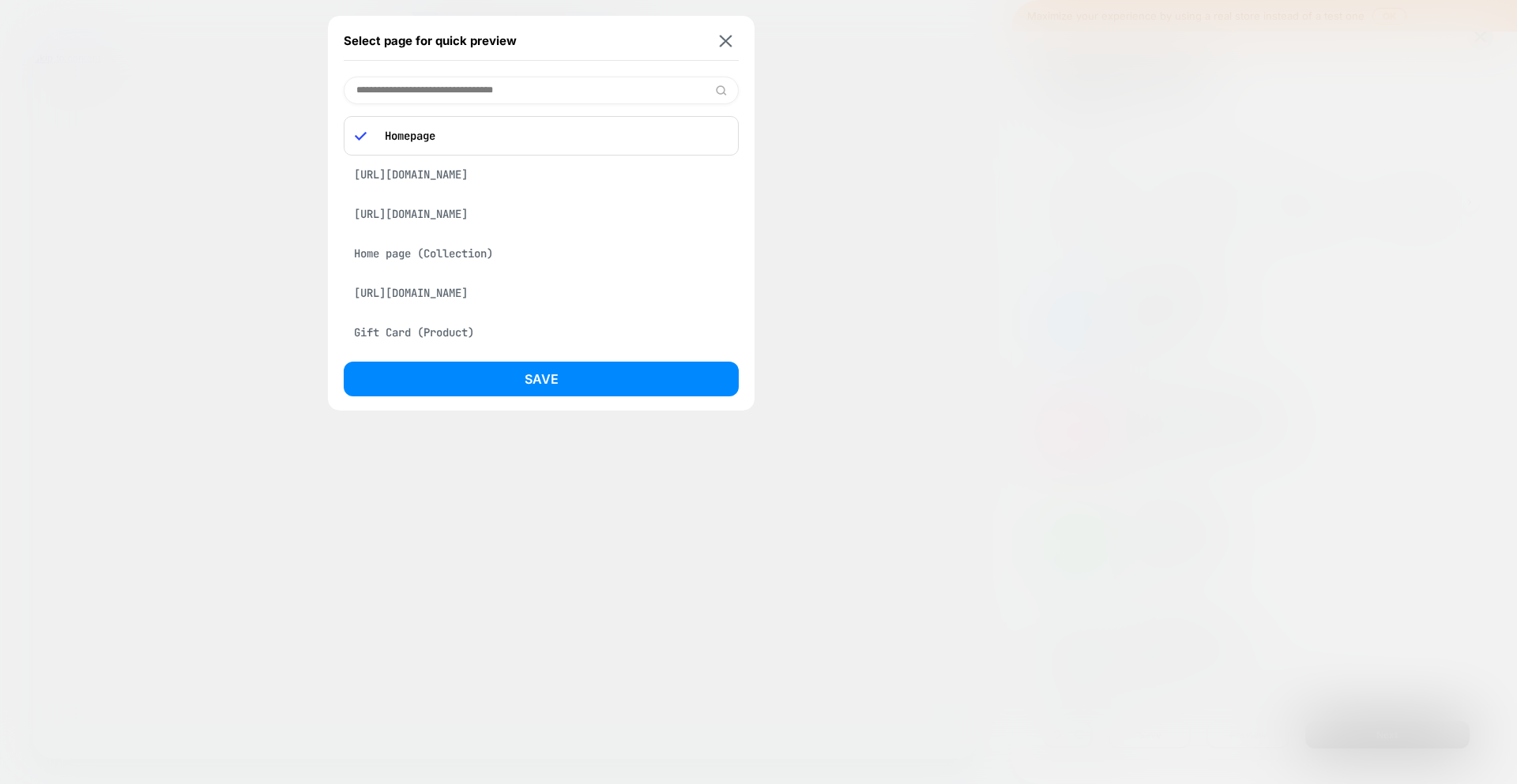
click at [468, 96] on input at bounding box center [540, 90] width 395 height 28
paste input "**********"
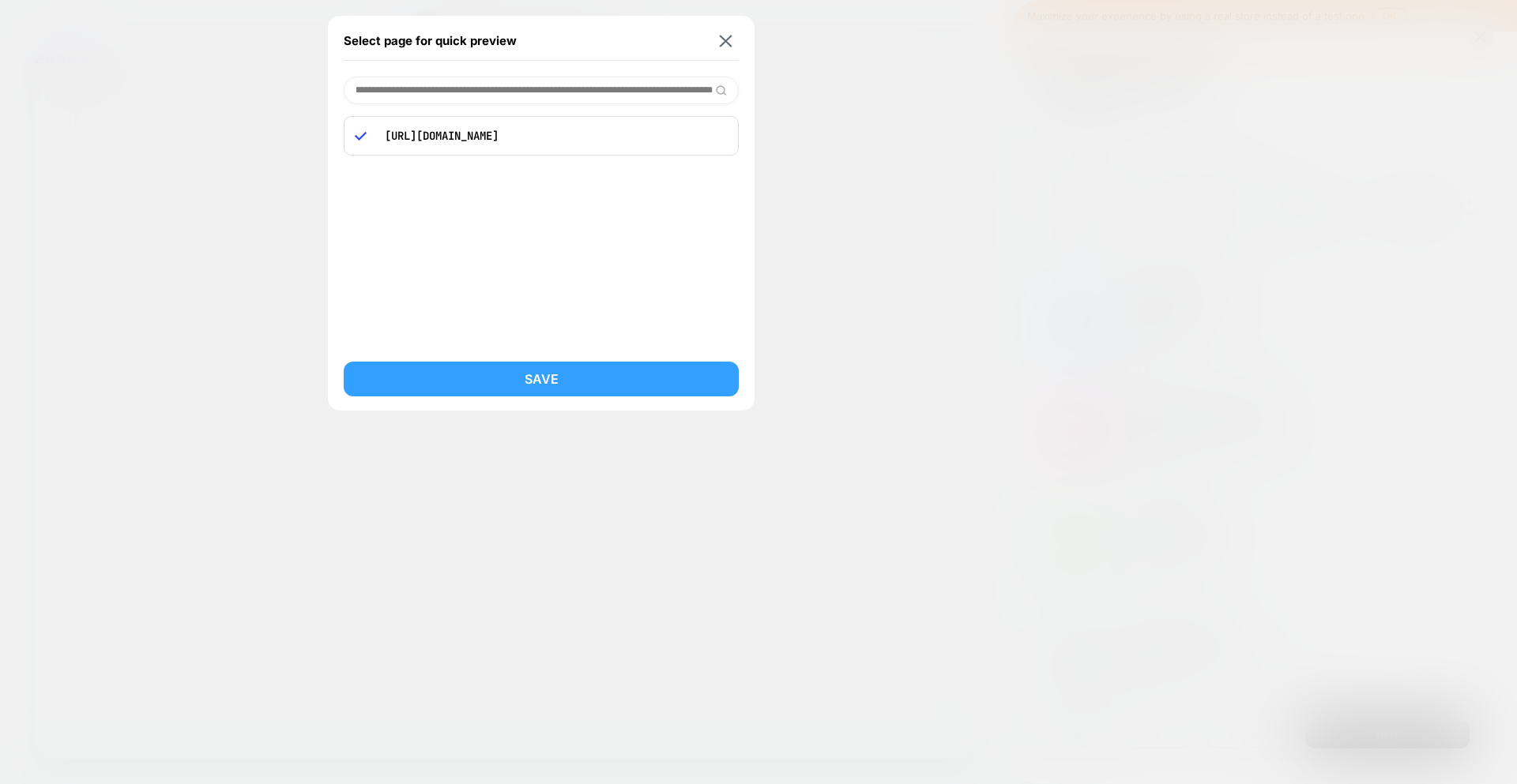
type input "**********"
click at [560, 384] on button "Save" at bounding box center [540, 379] width 395 height 34
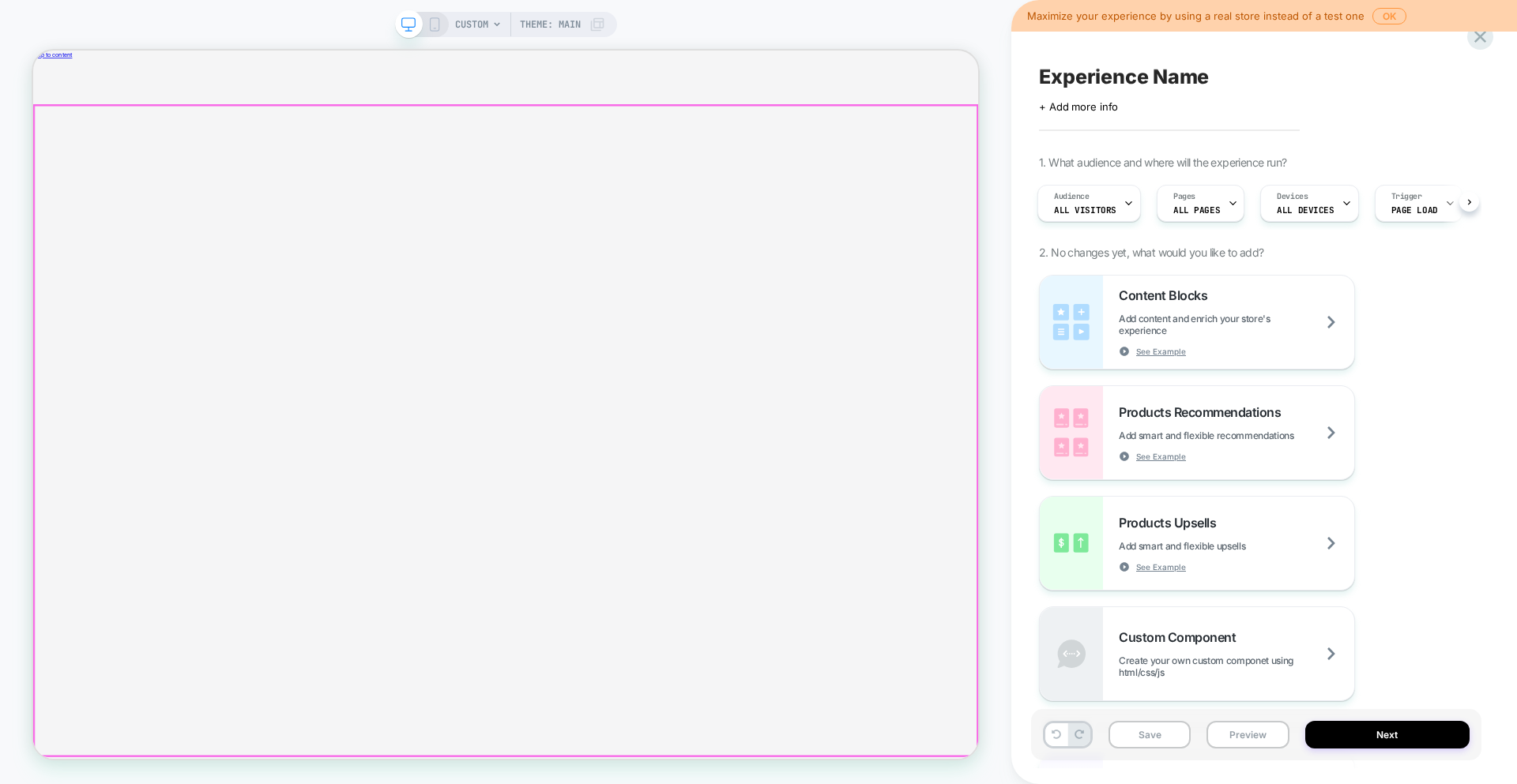
scroll to position [0, 0]
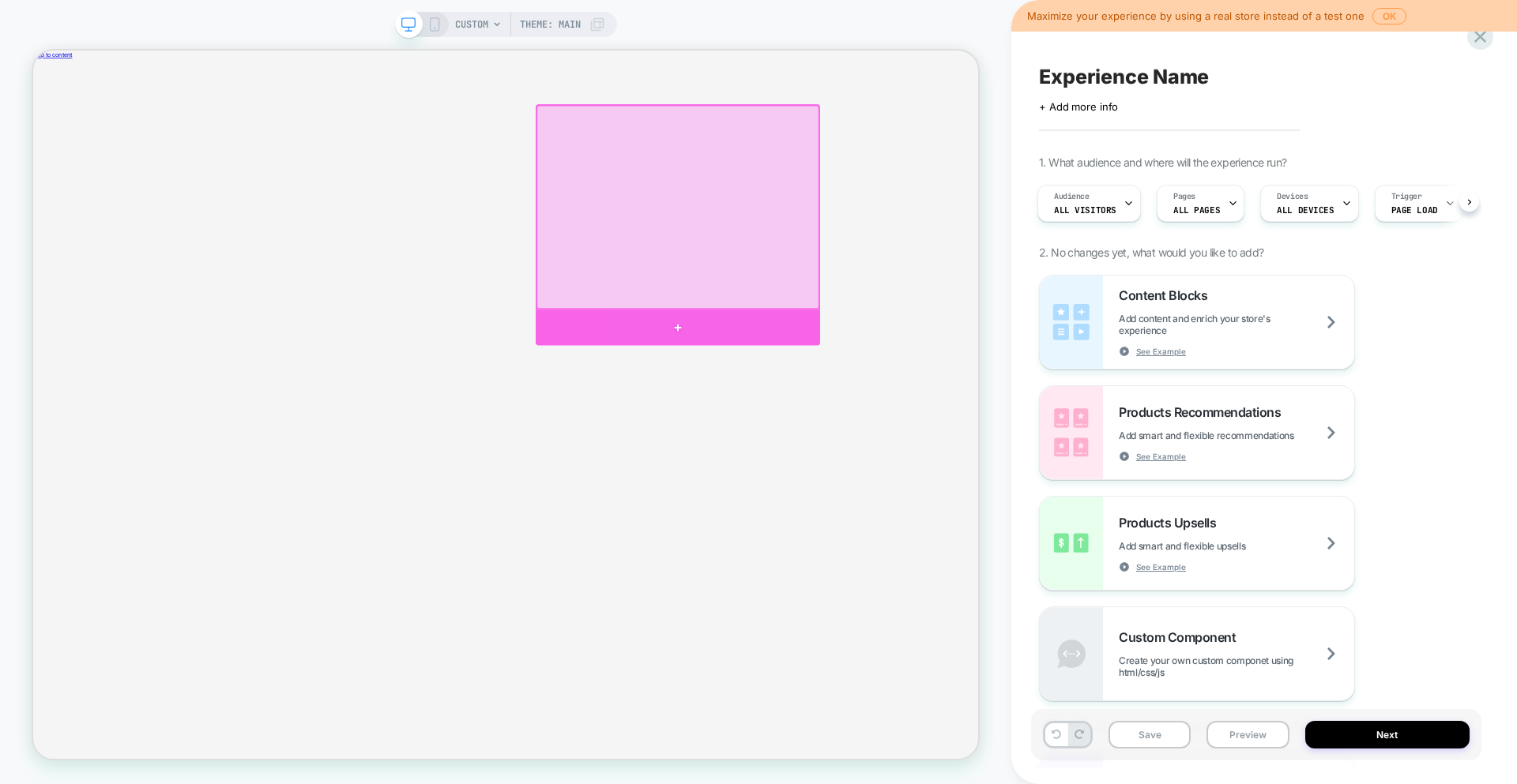
click at [907, 408] on div at bounding box center [893, 420] width 379 height 48
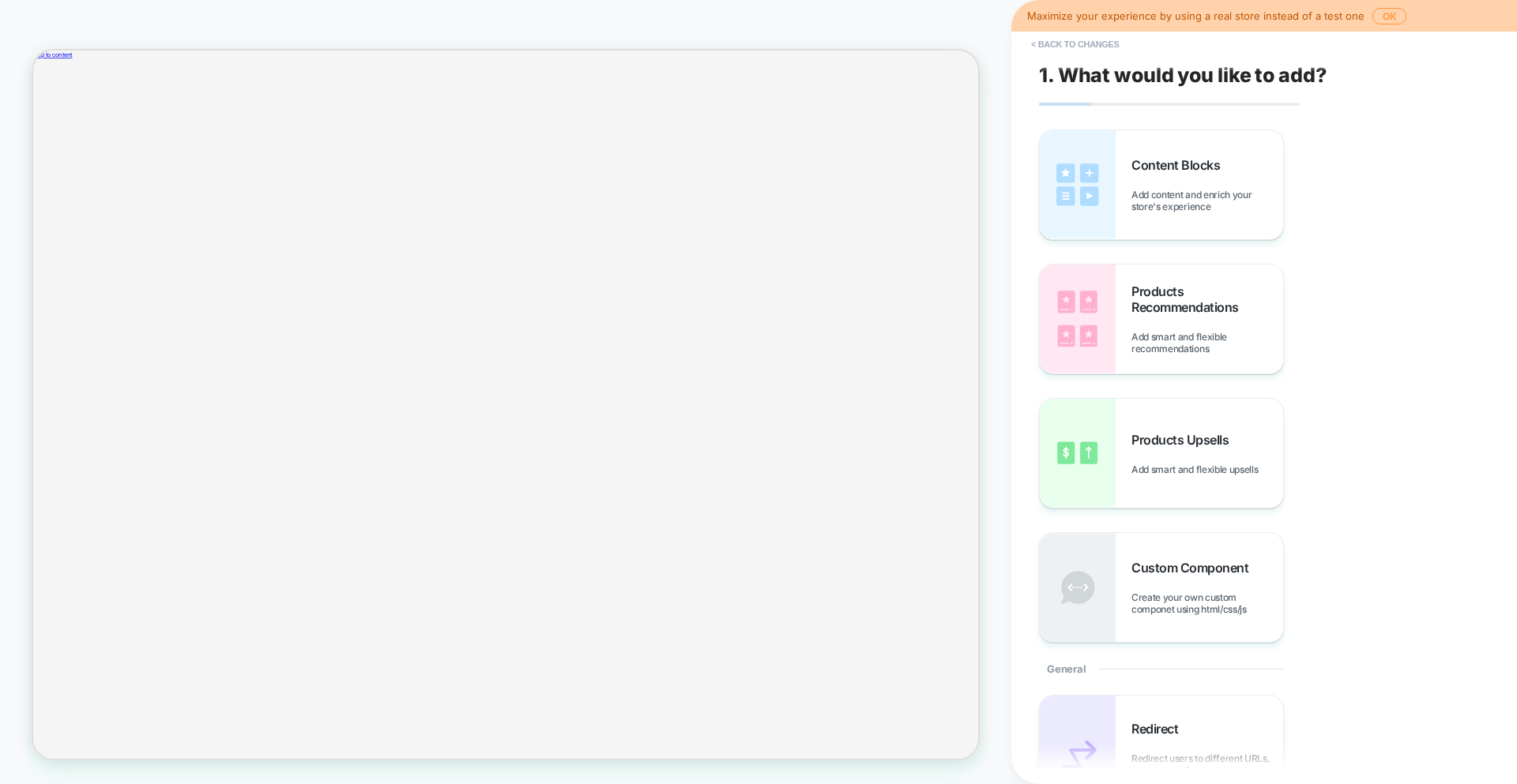
scroll to position [0, 1]
click at [1109, 307] on img at bounding box center [1078, 319] width 76 height 109
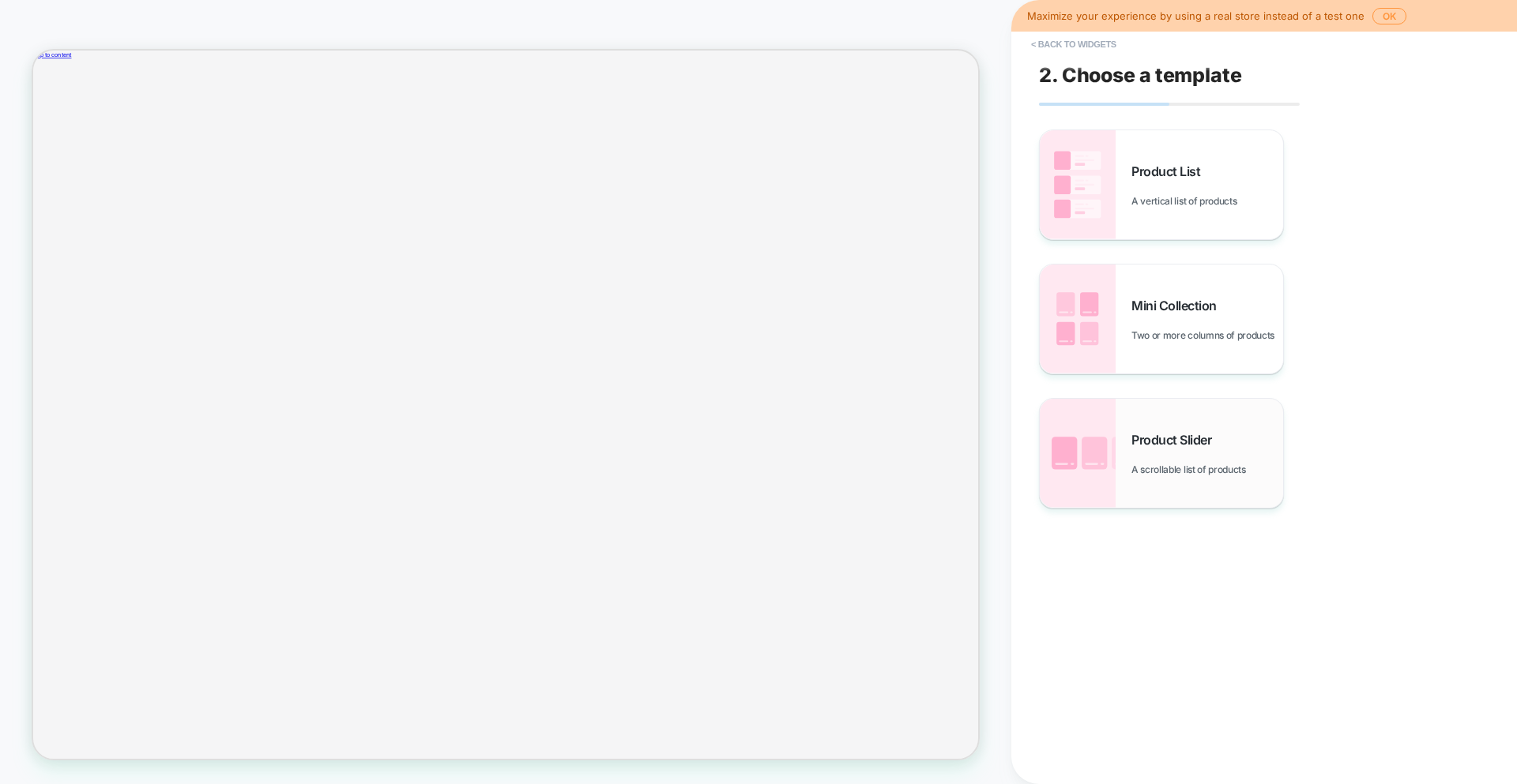
click at [1078, 462] on img at bounding box center [1078, 453] width 76 height 109
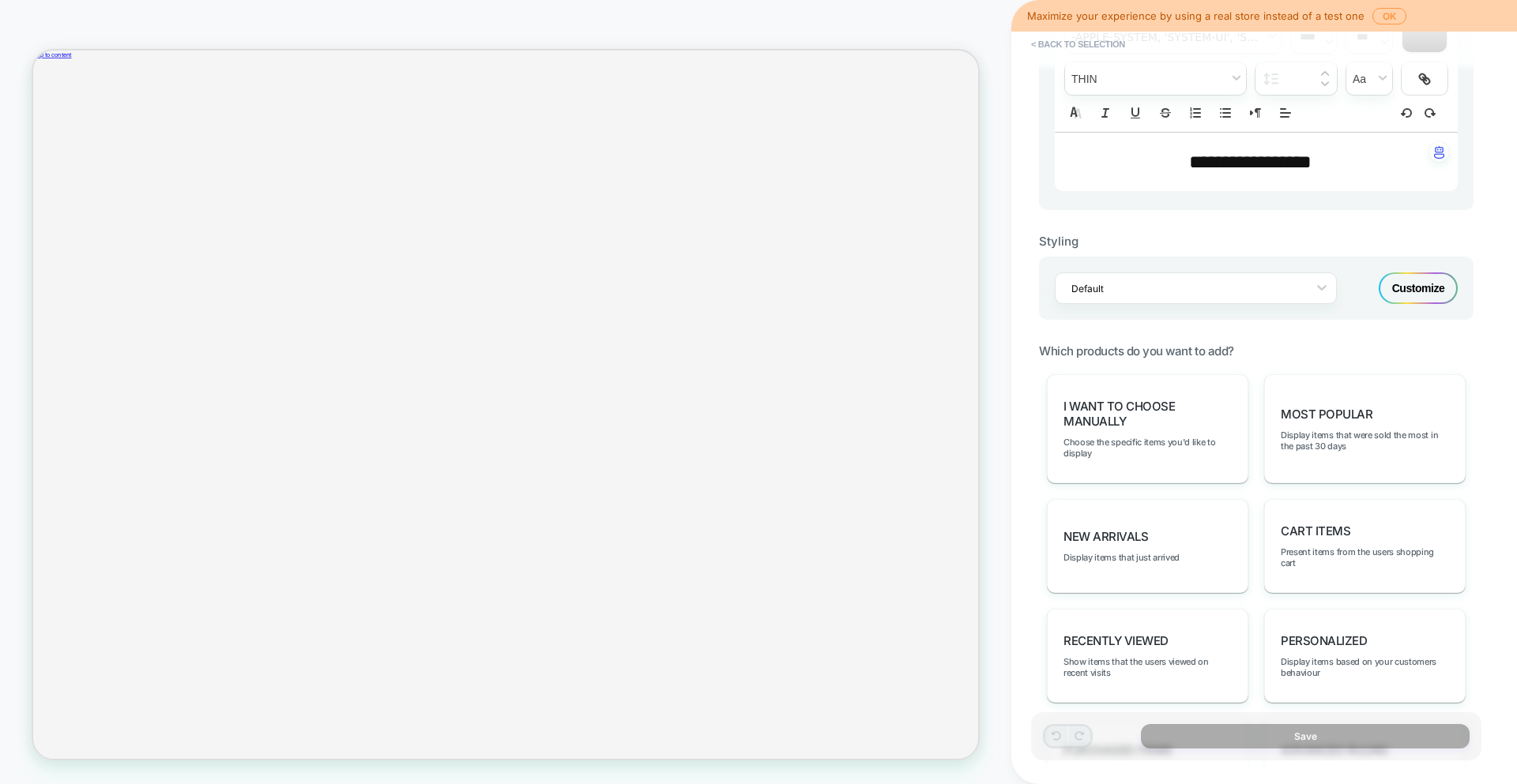
scroll to position [680, 0]
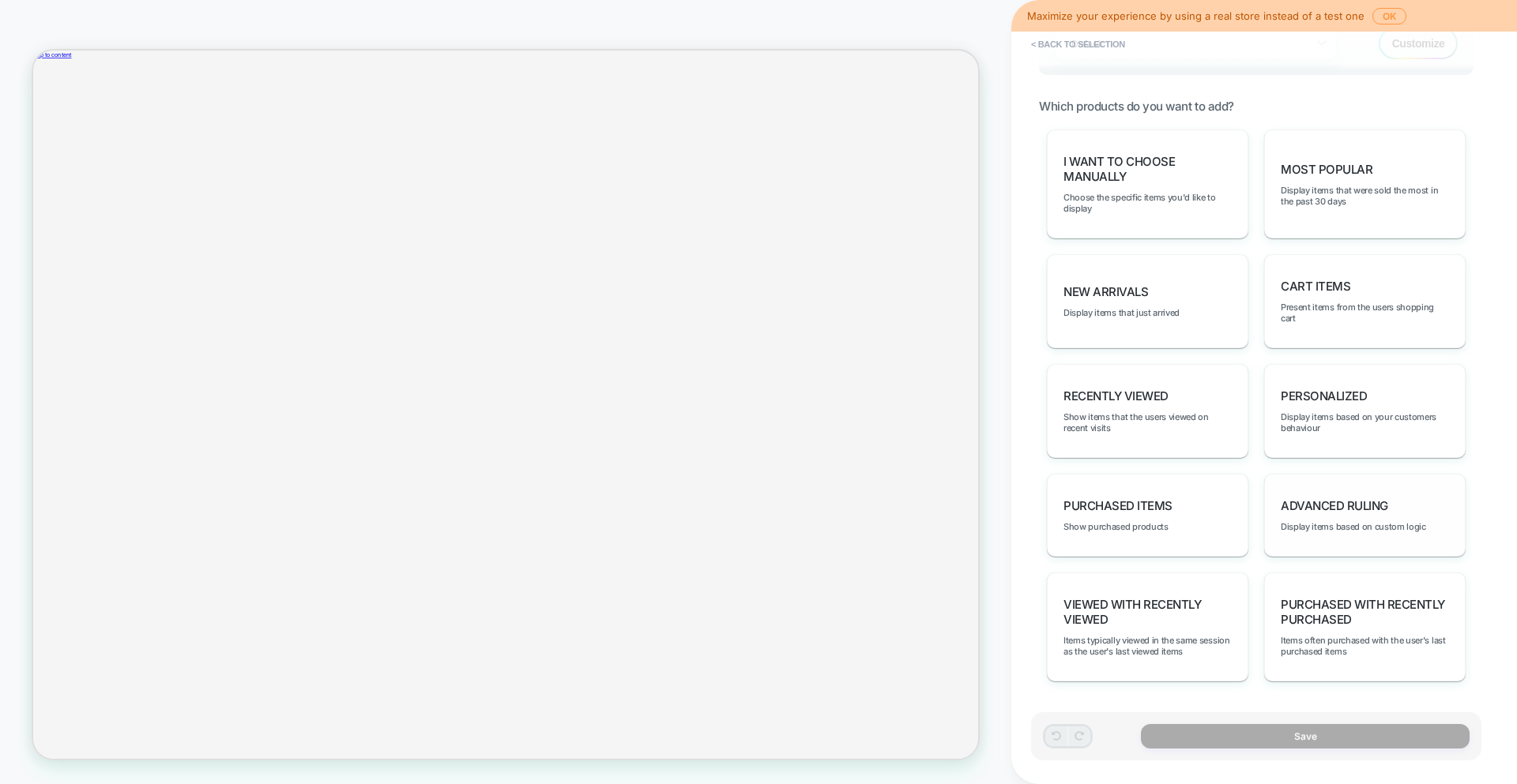
click at [1316, 511] on span "Advanced Ruling" at bounding box center [1334, 506] width 108 height 15
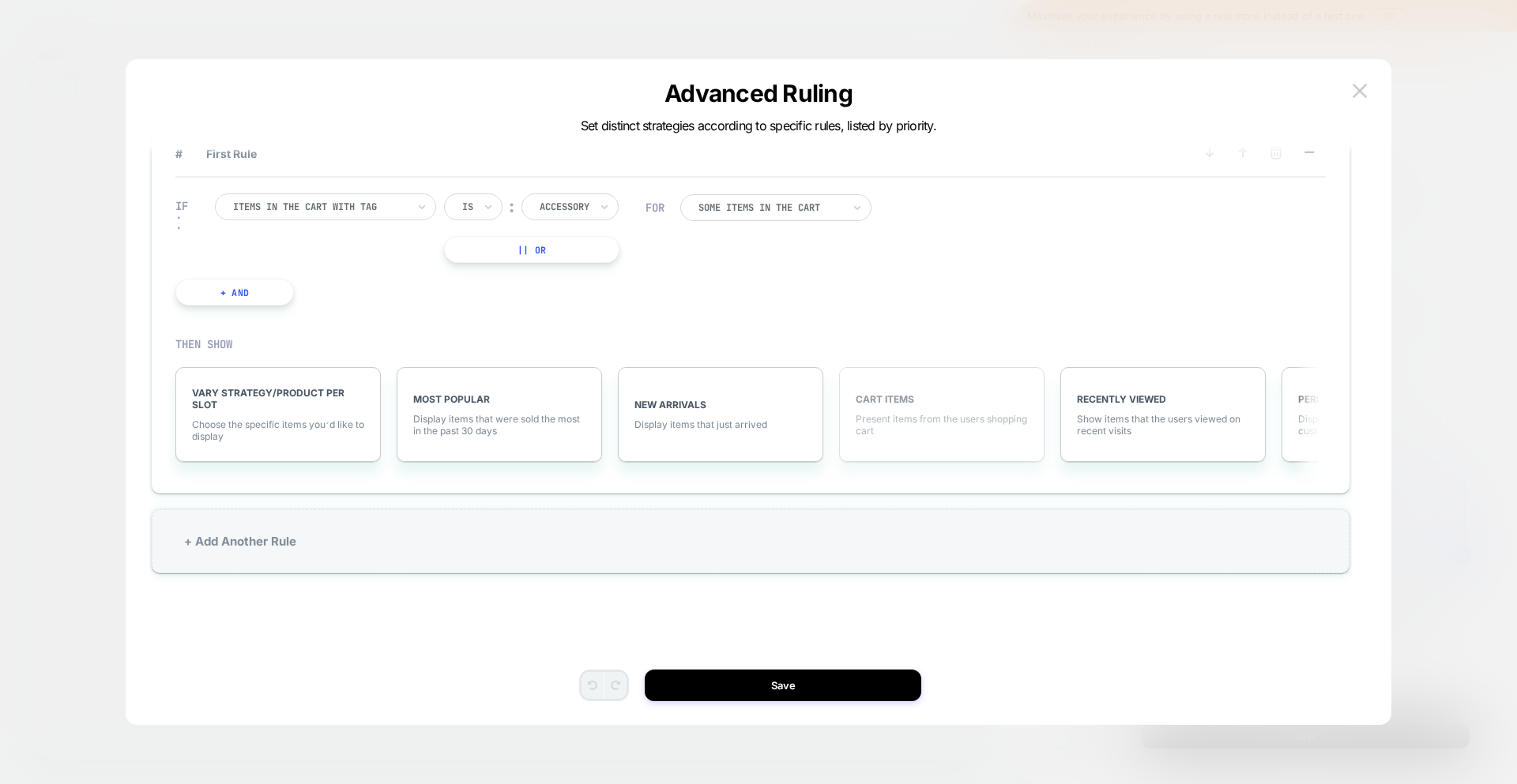
scroll to position [48, 0]
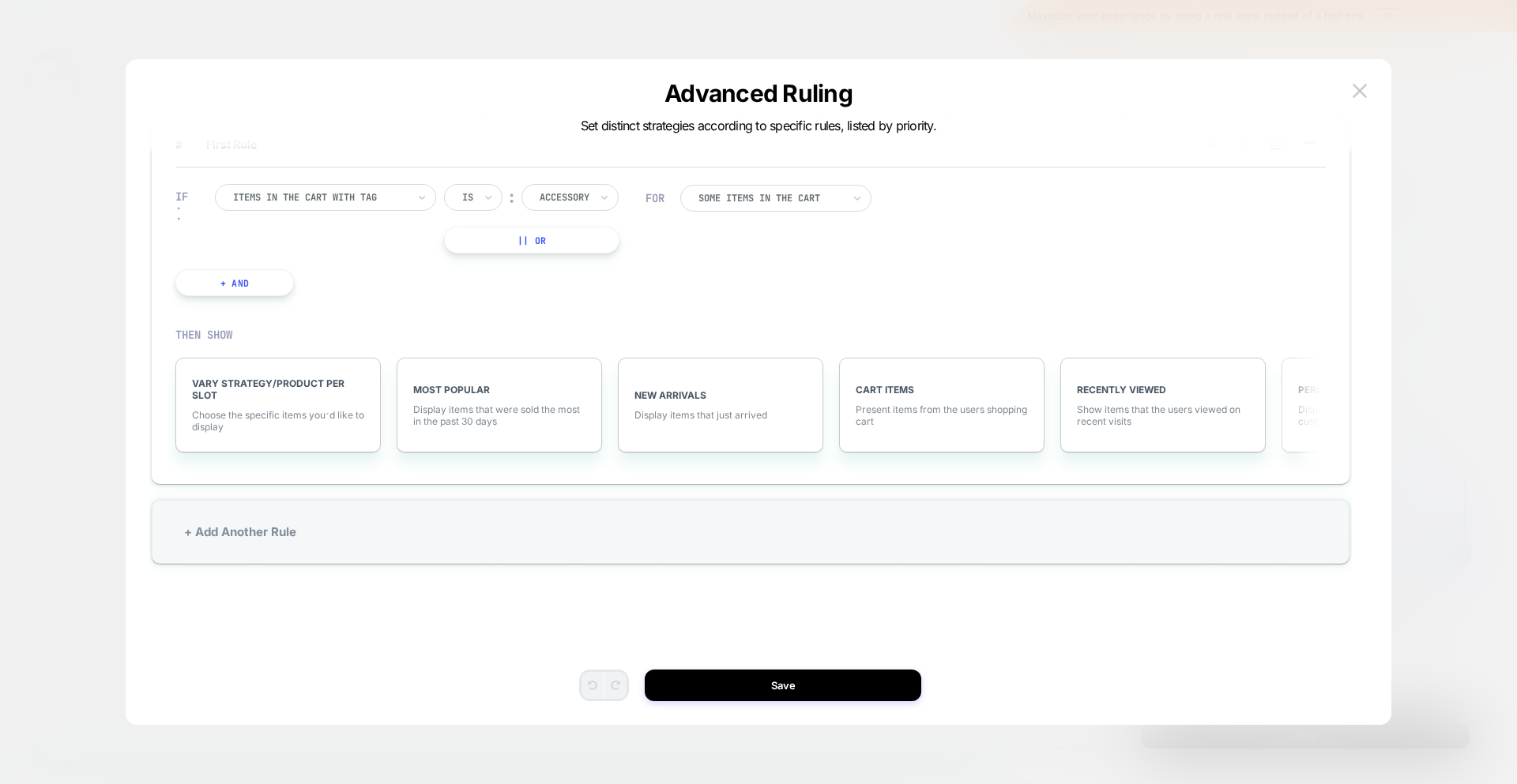
click at [1304, 407] on span "Display items based on your customers behaviour" at bounding box center [1384, 415] width 172 height 24
click at [834, 446] on div "NEW ARRIVALS Display items that just arrived" at bounding box center [728, 405] width 221 height 126
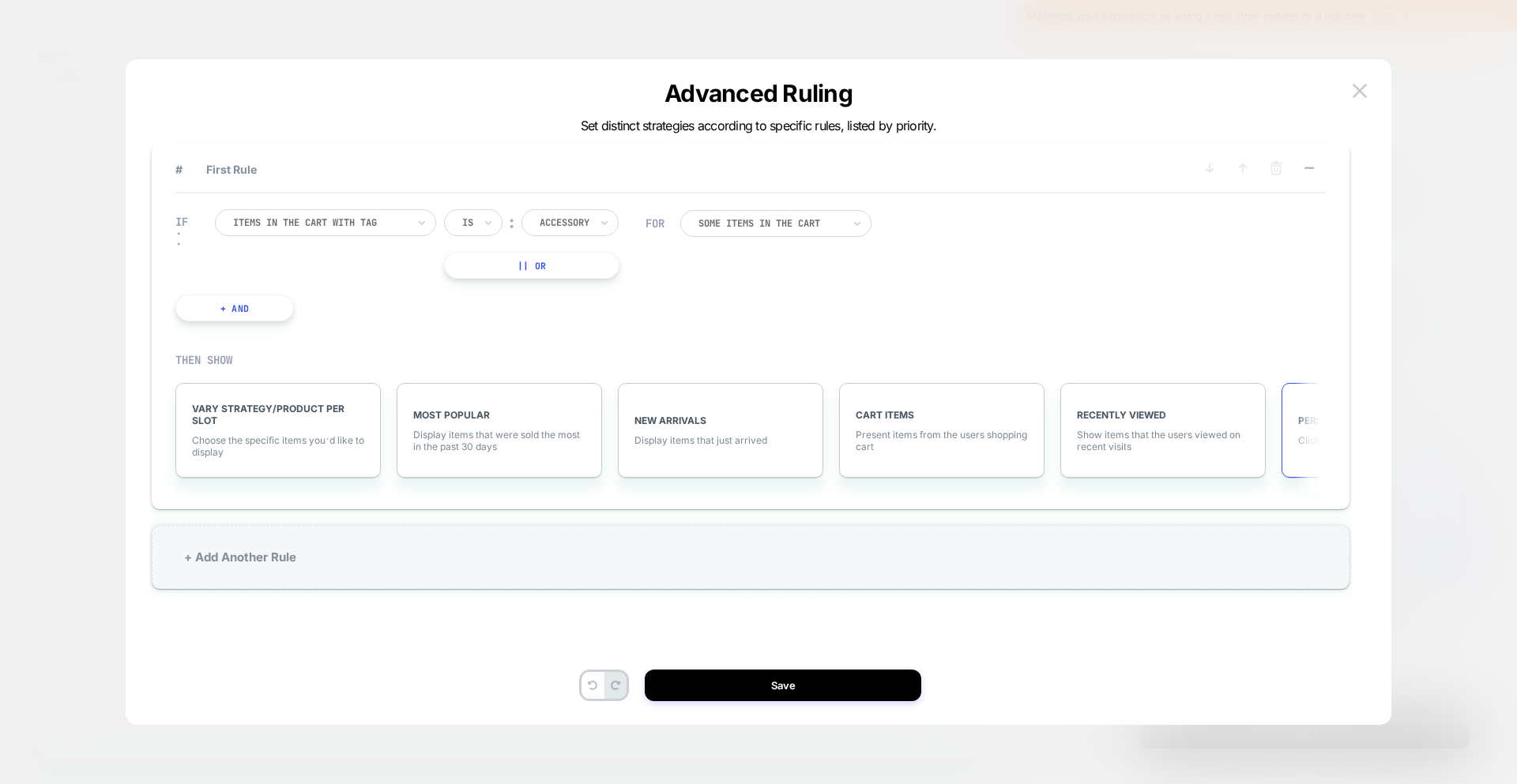
click at [1294, 427] on div "PERSONALIZED Click for More Filters" at bounding box center [1384, 429] width 205 height 94
click at [1282, 390] on div "PERSONALIZED Click for More Filters" at bounding box center [1384, 429] width 205 height 94
click at [1363, 88] on img at bounding box center [1359, 90] width 14 height 13
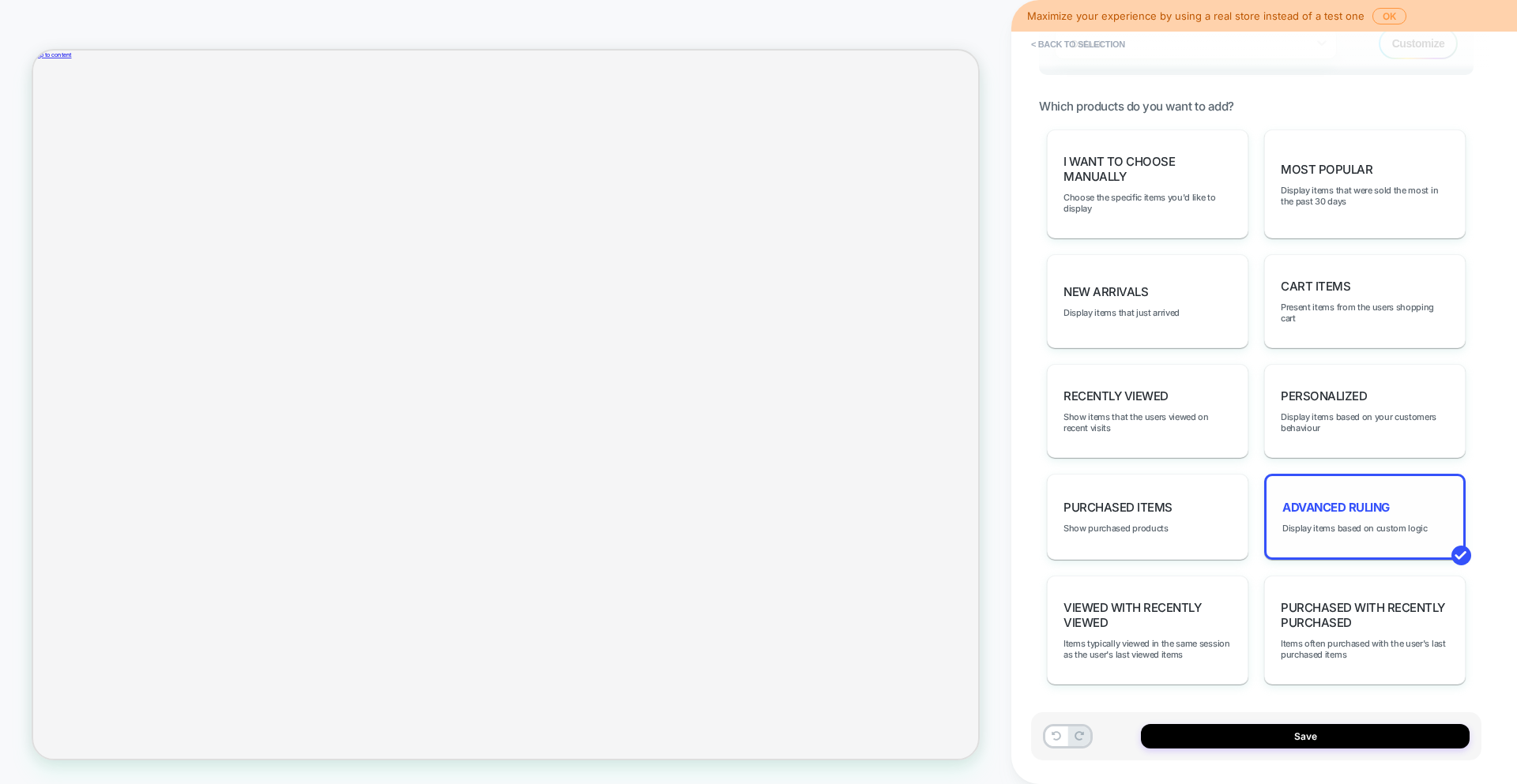
click at [1443, 530] on div "Advanced Ruling Display items based on custom logic" at bounding box center [1364, 516] width 201 height 86
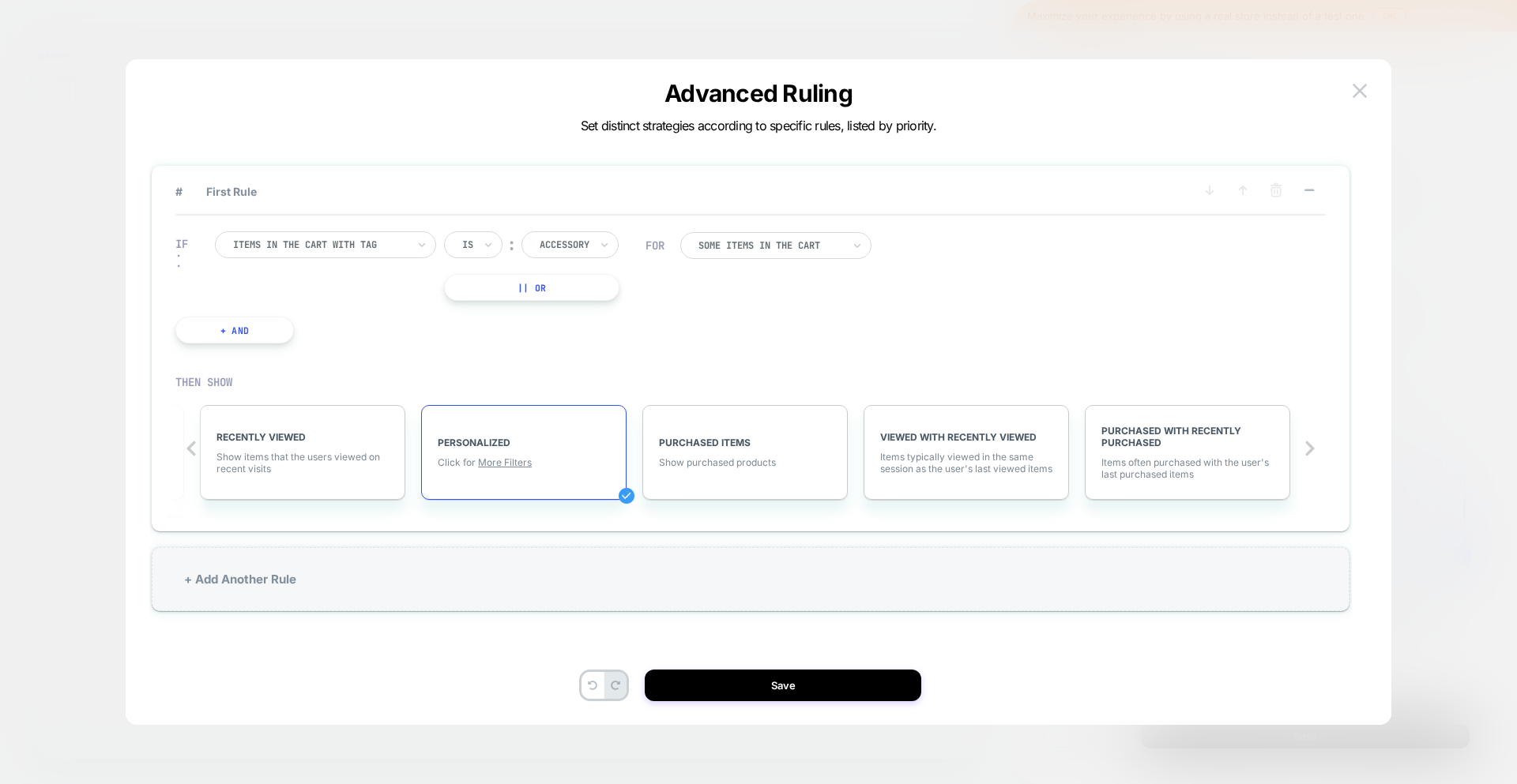
scroll to position [0, 872]
click at [787, 247] on div at bounding box center [770, 245] width 144 height 10
click at [788, 247] on div at bounding box center [770, 245] width 144 height 10
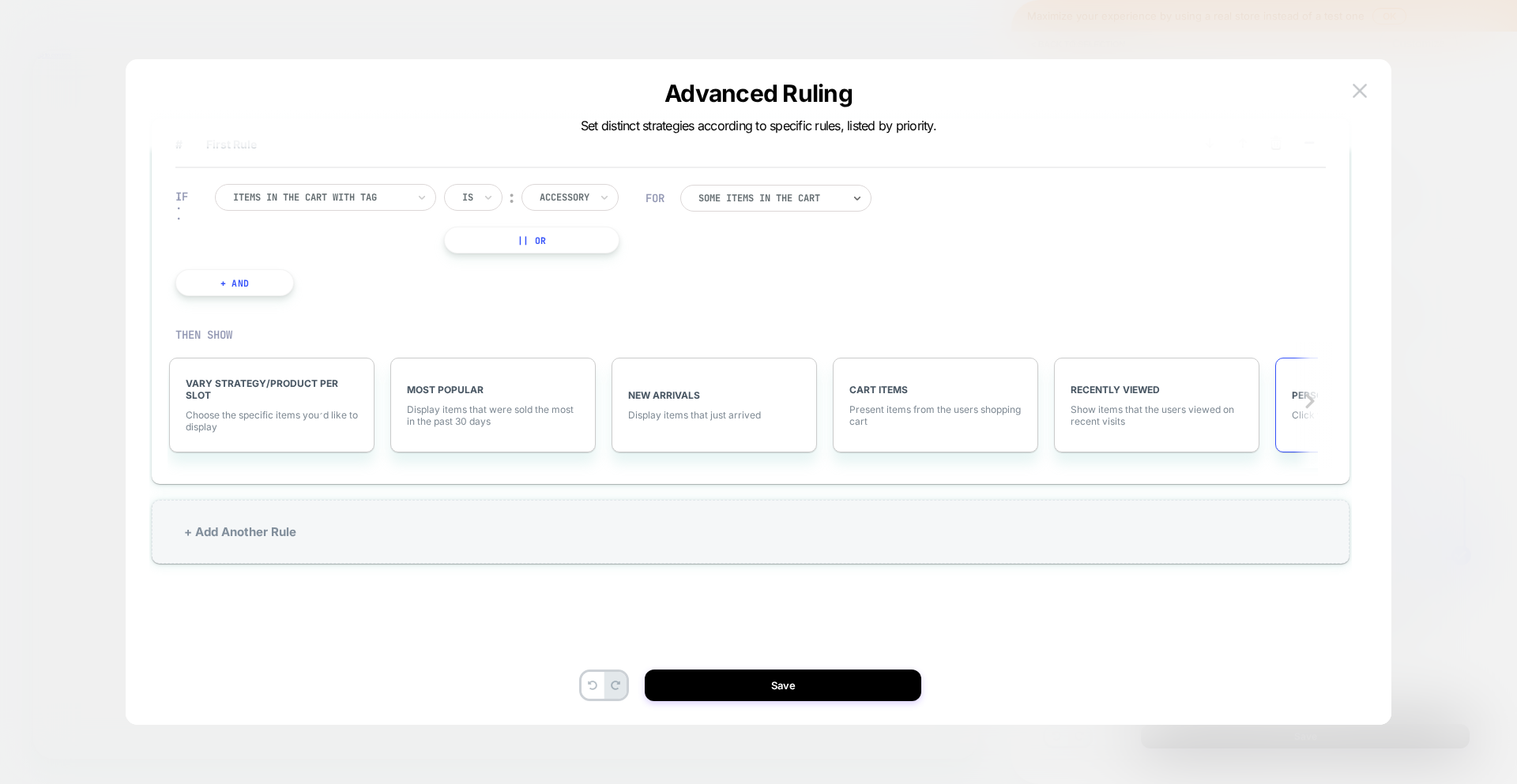
scroll to position [0, 3]
click at [1198, 403] on span "Show items that the users viewed on recent visits" at bounding box center [1160, 415] width 172 height 24
click at [1145, 419] on span "More Filters" at bounding box center [1140, 415] width 53 height 11
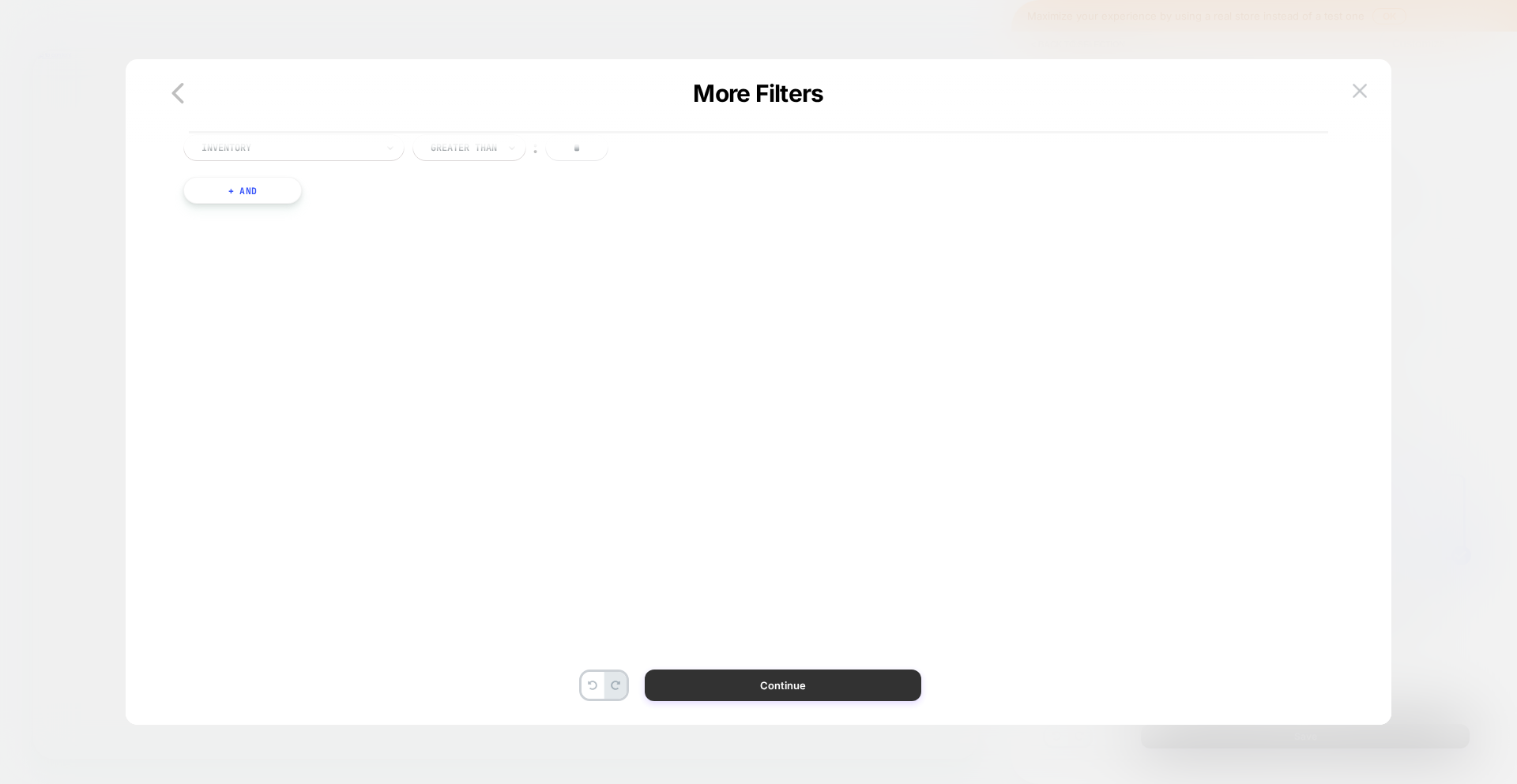
click at [712, 684] on button "Continue" at bounding box center [783, 685] width 277 height 31
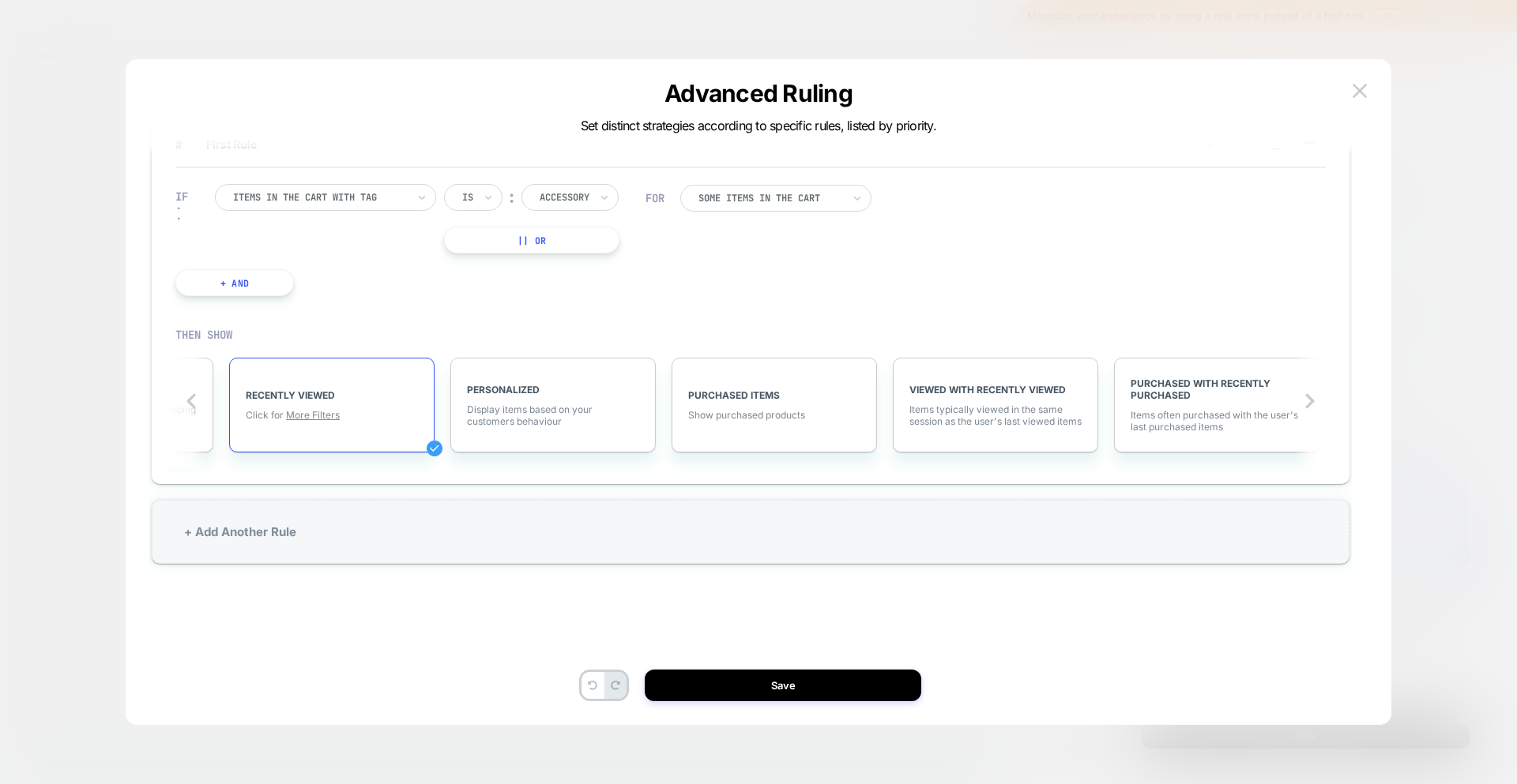
scroll to position [0, 838]
click at [1359, 93] on img at bounding box center [1359, 90] width 14 height 13
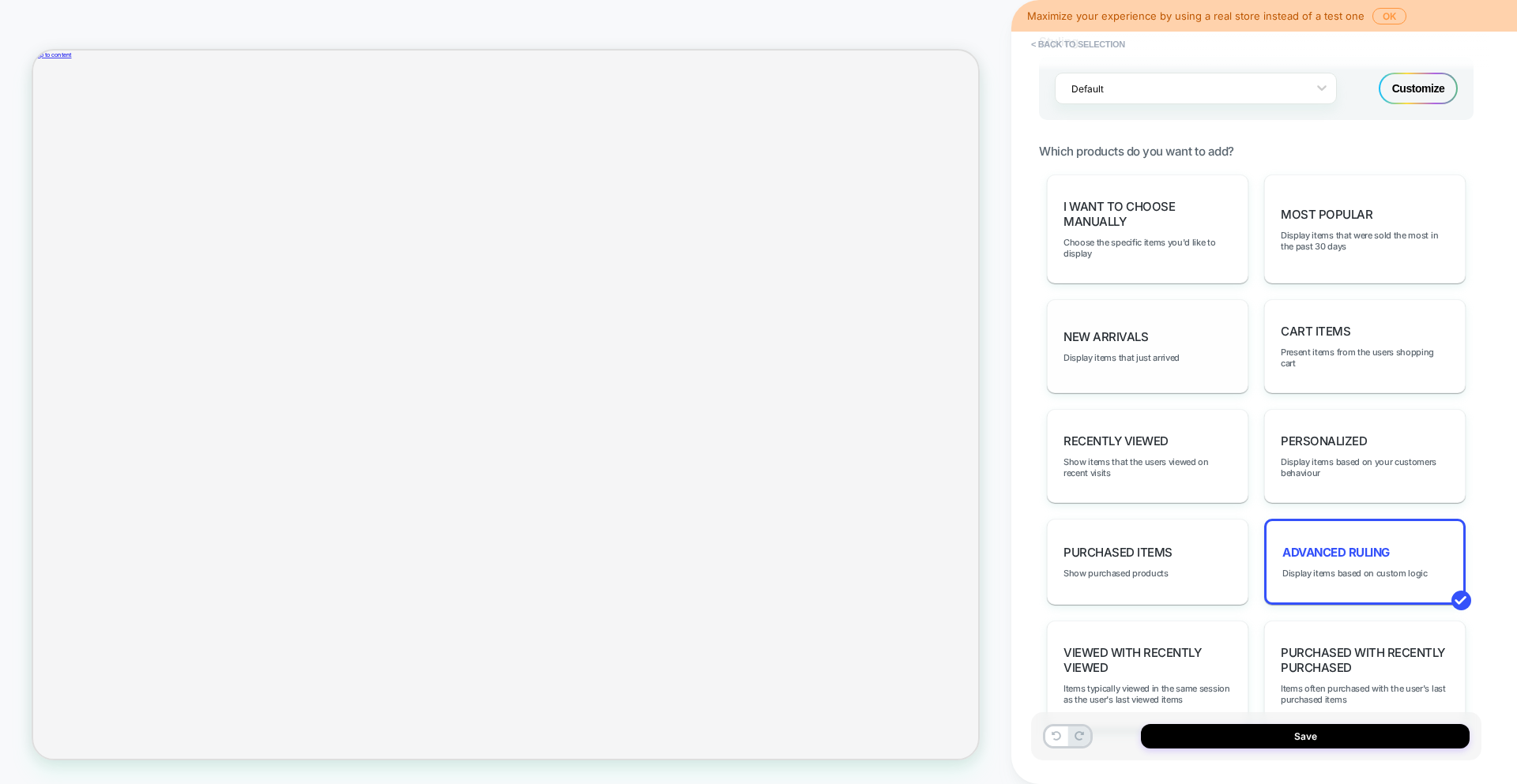
scroll to position [683, 0]
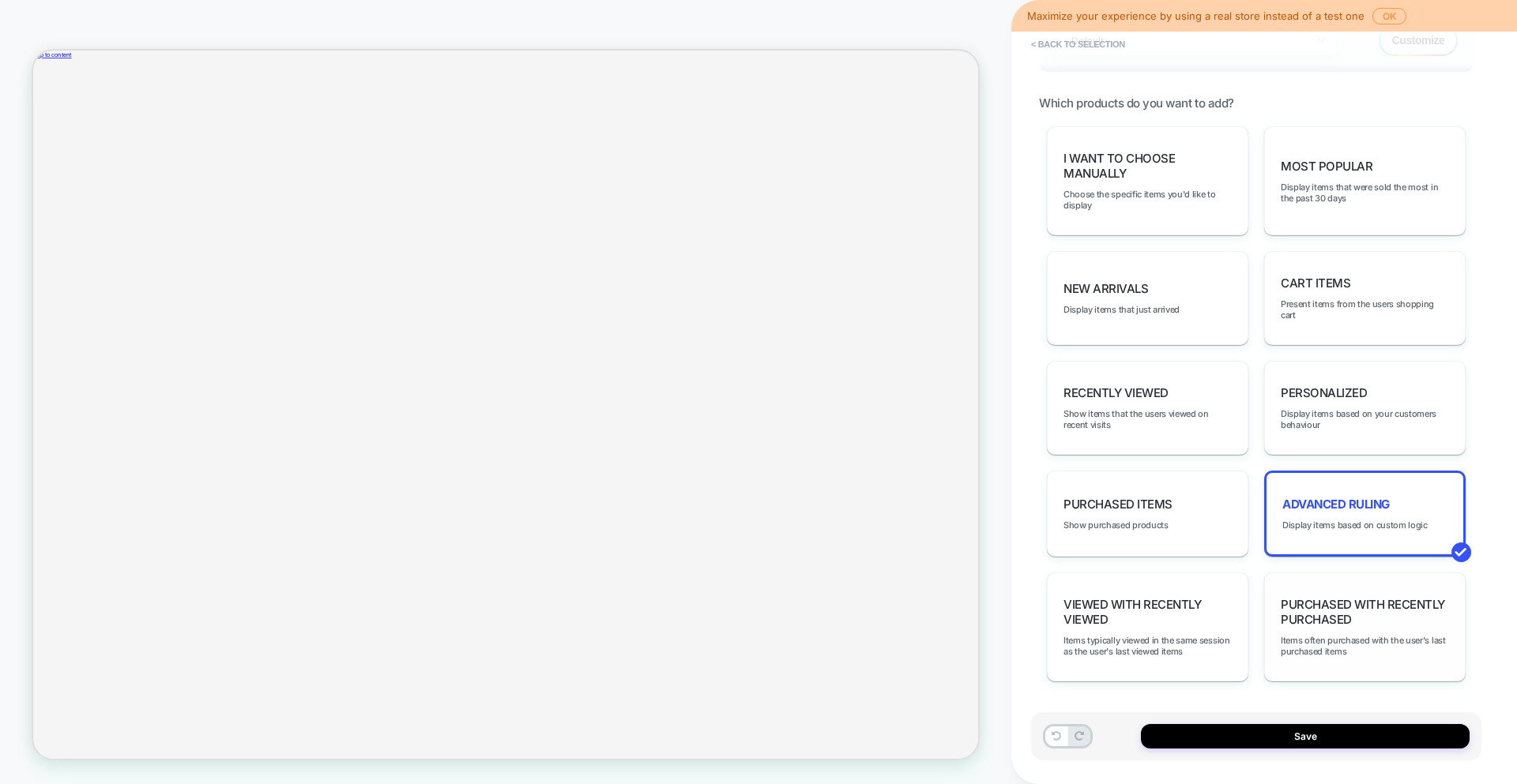
click at [1345, 628] on div "Purchased with Recently Purchased Items often purchased with the user's last pu…" at bounding box center [1364, 626] width 201 height 109
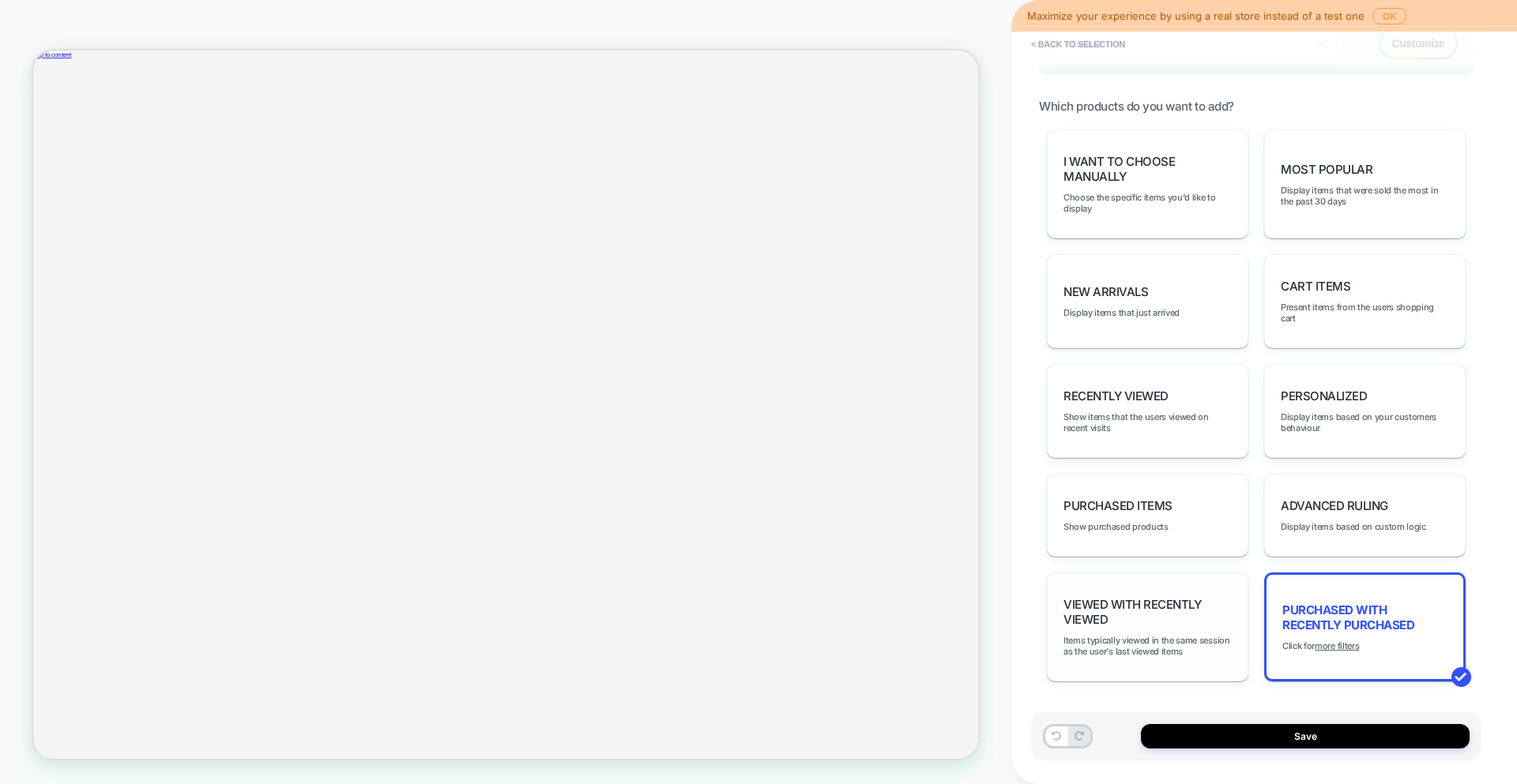
click at [1060, 598] on div "Viewed with Recently Viewed Items typically viewed in the same session as the u…" at bounding box center [1147, 626] width 201 height 109
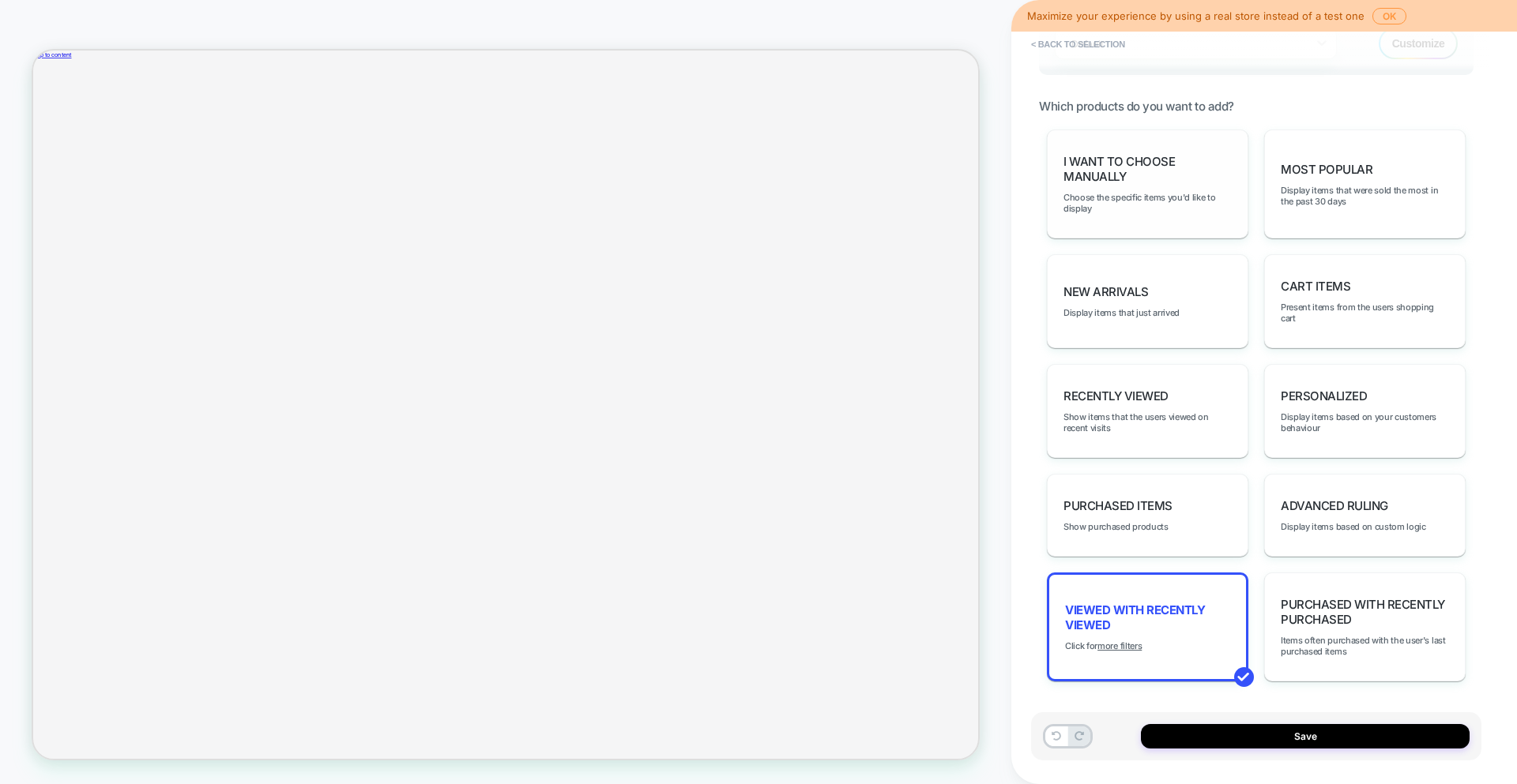
click at [1179, 144] on div "I want to choose manually Choose the specific items you'd like to display" at bounding box center [1147, 184] width 201 height 109
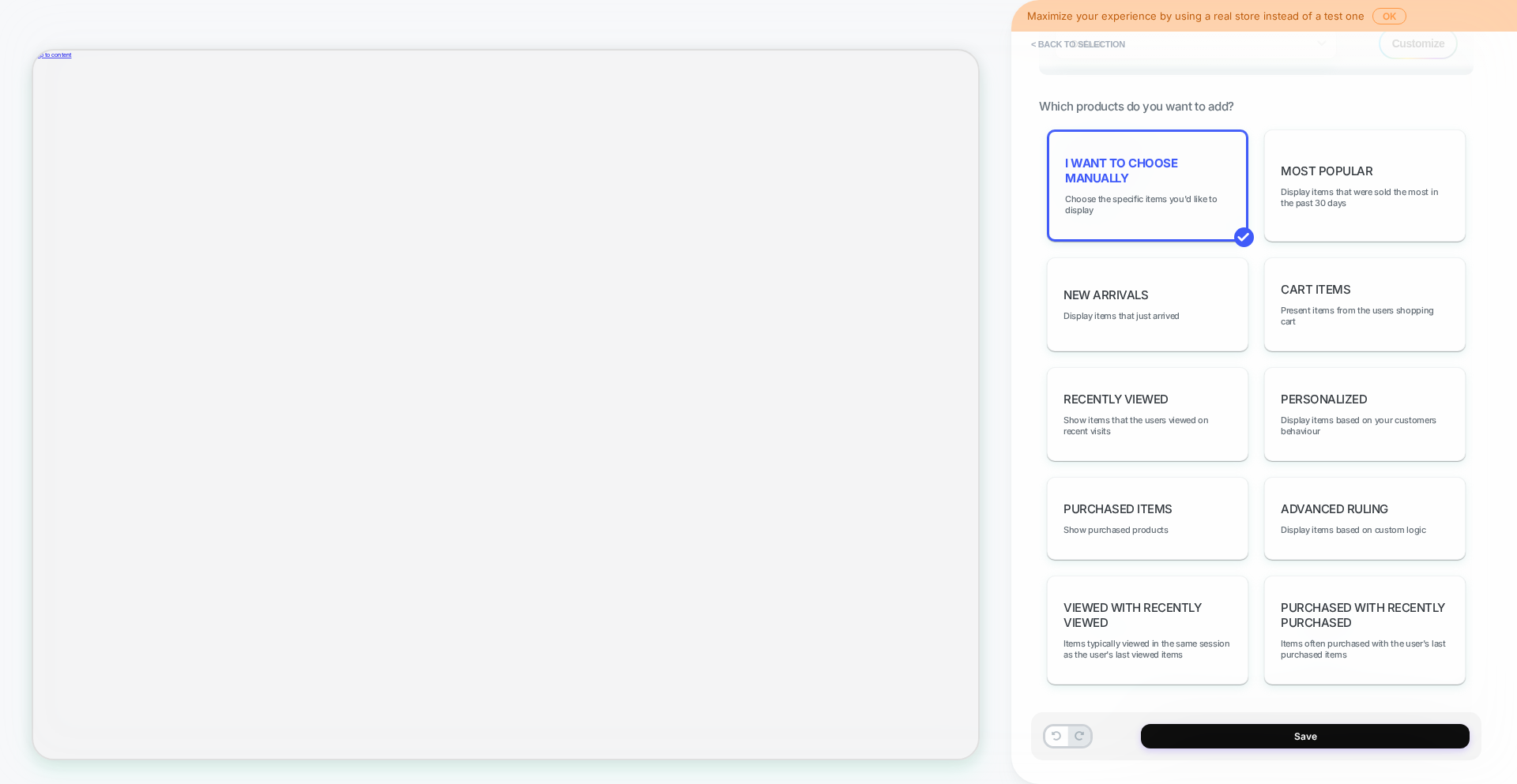
scroll to position [683, 0]
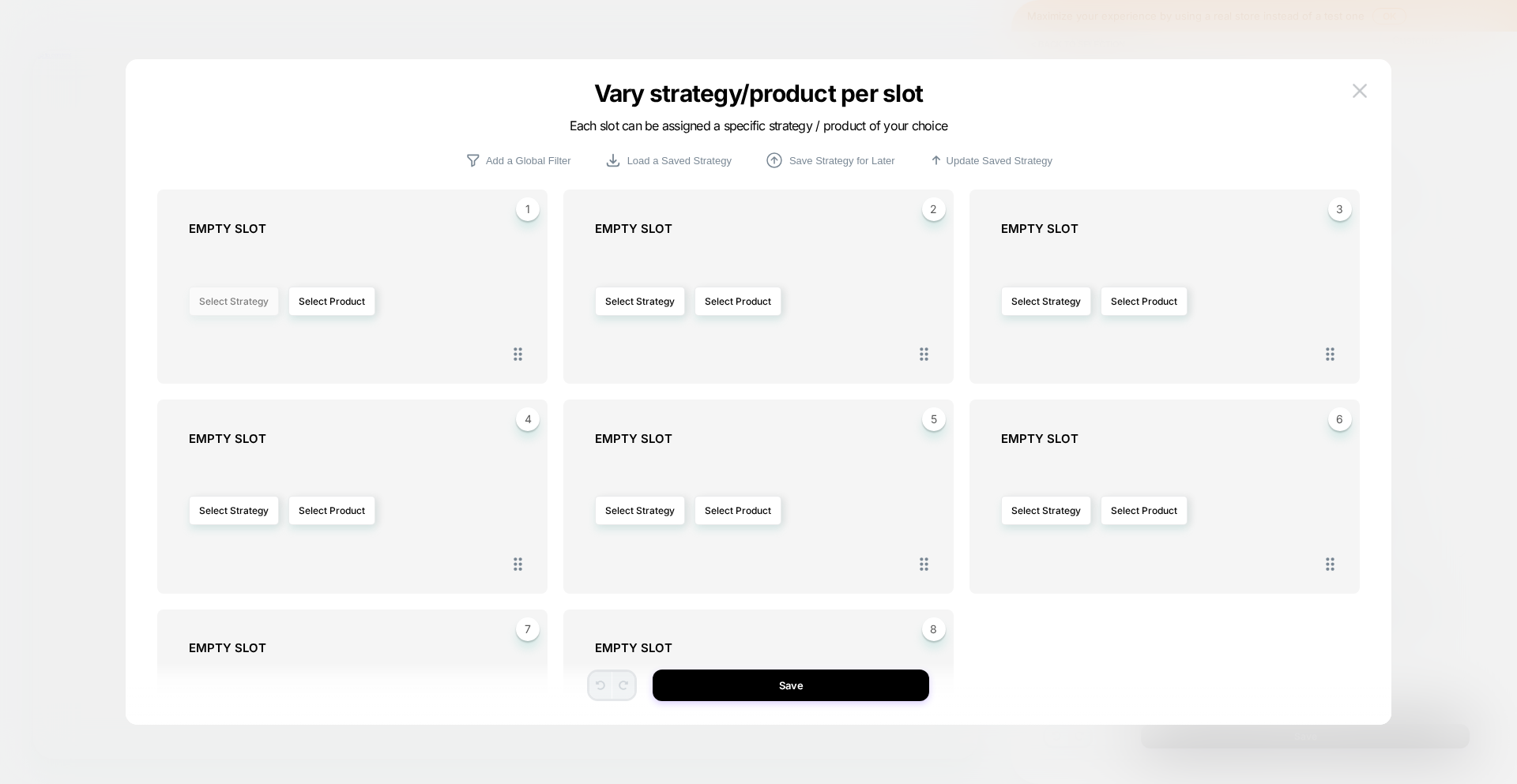
click at [223, 305] on button "Select Strategy" at bounding box center [234, 301] width 90 height 30
click at [217, 462] on span "Purchased Items" at bounding box center [189, 459] width 75 height 11
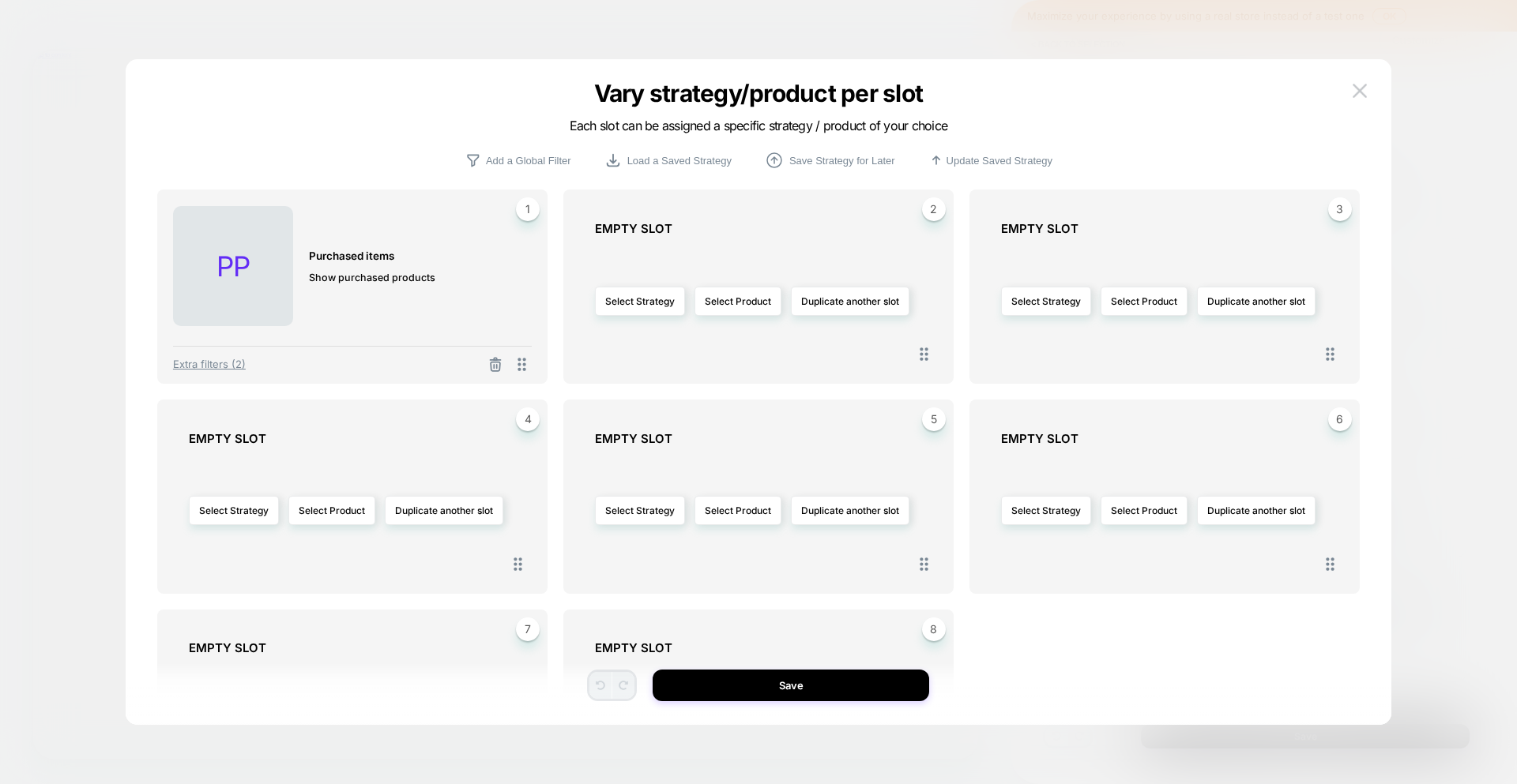
click at [213, 372] on div "Extra filters (2)" at bounding box center [352, 360] width 359 height 29
click at [224, 362] on span "Extra filters (2)" at bounding box center [209, 364] width 72 height 12
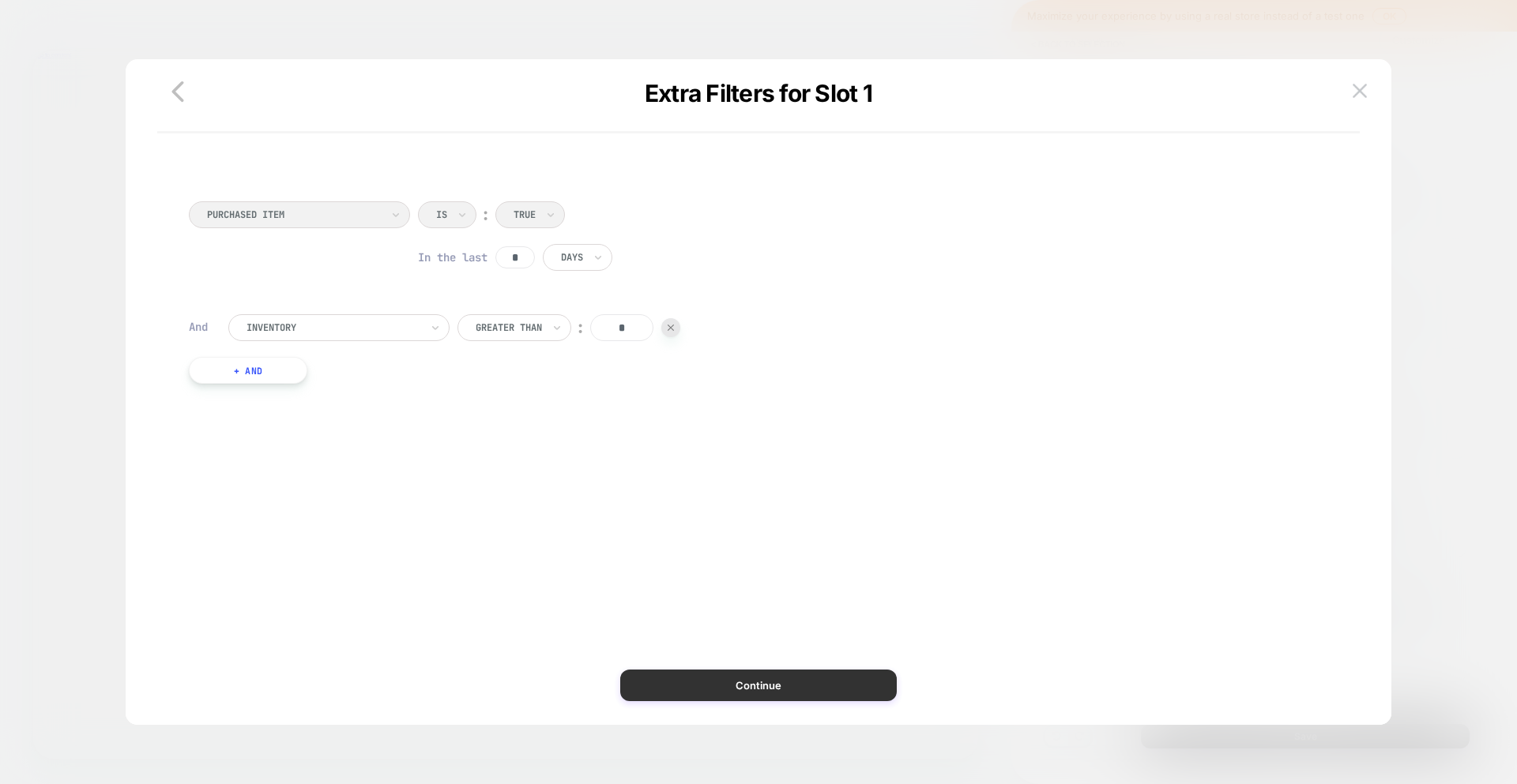
click at [745, 691] on button "Continue" at bounding box center [758, 685] width 277 height 31
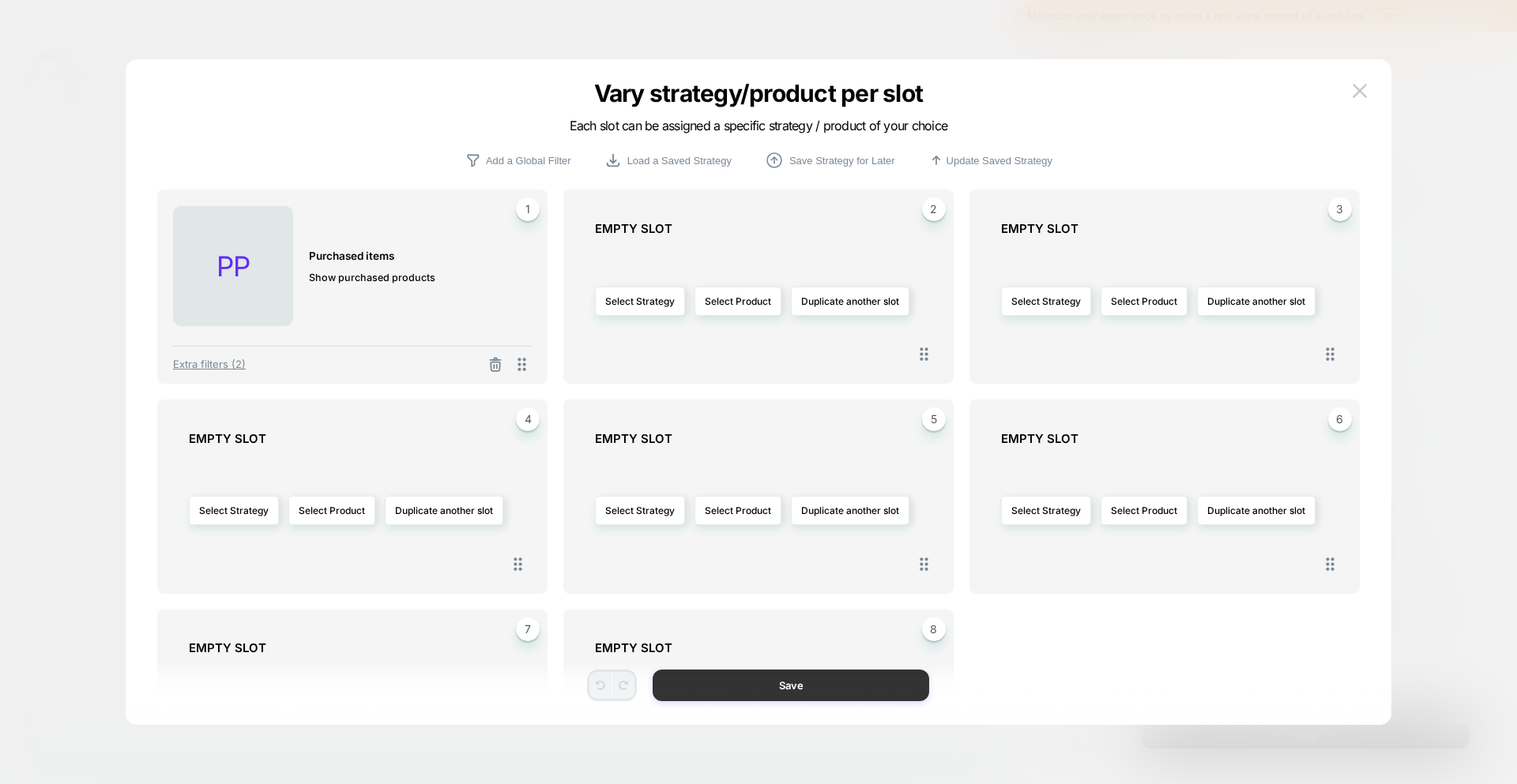
click at [714, 690] on button "Save" at bounding box center [790, 685] width 277 height 31
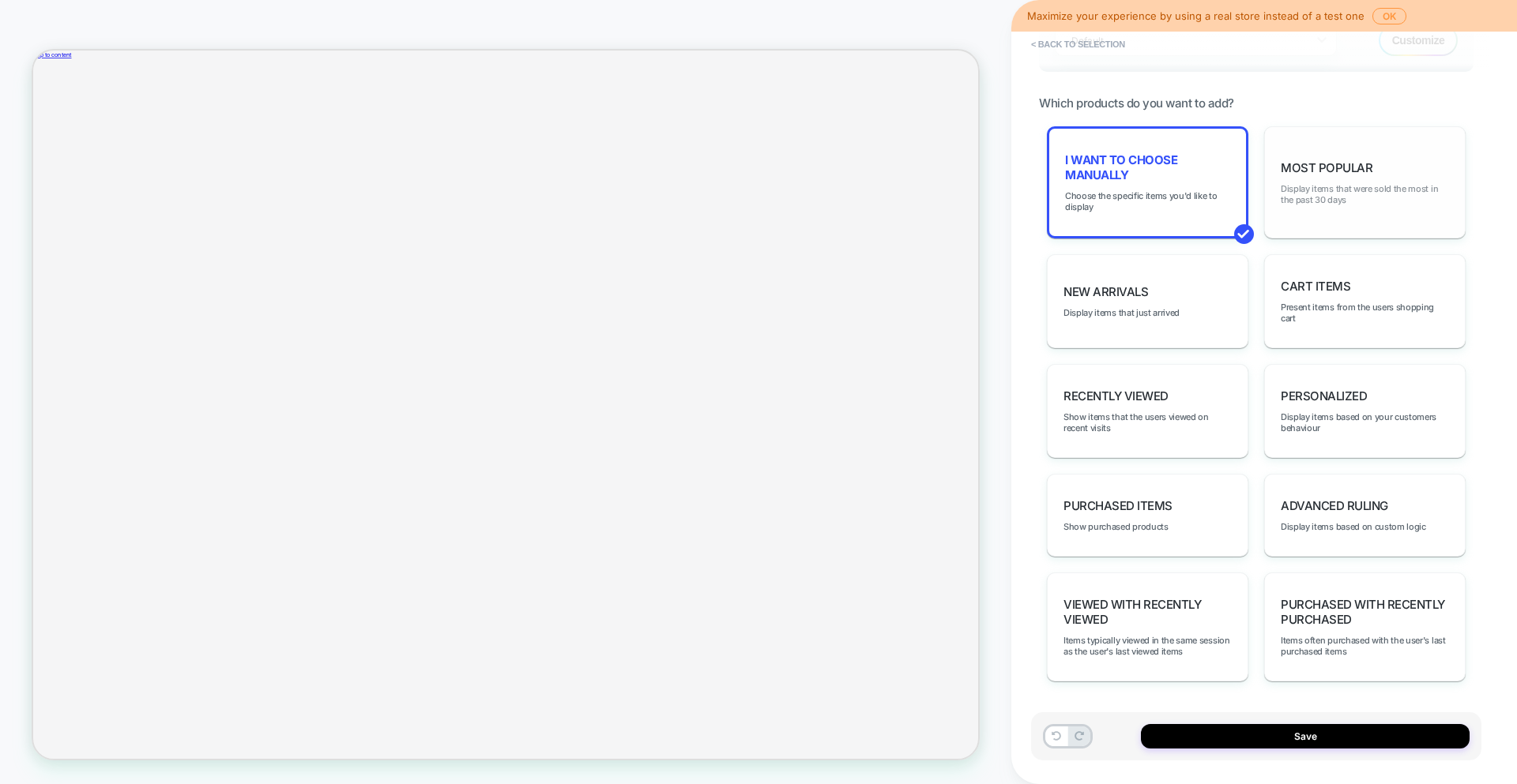
click at [1334, 189] on span "Display items that were sold the most in the past 30 days" at bounding box center [1364, 194] width 168 height 22
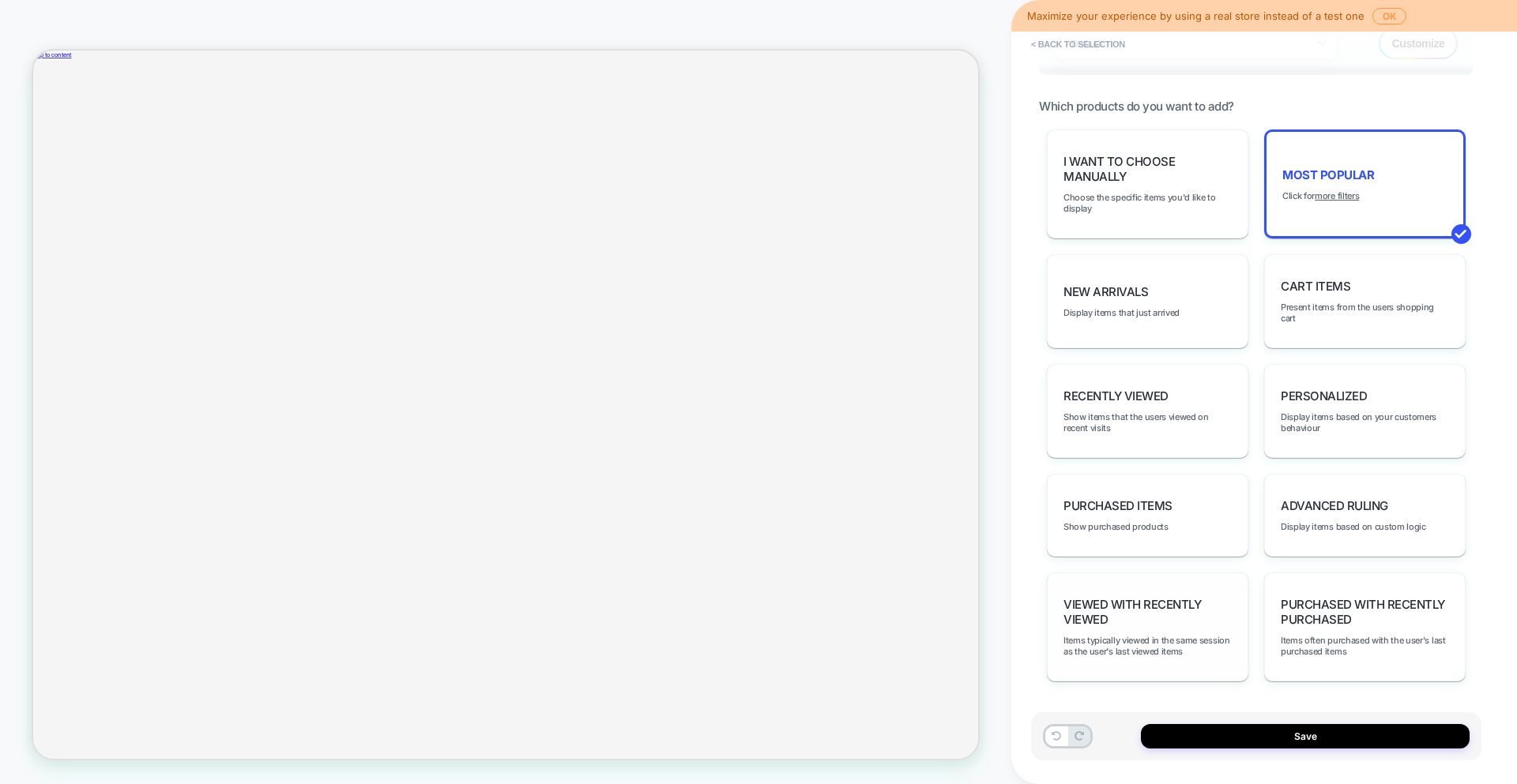
click at [1146, 607] on span "Viewed with Recently Viewed" at bounding box center [1147, 612] width 168 height 30
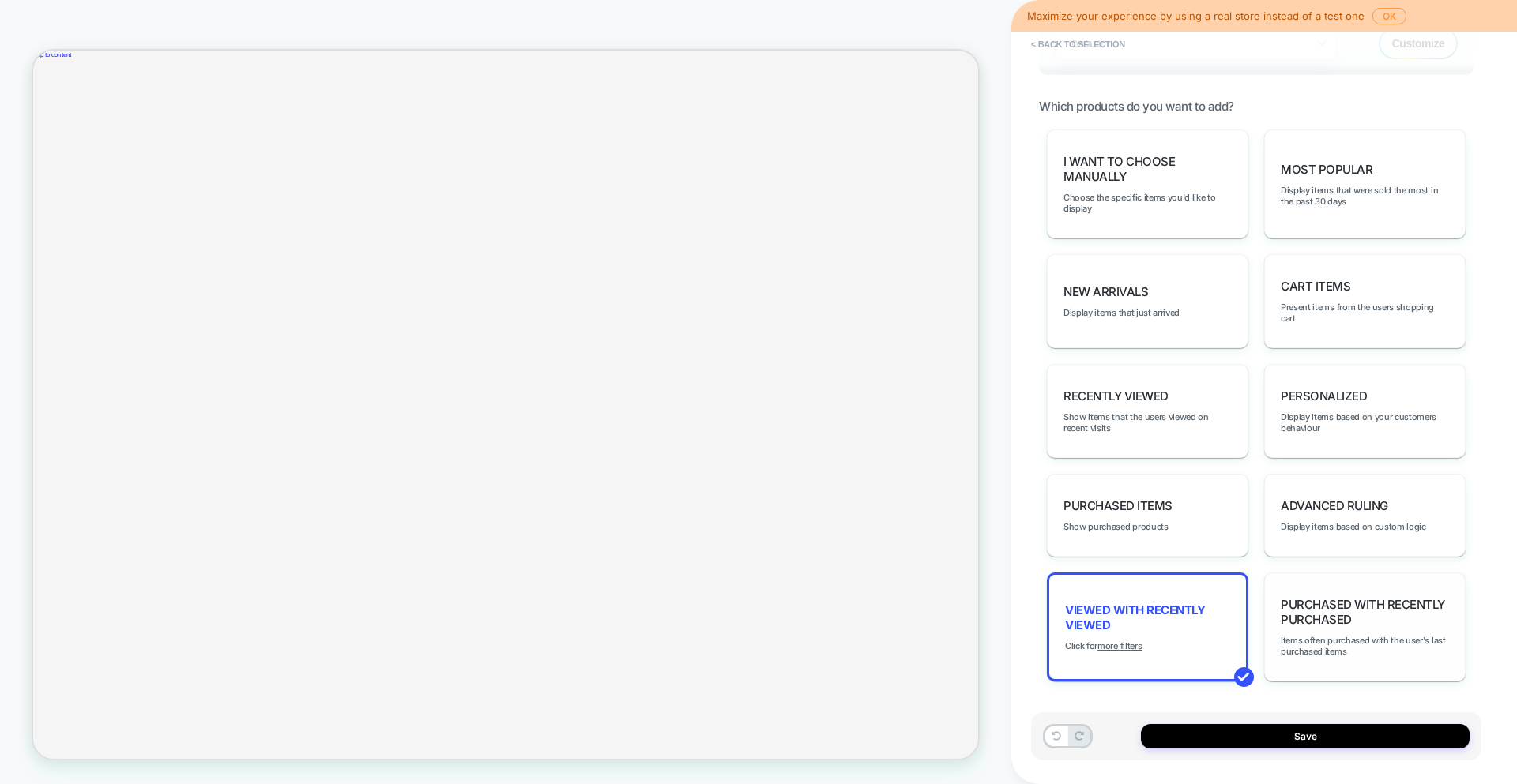
click at [1400, 612] on span "Purchased with Recently Purchased" at bounding box center [1364, 612] width 168 height 30
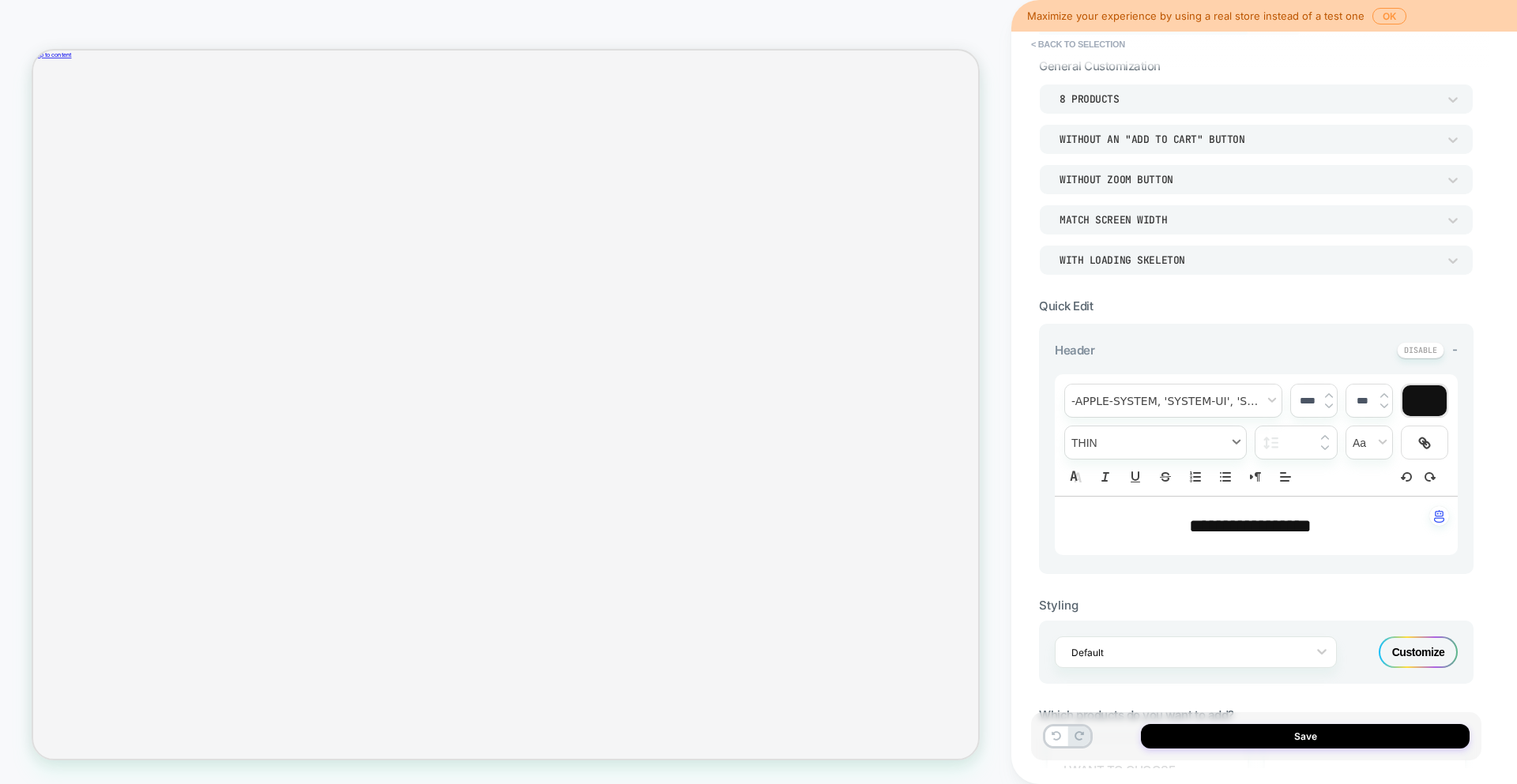
scroll to position [0, 0]
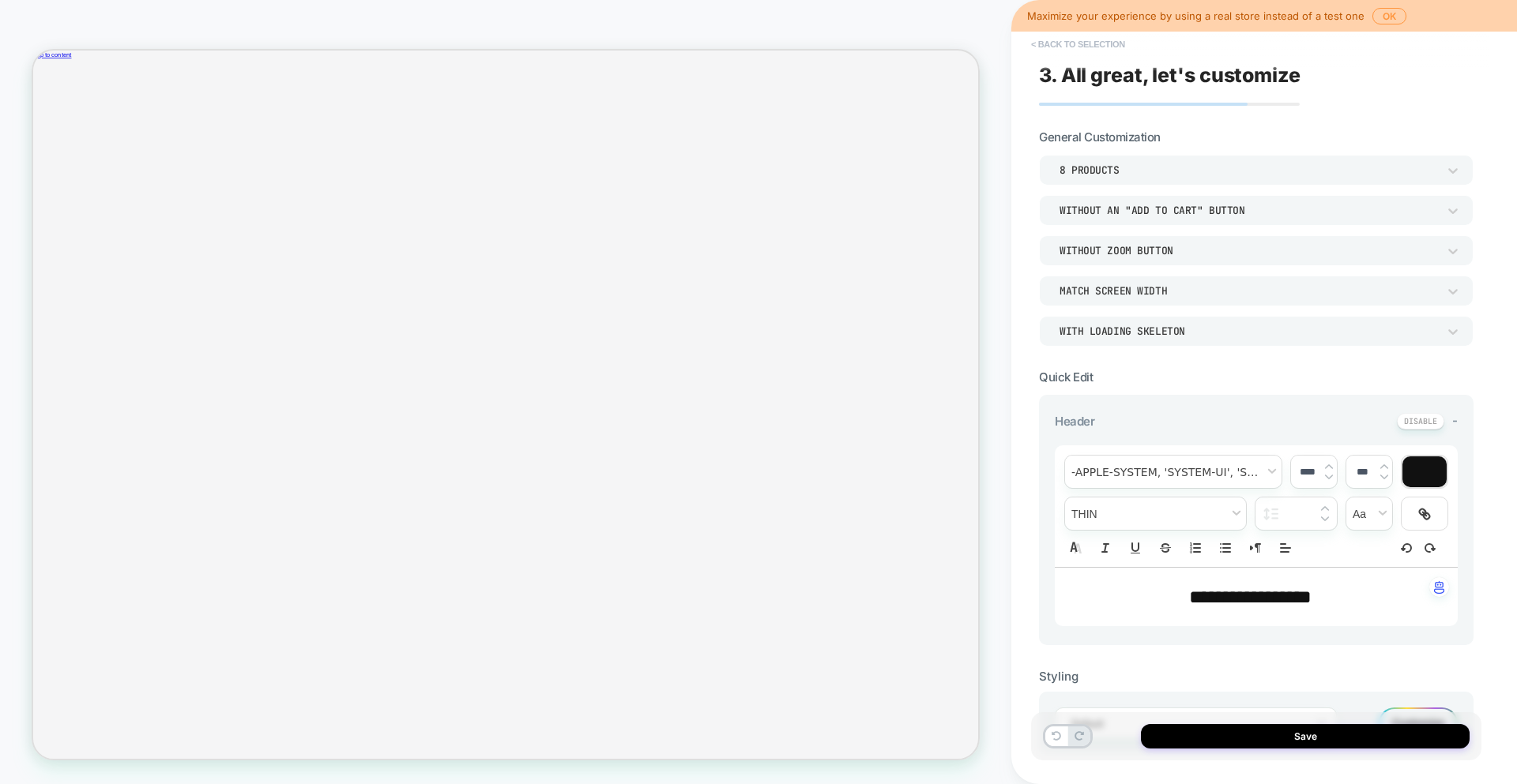
click at [1054, 40] on button "< Back to selection" at bounding box center [1078, 44] width 110 height 25
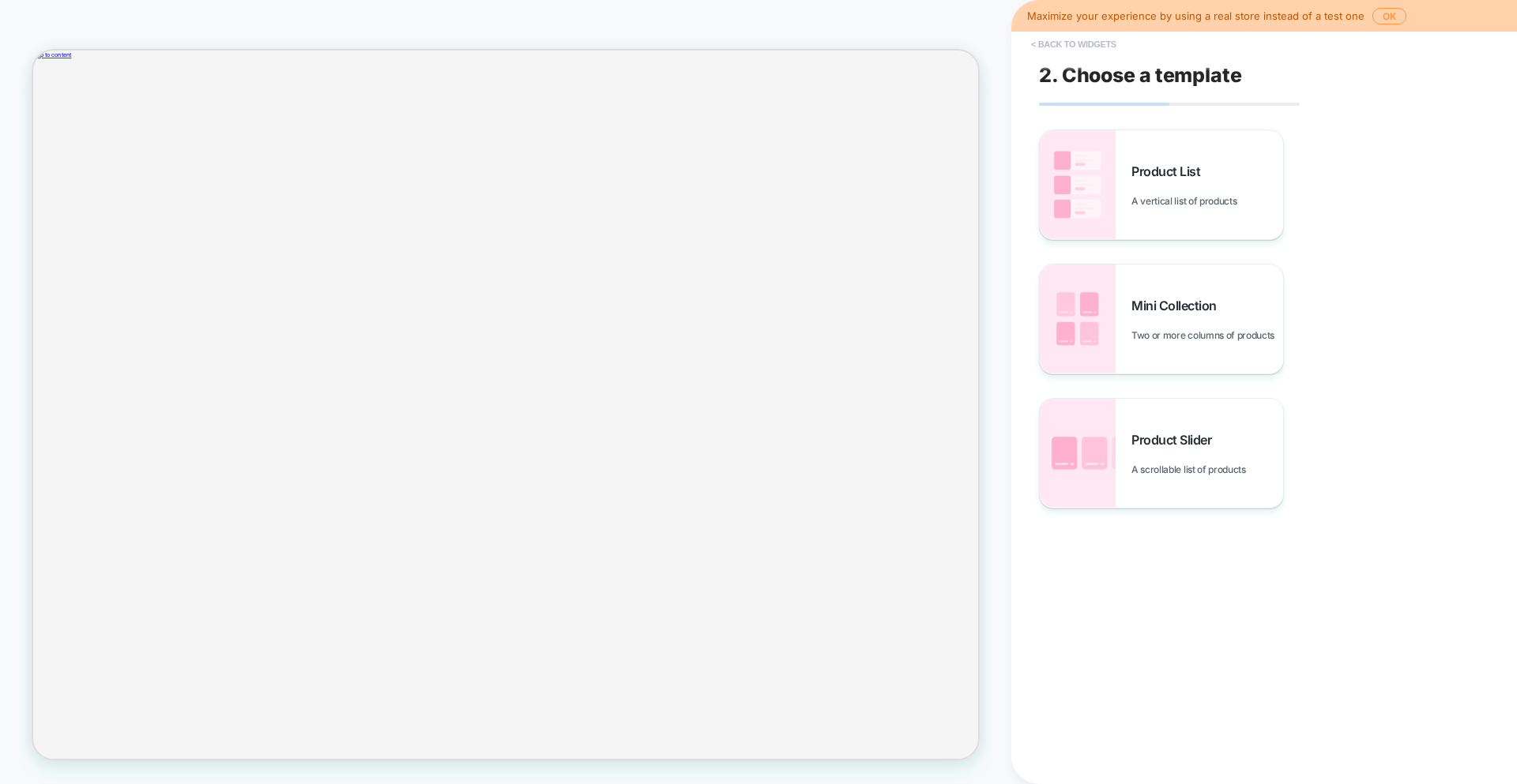
click at [1054, 40] on button "< Back to widgets" at bounding box center [1073, 44] width 101 height 25
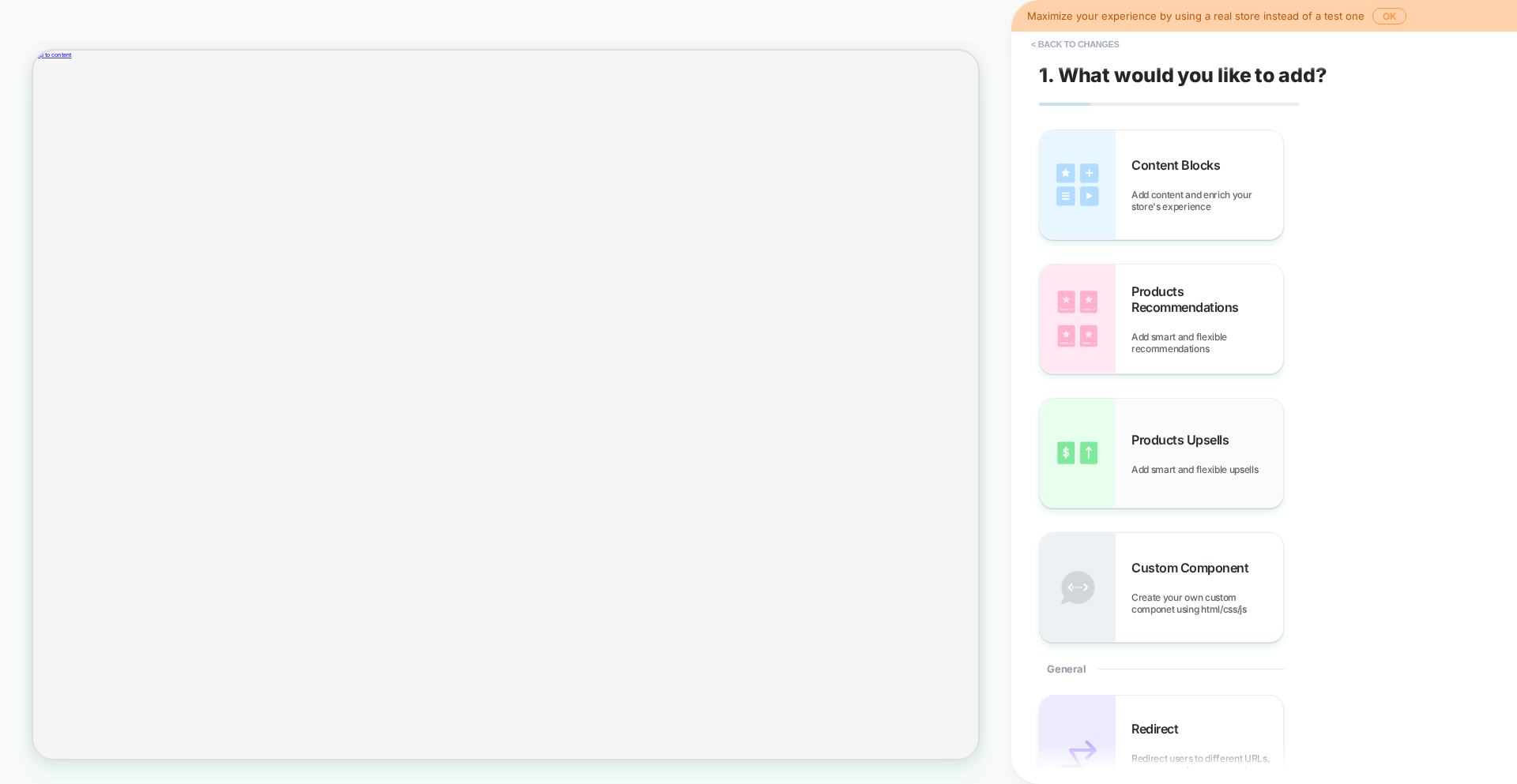
click at [1151, 475] on div "Products Upsells Add smart and flexible upsells" at bounding box center [1161, 453] width 243 height 109
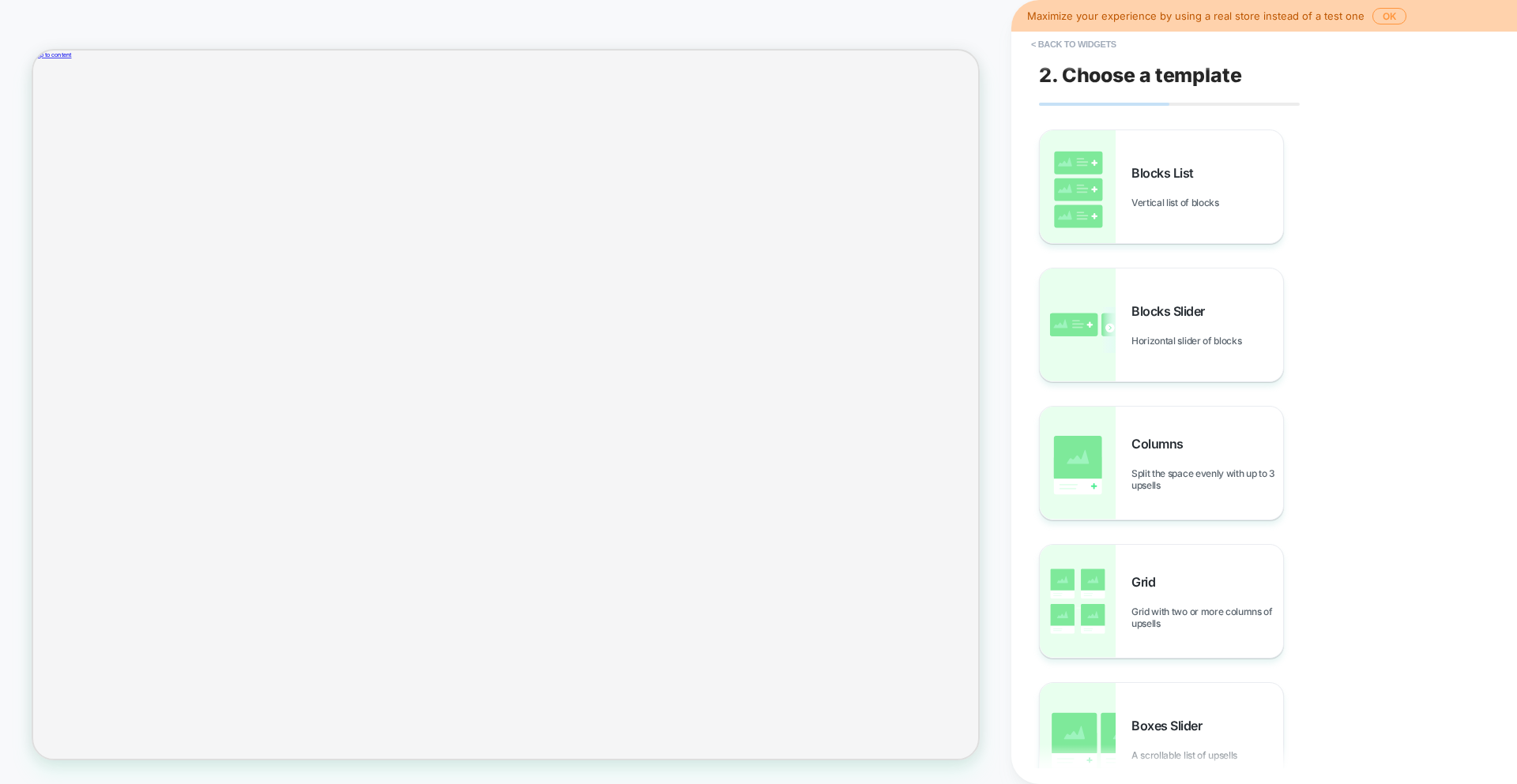
scroll to position [92, 0]
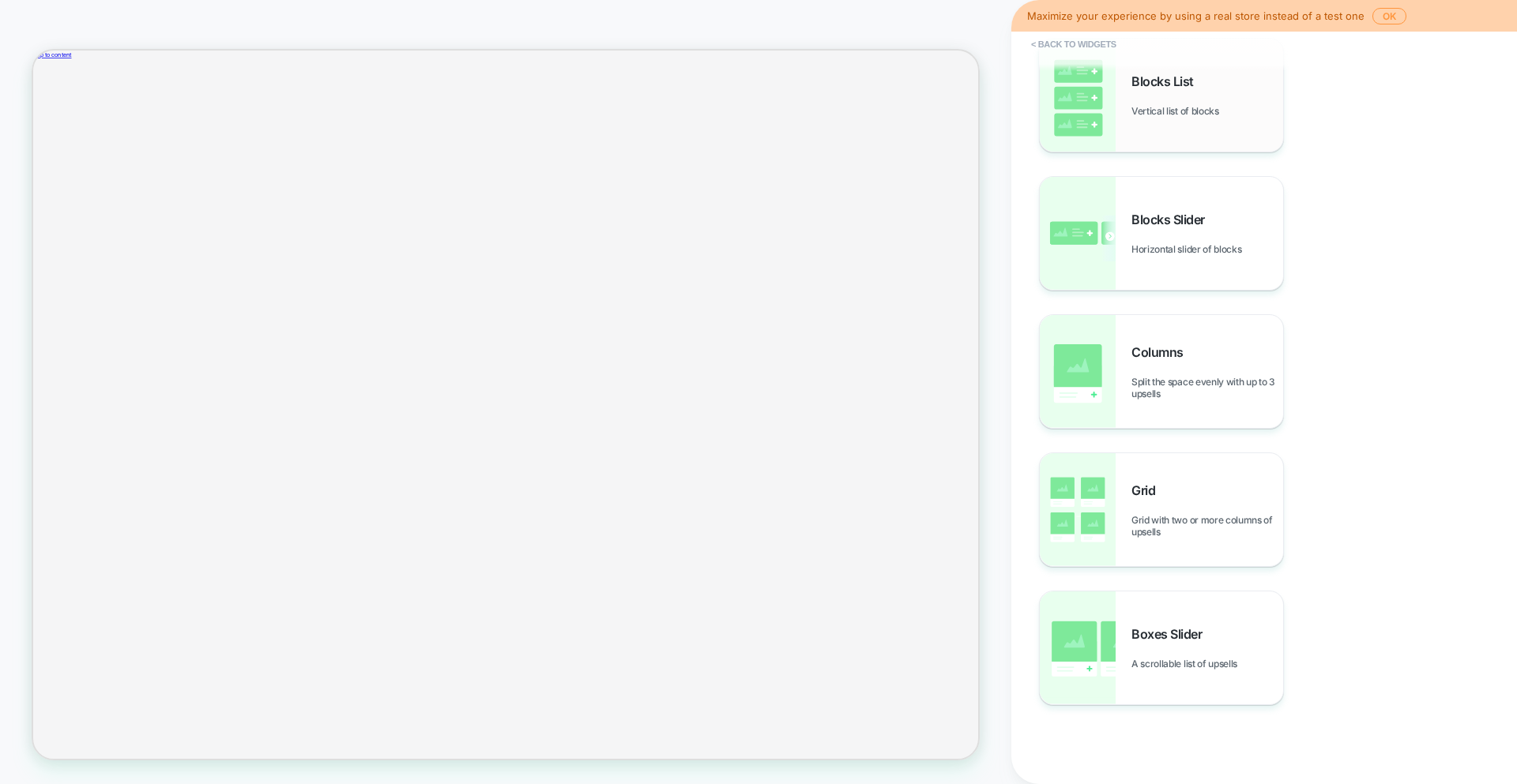
click at [1167, 119] on div "Blocks List Vertical list of blocks" at bounding box center [1161, 95] width 243 height 113
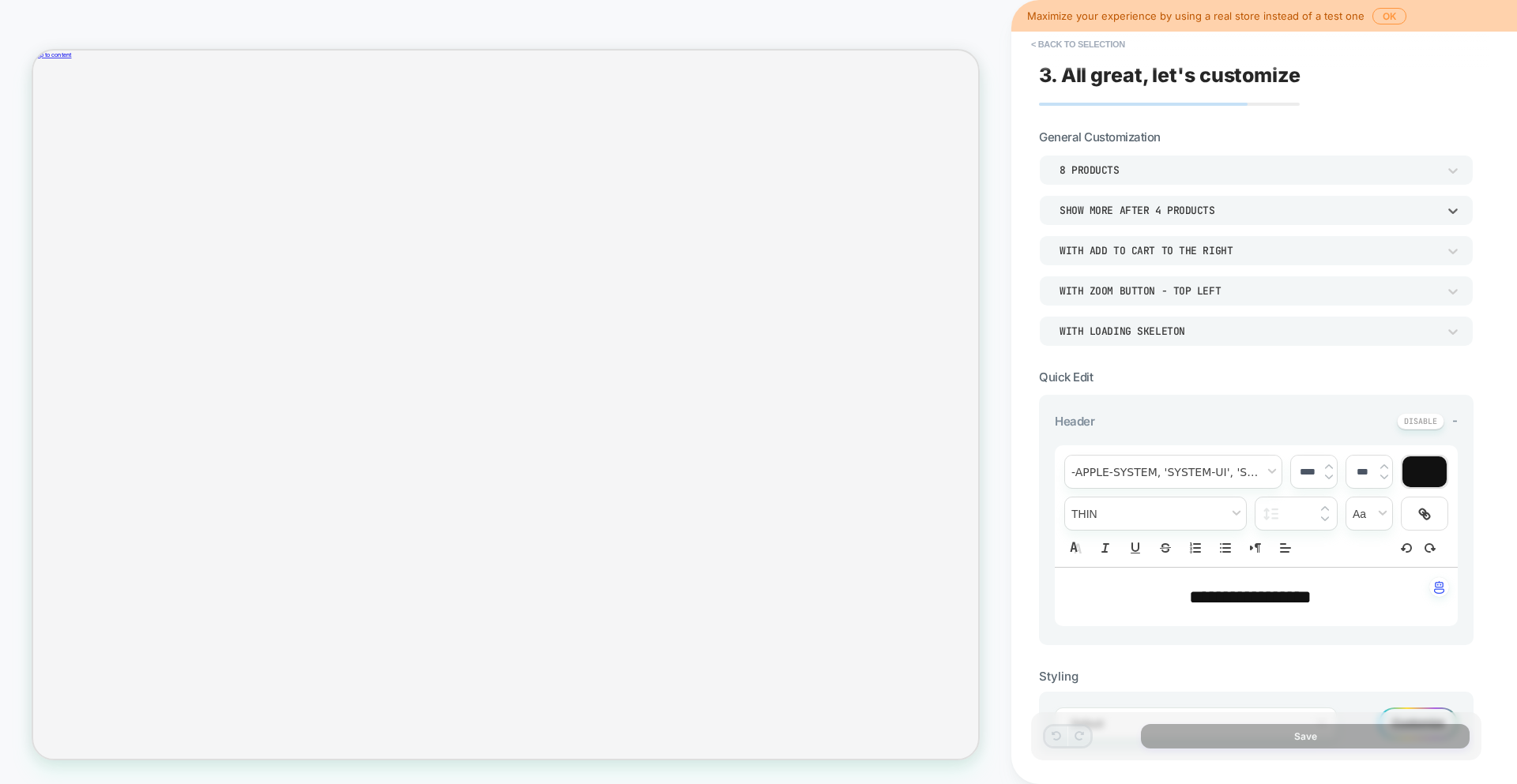
click at [1220, 207] on div "Show more after 4 Products" at bounding box center [1248, 210] width 378 height 13
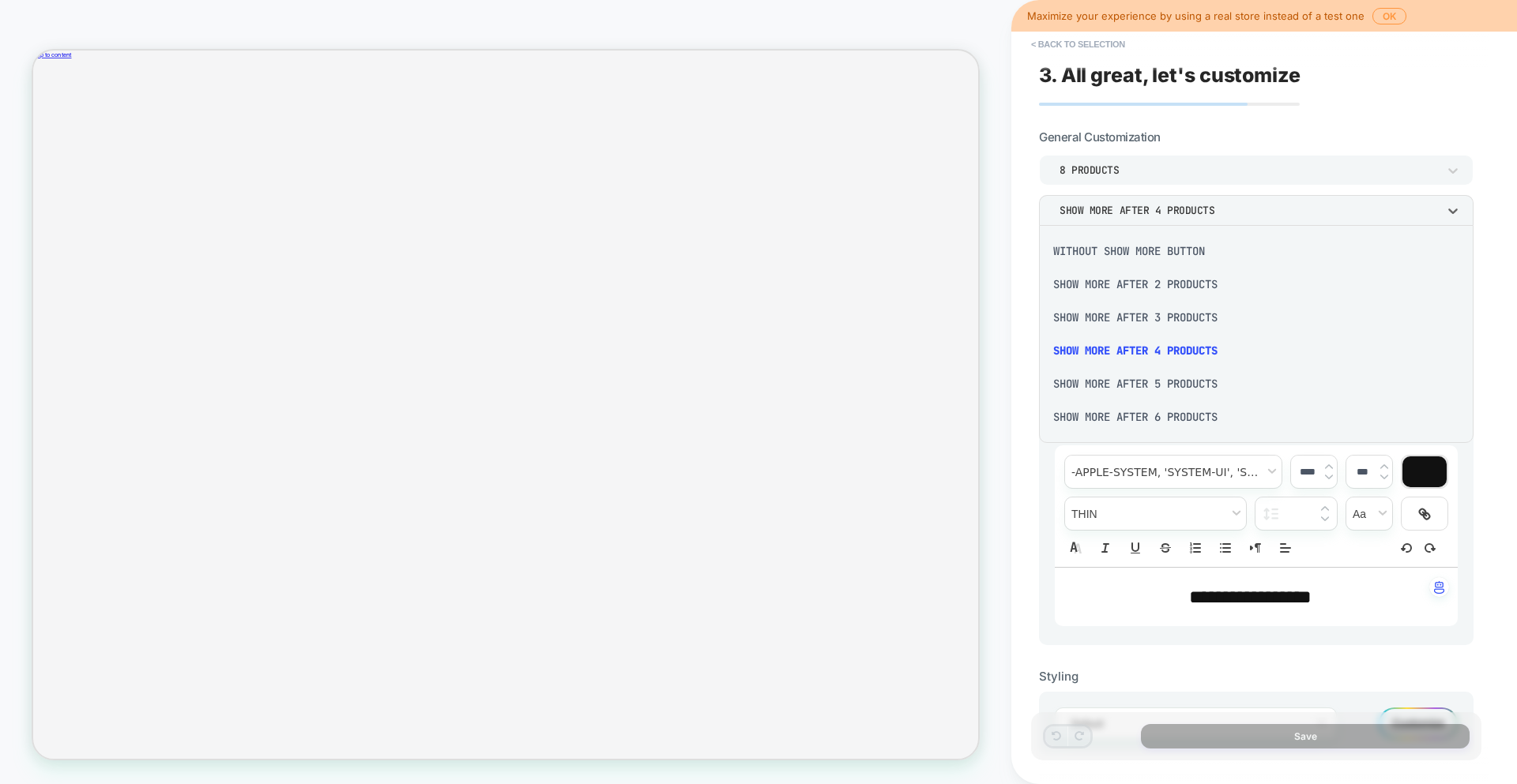
click at [1191, 309] on div "Show more after 3 Products" at bounding box center [1256, 317] width 422 height 33
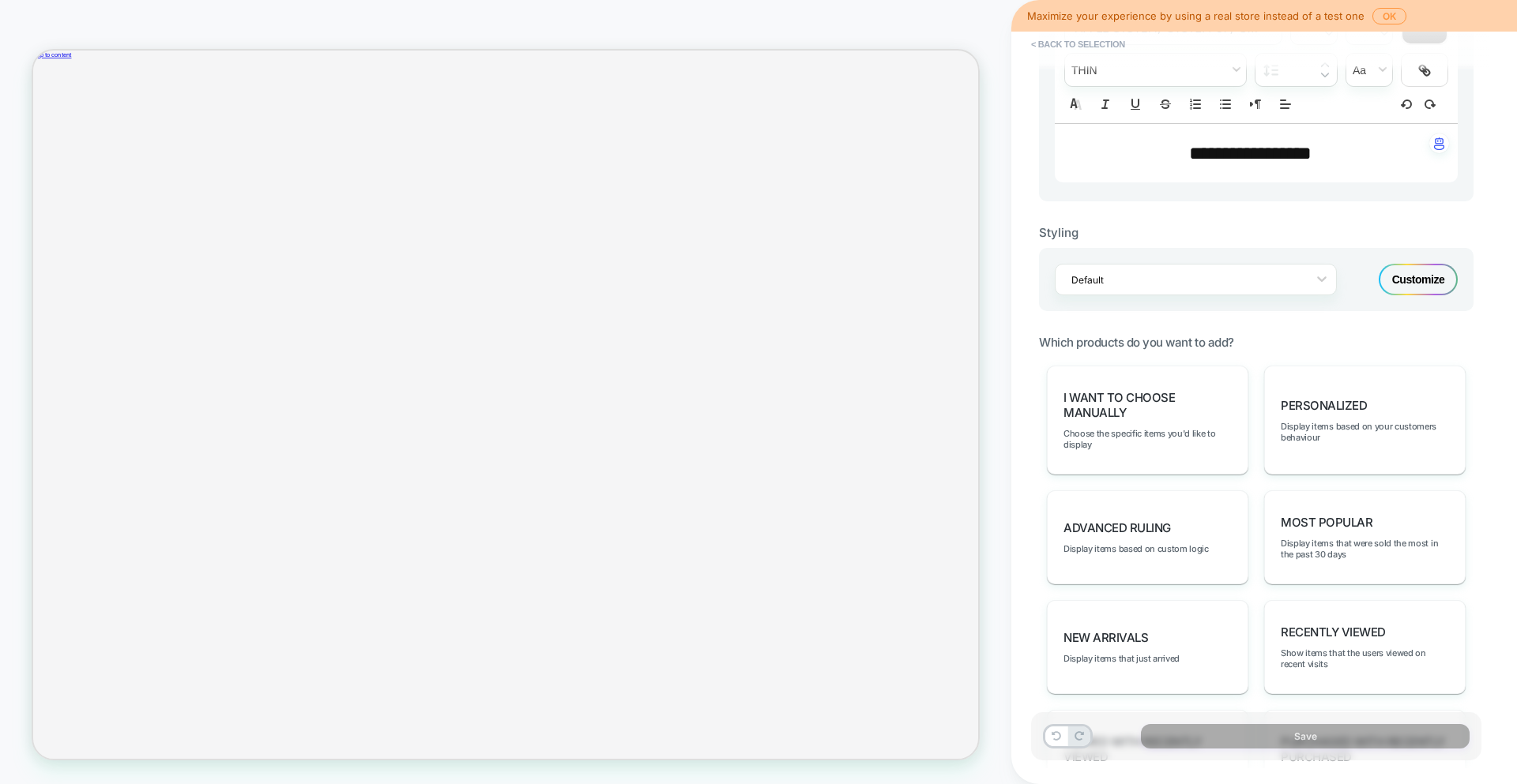
scroll to position [581, 0]
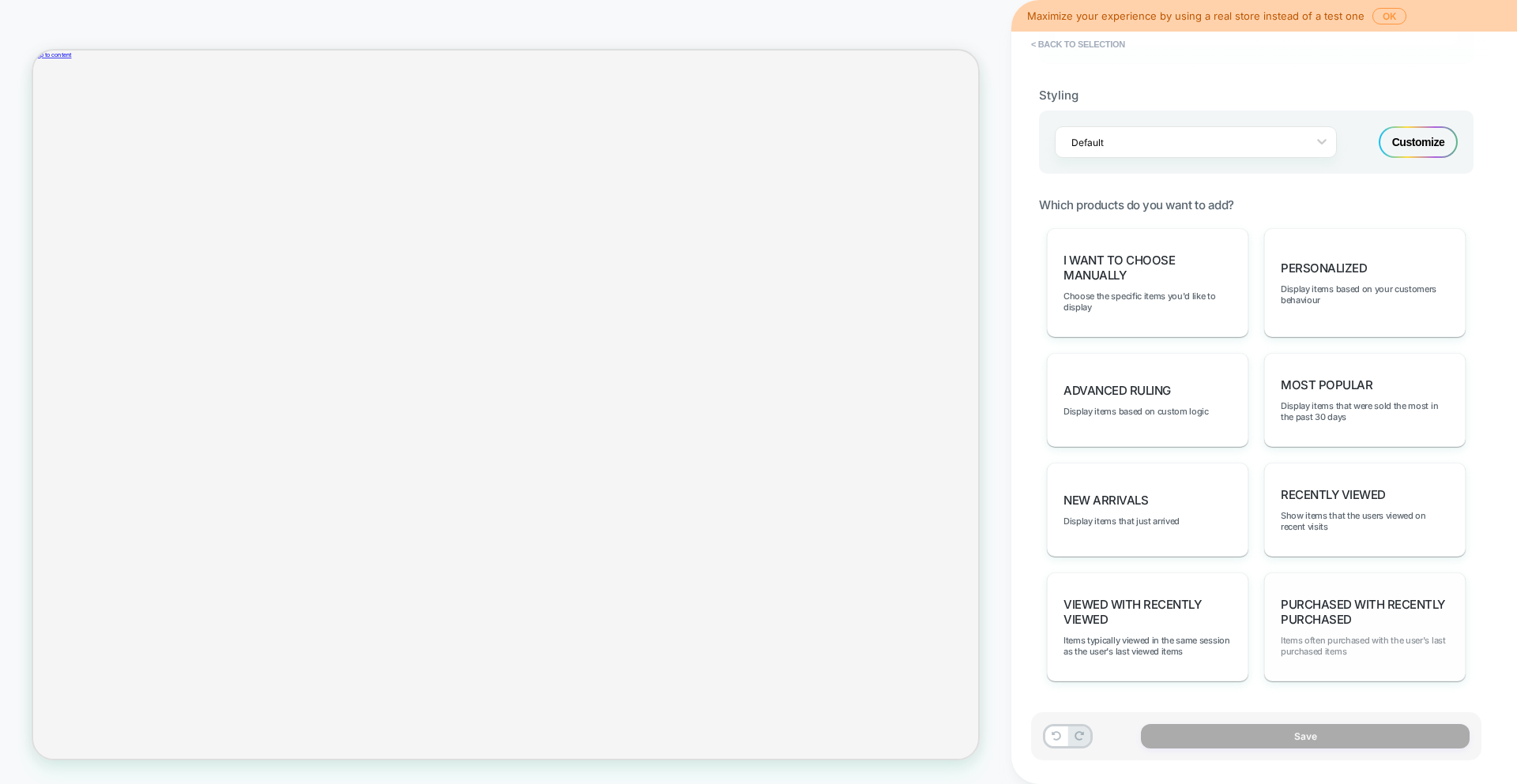
click at [1326, 649] on span "Items often purchased with the user's last purchased items" at bounding box center [1364, 645] width 168 height 22
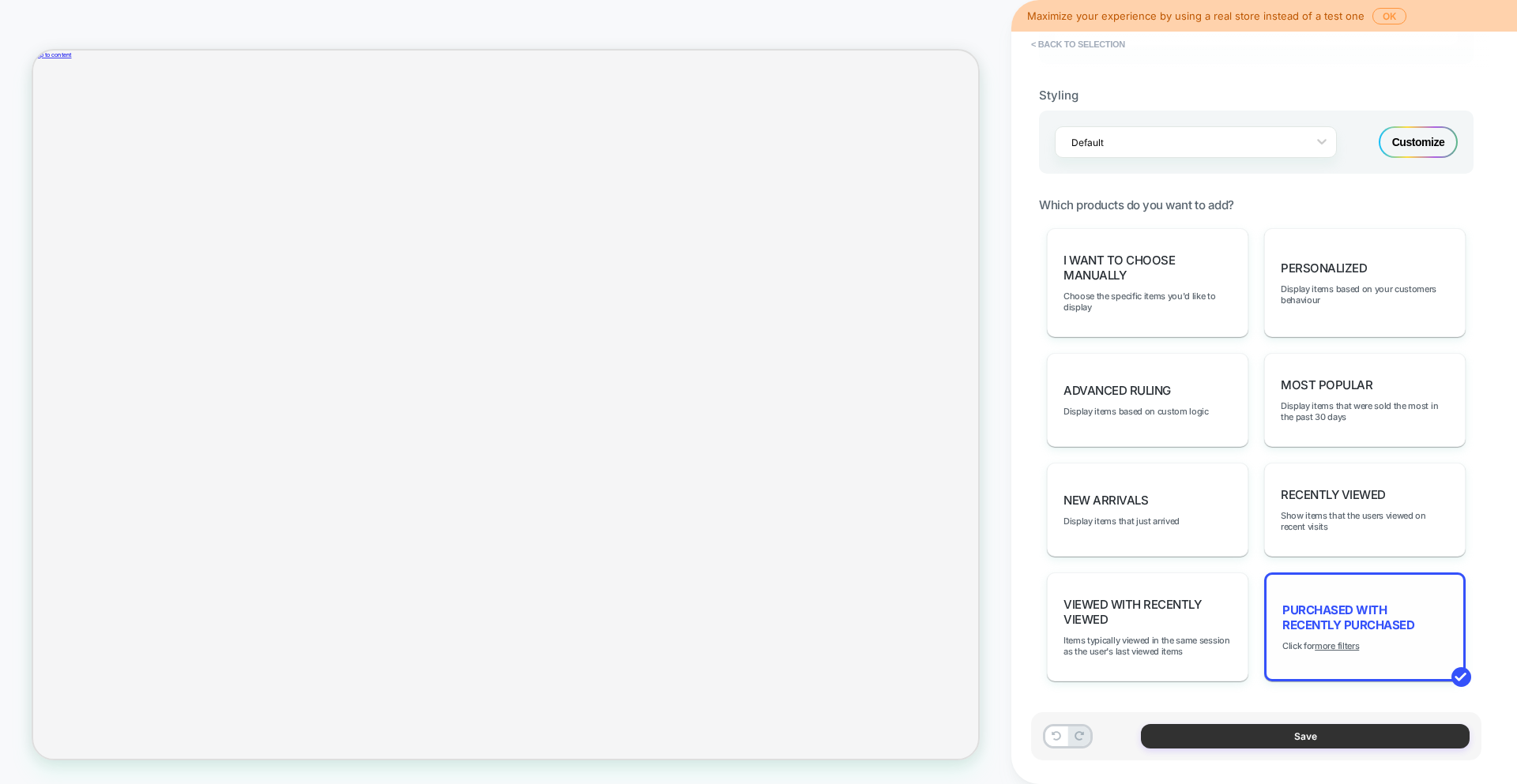
click at [1285, 734] on button "Save" at bounding box center [1305, 736] width 329 height 25
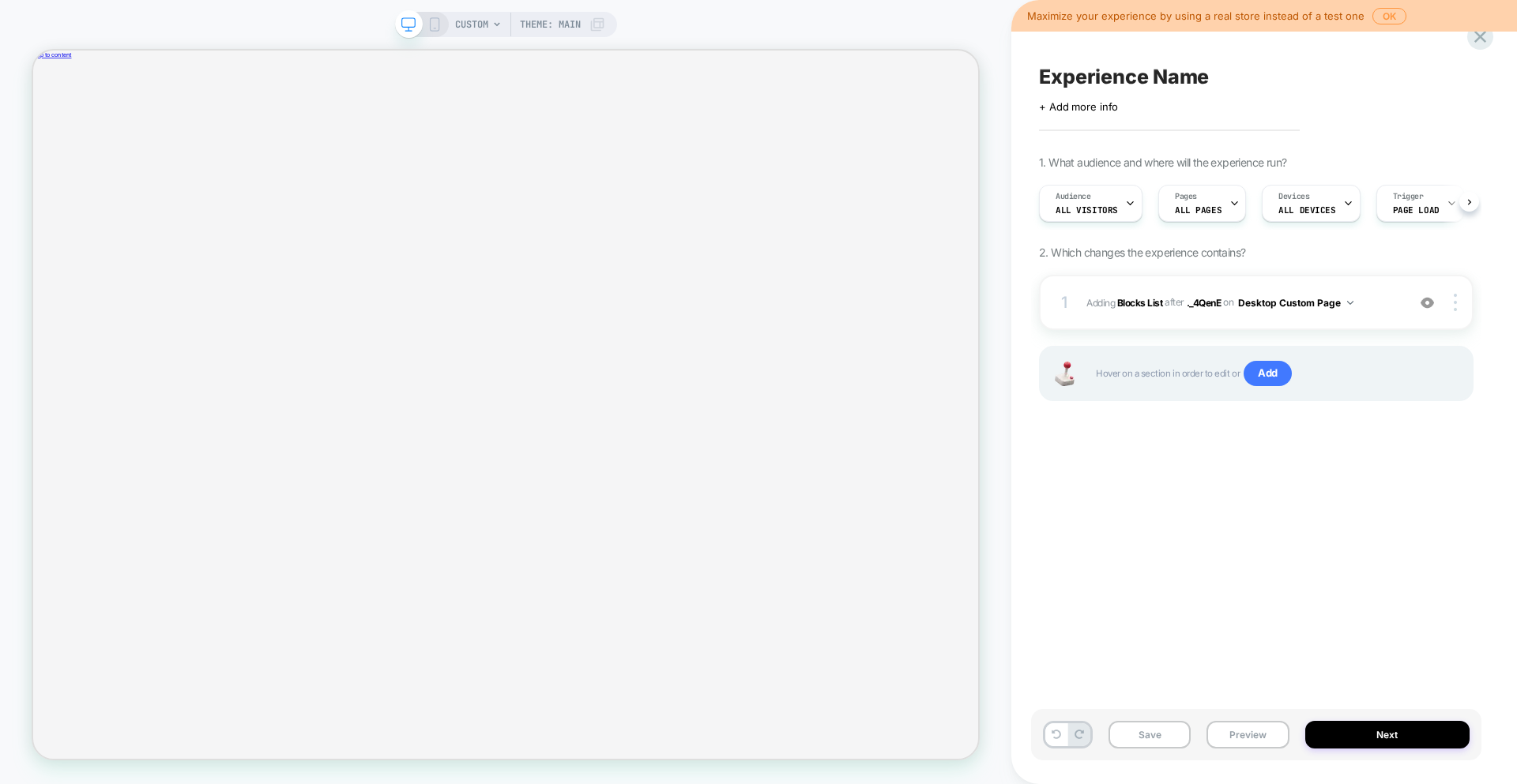
scroll to position [0, 1]
click at [1399, 741] on button "Next" at bounding box center [1387, 735] width 165 height 28
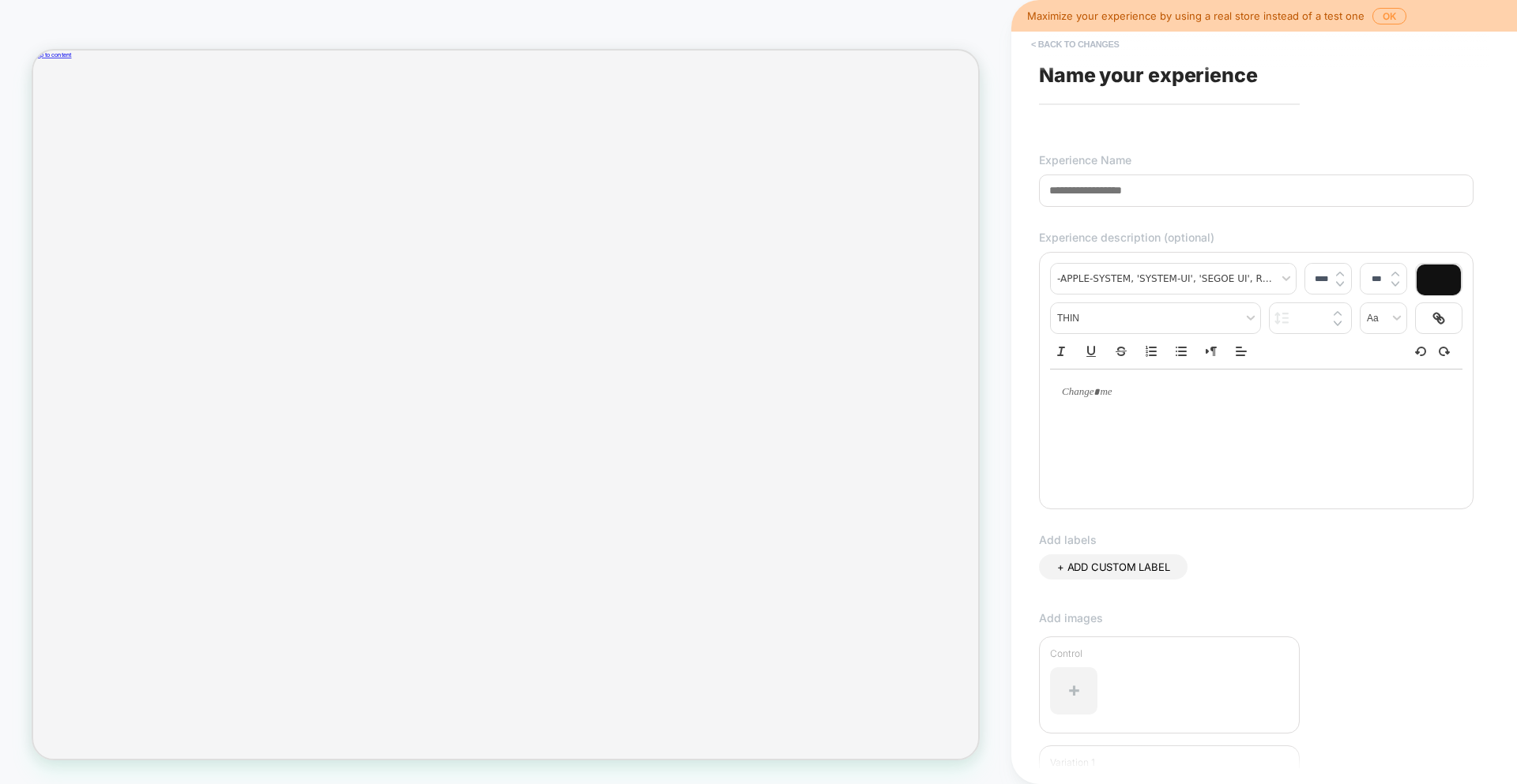
click at [1099, 41] on button "< Back to changes" at bounding box center [1075, 44] width 104 height 25
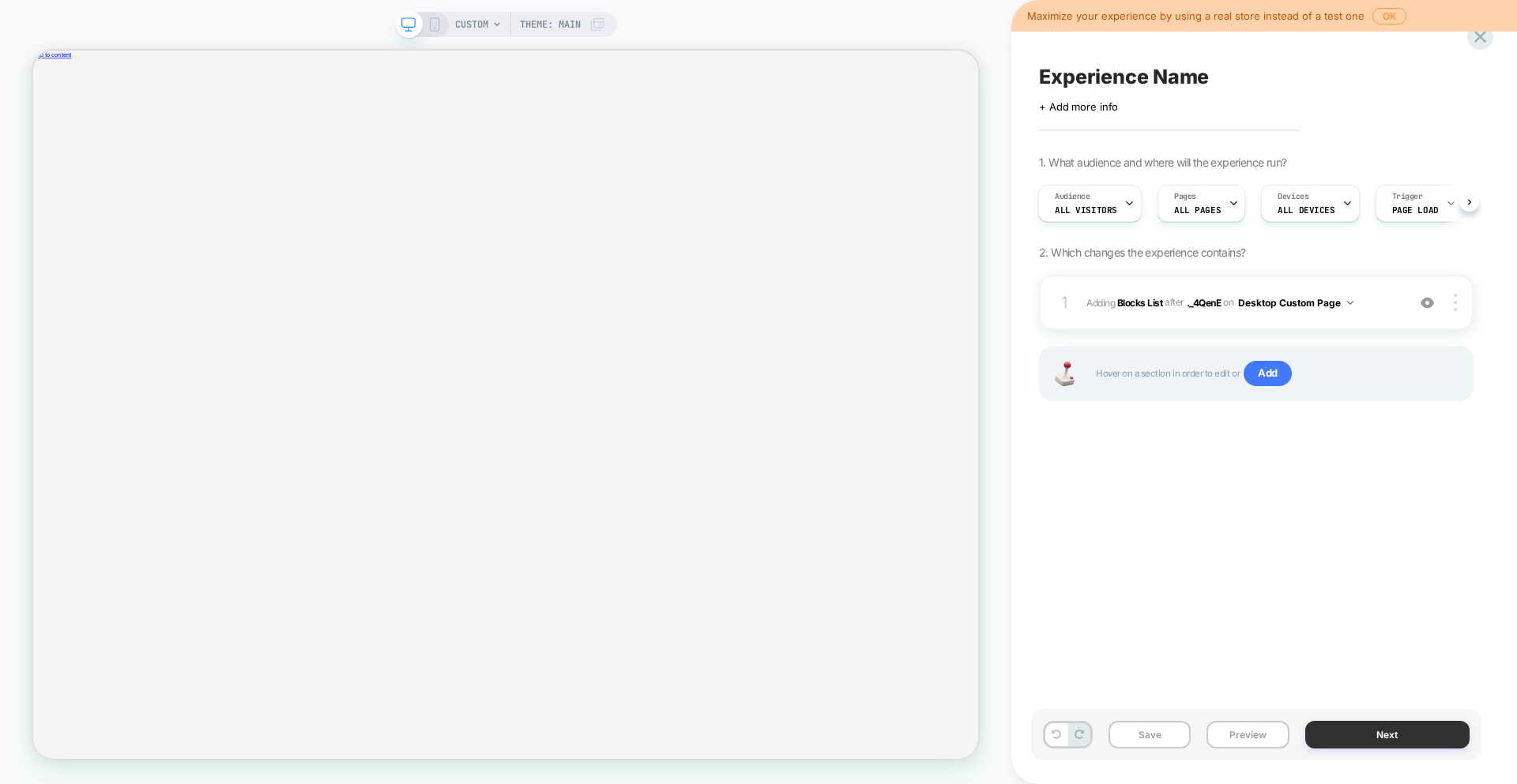
click at [1345, 734] on button "Next" at bounding box center [1387, 735] width 165 height 28
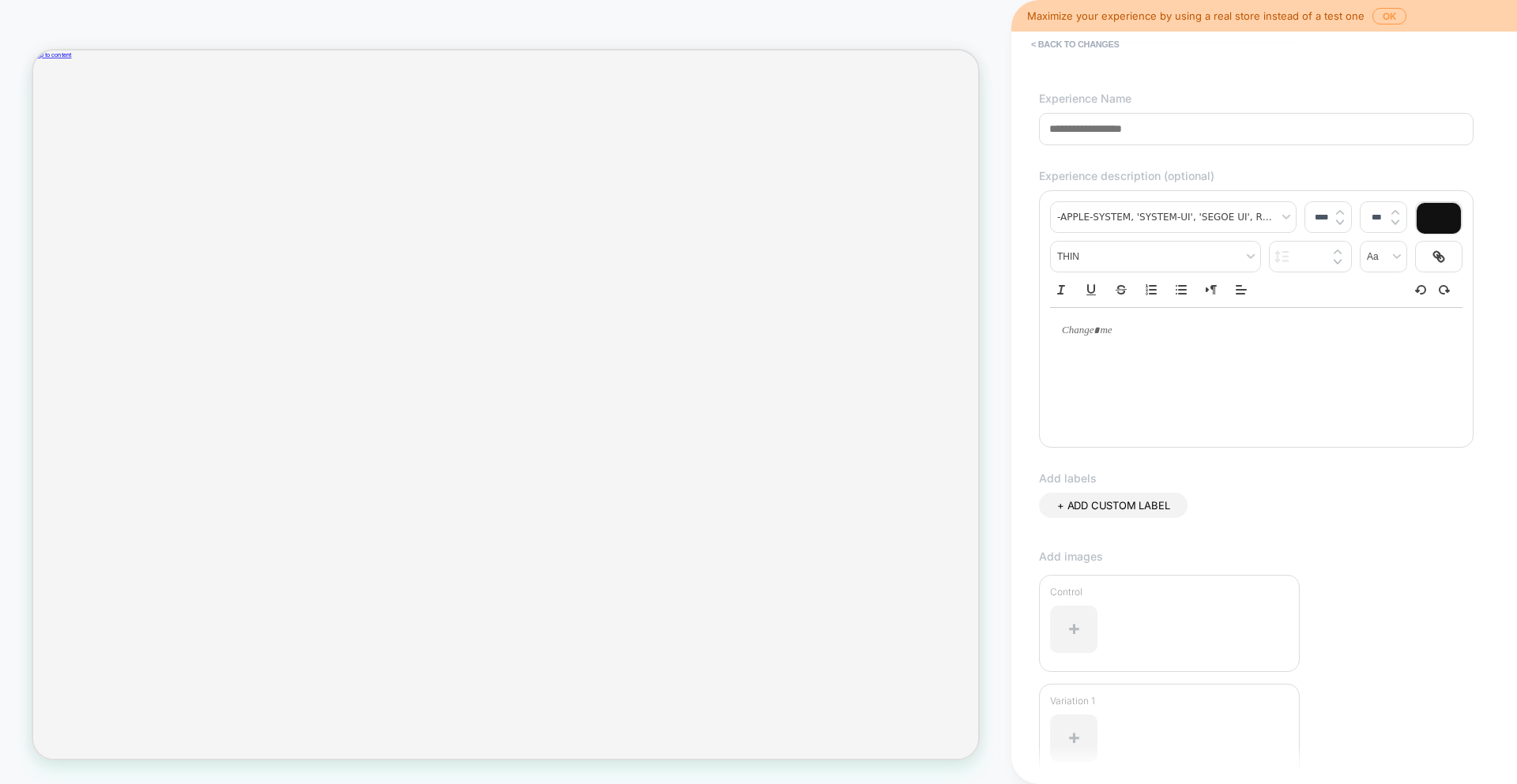
scroll to position [0, 0]
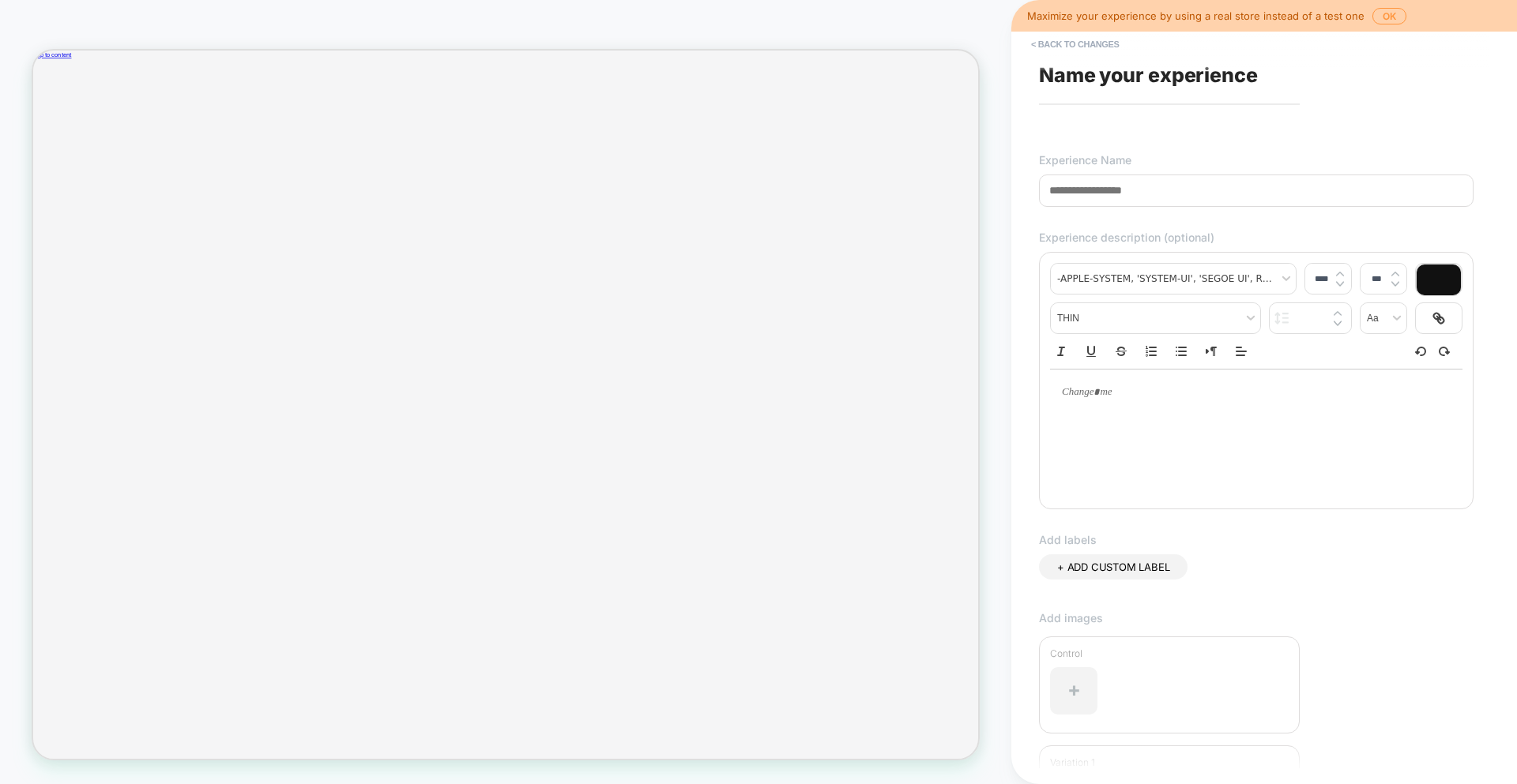
paste input "**********"
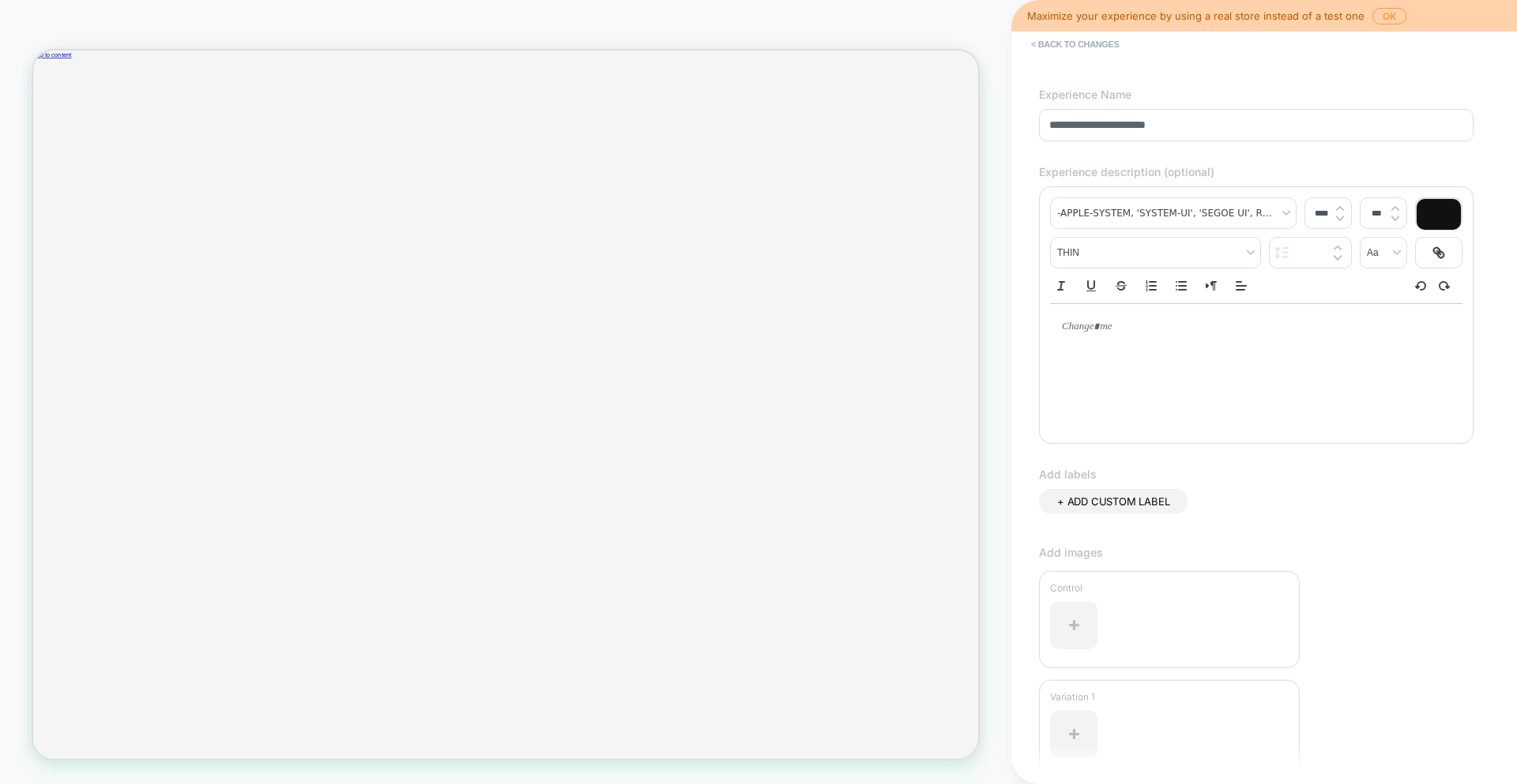
scroll to position [204, 0]
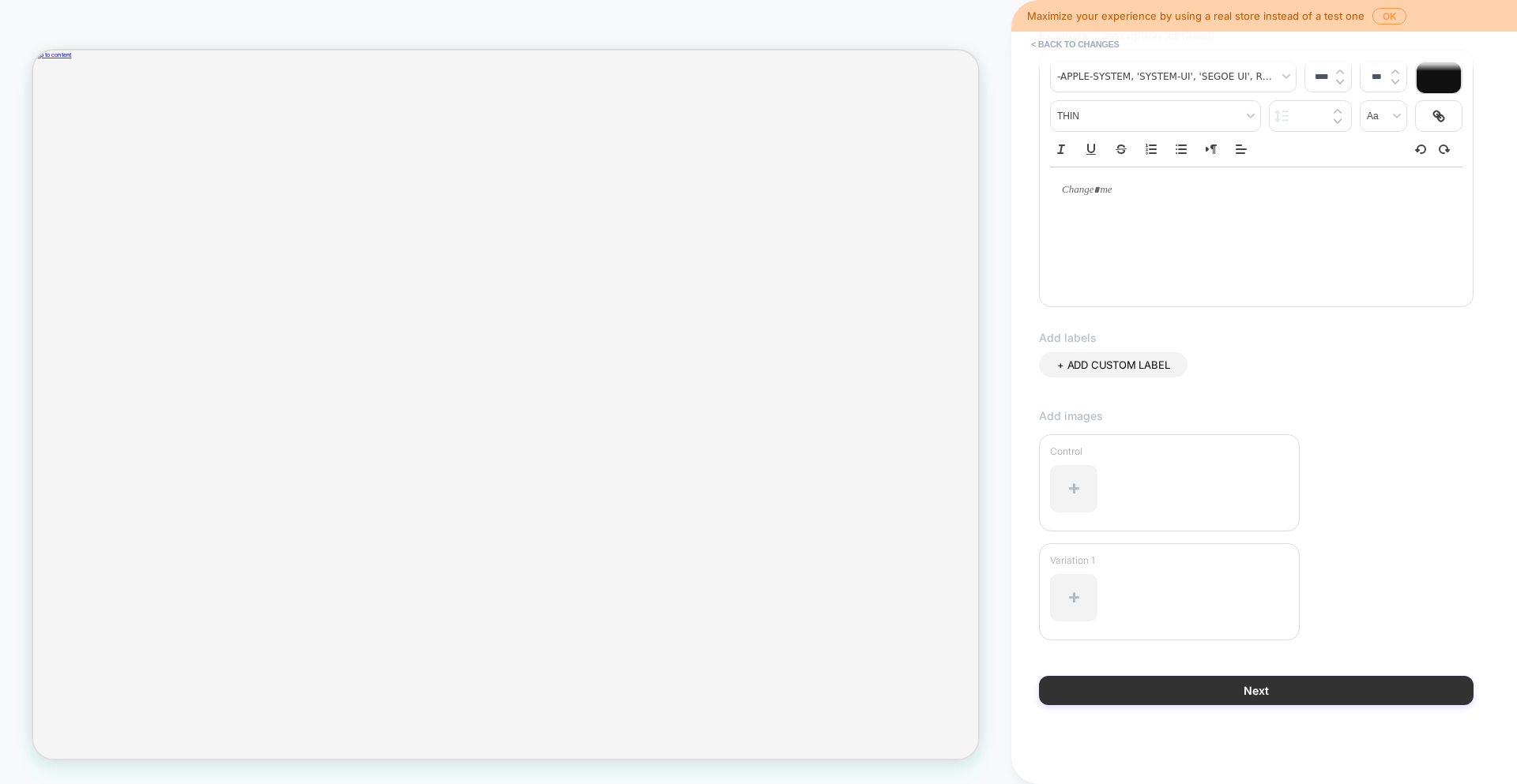
type input "**********"
click at [1302, 689] on button "Next" at bounding box center [1256, 690] width 434 height 30
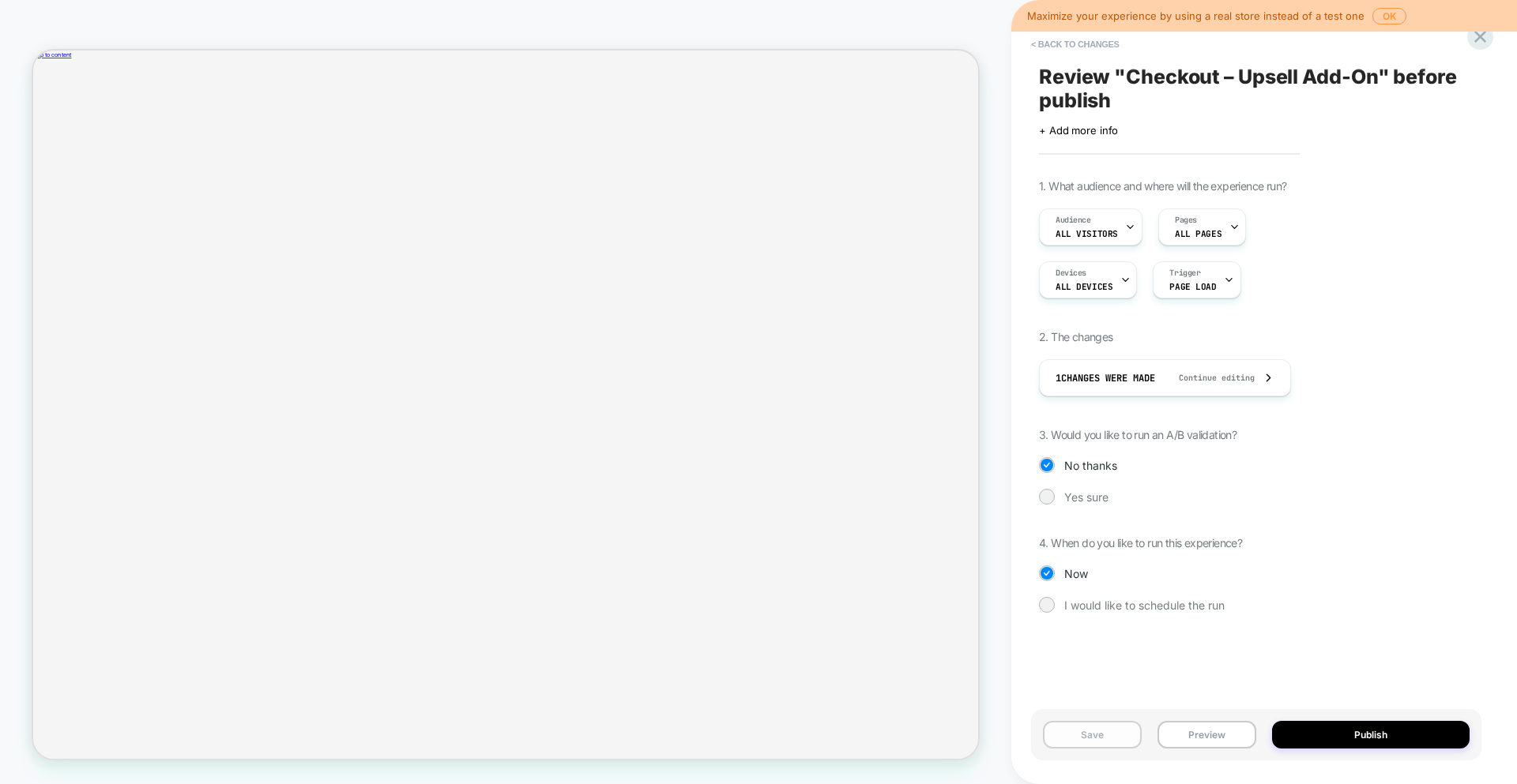
click at [1095, 739] on button "Save" at bounding box center [1092, 735] width 99 height 28
click at [1054, 38] on button "< Back to changes" at bounding box center [1075, 44] width 104 height 25
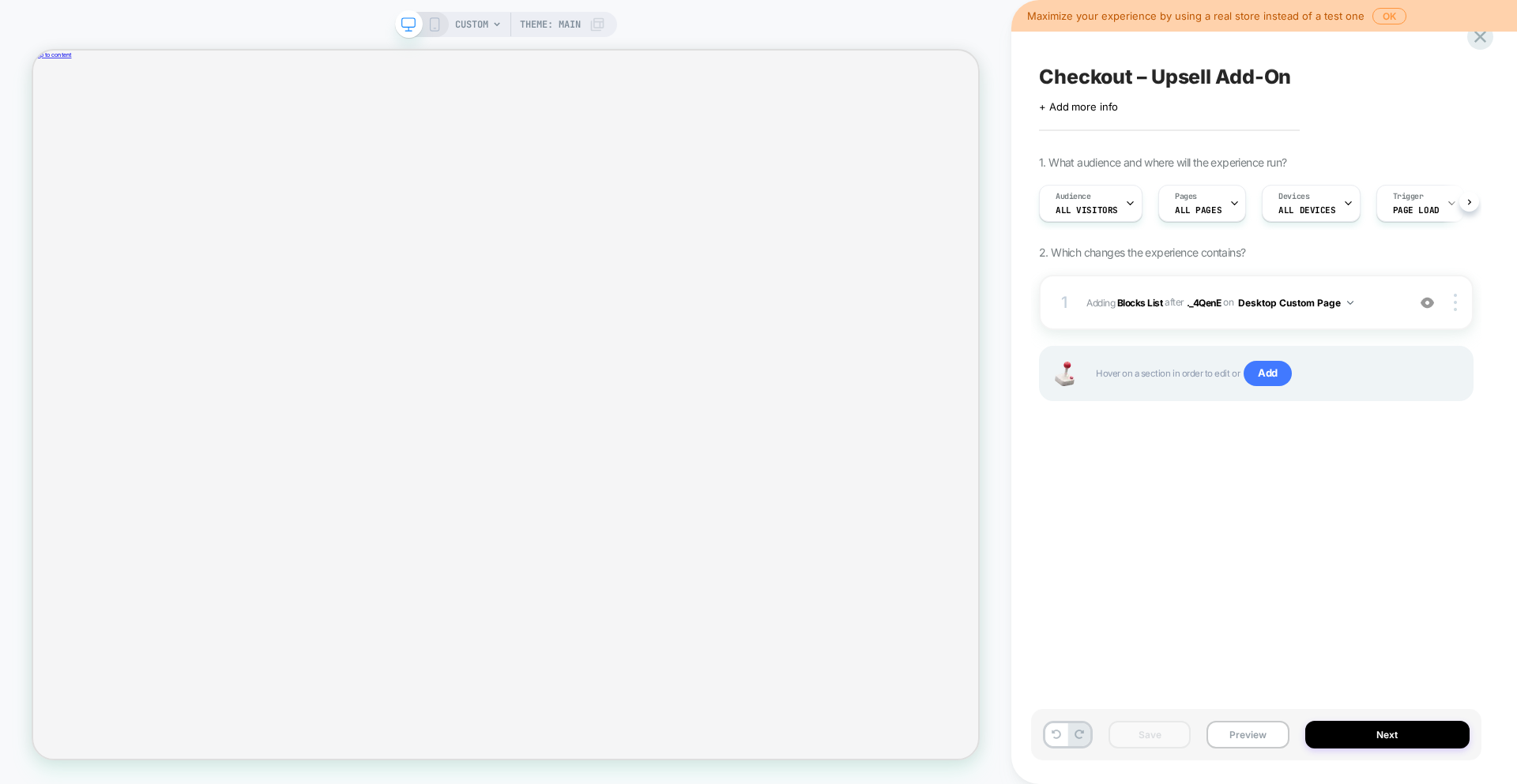
scroll to position [0, 1]
click at [1414, 737] on button "Next" at bounding box center [1387, 735] width 165 height 28
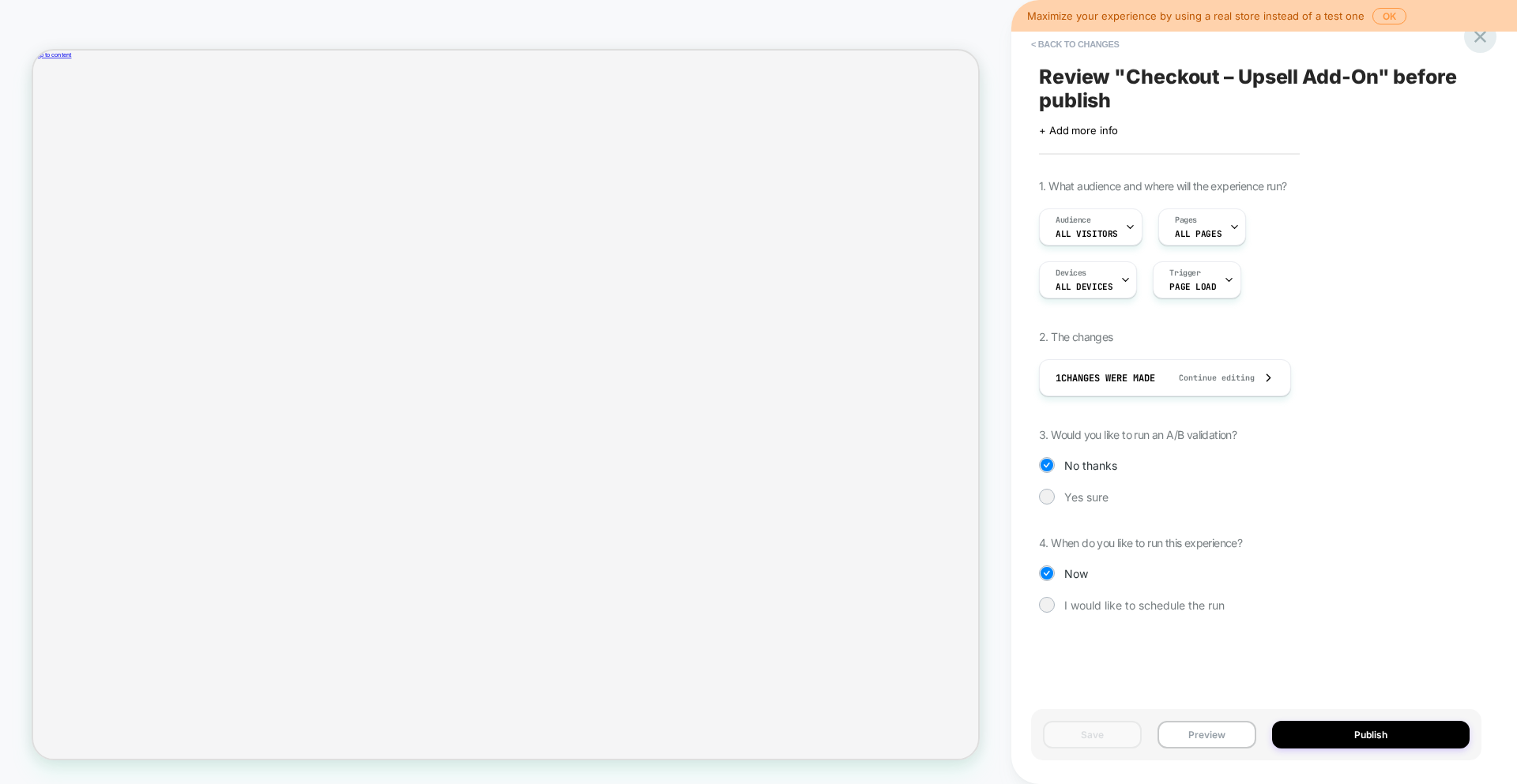
click at [1482, 39] on icon at bounding box center [1480, 37] width 11 height 11
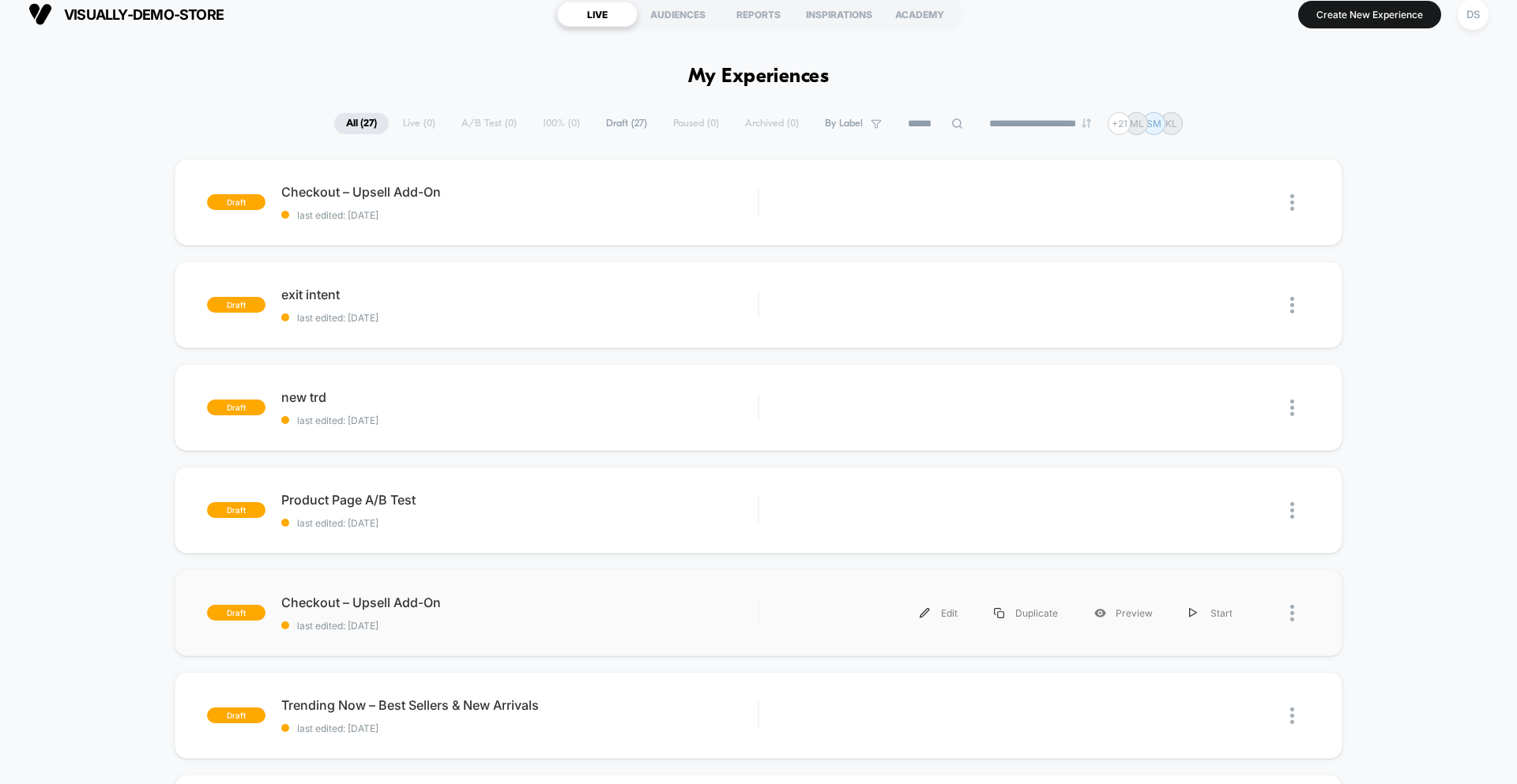
scroll to position [30, 0]
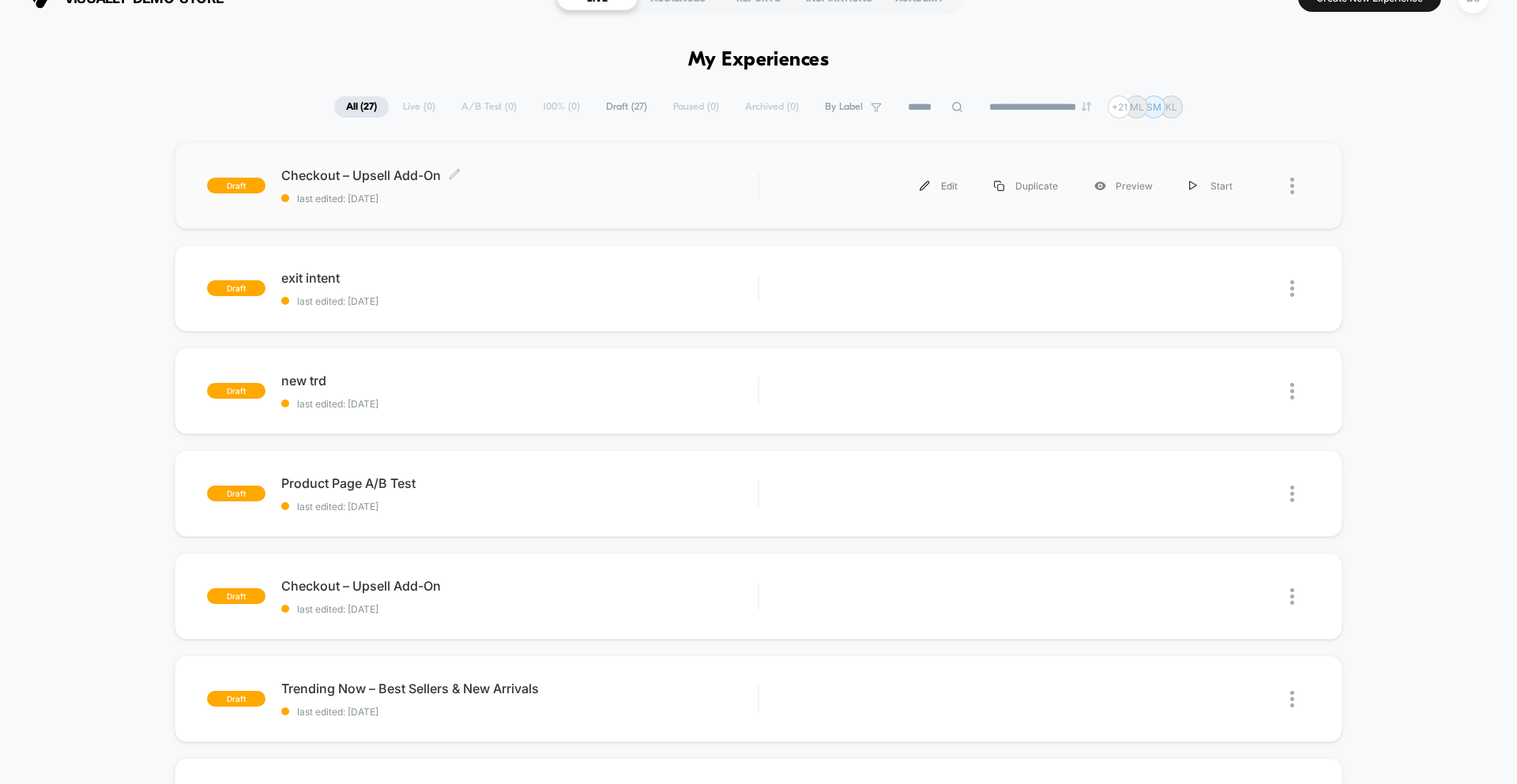
click at [401, 179] on span "Checkout – Upsell Add-On Click to edit experience details" at bounding box center [519, 175] width 476 height 16
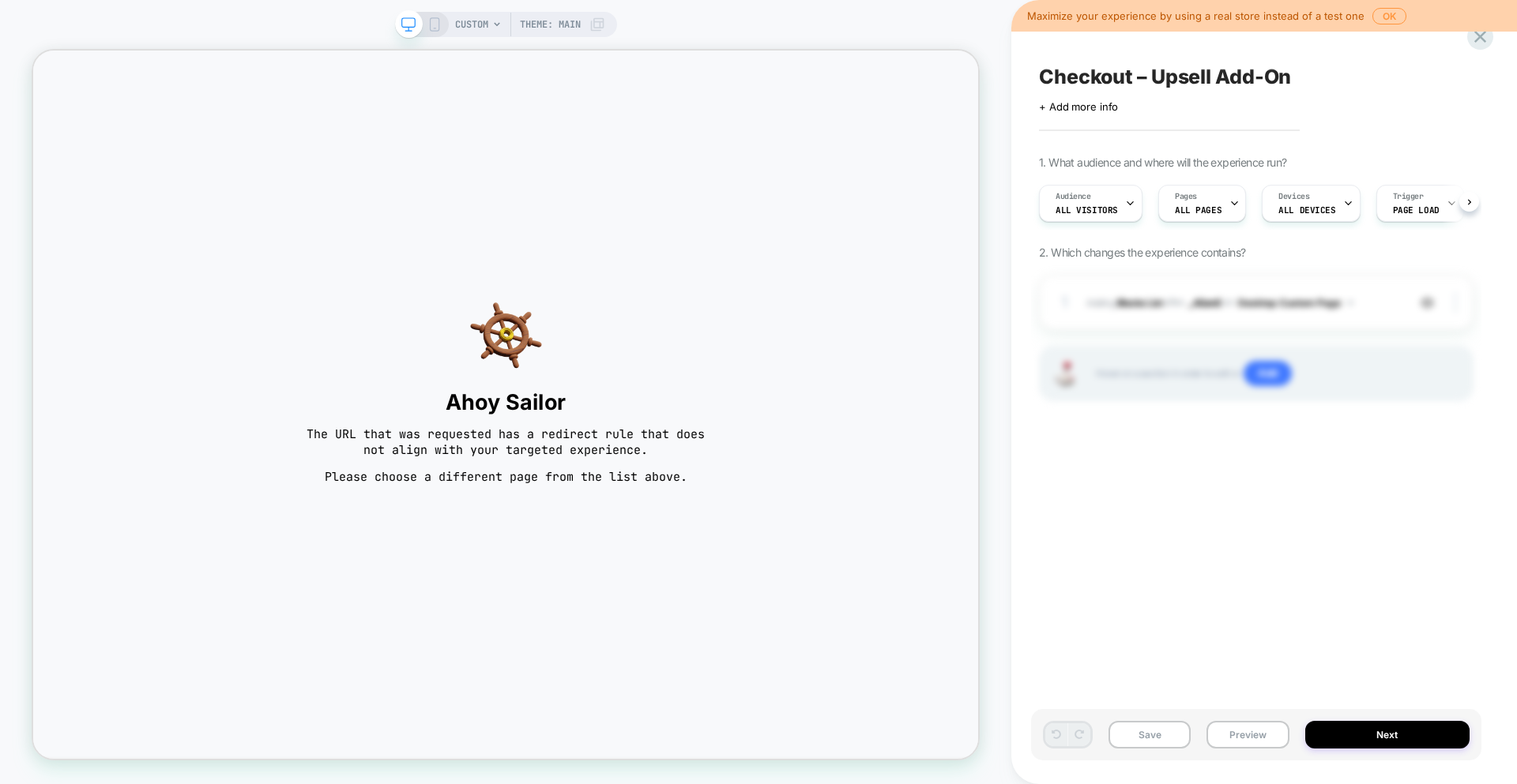
scroll to position [0, 1]
click at [485, 11] on span "CUSTOM" at bounding box center [471, 24] width 33 height 25
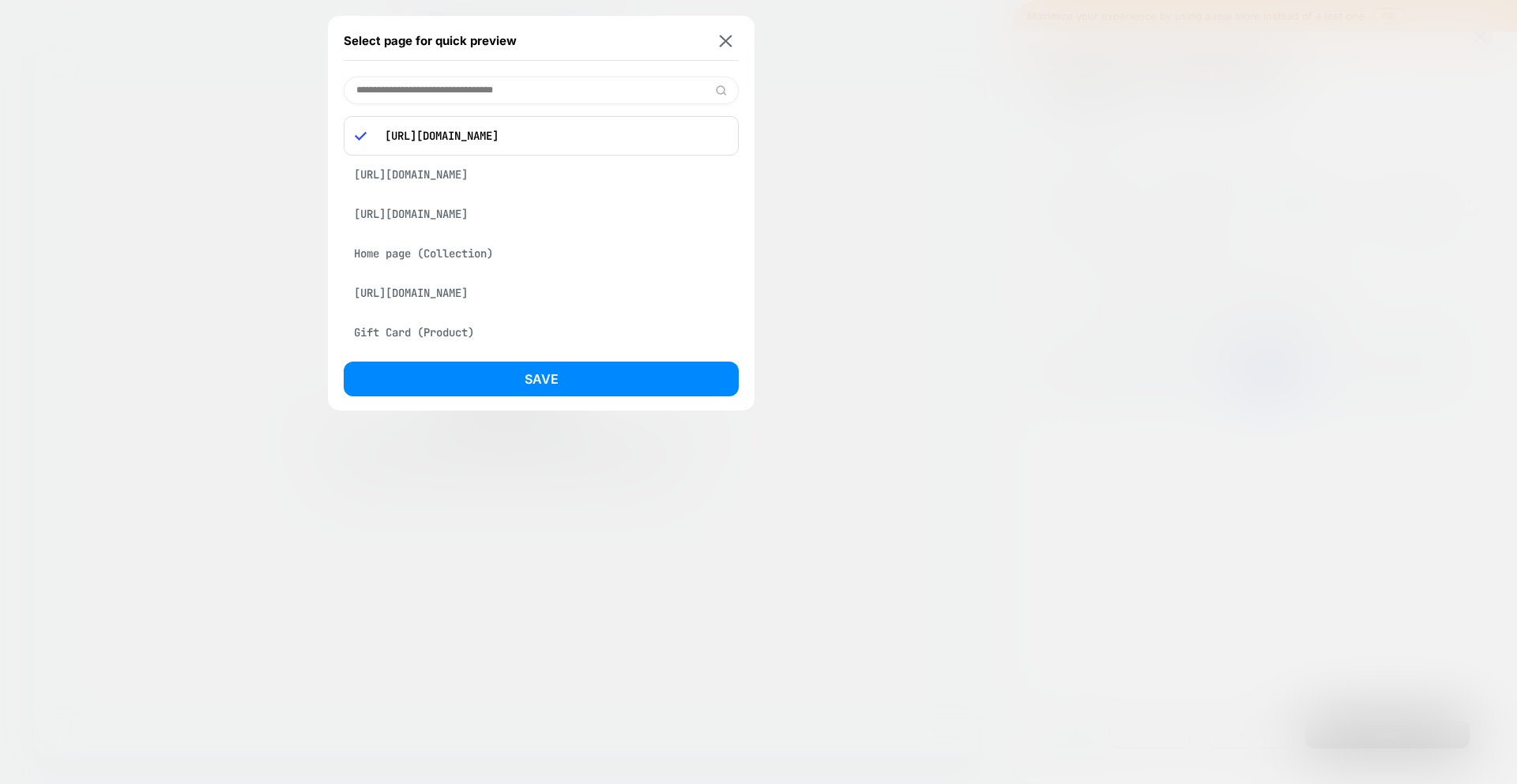
click at [497, 119] on div "[URL][DOMAIN_NAME]" at bounding box center [540, 135] width 395 height 39
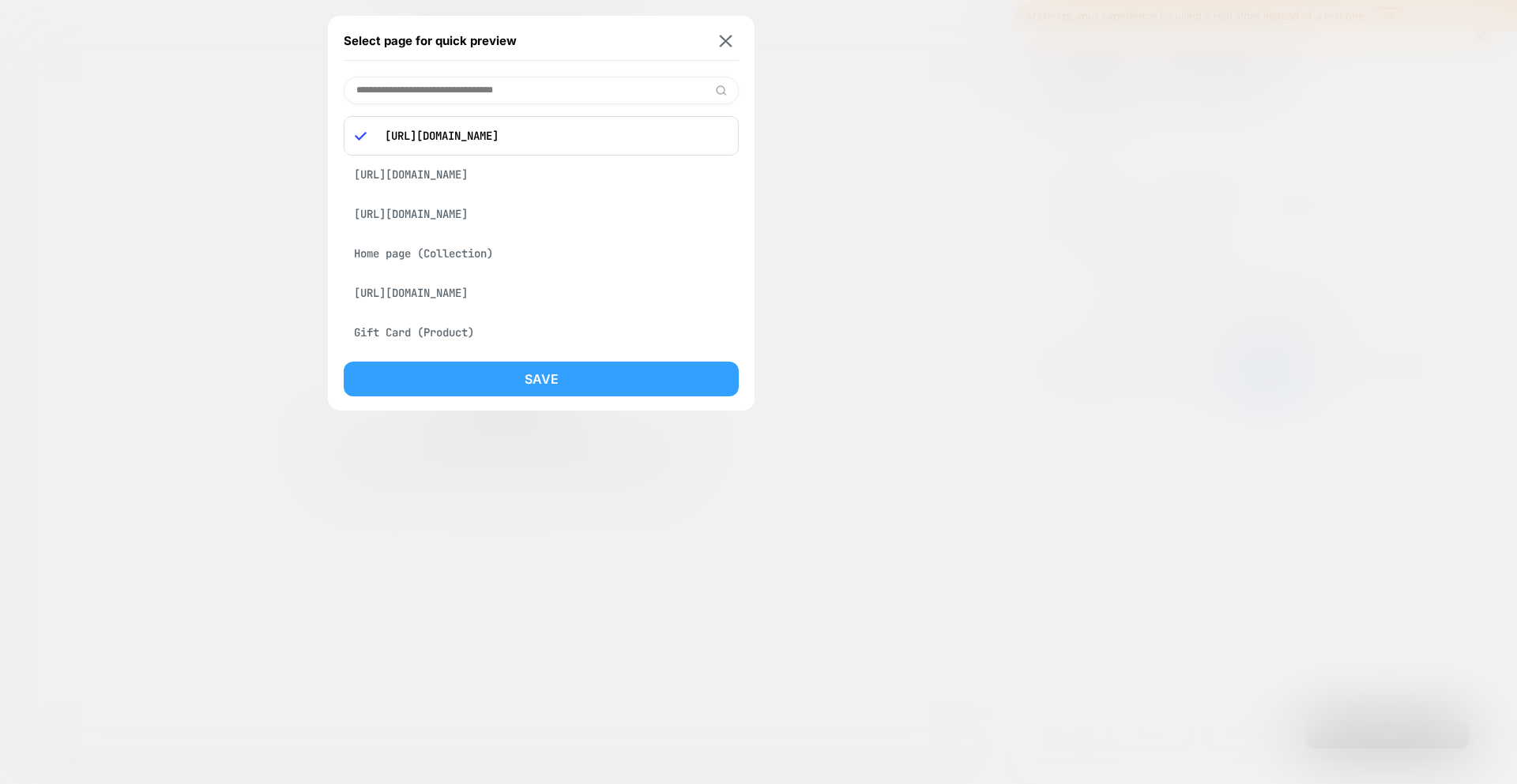
click at [533, 375] on button "Save" at bounding box center [540, 379] width 395 height 34
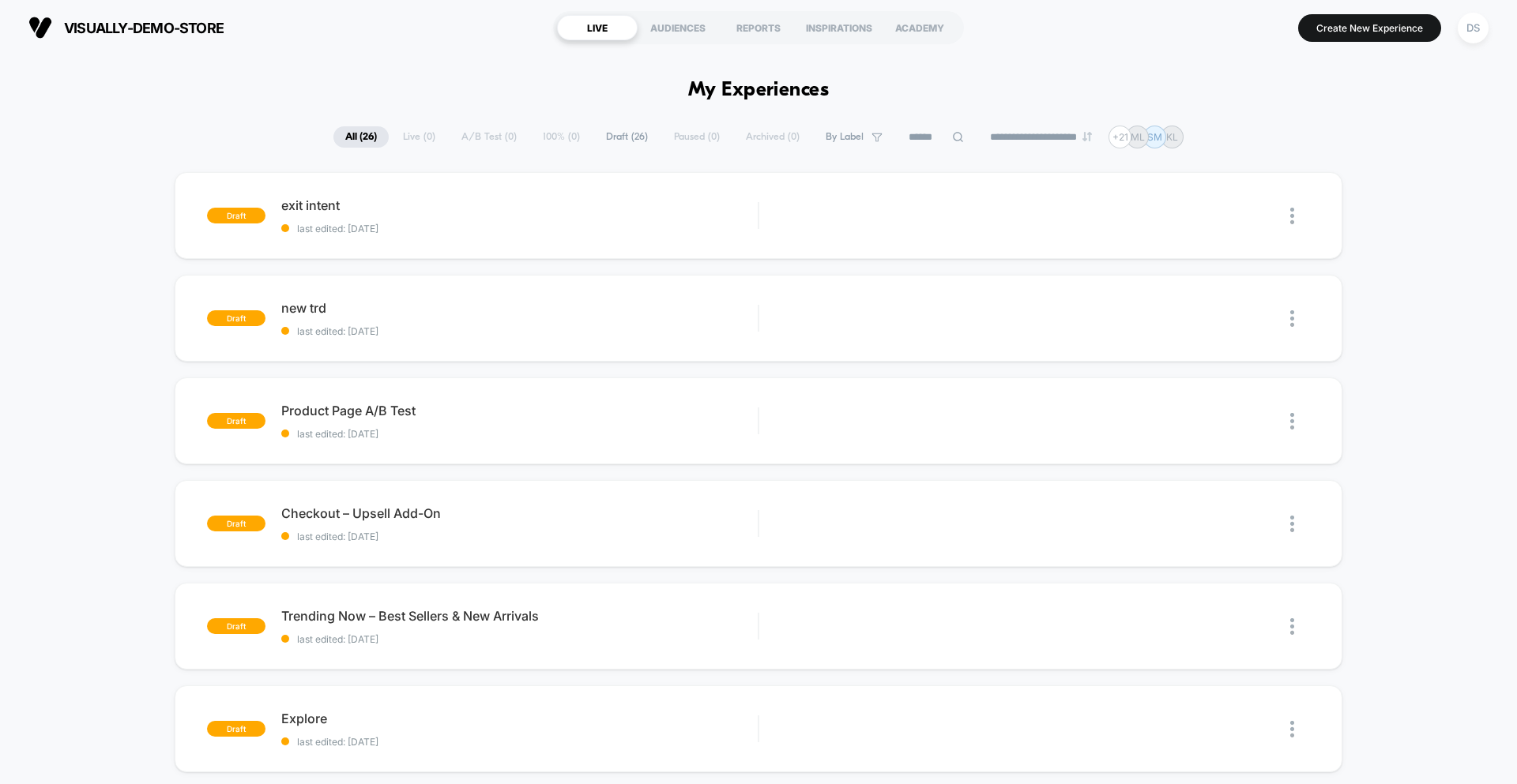
click at [610, 138] on span "Draft ( 26 )" at bounding box center [627, 137] width 66 height 21
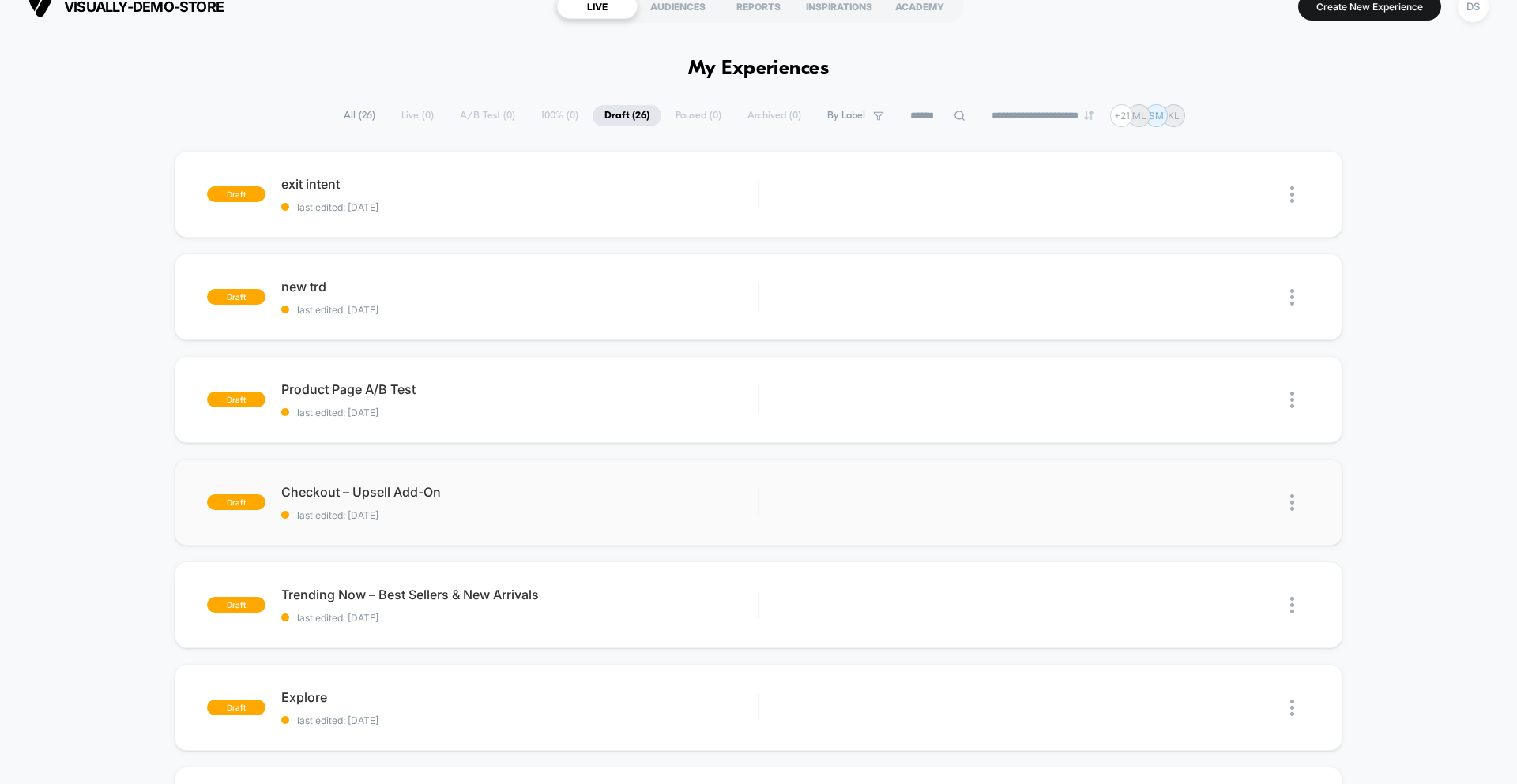
scroll to position [15, 0]
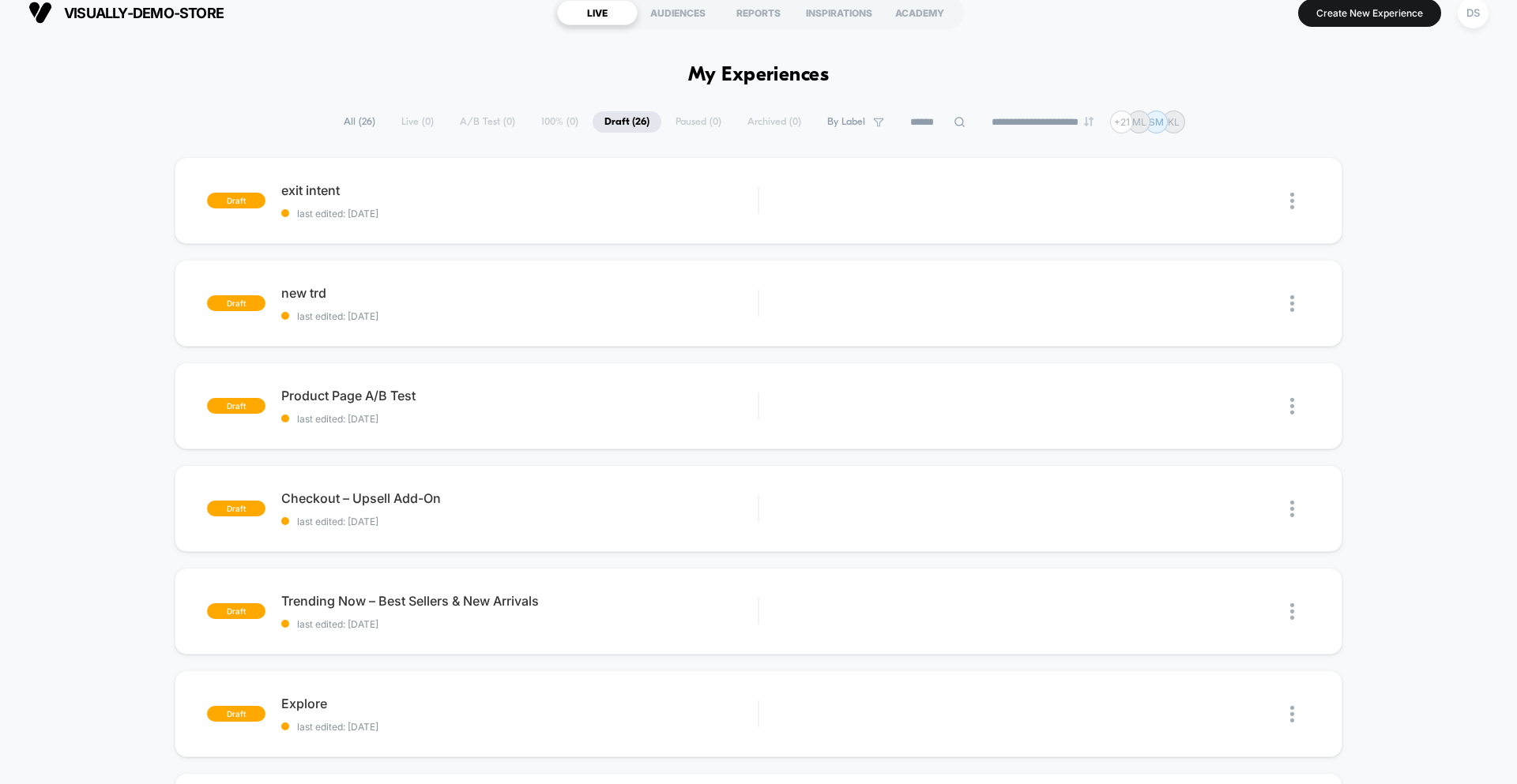
click at [1053, 121] on select "**********" at bounding box center [1044, 121] width 128 height 11
click at [980, 127] on select "**********" at bounding box center [1044, 121] width 128 height 11
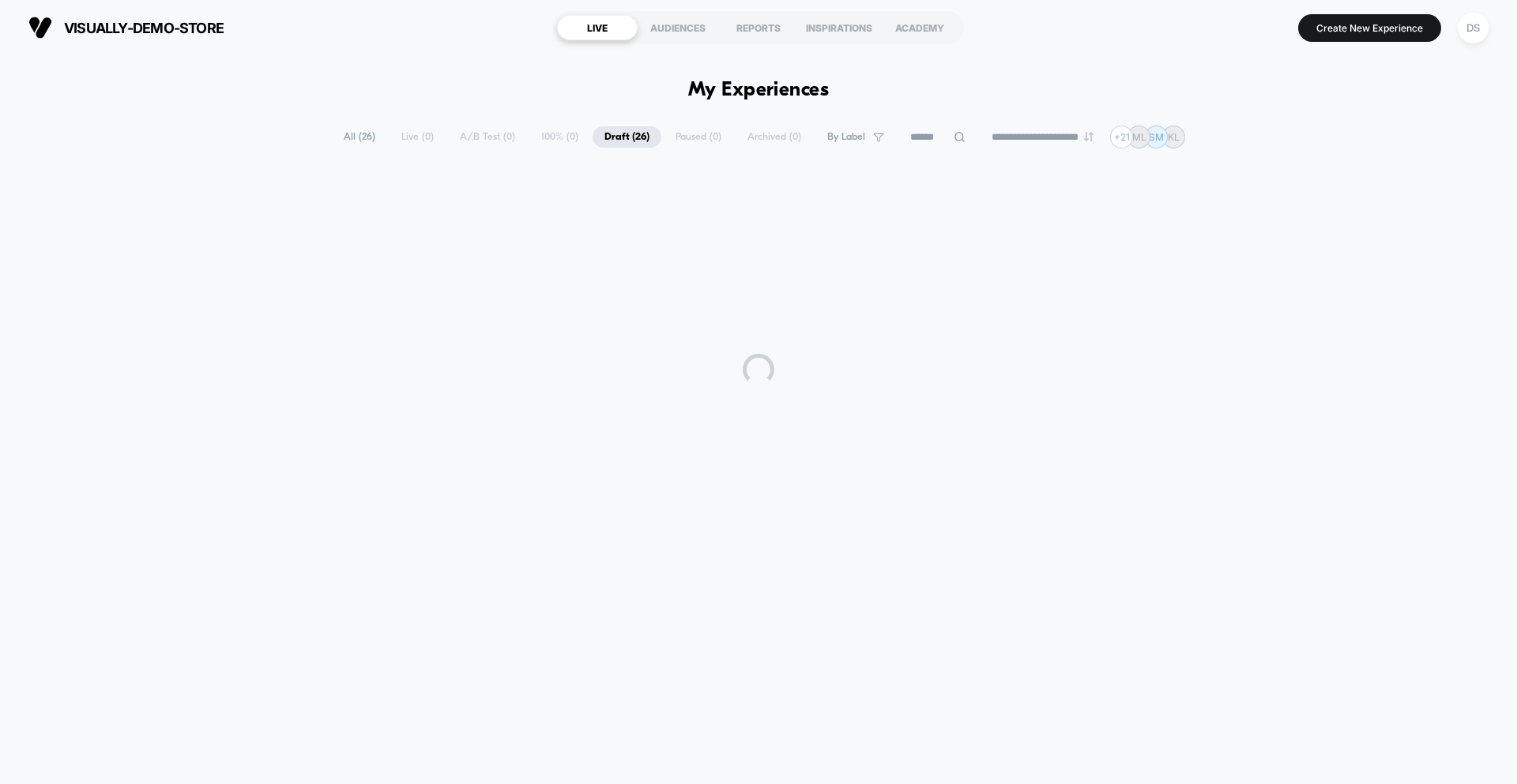
scroll to position [0, 0]
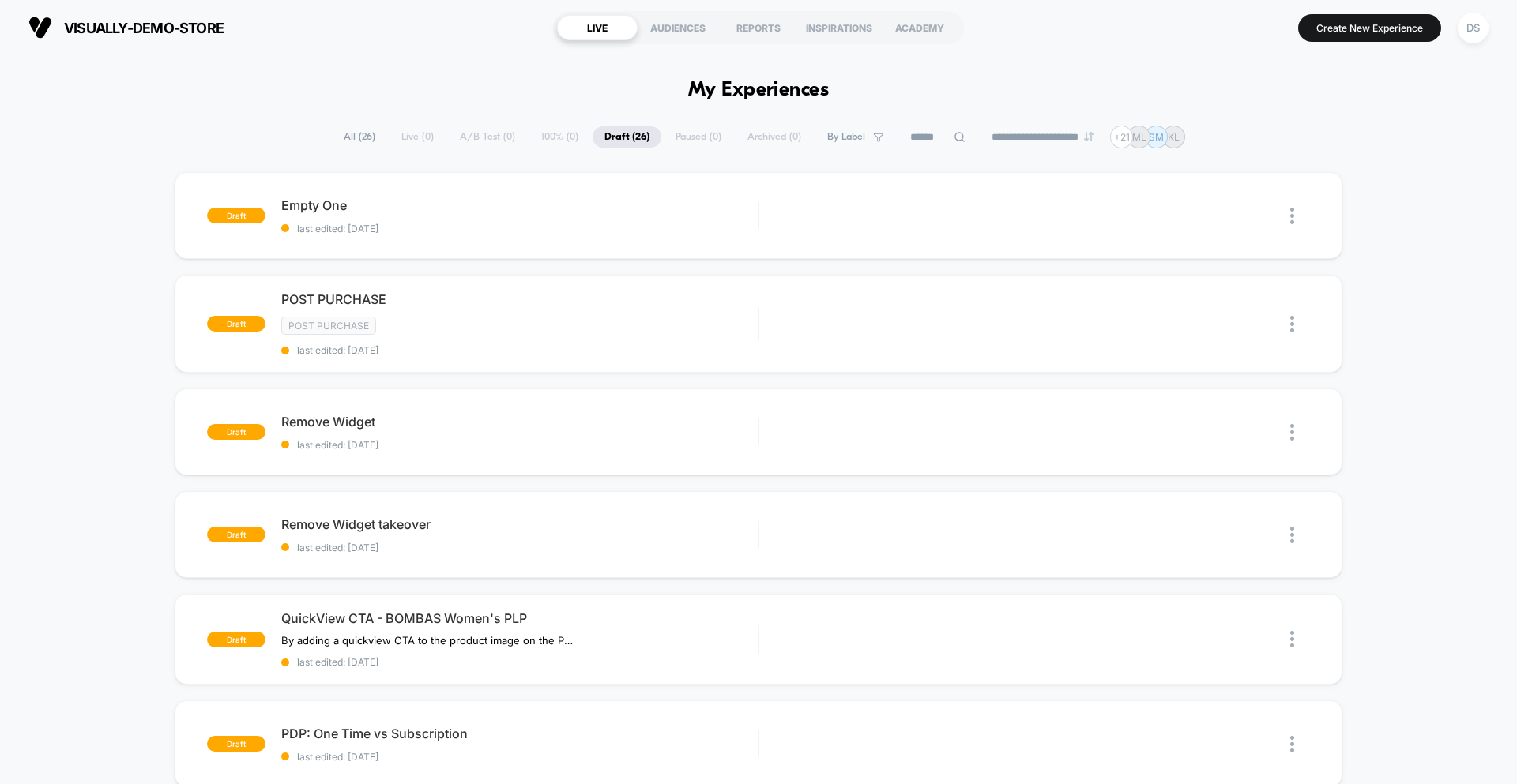
click at [1061, 132] on select "**********" at bounding box center [1044, 137] width 128 height 11
select select "*"
click at [980, 132] on select "**********" at bounding box center [1044, 137] width 128 height 11
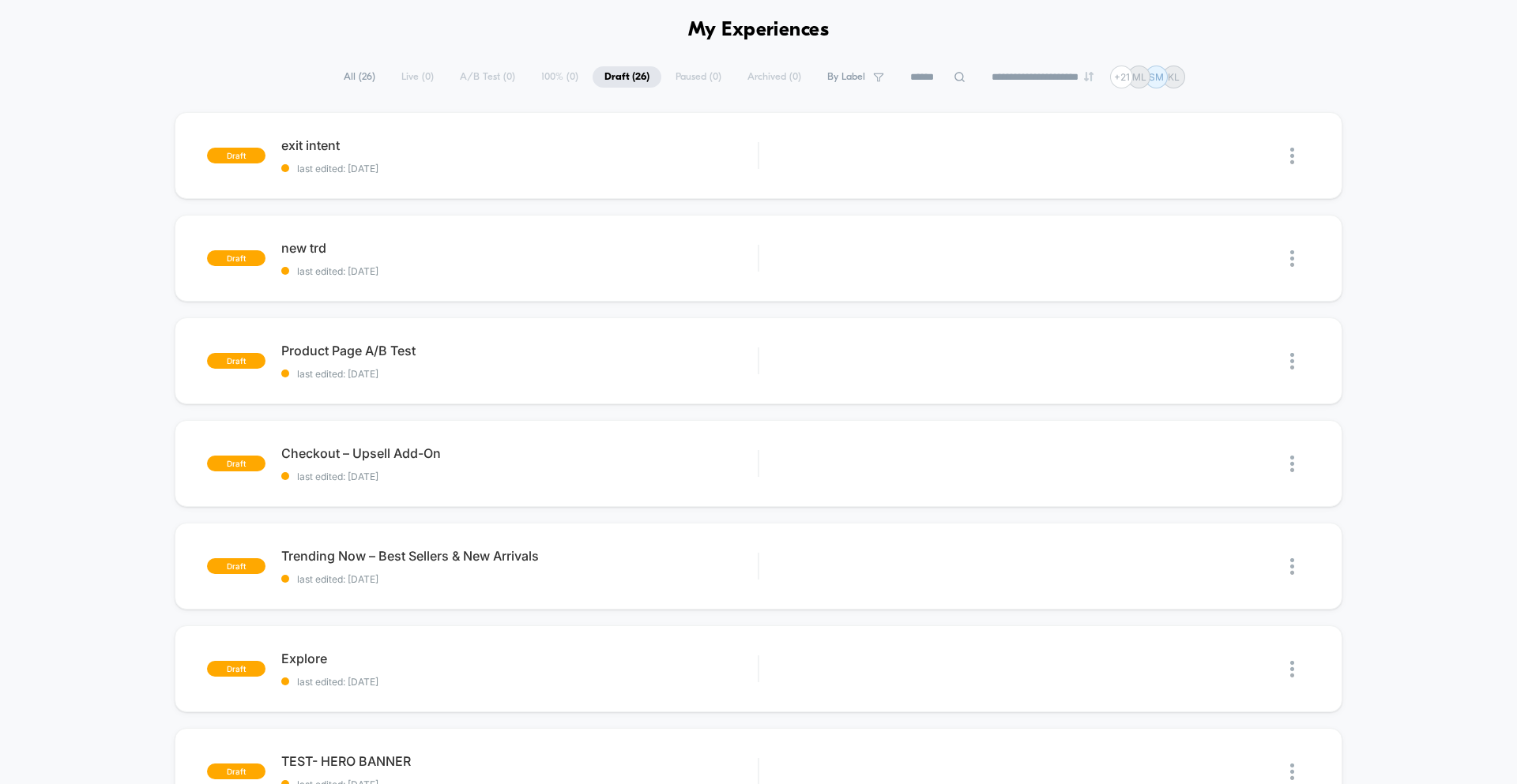
scroll to position [59, 0]
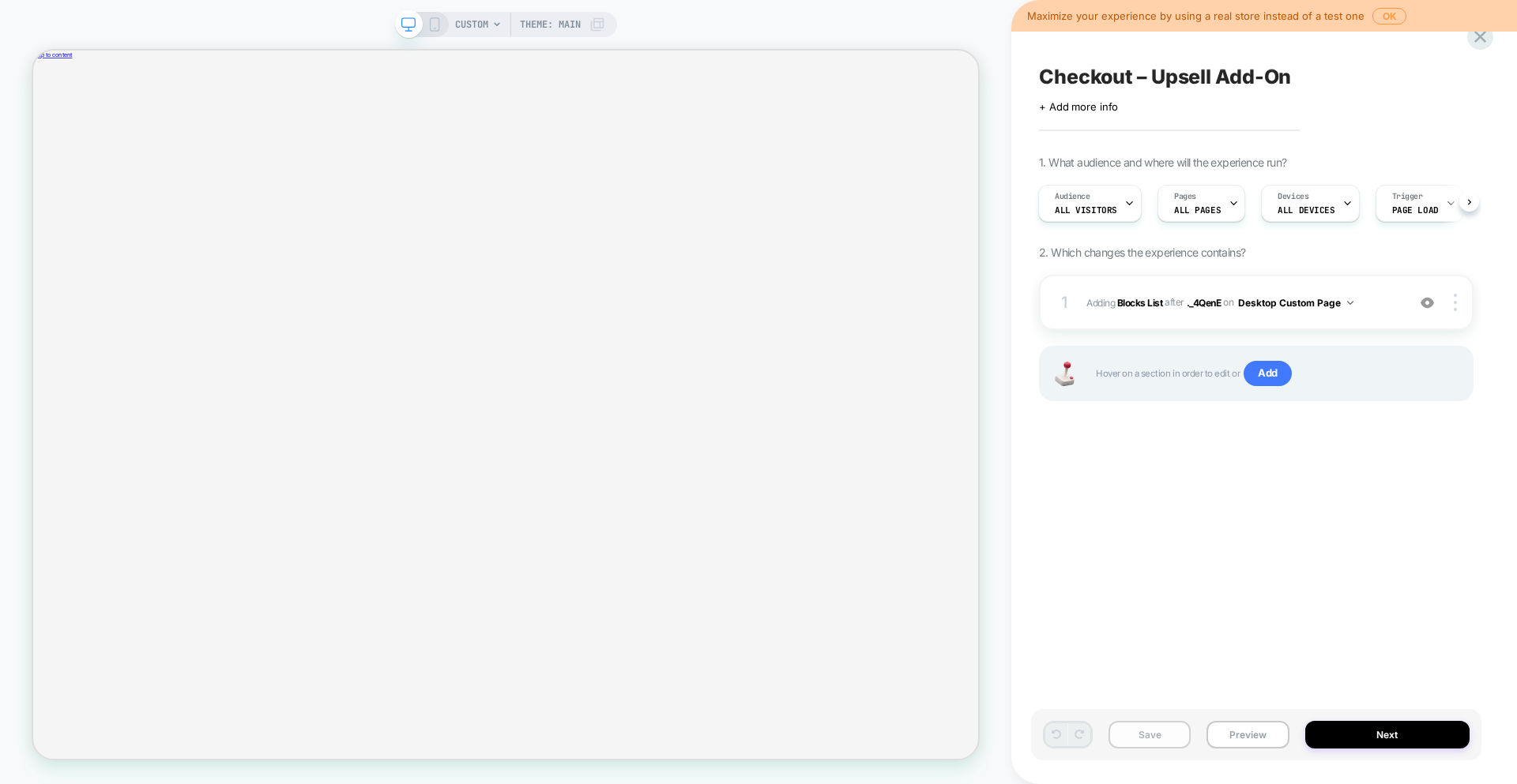
click at [1139, 736] on button "Save" at bounding box center [1149, 735] width 82 height 28
click at [1474, 41] on icon at bounding box center [1480, 37] width 11 height 11
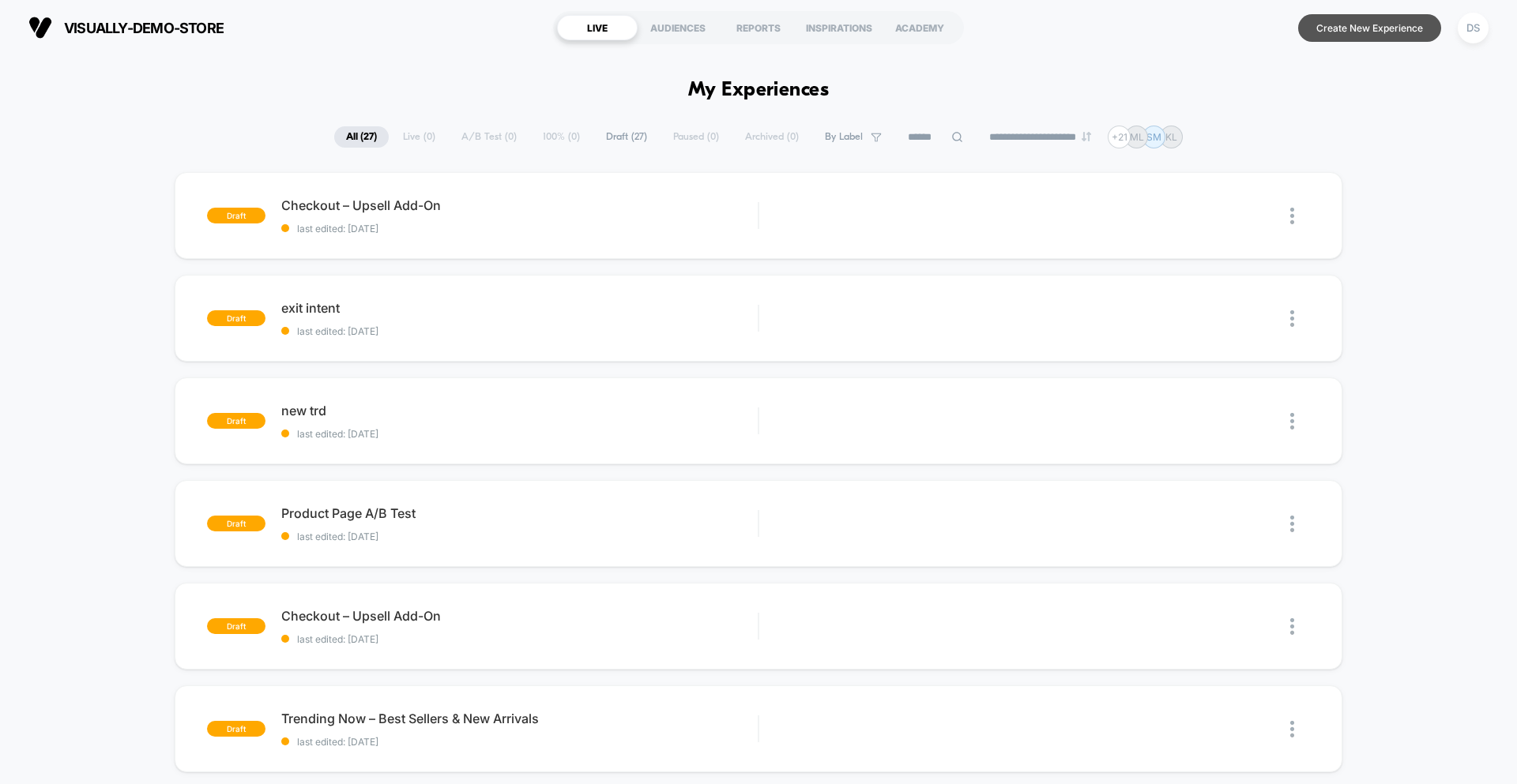
click at [1360, 32] on button "Create New Experience" at bounding box center [1369, 28] width 143 height 28
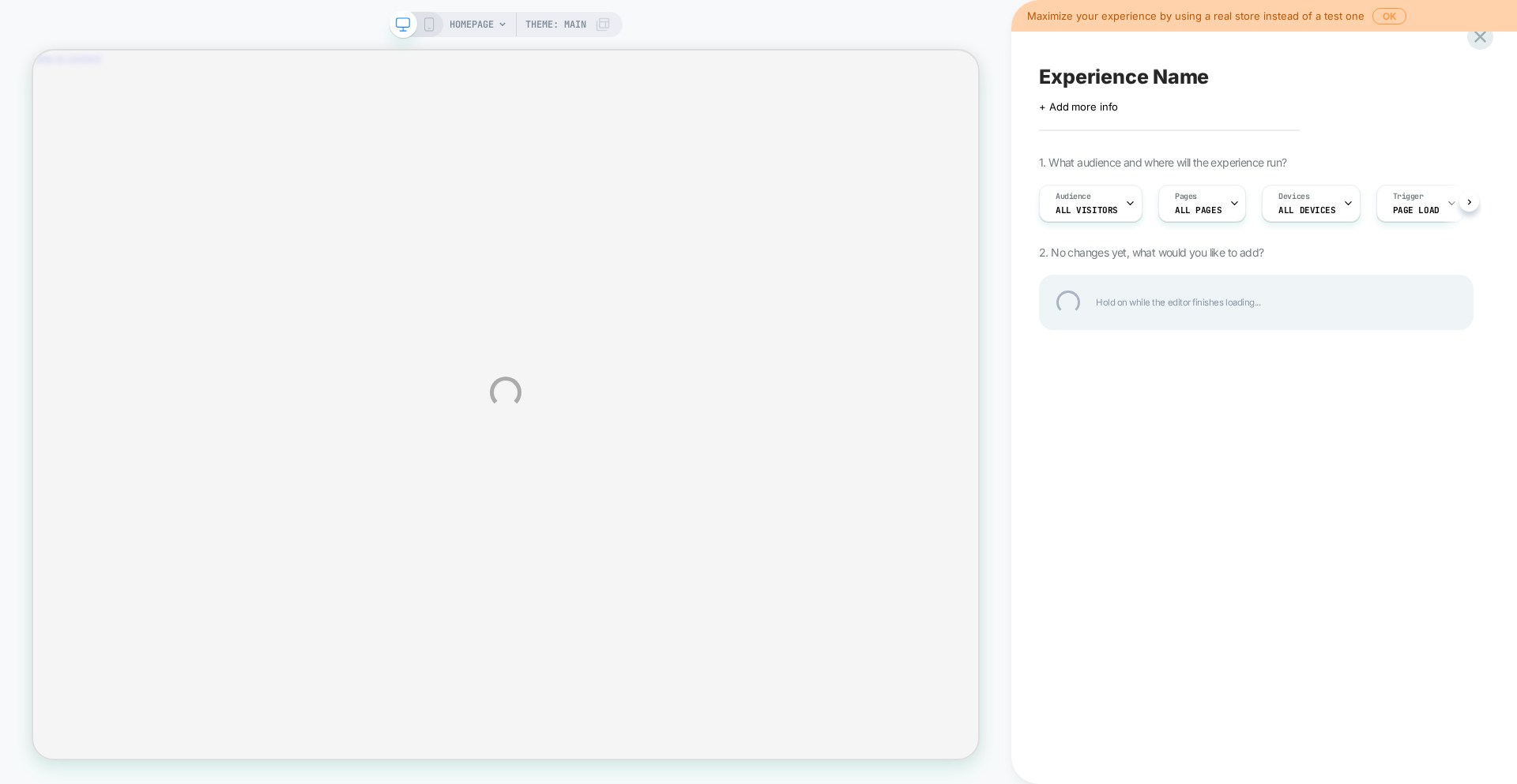
click at [472, 21] on div "HOMEPAGE Theme: MAIN Maximize your experience by using a real store instead of …" at bounding box center [758, 392] width 1517 height 784
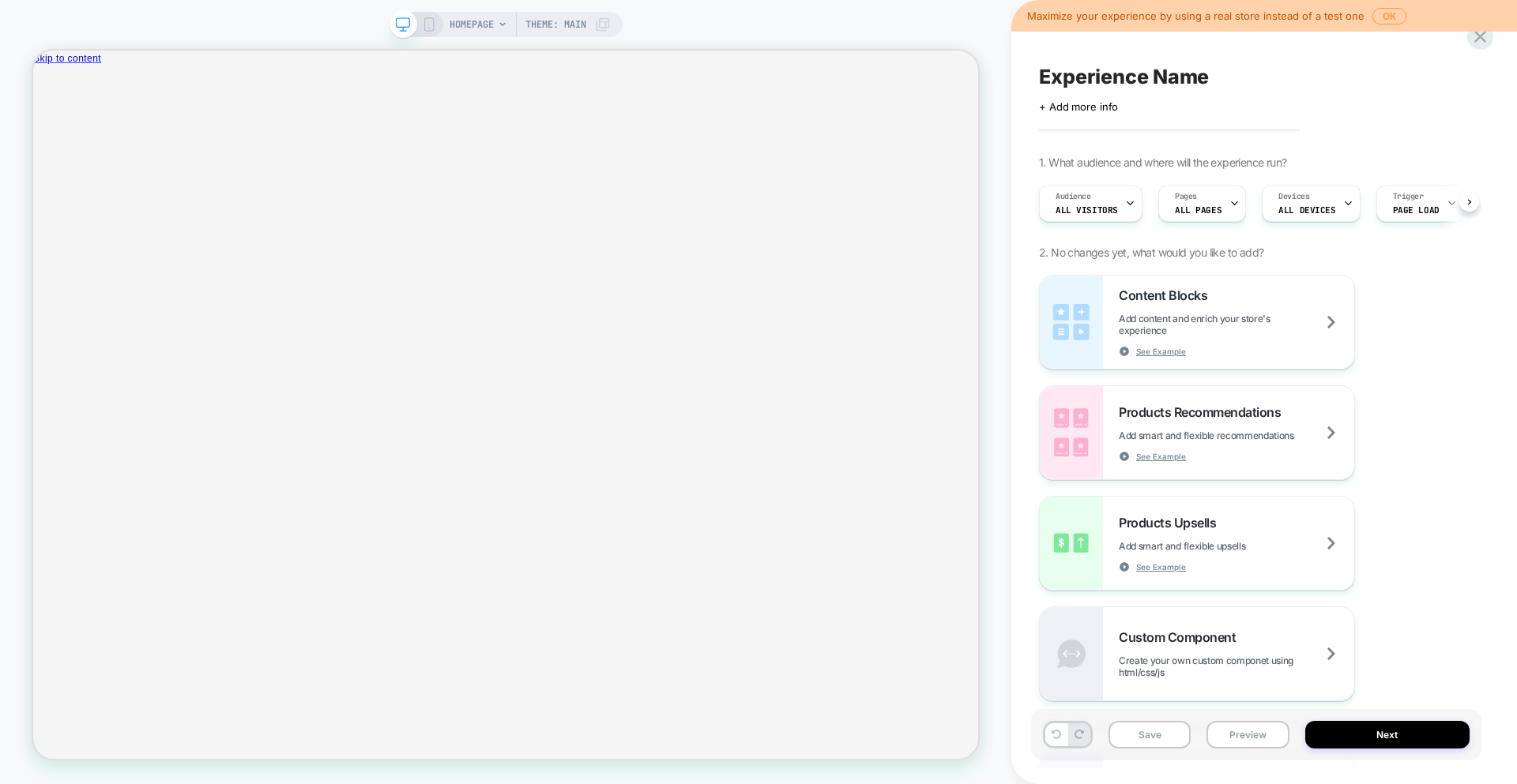
scroll to position [0, 1]
click at [474, 27] on span "HOMEPAGE" at bounding box center [471, 24] width 44 height 25
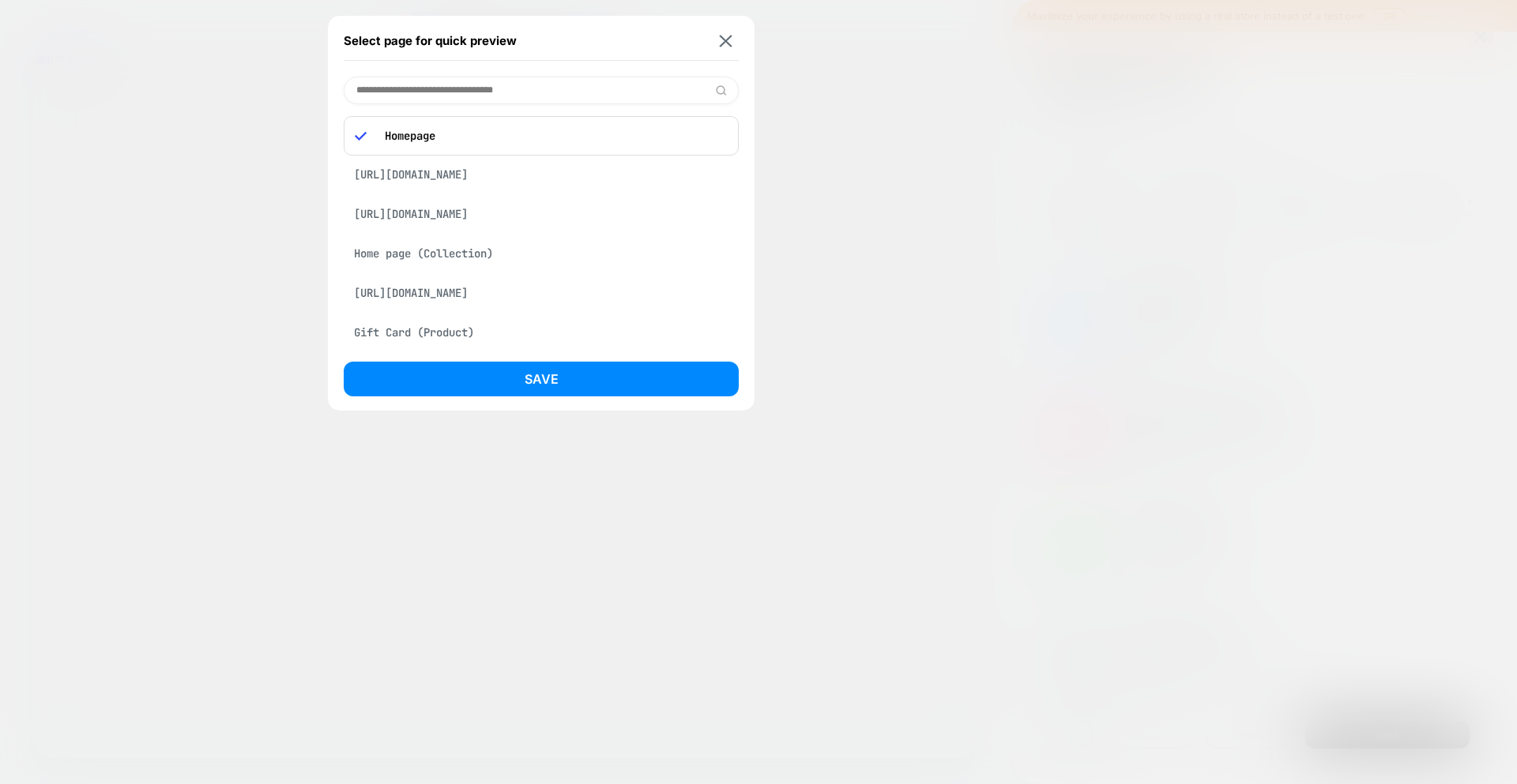
click at [471, 305] on div "[URL][DOMAIN_NAME]" at bounding box center [540, 293] width 395 height 30
click at [531, 264] on div "[URL][DOMAIN_NAME]" at bounding box center [540, 250] width 395 height 30
click at [513, 145] on div "[URL][DOMAIN_NAME]" at bounding box center [540, 131] width 395 height 30
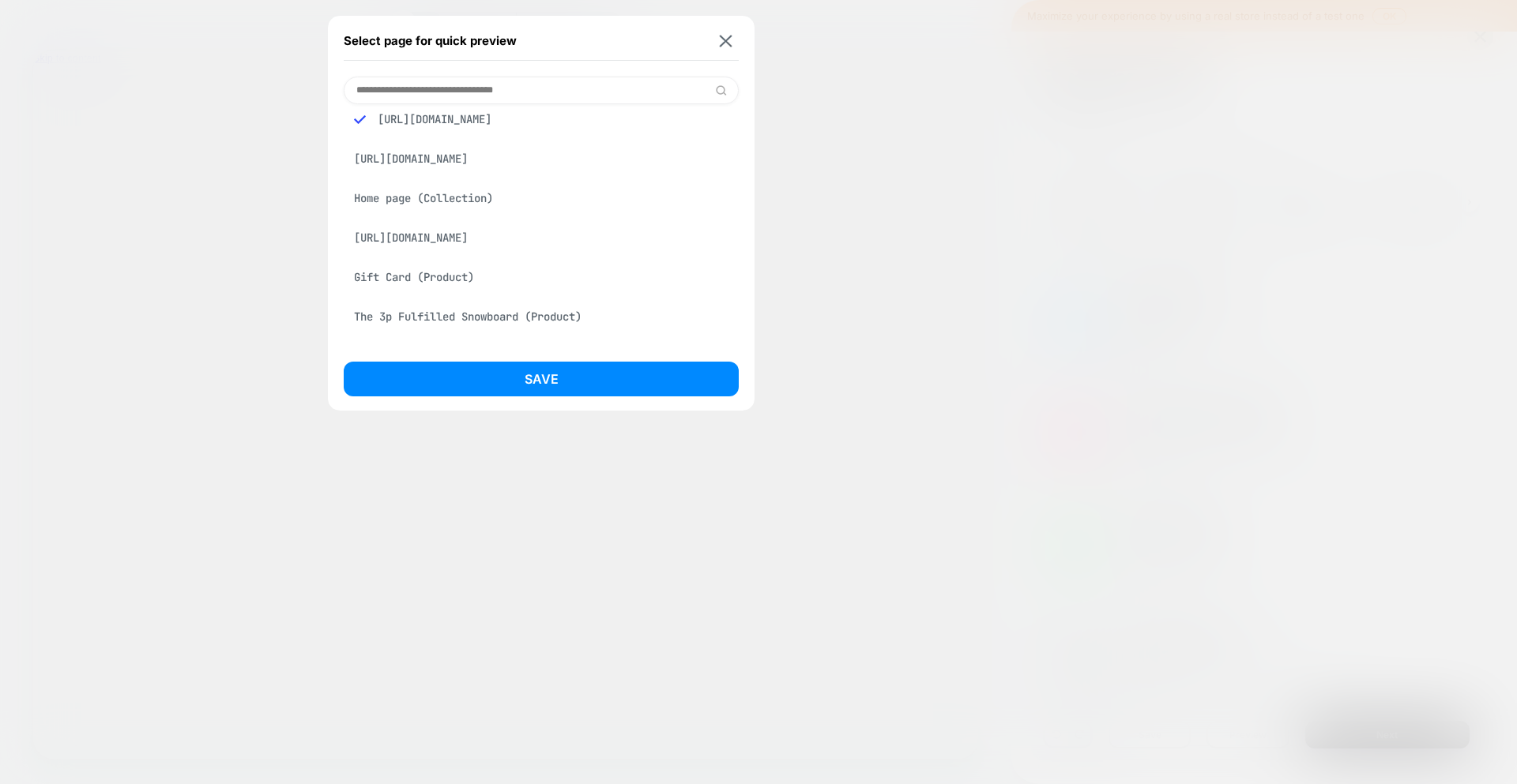
scroll to position [25, 0]
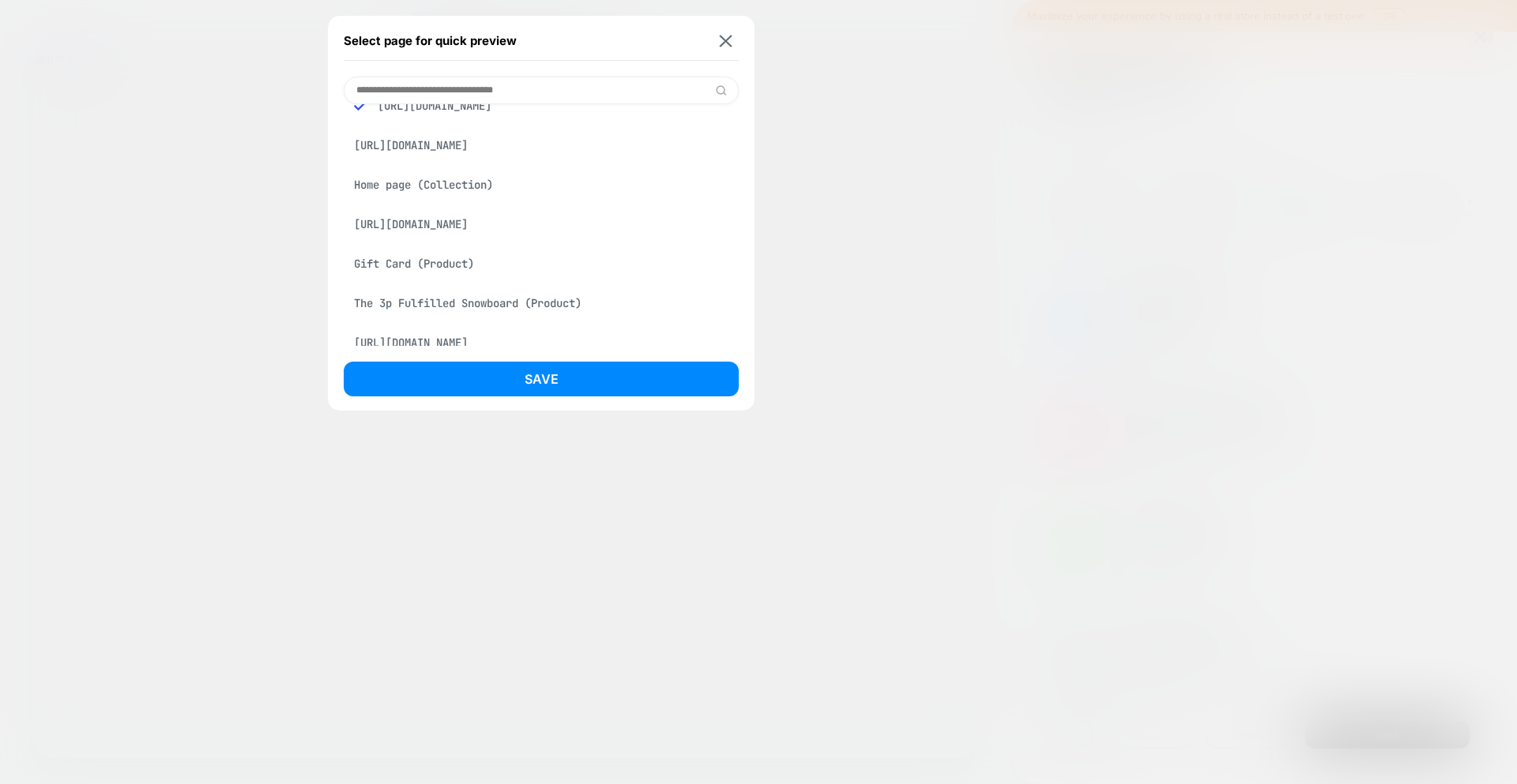
click at [520, 319] on div "The 3p Fulfilled Snowboard (Product)" at bounding box center [540, 303] width 395 height 30
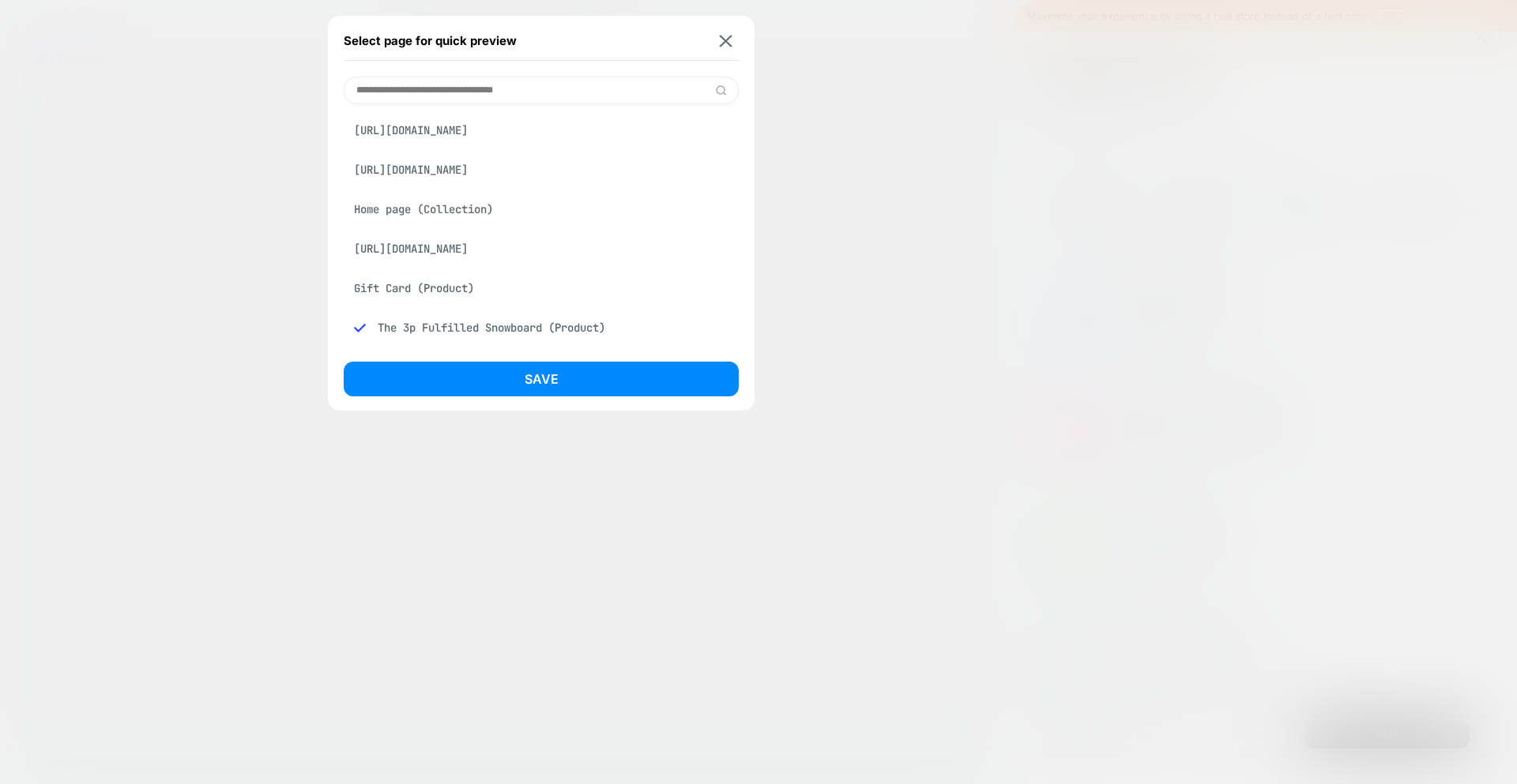
scroll to position [0, 0]
click at [448, 264] on div "[URL][DOMAIN_NAME]" at bounding box center [540, 250] width 395 height 30
click at [466, 182] on div "[URL][DOMAIN_NAME]" at bounding box center [540, 170] width 395 height 30
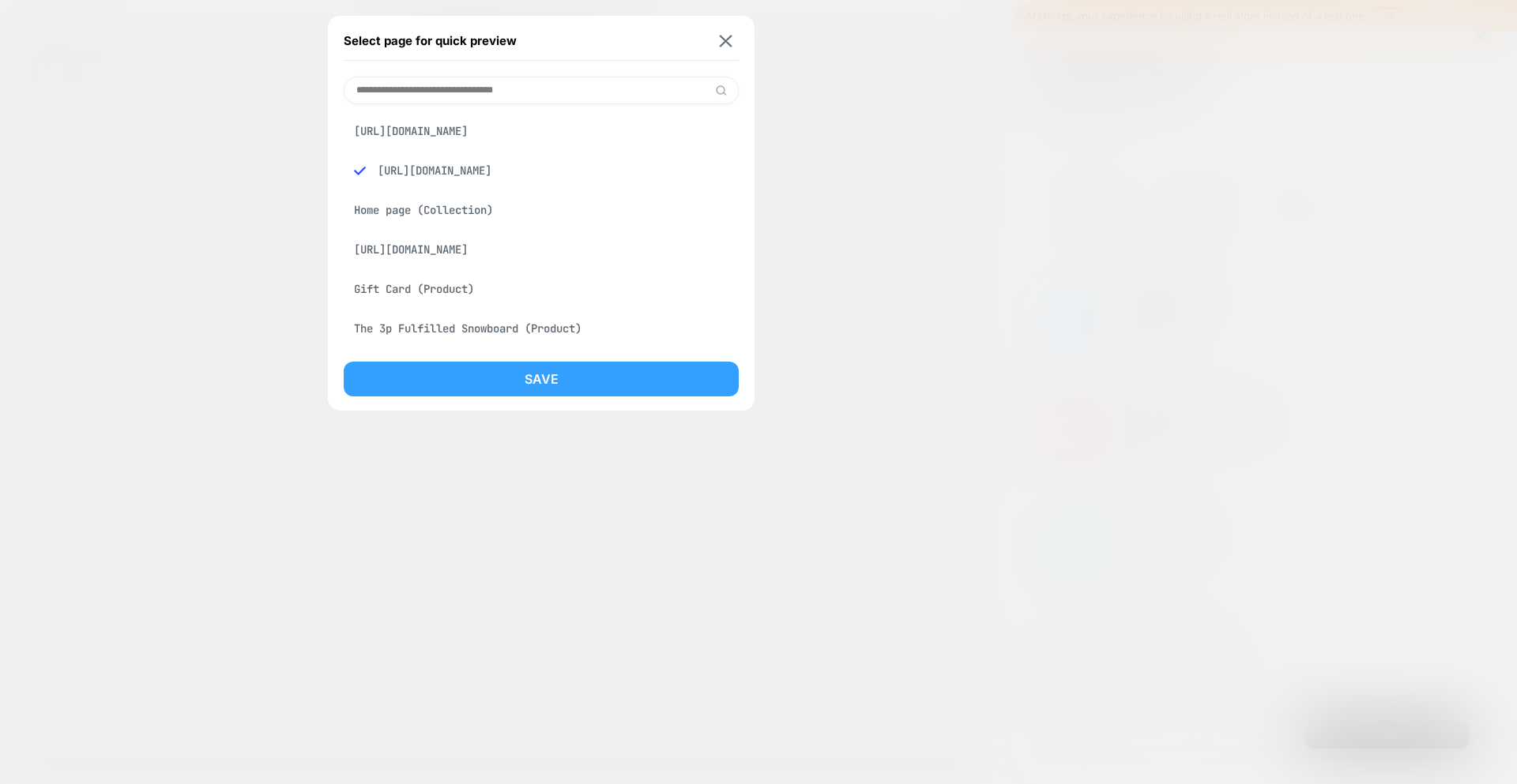
click at [557, 383] on button "Save" at bounding box center [540, 379] width 395 height 34
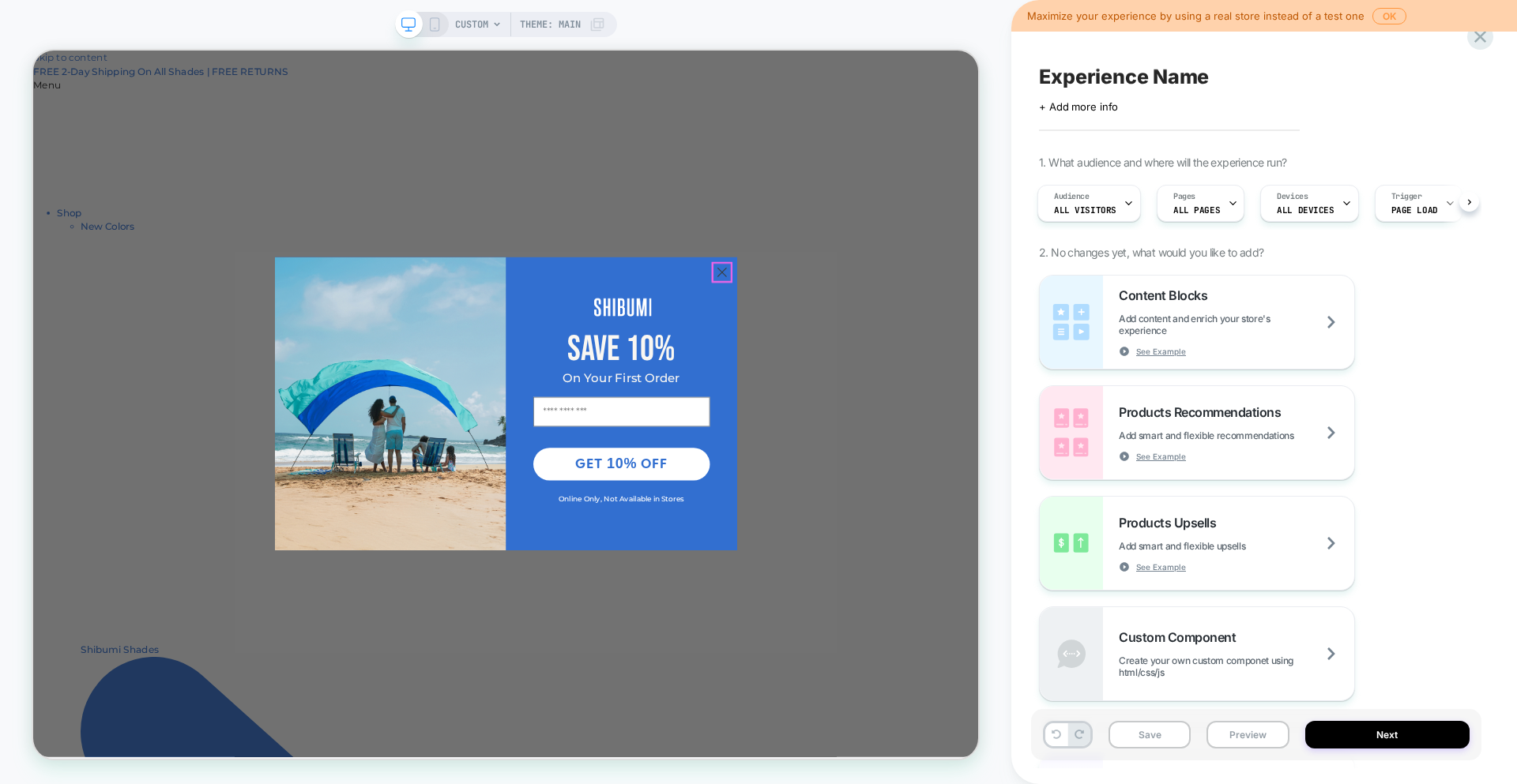
click at [954, 345] on circle "Close dialog" at bounding box center [951, 346] width 26 height 26
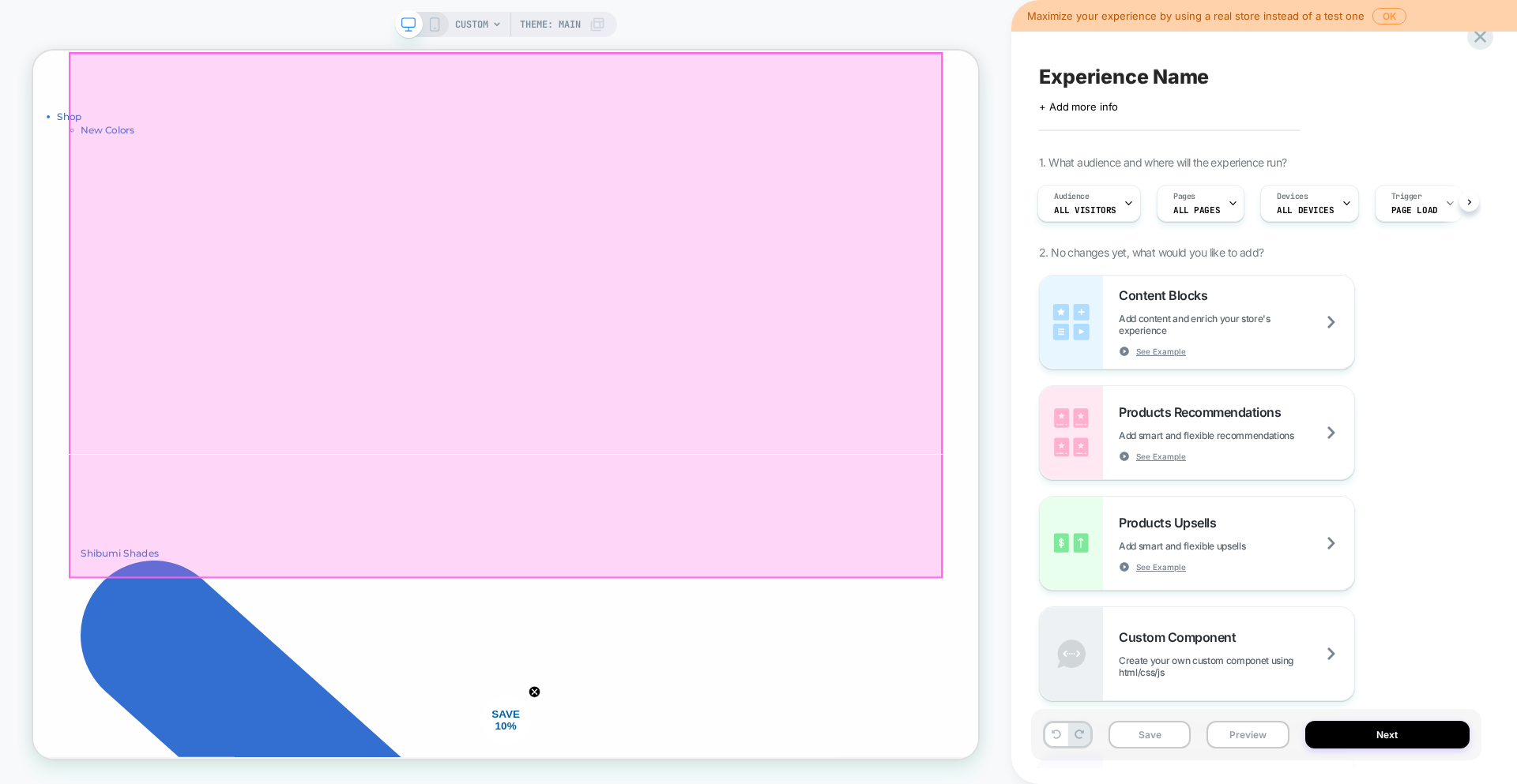
scroll to position [131, 0]
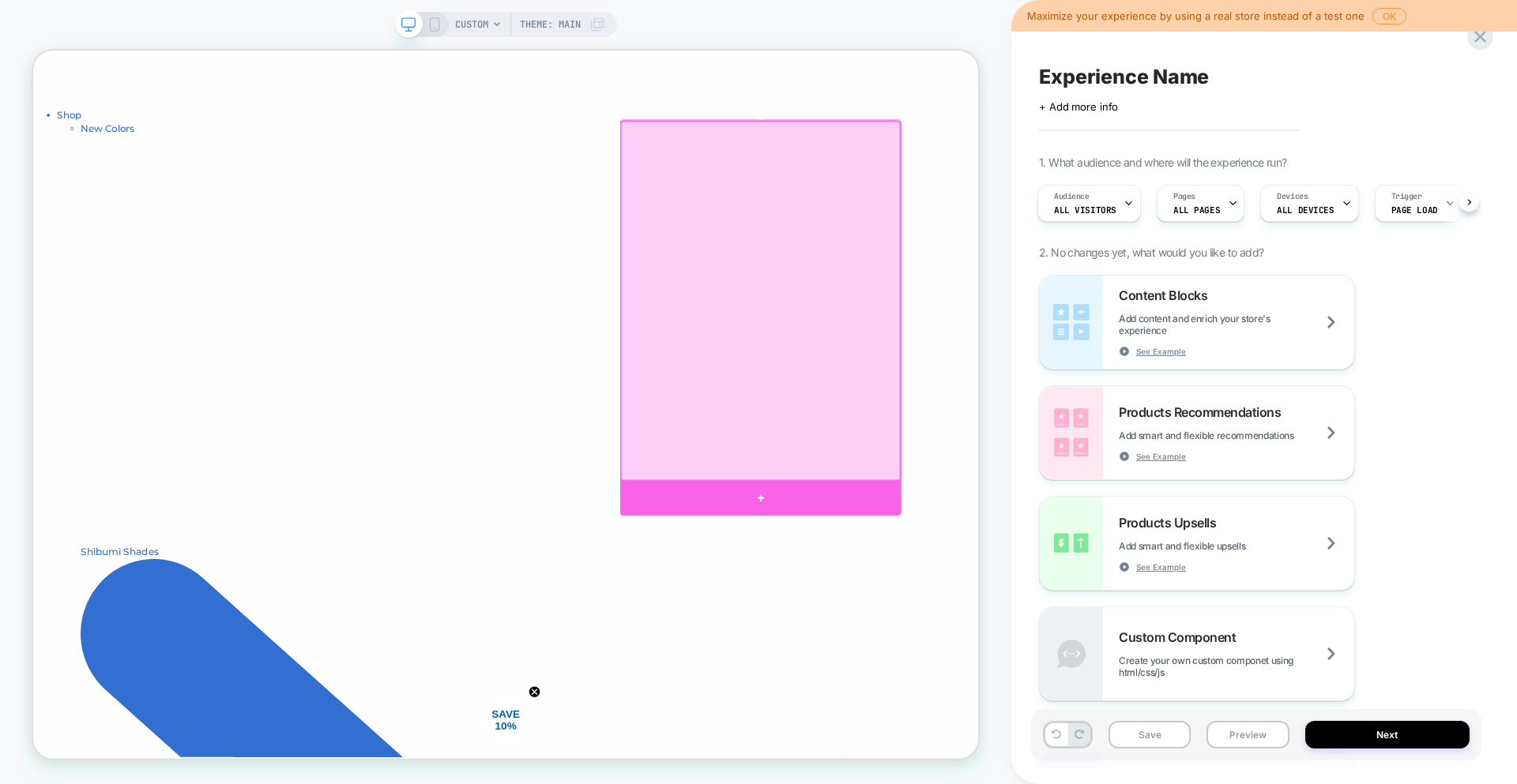
click at [1009, 651] on div at bounding box center [1003, 648] width 375 height 46
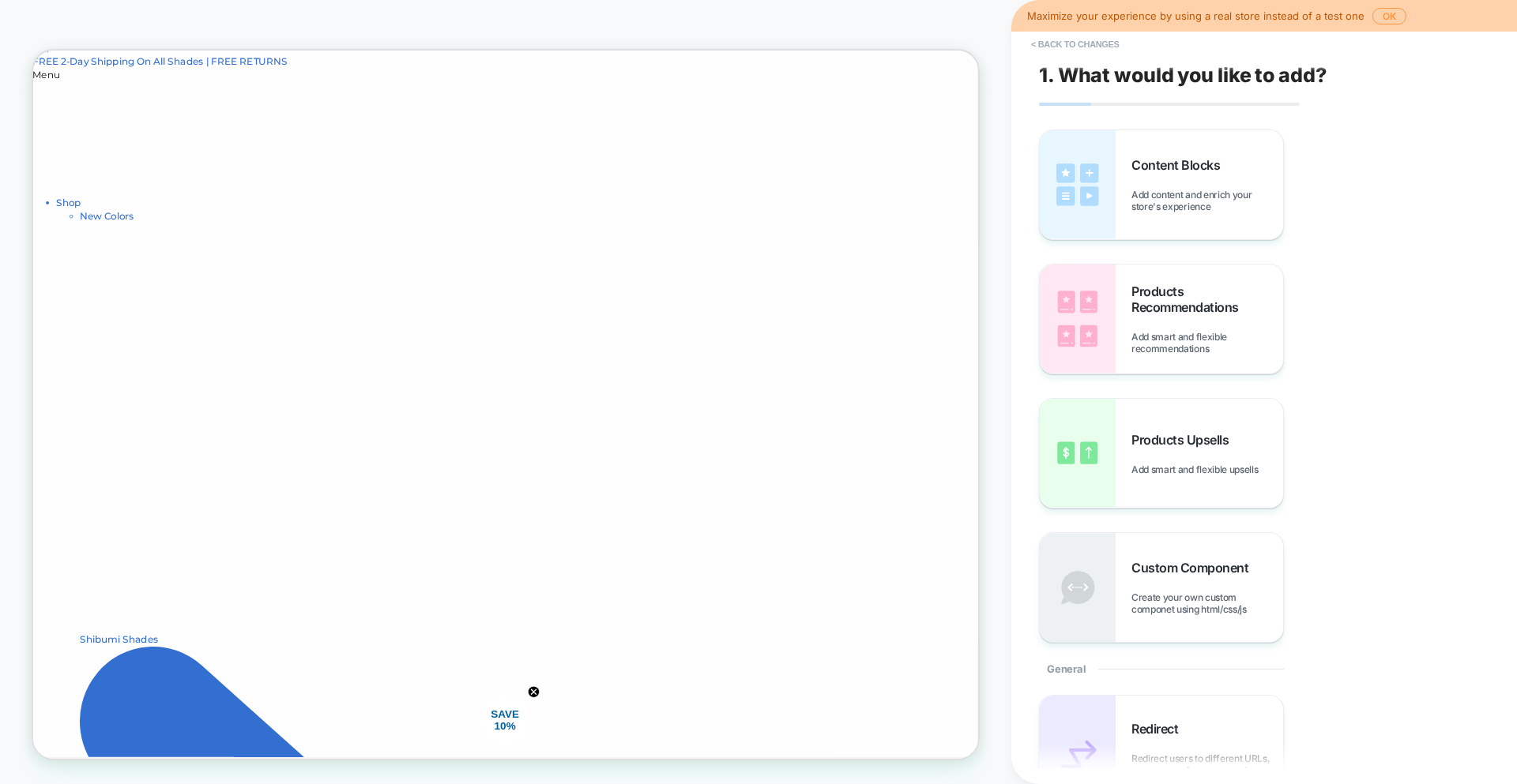
scroll to position [0, 0]
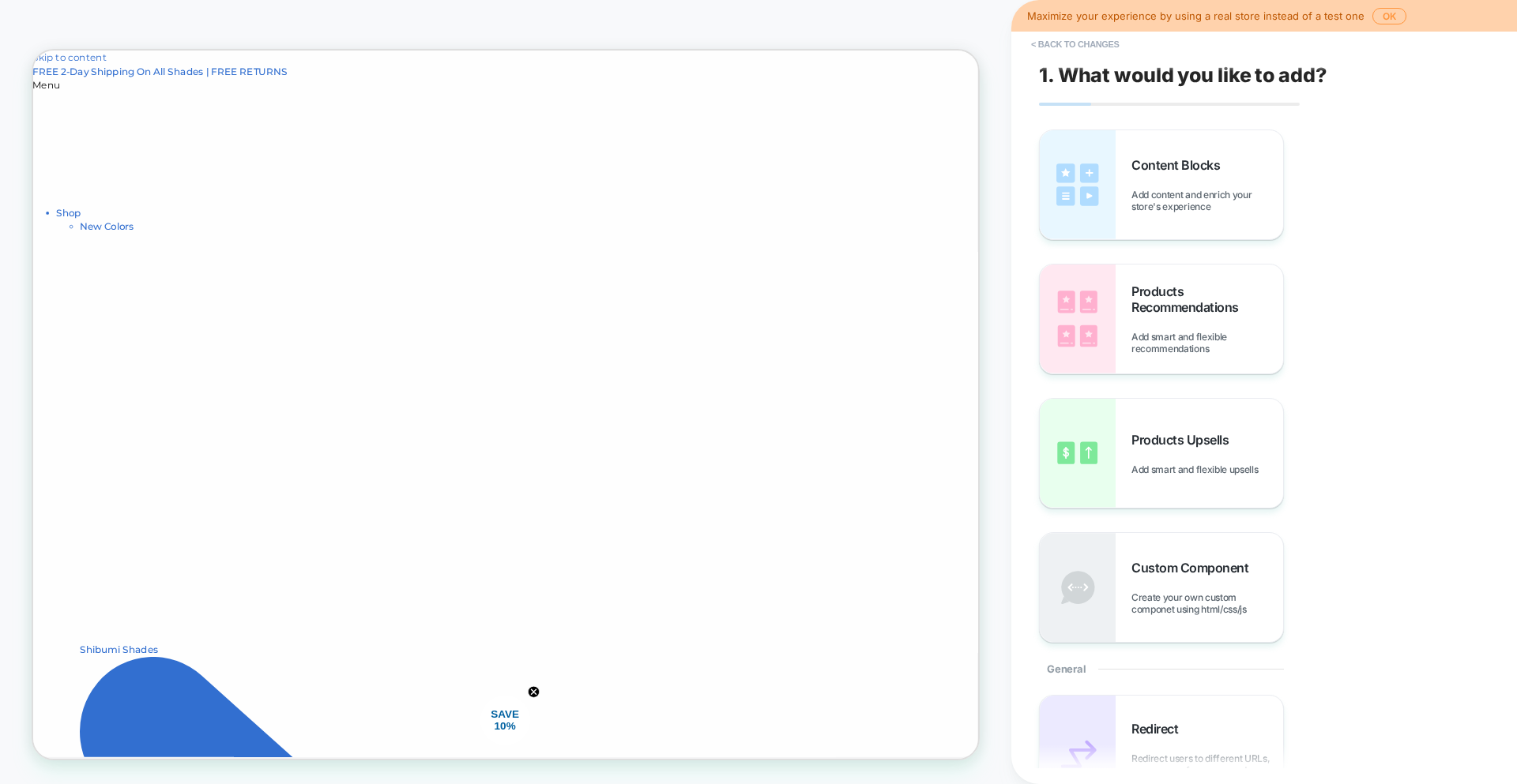
click at [1071, 300] on img at bounding box center [1078, 319] width 76 height 109
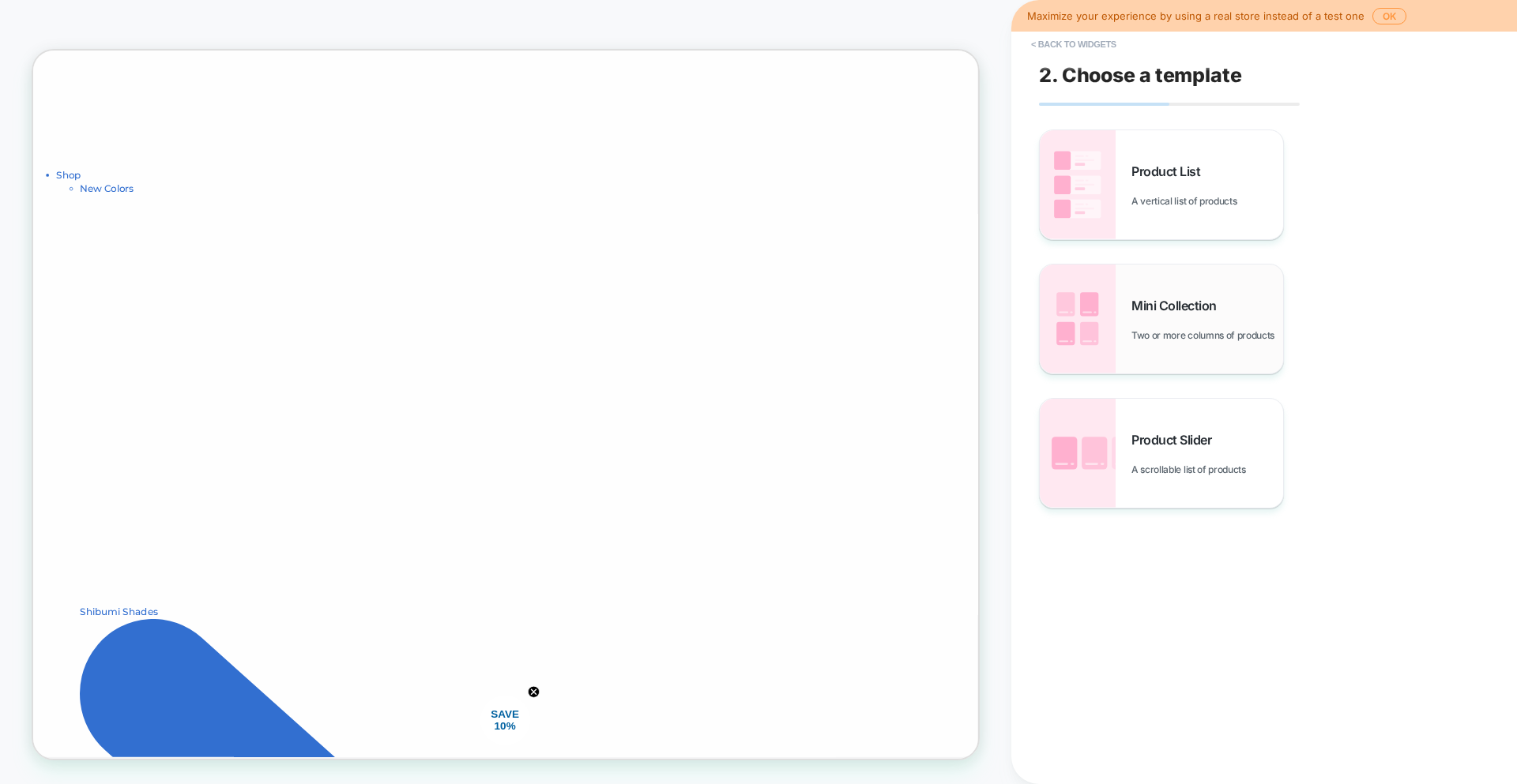
click at [1093, 340] on img at bounding box center [1078, 319] width 76 height 109
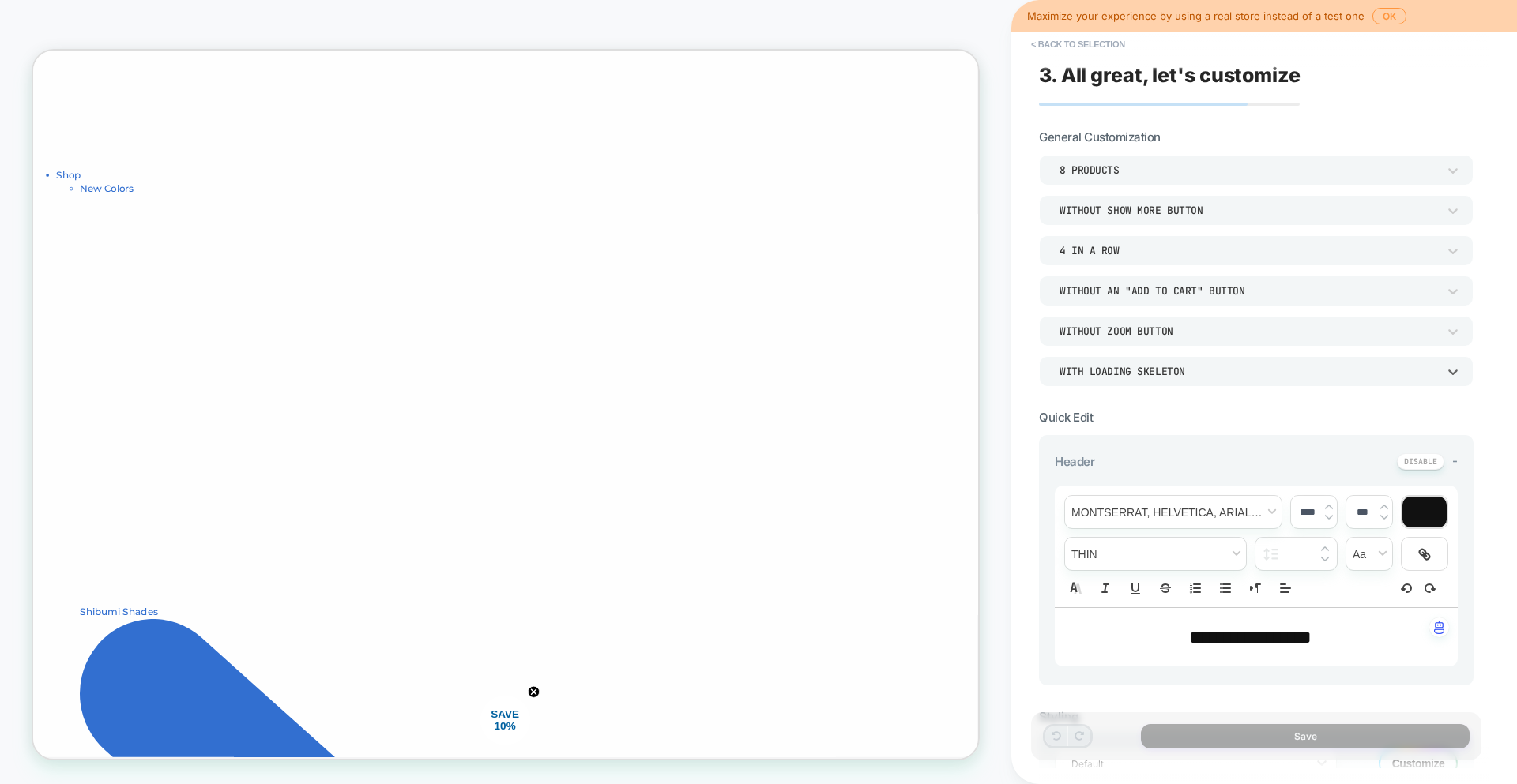
click at [1105, 369] on div "WITH LOADING SKELETON" at bounding box center [1248, 371] width 378 height 13
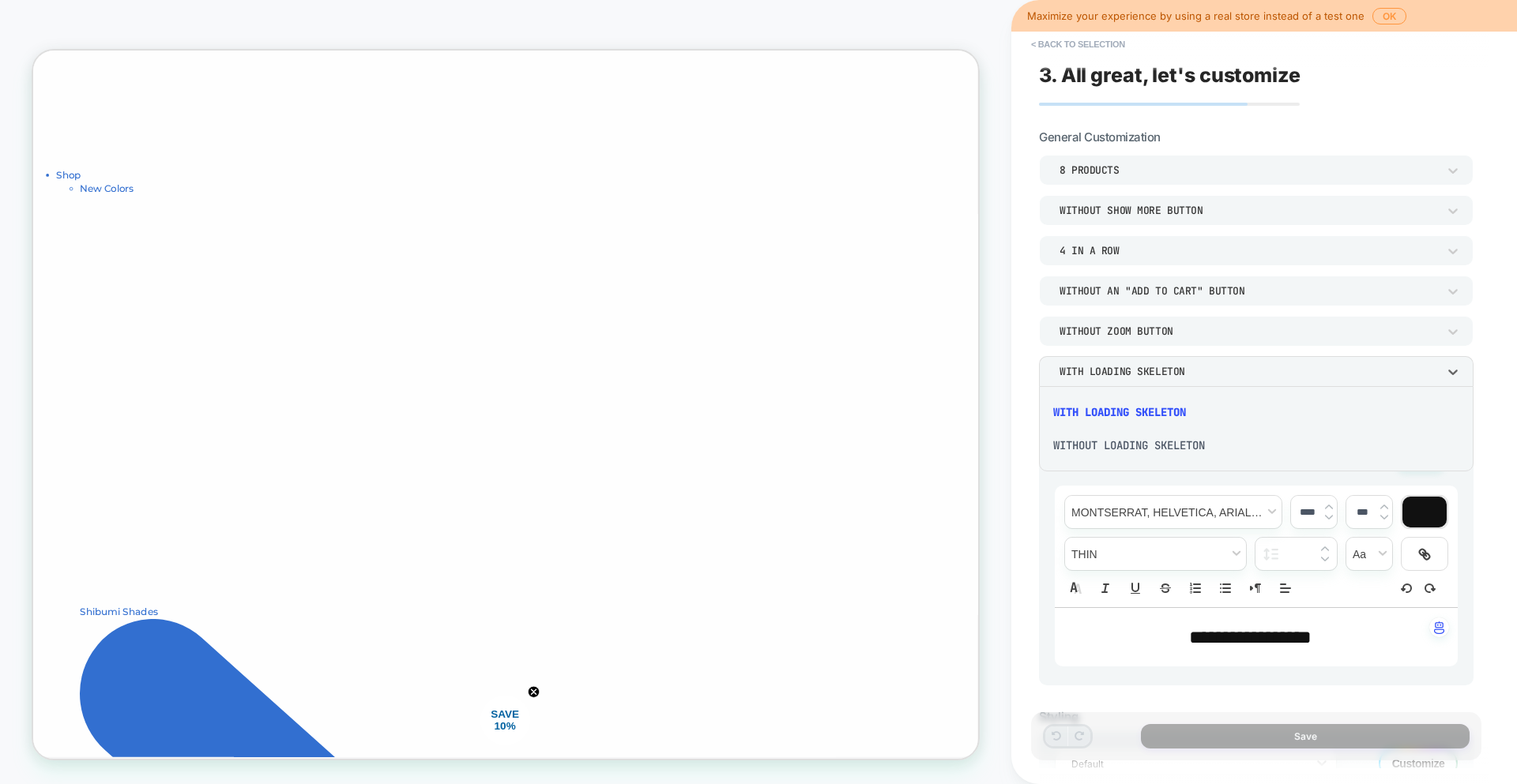
click at [1112, 447] on div "WITHOUT LOADING SKELETON" at bounding box center [1256, 445] width 422 height 33
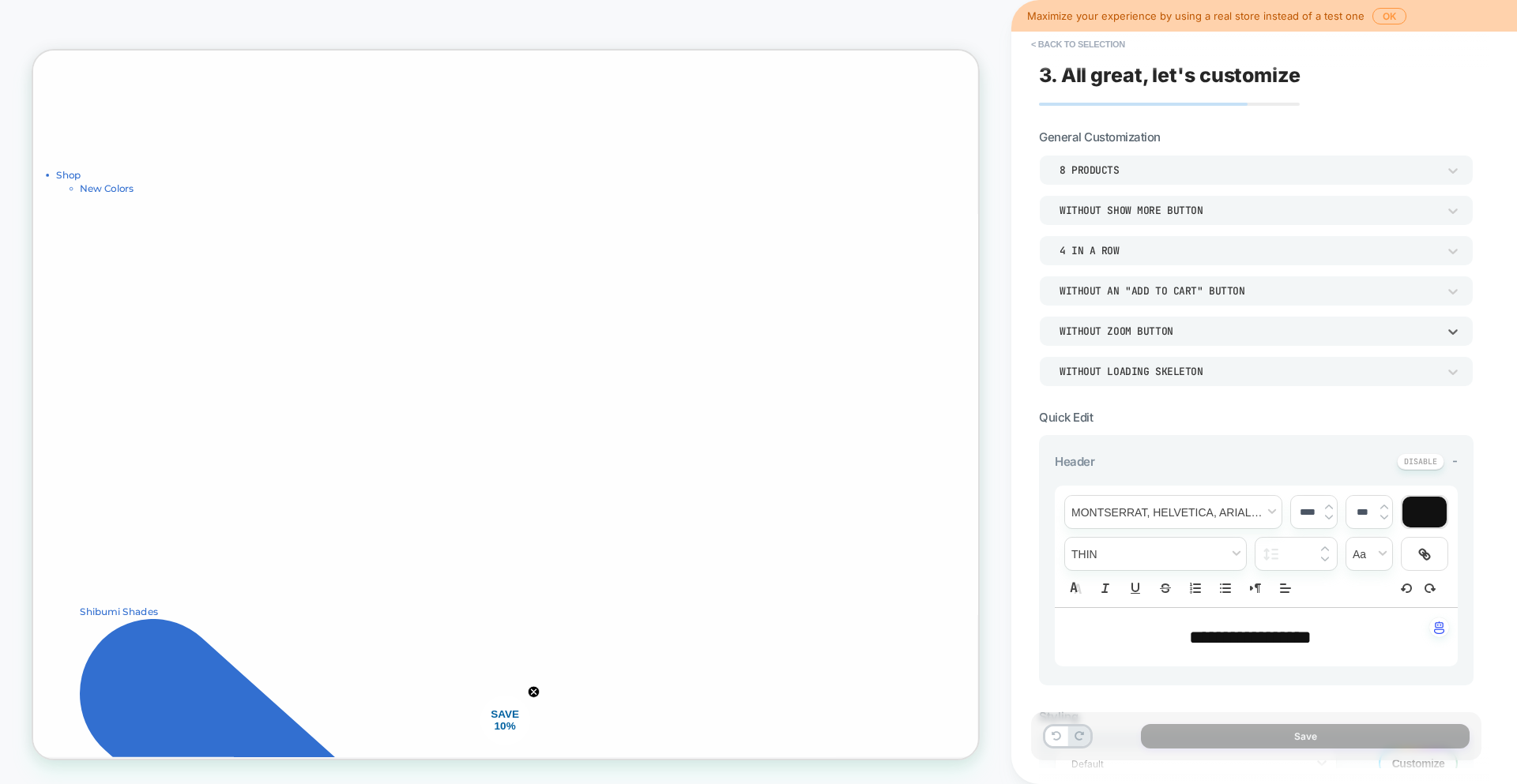
click at [1129, 336] on div "Without Zoom Button" at bounding box center [1248, 331] width 378 height 13
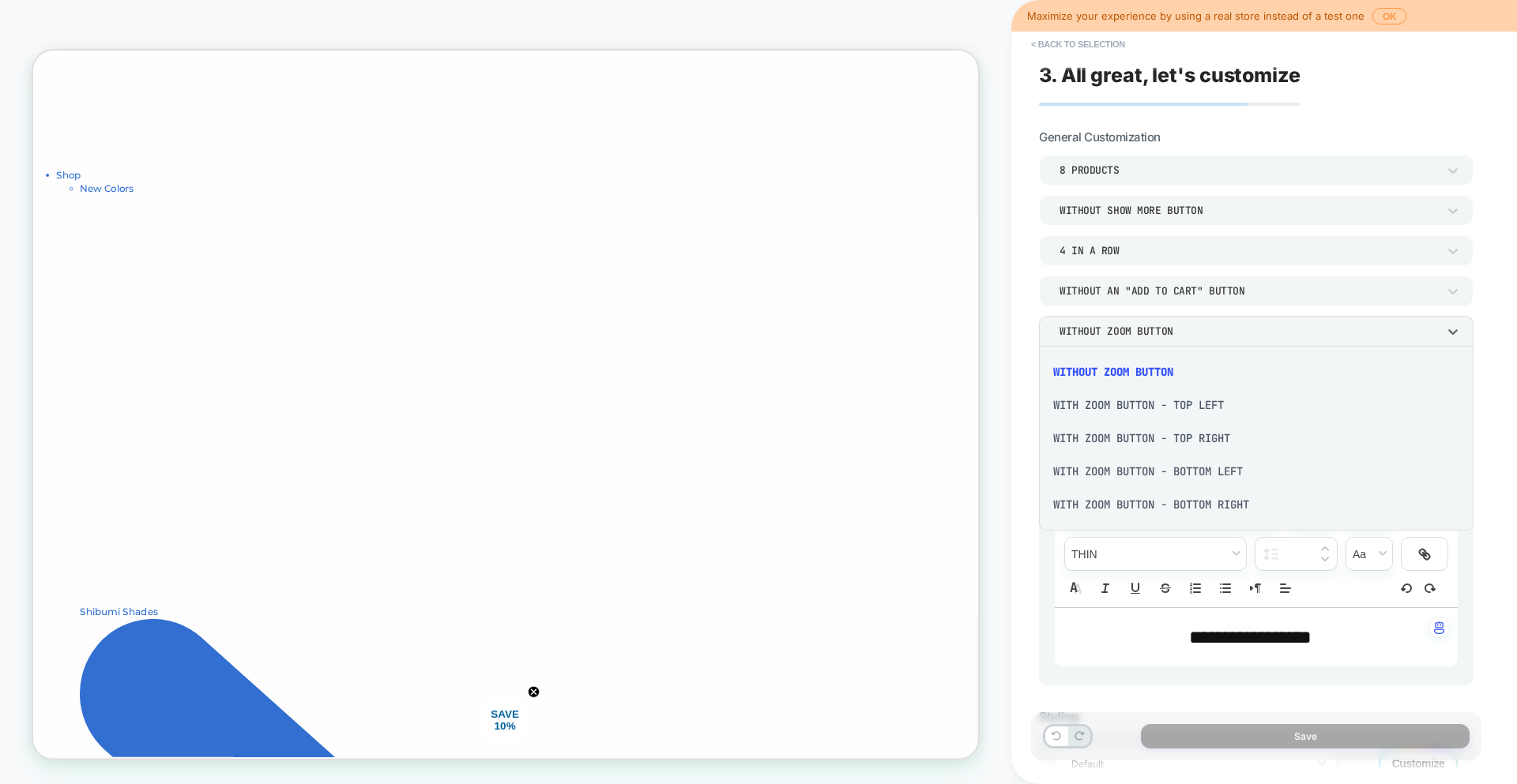
click at [1129, 336] on div at bounding box center [758, 392] width 1517 height 784
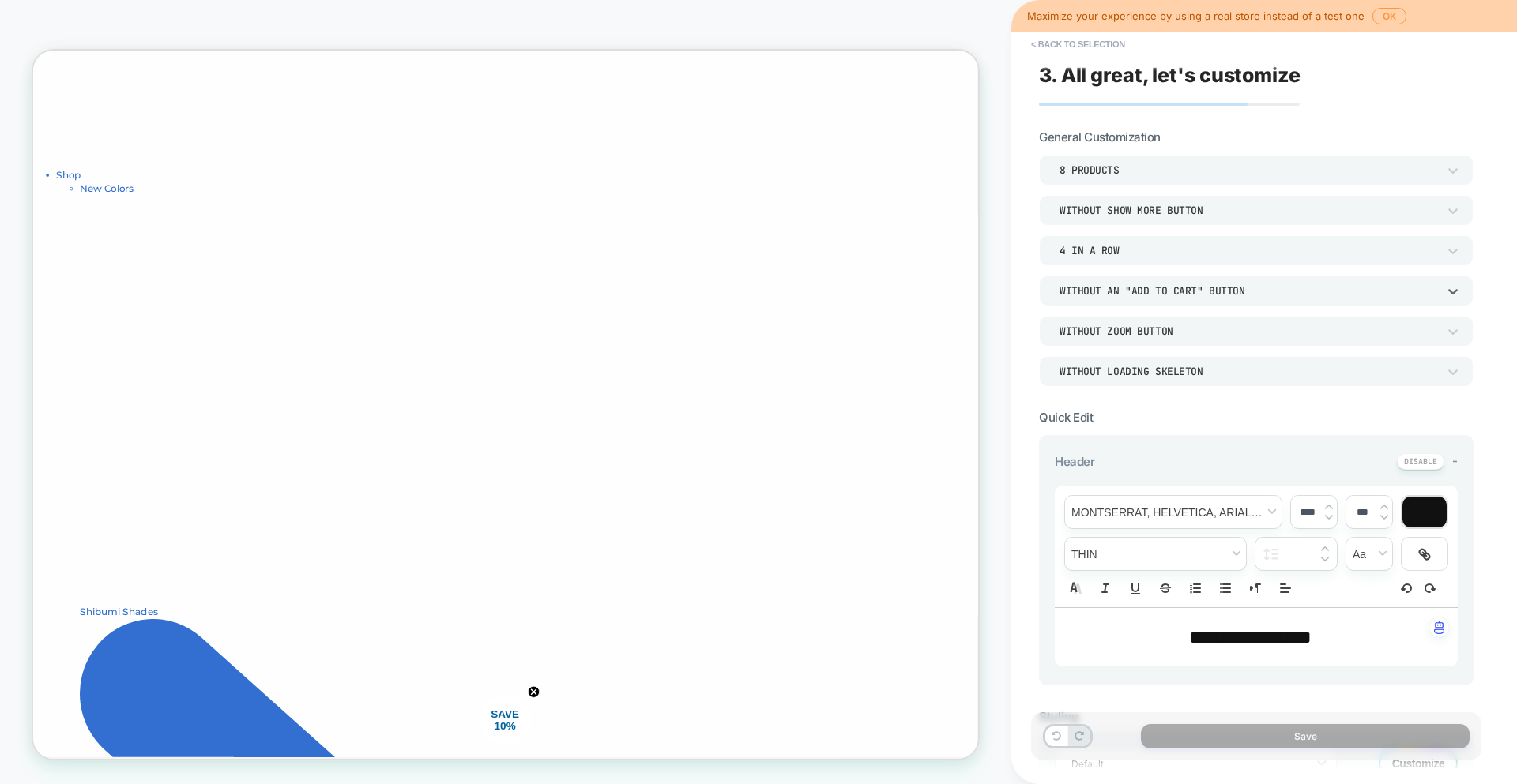
click at [1156, 288] on div "Without an "add to cart" button" at bounding box center [1248, 291] width 378 height 13
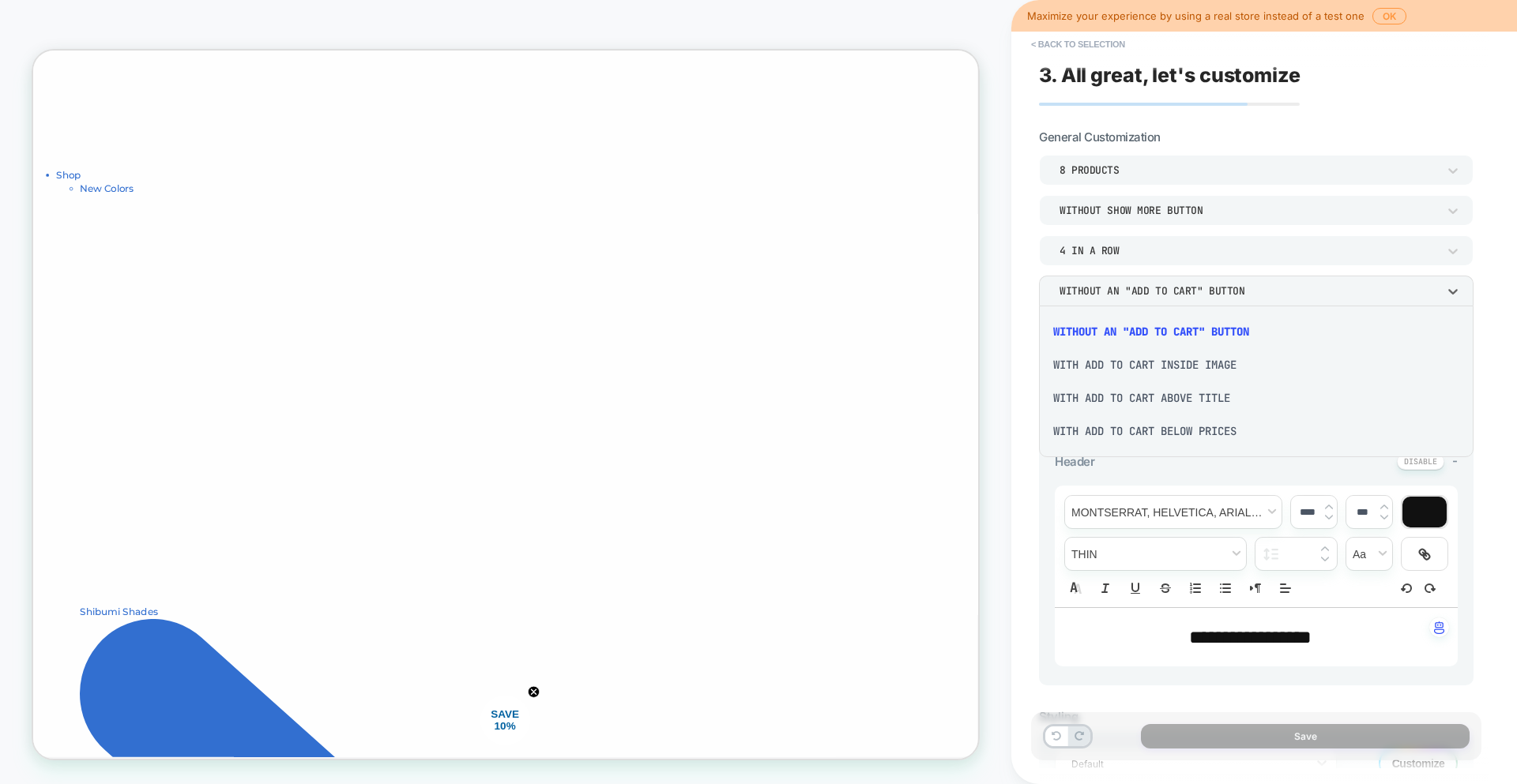
click at [1137, 431] on div "With add to cart below prices" at bounding box center [1256, 431] width 422 height 33
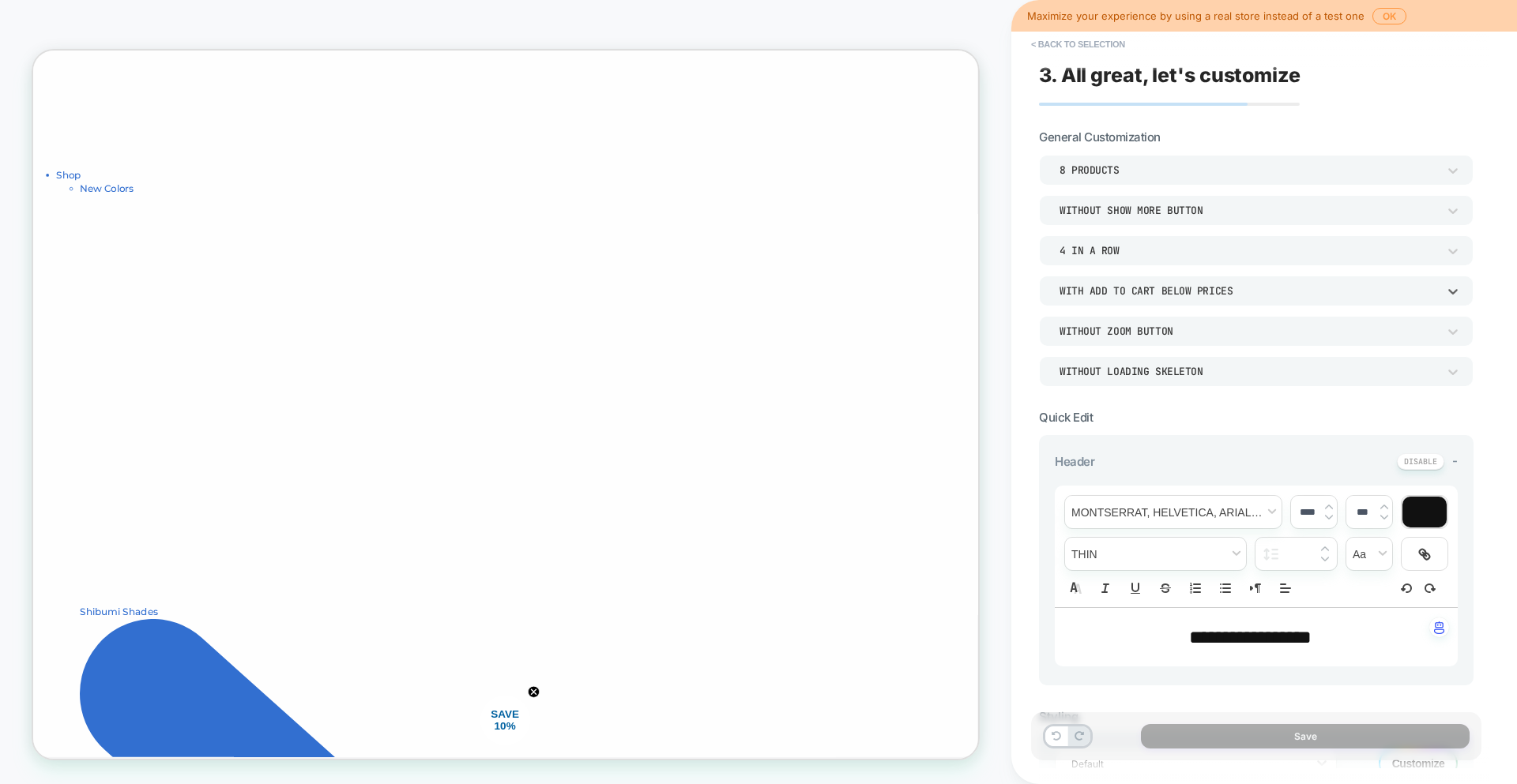
click at [1147, 252] on div "4 In a Row" at bounding box center [1248, 250] width 378 height 13
click at [1129, 284] on div "1 In a Row" at bounding box center [1256, 291] width 422 height 33
click at [1165, 208] on div "Without Show more button" at bounding box center [1248, 210] width 378 height 13
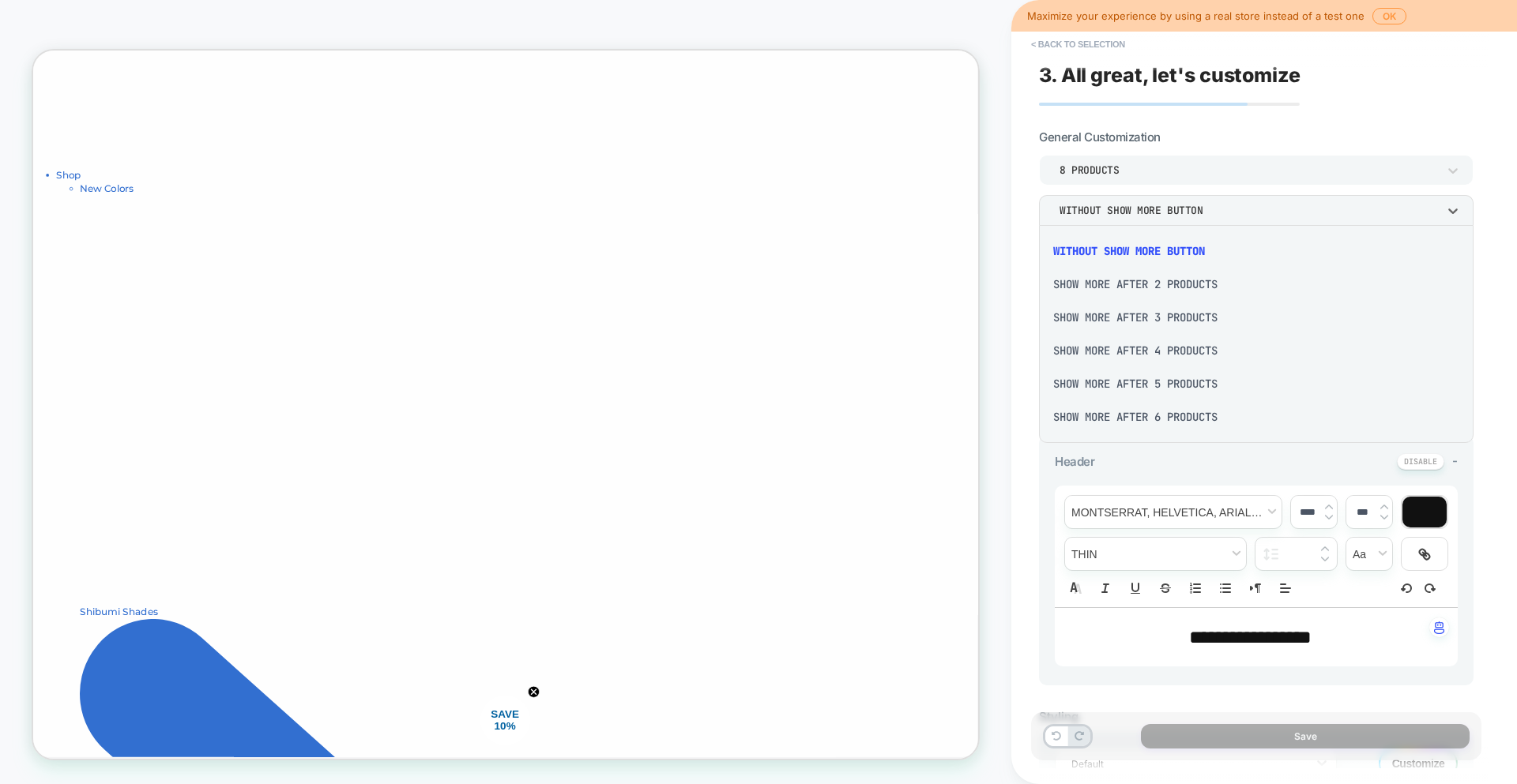
click at [1172, 159] on div at bounding box center [758, 392] width 1517 height 784
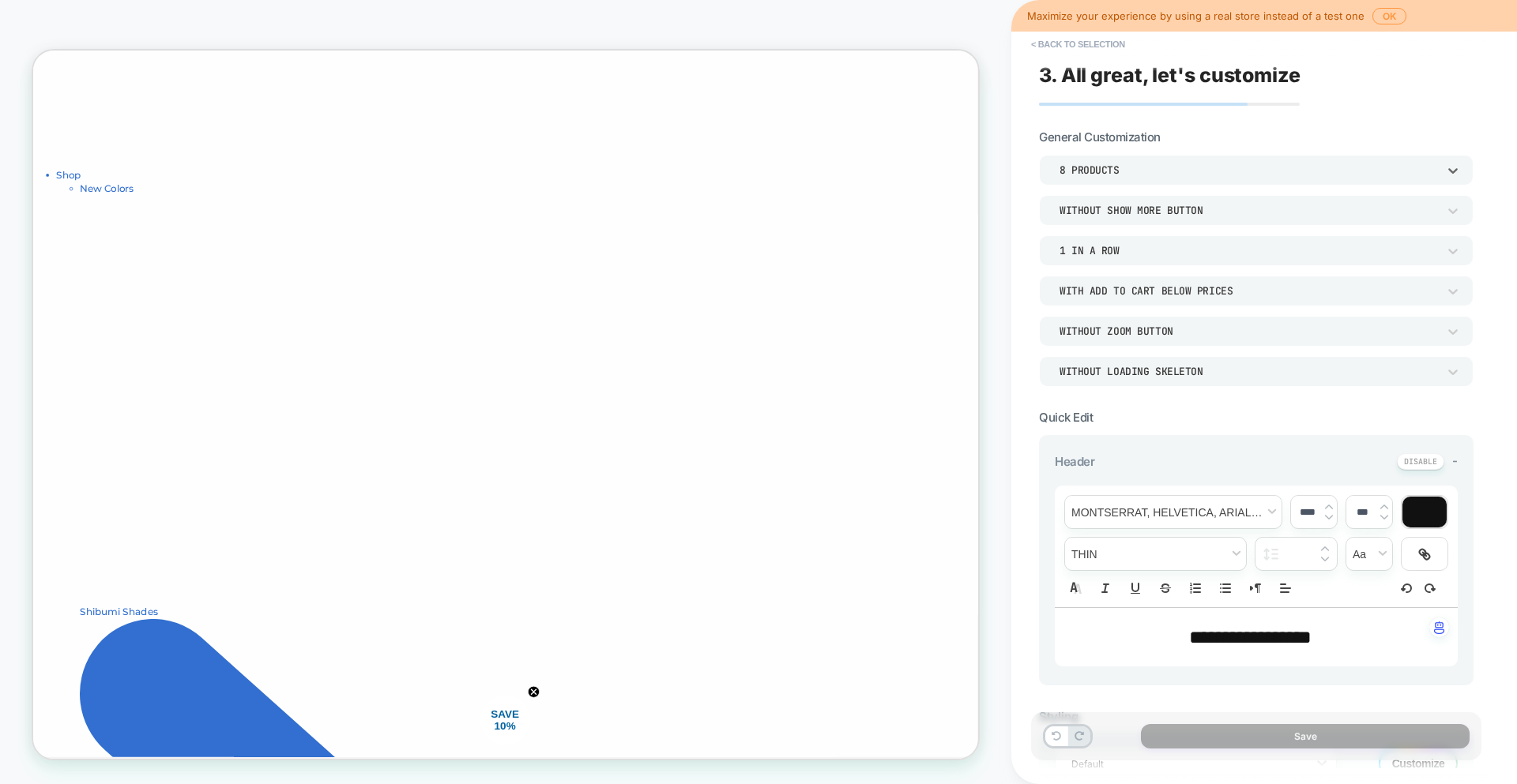
click at [1165, 183] on div "8 Products" at bounding box center [1256, 170] width 434 height 30
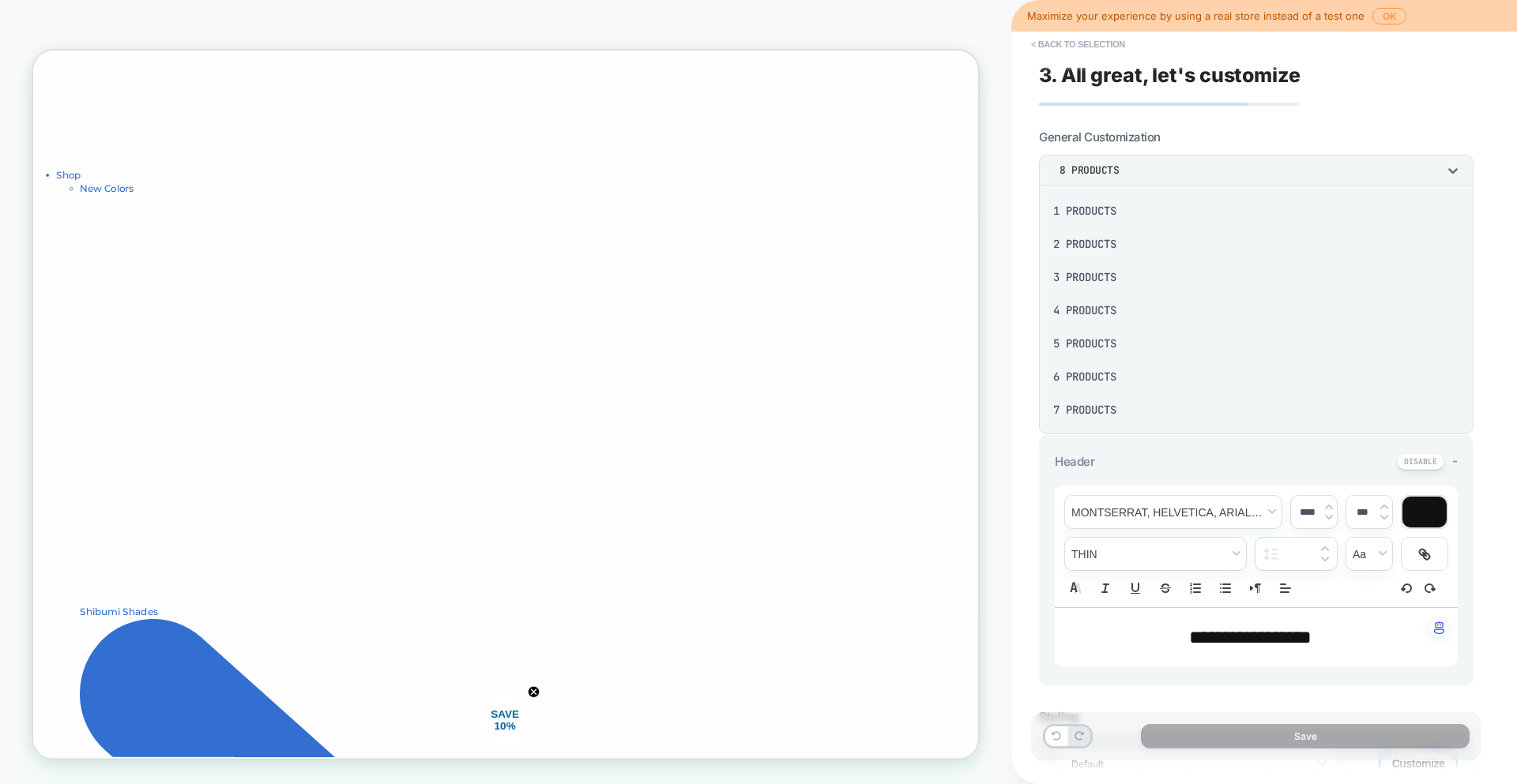
click at [1148, 292] on div "3 Products" at bounding box center [1256, 277] width 422 height 33
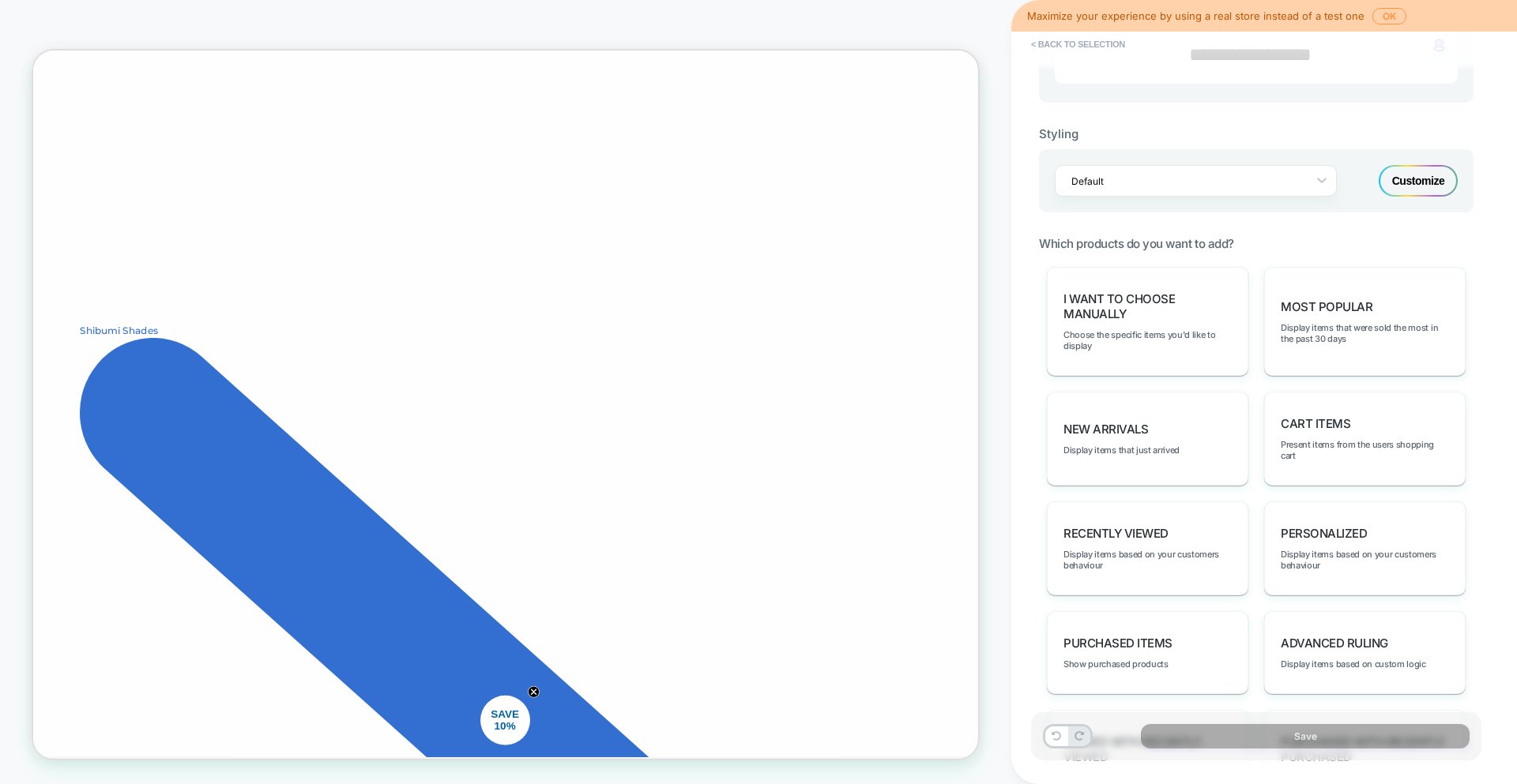
scroll to position [720, 0]
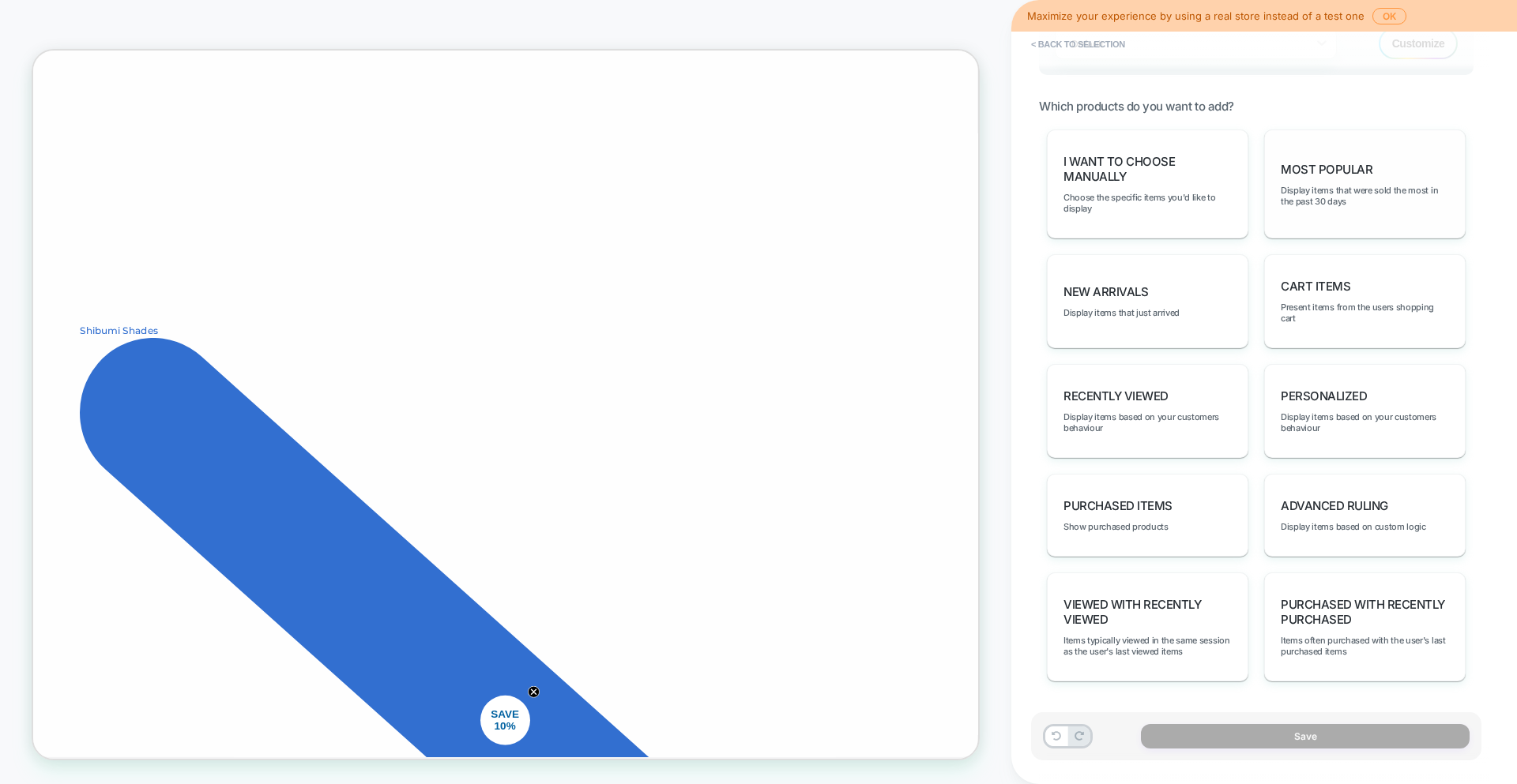
click at [1381, 164] on div "Most Popular Display items that were sold the most in the past 30 days" at bounding box center [1364, 184] width 201 height 109
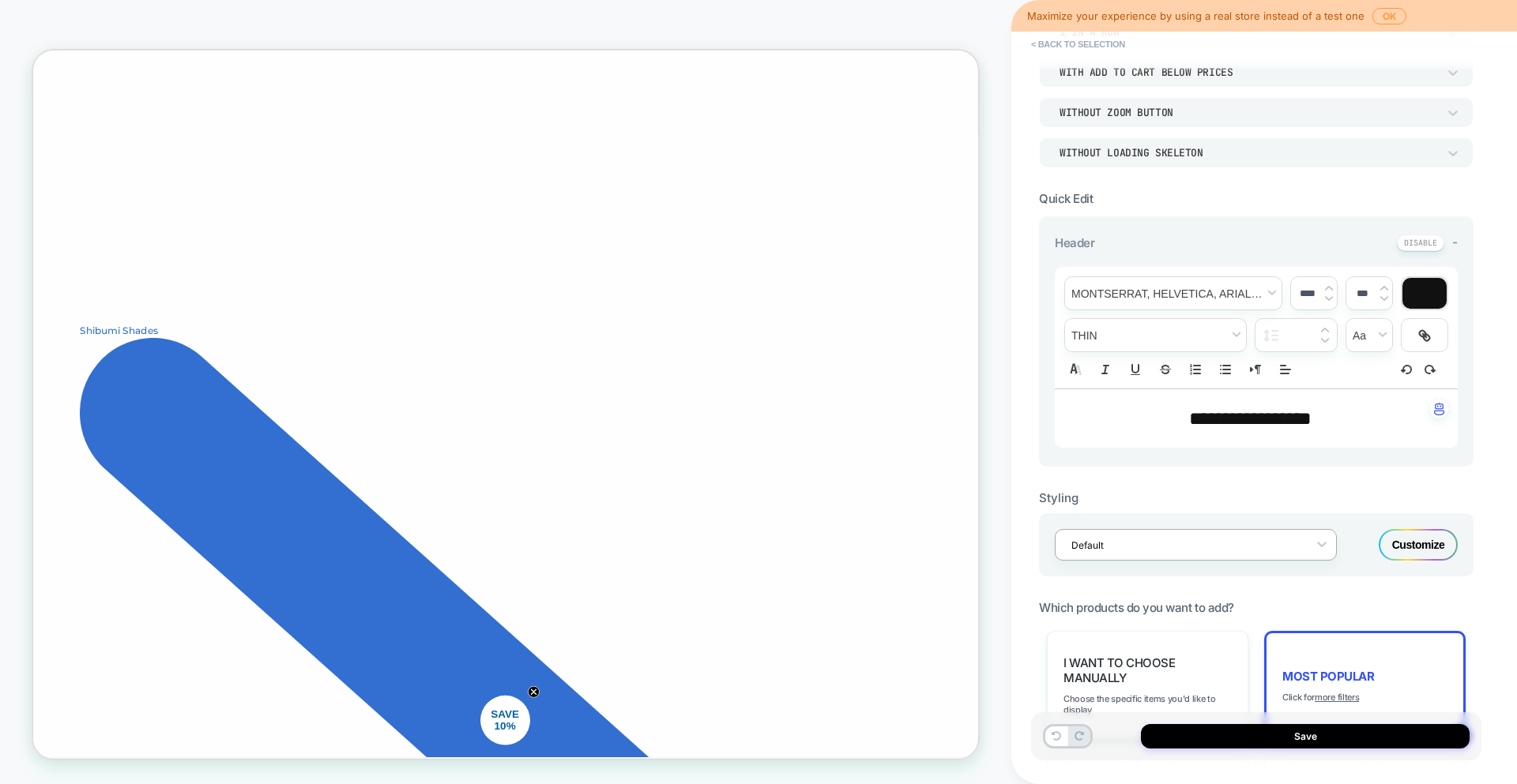
scroll to position [0, 0]
